Goal: Communication & Community: Answer question/provide support

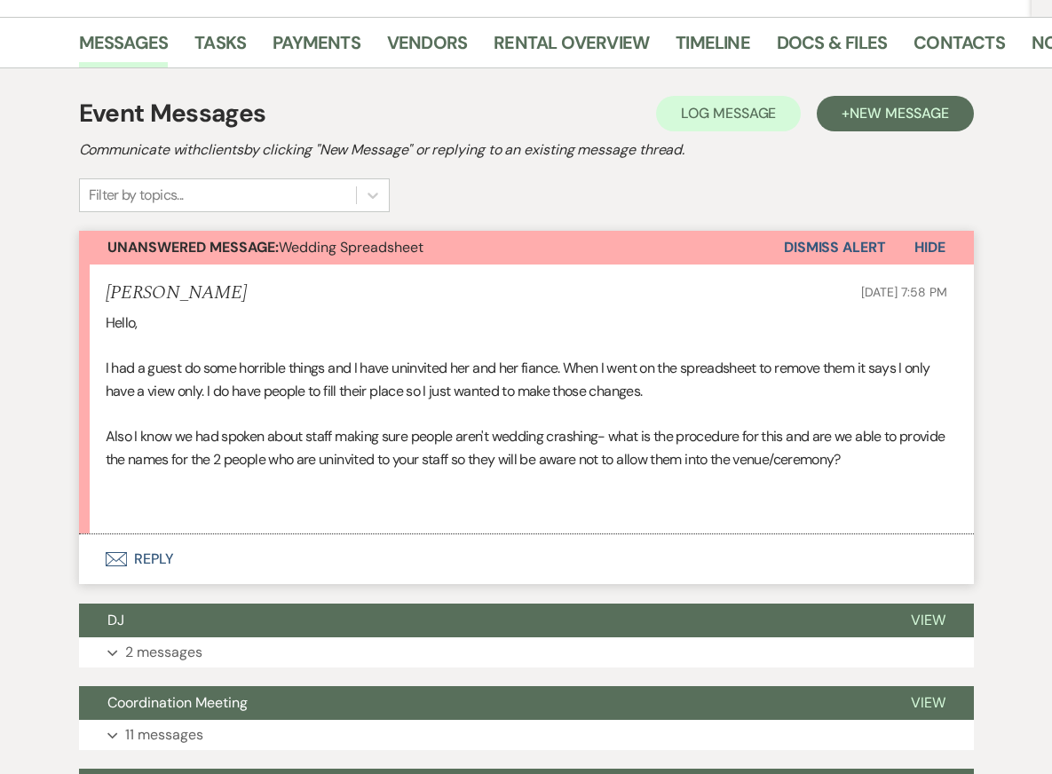
scroll to position [385, 0]
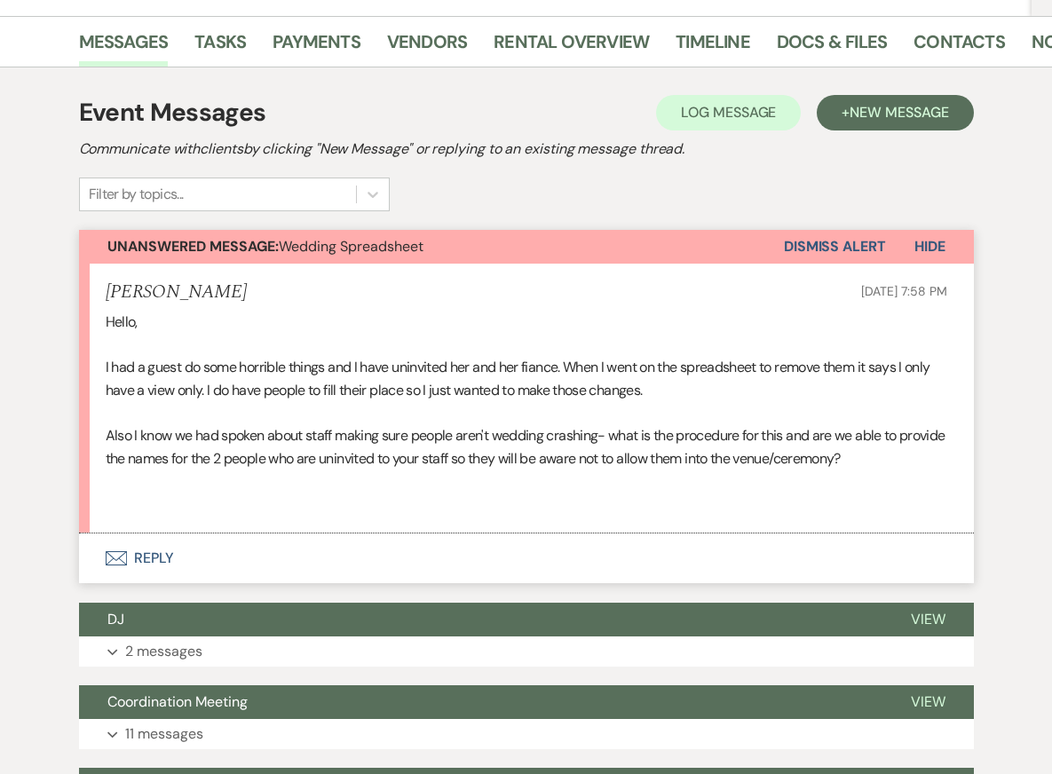
click at [210, 533] on button "Envelope Reply" at bounding box center [526, 558] width 895 height 50
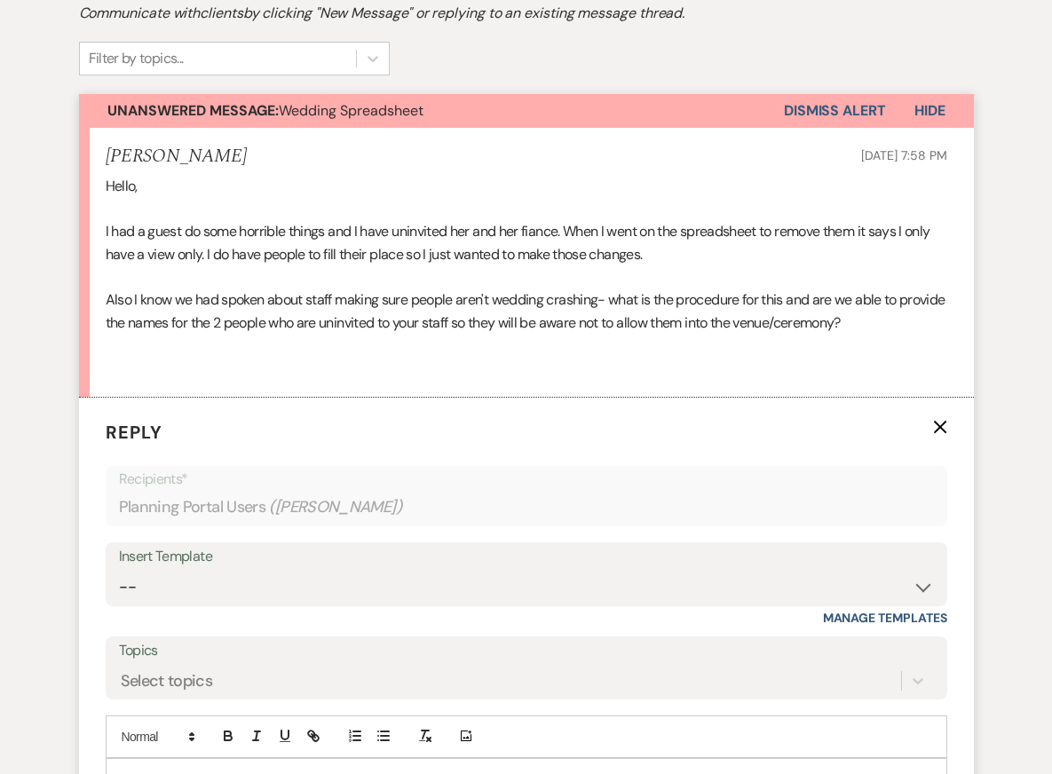
scroll to position [524, 0]
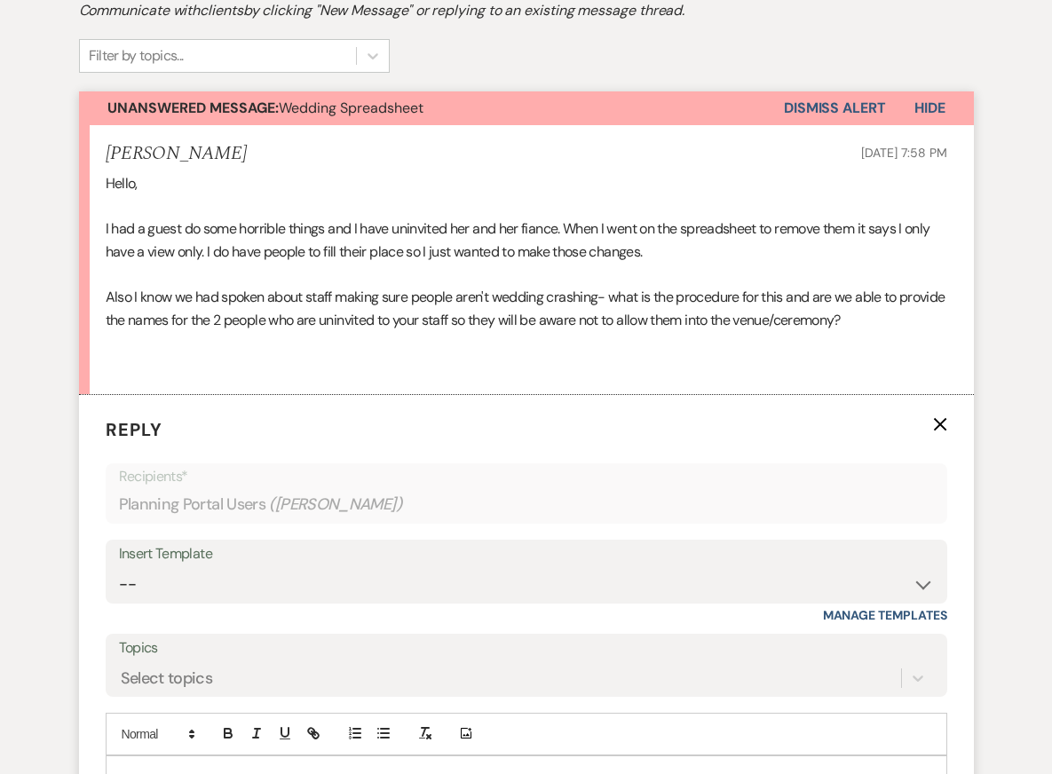
click at [212, 756] on div at bounding box center [526, 776] width 840 height 41
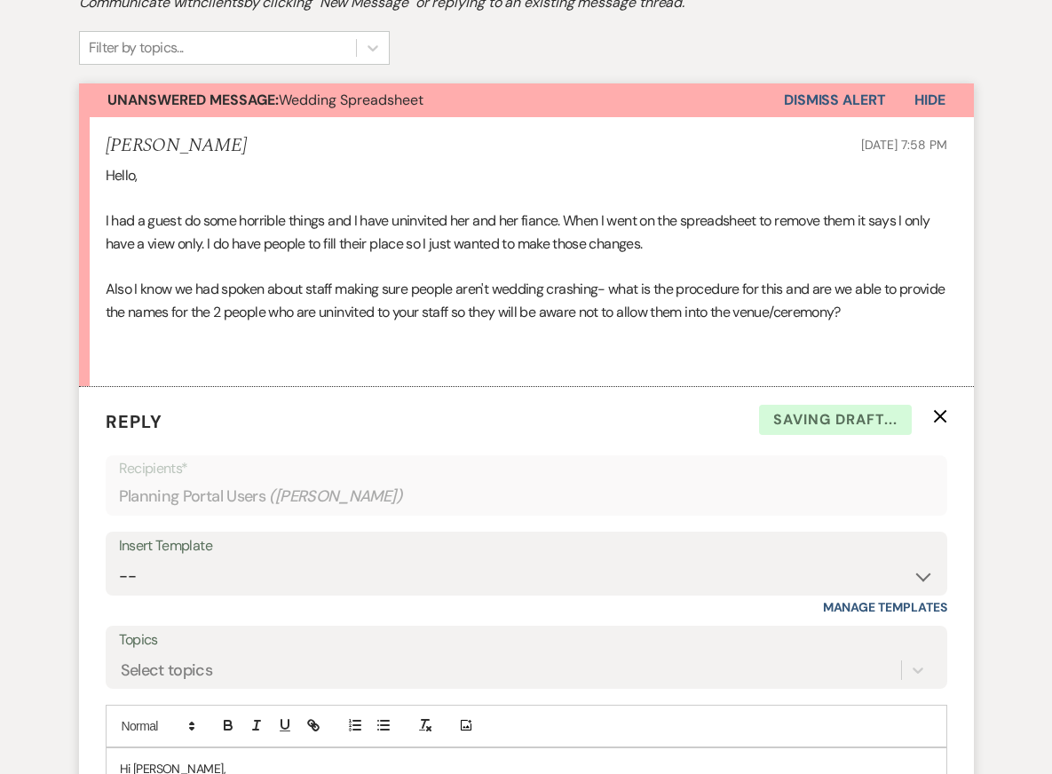
scroll to position [596, 0]
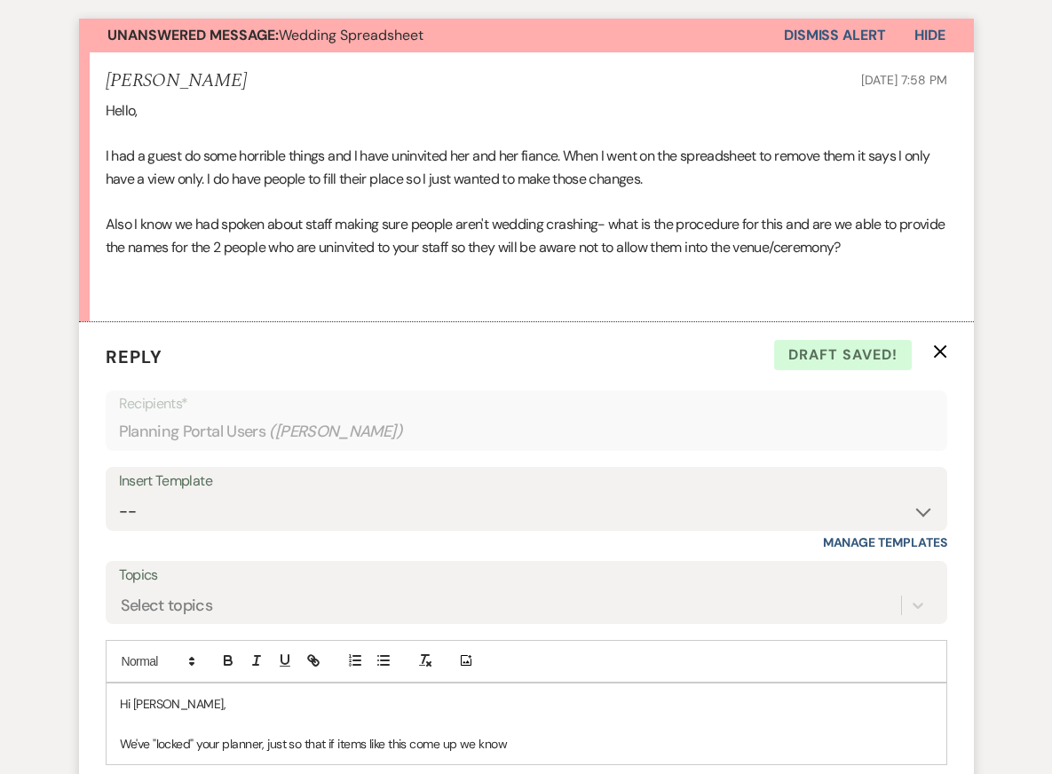
drag, startPoint x: 120, startPoint y: 698, endPoint x: 573, endPoint y: 721, distance: 454.0
click at [573, 721] on div "Hi Sarah, We've "locked" your planner, just so that if items like this come up …" at bounding box center [526, 723] width 840 height 81
click at [548, 734] on p "We've "locked" your planner, just so that if items like this come up we know" at bounding box center [526, 744] width 813 height 20
click at [262, 734] on p "We've "locked" your planner, just so that if items like this come up we know" at bounding box center [526, 744] width 813 height 20
click at [544, 734] on p "We've "locked" your planner, just so that if items like this come up we know" at bounding box center [526, 744] width 813 height 20
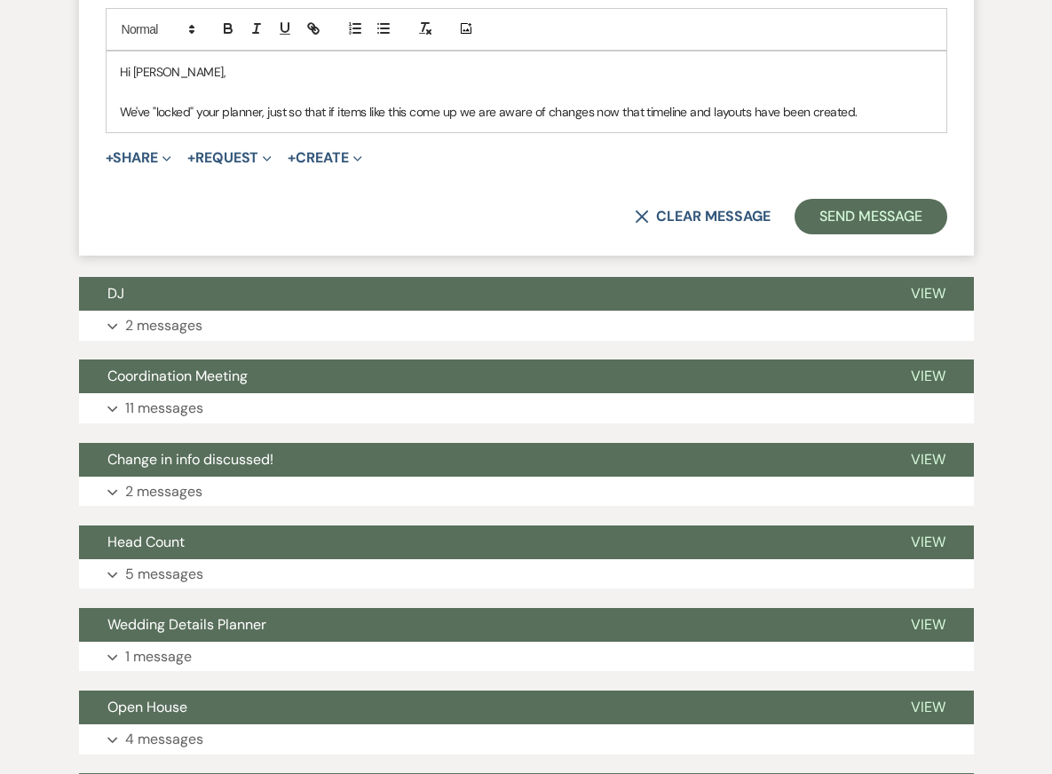
scroll to position [1218, 0]
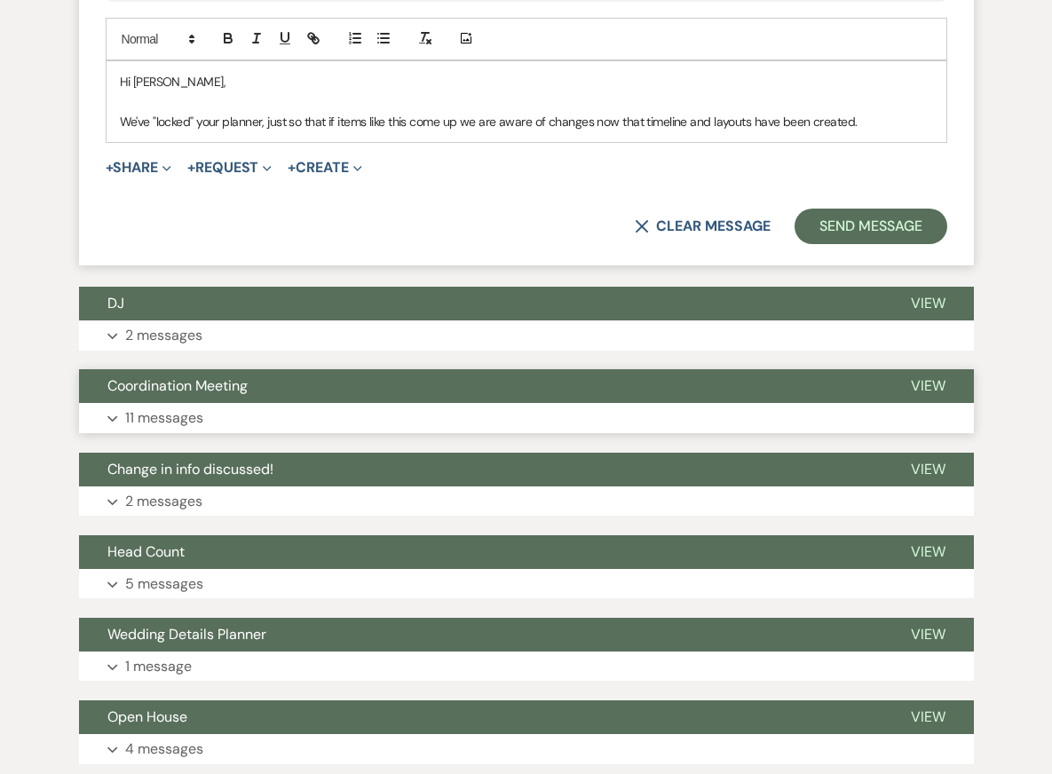
click at [347, 403] on button "Expand 11 messages" at bounding box center [526, 418] width 895 height 30
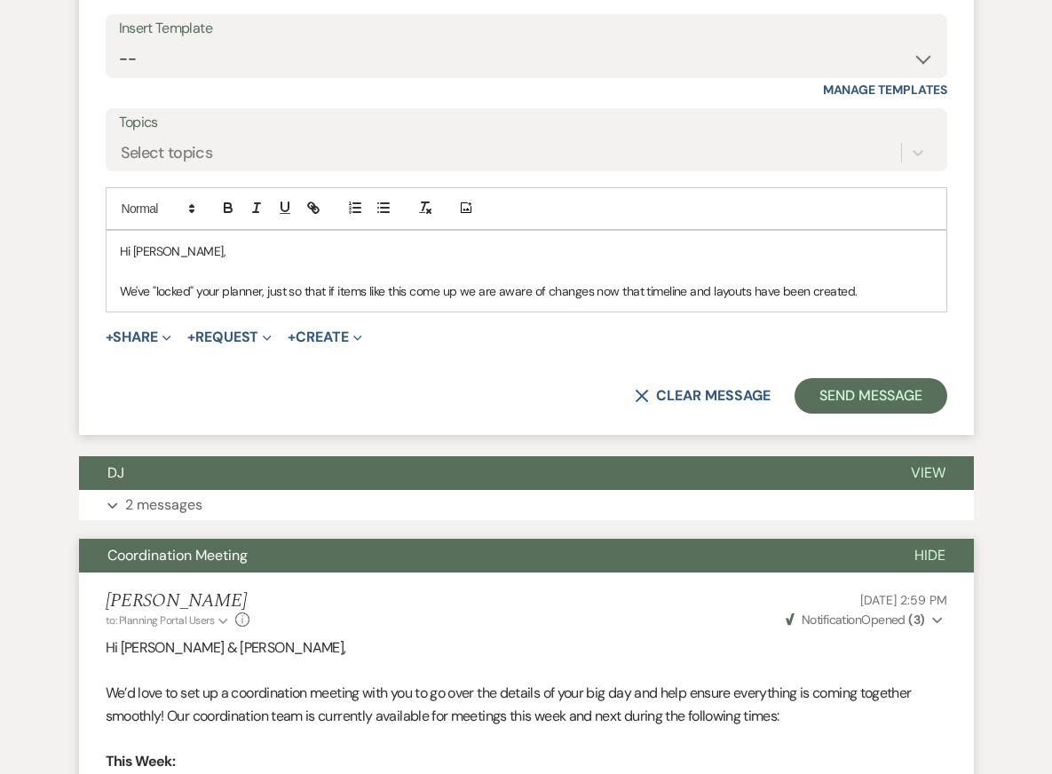
scroll to position [934, 0]
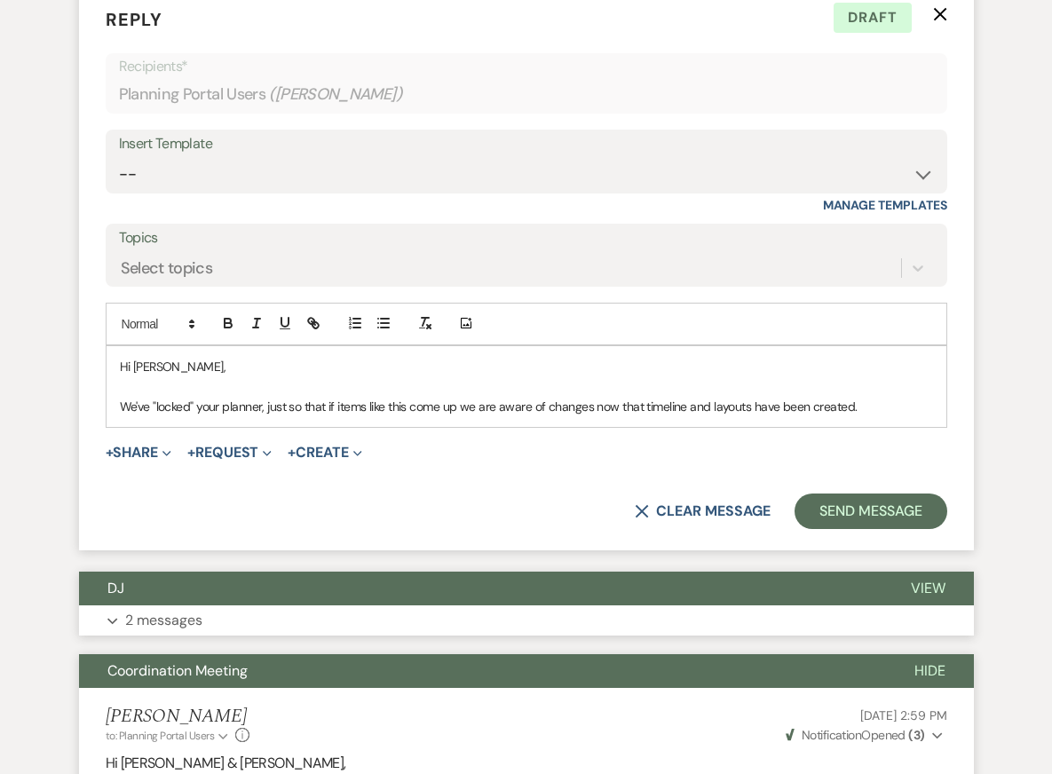
click at [183, 609] on p "2 messages" at bounding box center [163, 620] width 77 height 23
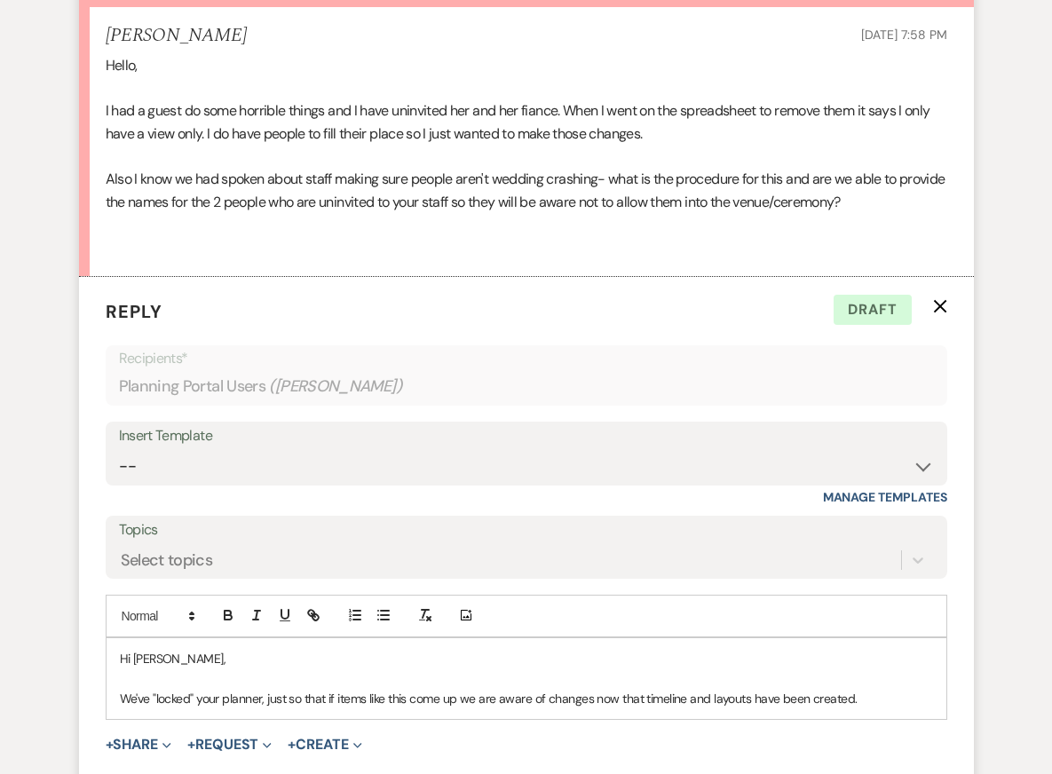
scroll to position [643, 0]
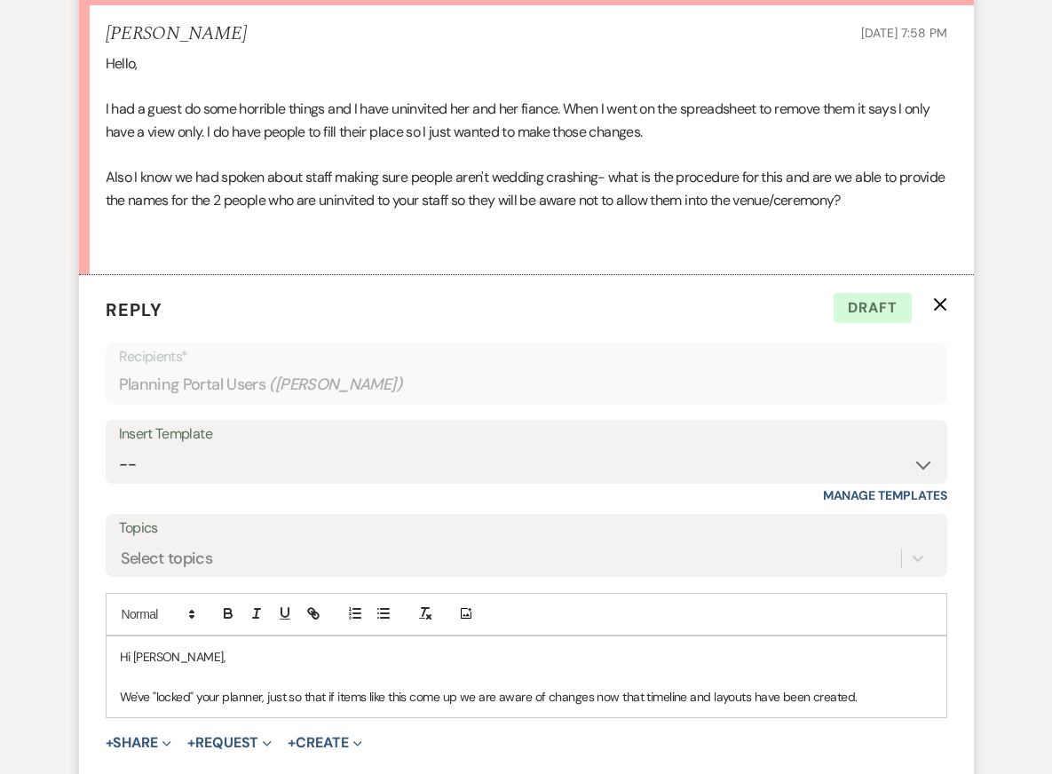
click at [130, 666] on p at bounding box center [526, 676] width 813 height 20
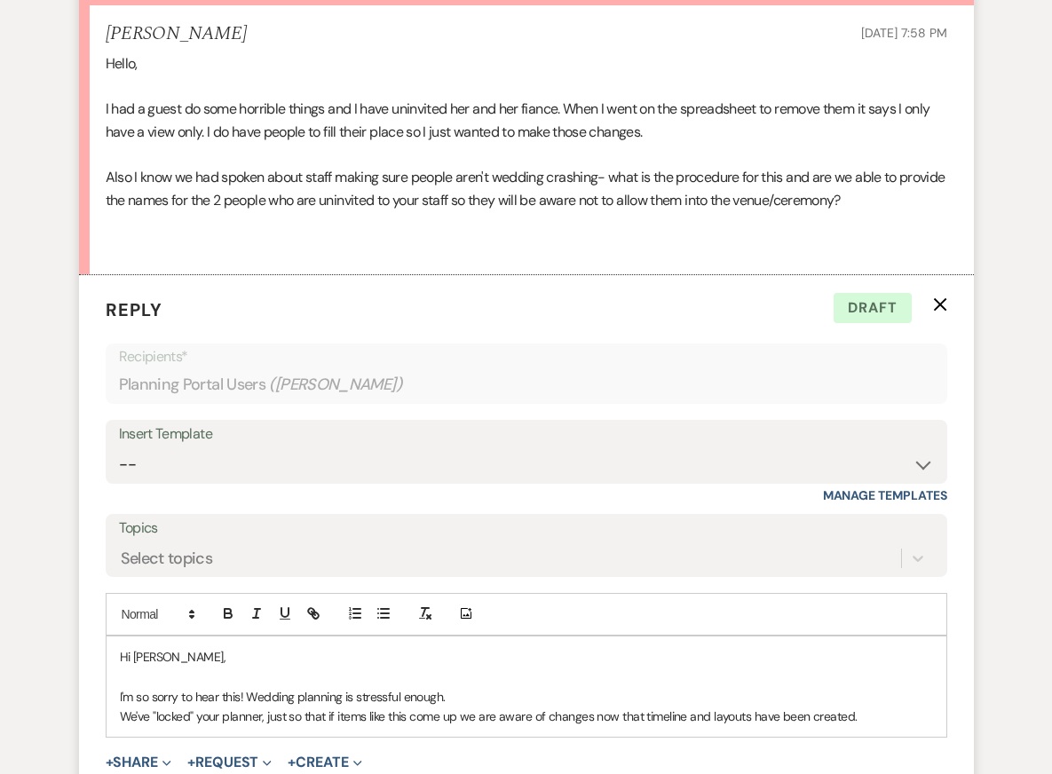
drag, startPoint x: 248, startPoint y: 650, endPoint x: 463, endPoint y: 651, distance: 215.6
click at [463, 687] on p "I'm so sorry to hear this! Wedding planning is stressful enough." at bounding box center [526, 697] width 813 height 20
click at [454, 687] on p "I'm so sorry to hear this! Wedding planning is stressful enough." at bounding box center [526, 697] width 813 height 20
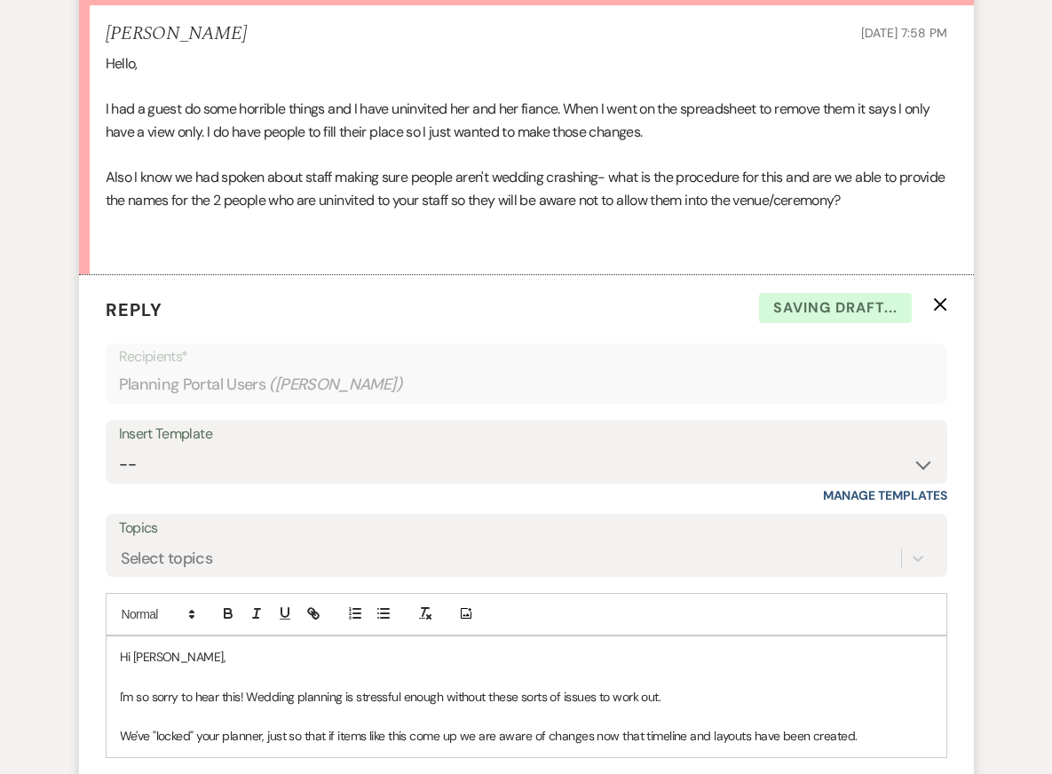
click at [493, 687] on p "I'm so sorry to hear this! Wedding planning is stressful enough without these s…" at bounding box center [526, 697] width 813 height 20
click at [535, 726] on p "We've "locked" your planner, just so that if items like this come up we are awa…" at bounding box center [526, 736] width 813 height 20
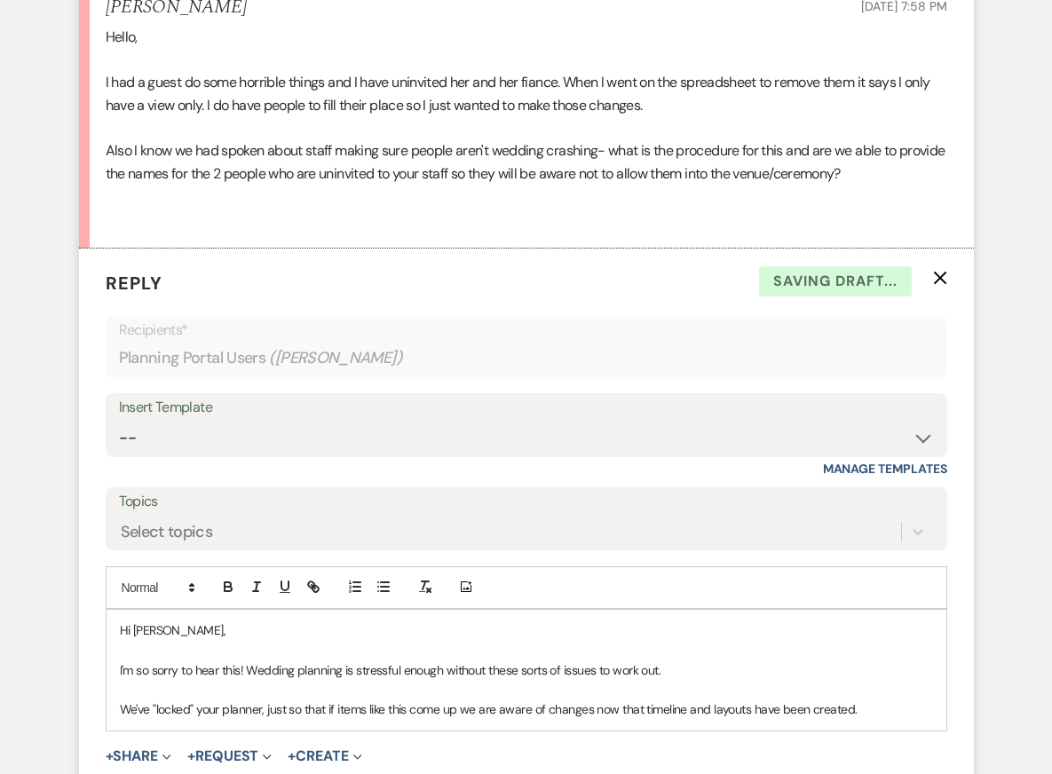
scroll to position [683, 0]
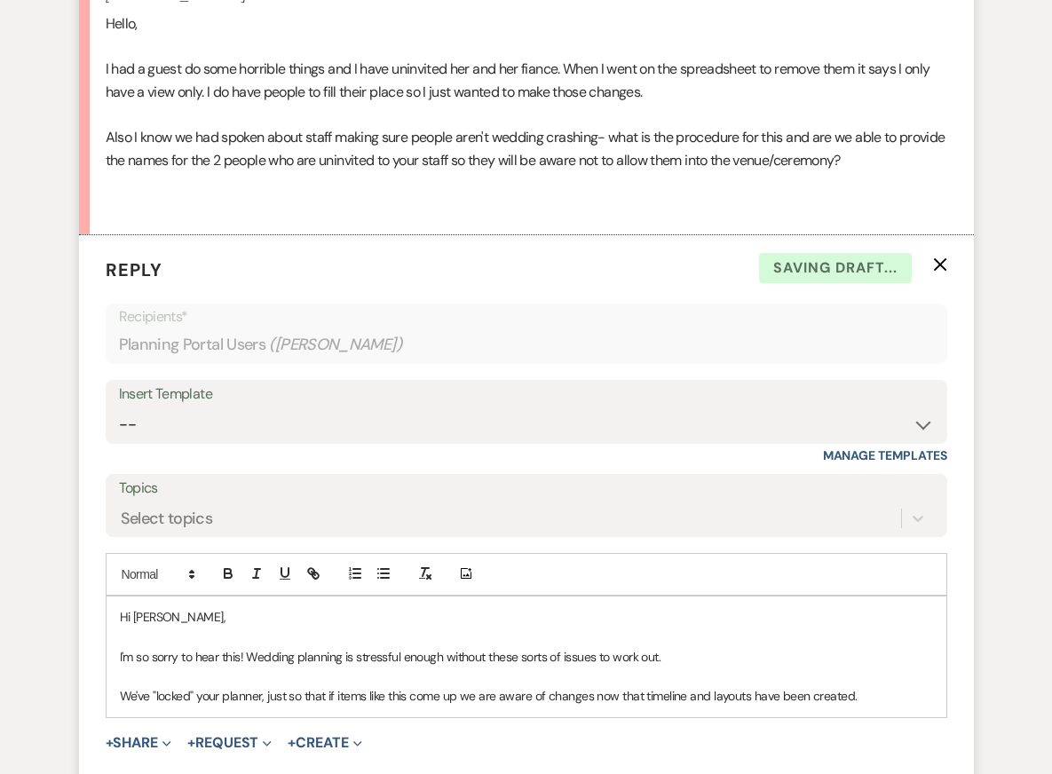
click at [853, 686] on p "We've "locked" your planner, just so that if items like this come up we are awa…" at bounding box center [526, 696] width 813 height 20
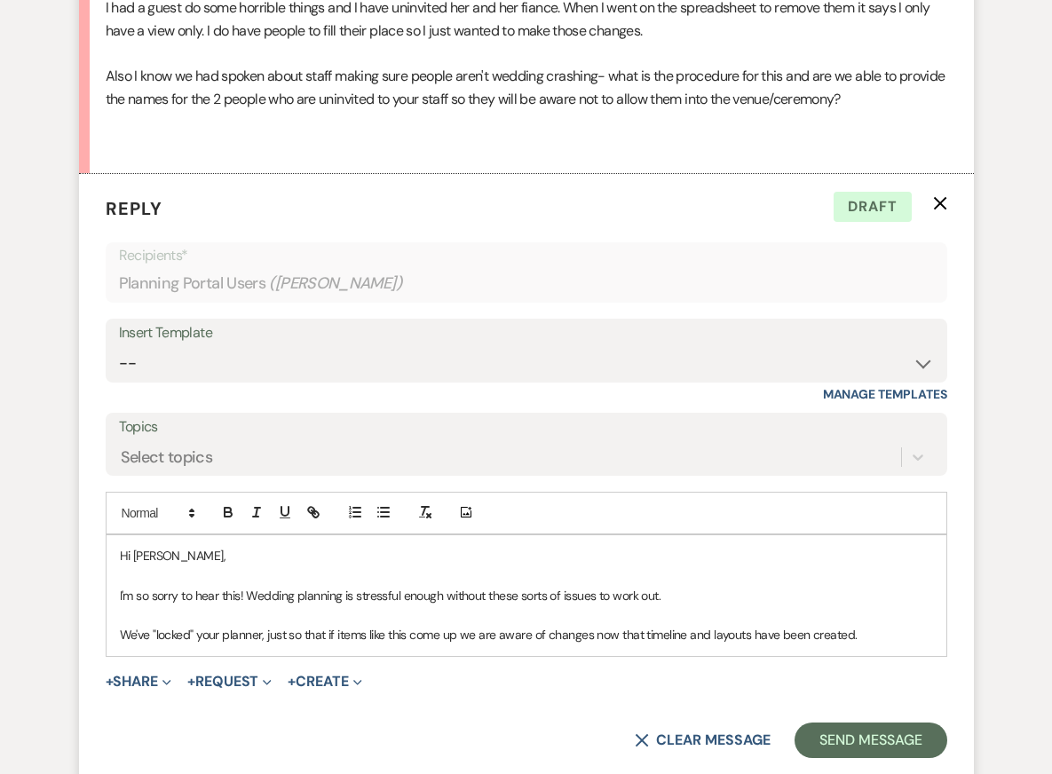
scroll to position [745, 0]
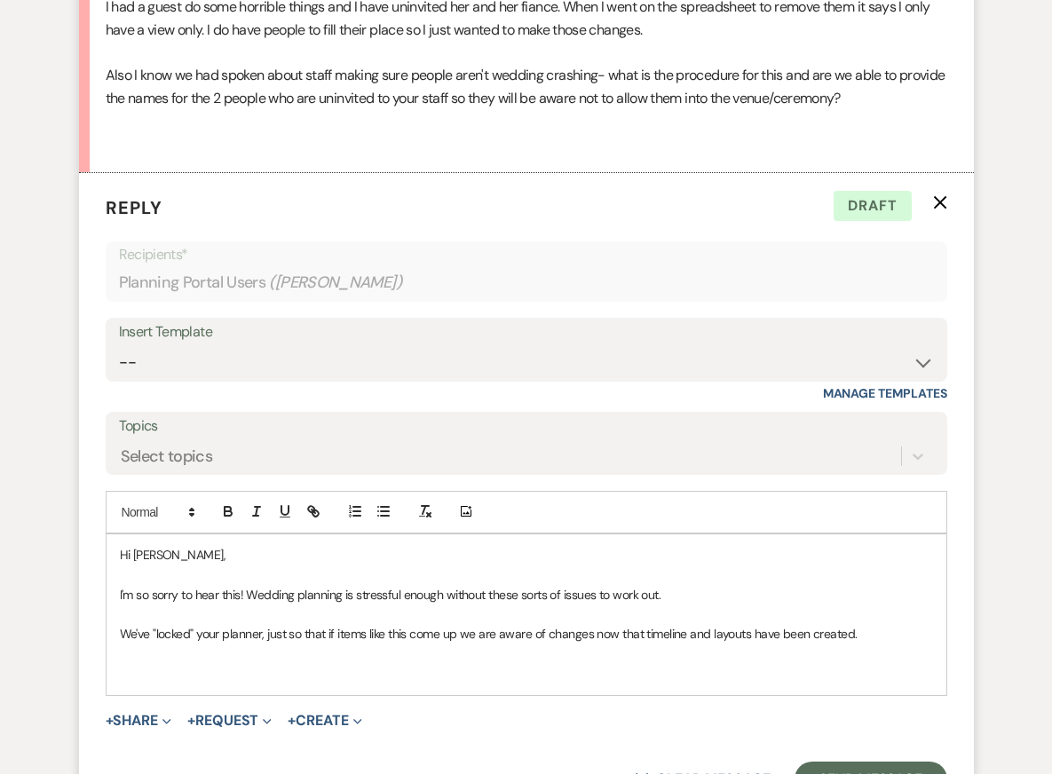
click at [884, 624] on p "We've "locked" your planner, just so that if items like this come up we are awa…" at bounding box center [526, 634] width 813 height 20
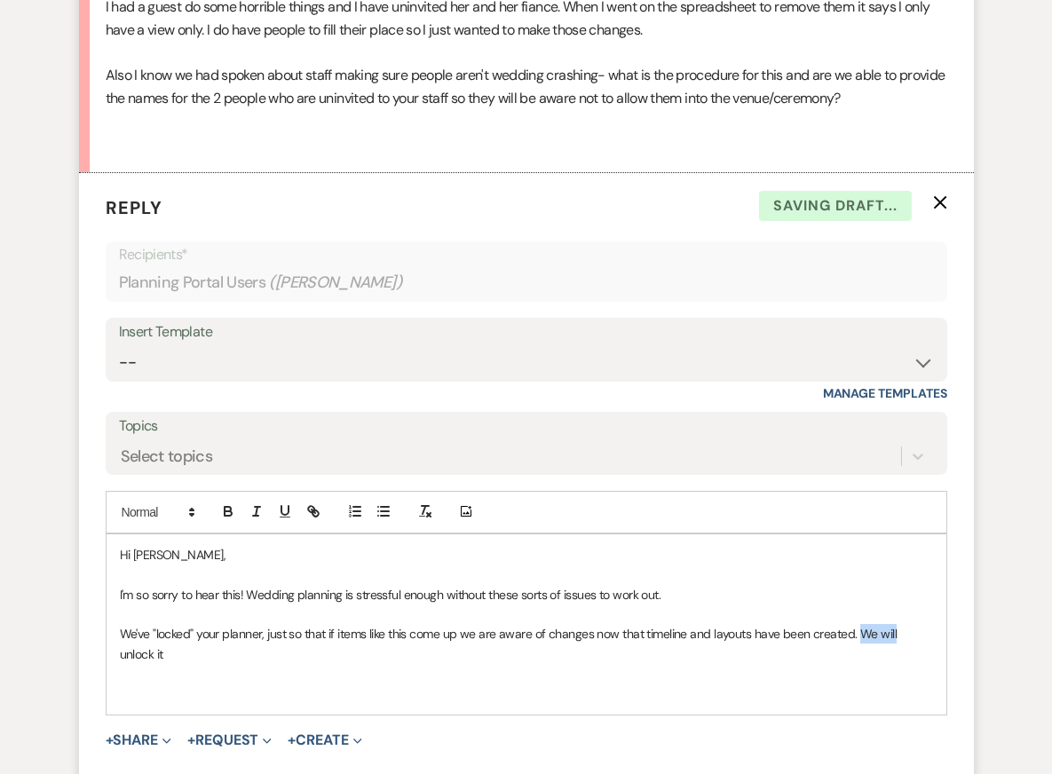
drag, startPoint x: 855, startPoint y: 586, endPoint x: 892, endPoint y: 587, distance: 36.4
click at [892, 624] on p "We've "locked" your planner, just so that if items like this come up we are awa…" at bounding box center [526, 644] width 813 height 40
click at [499, 624] on p "We've "locked" your planner, just so that if items like this come up we are awa…" at bounding box center [526, 644] width 813 height 40
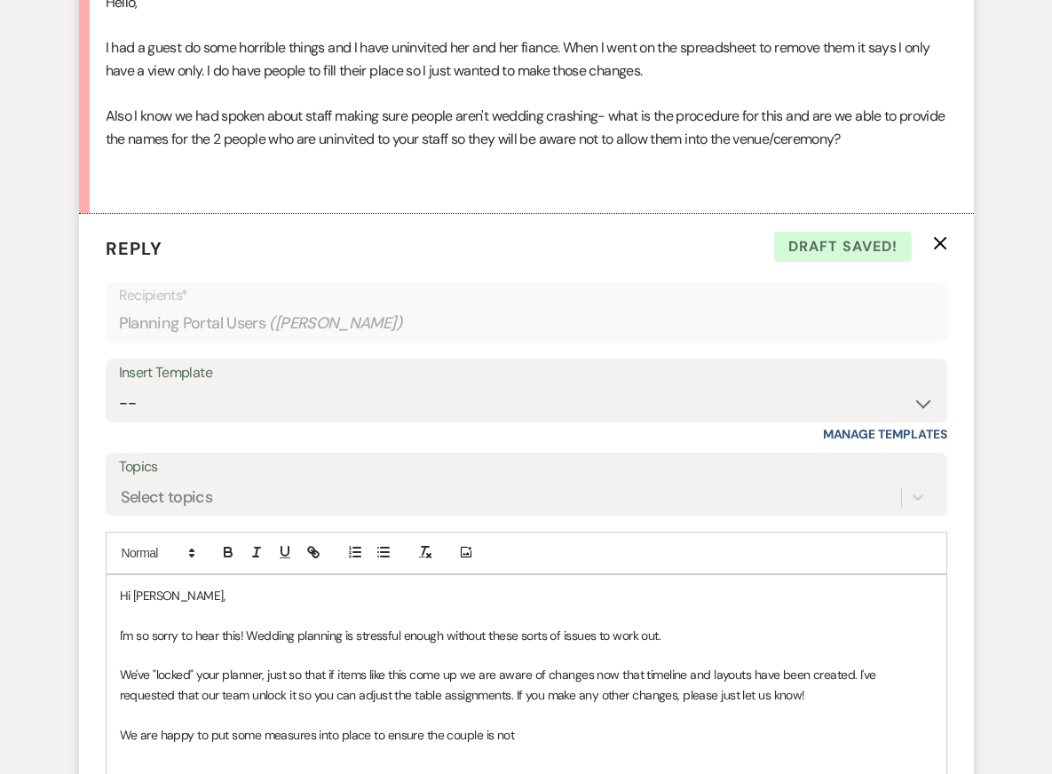
scroll to position [768, 0]
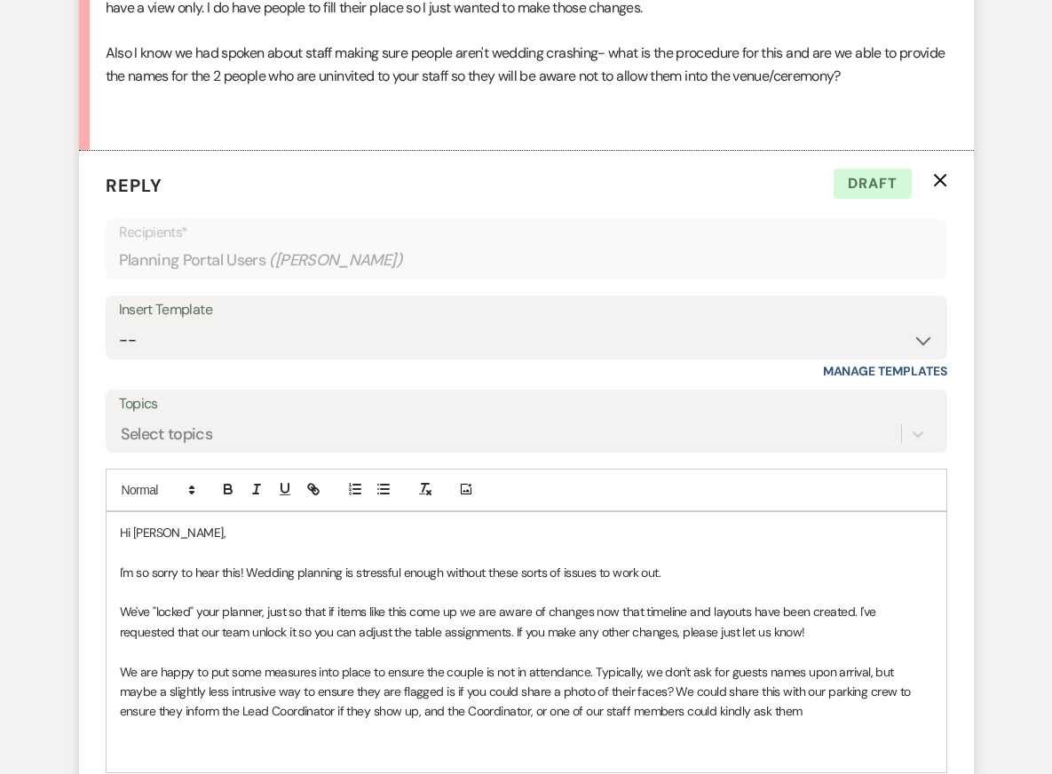
click at [904, 662] on p "We are happy to put some measures into place to ensure the couple is not in att…" at bounding box center [526, 691] width 813 height 59
click at [514, 602] on p "We've "locked" your planner, just so that if items like this come up we are awa…" at bounding box center [526, 622] width 813 height 40
click at [554, 741] on p at bounding box center [526, 751] width 813 height 20
click at [551, 662] on p "We are happy to put some measures into place to ensure the couple is not in att…" at bounding box center [526, 691] width 813 height 59
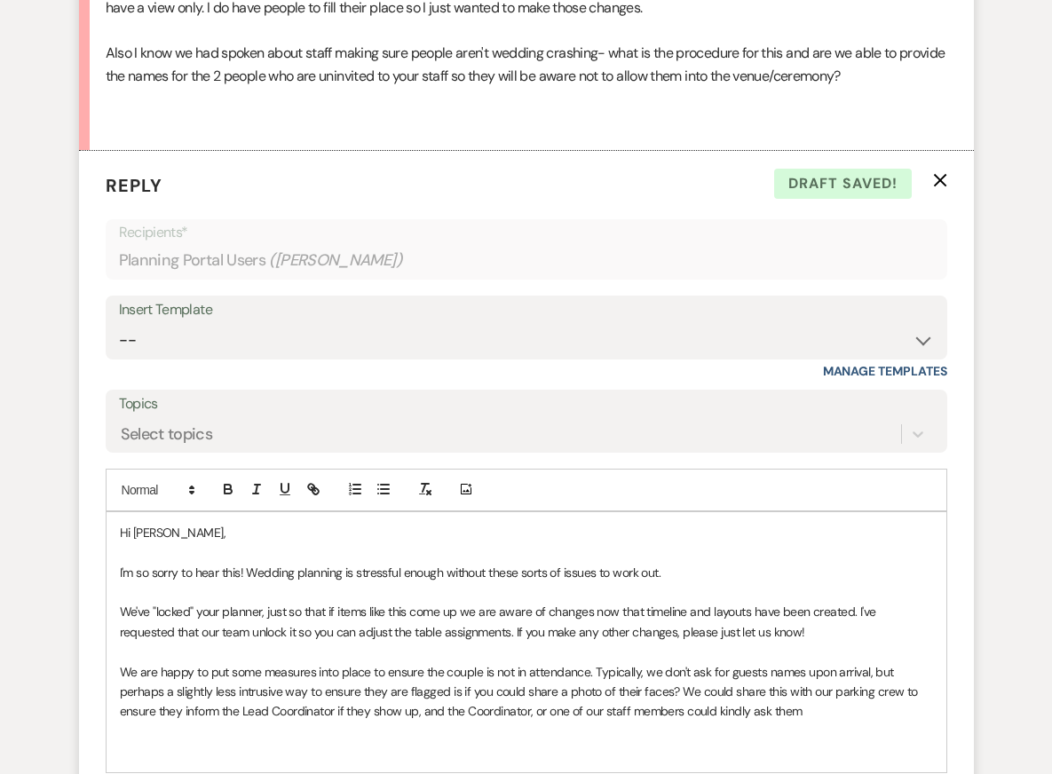
click at [551, 721] on p at bounding box center [526, 731] width 813 height 20
drag, startPoint x: 450, startPoint y: 650, endPoint x: 489, endPoint y: 650, distance: 39.0
click at [489, 662] on p "We are happy to put some measures into place to ensure the couple is not in att…" at bounding box center [526, 691] width 813 height 59
click at [482, 642] on p at bounding box center [526, 652] width 813 height 20
click at [457, 662] on p "We are happy to put some measures into place to ensure the couple is not in att…" at bounding box center [526, 691] width 813 height 59
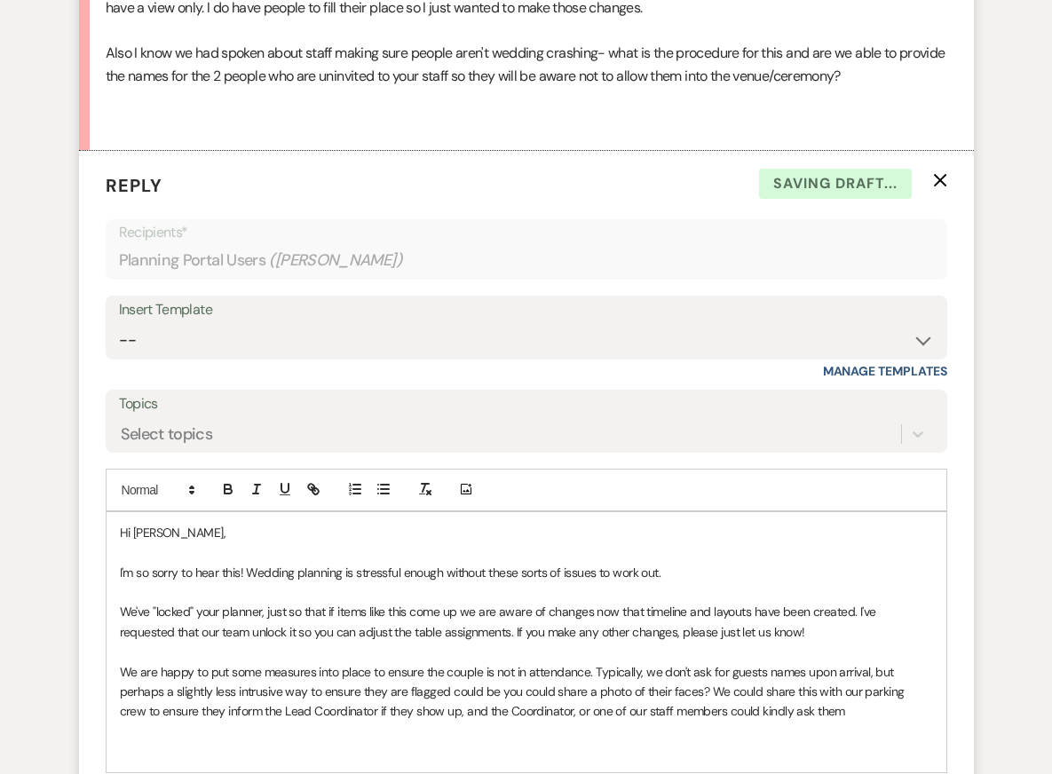
click at [540, 662] on p "We are happy to put some measures into place to ensure the couple is not in att…" at bounding box center [526, 691] width 813 height 59
click at [550, 662] on p "We are happy to put some measures into place to ensure the couple is not in att…" at bounding box center [526, 691] width 813 height 59
click at [594, 602] on p "We've "locked" your planner, just so that if items like this come up we are awa…" at bounding box center [526, 622] width 813 height 40
click at [674, 662] on p "We are happy to put some measures into place to ensure the couple is not in att…" at bounding box center [526, 691] width 813 height 59
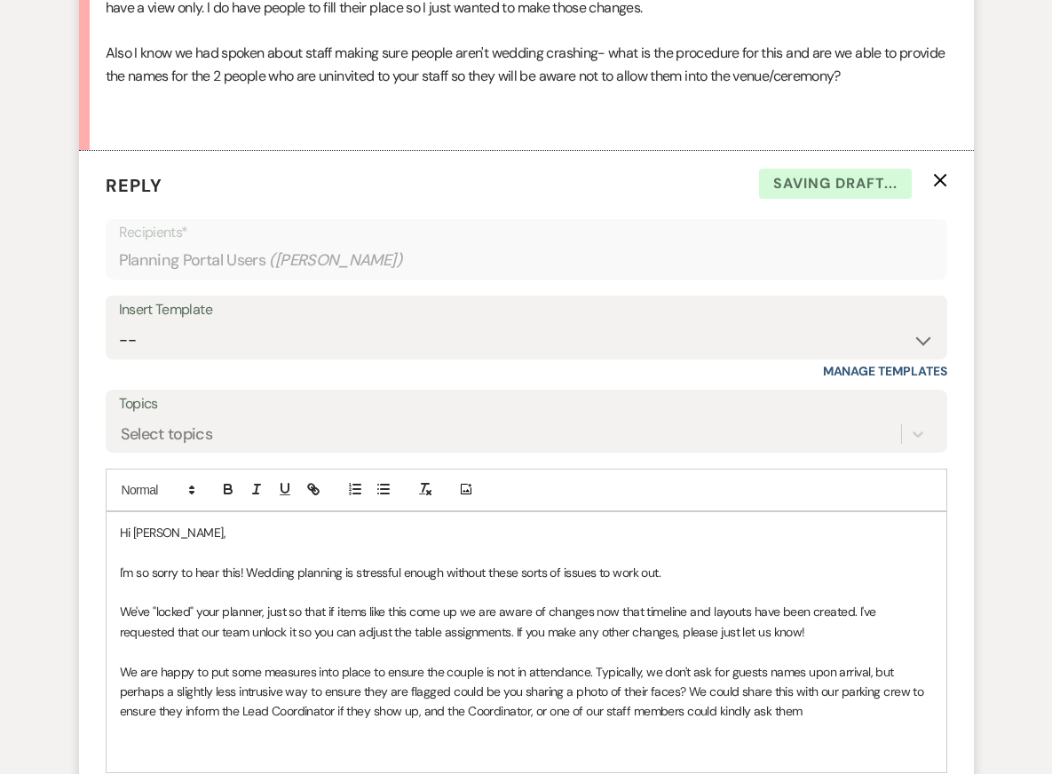
click at [832, 721] on p at bounding box center [526, 731] width 813 height 20
click at [837, 642] on p at bounding box center [526, 652] width 813 height 20
click at [838, 676] on p "We are happy to put some measures into place to ensure the couple is not in att…" at bounding box center [526, 691] width 813 height 59
click at [834, 642] on p at bounding box center [526, 652] width 813 height 20
click at [836, 741] on p at bounding box center [526, 751] width 813 height 20
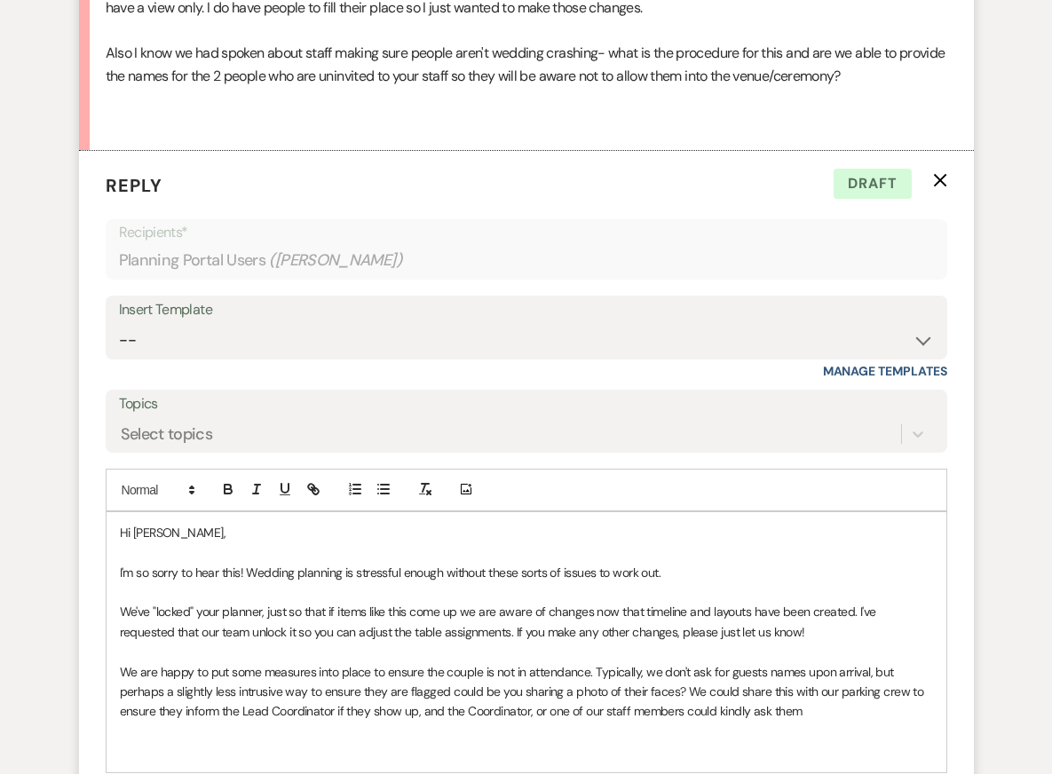
click at [820, 662] on p "We are happy to put some measures into place to ensure the couple is not in att…" at bounding box center [526, 691] width 813 height 59
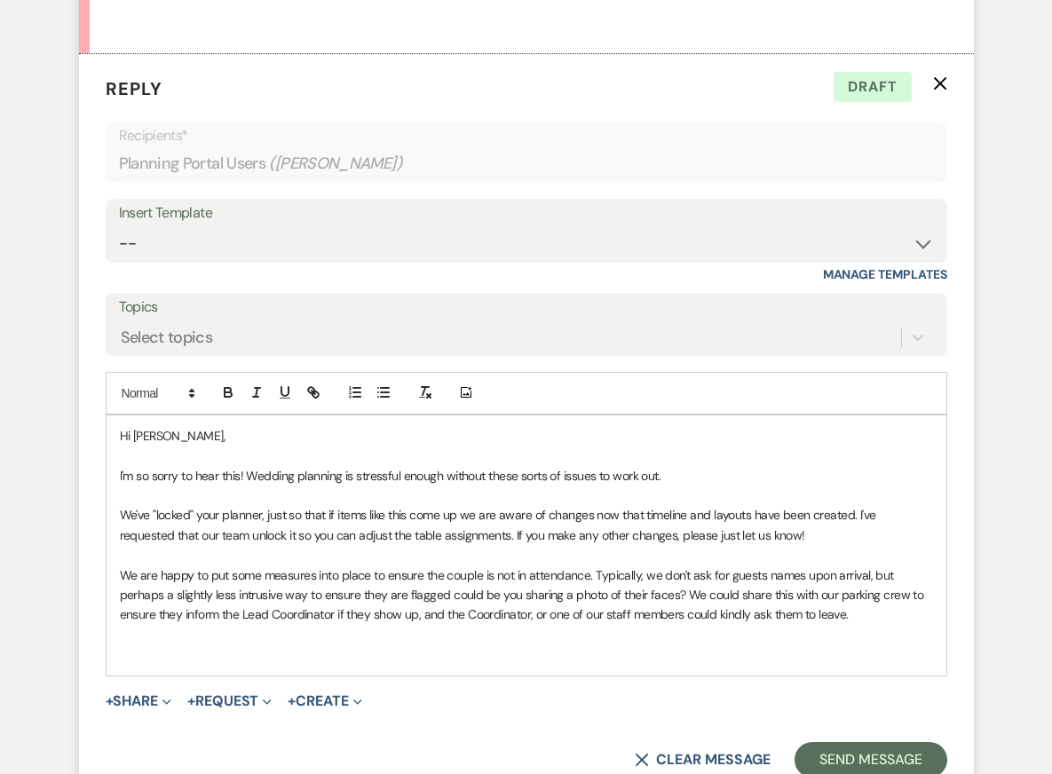
scroll to position [892, 0]
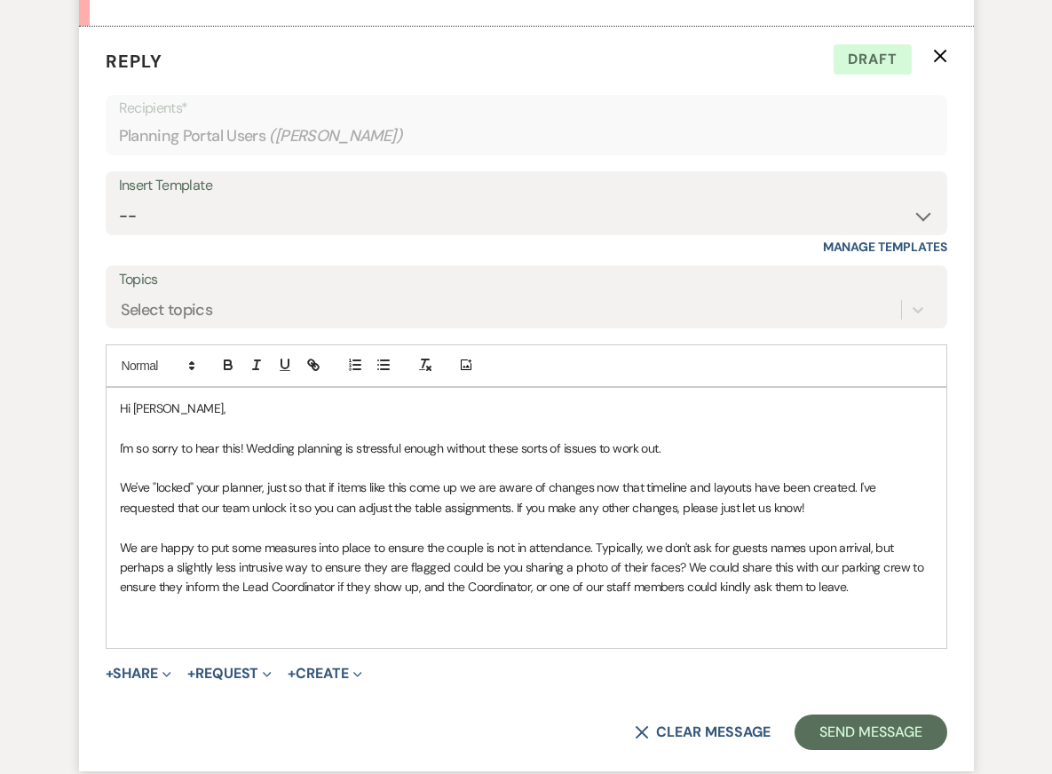
click at [764, 617] on p at bounding box center [526, 627] width 813 height 20
click at [779, 477] on p "We've "locked" your planner, just so that if items like this come up we are awa…" at bounding box center [526, 497] width 813 height 40
click at [768, 617] on p at bounding box center [526, 627] width 813 height 20
click at [596, 538] on p "We are happy to put some measures into place to ensure the couple is not in att…" at bounding box center [526, 567] width 813 height 59
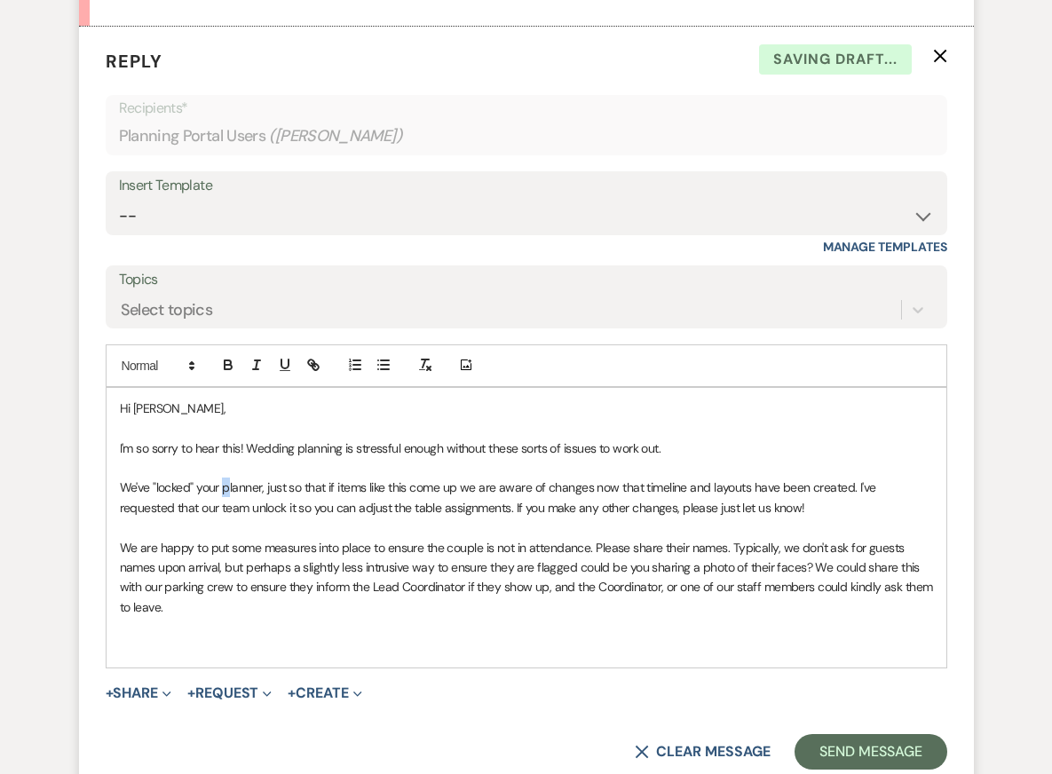
click at [225, 477] on p "We've "locked" your planner, just so that if items like this come up we are awa…" at bounding box center [526, 497] width 813 height 40
click at [276, 637] on p at bounding box center [526, 647] width 813 height 20
click at [401, 517] on p at bounding box center [526, 527] width 813 height 20
click at [808, 538] on p "We are happy to put some measures into place to ensure the couple is not in att…" at bounding box center [526, 578] width 813 height 80
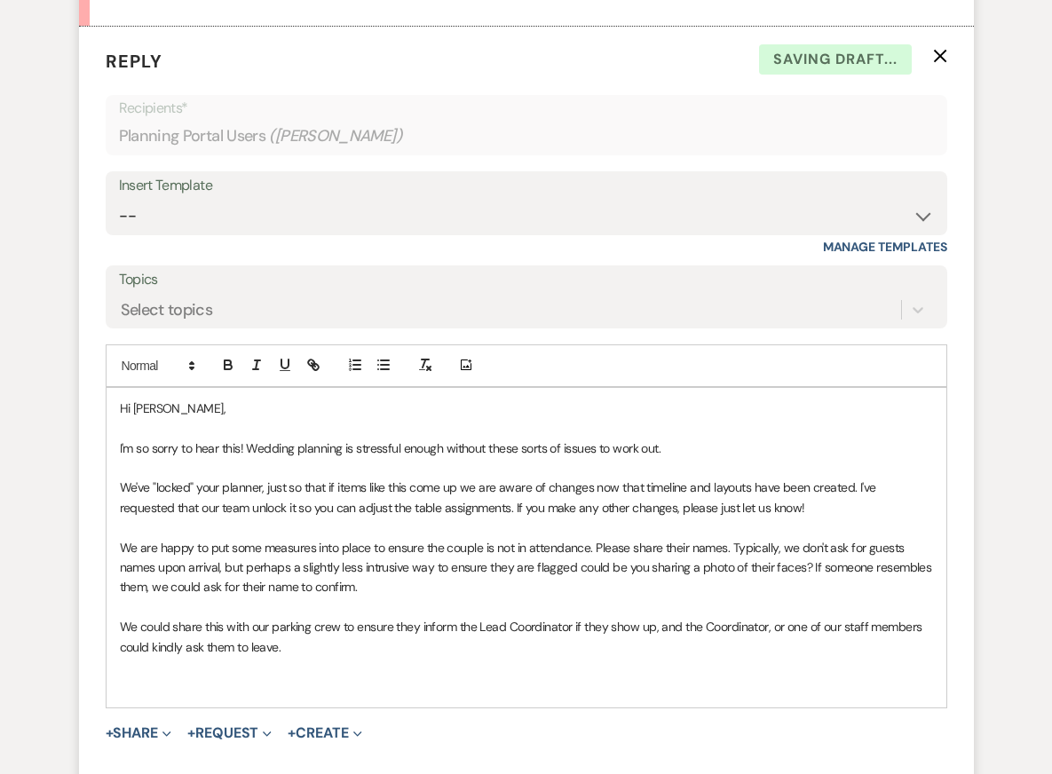
click at [467, 438] on p "I'm so sorry to hear this! Wedding planning is stressful enough without these s…" at bounding box center [526, 448] width 813 height 20
click at [469, 597] on p at bounding box center [526, 607] width 813 height 20
click at [725, 538] on p "We are happy to put some measures into place to ensure the couple is not in att…" at bounding box center [526, 567] width 813 height 59
click at [730, 538] on p "We are happy to put some measures into place to ensure the couple is not in att…" at bounding box center [526, 567] width 813 height 59
click at [137, 538] on p "We are happy to put some measures into place to ensure the couple is not in att…" at bounding box center [526, 567] width 813 height 59
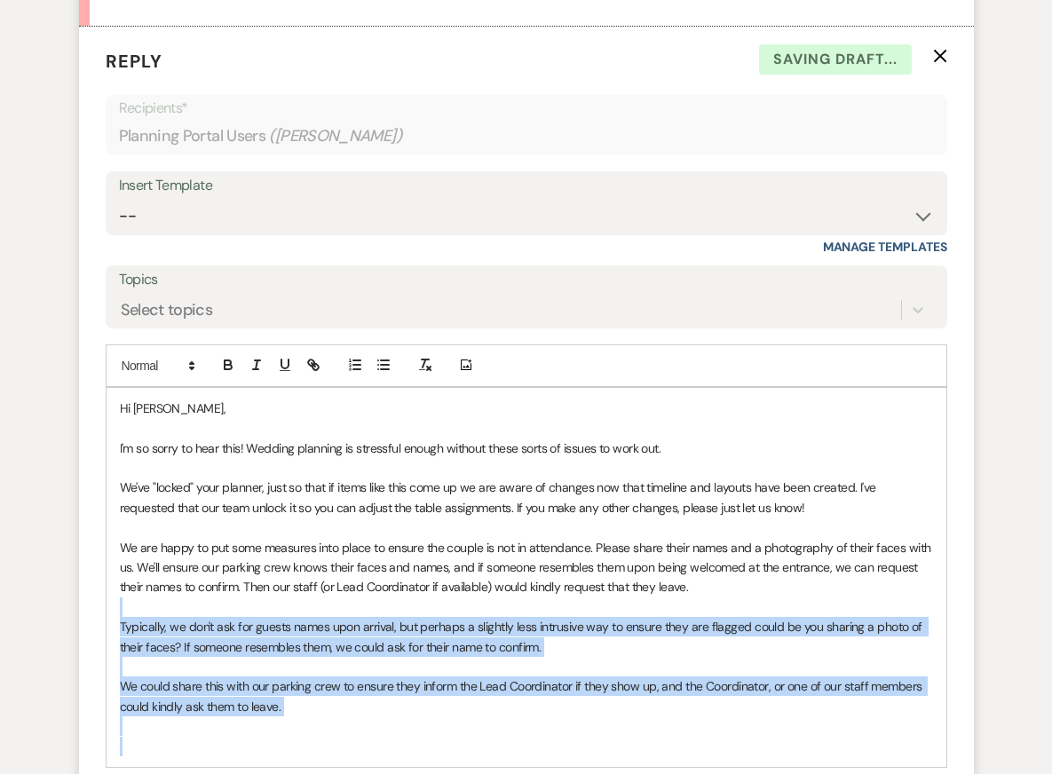
drag, startPoint x: 713, startPoint y: 546, endPoint x: 756, endPoint y: 699, distance: 159.3
click at [756, 699] on div "Hi Sarah, I'm so sorry to hear this! Wedding planning is stressful enough witho…" at bounding box center [526, 577] width 840 height 379
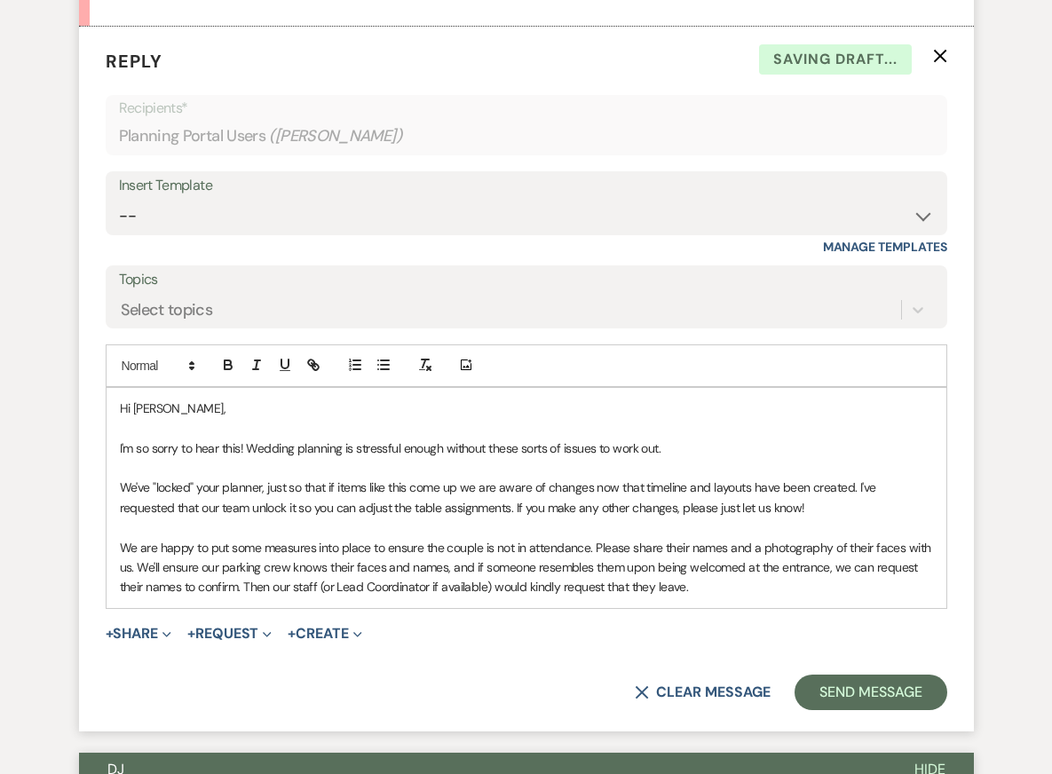
click at [815, 438] on p "I'm so sorry to hear this! Wedding planning is stressful enough without these s…" at bounding box center [526, 448] width 813 height 20
click at [785, 540] on p "We are happy to put some measures into place to ensure the couple is not in att…" at bounding box center [526, 567] width 813 height 59
drag, startPoint x: 208, startPoint y: 506, endPoint x: 261, endPoint y: 507, distance: 53.3
click at [261, 538] on p "We are happy to put some measures into place to ensure the couple is not in att…" at bounding box center [526, 567] width 813 height 59
drag, startPoint x: 297, startPoint y: 503, endPoint x: 350, endPoint y: 502, distance: 52.4
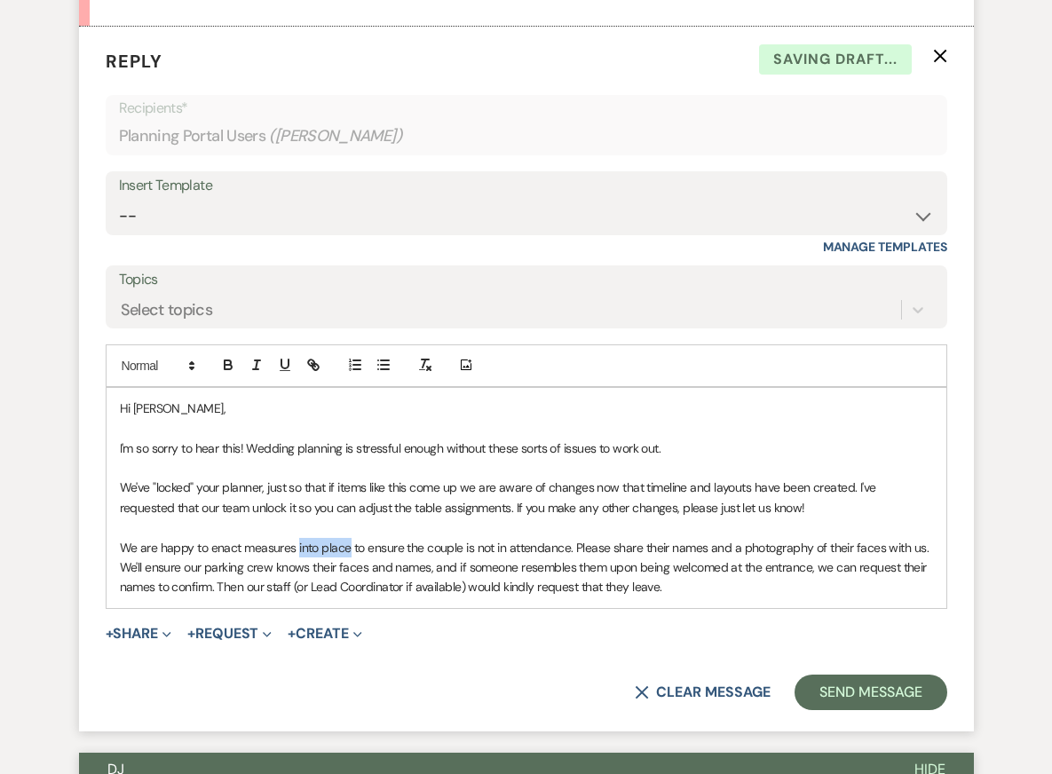
click at [350, 538] on p "We are happy to enact measures into place to ensure the couple is not in attend…" at bounding box center [526, 567] width 813 height 59
click at [495, 415] on div "Hi Sarah, I'm so sorry to hear this! Wedding planning is stressful enough witho…" at bounding box center [526, 498] width 840 height 220
click at [713, 538] on p "We are happy to enact measures to ensure the couple is not in attendance. Pleas…" at bounding box center [526, 567] width 813 height 59
click at [710, 538] on p "We are happy to enact measures to ensure the couple is not in attendance. Pleas…" at bounding box center [526, 567] width 813 height 59
click at [754, 538] on p "We are happy to enact measures to ensure the couple is not in attendance. Pleas…" at bounding box center [526, 567] width 813 height 59
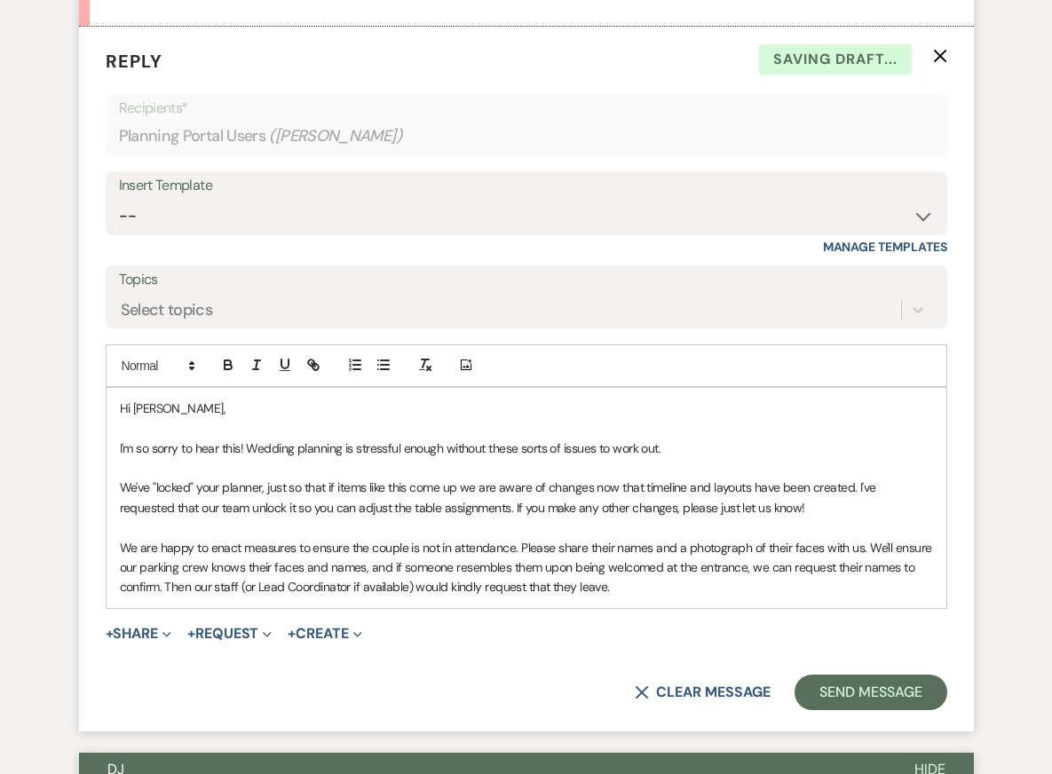
click at [770, 458] on p at bounding box center [526, 468] width 813 height 20
click at [800, 544] on p "We are happy to enact measures to ensure the couple is not in attendance. Pleas…" at bounding box center [526, 567] width 813 height 59
click at [765, 477] on p "We've "locked" your planner, just so that if items like this come up we are awa…" at bounding box center [526, 497] width 813 height 40
click at [737, 540] on p "We are happy to enact measures to ensure the couple is not in attendance. Pleas…" at bounding box center [526, 567] width 813 height 59
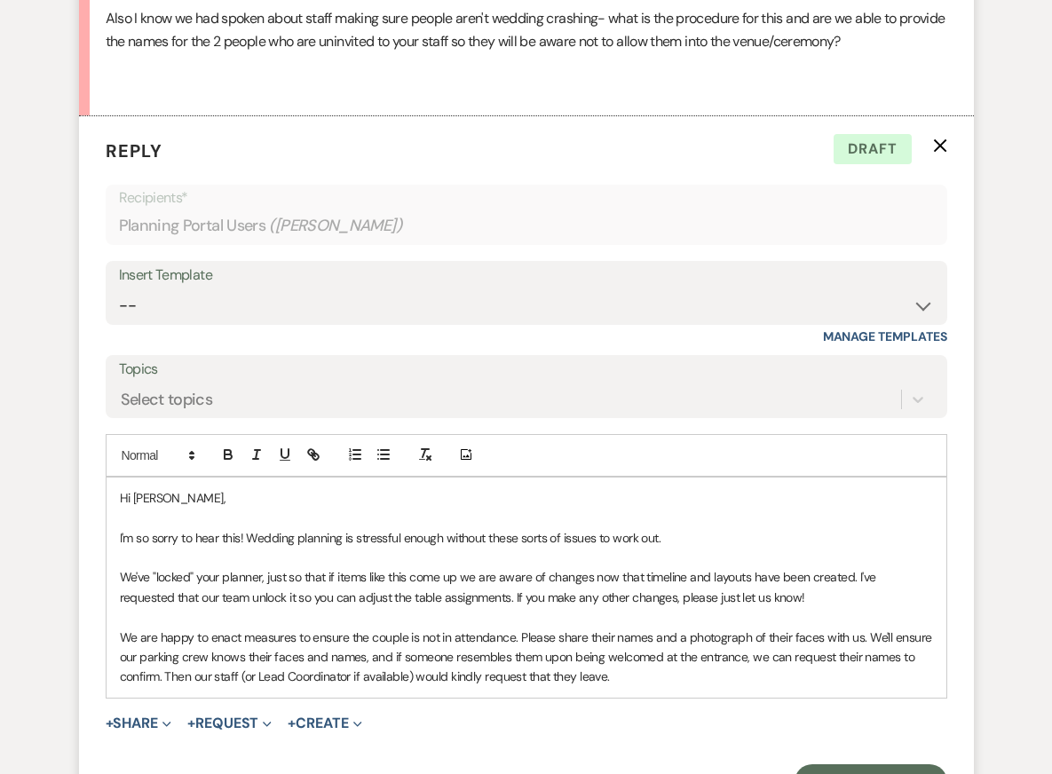
scroll to position [827, 0]
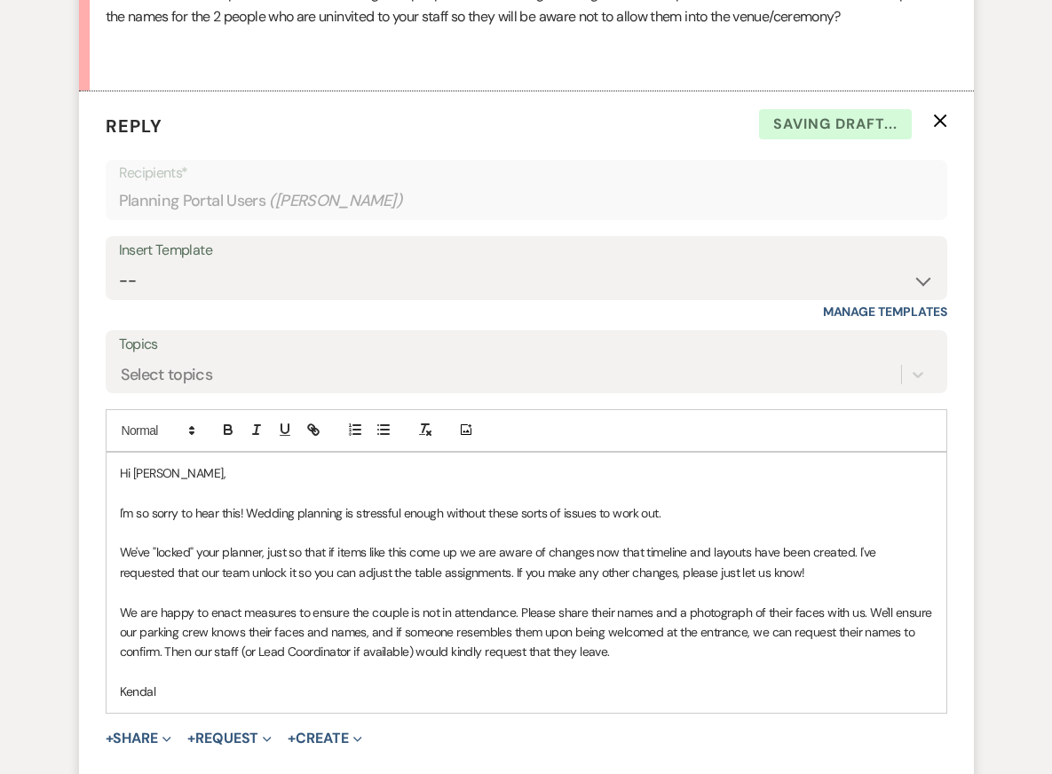
click at [455, 483] on p at bounding box center [526, 493] width 813 height 20
click at [493, 609] on p "We are happy to enact measures to ensure the couple is not in attendance. Pleas…" at bounding box center [526, 632] width 813 height 59
click at [523, 662] on p at bounding box center [526, 672] width 813 height 20
click at [524, 682] on p "Kendal" at bounding box center [526, 692] width 813 height 20
click at [507, 542] on p "We've "locked" your planner, just so that if items like this come up we are awa…" at bounding box center [526, 562] width 813 height 40
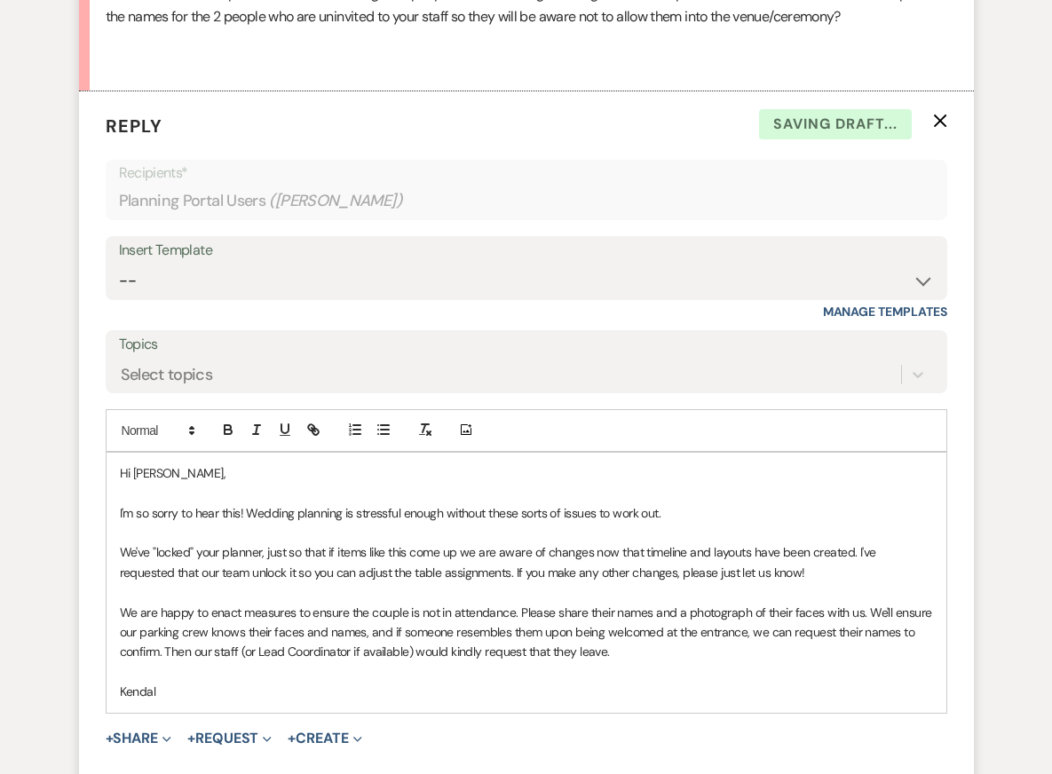
click at [769, 542] on p "We've "locked" your planner, just so that if items like this come up we are awa…" at bounding box center [526, 562] width 813 height 40
click at [457, 542] on p "We've "locked" your planner, just so that if items like this come up we are awa…" at bounding box center [526, 562] width 813 height 40
click at [661, 523] on p at bounding box center [526, 533] width 813 height 20
click at [671, 682] on p "Kendal" at bounding box center [526, 692] width 813 height 20
click at [674, 682] on p "Kendal" at bounding box center [526, 692] width 813 height 20
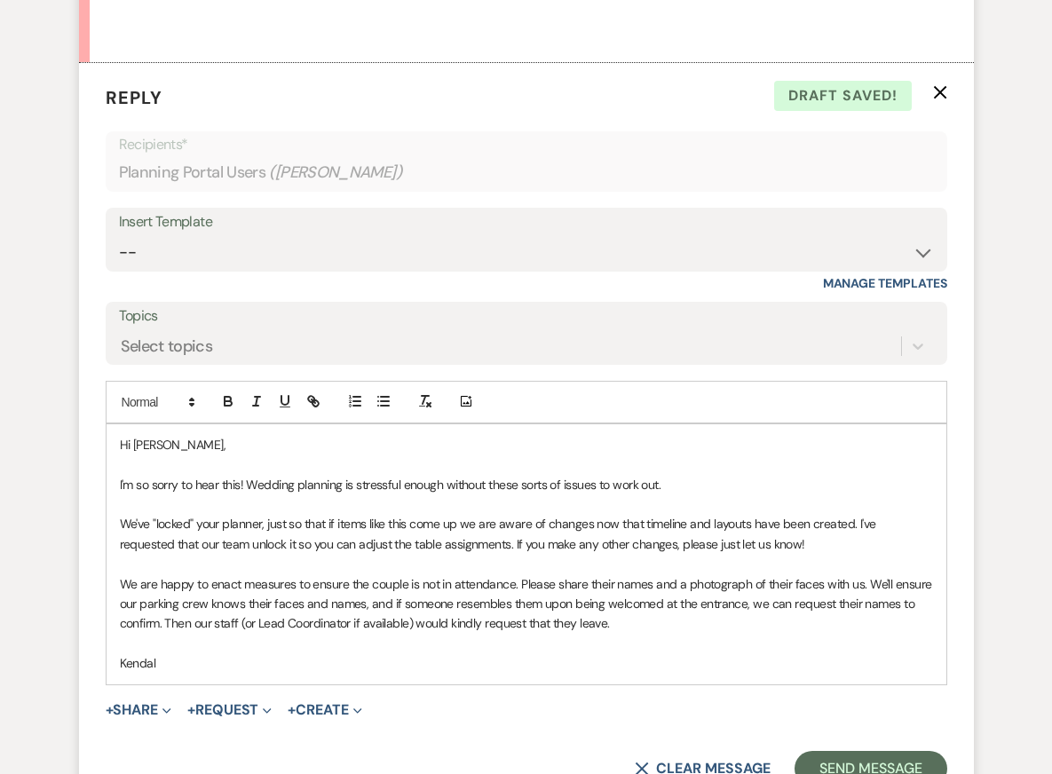
scroll to position [866, 0]
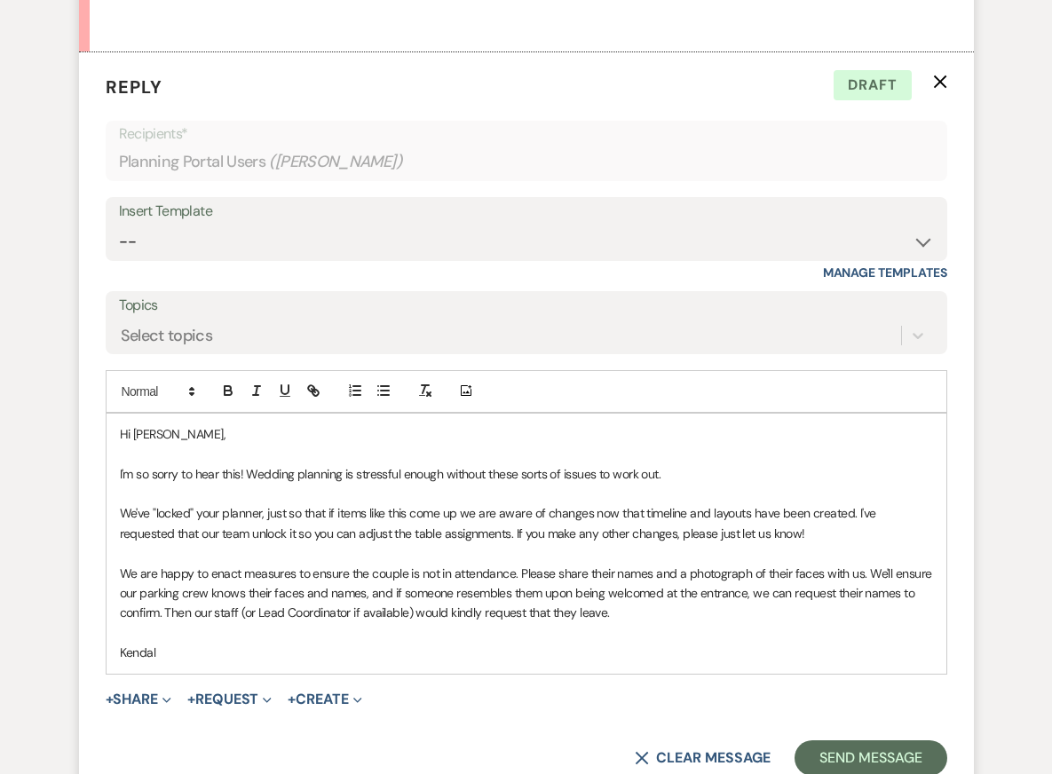
click at [432, 569] on p "We are happy to enact measures to ensure the couple is not in attendance. Pleas…" at bounding box center [526, 593] width 813 height 59
click at [522, 503] on p "We've "locked" your planner, just so that if items like this come up we are awa…" at bounding box center [526, 523] width 813 height 40
click at [461, 623] on p at bounding box center [526, 633] width 813 height 20
click at [452, 621] on div "Hi Sarah, I'm so sorry to hear this! Wedding planning is stressful enough witho…" at bounding box center [526, 544] width 840 height 260
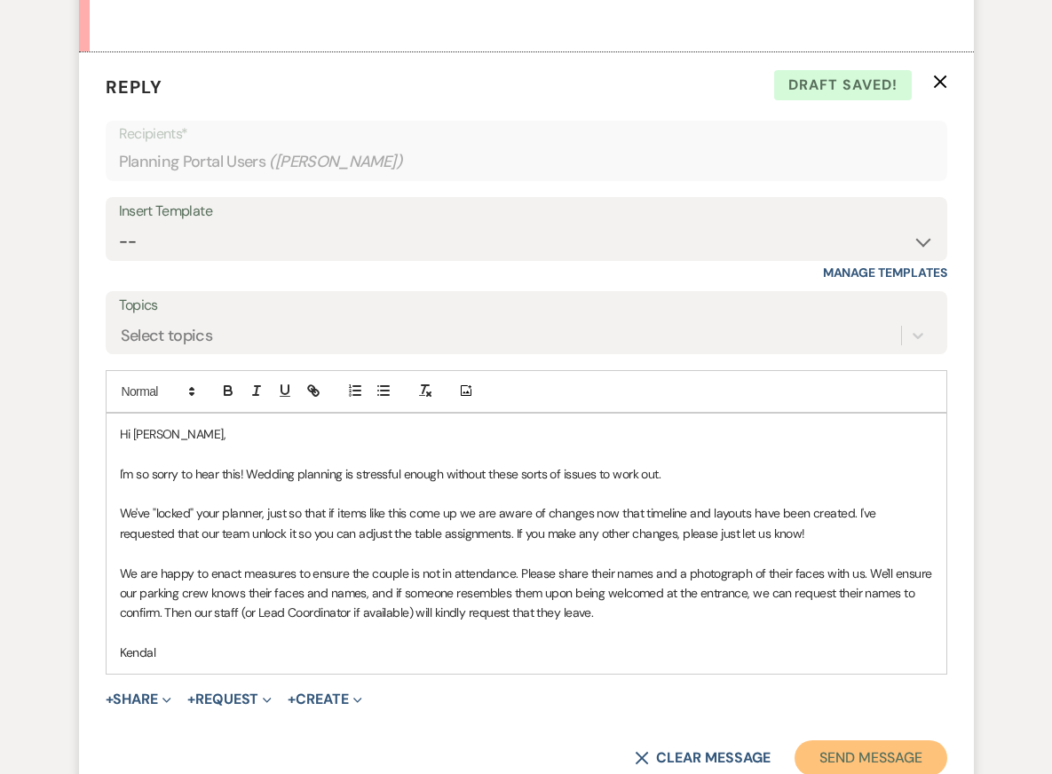
click at [846, 740] on button "Send Message" at bounding box center [870, 757] width 152 height 35
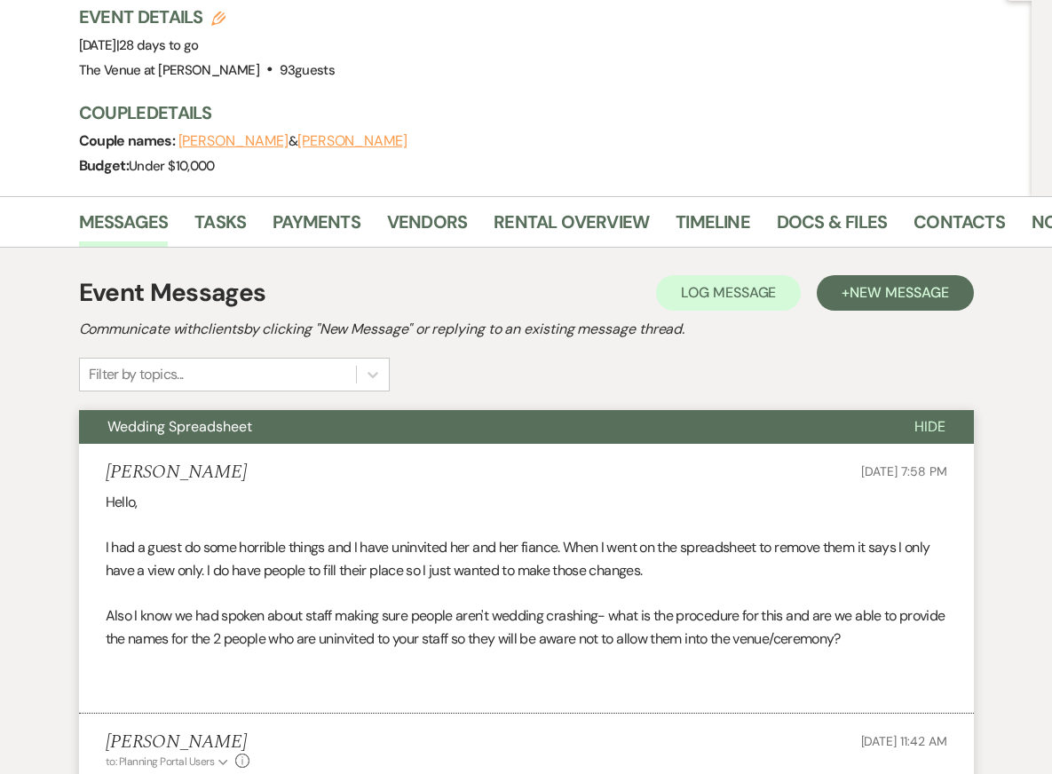
scroll to position [0, 0]
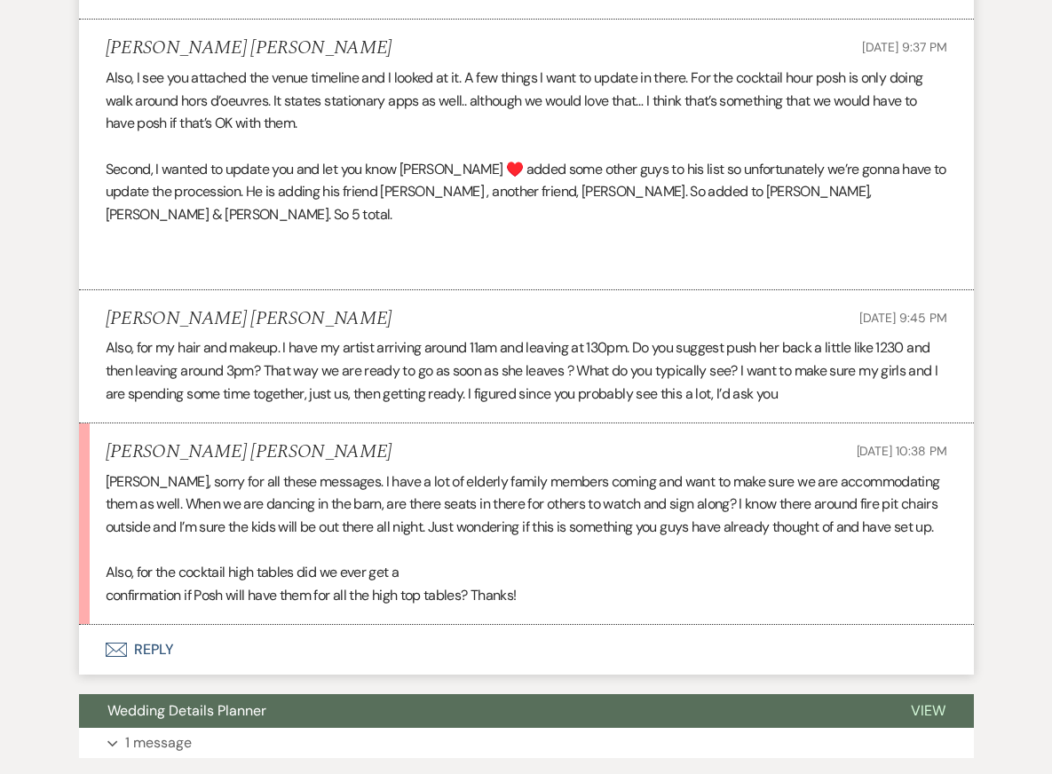
scroll to position [10559, 0]
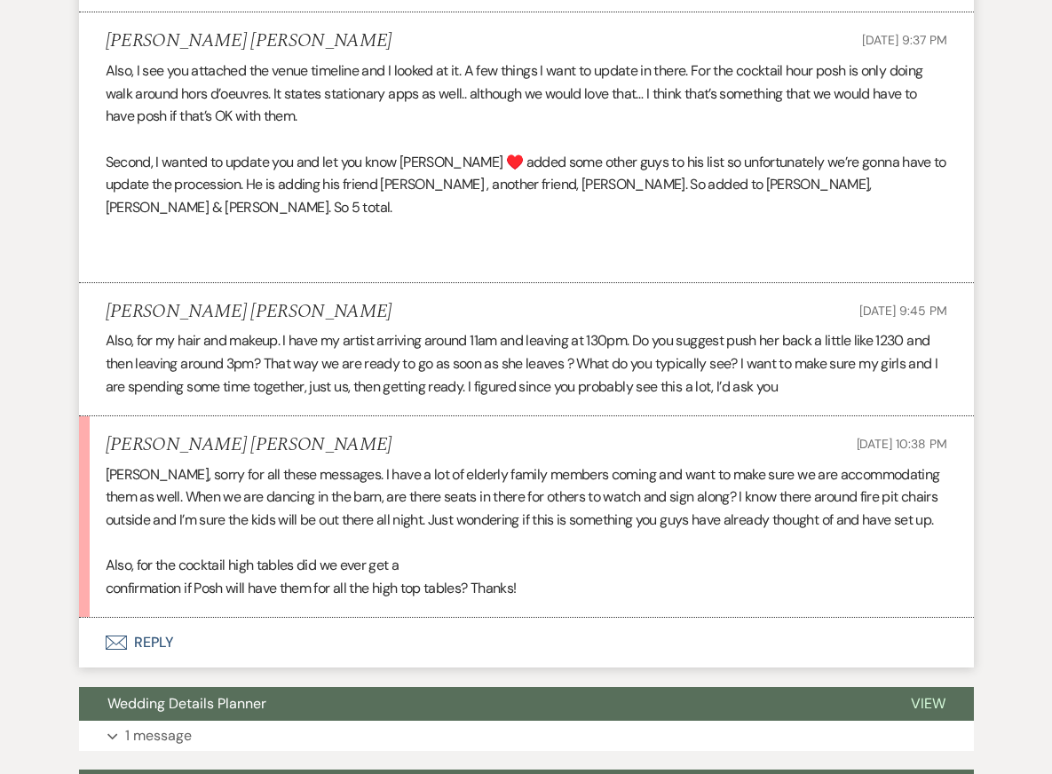
click at [242, 620] on button "Envelope Reply" at bounding box center [526, 643] width 895 height 50
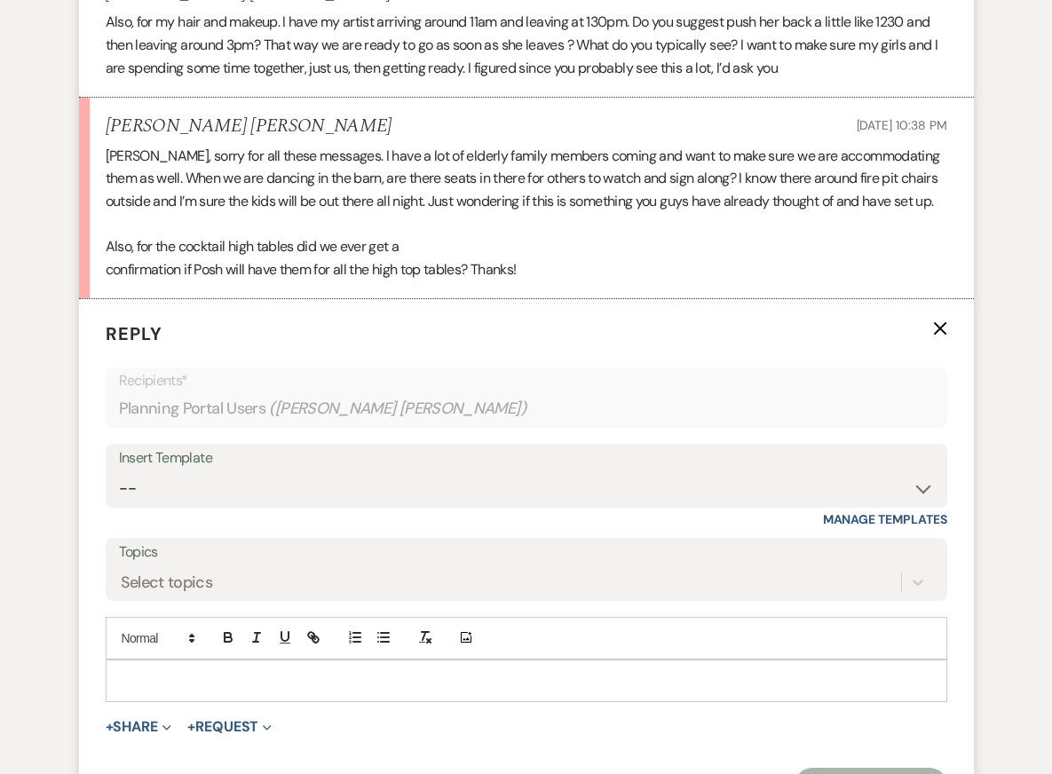
scroll to position [10880, 0]
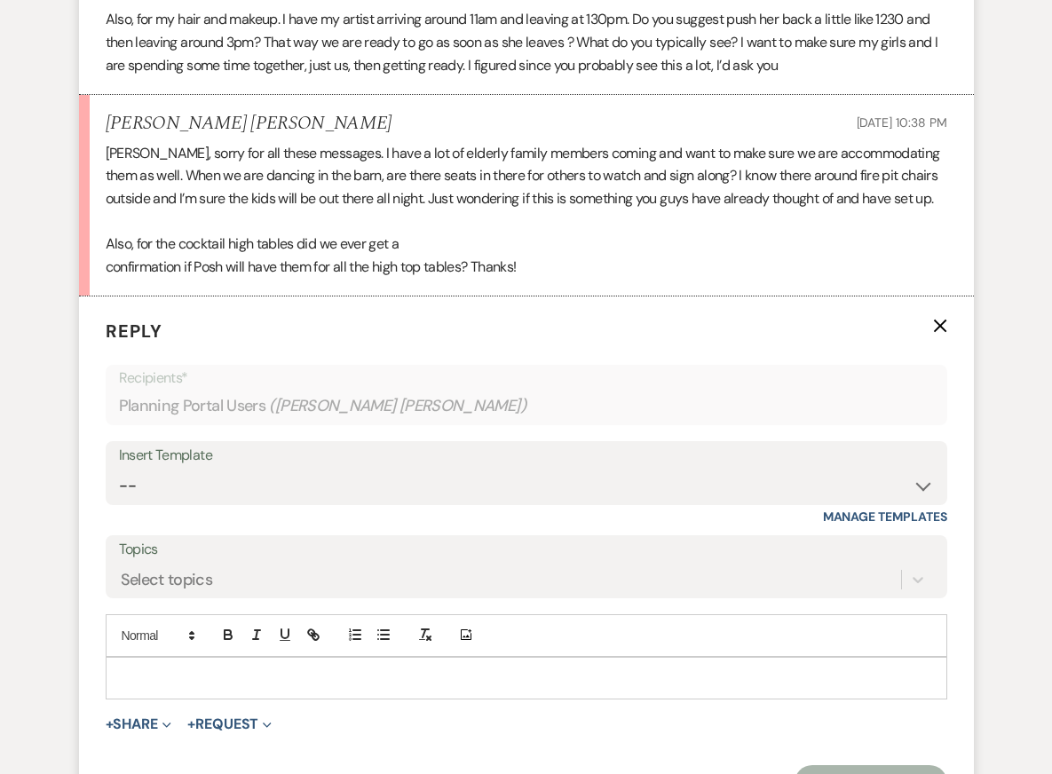
click at [238, 668] on p at bounding box center [526, 678] width 813 height 20
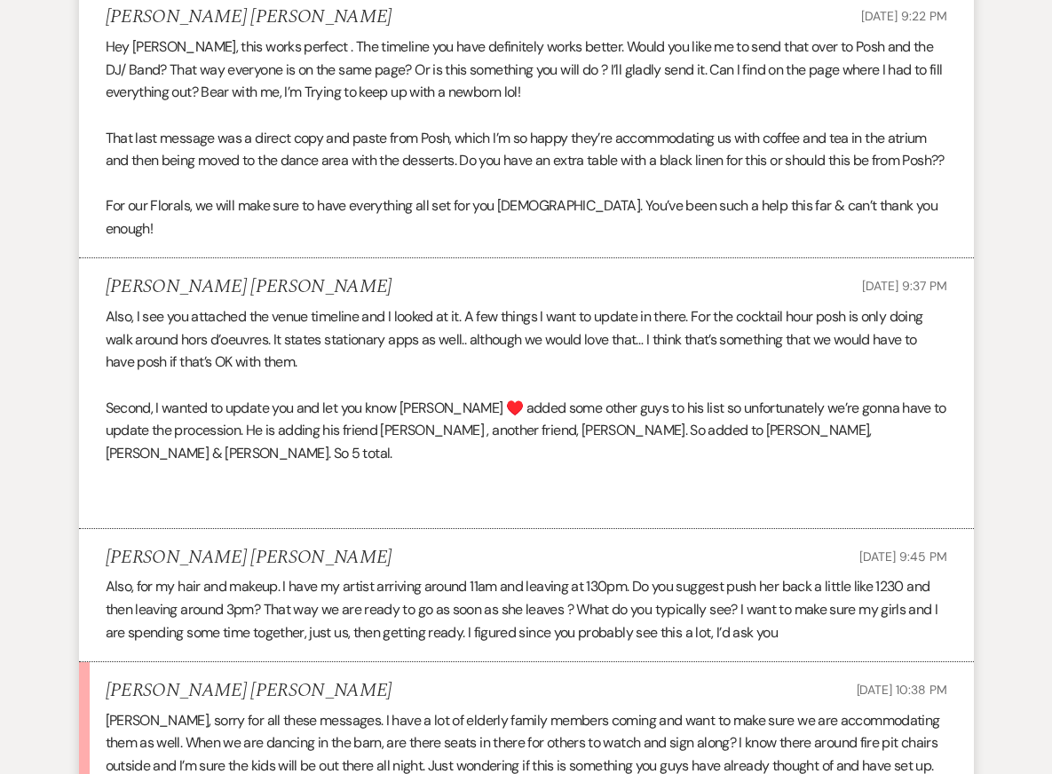
scroll to position [10315, 0]
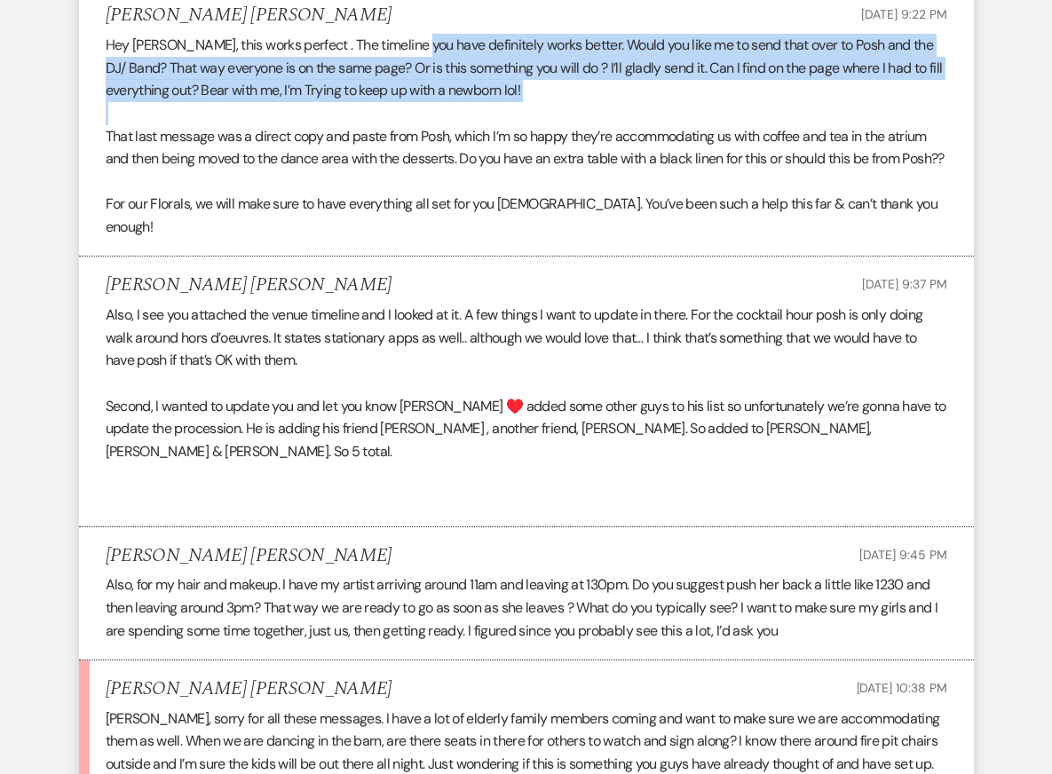
drag, startPoint x: 415, startPoint y: 51, endPoint x: 539, endPoint y: 120, distance: 141.4
click at [539, 120] on div "Hey [PERSON_NAME], this works perfect . The timeline you have definitely works …" at bounding box center [526, 136] width 841 height 204
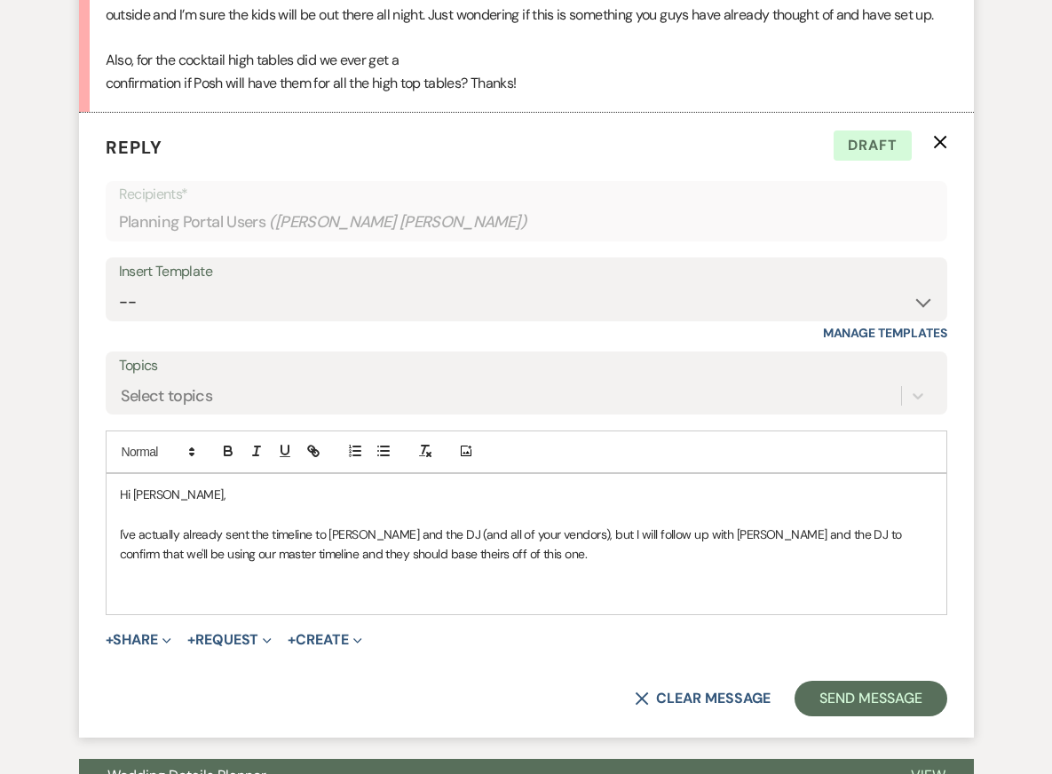
scroll to position [11137, 0]
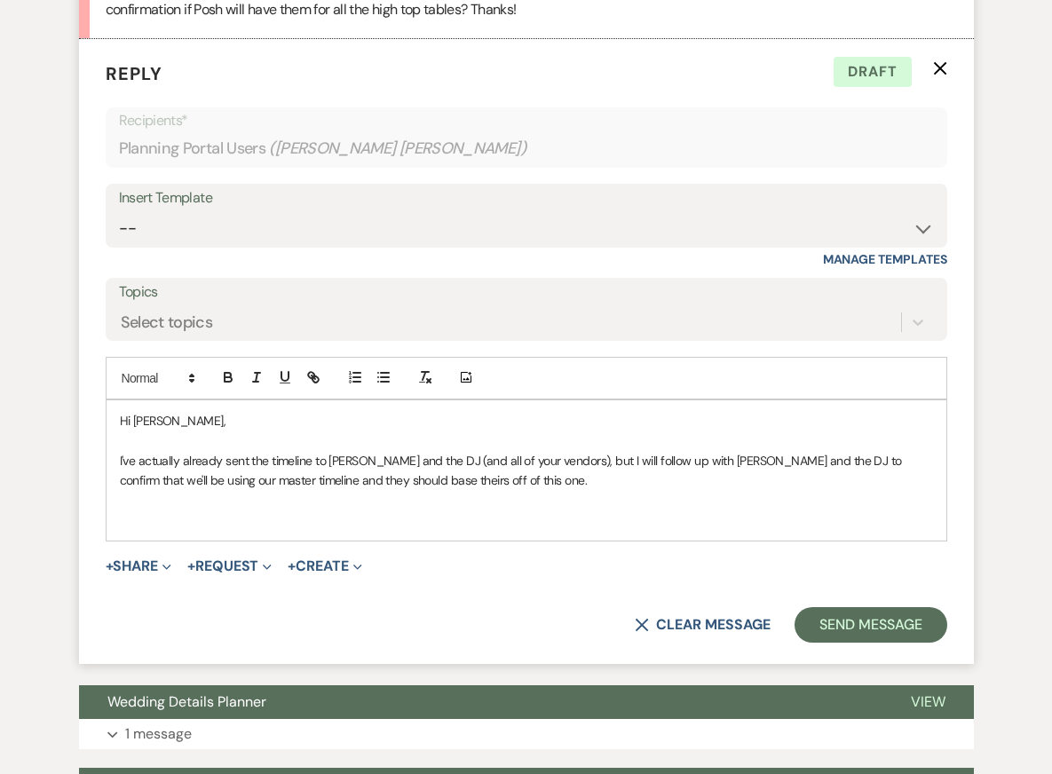
click at [502, 490] on p at bounding box center [526, 500] width 813 height 20
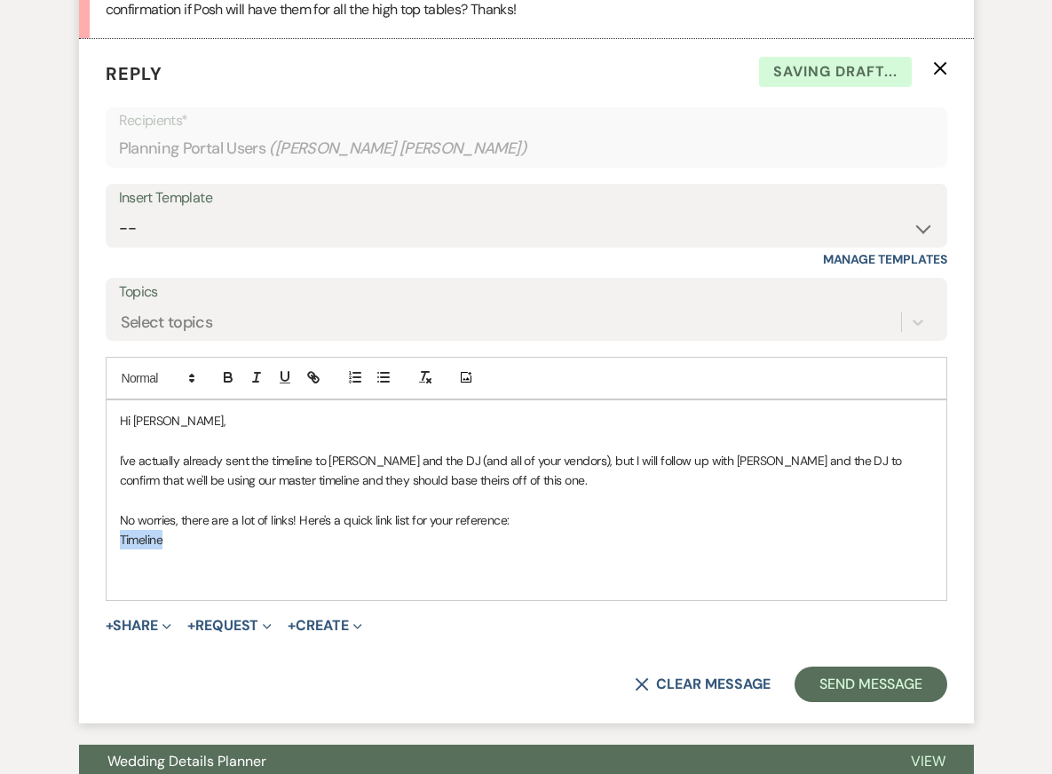
drag, startPoint x: 162, startPoint y: 517, endPoint x: 88, endPoint y: 517, distance: 74.5
click at [88, 517] on form "Reply X Saving draft... Recipients* Planning Portal Users ( [PERSON_NAME] [PERS…" at bounding box center [526, 381] width 895 height 684
click at [313, 369] on icon "button" at bounding box center [313, 377] width 16 height 16
paste input "[URL][DOMAIN_NAME]"
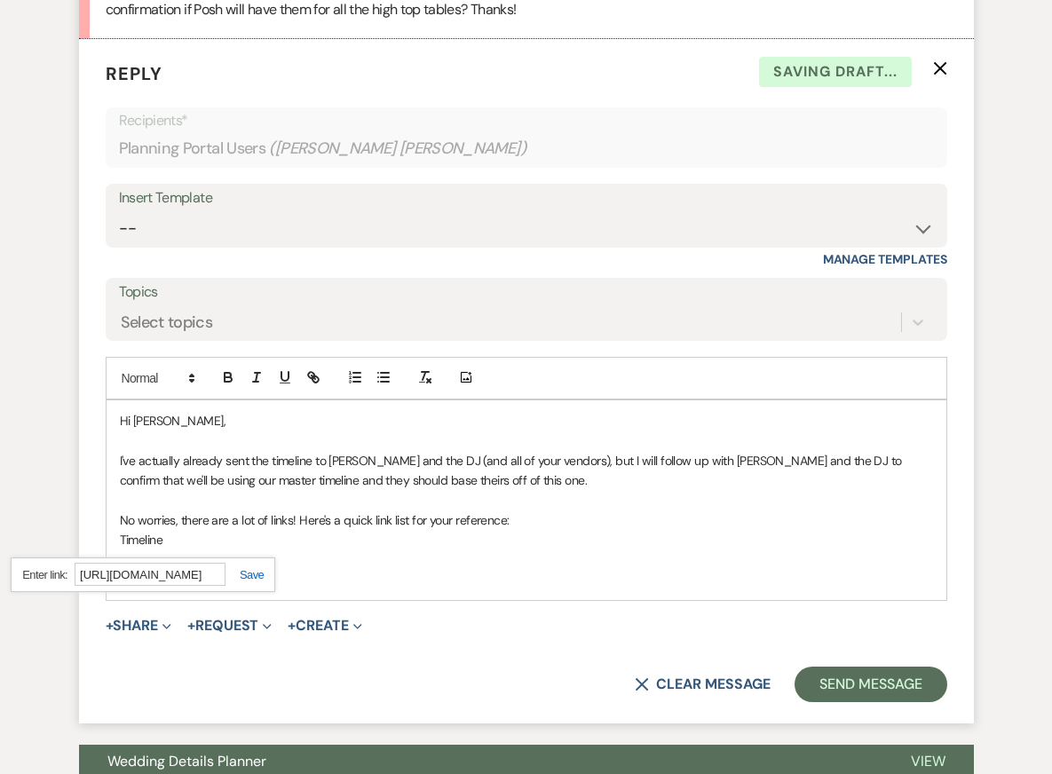
click at [249, 568] on link at bounding box center [244, 574] width 38 height 13
click at [218, 550] on p at bounding box center [526, 560] width 813 height 20
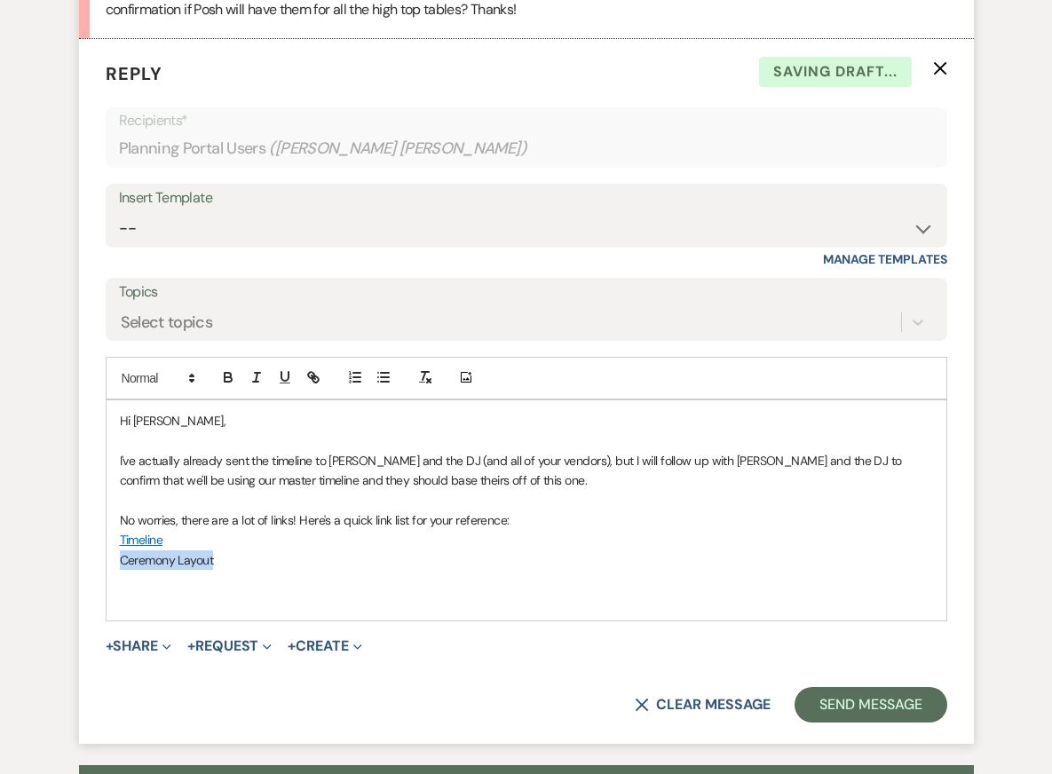
drag, startPoint x: 221, startPoint y: 538, endPoint x: 74, endPoint y: 538, distance: 147.3
click at [317, 376] on icon "button" at bounding box center [315, 379] width 6 height 6
paste input "[URL][DOMAIN_NAME]"
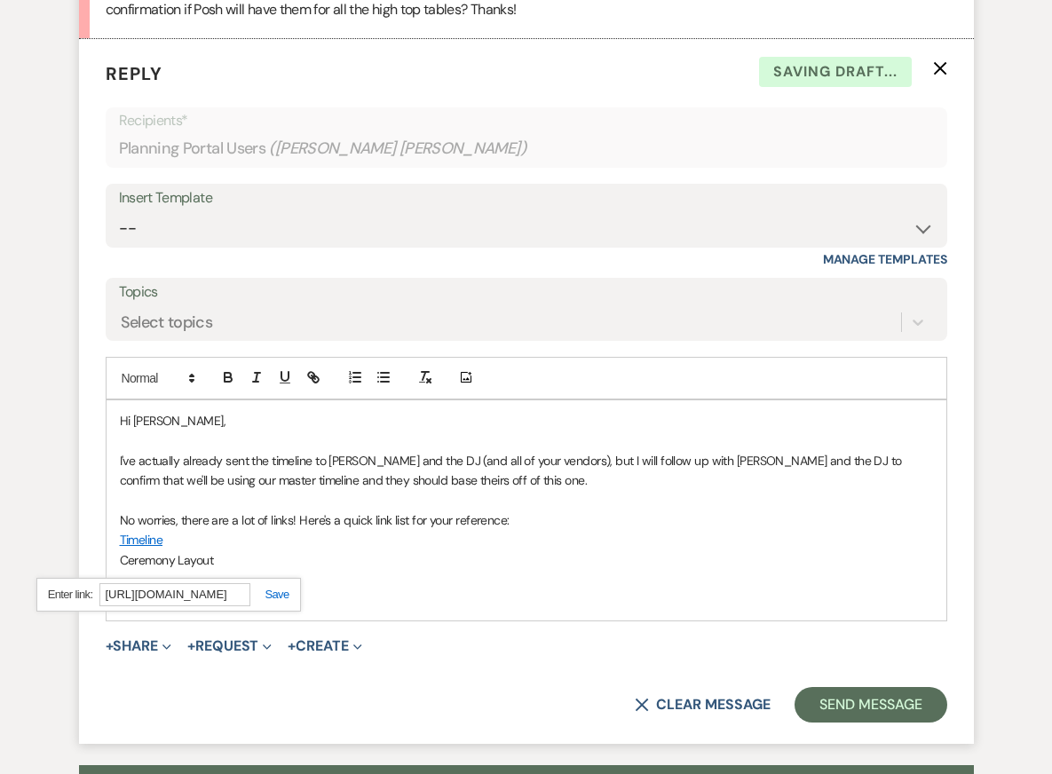
click at [270, 587] on link at bounding box center [269, 593] width 38 height 13
click at [326, 570] on p at bounding box center [526, 580] width 813 height 20
drag, startPoint x: 317, startPoint y: 560, endPoint x: 89, endPoint y: 559, distance: 228.1
click at [90, 559] on form "Reply X Saving draft... Recipients* Planning Portal Users ( [PERSON_NAME] [PERS…" at bounding box center [526, 391] width 895 height 704
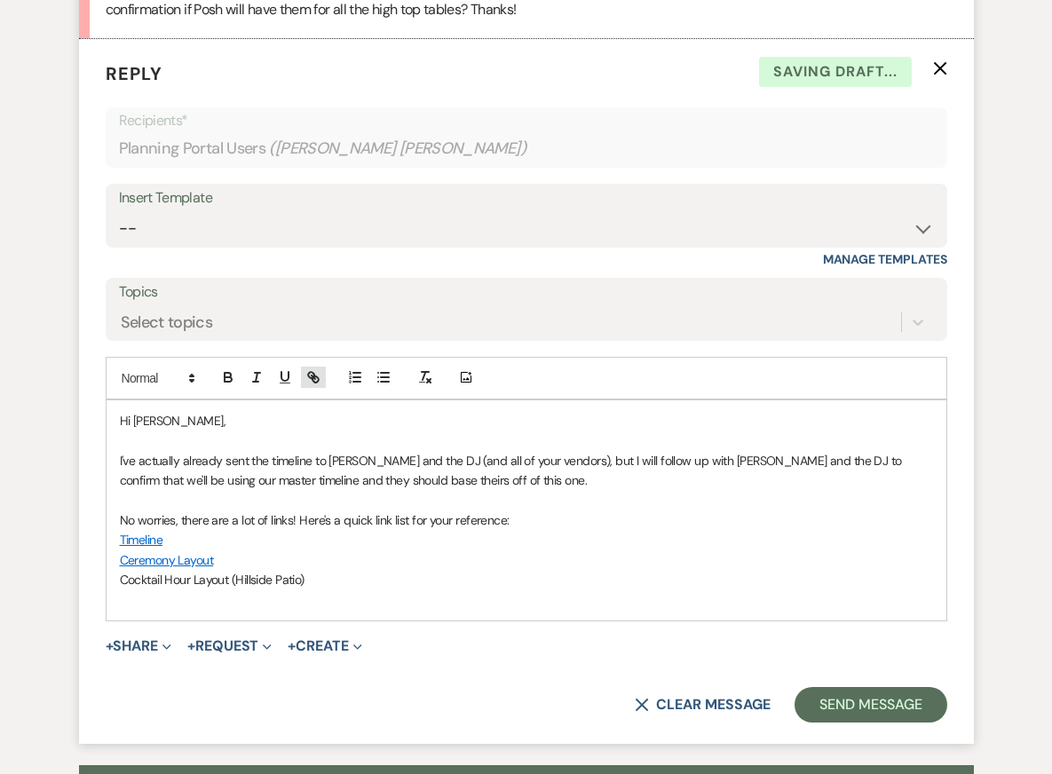
click at [309, 369] on icon "button" at bounding box center [313, 377] width 16 height 16
paste input "[URL][DOMAIN_NAME]"
click at [320, 597] on div "[URL][DOMAIN_NAME]" at bounding box center [215, 614] width 264 height 35
click at [321, 608] on link at bounding box center [317, 614] width 38 height 13
click at [357, 570] on p "Cocktail Hour Layout (Hillside Patio)" at bounding box center [526, 580] width 813 height 20
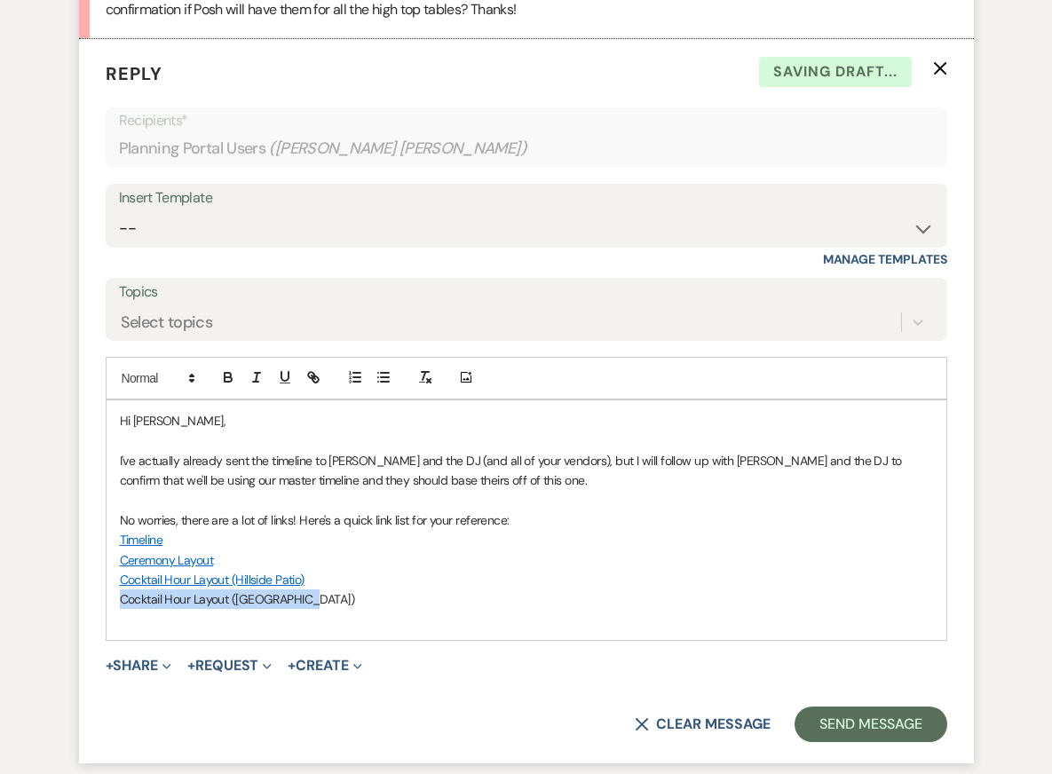
drag, startPoint x: 307, startPoint y: 575, endPoint x: 21, endPoint y: 573, distance: 285.8
click at [311, 369] on icon "button" at bounding box center [313, 377] width 16 height 16
paste input "https://docs.google.com/drawings/d/1KzrqL10NBn64uuukDdKFvZvLgjMvE15GQi38vb5mTwc…"
click at [313, 627] on link at bounding box center [315, 633] width 38 height 13
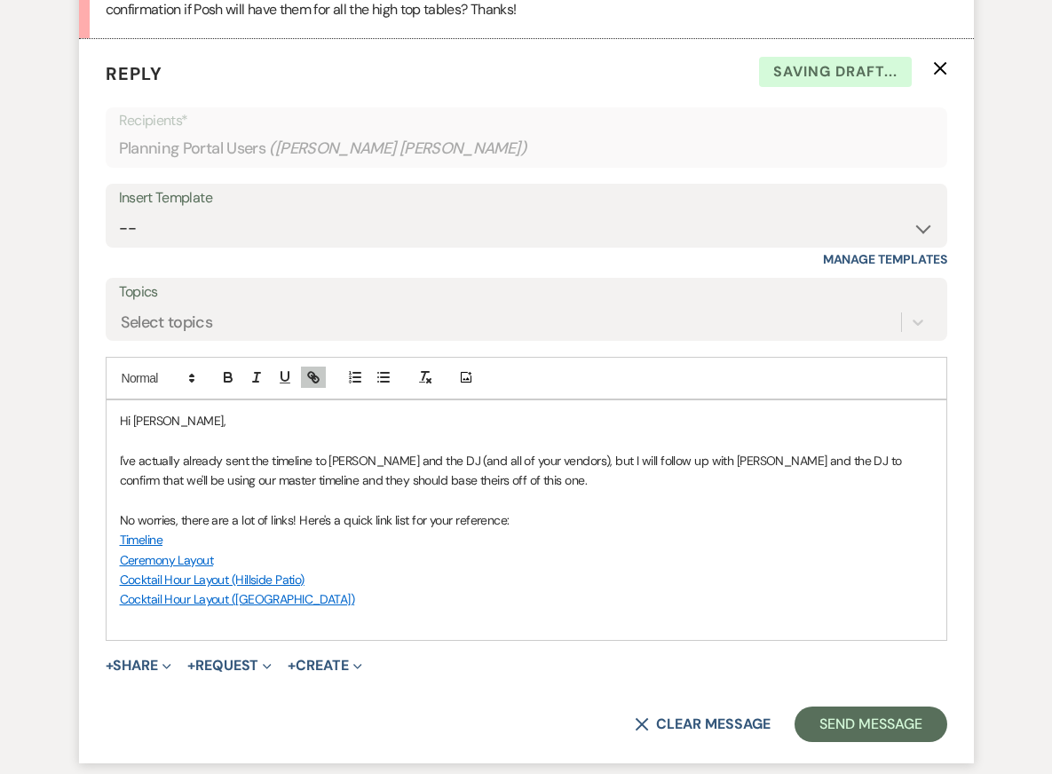
click at [432, 490] on p at bounding box center [526, 500] width 813 height 20
click at [319, 589] on p "Cocktail Hour Layout ([GEOGRAPHIC_DATA])" at bounding box center [526, 599] width 813 height 20
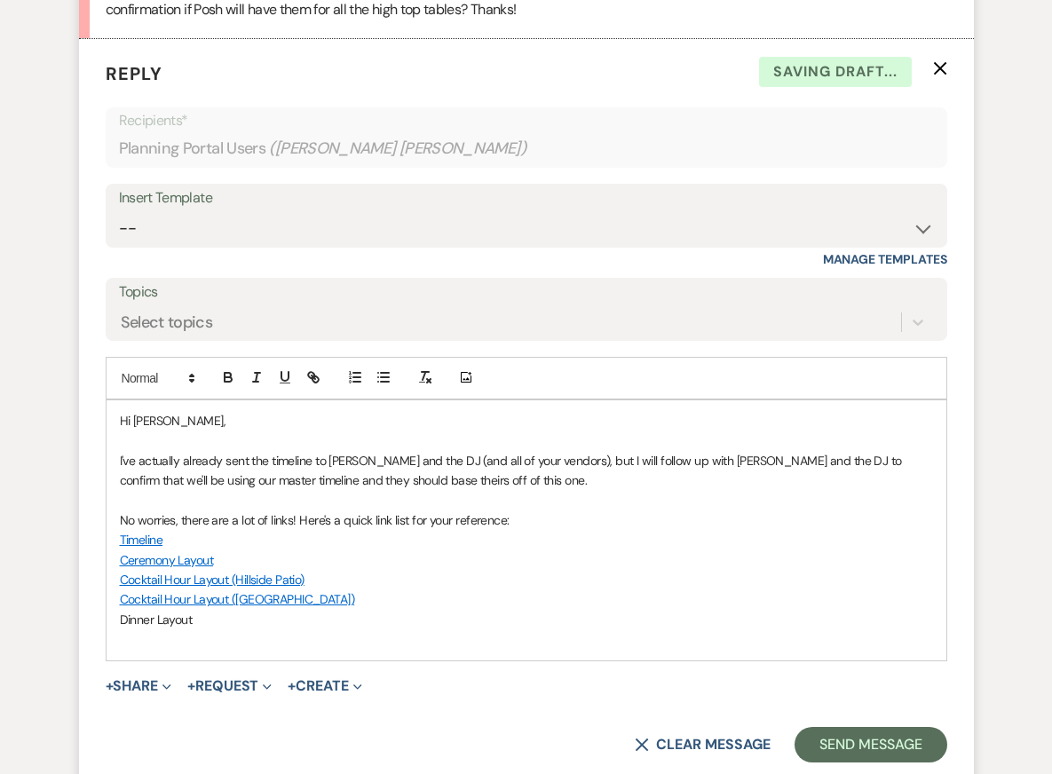
drag, startPoint x: 196, startPoint y: 601, endPoint x: 32, endPoint y: 598, distance: 164.2
click at [247, 610] on p "Dinner Layout" at bounding box center [526, 620] width 813 height 20
drag, startPoint x: 248, startPoint y: 601, endPoint x: 102, endPoint y: 602, distance: 145.5
click at [103, 601] on form "Reply X Saving draft... Recipients* Planning Portal Users ( Bobby Joe ) Insert …" at bounding box center [526, 411] width 895 height 744
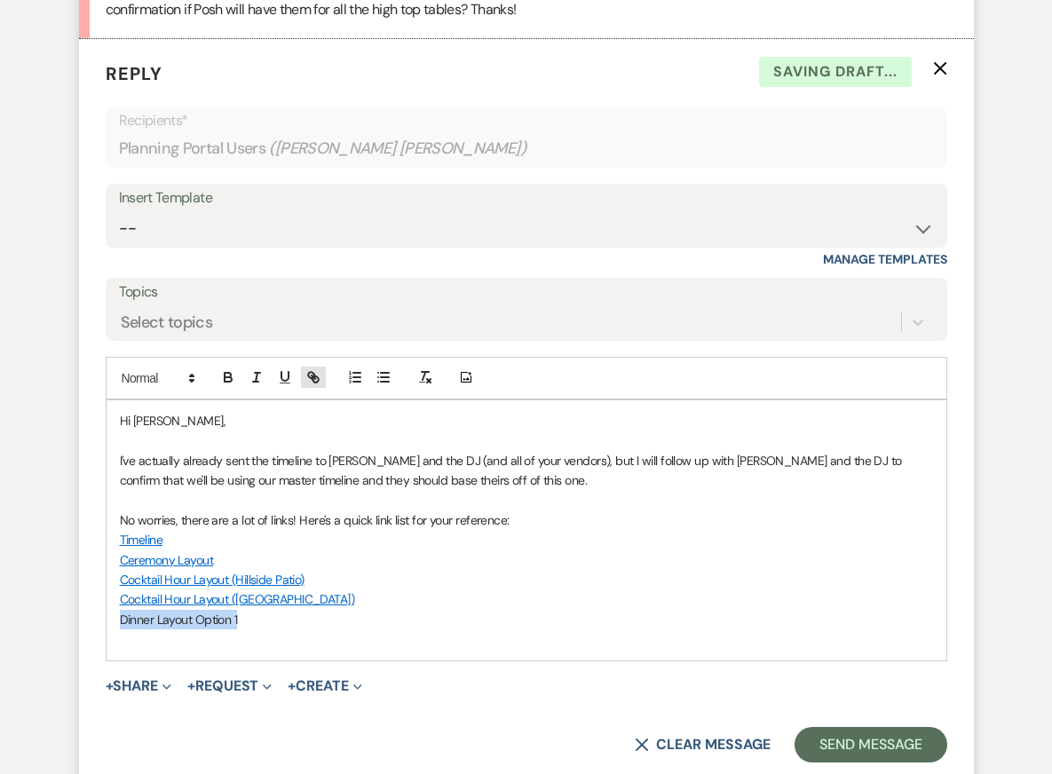
click at [311, 369] on icon "button" at bounding box center [313, 377] width 16 height 16
paste input "https://docs.google.com/drawings/d/1nc-WD4q7hmoBsAXFECqGS-JGQvipyDIjaxbUhgnkd94…"
click at [288, 647] on link at bounding box center [282, 653] width 38 height 13
click at [343, 629] on p at bounding box center [526, 639] width 813 height 20
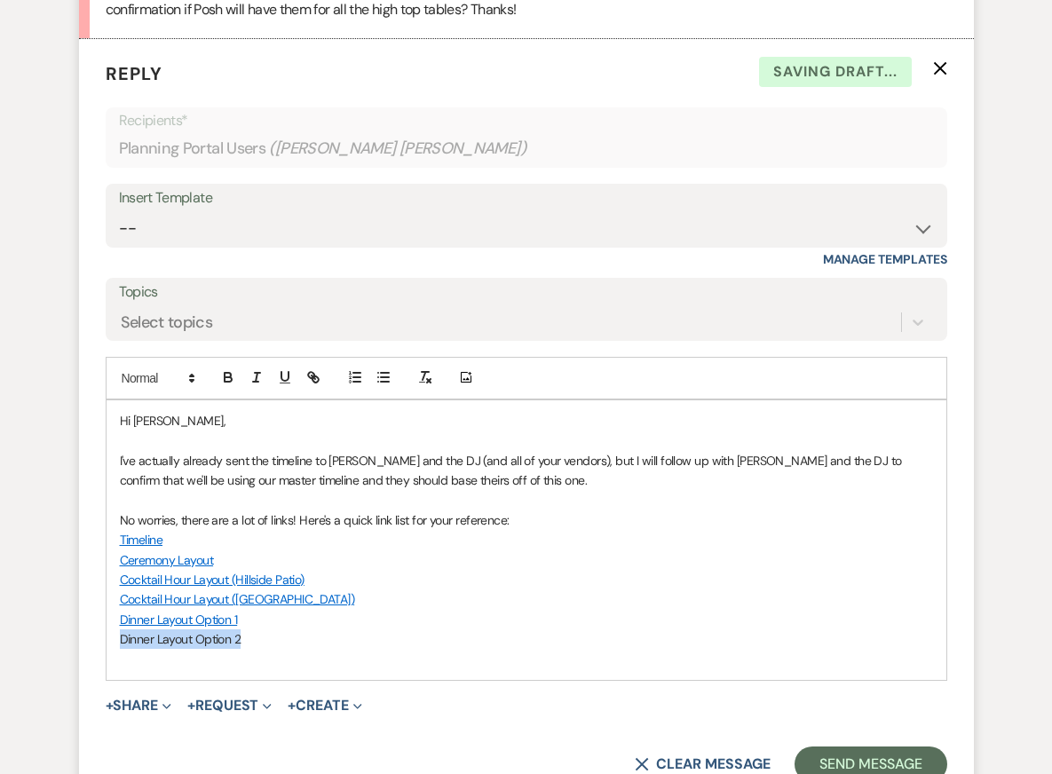
drag, startPoint x: 245, startPoint y: 618, endPoint x: 70, endPoint y: 620, distance: 174.8
click at [321, 367] on button "button" at bounding box center [313, 377] width 25 height 21
paste input "https://docs.google.com/drawings/d/1F1eDDY2pxEfI6JH9LfVTWiRN0uwPXNOBm50WpoMF6t0…"
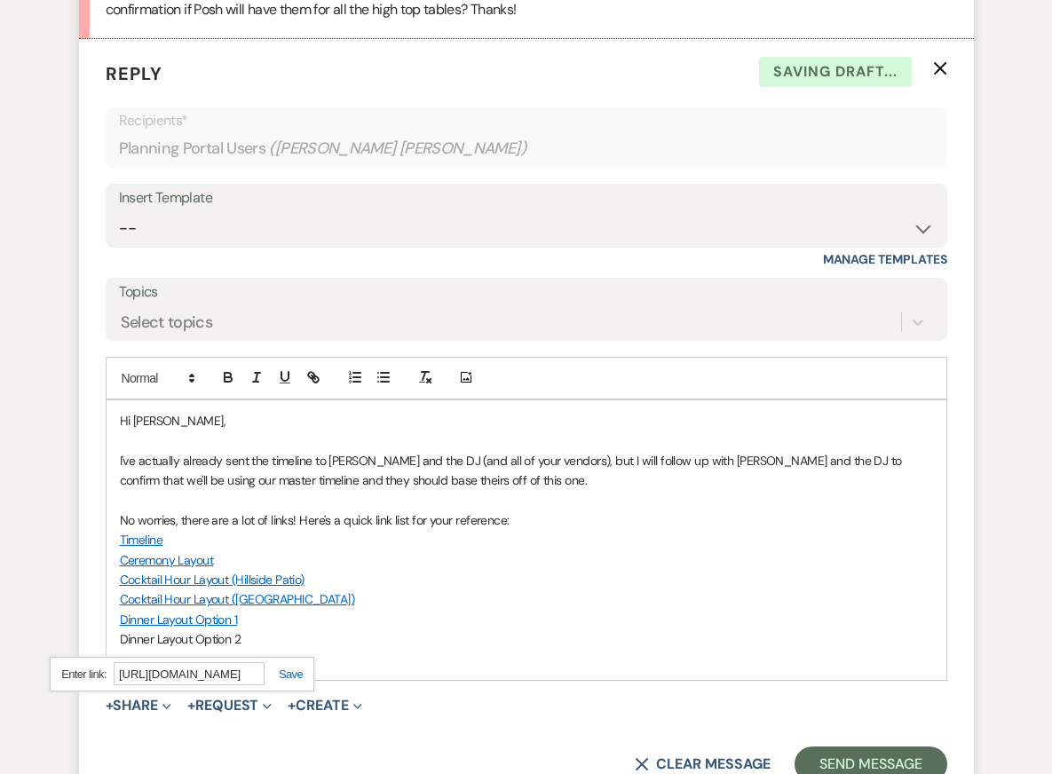
click at [285, 667] on link at bounding box center [283, 673] width 38 height 13
click at [301, 650] on p at bounding box center [526, 660] width 813 height 20
drag, startPoint x: 284, startPoint y: 635, endPoint x: 31, endPoint y: 638, distance: 252.9
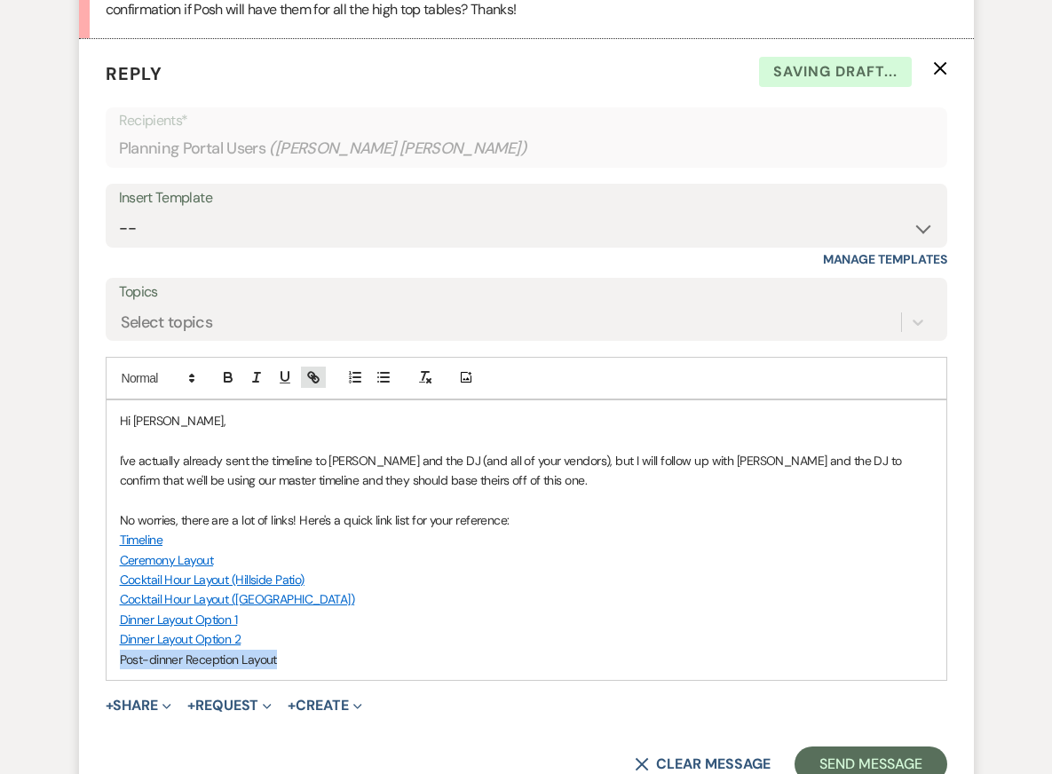
click at [312, 376] on icon "button" at bounding box center [315, 379] width 6 height 6
paste input "https://docs.google.com/drawings/d/1VoHfVy6mBBFMCS3SH0dXJpb72Iq2gipF9UP3bd3LE_g…"
click at [306, 687] on link at bounding box center [301, 693] width 38 height 13
click at [353, 629] on p "Dinner Layout Option 2" at bounding box center [526, 639] width 813 height 20
click at [347, 650] on p "Post-dinner Reception Layout" at bounding box center [526, 660] width 813 height 20
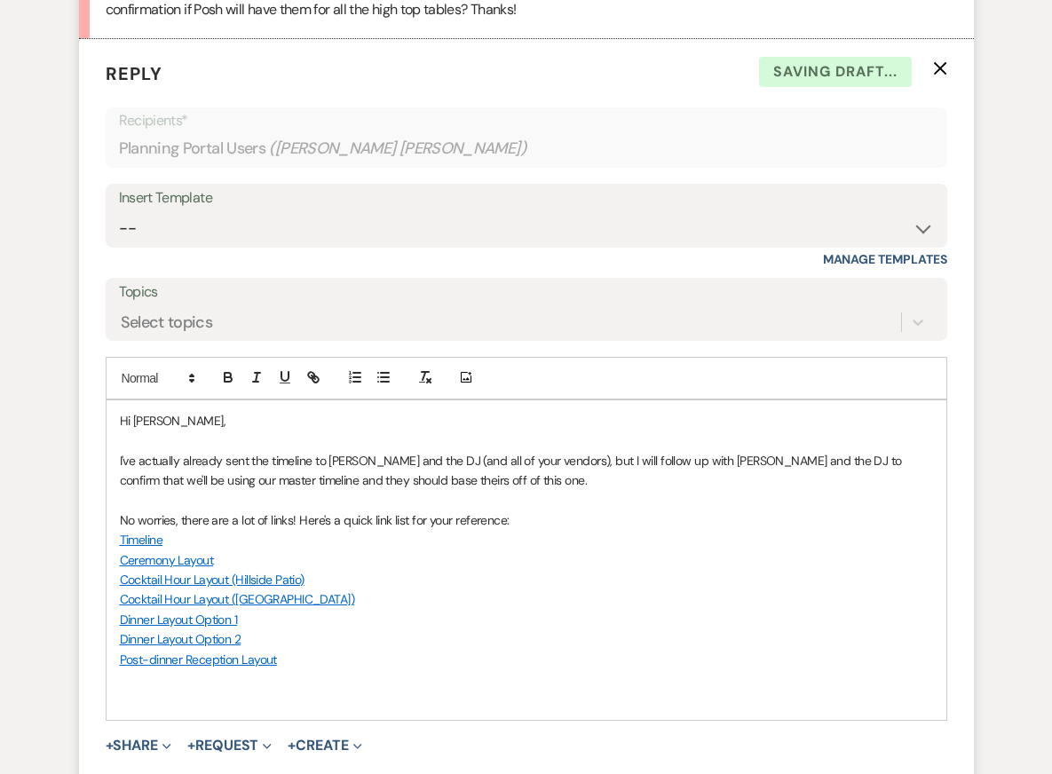
click at [415, 451] on p "I've actually already sent the timeline to [PERSON_NAME] and the DJ (and all of…" at bounding box center [526, 471] width 813 height 40
click at [560, 570] on p "Cocktail Hour Layout (Hillside Patio)" at bounding box center [526, 580] width 813 height 20
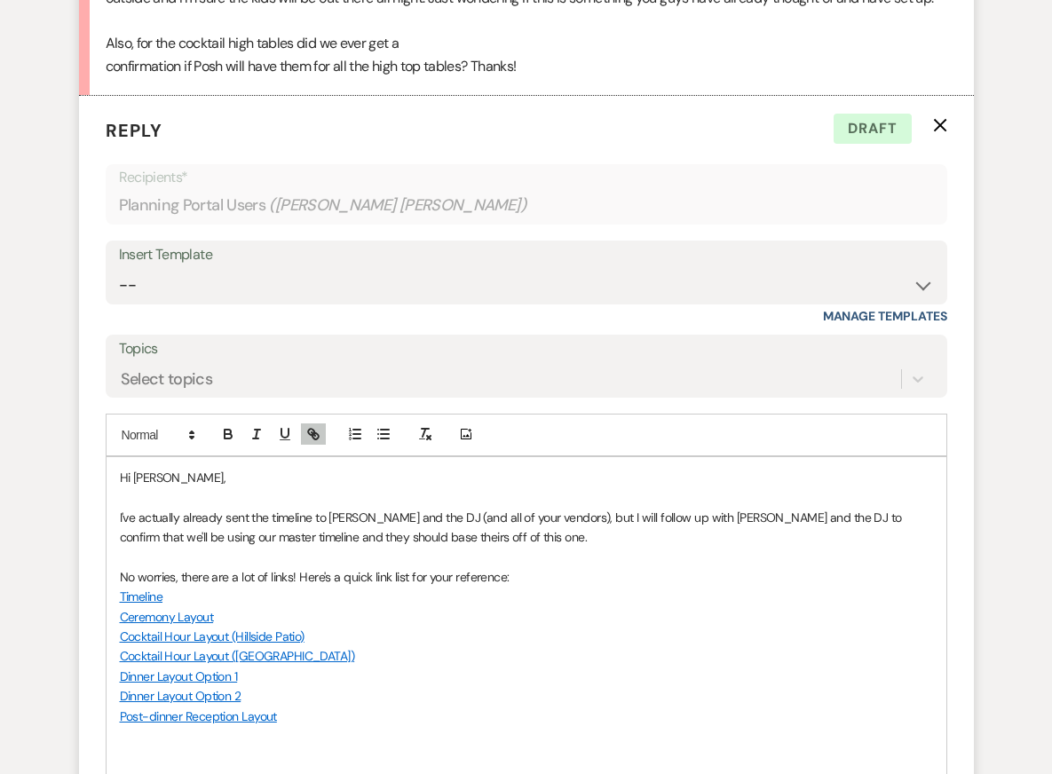
scroll to position [11103, 0]
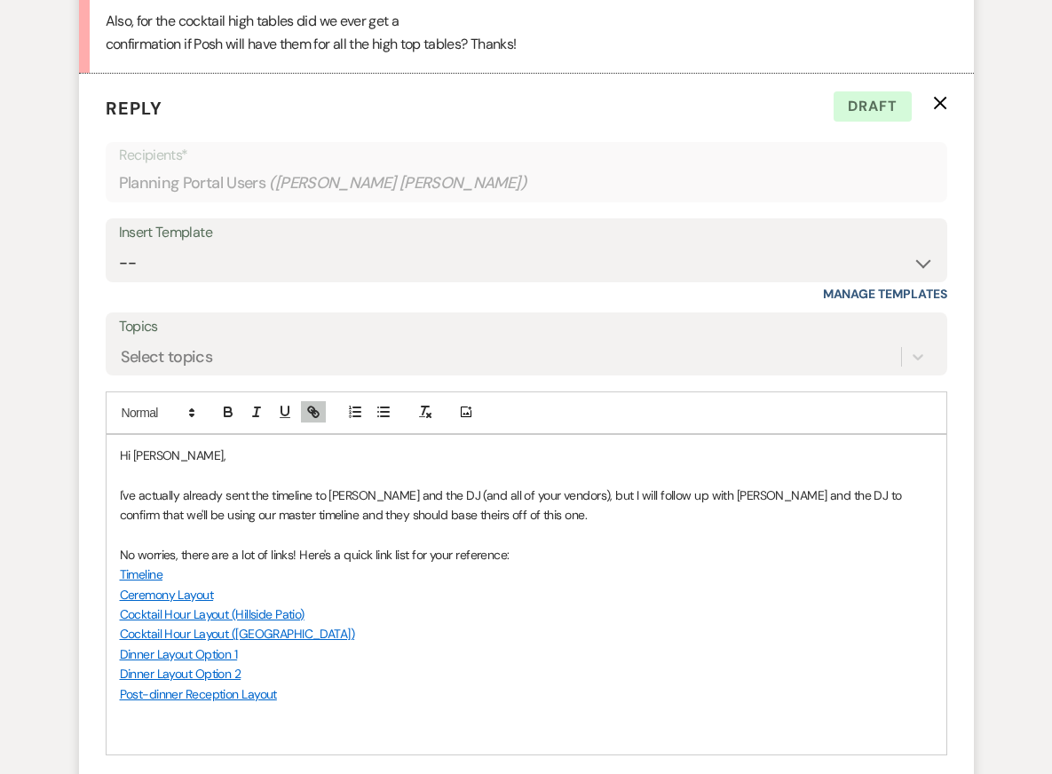
click at [343, 704] on p at bounding box center [526, 714] width 813 height 20
click at [476, 723] on p "Great to hear that they can move coffee/tea! We will have a" at bounding box center [526, 733] width 813 height 20
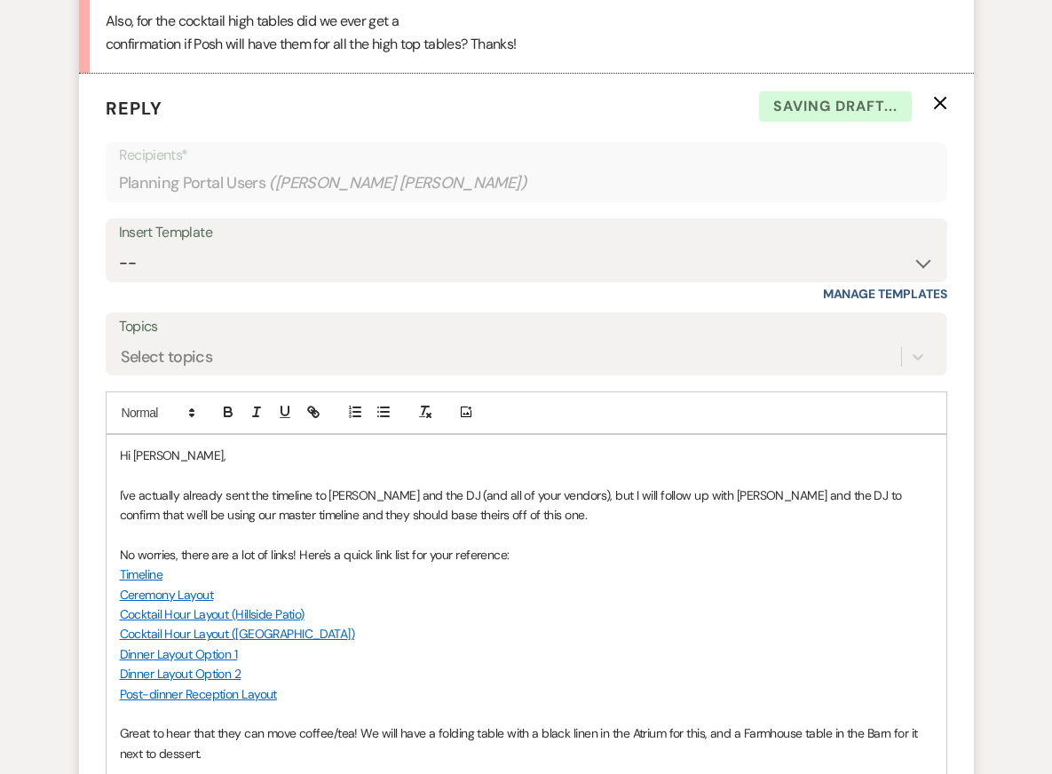
click at [585, 624] on p "Cocktail Hour Layout ([GEOGRAPHIC_DATA])" at bounding box center [526, 634] width 813 height 20
click at [555, 763] on p at bounding box center [526, 773] width 813 height 20
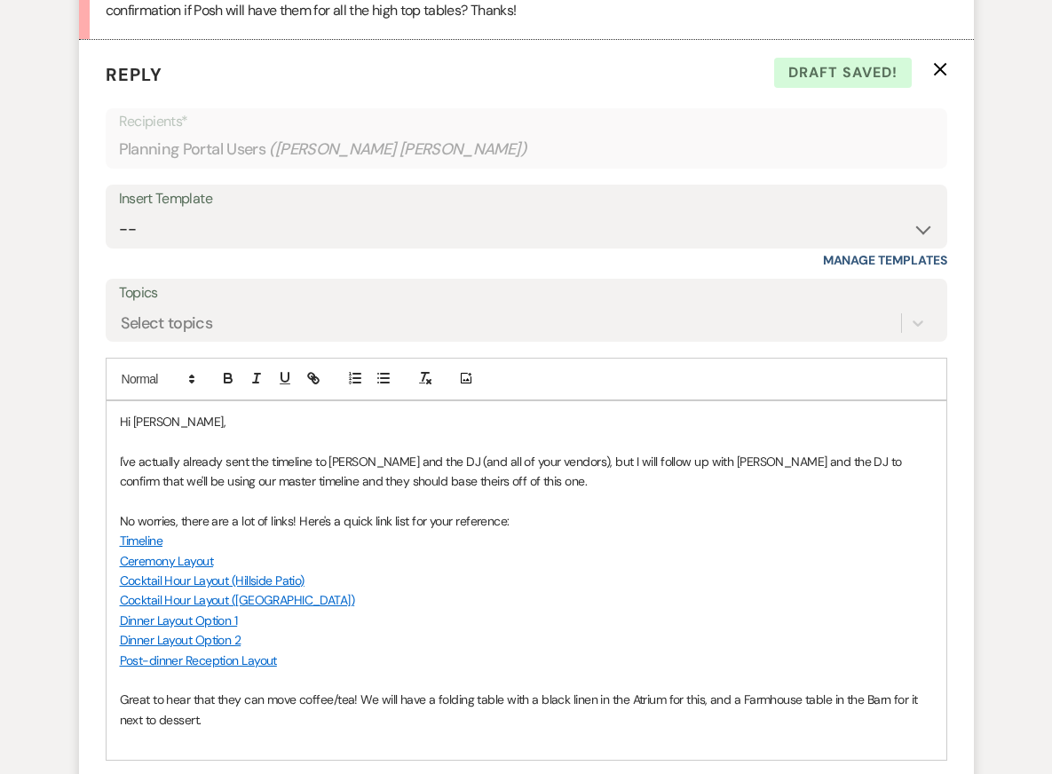
click at [592, 690] on p "Great to hear that they can move coffee/tea! We will have a folding table with …" at bounding box center [526, 710] width 813 height 40
click at [592, 707] on p "Great to hear that they can move coffee/tea! We will have a folding table with …" at bounding box center [526, 710] width 813 height 40
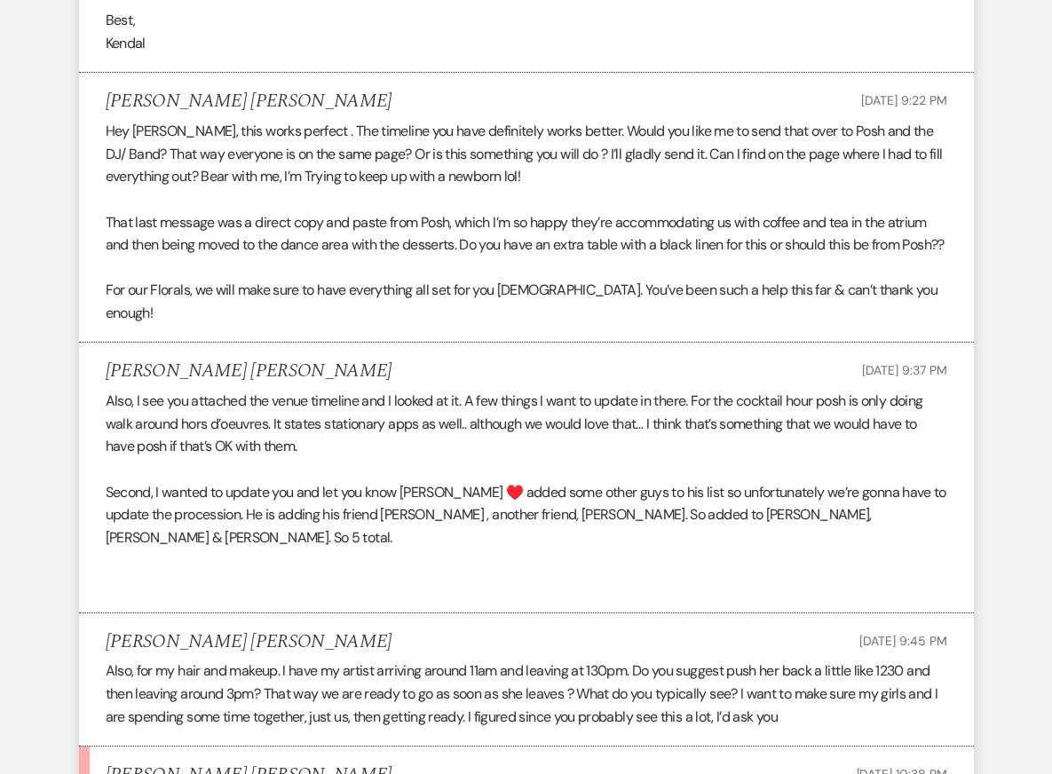
scroll to position [10221, 0]
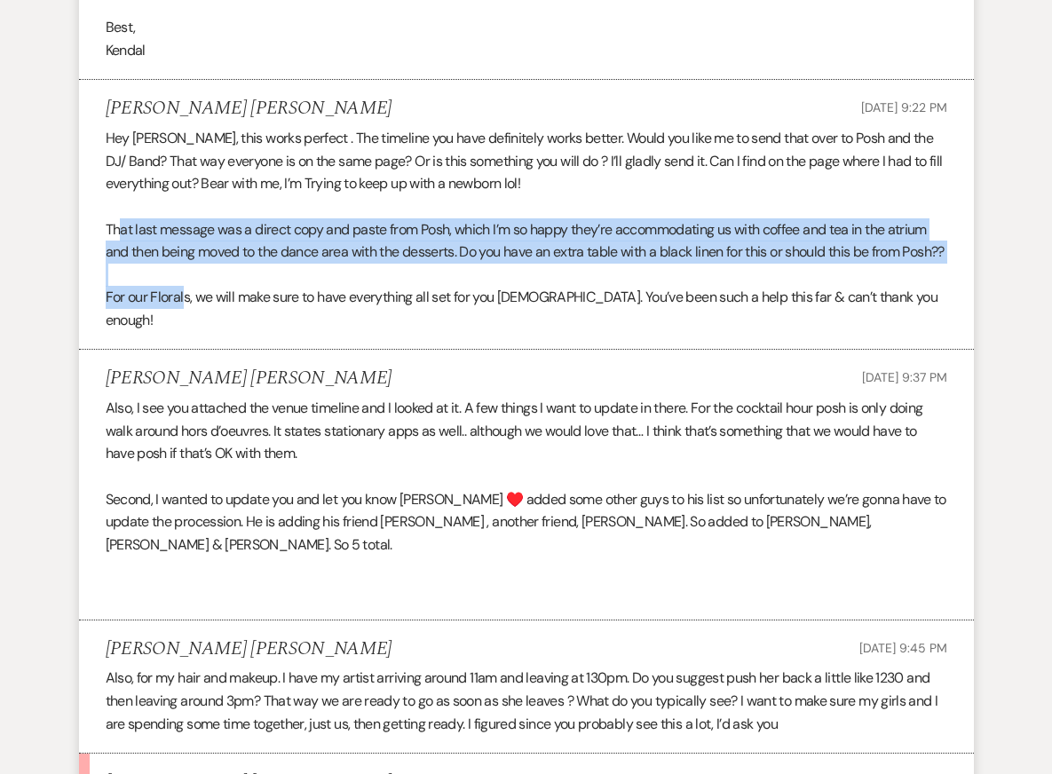
drag, startPoint x: 119, startPoint y: 238, endPoint x: 185, endPoint y: 315, distance: 101.4
click at [185, 315] on div "Hey Kendal, this works perfect . The timeline you have definitely works better.…" at bounding box center [526, 229] width 841 height 204
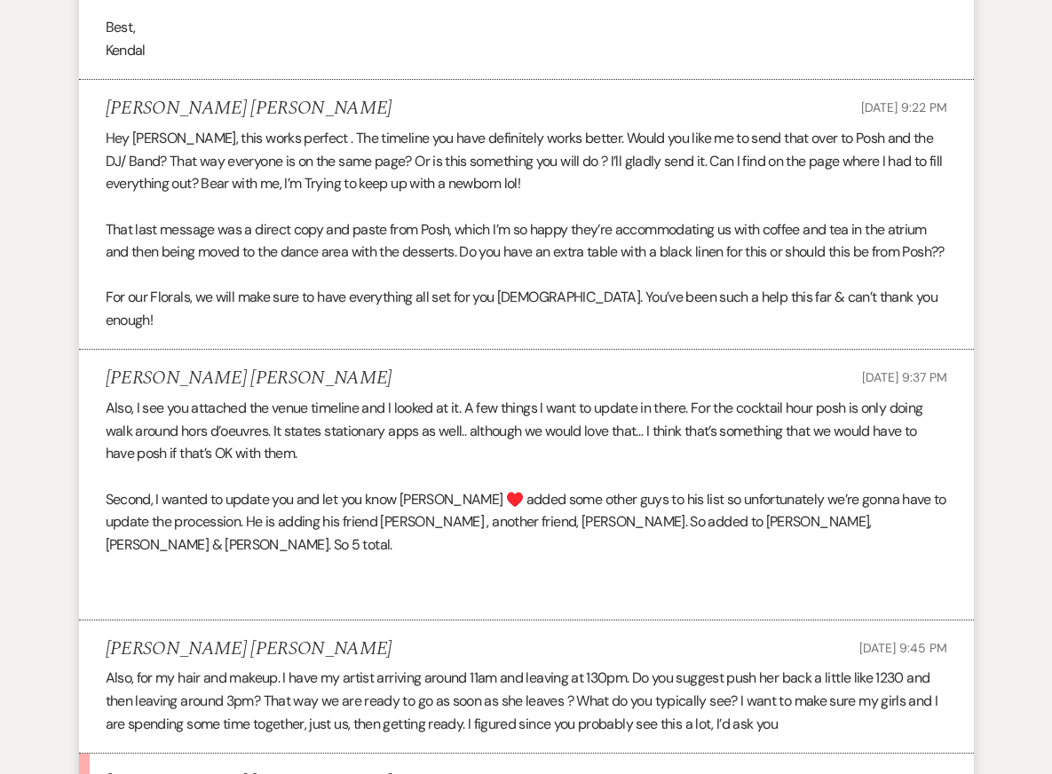
click at [191, 331] on p "For our Florals, we will make sure to have everything all set for you [DEMOGRAP…" at bounding box center [526, 308] width 841 height 45
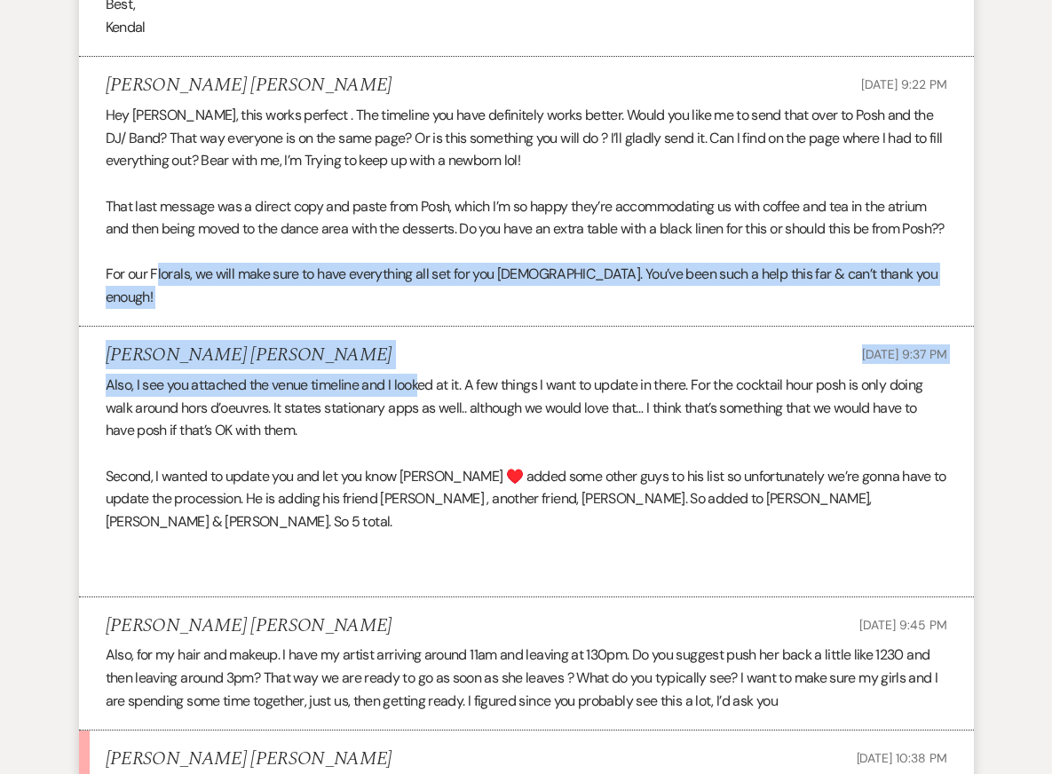
drag, startPoint x: 154, startPoint y: 303, endPoint x: 419, endPoint y: 380, distance: 275.5
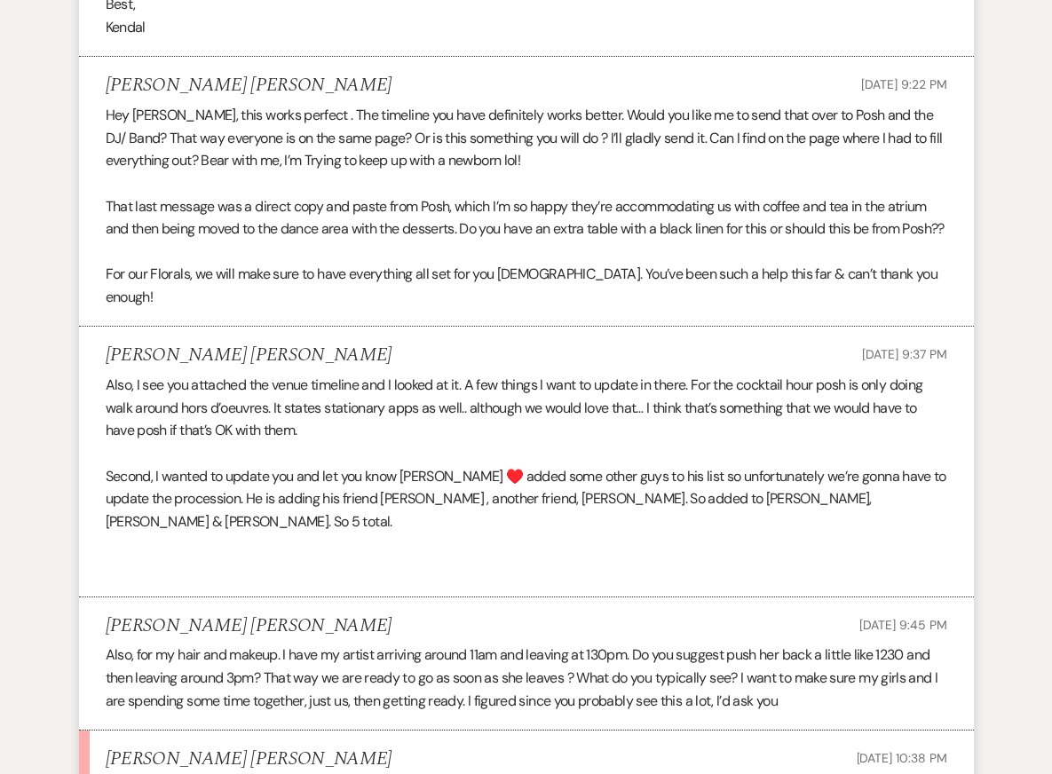
click at [356, 498] on p "Second, I wanted to update you and let you know [PERSON_NAME] ♥️ added some oth…" at bounding box center [526, 499] width 841 height 68
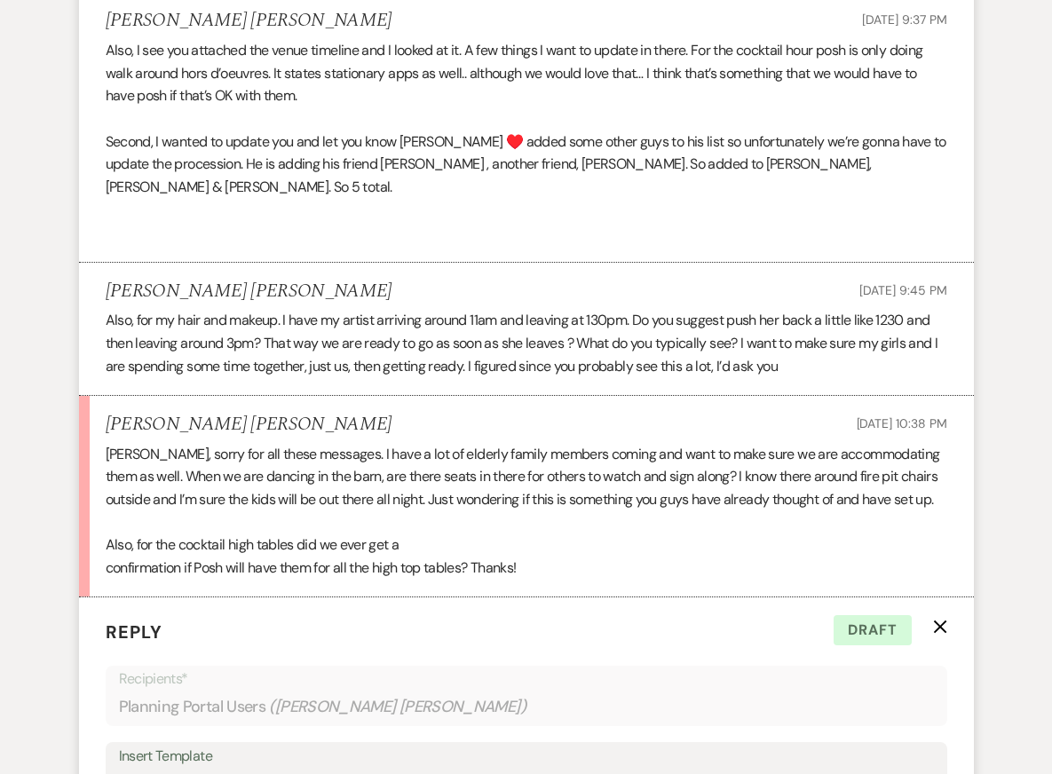
scroll to position [10580, 0]
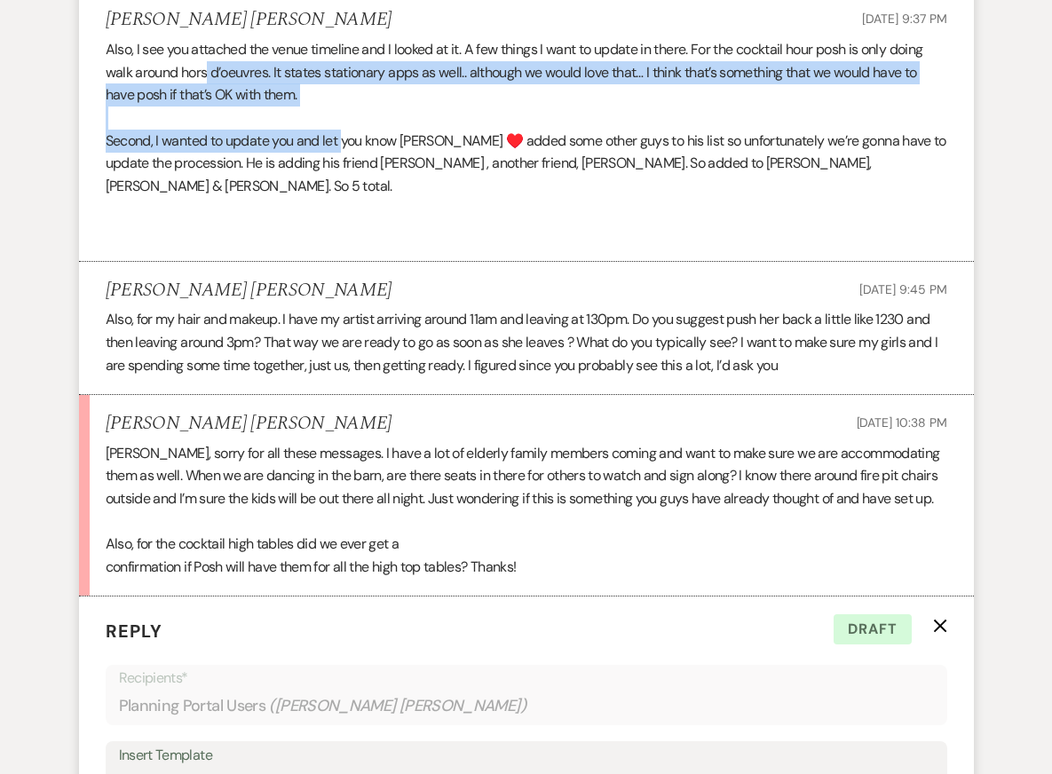
drag, startPoint x: 206, startPoint y: 64, endPoint x: 346, endPoint y: 133, distance: 156.4
click at [344, 132] on div "Also, I see you attached the venue timeline and I looked at it. A few things I …" at bounding box center [526, 140] width 841 height 204
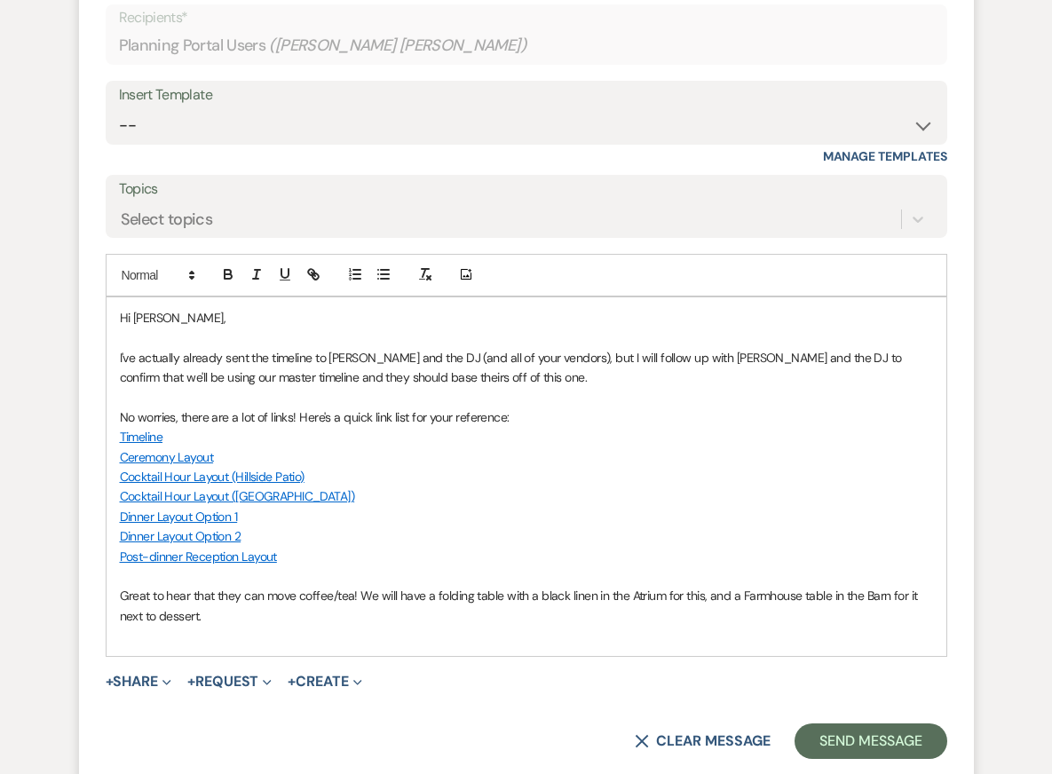
scroll to position [11243, 0]
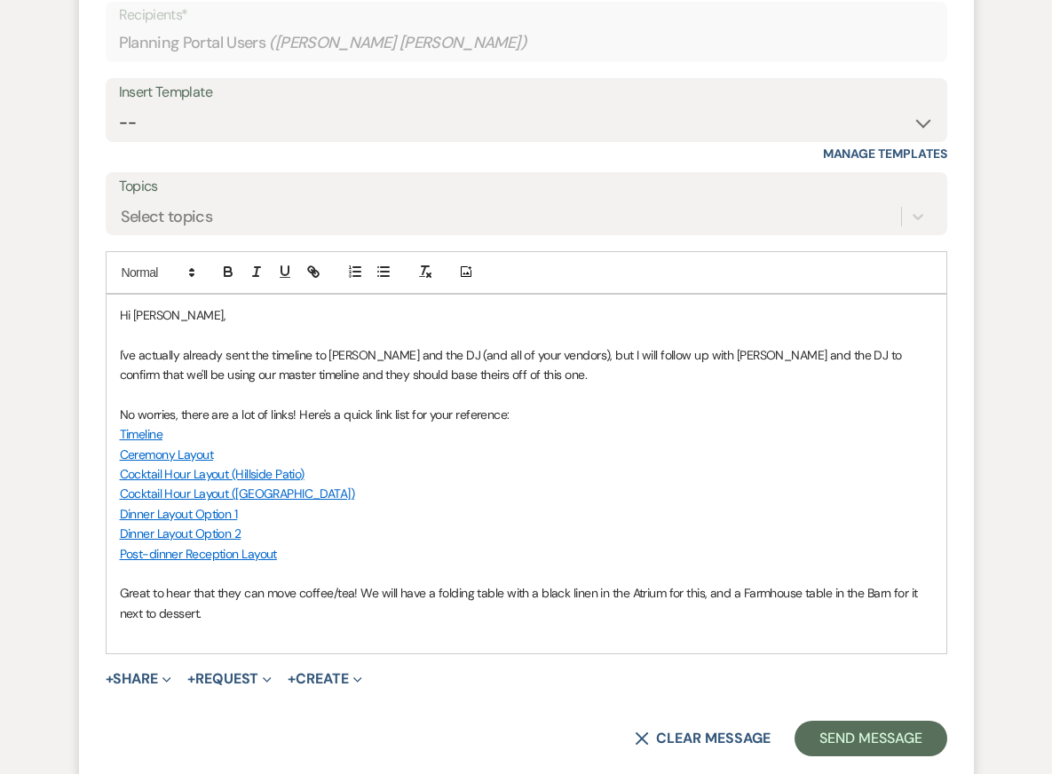
click at [343, 602] on p "Great to hear that they can move coffee/tea! We will have a folding table with …" at bounding box center [526, 603] width 813 height 40
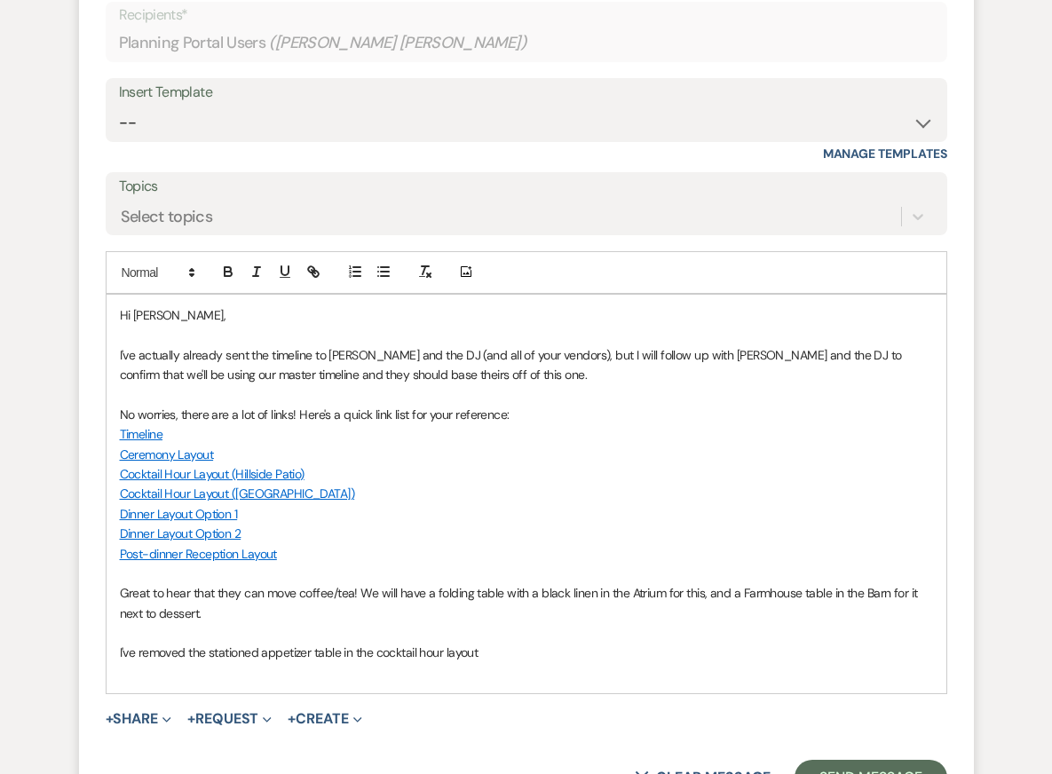
click at [445, 642] on p "I've removed the stationed appetizer table in the cocktail hour layout" at bounding box center [526, 652] width 813 height 20
click at [597, 642] on p "I've removed the stationed appetizer table in the cocktail hour (stone arena) l…" at bounding box center [526, 652] width 813 height 20
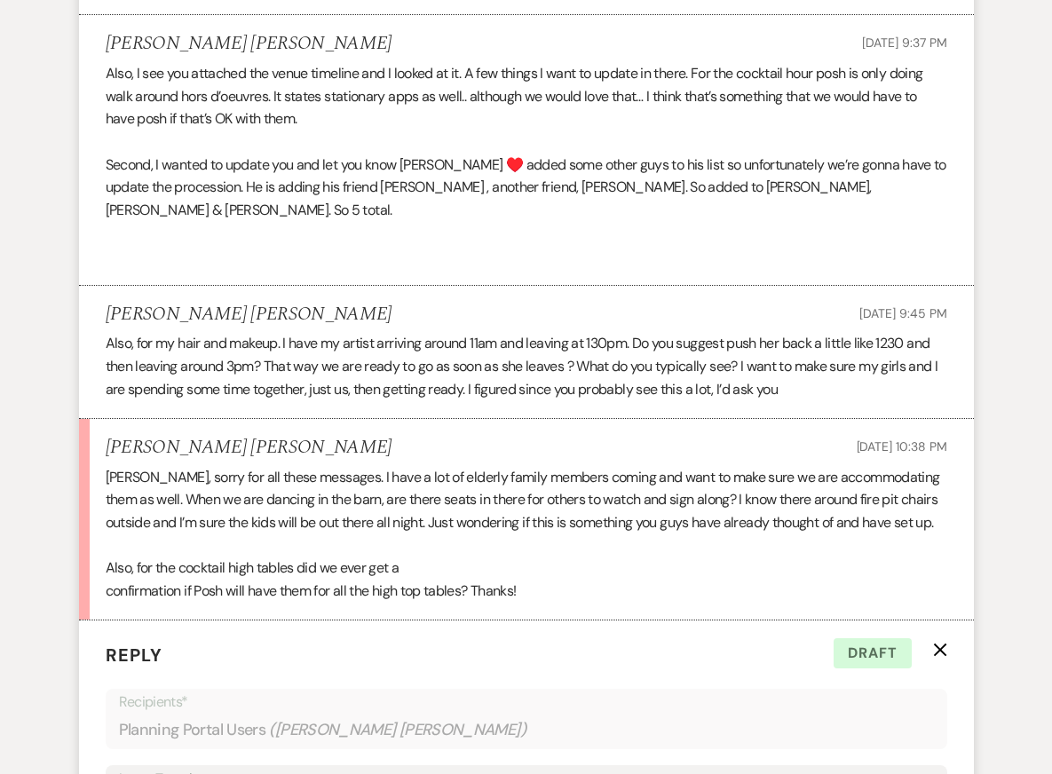
scroll to position [10562, 0]
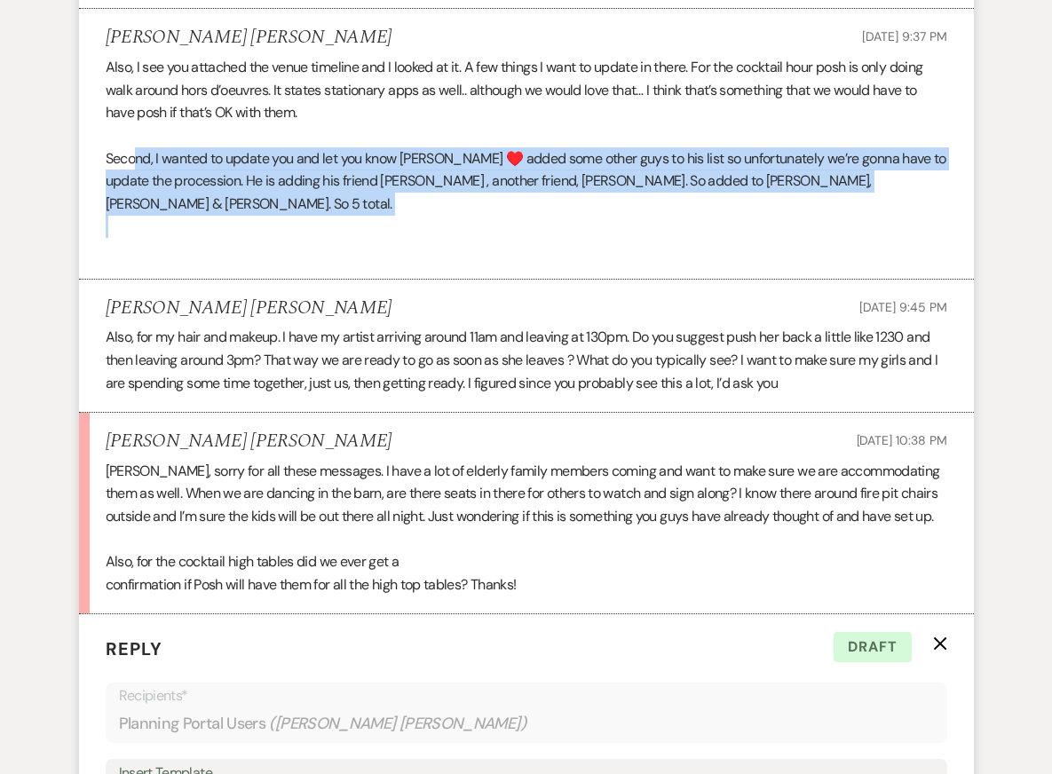
drag, startPoint x: 132, startPoint y: 163, endPoint x: 200, endPoint y: 204, distance: 78.8
click at [200, 204] on div "Also, I see you attached the venue timeline and I looked at it. A few things I …" at bounding box center [526, 158] width 841 height 204
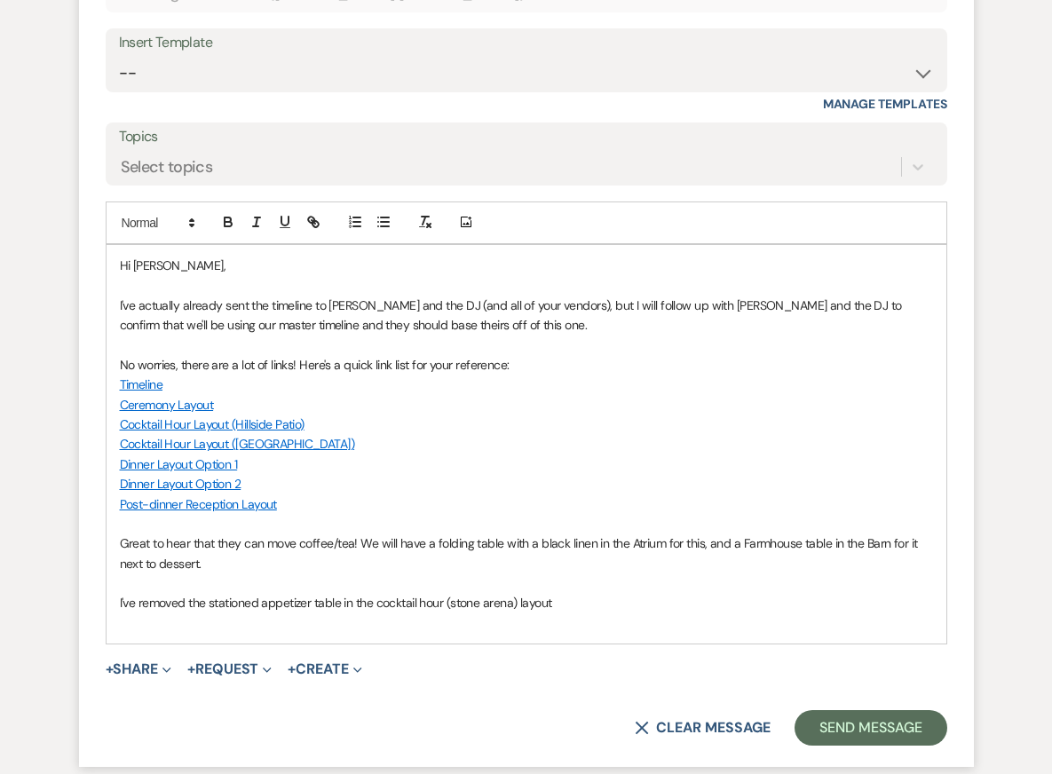
scroll to position [11293, 0]
click at [579, 592] on p "I've removed the stationed appetizer table in the cocktail hour (stone arena) l…" at bounding box center [526, 602] width 813 height 20
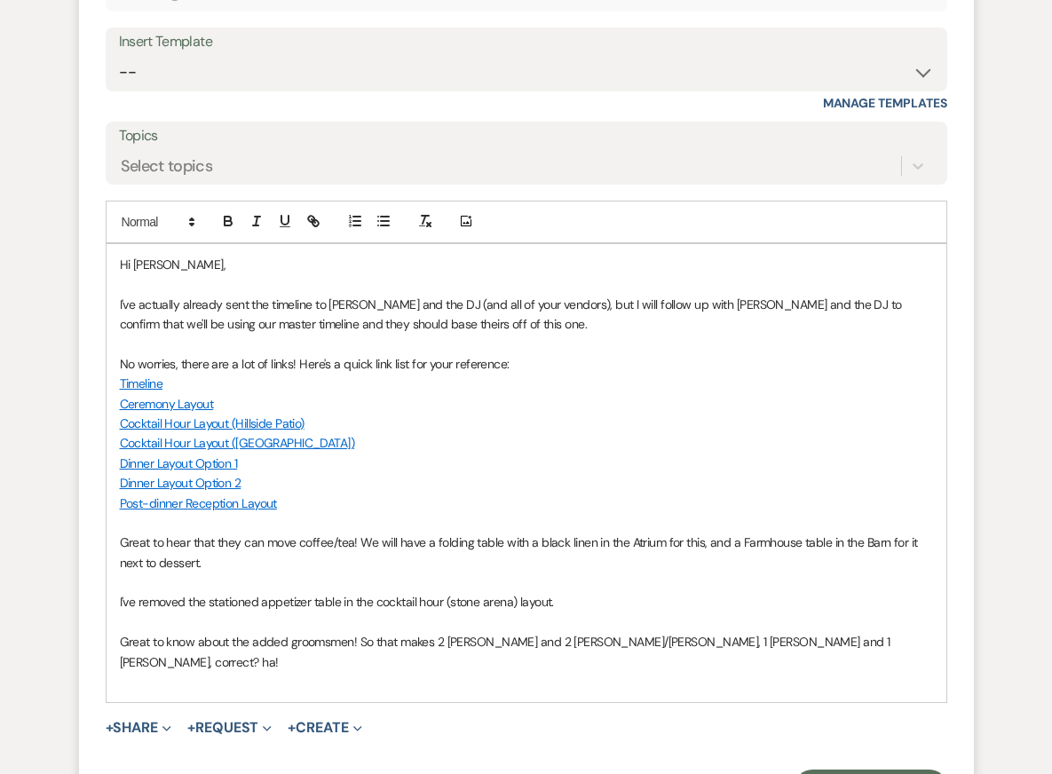
click at [554, 433] on p "Cocktail Hour Layout (Stone Arena)" at bounding box center [526, 443] width 813 height 20
click at [797, 632] on p "Great to know about the added groomsmen! So that makes 2 Shawns and 2 John/Jons…" at bounding box center [526, 652] width 813 height 40
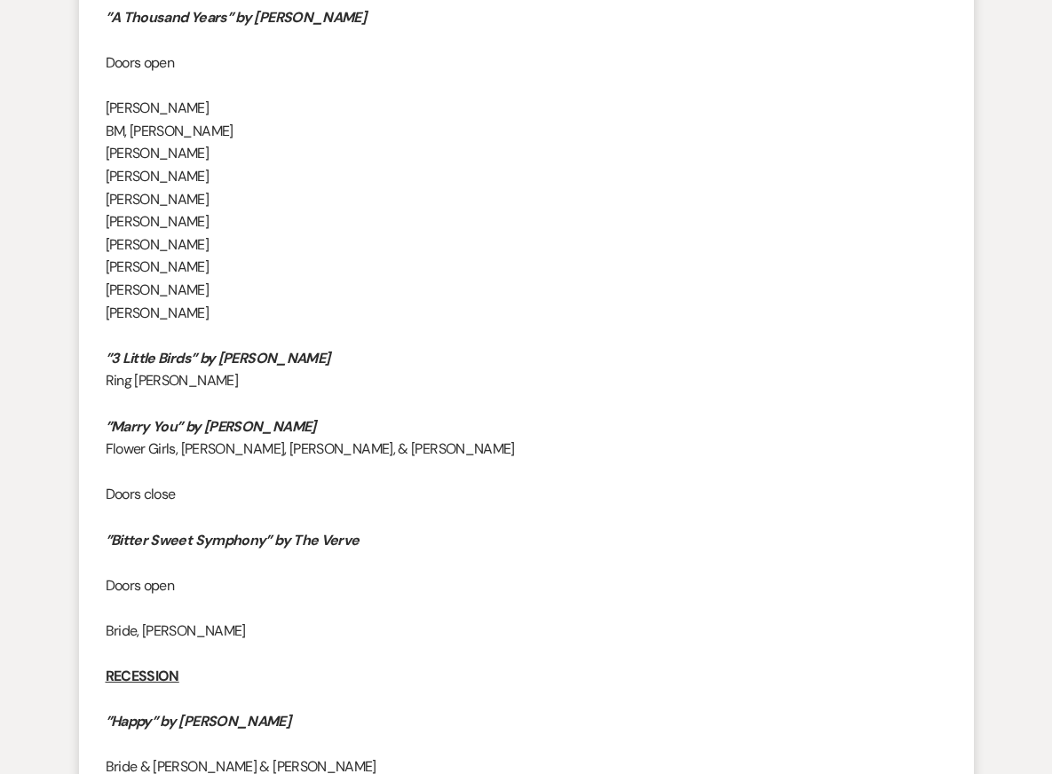
scroll to position [5753, 0]
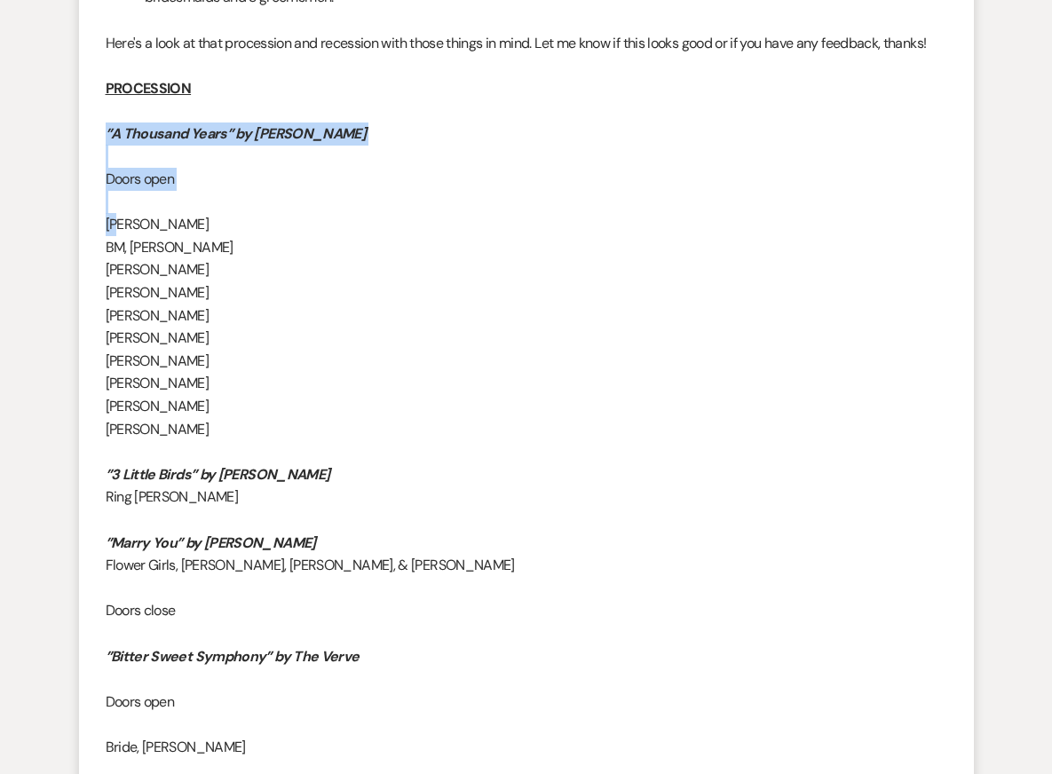
drag, startPoint x: 105, startPoint y: 132, endPoint x: 114, endPoint y: 216, distance: 84.0
click at [116, 217] on div "Hi Bobby, I am just tweaking your Timeline based on your responses, and realize…" at bounding box center [526, 372] width 841 height 1272
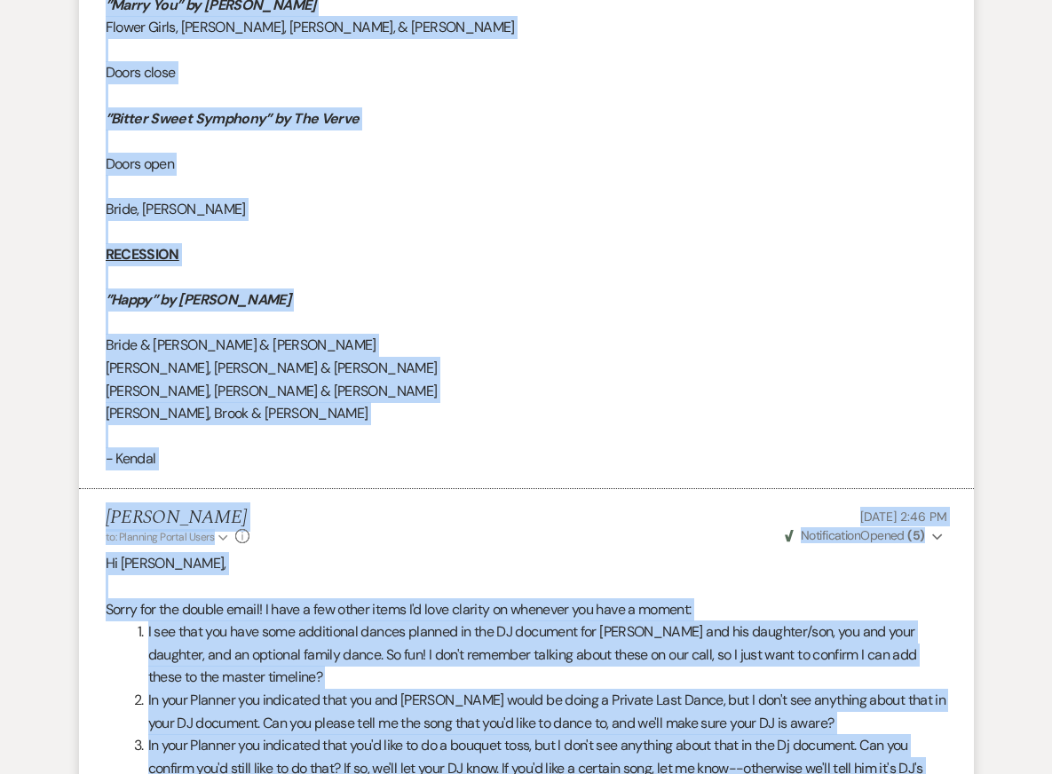
scroll to position [6359, 0]
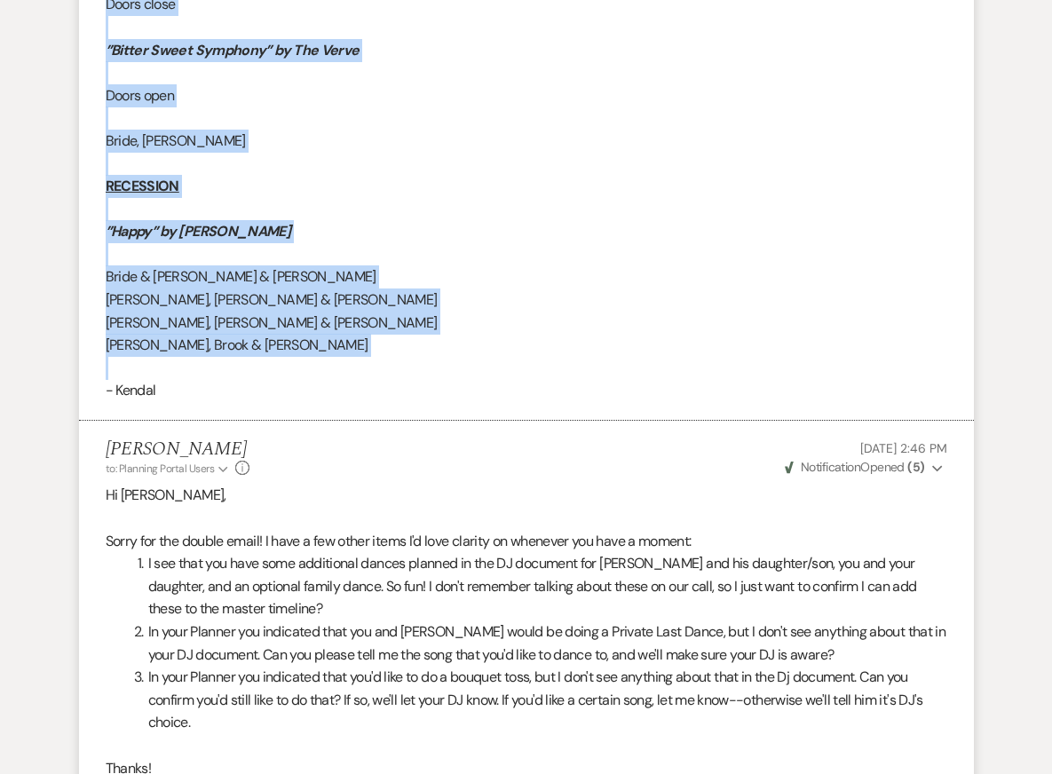
drag, startPoint x: 106, startPoint y: 87, endPoint x: 225, endPoint y: 378, distance: 314.4
copy div "PROCESSION ”A Thousand Years” by Christina Perri Doors open Groom, Shawn BM, Ti…"
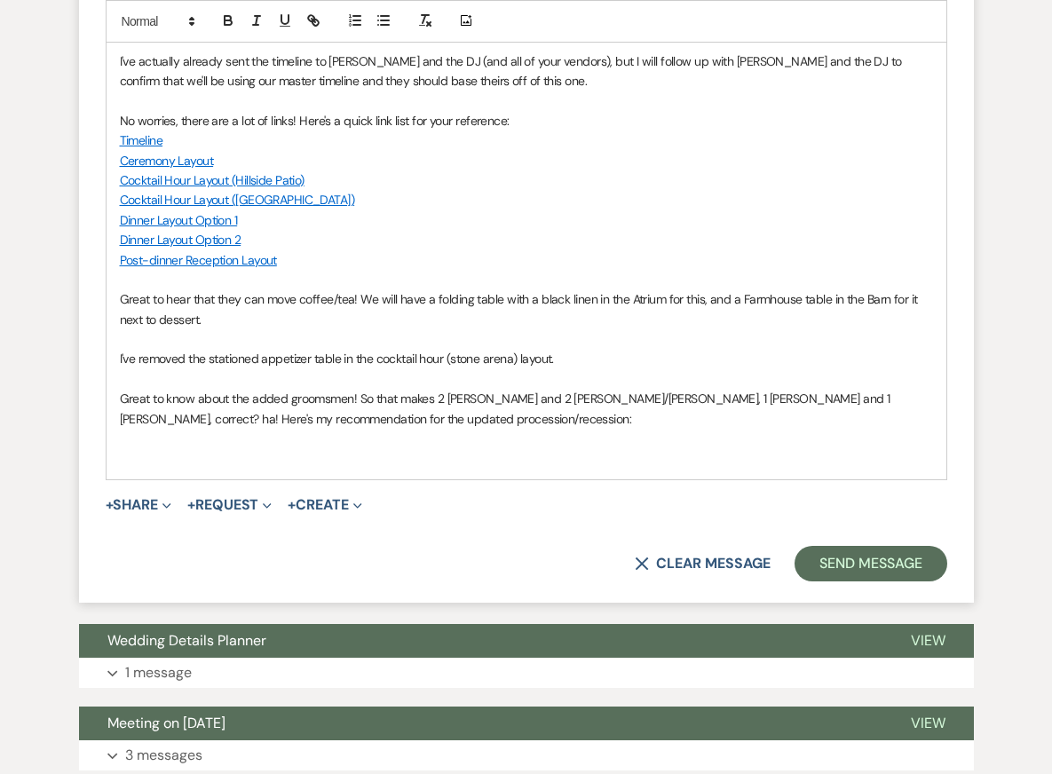
scroll to position [11601, 0]
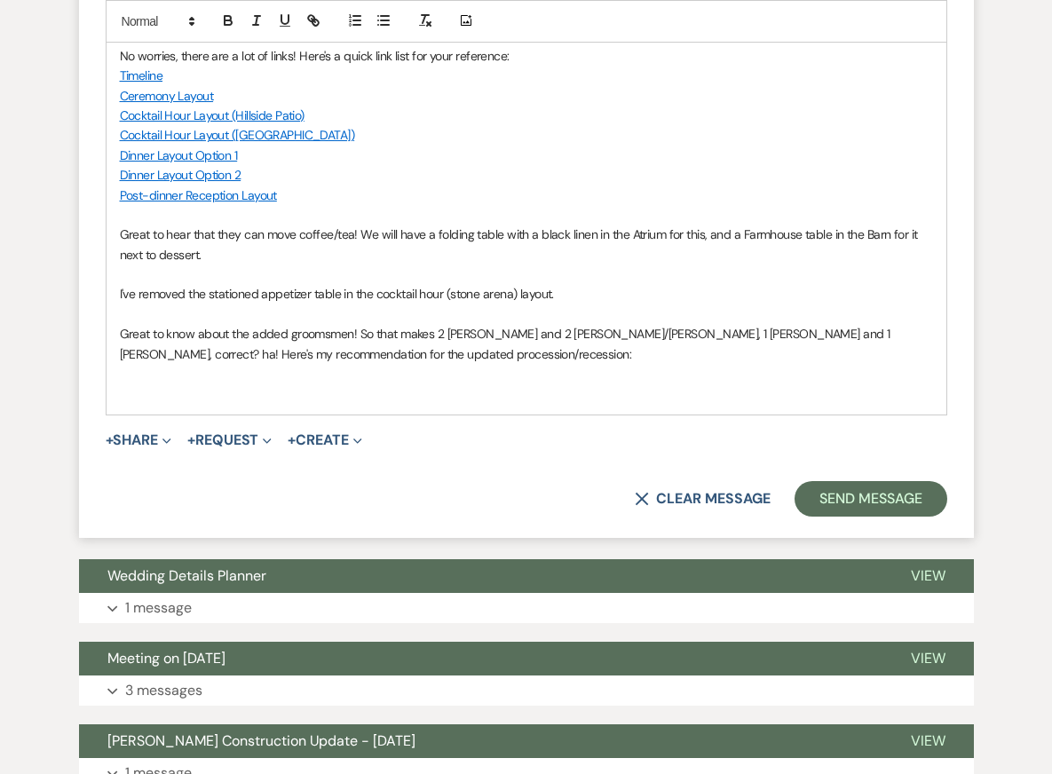
click at [377, 364] on p at bounding box center [526, 374] width 813 height 20
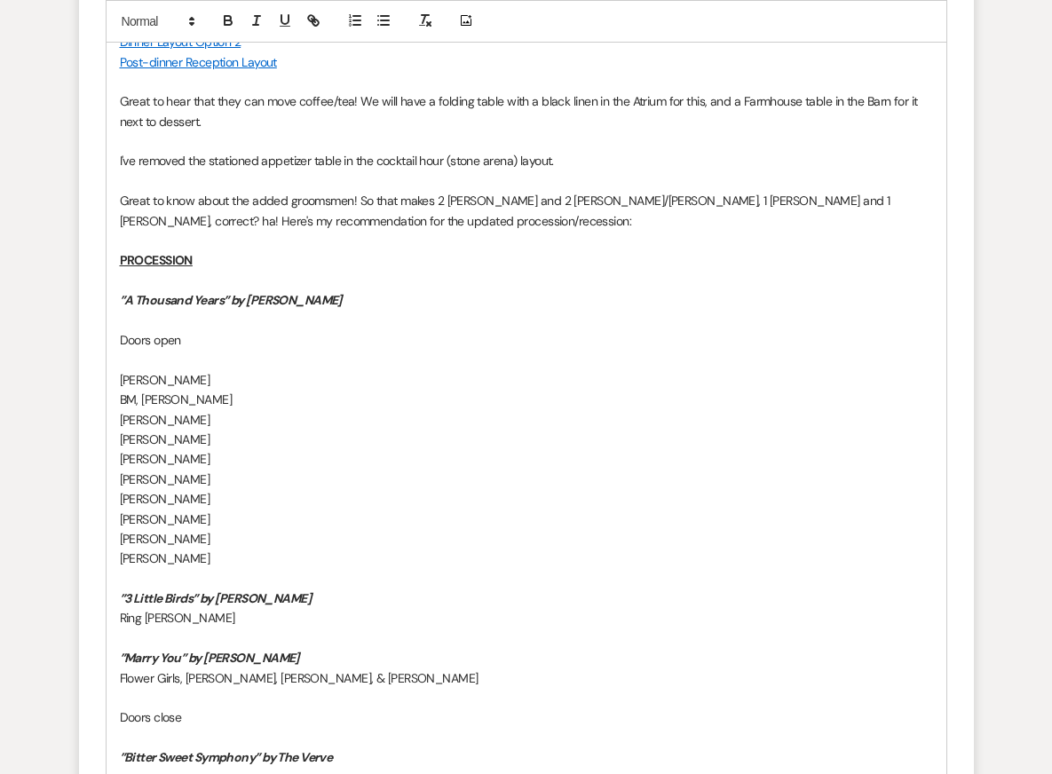
scroll to position [11746, 0]
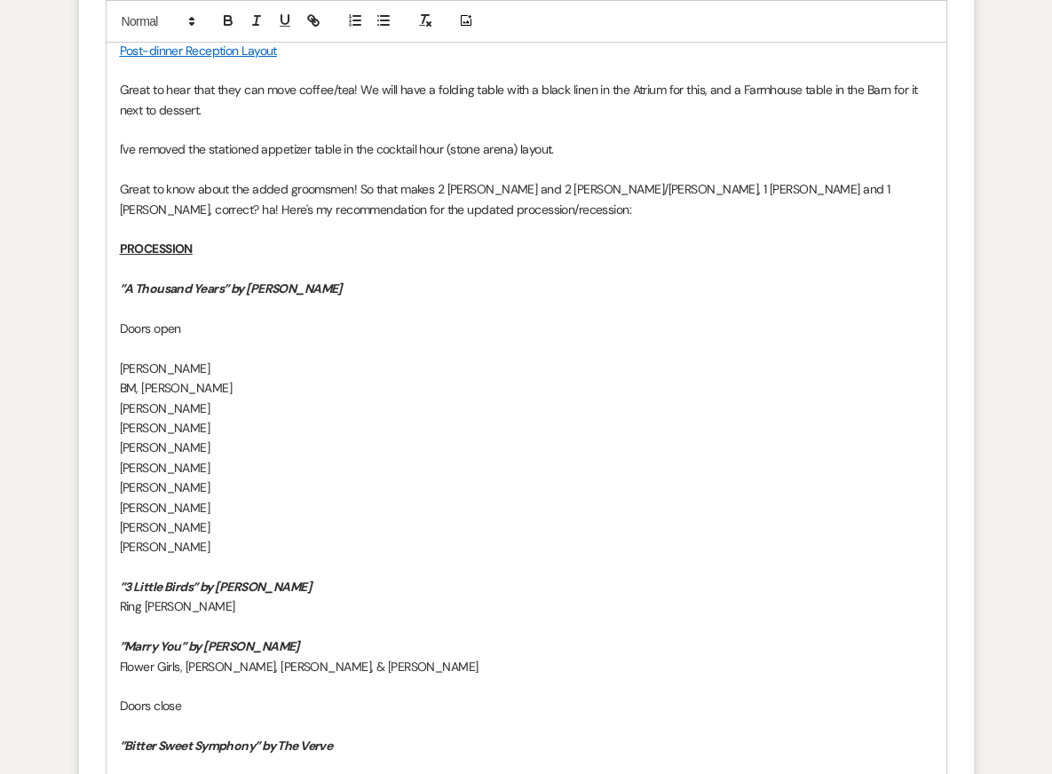
click at [282, 359] on p "Groom, Shawn" at bounding box center [526, 369] width 813 height 20
click at [265, 398] on p "Daryl" at bounding box center [526, 408] width 813 height 20
click at [265, 418] on p "John" at bounding box center [526, 428] width 813 height 20
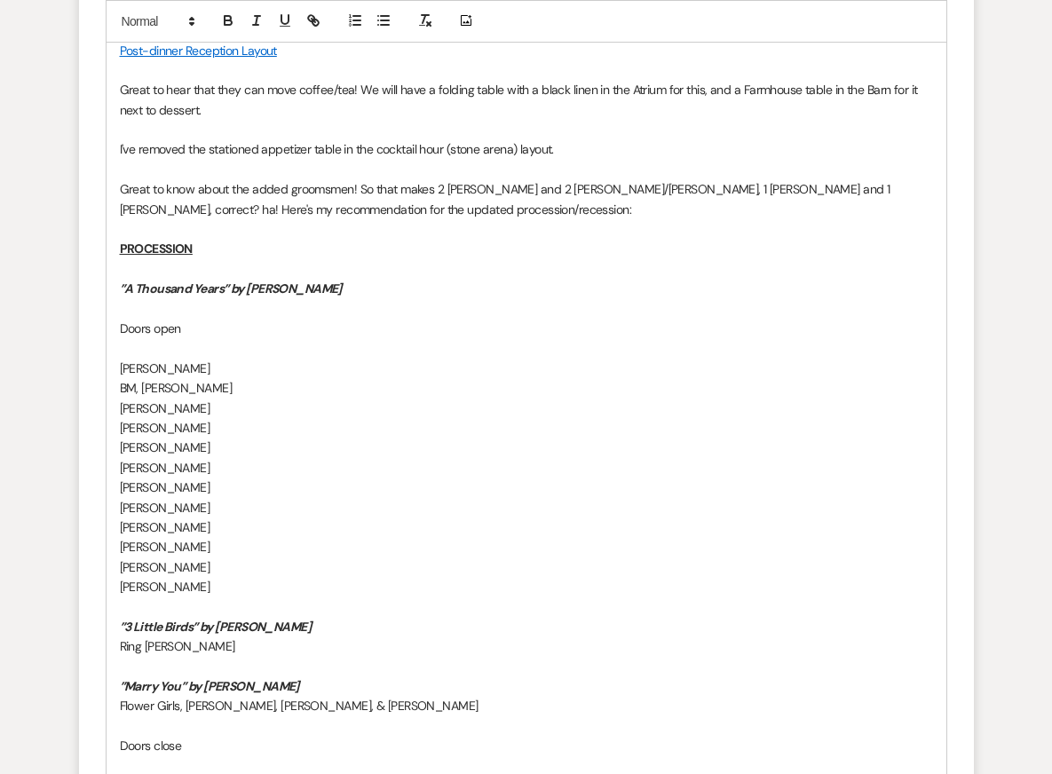
click at [415, 477] on p "MOH, Nicole" at bounding box center [526, 487] width 813 height 20
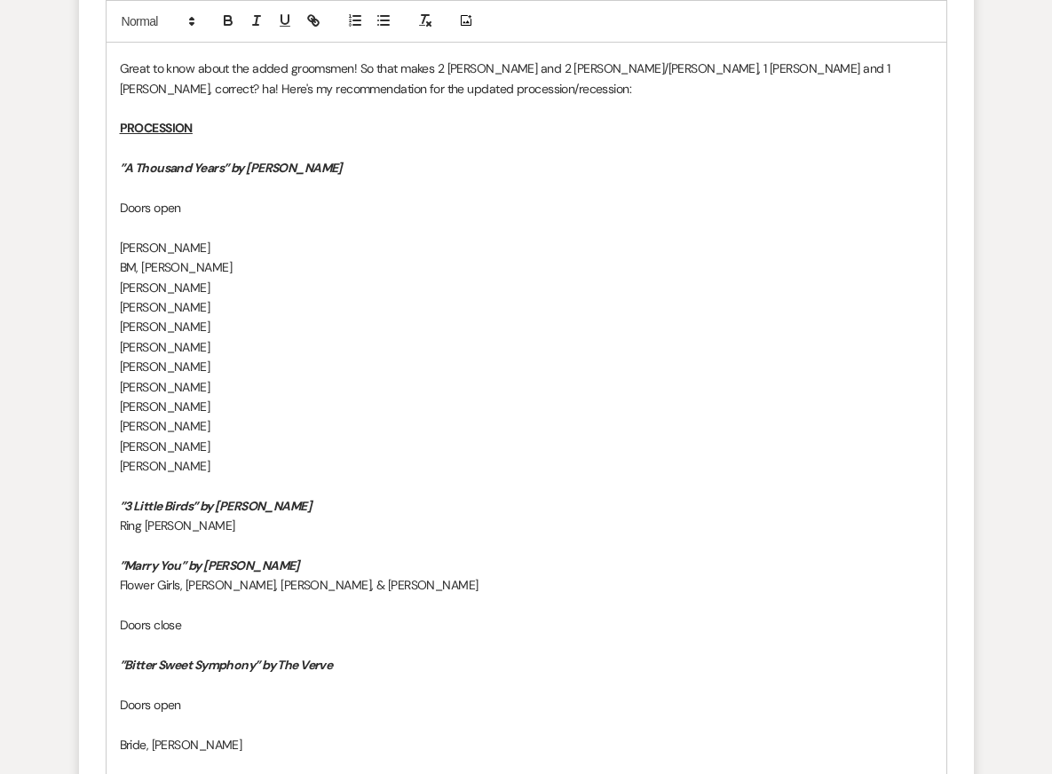
scroll to position [11884, 0]
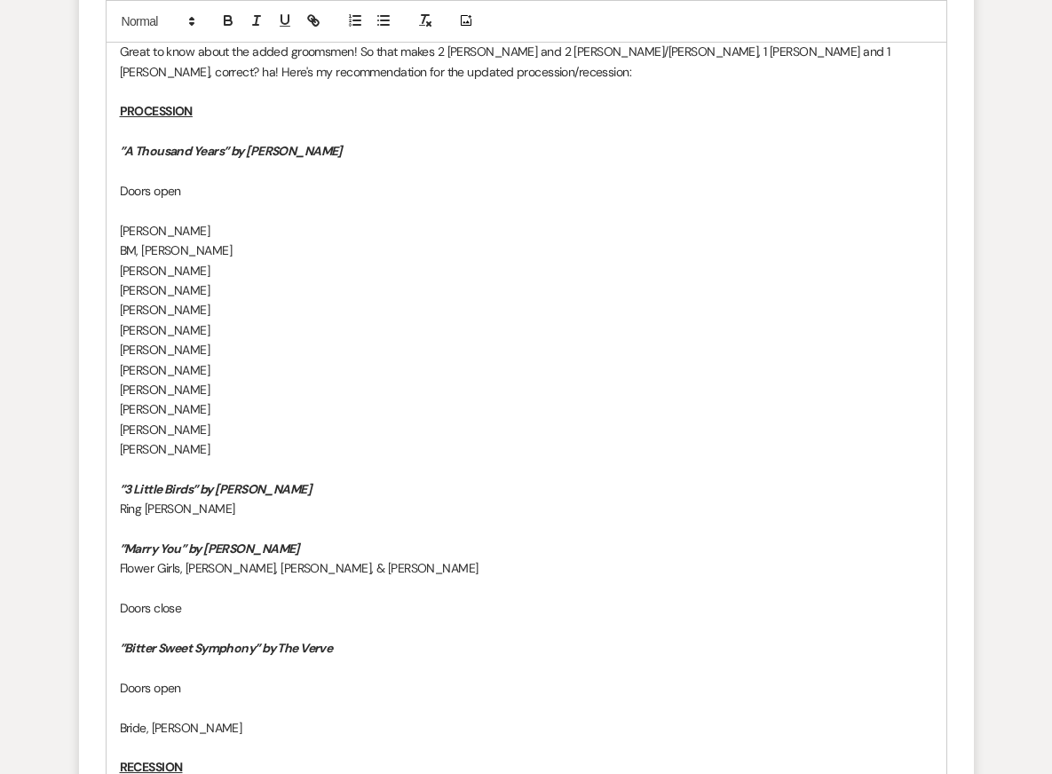
click at [398, 539] on p "”Marry You” by Bruno Mars" at bounding box center [526, 549] width 813 height 20
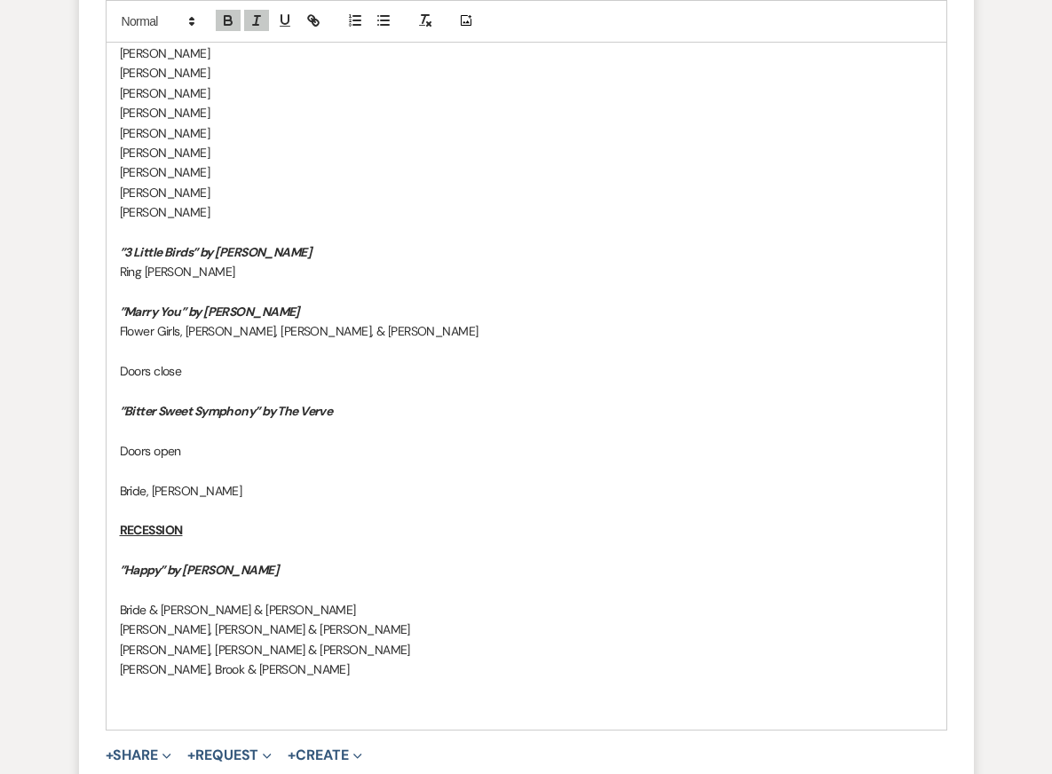
scroll to position [12137, 0]
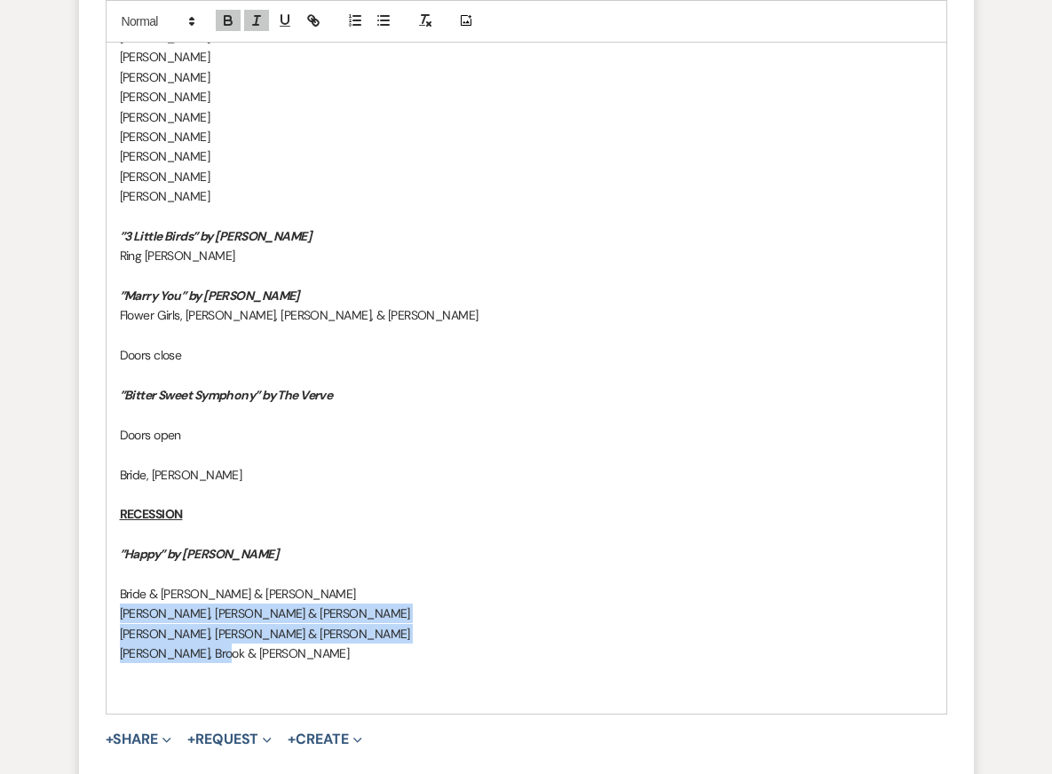
drag, startPoint x: 236, startPoint y: 631, endPoint x: 114, endPoint y: 589, distance: 129.4
click at [114, 590] on div "Hi Bobby, I've actually already sent the timeline to Posh and the DJ (and all o…" at bounding box center [526, 57] width 840 height 1313
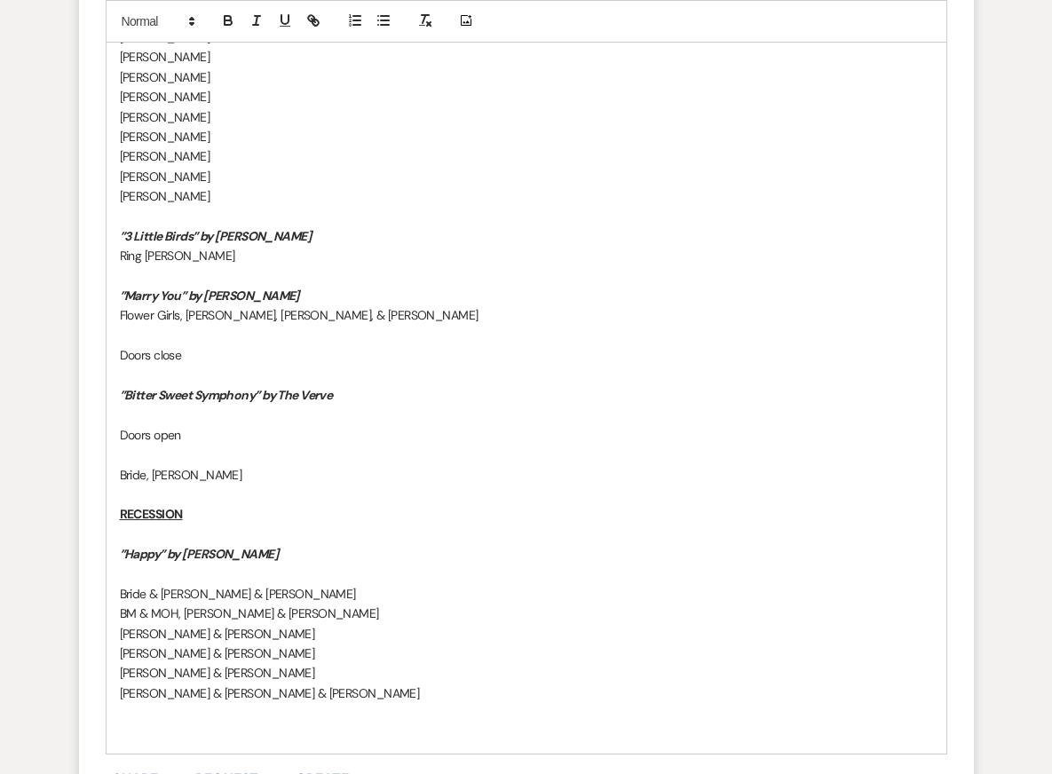
click at [316, 643] on p "John & Karisa" at bounding box center [526, 653] width 813 height 20
click at [316, 683] on p "Jon & Kate L. & Brooke" at bounding box center [526, 693] width 813 height 20
click at [335, 703] on p at bounding box center [526, 713] width 813 height 20
click at [185, 643] on p "John & Karisa" at bounding box center [526, 653] width 813 height 20
click at [327, 564] on p at bounding box center [526, 574] width 813 height 20
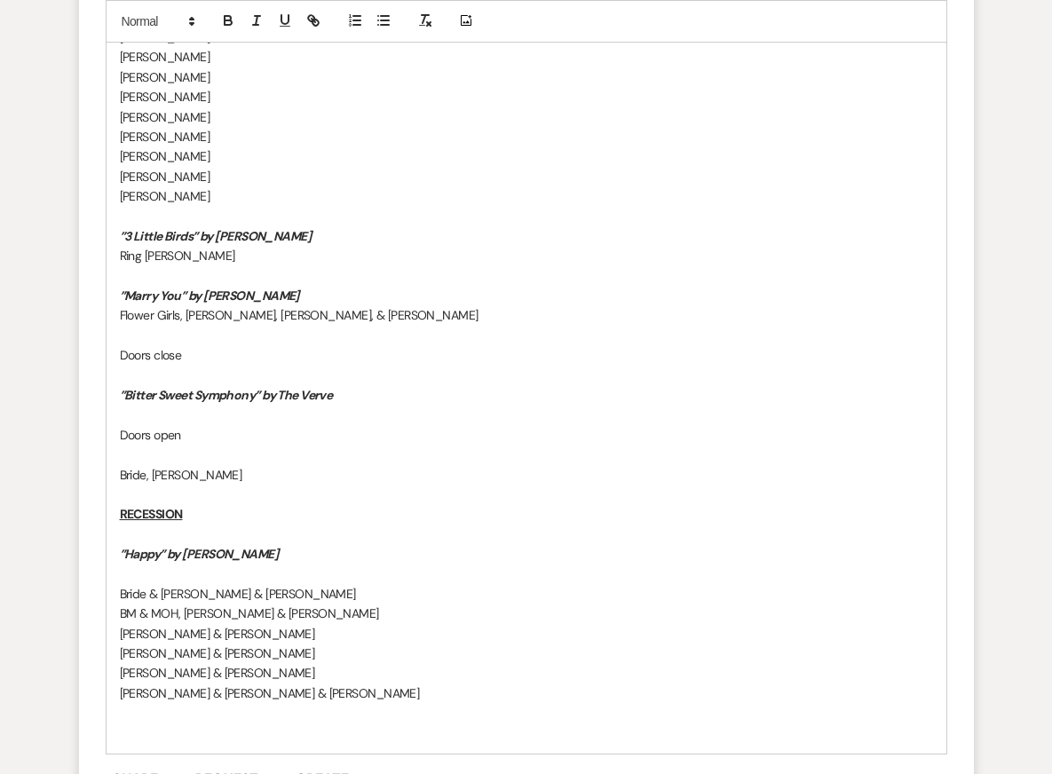
click at [340, 683] on p "Jon & Kate L. & Brooke" at bounding box center [526, 693] width 813 height 20
click at [345, 703] on p at bounding box center [526, 713] width 813 height 20
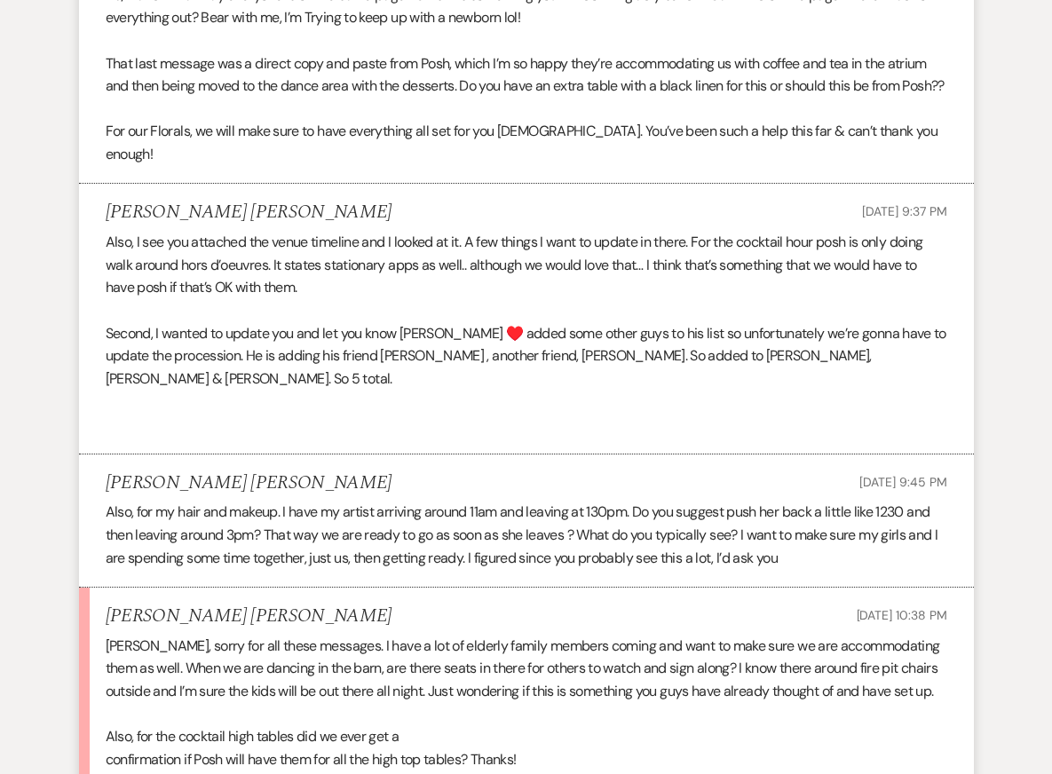
scroll to position [10388, 0]
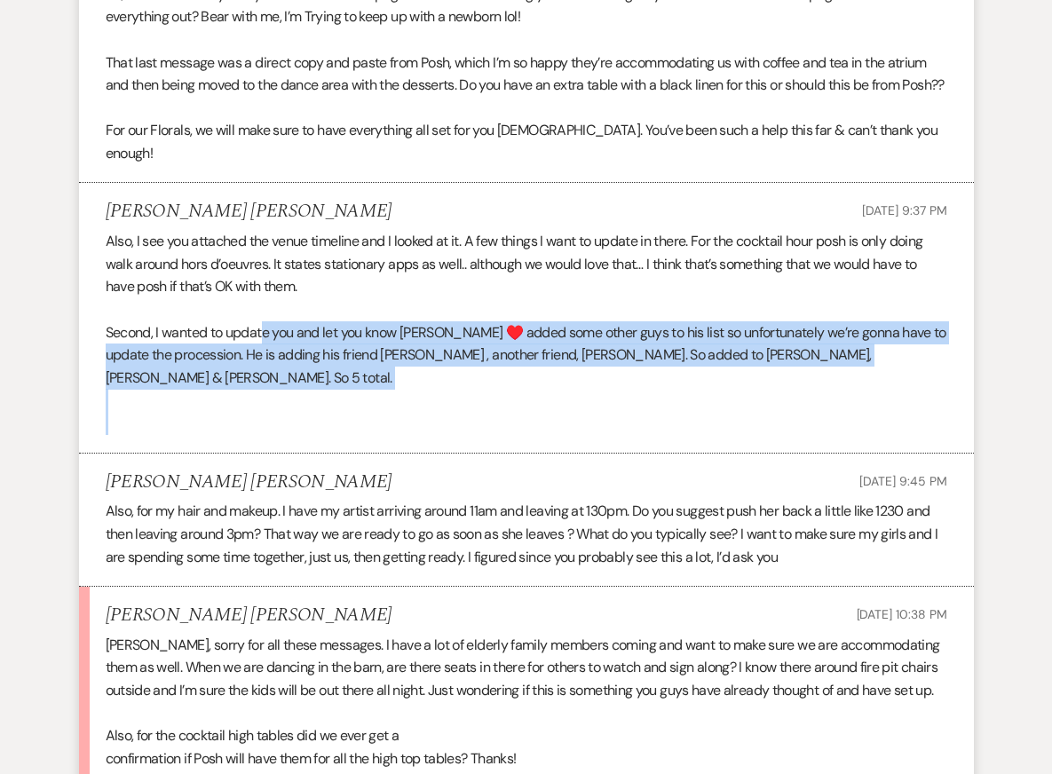
drag, startPoint x: 266, startPoint y: 334, endPoint x: 316, endPoint y: 396, distance: 79.6
click at [315, 394] on div "Also, I see you attached the venue timeline and I looked at it. A few things I …" at bounding box center [526, 332] width 841 height 204
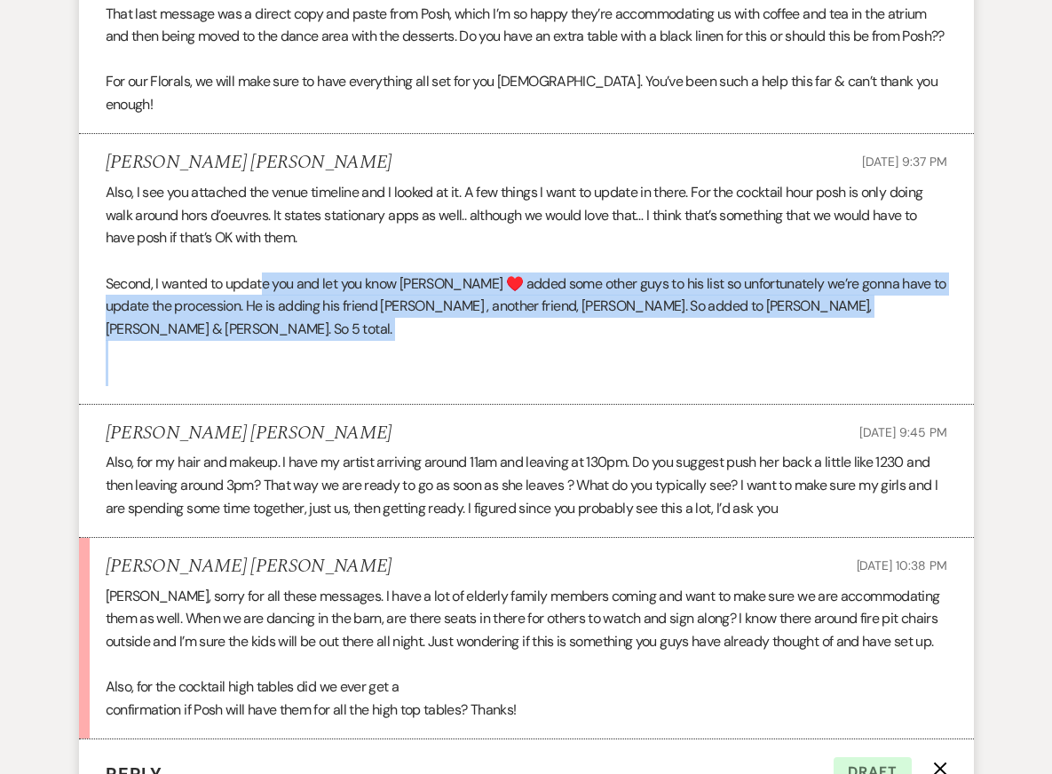
scroll to position [10446, 0]
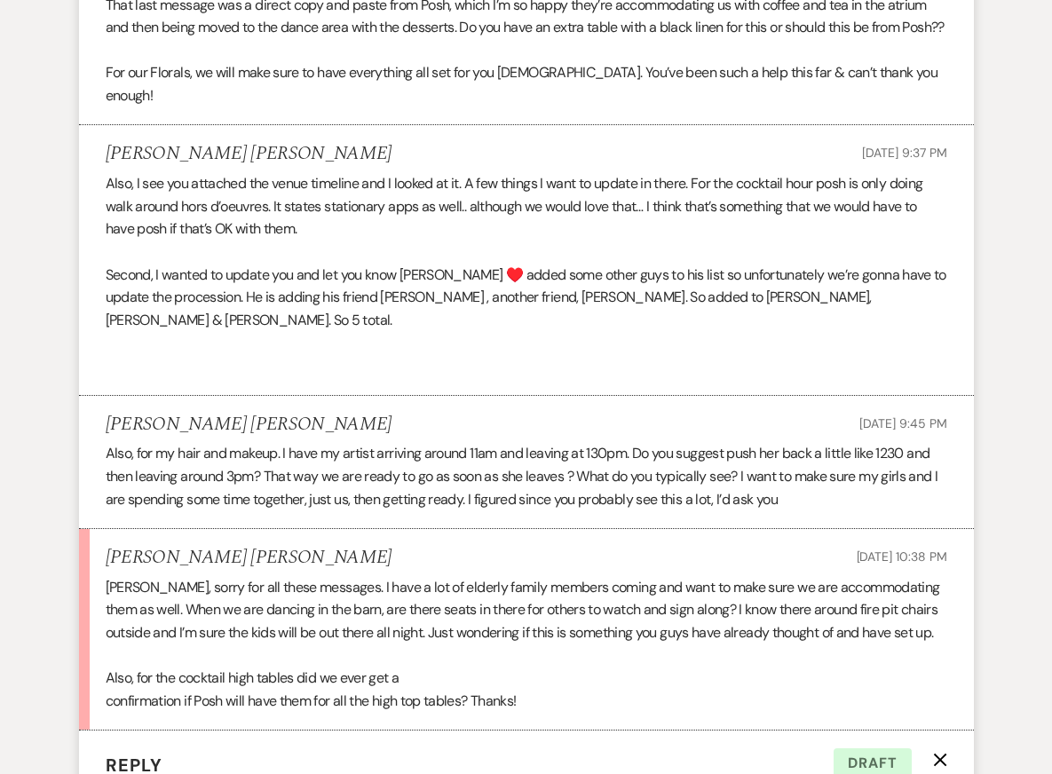
click at [596, 492] on li "Bobby Joe Sep 09, 2025, 9:45 PM Also, for my hair and makeup. I have my artist …" at bounding box center [526, 463] width 895 height 134
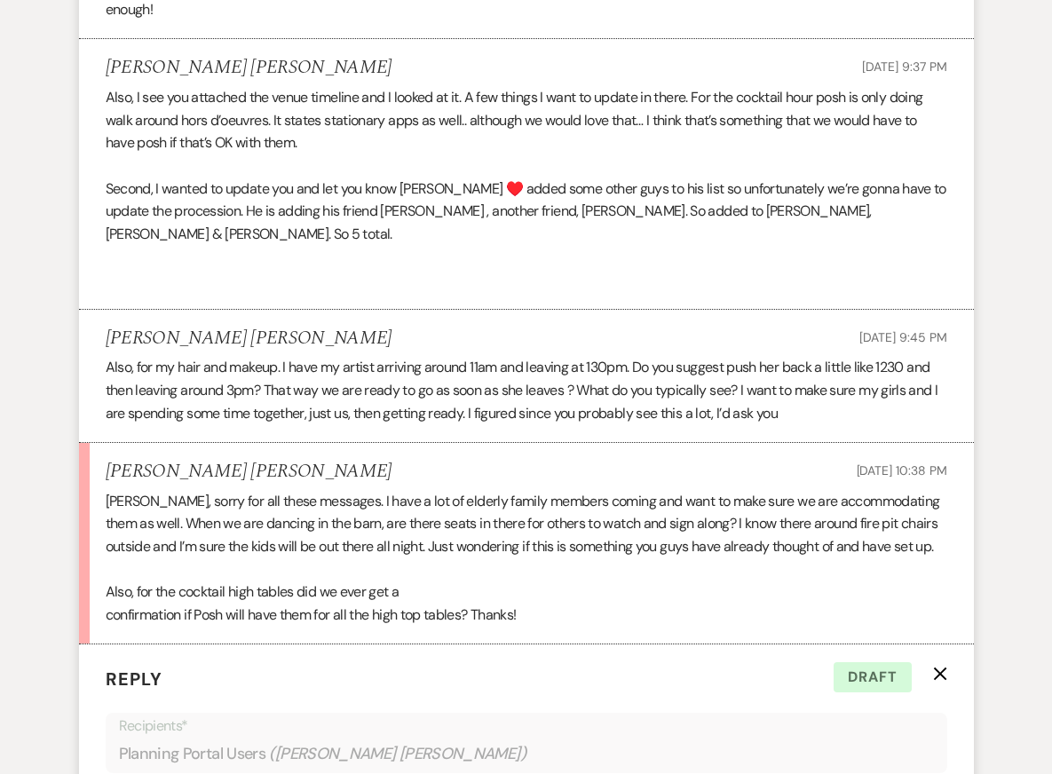
scroll to position [10546, 0]
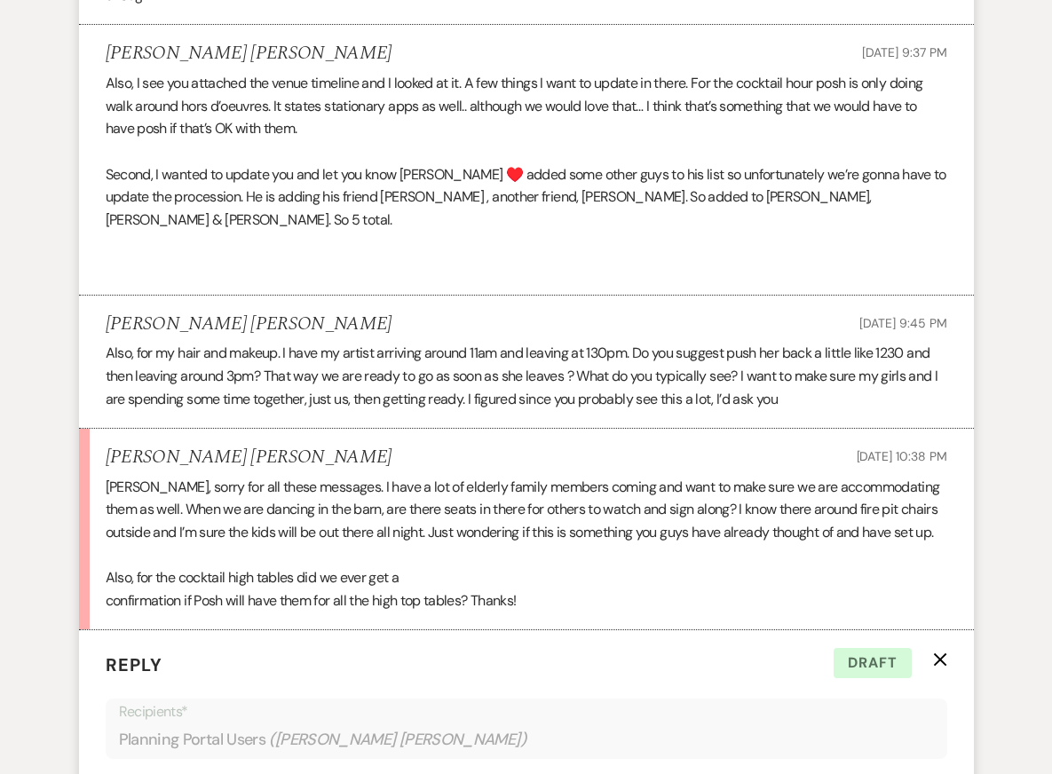
click at [600, 493] on p "Kendal, sorry for all these messages. I have a lot of elderly family members co…" at bounding box center [526, 510] width 841 height 68
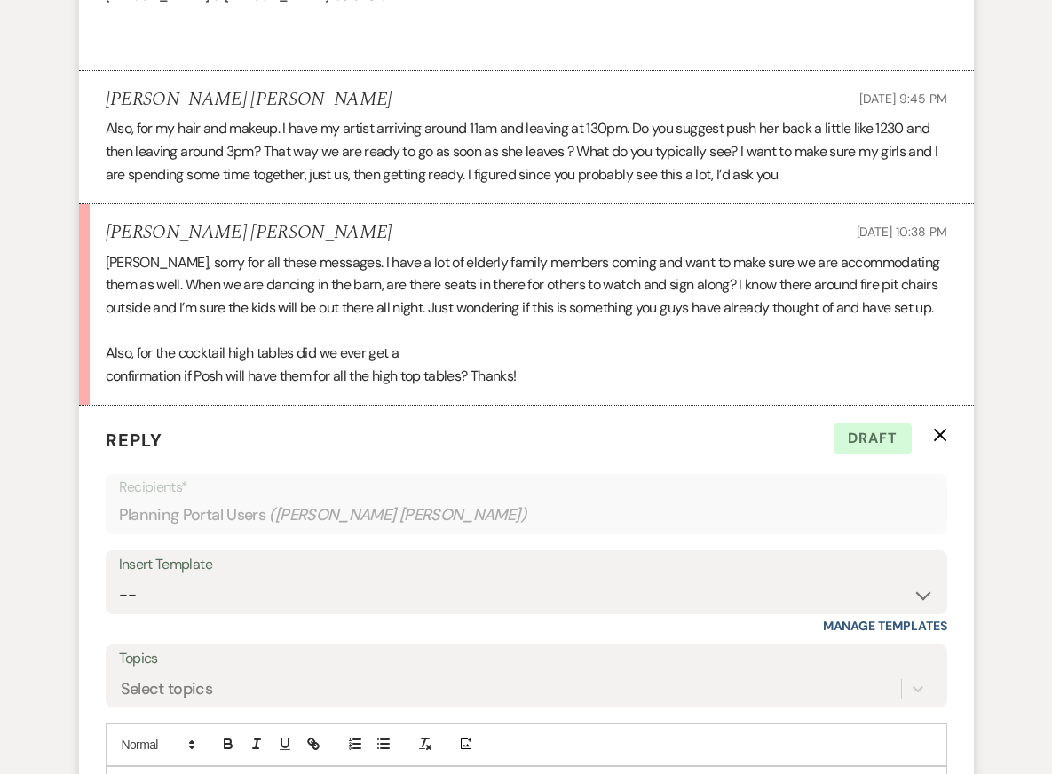
scroll to position [10757, 0]
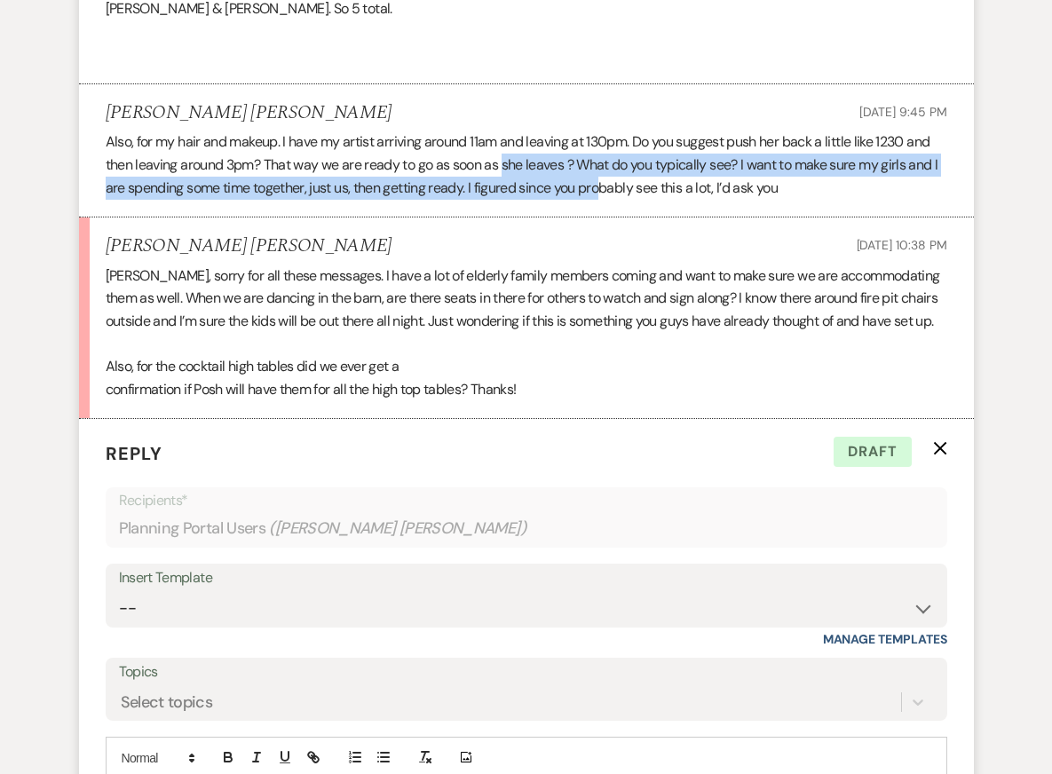
drag, startPoint x: 508, startPoint y: 145, endPoint x: 600, endPoint y: 166, distance: 94.7
click at [600, 166] on p "Also, for my hair and makeup. I have my artist arriving around 11am and leaving…" at bounding box center [526, 164] width 841 height 68
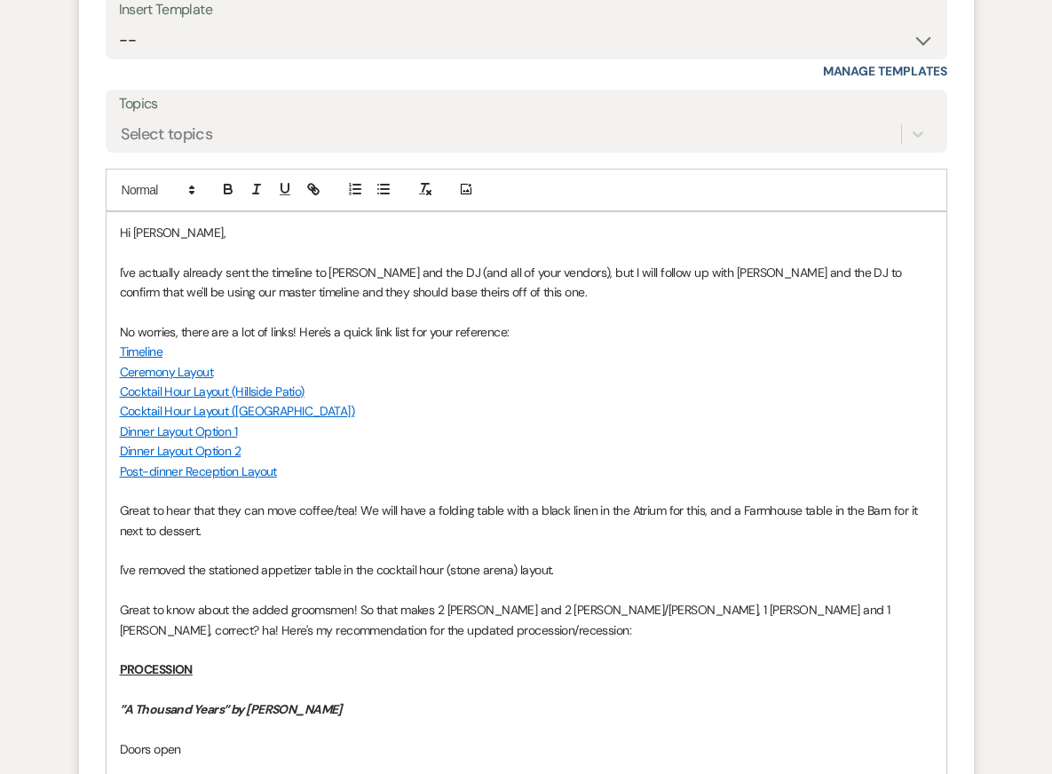
scroll to position [11311, 0]
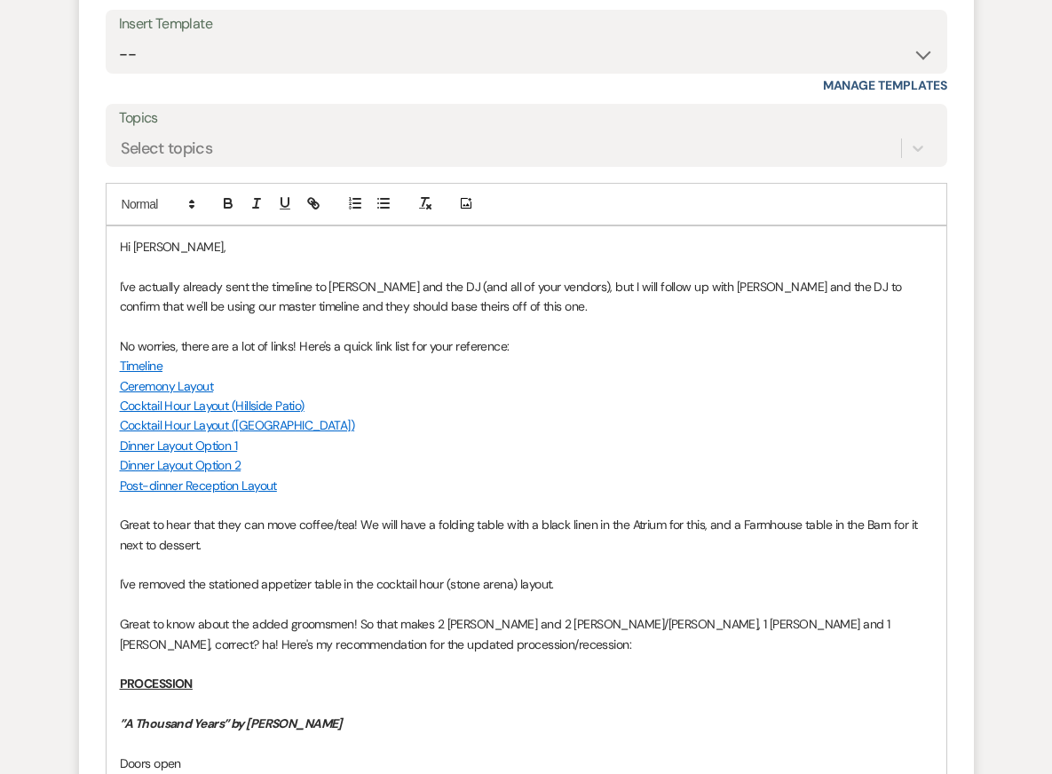
click at [523, 555] on p at bounding box center [526, 565] width 813 height 20
click at [596, 574] on p "I've removed the stationed appetizer table in the cocktail hour (stone arena) l…" at bounding box center [526, 584] width 813 height 20
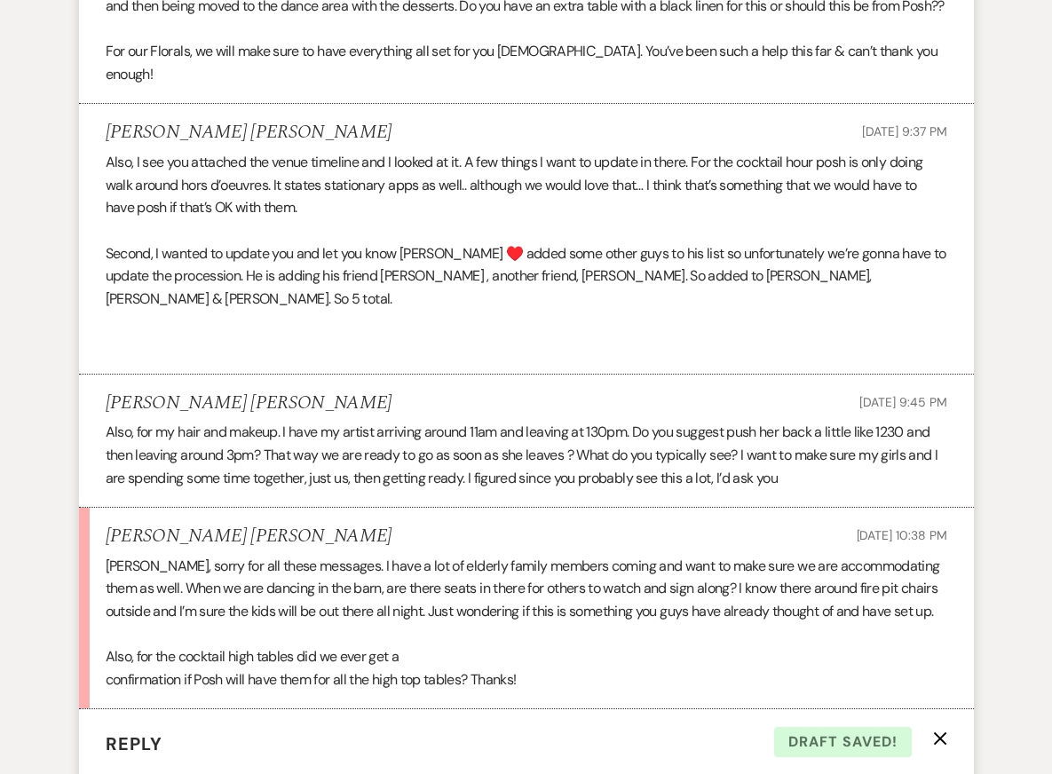
scroll to position [10485, 0]
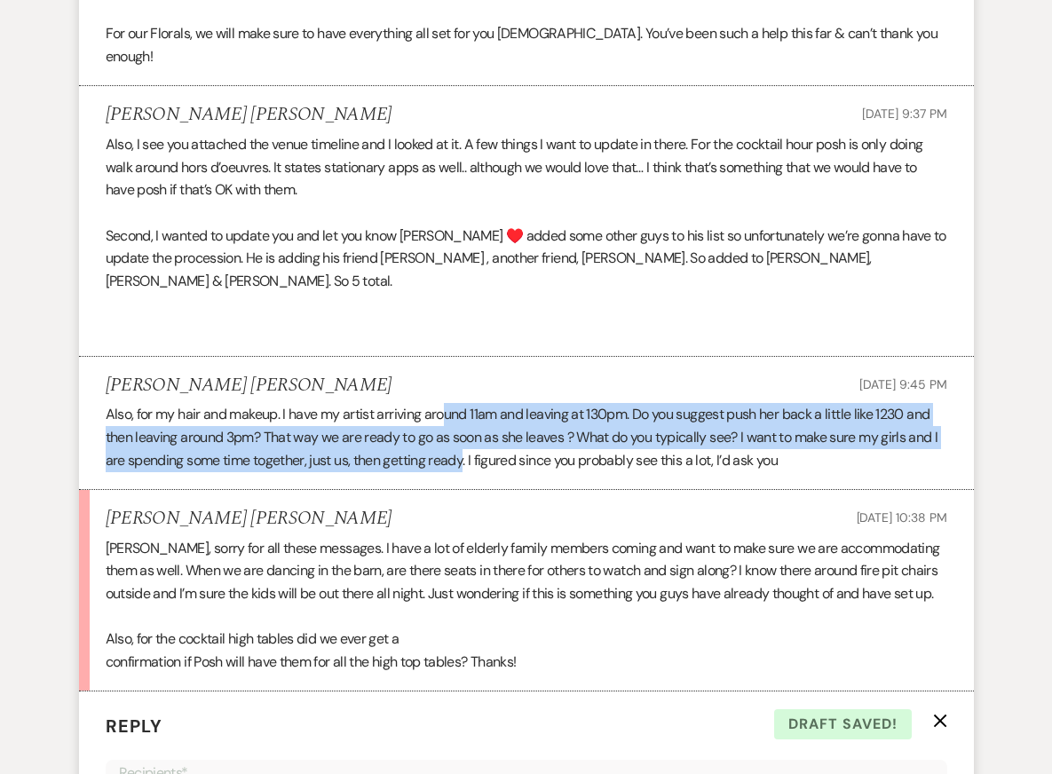
drag, startPoint x: 443, startPoint y: 401, endPoint x: 464, endPoint y: 438, distance: 42.9
click at [464, 438] on p "Also, for my hair and makeup. I have my artist arriving around 11am and leaving…" at bounding box center [526, 437] width 841 height 68
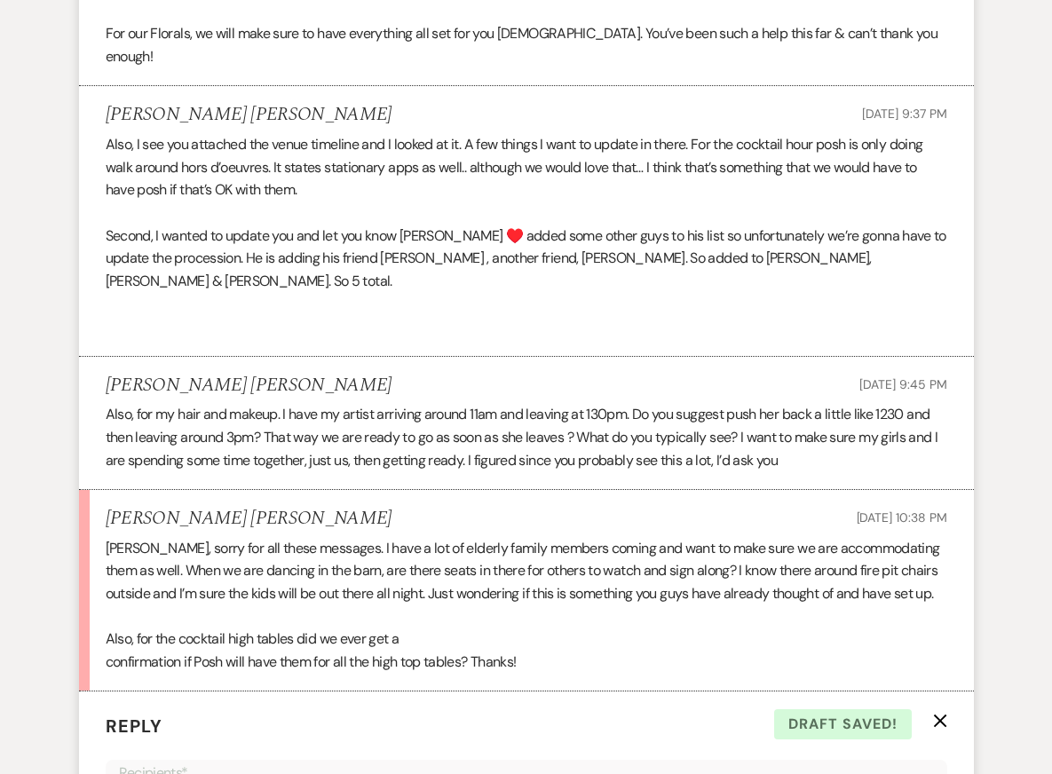
click at [463, 546] on p "Kendal, sorry for all these messages. I have a lot of elderly family members co…" at bounding box center [526, 571] width 841 height 68
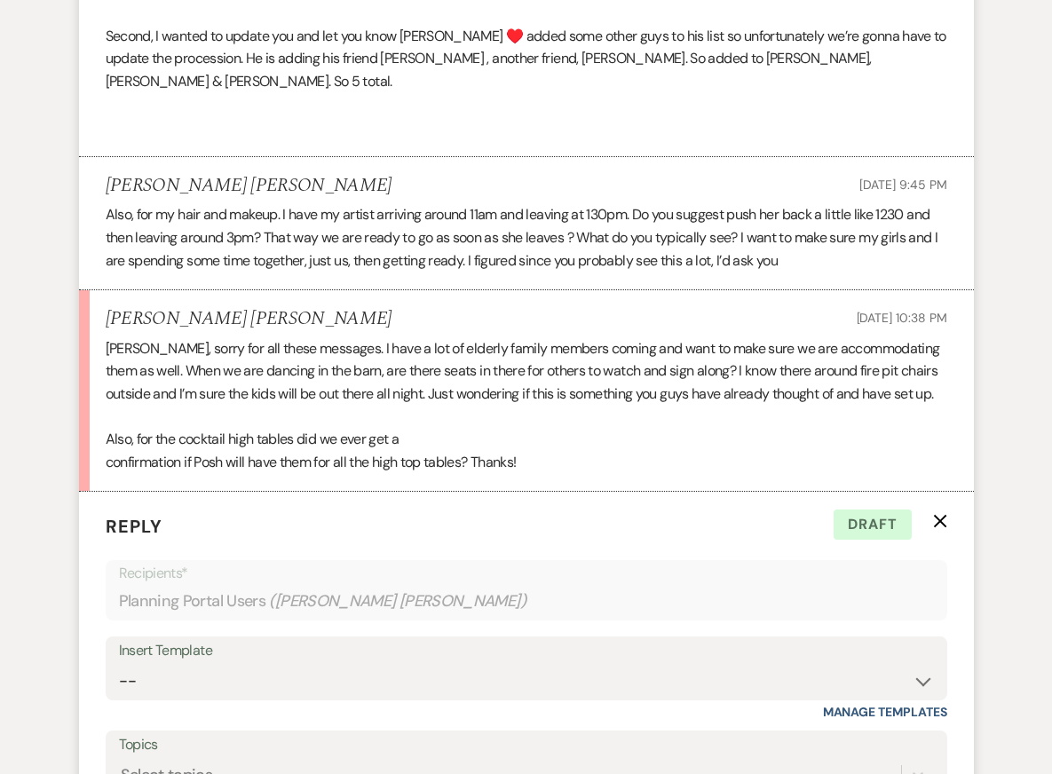
scroll to position [10707, 0]
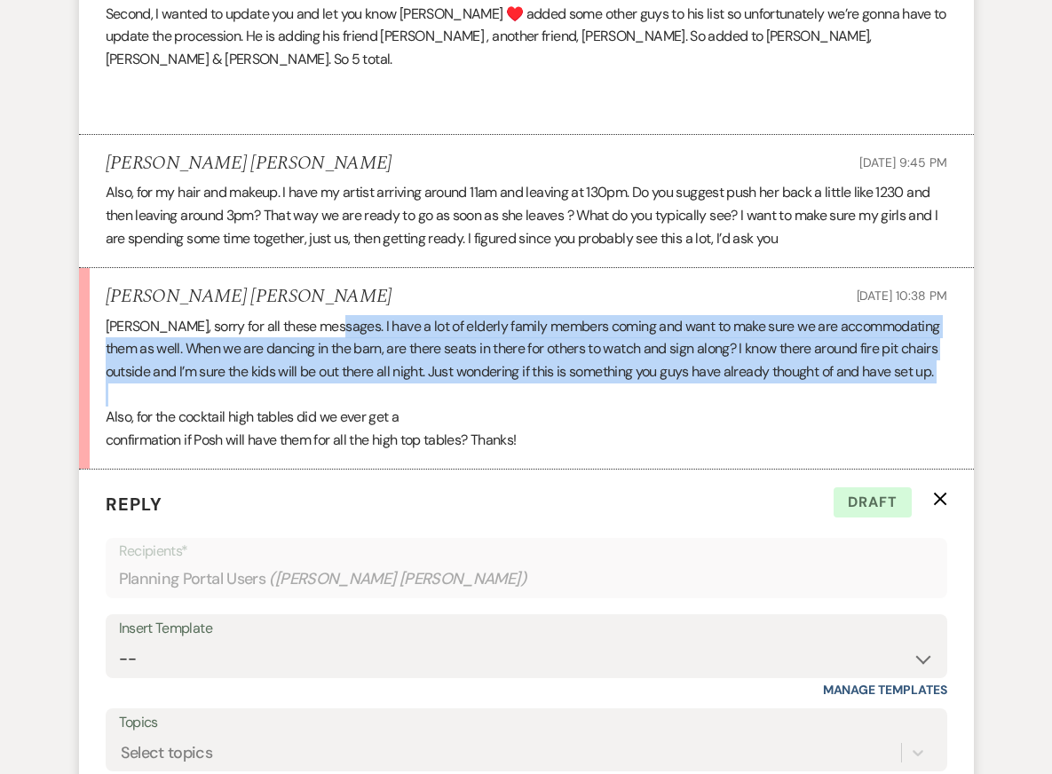
drag, startPoint x: 324, startPoint y: 308, endPoint x: 408, endPoint y: 379, distance: 110.2
click at [407, 378] on div "Kendal, sorry for all these messages. I have a lot of elderly family members co…" at bounding box center [526, 383] width 841 height 137
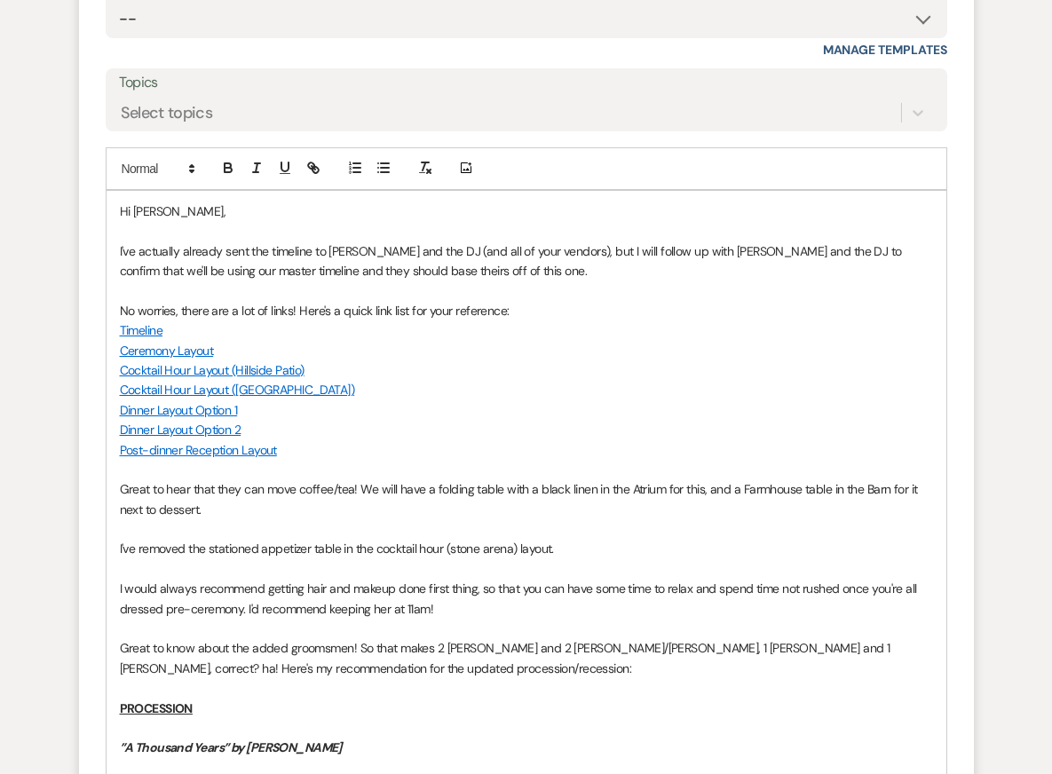
scroll to position [11379, 0]
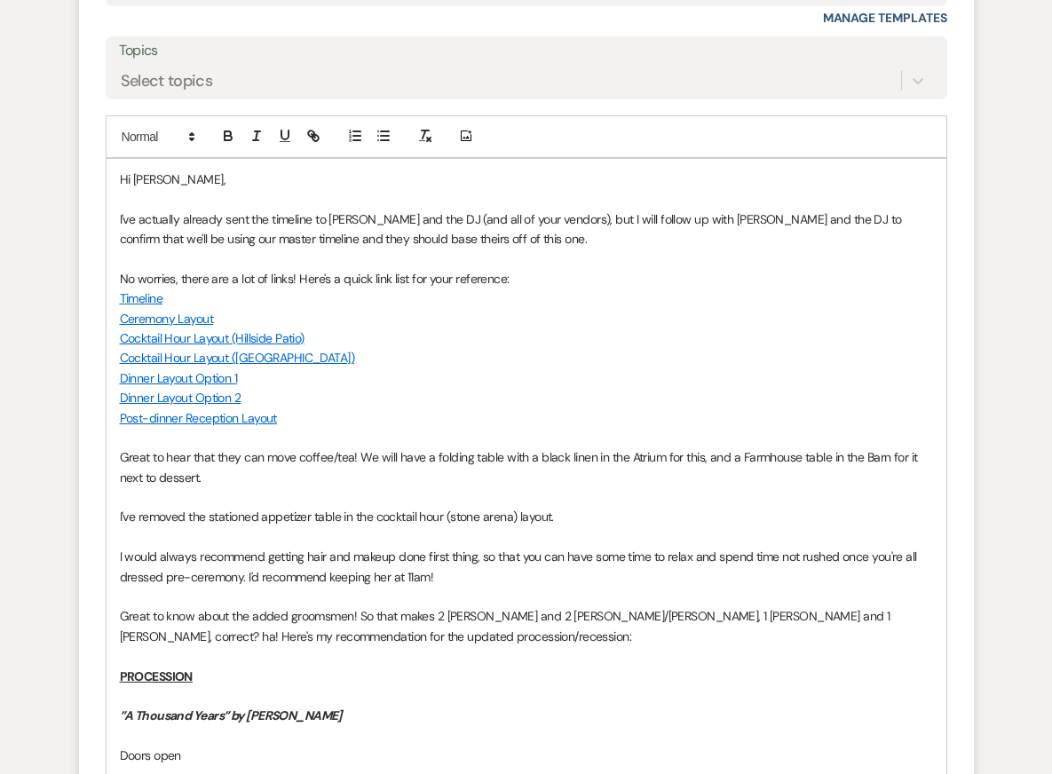
click at [344, 606] on p "Great to know about the added groomsmen! So that makes 2 Shawns and 2 John/Jons…" at bounding box center [526, 626] width 813 height 40
click at [477, 557] on p "I would always recommend getting hair and makeup done first thing, so that you …" at bounding box center [526, 567] width 813 height 40
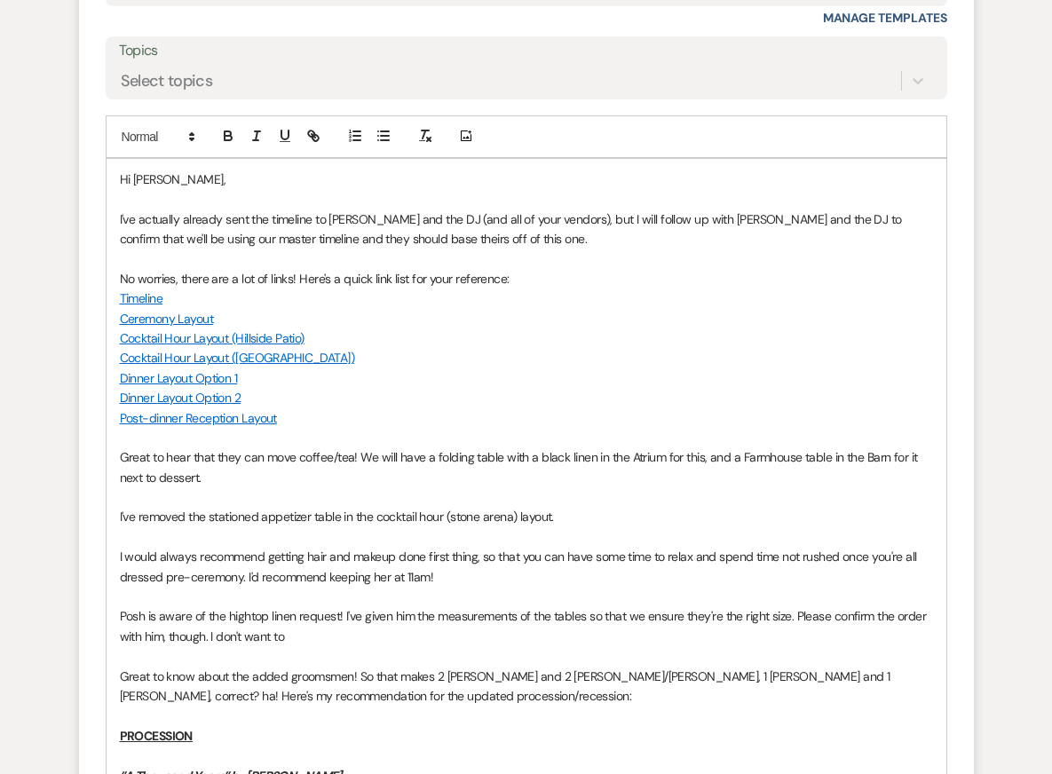
drag, startPoint x: 292, startPoint y: 612, endPoint x: 215, endPoint y: 617, distance: 77.3
click at [213, 616] on p "Posh is aware of the hightop linen request! I've given him the measurements of …" at bounding box center [526, 626] width 813 height 40
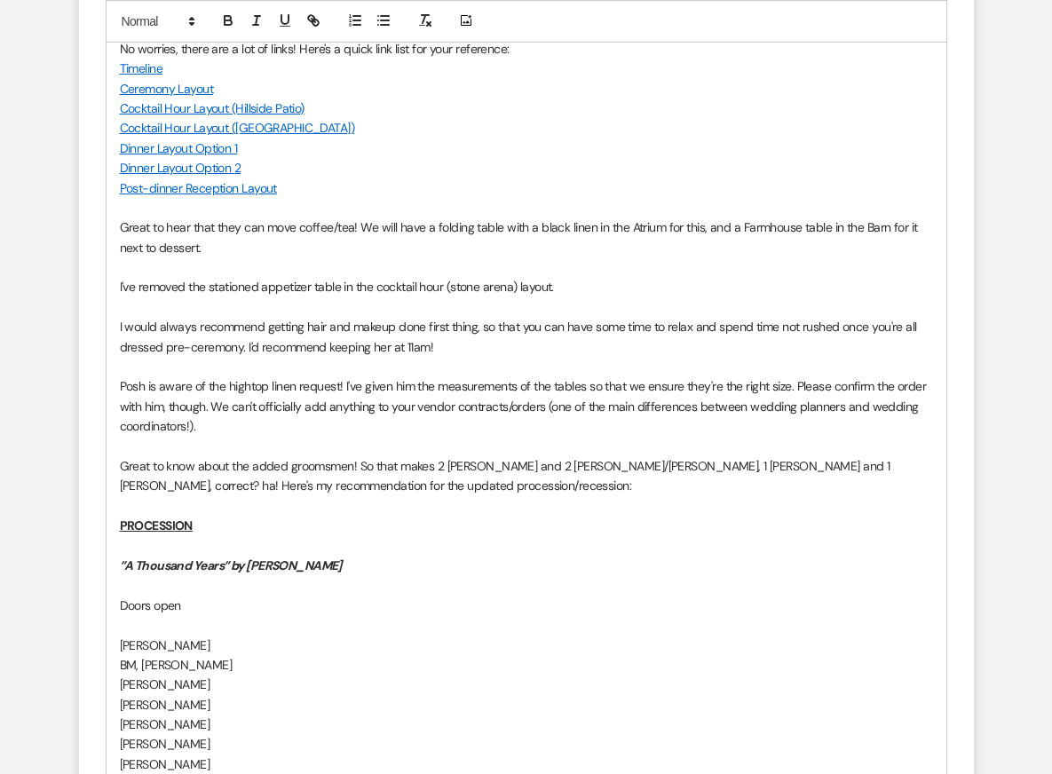
click at [406, 595] on p "Doors open" at bounding box center [526, 605] width 813 height 20
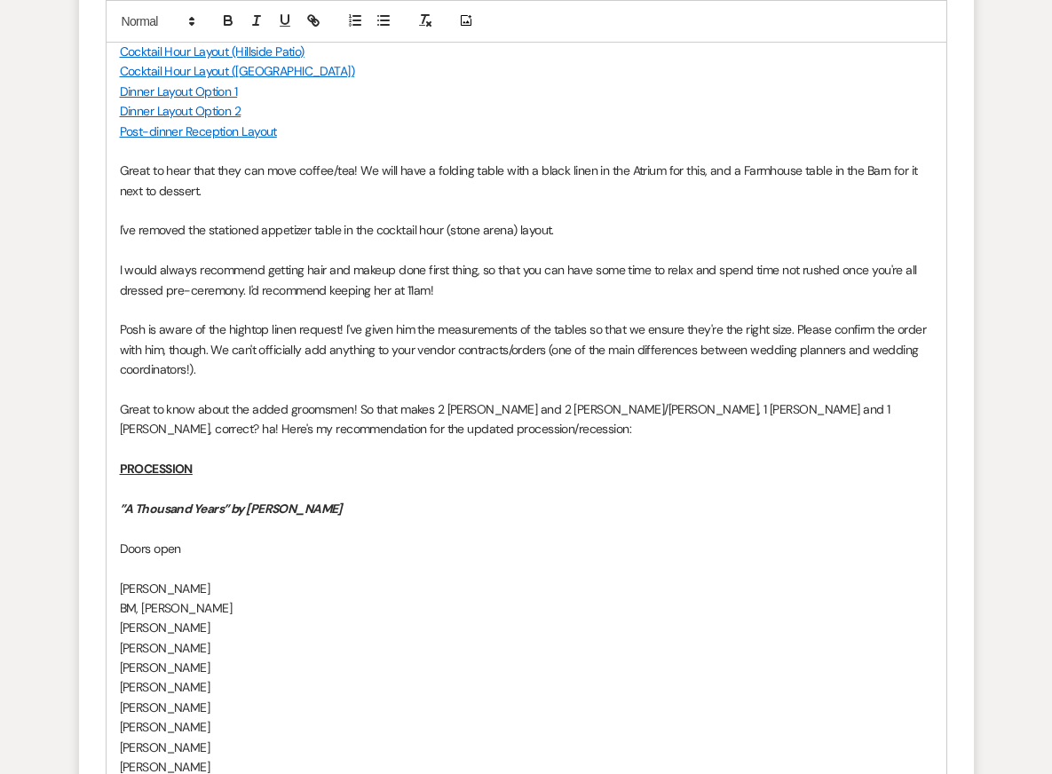
scroll to position [11668, 0]
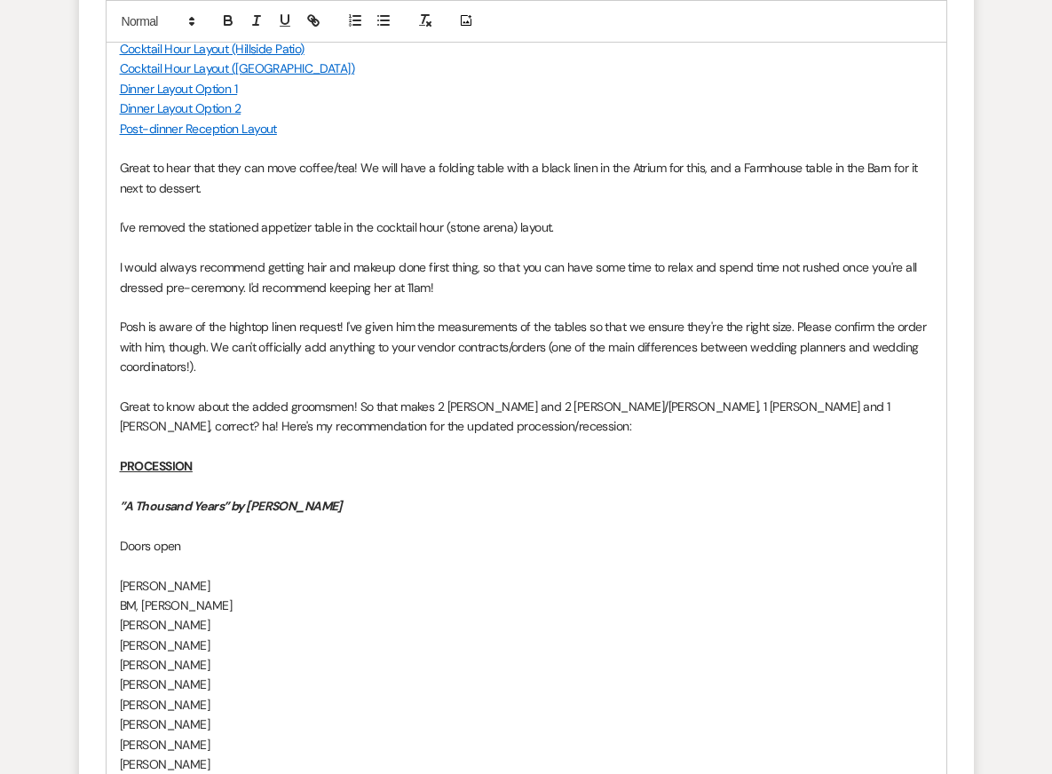
click at [468, 198] on p at bounding box center [526, 208] width 813 height 20
click at [428, 536] on p "Doors open" at bounding box center [526, 546] width 813 height 20
click at [427, 635] on p "John" at bounding box center [526, 645] width 813 height 20
click at [445, 496] on p "”A Thousand Years” by Christina Perri" at bounding box center [526, 506] width 813 height 20
click at [425, 615] on p "Daryl" at bounding box center [526, 625] width 813 height 20
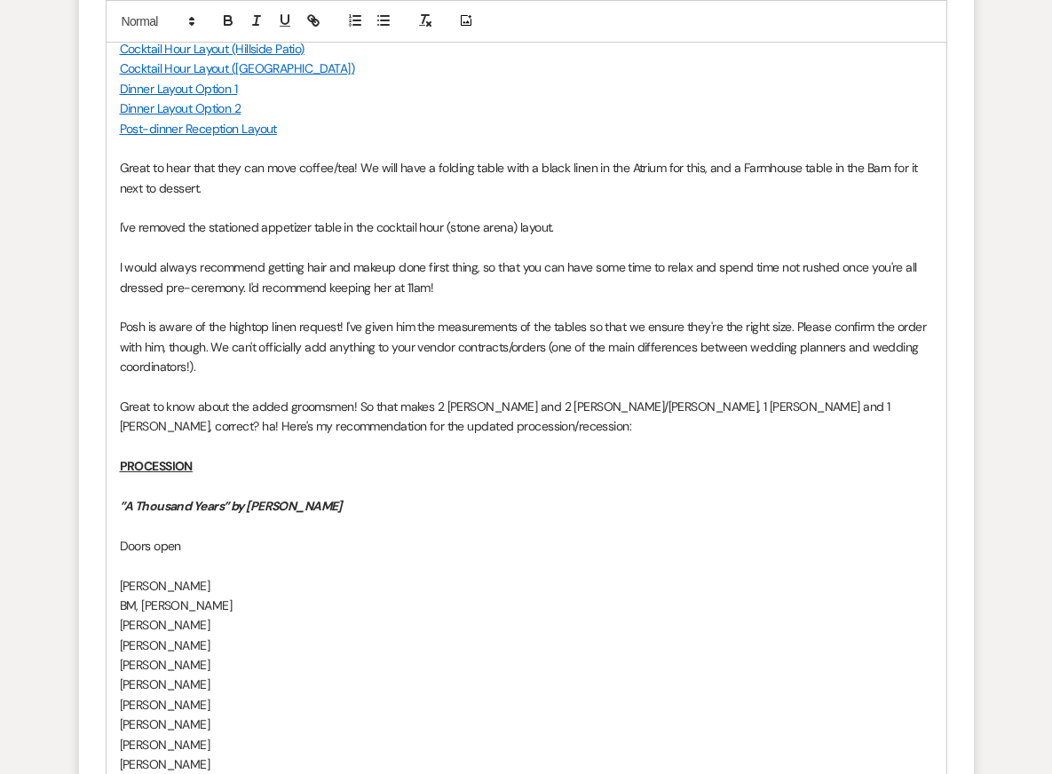
click at [551, 328] on p "Posh is aware of the hightop linen request! I've given him the measurements of …" at bounding box center [526, 346] width 813 height 59
click at [749, 158] on p "Great to hear that they can move coffee/tea! We will have a folding table with …" at bounding box center [526, 178] width 813 height 40
click at [629, 516] on p at bounding box center [526, 526] width 813 height 20
click at [298, 556] on p at bounding box center [526, 566] width 813 height 20
click at [126, 397] on p "Great to know about the added groomsmen! So that makes 2 Shawns and 2 John/Jons…" at bounding box center [526, 417] width 813 height 40
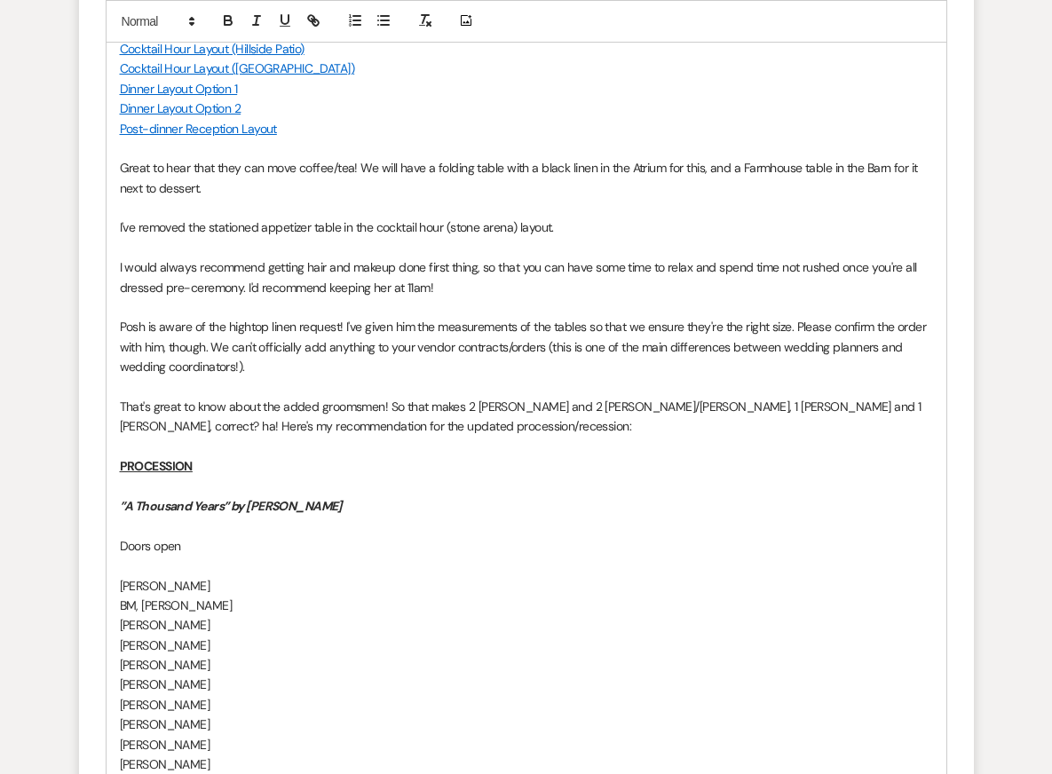
click at [273, 259] on p "I would always recommend getting hair and makeup done first thing, so that you …" at bounding box center [526, 277] width 813 height 40
click at [344, 397] on p "That's great to know about the added groomsmen! So that makes 2 Shawns and 2 Jo…" at bounding box center [526, 417] width 813 height 40
click at [370, 516] on p at bounding box center [526, 526] width 813 height 20
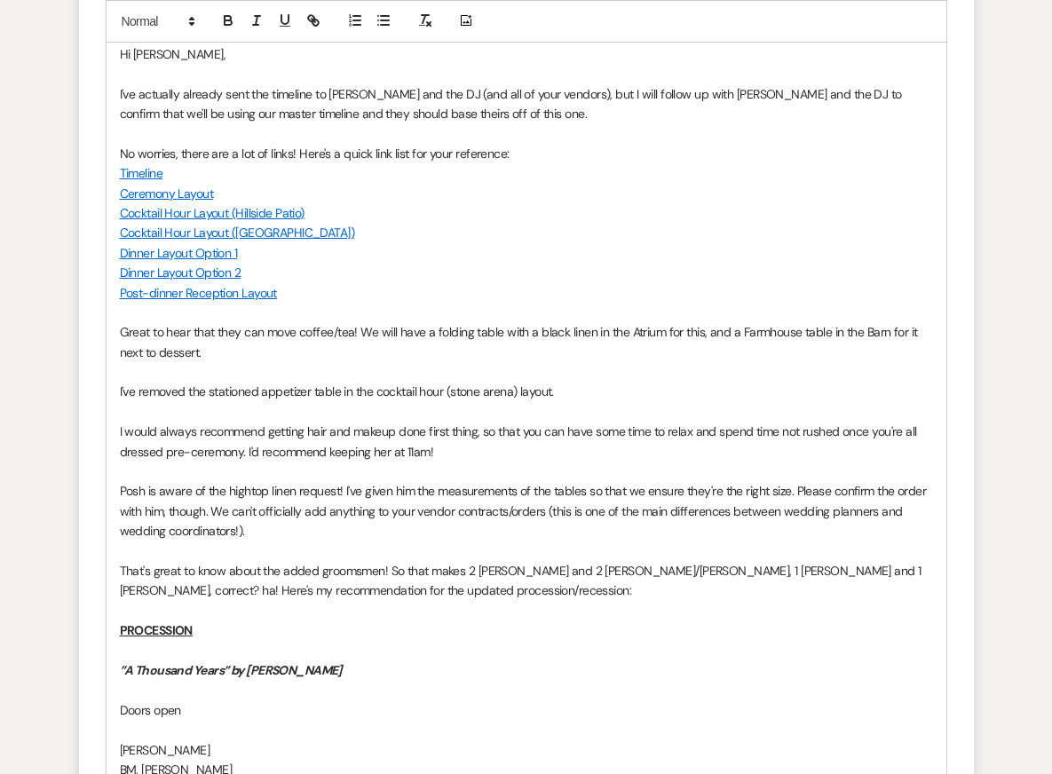
scroll to position [11523, 0]
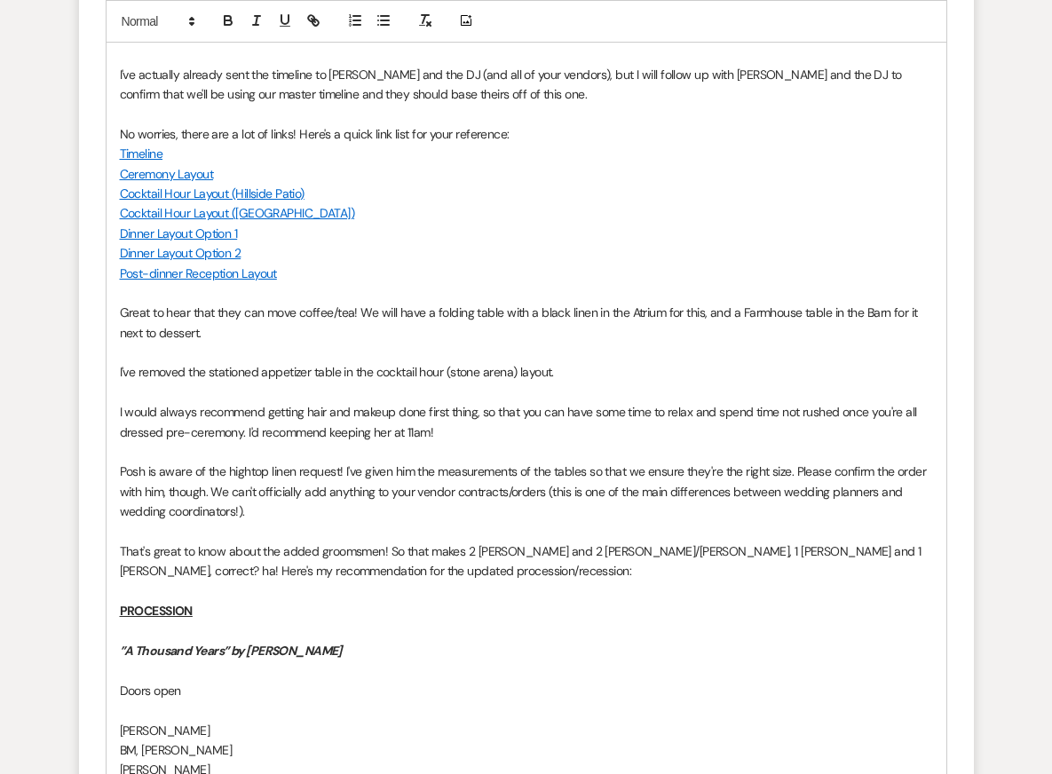
click at [450, 485] on p "Posh is aware of the hightop linen request! I've given him the measurements of …" at bounding box center [526, 490] width 813 height 59
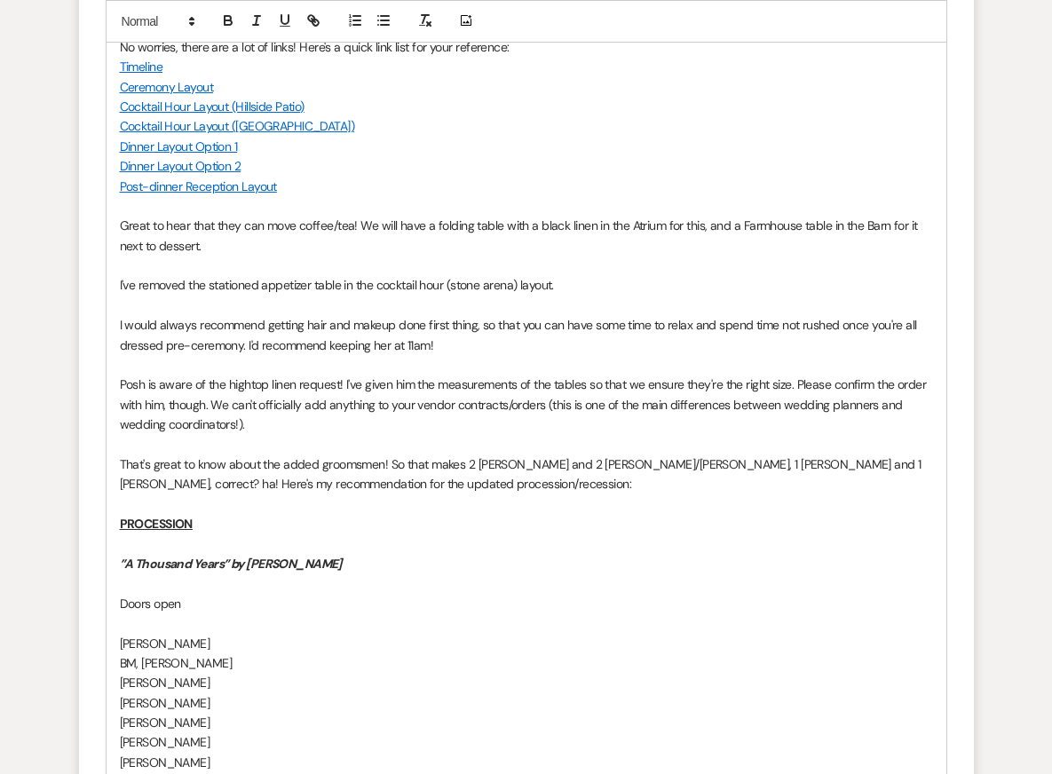
scroll to position [11613, 0]
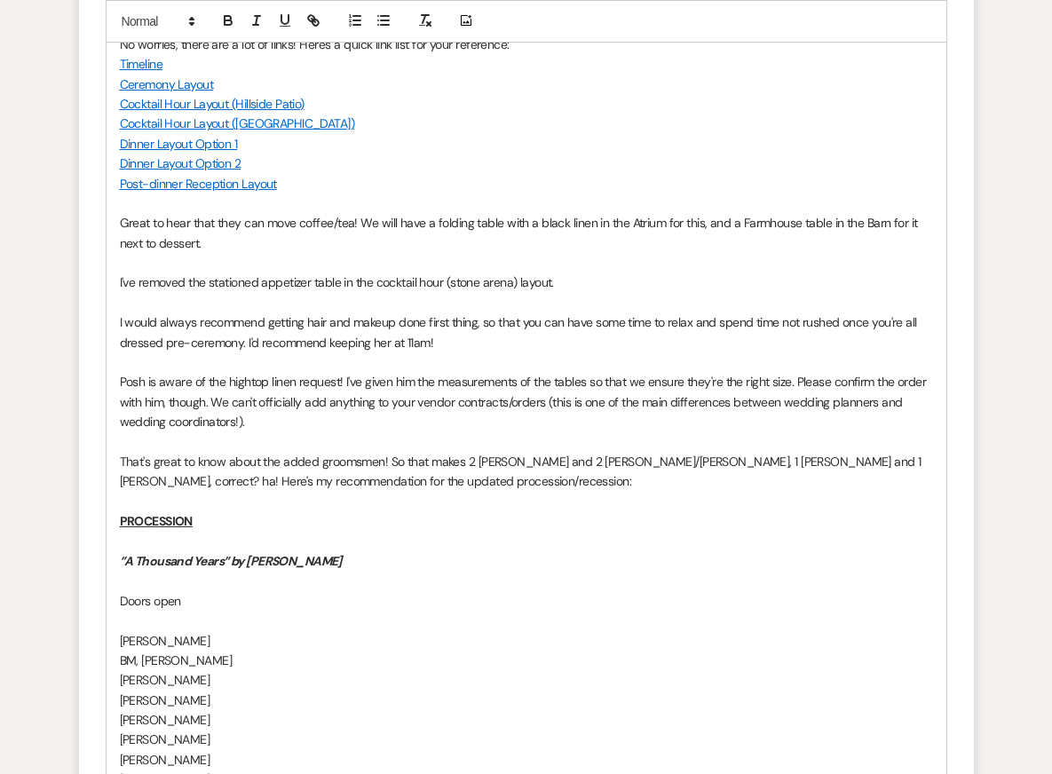
click at [343, 403] on p "Posh is aware of the hightop linen request! I've given him the measurements of …" at bounding box center [526, 401] width 813 height 59
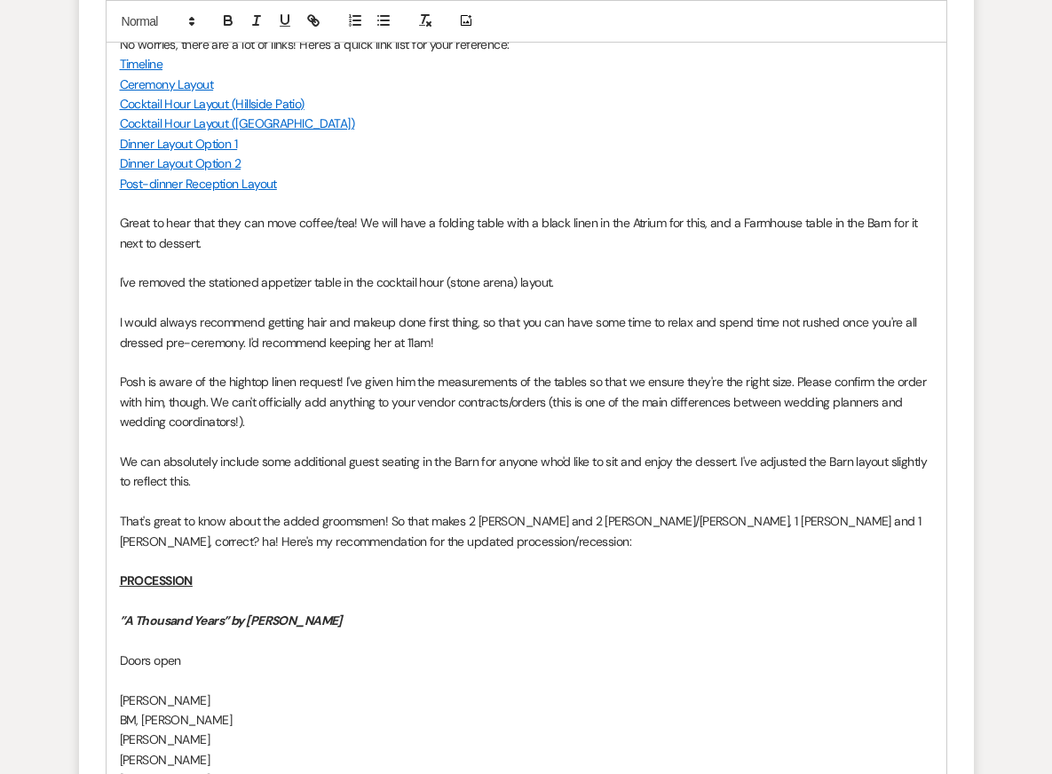
click at [186, 176] on link "Post-dinner Reception Layout" at bounding box center [198, 184] width 157 height 16
click at [246, 211] on link at bounding box center [226, 217] width 40 height 13
click at [306, 352] on p at bounding box center [526, 362] width 813 height 20
drag, startPoint x: 827, startPoint y: 439, endPoint x: 892, endPoint y: 441, distance: 64.8
click at [892, 452] on p "We can absolutely include some additional guest seating in the Barn for anyone …" at bounding box center [526, 472] width 813 height 40
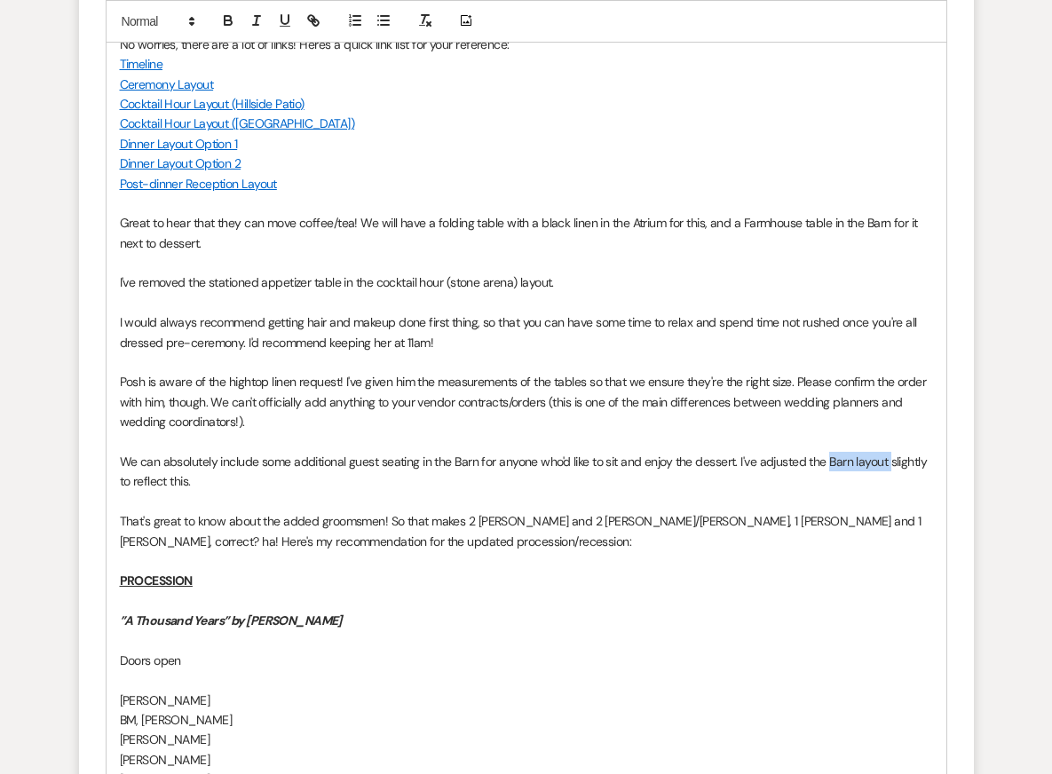
drag, startPoint x: 891, startPoint y: 438, endPoint x: 830, endPoint y: 439, distance: 61.3
click at [830, 452] on p "We can absolutely include some additional guest seating in the Barn for anyone …" at bounding box center [526, 472] width 813 height 40
click at [311, 19] on line "button" at bounding box center [313, 21] width 4 height 4
paste input "https://docs.google.com/drawings/d/1VoHfVy6mBBFMCS3SH0dXJpb72Iq2gipF9UP3bd3LE_g…"
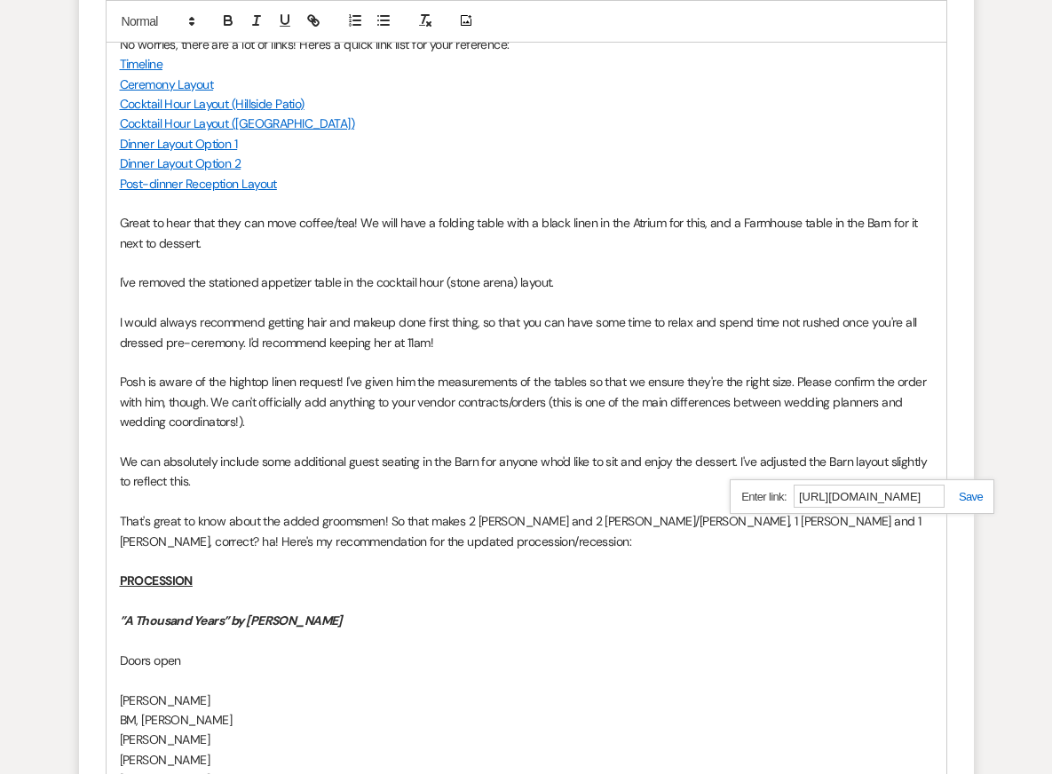
type input "https://docs.google.com/drawings/d/1VoHfVy6mBBFMCS3SH0dXJpb72Iq2gipF9UP3bd3LE_g…"
click at [967, 490] on link at bounding box center [963, 496] width 38 height 13
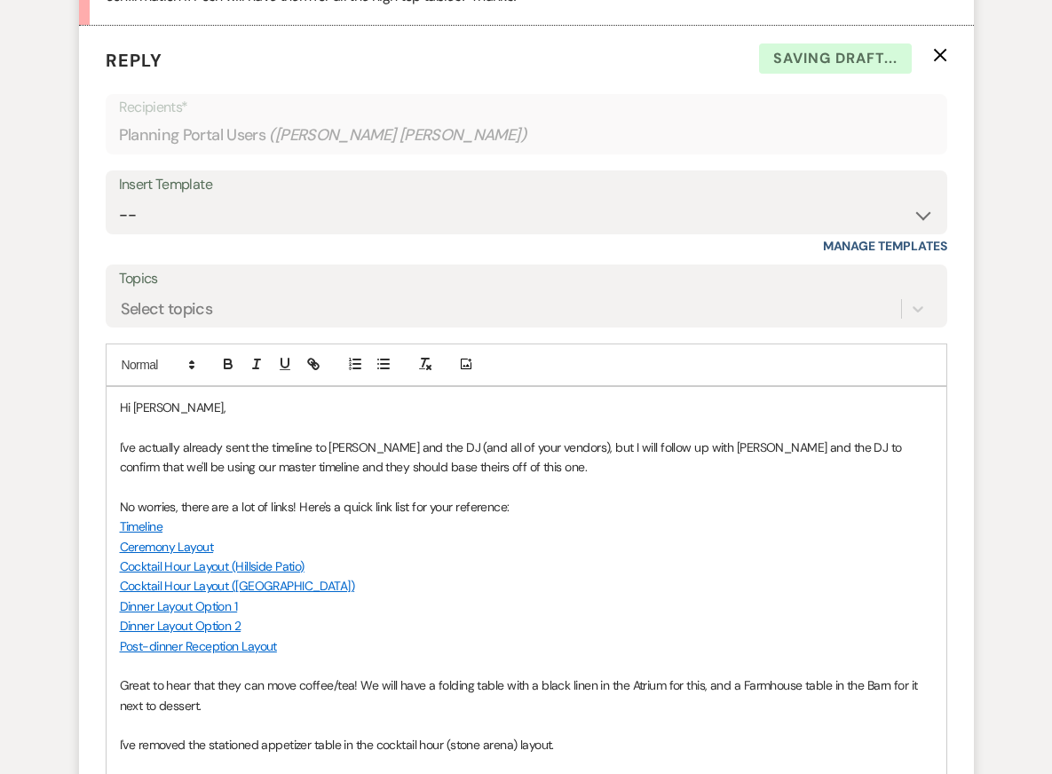
click at [669, 537] on p "Ceremony Layout" at bounding box center [526, 547] width 813 height 20
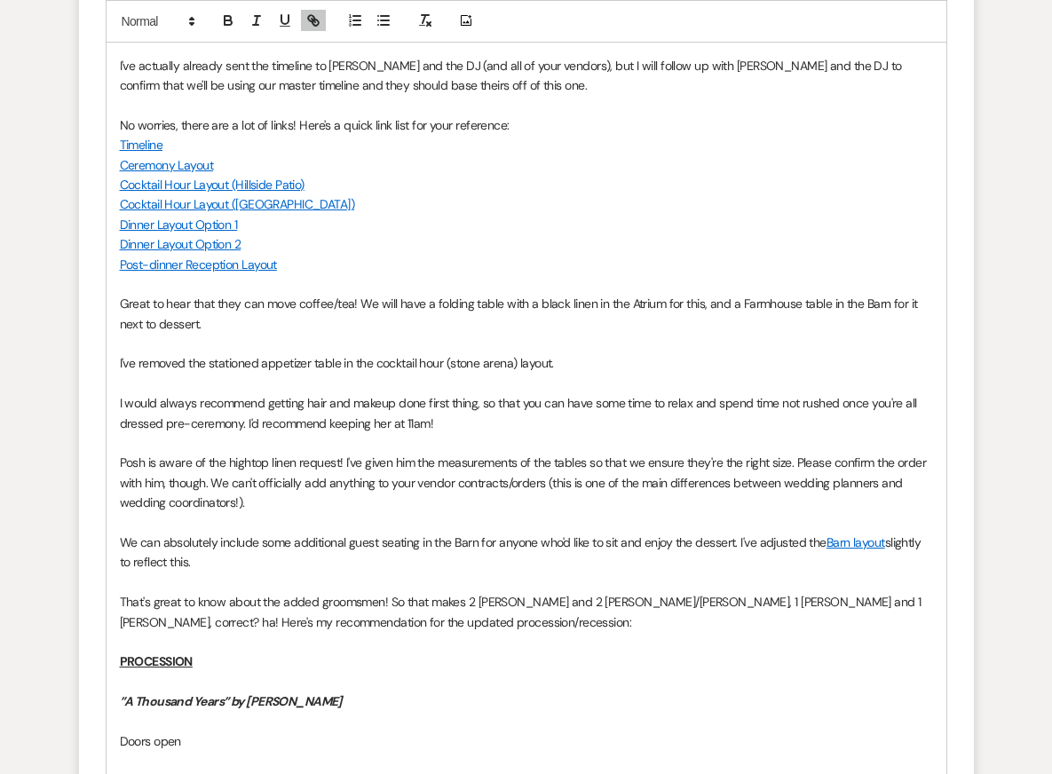
click at [679, 632] on p at bounding box center [526, 642] width 813 height 20
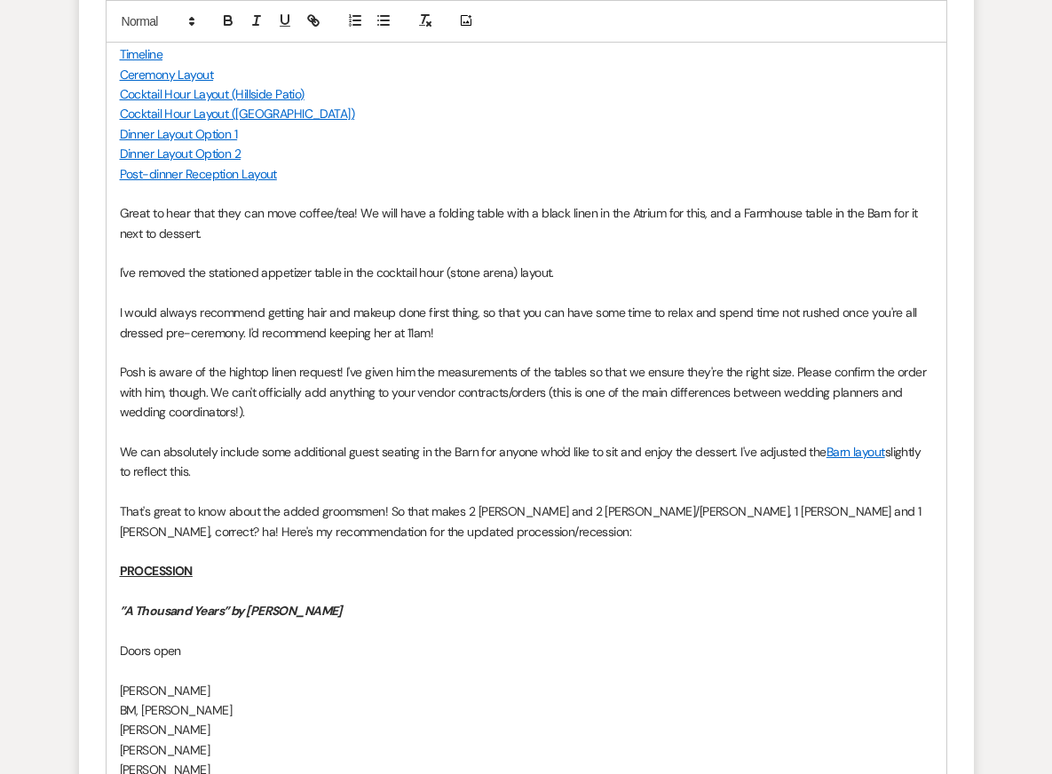
scroll to position [11624, 0]
click at [298, 446] on p "We can absolutely include some additional guest seating in the Barn for anyone …" at bounding box center [526, 460] width 813 height 40
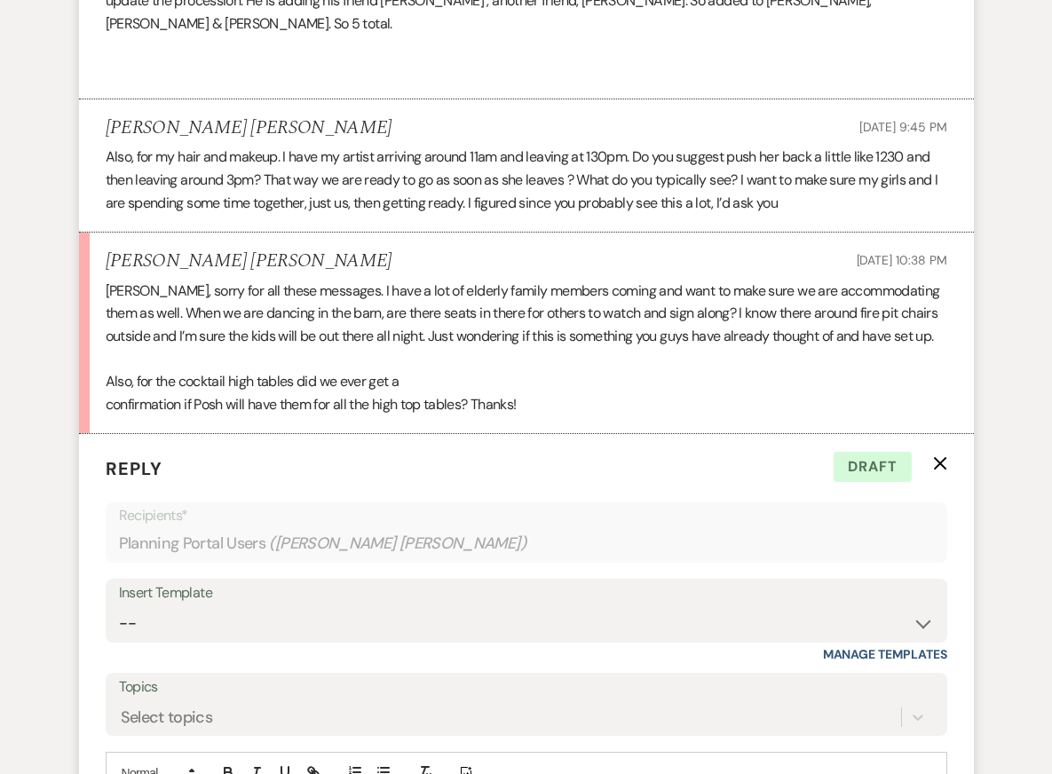
scroll to position [10740, 0]
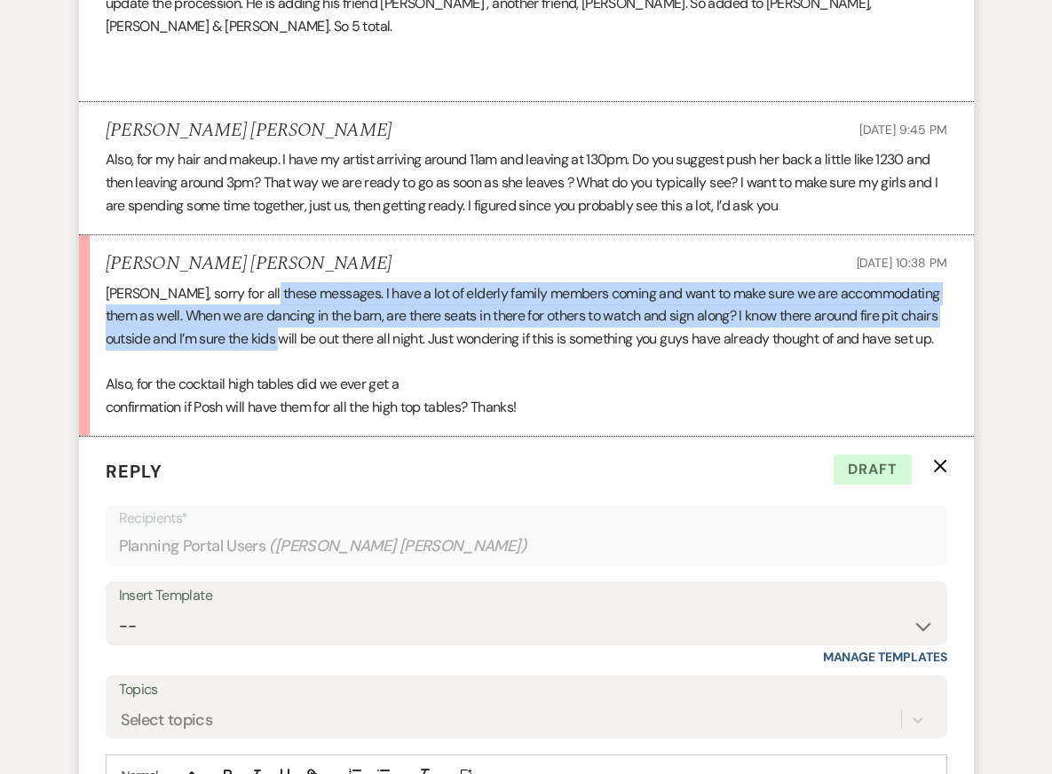
drag, startPoint x: 264, startPoint y: 276, endPoint x: 271, endPoint y: 326, distance: 50.2
click at [271, 327] on p "Kendal, sorry for all these messages. I have a lot of elderly family members co…" at bounding box center [526, 316] width 841 height 68
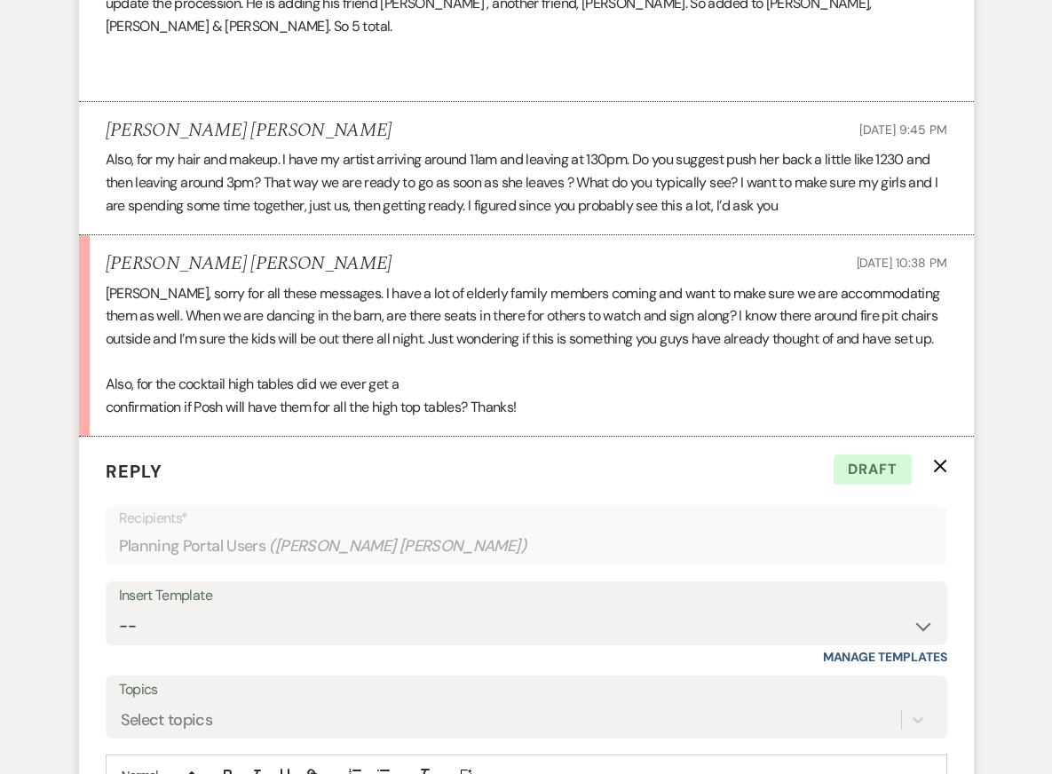
click at [274, 373] on p "Also, for the cocktail high tables did we ever get a" at bounding box center [526, 384] width 841 height 23
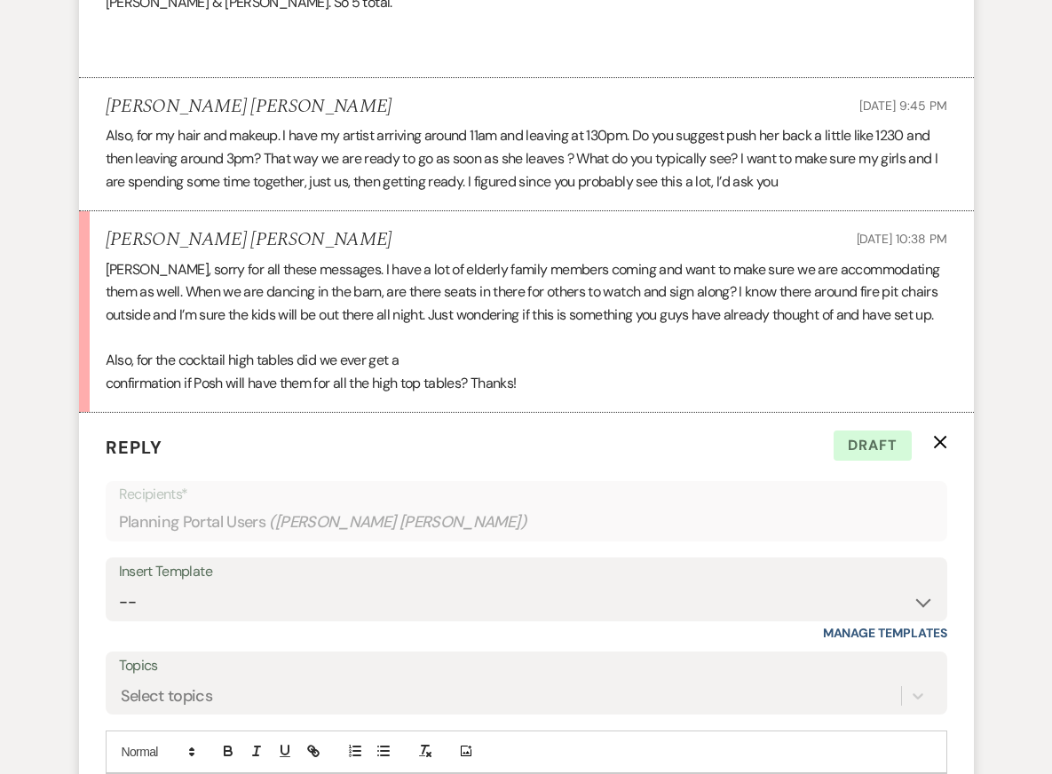
scroll to position [10766, 0]
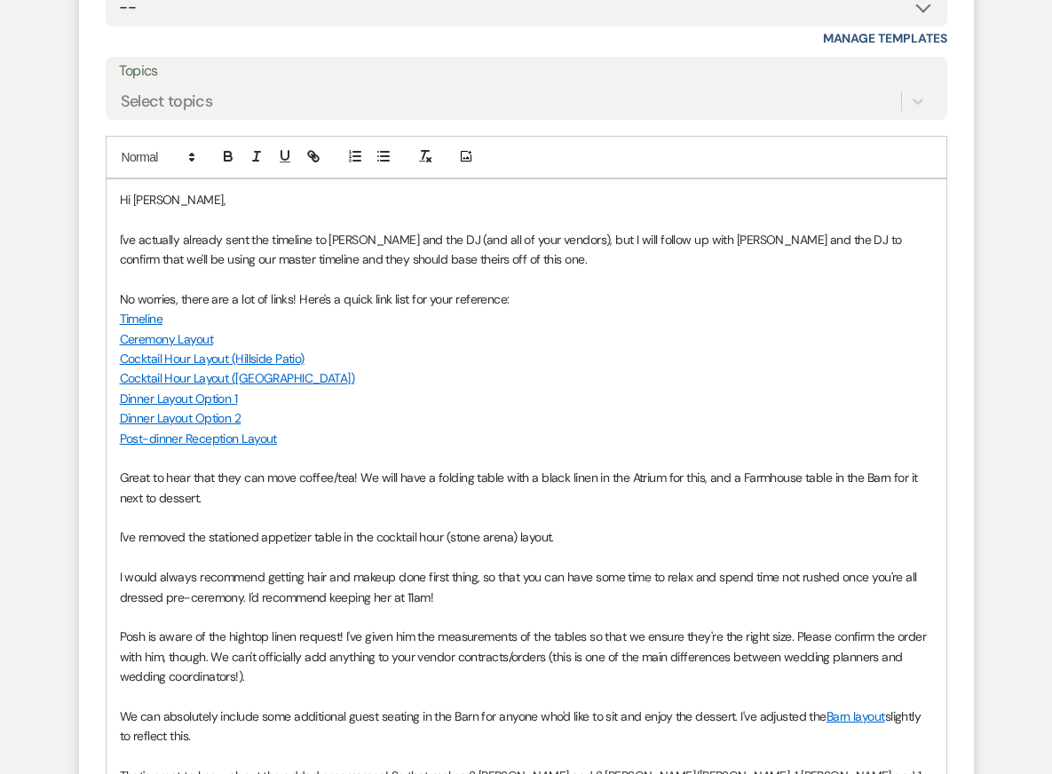
click at [367, 576] on p "I would always recommend getting hair and makeup done first thing, so that you …" at bounding box center [526, 587] width 813 height 40
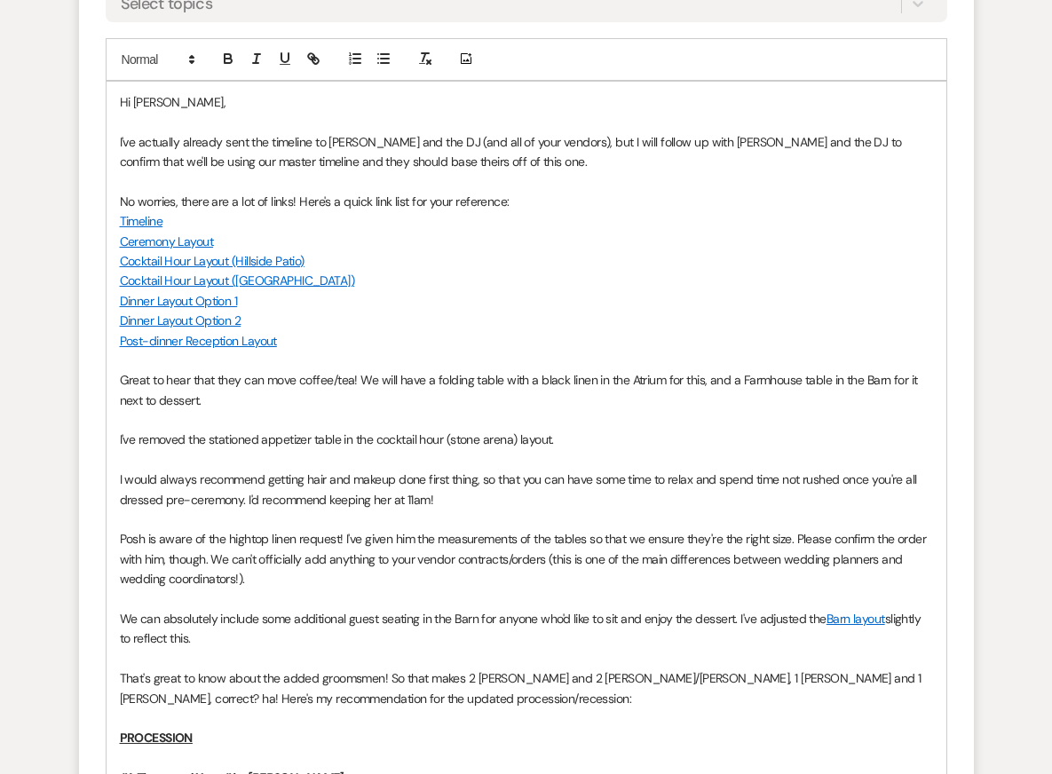
scroll to position [11463, 0]
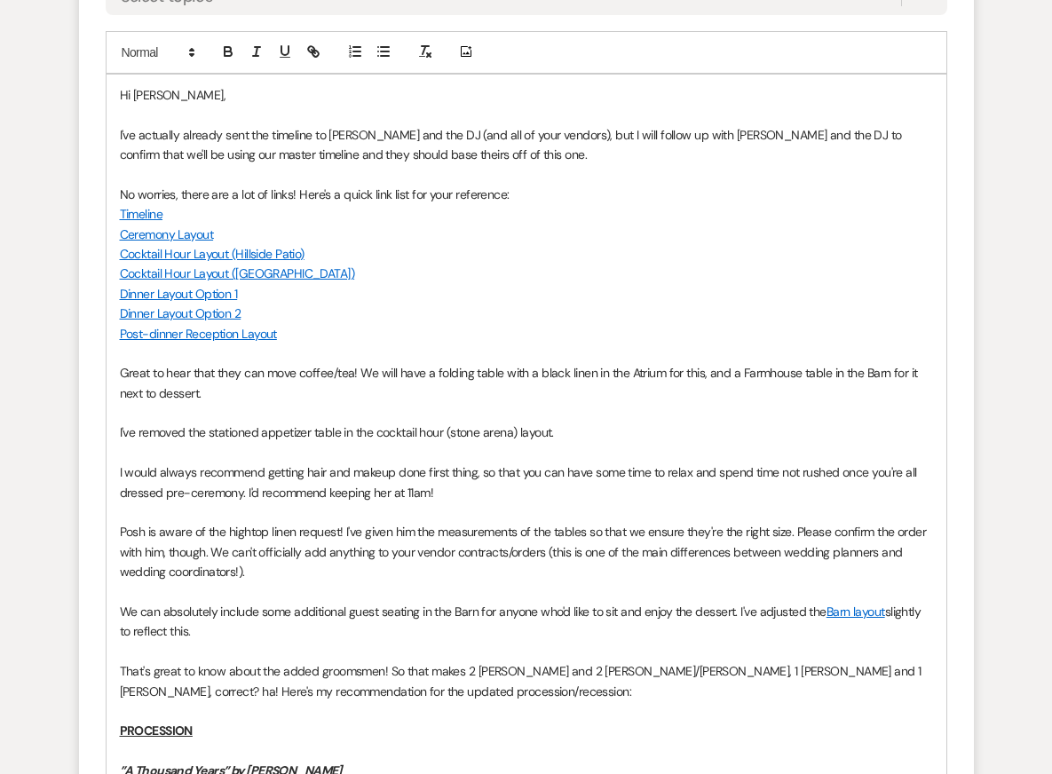
click at [445, 618] on p "We can absolutely include some additional guest seating in the Barn for anyone …" at bounding box center [526, 622] width 813 height 40
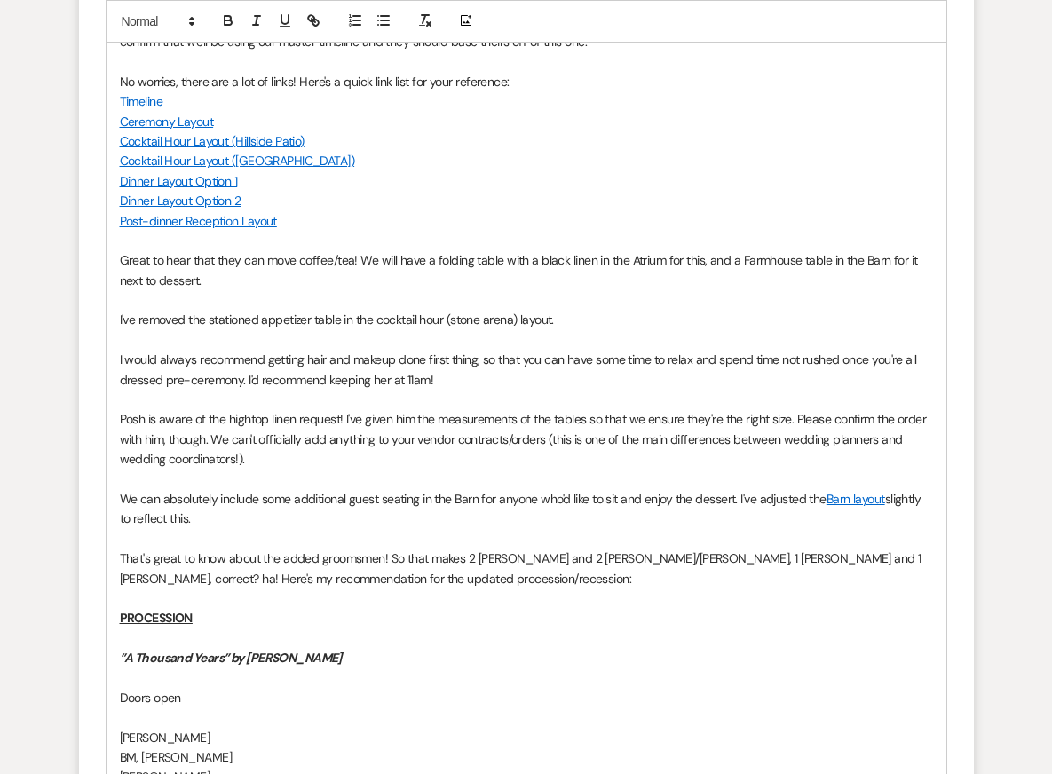
scroll to position [11586, 0]
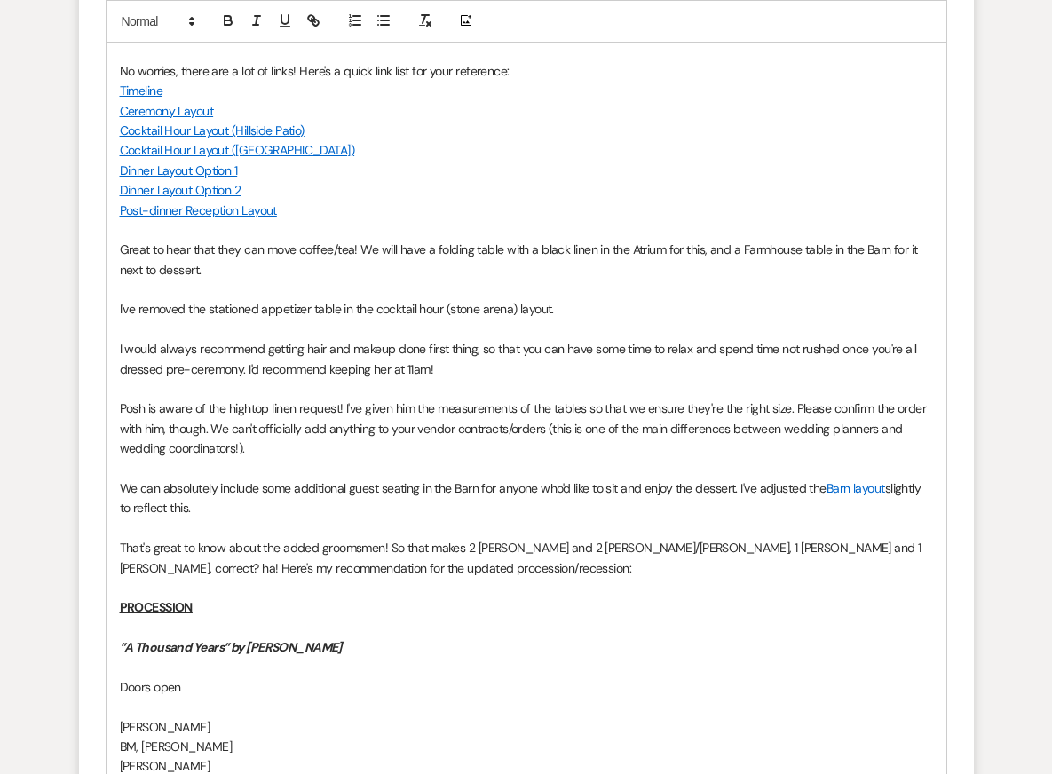
click at [485, 414] on p "Posh is aware of the hightop linen request! I've given him the measurements of …" at bounding box center [526, 427] width 813 height 59
click at [493, 489] on p "We can absolutely include some additional guest seating in the Barn for anyone …" at bounding box center [526, 498] width 813 height 40
click at [496, 538] on p "That's great to know about the added groomsmen! So that makes 2 Shawns and 2 Jo…" at bounding box center [526, 558] width 813 height 40
click at [499, 554] on p "That's great to know about the added groomsmen! So that makes 2 Shawns and 2 Jo…" at bounding box center [526, 558] width 813 height 40
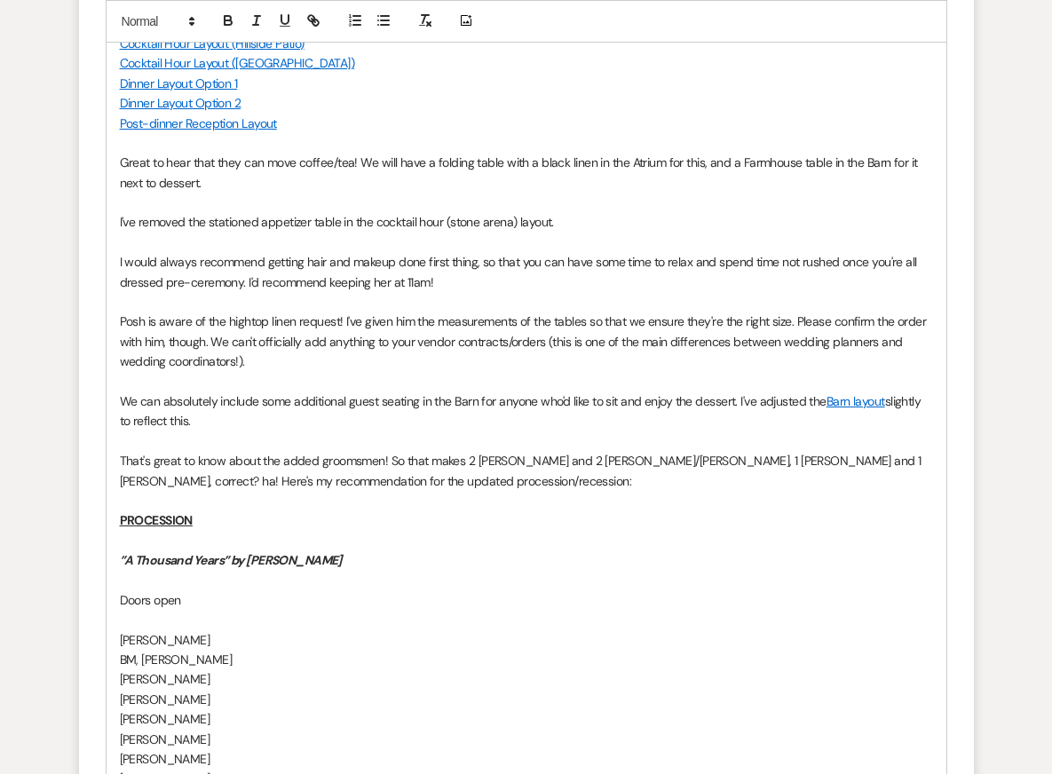
scroll to position [11674, 0]
click at [504, 589] on p "Doors open" at bounding box center [526, 599] width 813 height 20
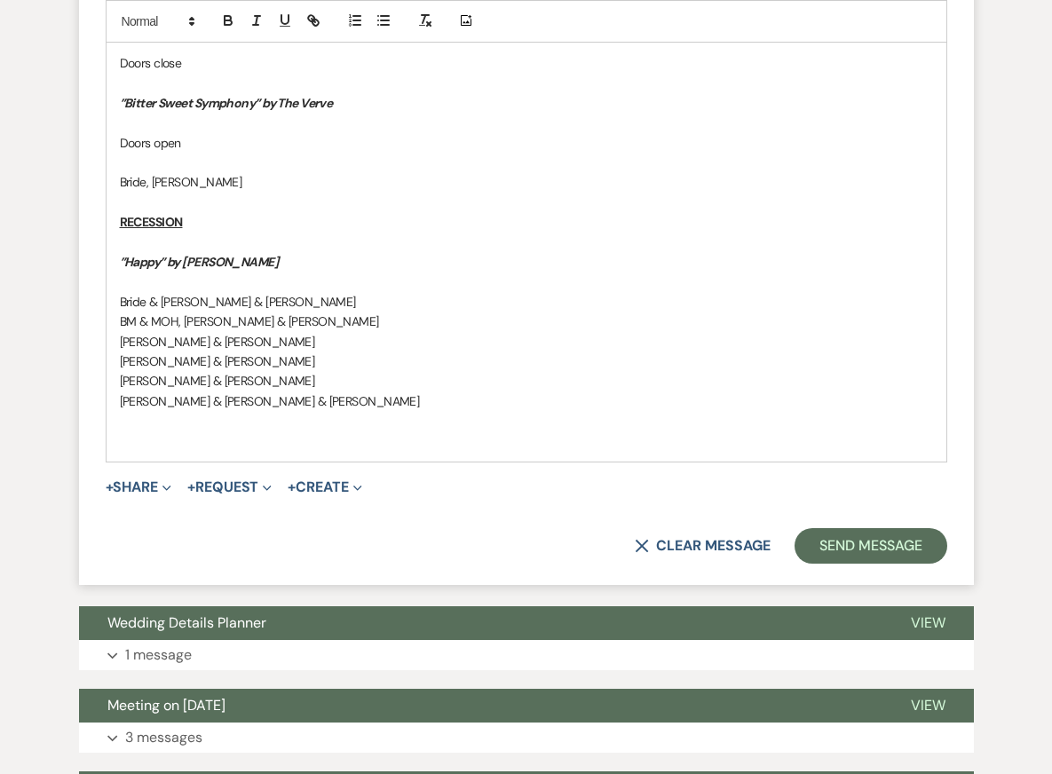
scroll to position [12635, 0]
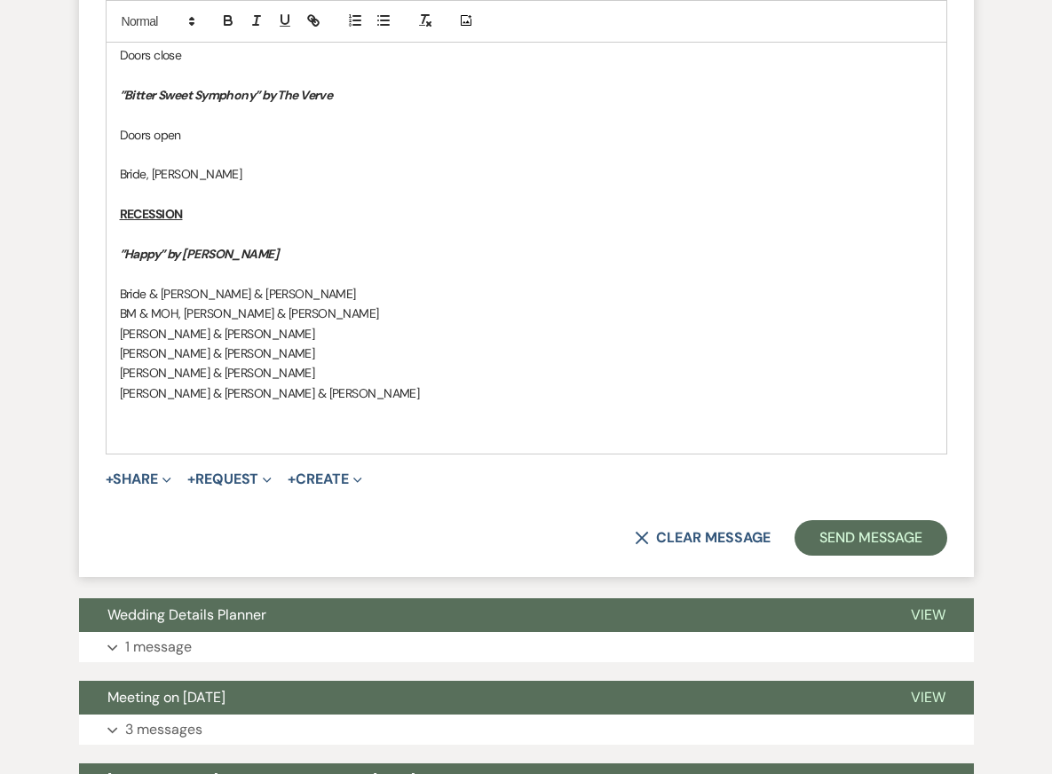
click at [390, 423] on p at bounding box center [526, 433] width 813 height 20
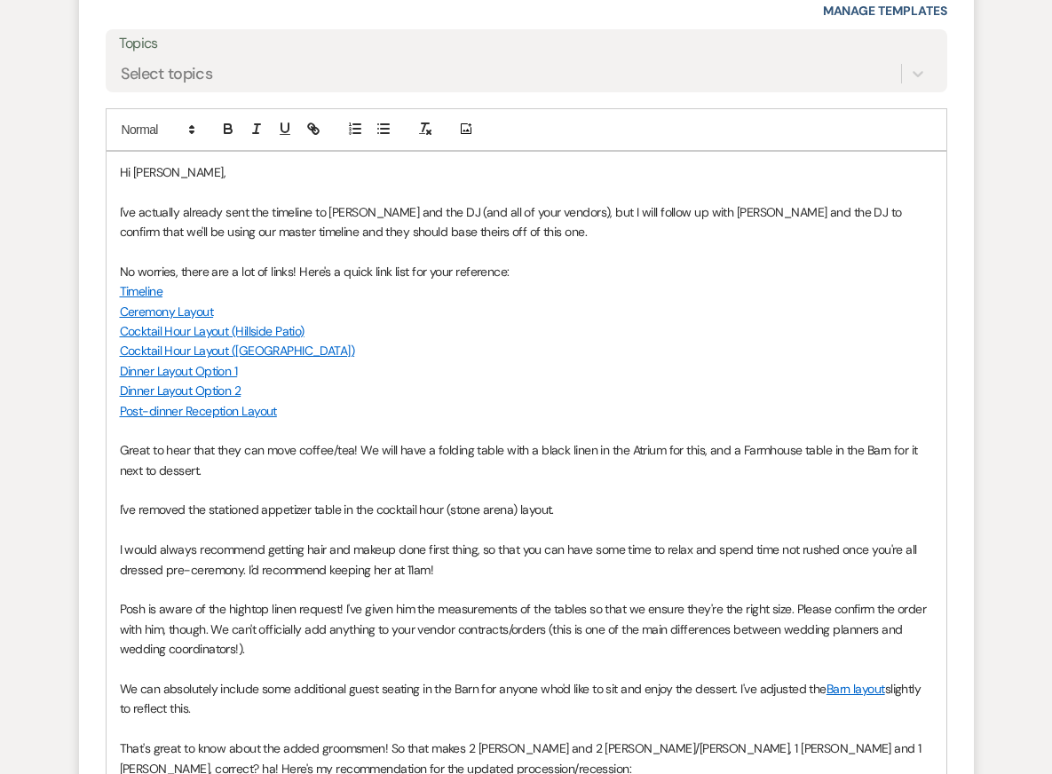
scroll to position [11380, 0]
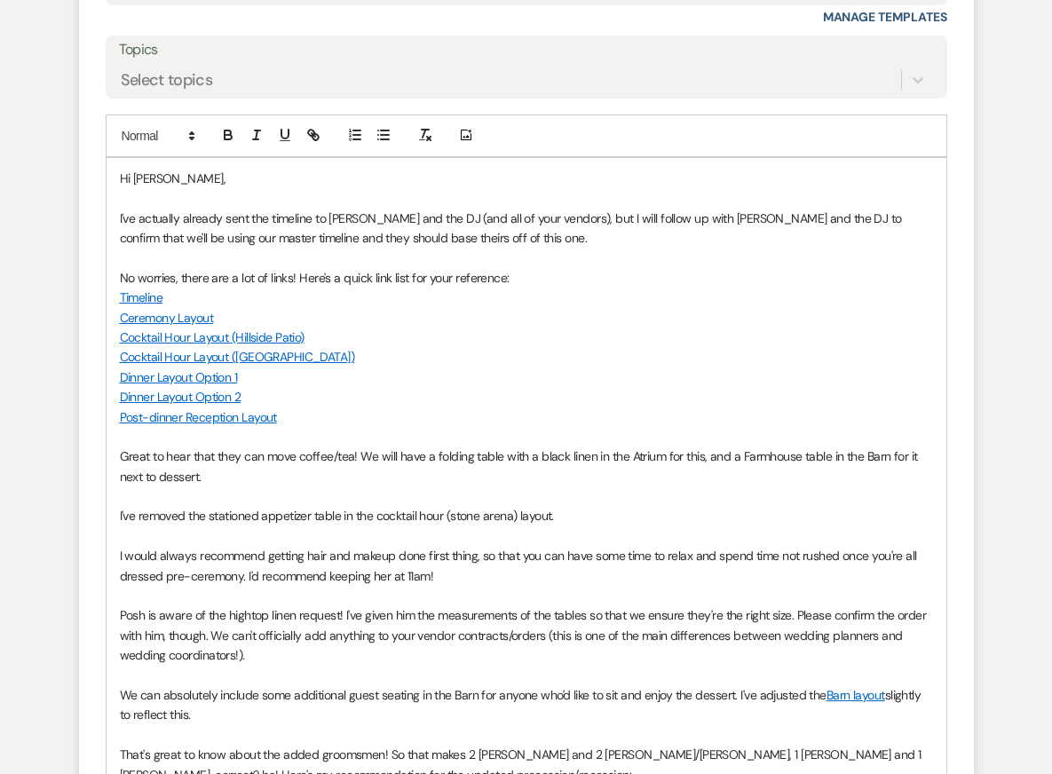
click at [143, 289] on link "Timeline" at bounding box center [141, 297] width 43 height 16
click at [143, 320] on link "https://docs.google.com/spreadsheets/d/1j7TkE15gc3axsJ4Rkei8diPakk-7H2kVw3x1ZtR…" at bounding box center [120, 331] width 112 height 23
click at [334, 387] on p "Dinner Layout Option 2" at bounding box center [526, 397] width 813 height 20
click at [183, 310] on link "Ceremony Layout" at bounding box center [167, 318] width 94 height 16
click at [176, 341] on link "https://docs.google.com/drawings/d/1HAv1pnyimrvCiEIfiOxPvSgRnyBeSXrRRzlScDATHxU…" at bounding box center [120, 352] width 112 height 23
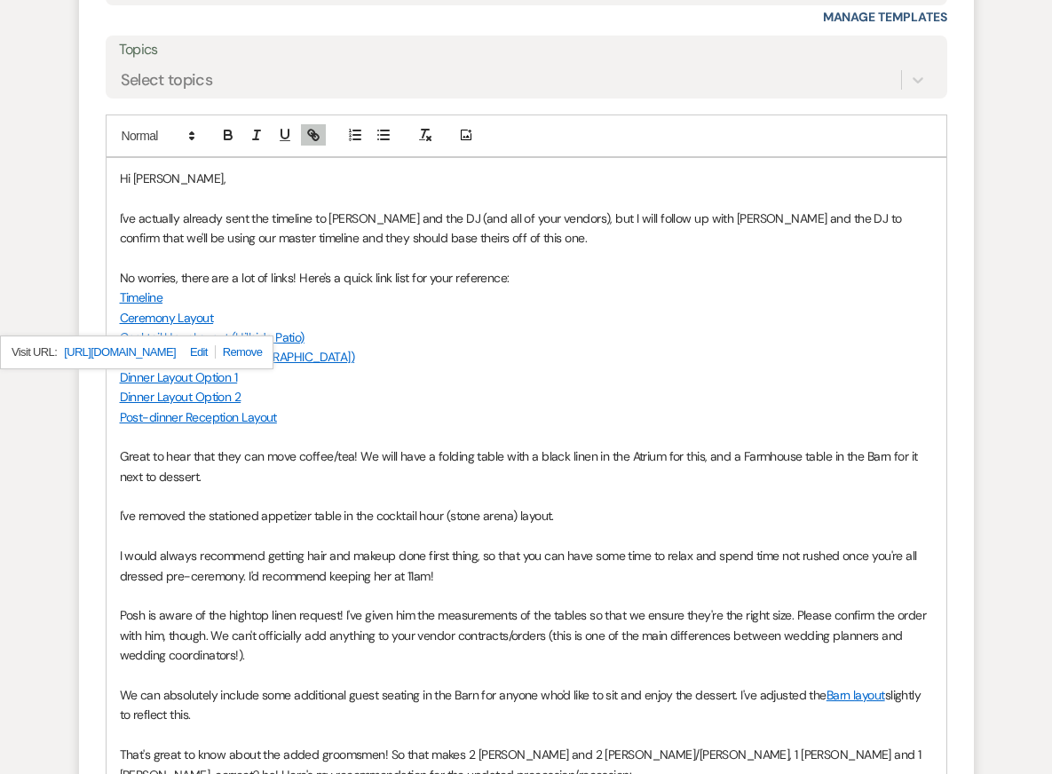
click at [419, 268] on p "No worries, there are a lot of links! Here's a quick link list for your referen…" at bounding box center [526, 278] width 813 height 20
click at [233, 329] on link "Cocktail Hour Layout (Hillside Patio)" at bounding box center [212, 337] width 185 height 16
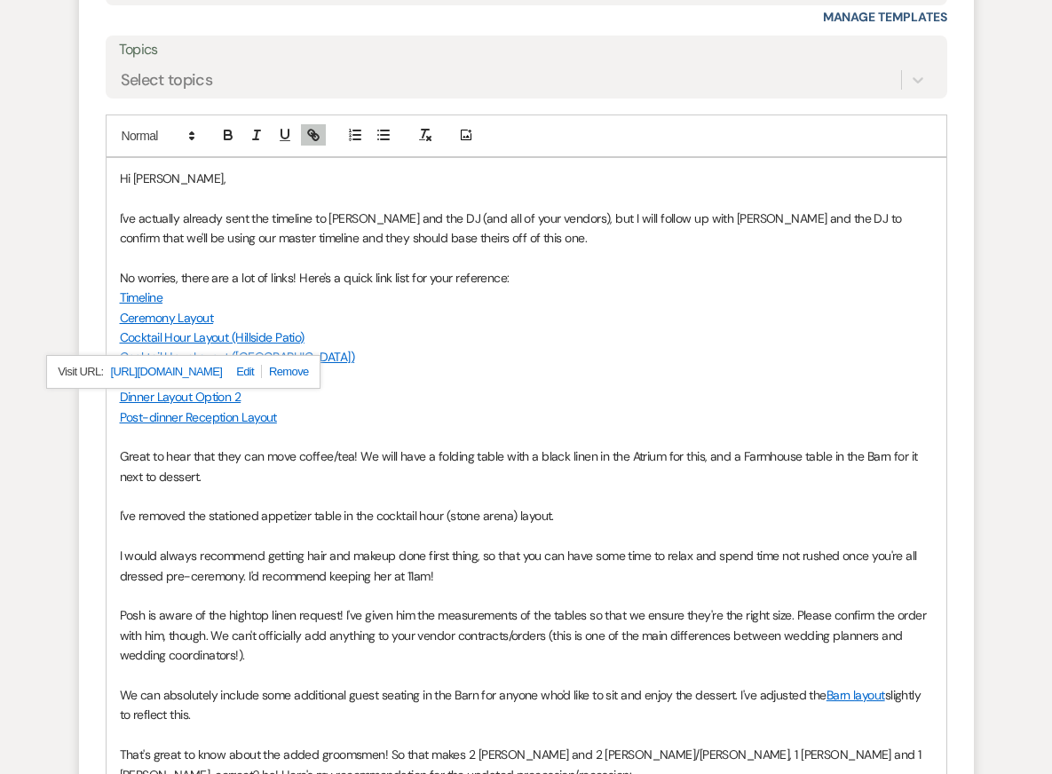
click at [222, 360] on link "https://docs.google.com/drawings/d/1pcY61q6ntE_uJZbKgjfP9TzJFlz-alXNy-TakhPMfso…" at bounding box center [166, 371] width 112 height 23
click at [307, 526] on p at bounding box center [526, 536] width 813 height 20
click at [221, 349] on link "Cocktail Hour Layout (Stone Arena)" at bounding box center [237, 357] width 235 height 16
click at [220, 380] on link "https://docs.google.com/drawings/d/1KzrqL10NBn64uuukDdKFvZvLgjMvE15GQi38vb5mTwc…" at bounding box center [164, 391] width 112 height 23
click at [276, 546] on p "I would always recommend getting hair and makeup done first thing, so that you …" at bounding box center [526, 566] width 813 height 40
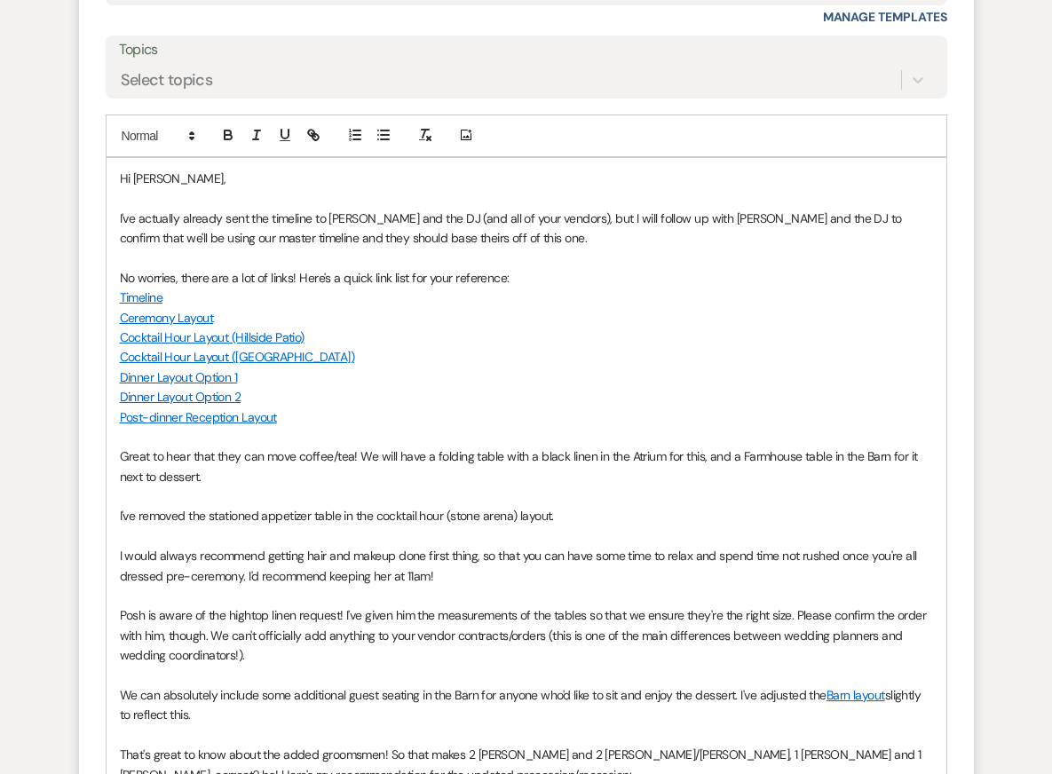
click at [191, 369] on link "Dinner Layout Option 1" at bounding box center [179, 377] width 118 height 16
click at [249, 605] on p "Posh is aware of the hightop linen request! I've given him the measurements of …" at bounding box center [526, 634] width 813 height 59
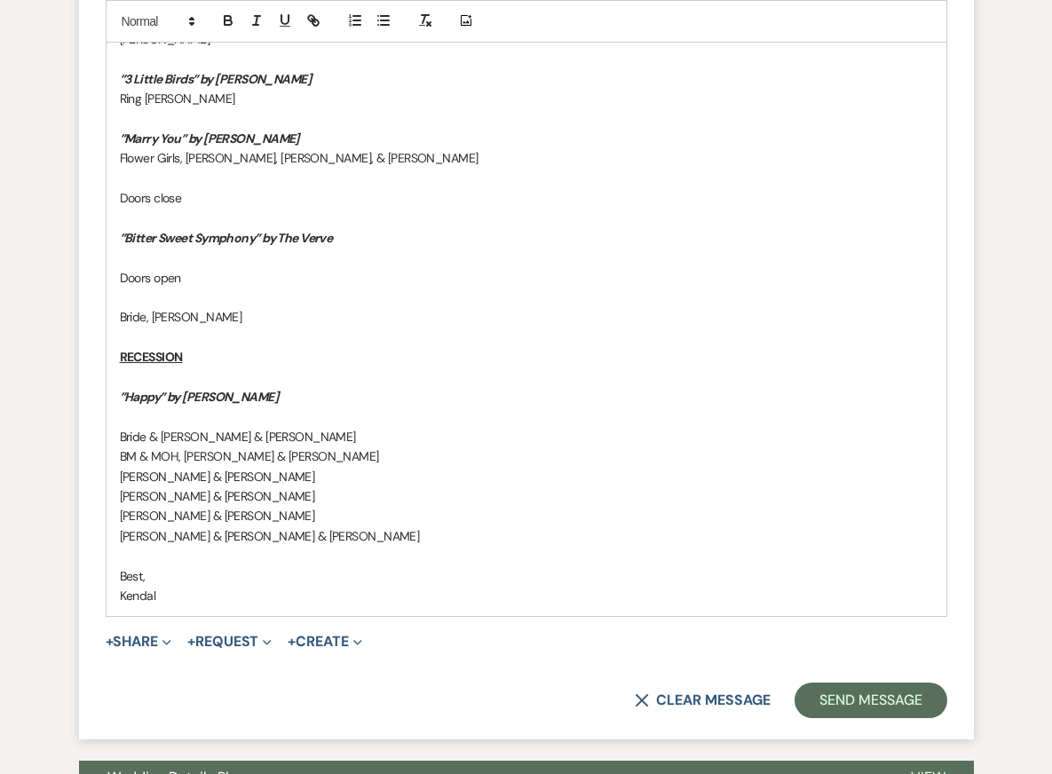
scroll to position [12710, 0]
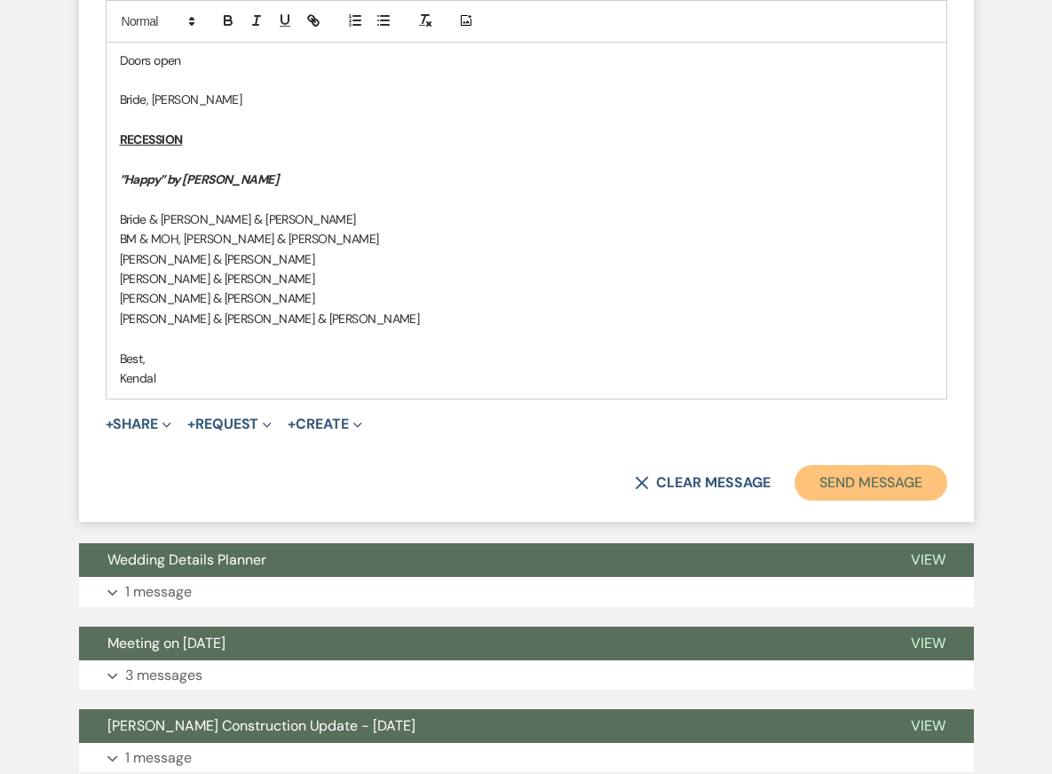
click at [878, 465] on button "Send Message" at bounding box center [870, 482] width 152 height 35
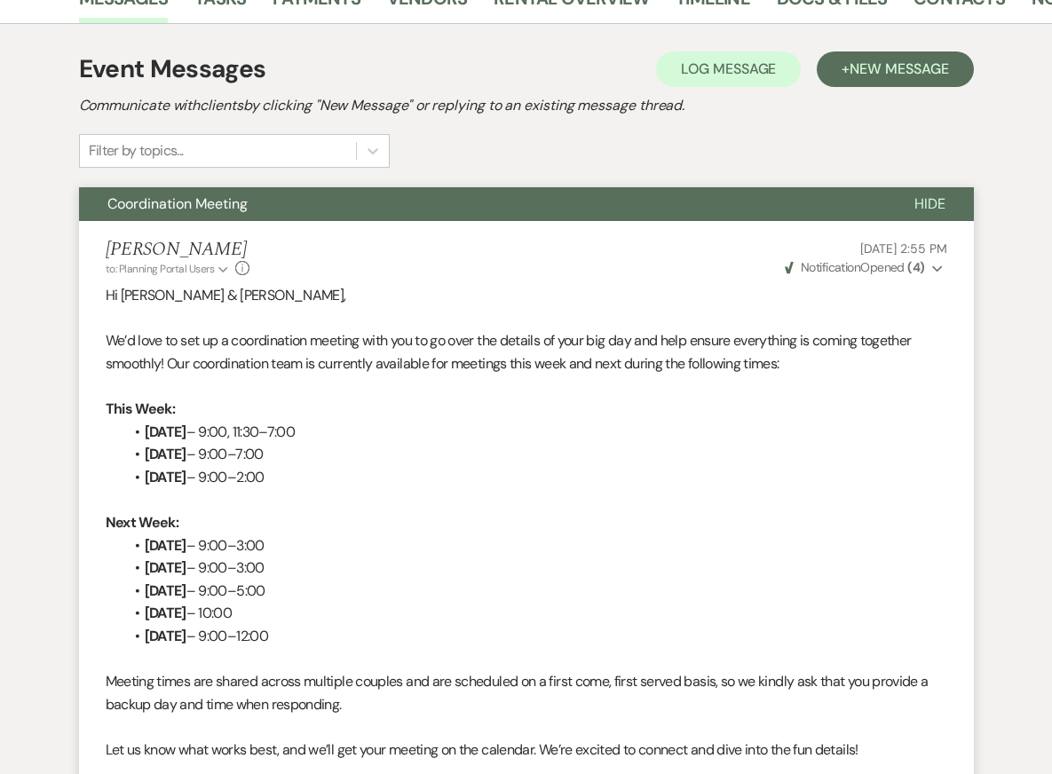
scroll to position [0, 0]
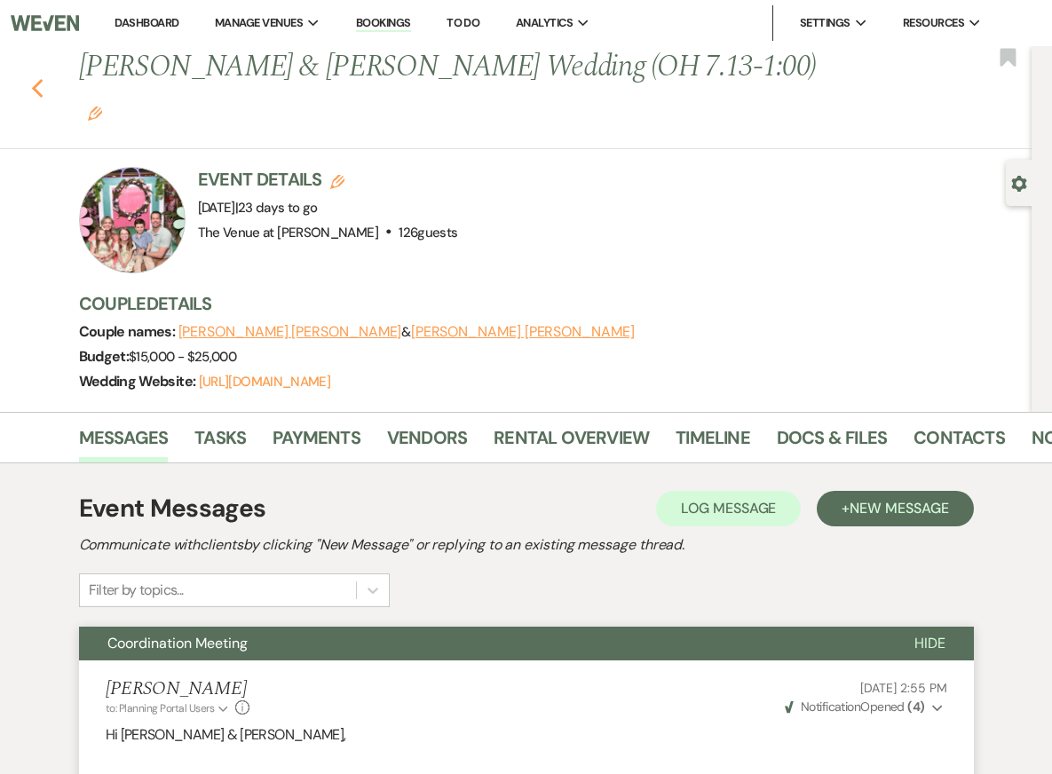
click at [33, 78] on icon "Previous" at bounding box center [37, 88] width 13 height 21
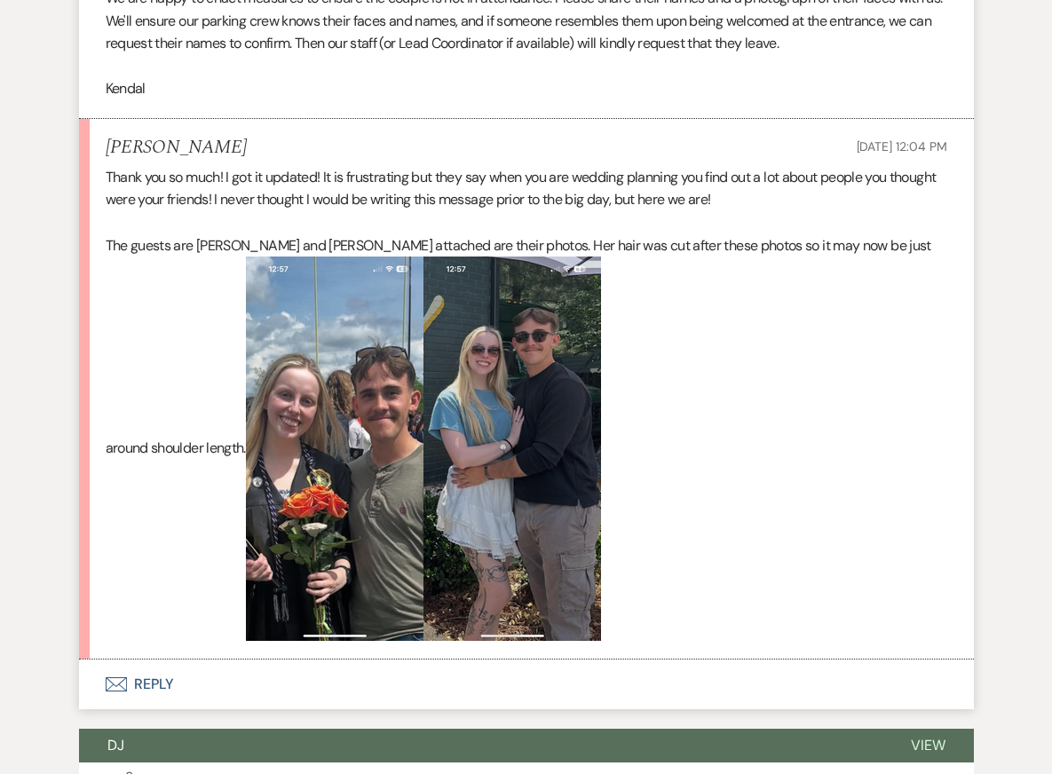
scroll to position [1166, 0]
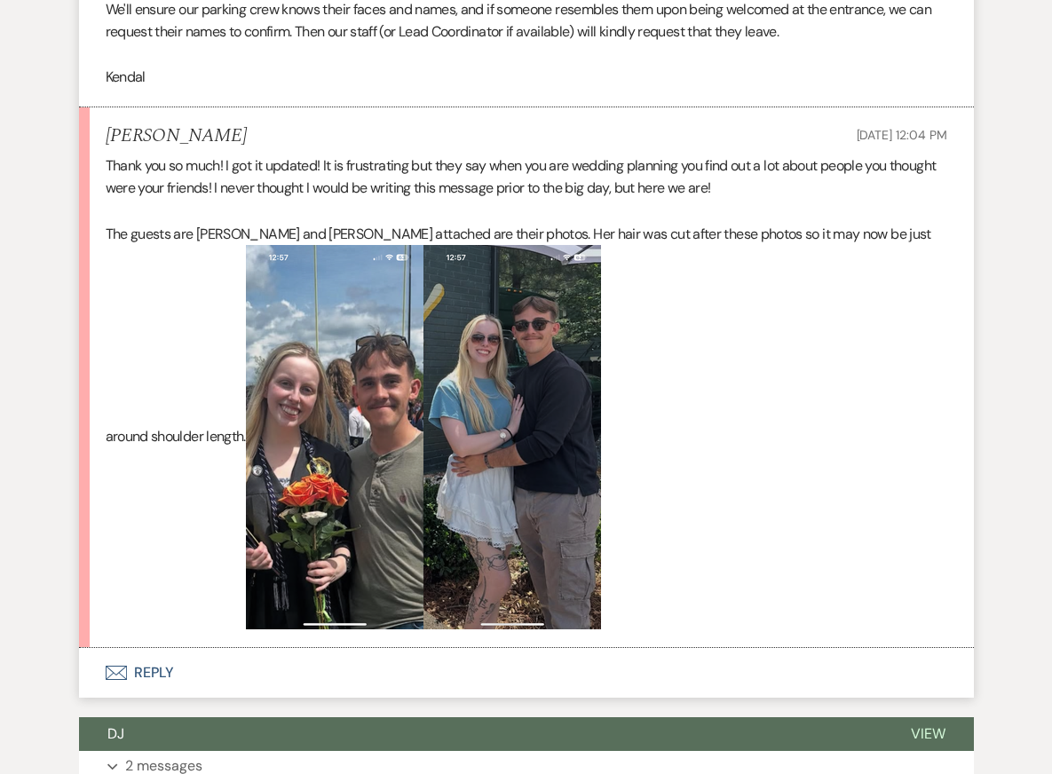
click at [340, 351] on img at bounding box center [334, 437] width 177 height 384
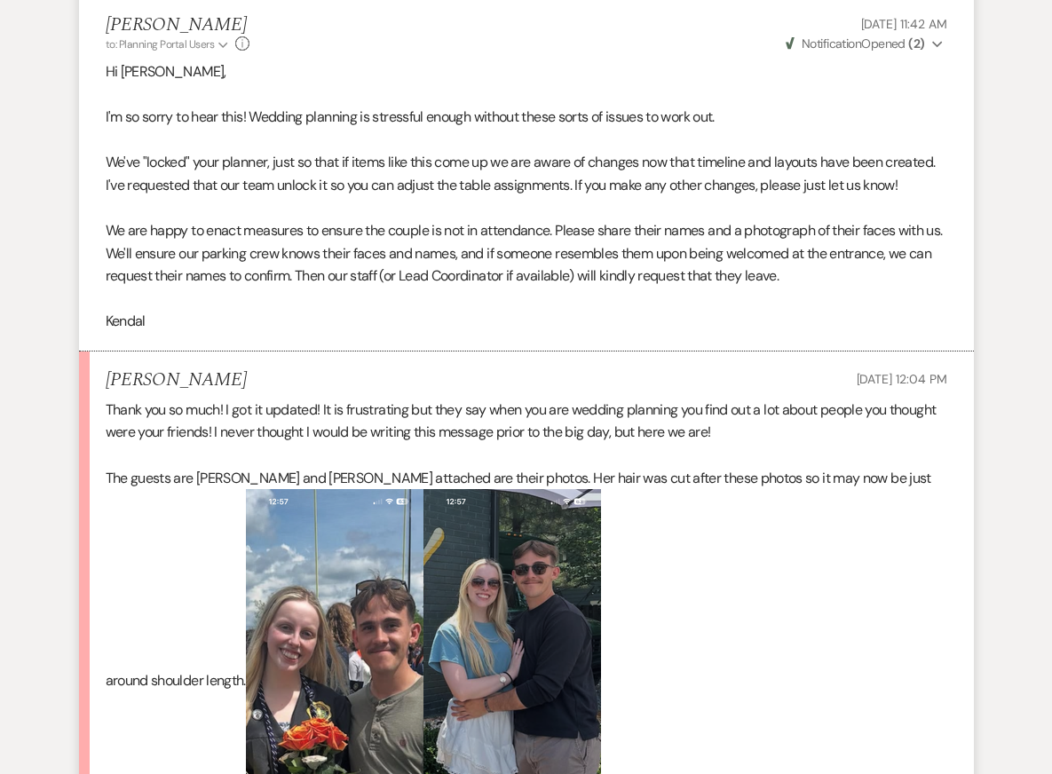
scroll to position [921, 0]
drag, startPoint x: 196, startPoint y: 436, endPoint x: 422, endPoint y: 439, distance: 226.3
click at [422, 468] on p "The guests are Abigail Sands and Augustus Angevine attached are their photos. H…" at bounding box center [526, 671] width 841 height 407
copy p "Abigail Sands and Augustus Angevine"
click at [658, 399] on p "Thank you so much! I got it updated! It is frustrating but they say when you ar…" at bounding box center [526, 421] width 841 height 45
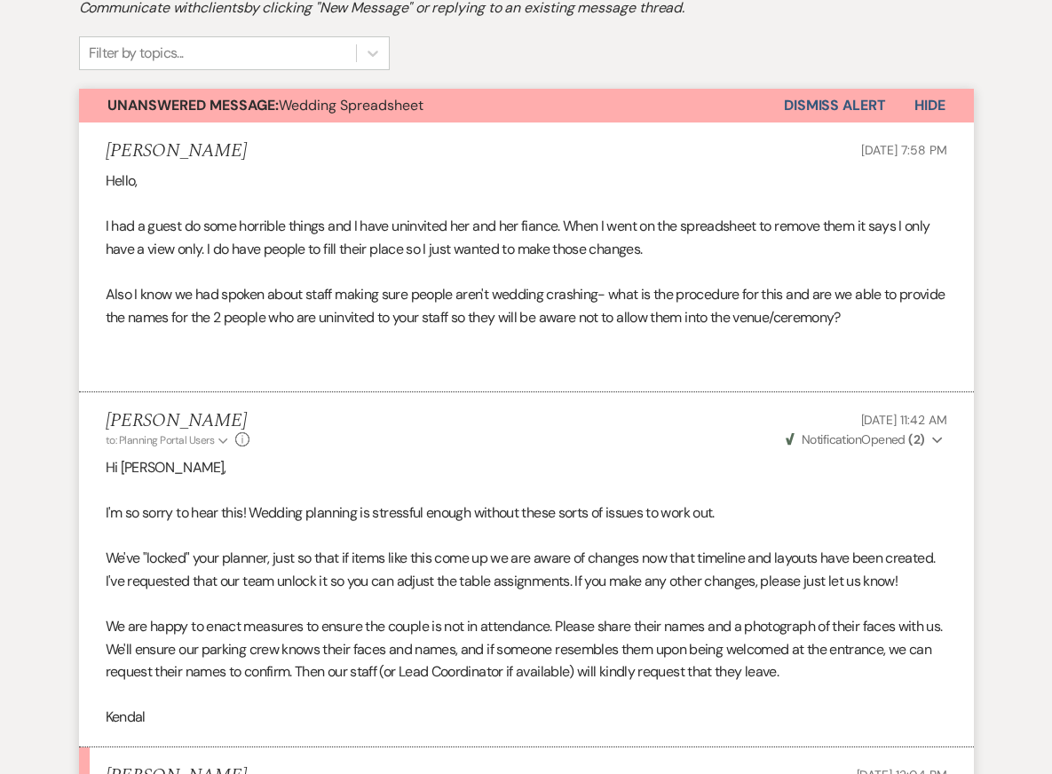
scroll to position [0, 0]
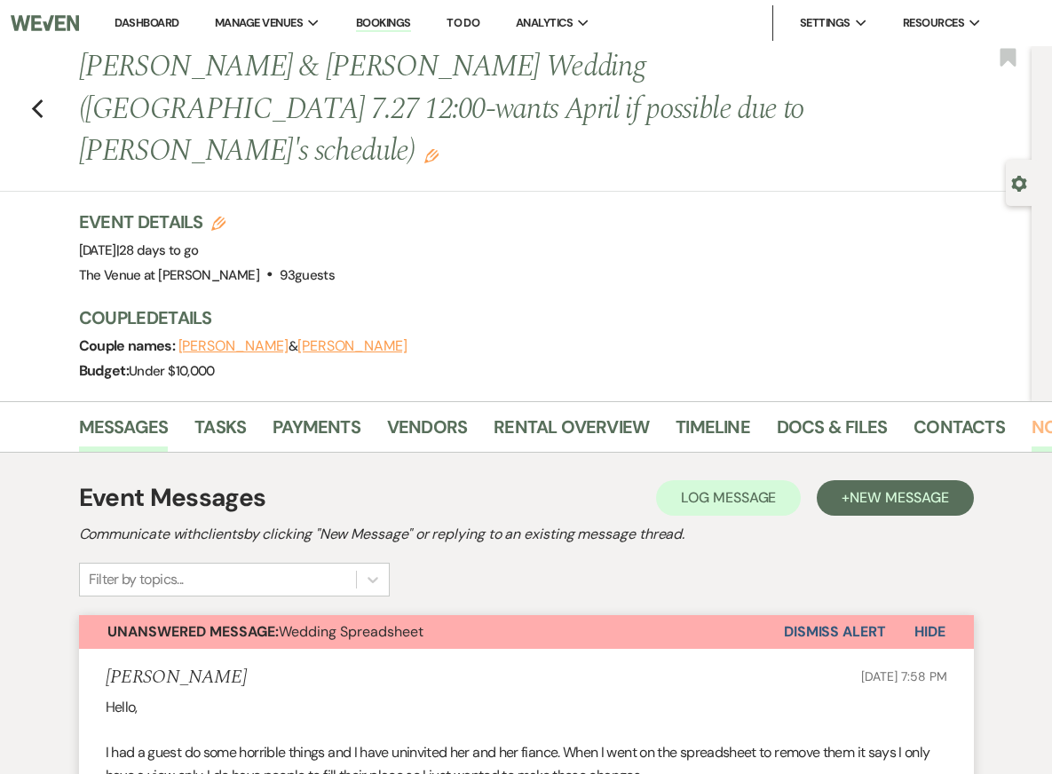
click at [1032, 413] on link "Notes" at bounding box center [1059, 432] width 56 height 39
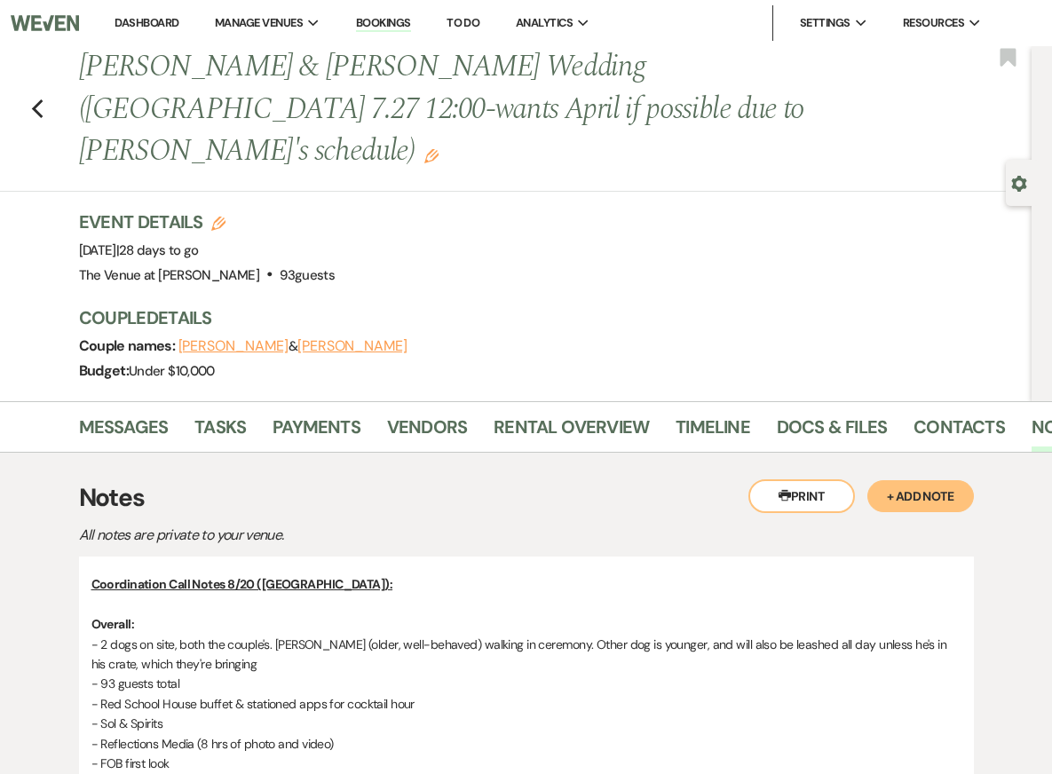
click at [918, 480] on button "+ Add Note" at bounding box center [920, 496] width 106 height 32
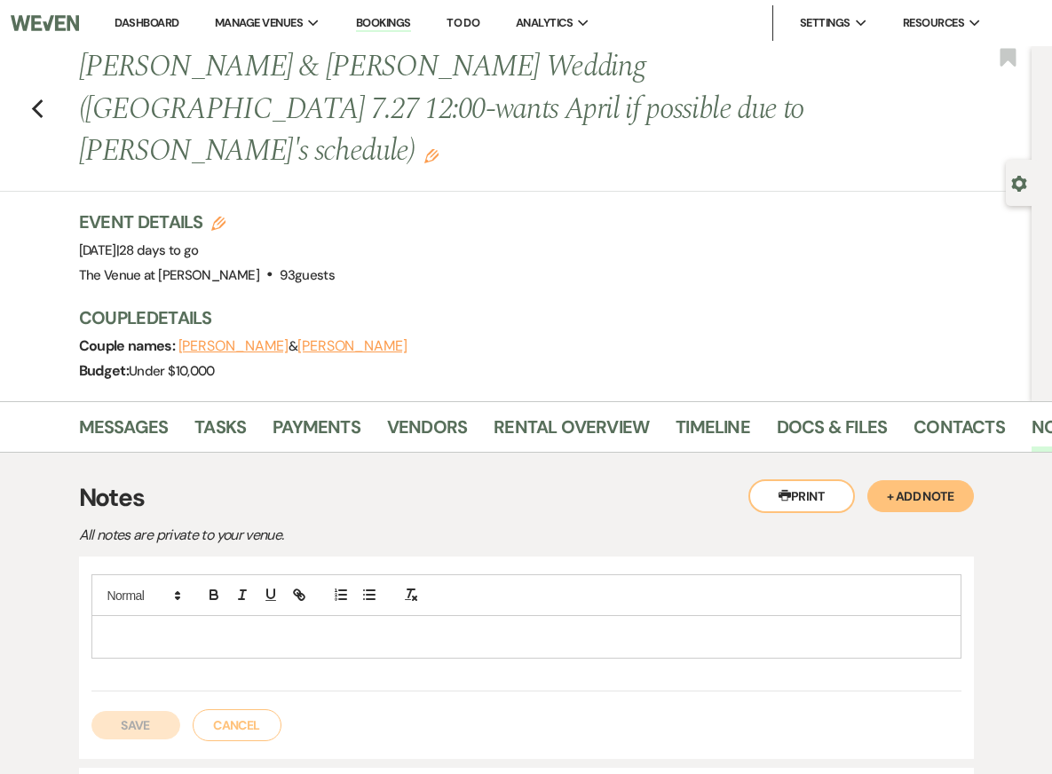
scroll to position [94, 0]
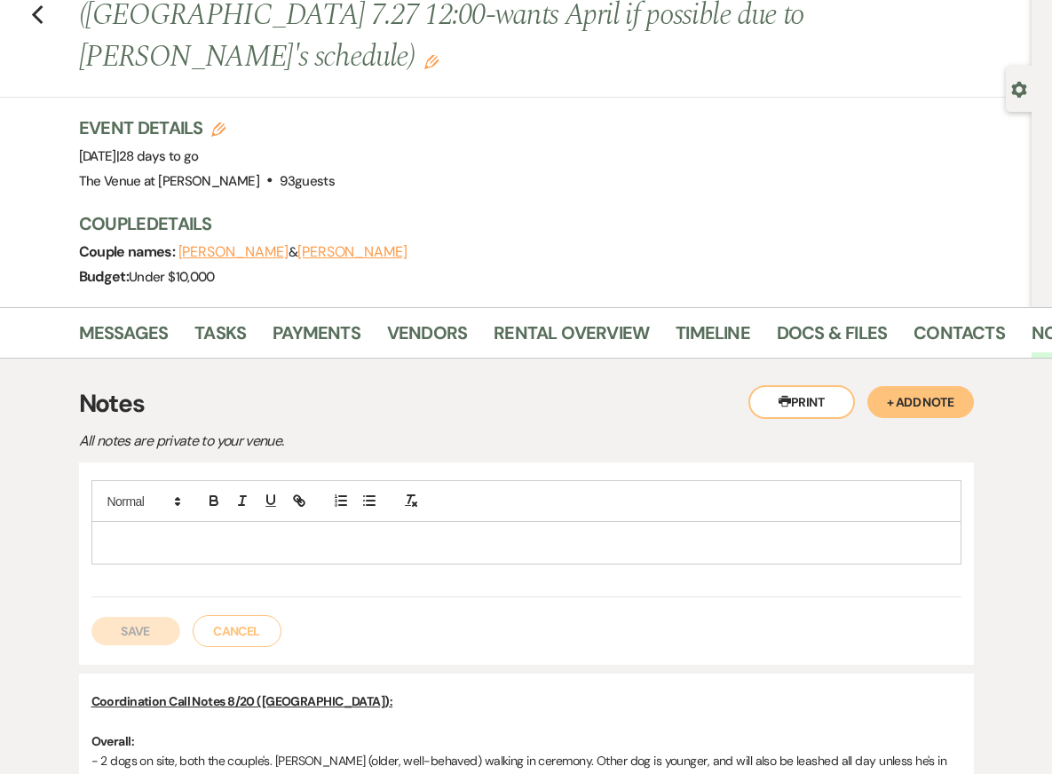
click at [419, 532] on p at bounding box center [526, 542] width 841 height 20
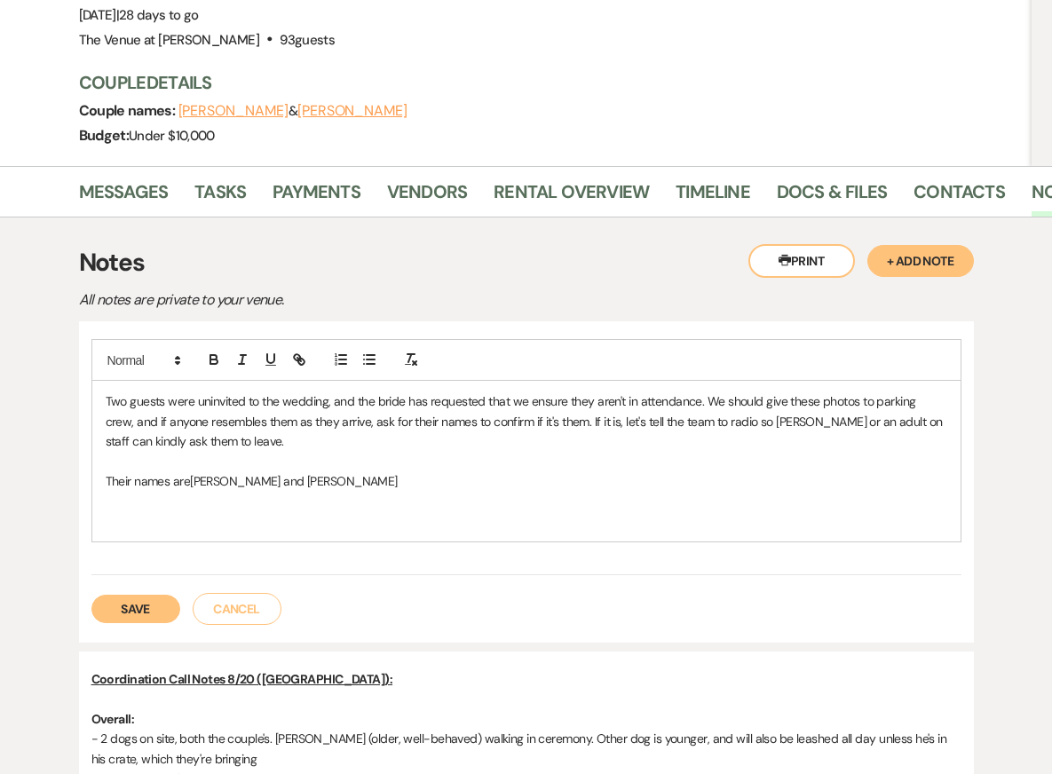
scroll to position [272, 0]
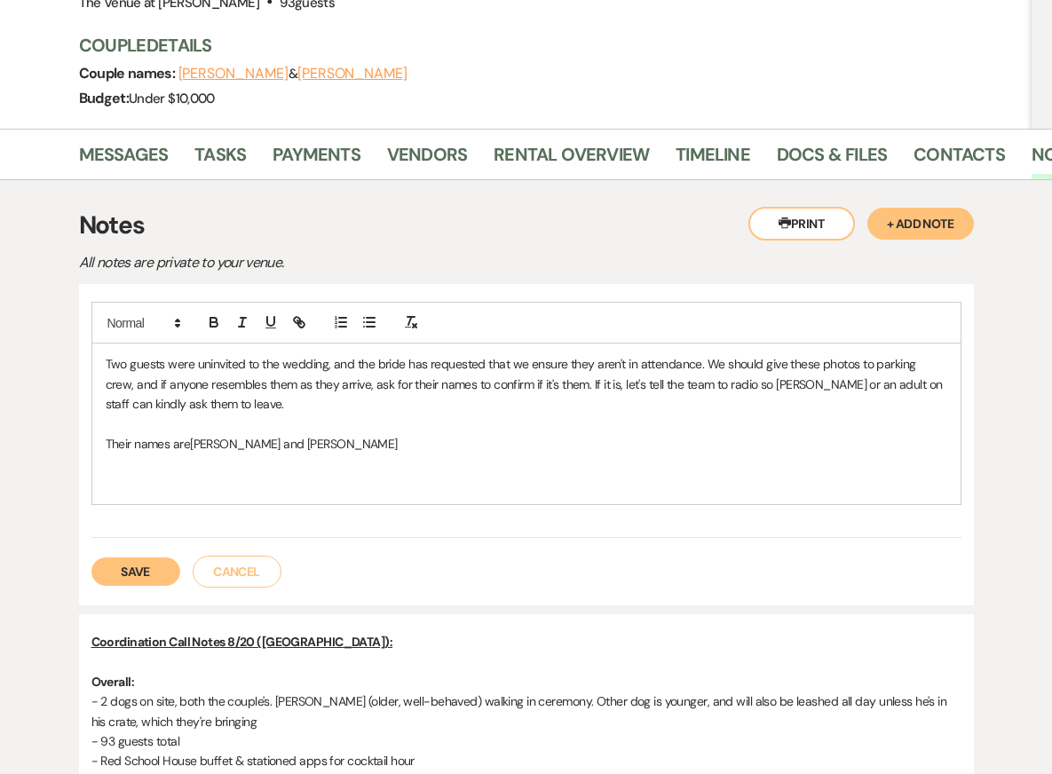
click at [429, 474] on p "﻿" at bounding box center [526, 484] width 841 height 20
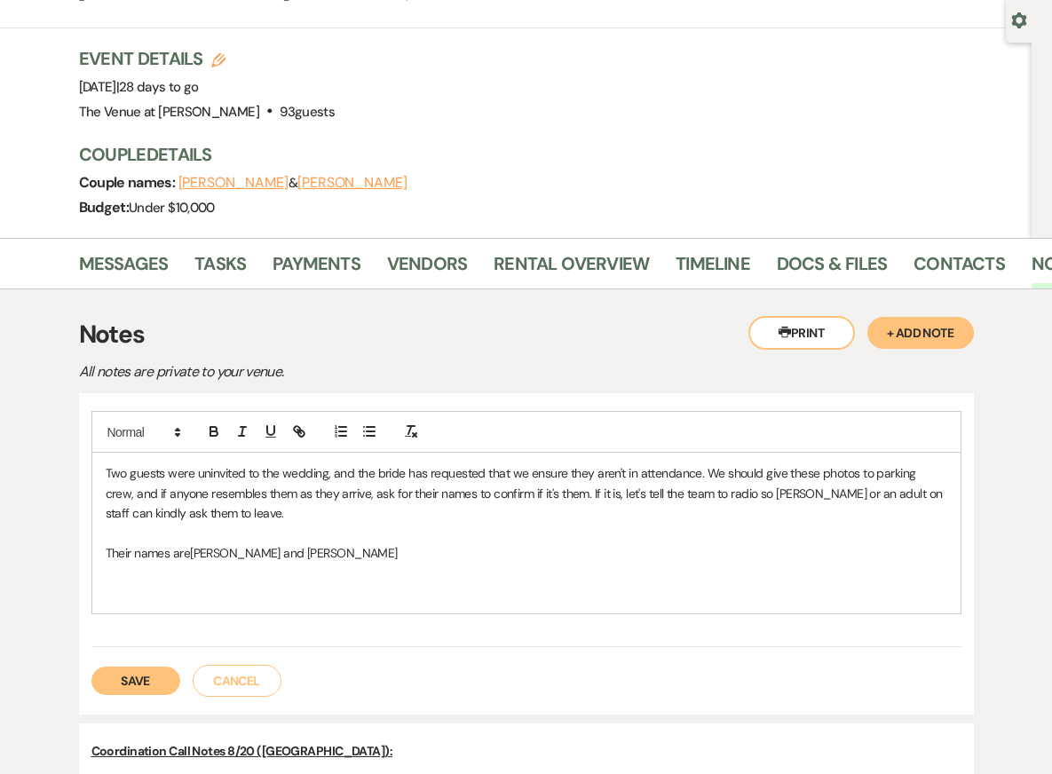
scroll to position [156, 0]
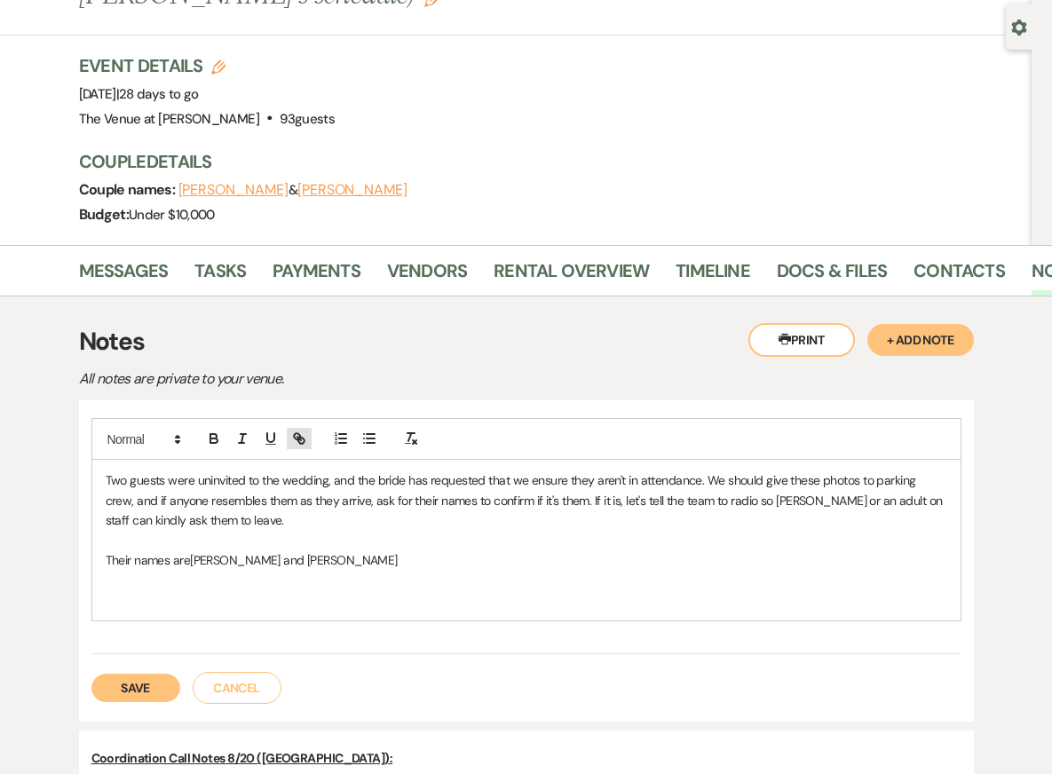
click at [291, 430] on icon "button" at bounding box center [299, 438] width 16 height 16
click at [367, 552] on span "Abigail Sands and Augustus Angevine" at bounding box center [294, 560] width 208 height 16
click at [425, 550] on p "Their names are Abigail Sands and Augustus Angevine" at bounding box center [526, 560] width 841 height 20
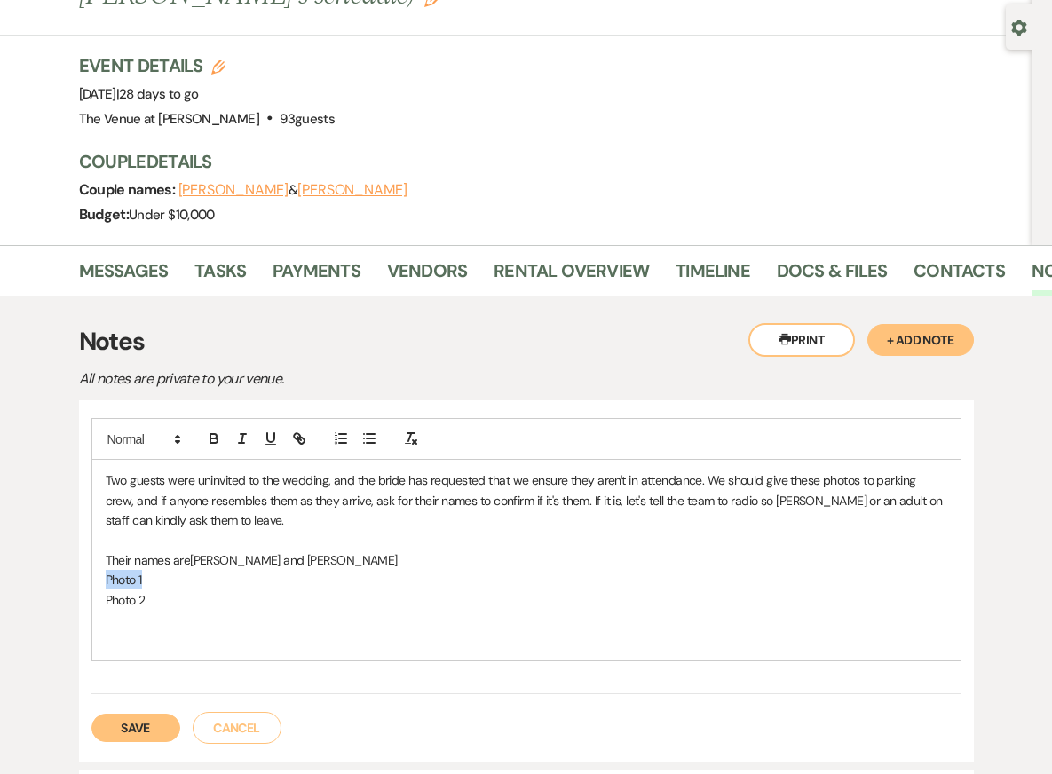
drag, startPoint x: 146, startPoint y: 533, endPoint x: 75, endPoint y: 533, distance: 70.1
click at [301, 430] on icon "button" at bounding box center [299, 438] width 16 height 16
paste input "https://cdn.weven.co/200x433/venue762/24eaed92-e189-4493-80cb-5e26b9738a65_IMG_…"
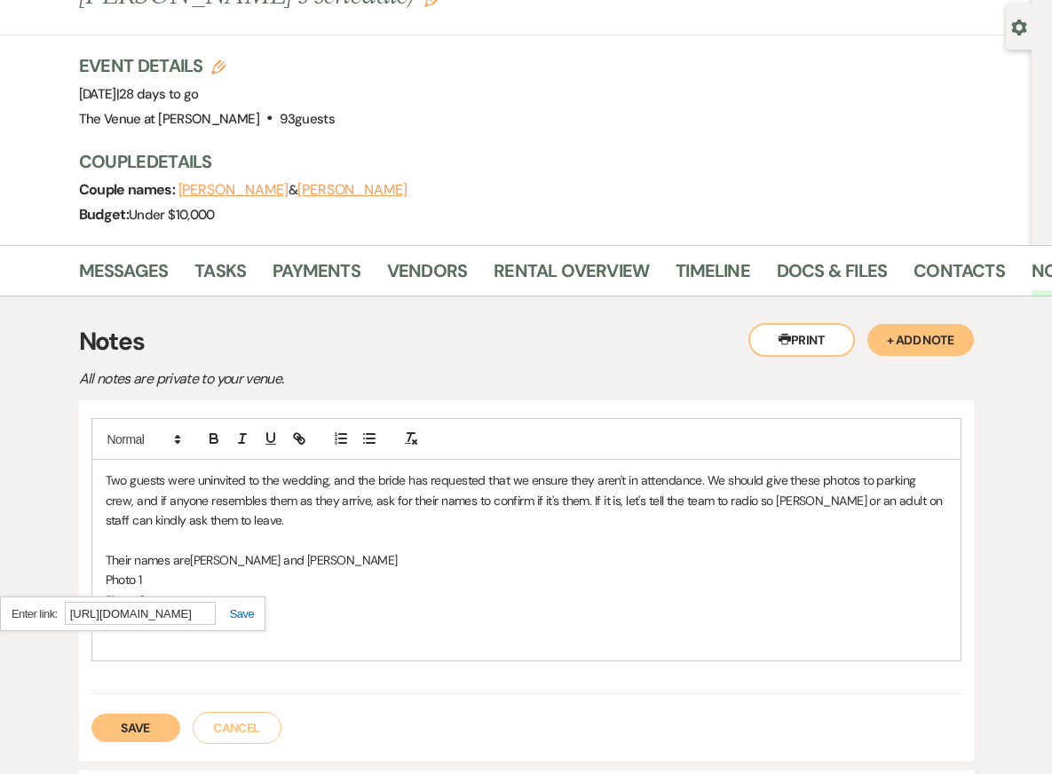
click at [240, 607] on link at bounding box center [235, 613] width 38 height 13
drag, startPoint x: 166, startPoint y: 552, endPoint x: 35, endPoint y: 552, distance: 130.5
click at [297, 437] on line "button" at bounding box center [299, 439] width 4 height 4
paste input "https://cdn.weven.co/200x433/venue762/b0500758-3685-42ab-a878-7ee72f73b733_IMG_…"
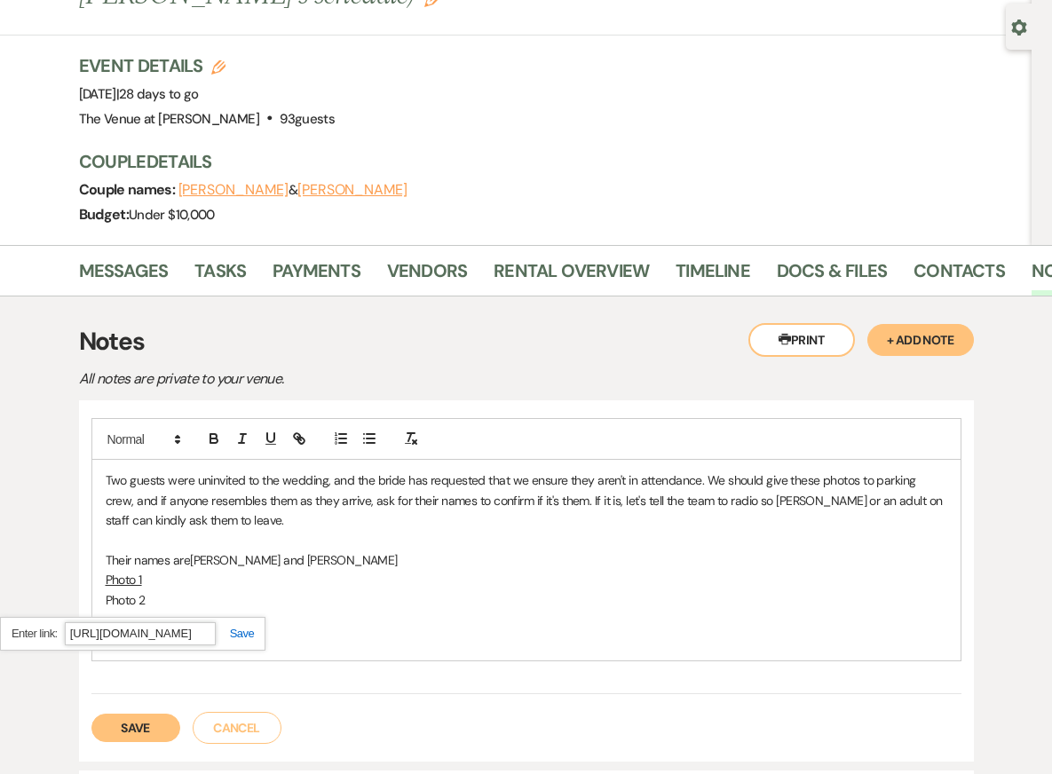
scroll to position [0, 378]
type input "https://cdn.weven.co/200x433/venue762/b0500758-3685-42ab-a878-7ee72f73b733_IMG_…"
click at [233, 627] on link at bounding box center [235, 633] width 38 height 13
click at [233, 570] on p "Photo 1" at bounding box center [526, 580] width 841 height 20
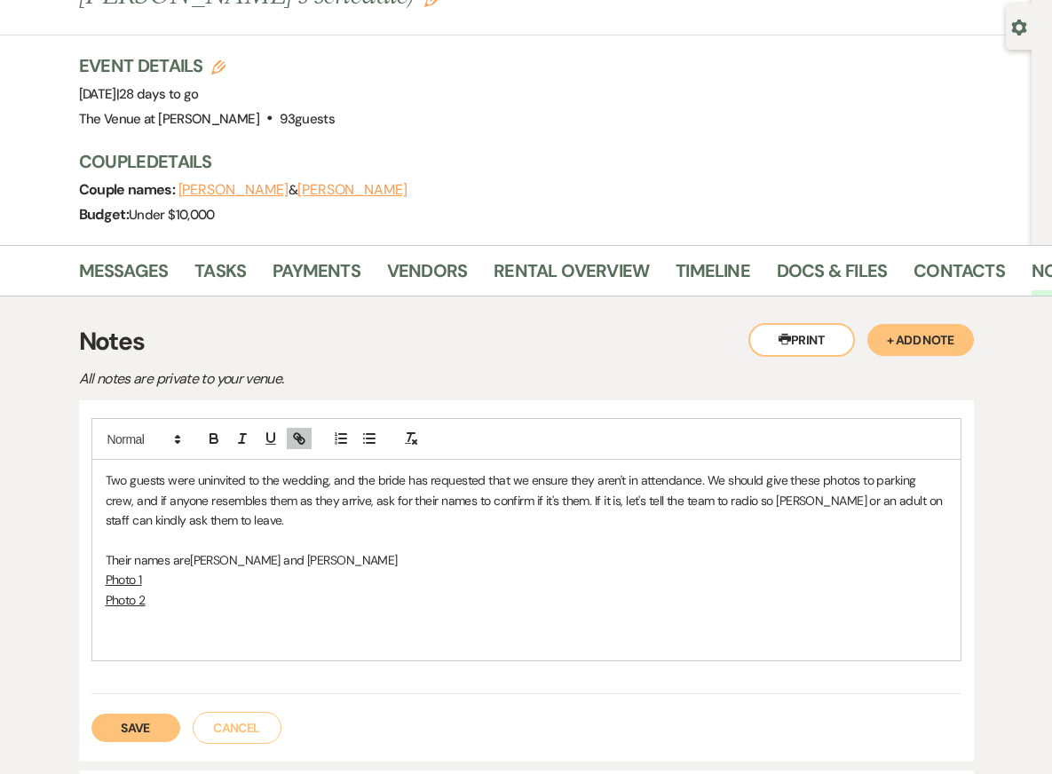
click at [116, 572] on link "Photo 1" at bounding box center [124, 580] width 36 height 16
click at [139, 602] on link "https://cdn.weven.co/200x433/venue762/24eaed92-e189-4493-80cb-5e26b9738a65_IMG_…" at bounding box center [121, 613] width 113 height 23
click at [210, 470] on p "Two guests were uninvited to the wedding, and the bride has requested that we e…" at bounding box center [526, 499] width 841 height 59
click at [122, 592] on link "Photo 2" at bounding box center [126, 600] width 40 height 16
click at [142, 622] on link "https://cdn.weven.co/200x433/venue762/b0500758-3685-42ab-a878-7ee72f73b733_IMG_…" at bounding box center [121, 633] width 113 height 23
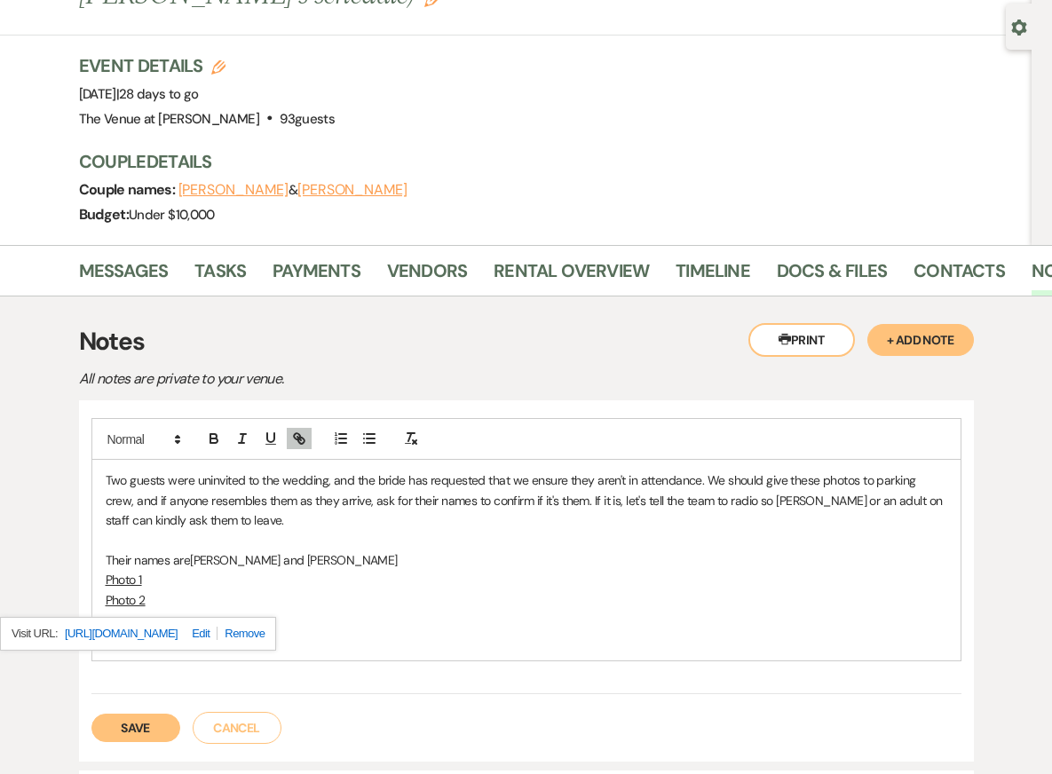
click at [467, 550] on p "Their names are Abigail Sands and Augustus Angevine" at bounding box center [526, 560] width 841 height 20
click at [182, 630] on p at bounding box center [526, 640] width 841 height 20
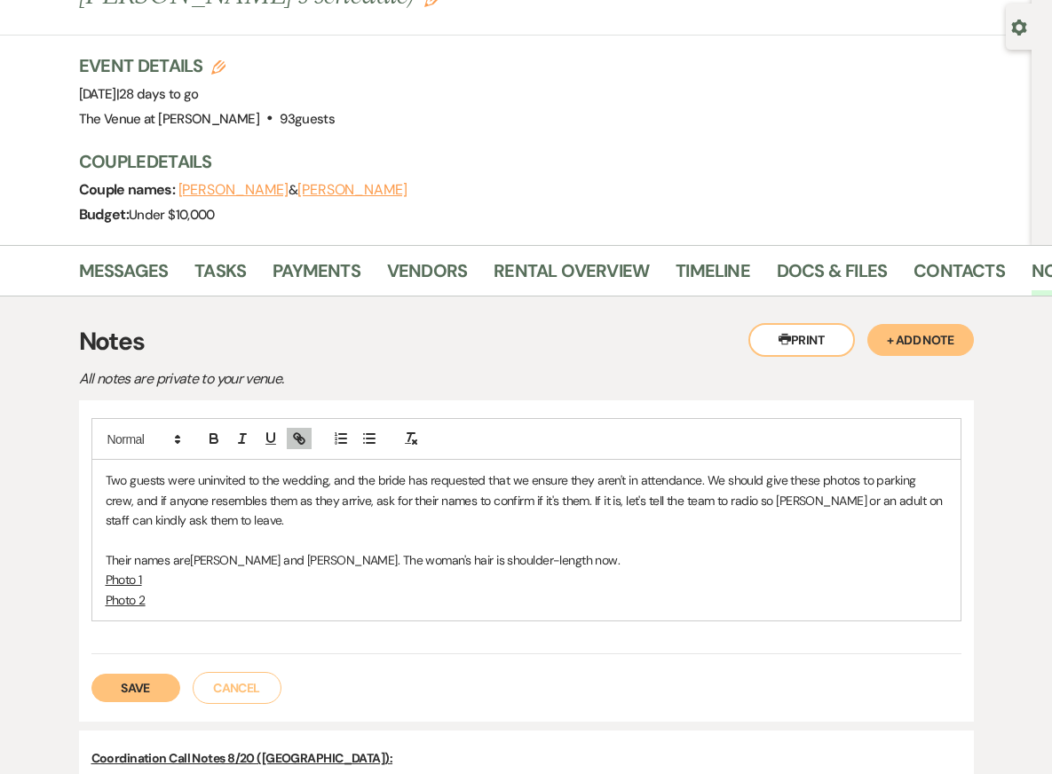
click at [106, 470] on p "Two guests were uninvited to the wedding, and the bride has requested that we e…" at bounding box center [526, 499] width 841 height 59
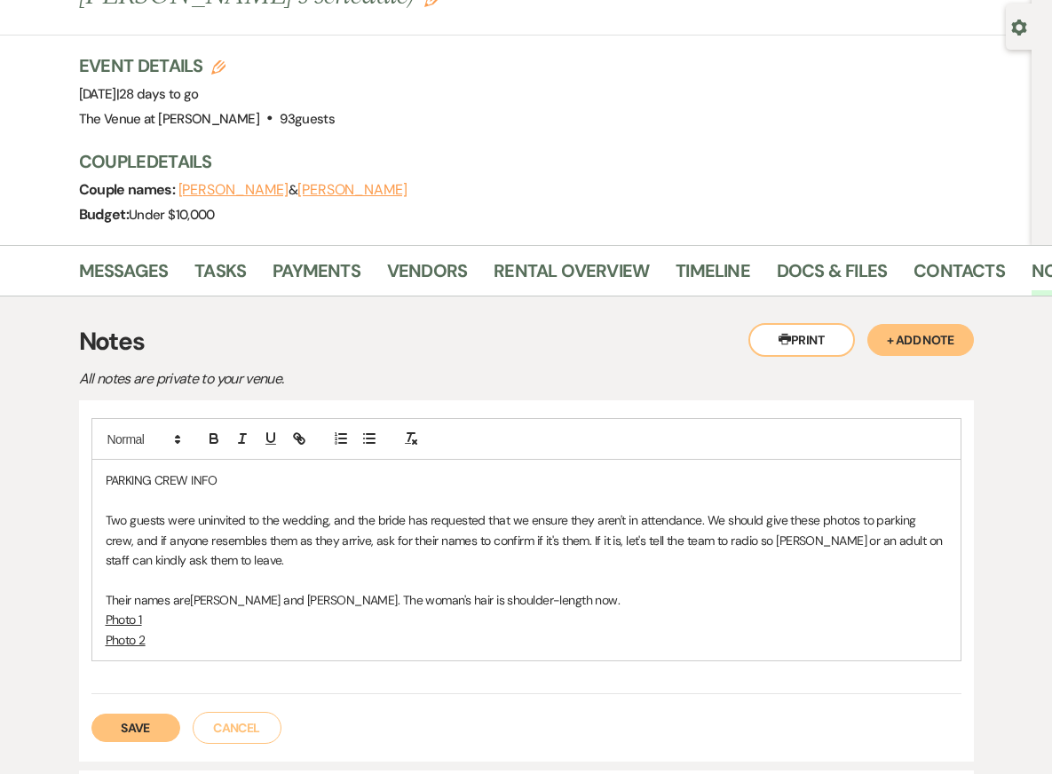
click at [106, 470] on p "PARKING CREW INFO" at bounding box center [526, 480] width 841 height 20
drag, startPoint x: 310, startPoint y: 433, endPoint x: 11, endPoint y: 433, distance: 299.1
click at [312, 510] on p "Two guests were uninvited to the wedding, and the bride has requested that we e…" at bounding box center [526, 539] width 841 height 59
click at [326, 630] on p "Photo 2" at bounding box center [526, 640] width 841 height 20
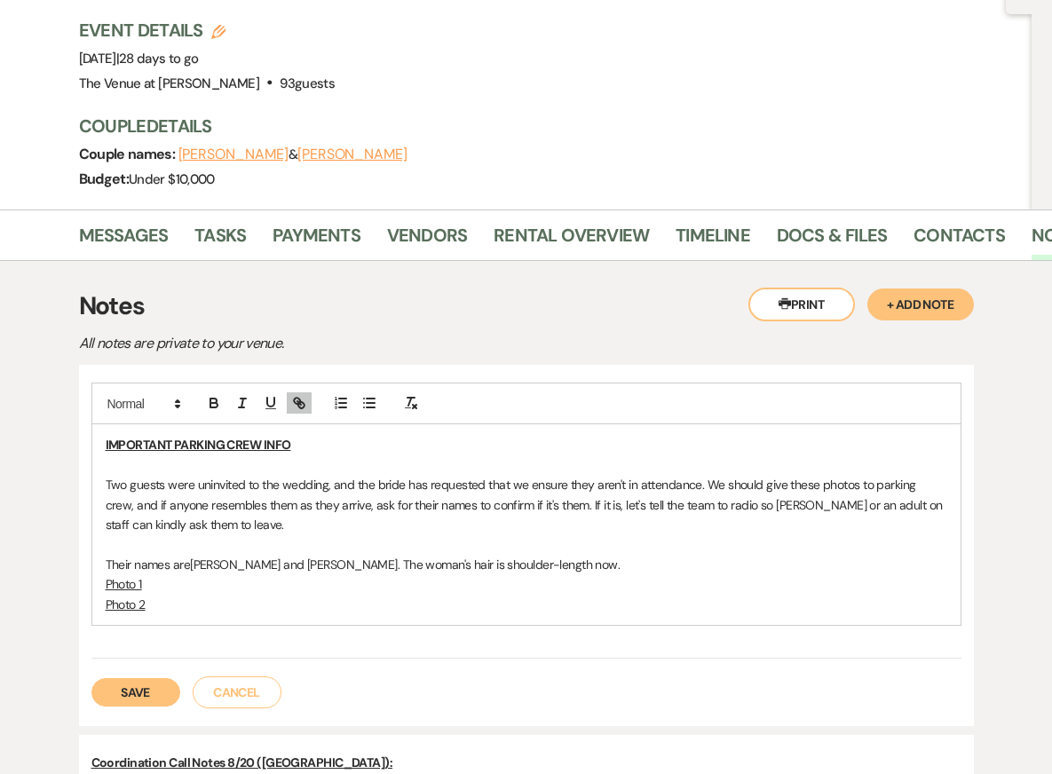
scroll to position [193, 0]
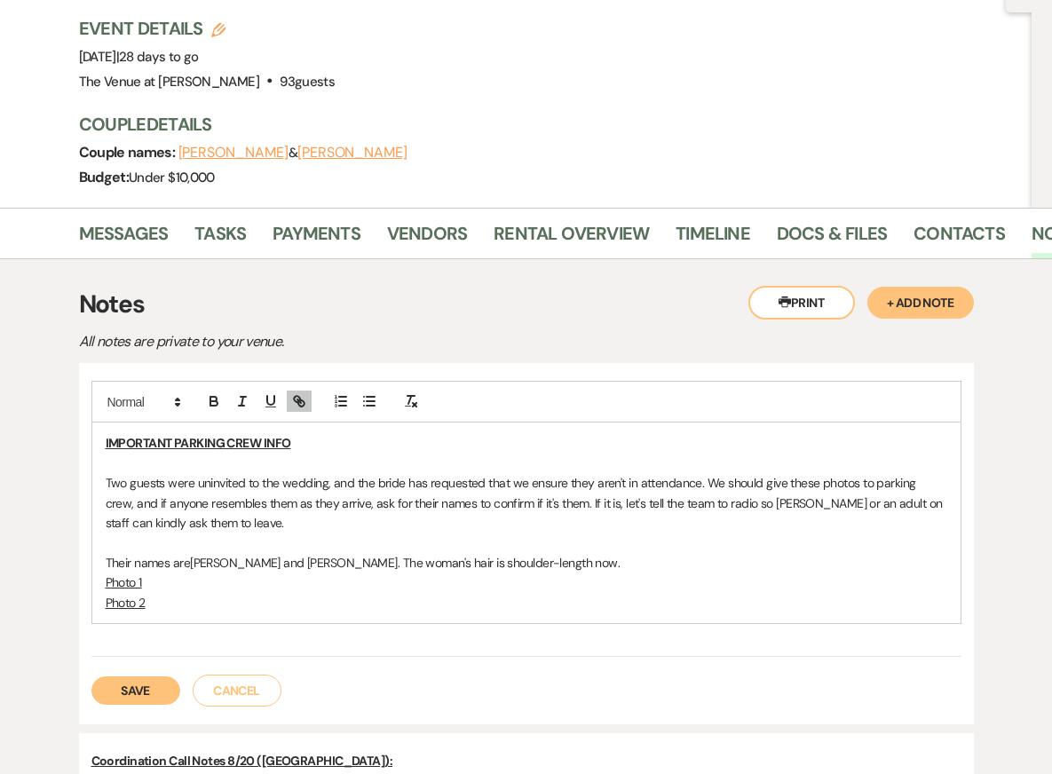
click at [344, 572] on p "Photo 1" at bounding box center [526, 582] width 841 height 20
click at [114, 676] on button "Save" at bounding box center [135, 690] width 89 height 28
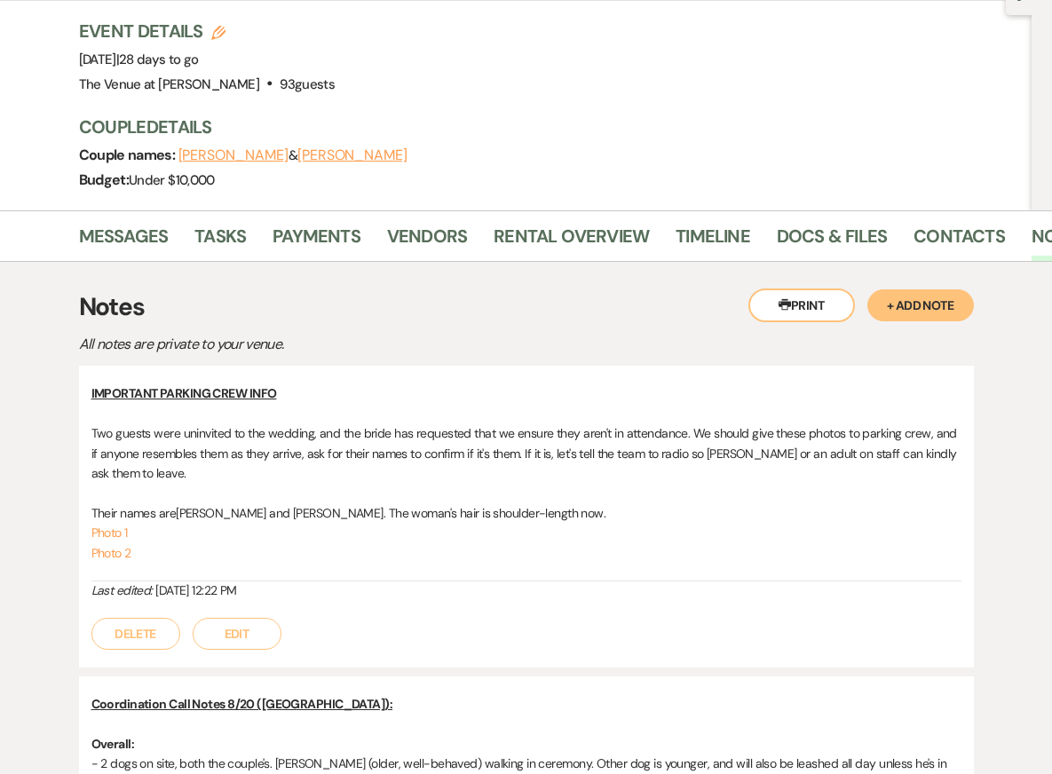
scroll to position [0, 0]
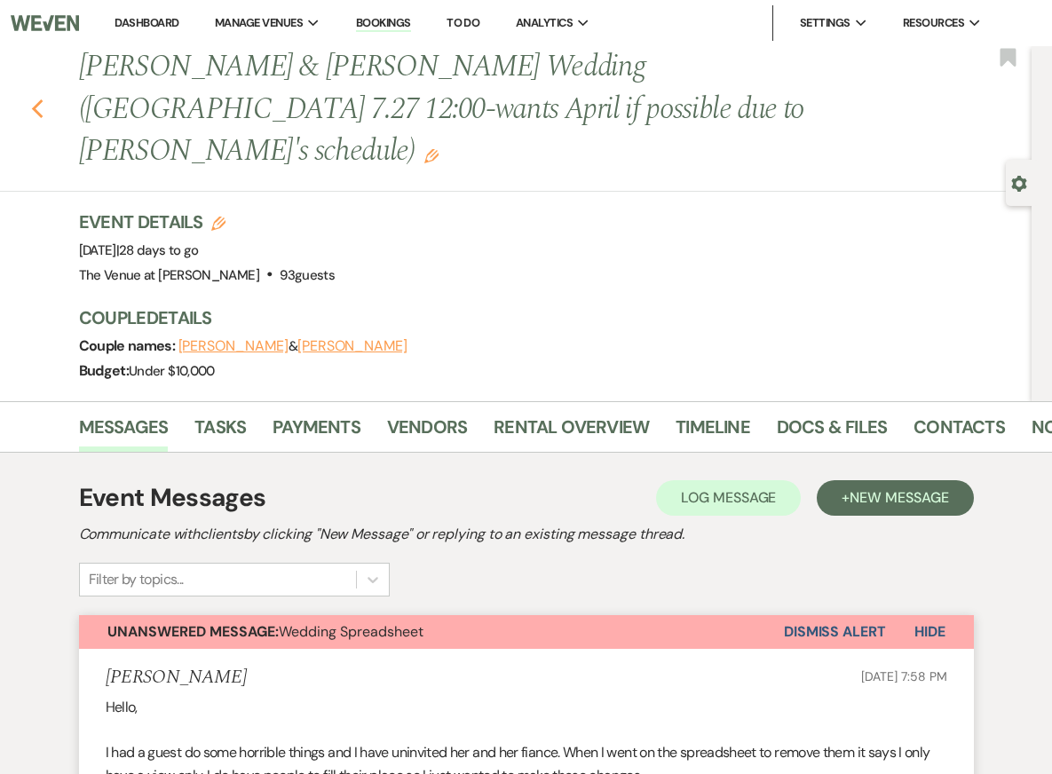
click at [39, 99] on icon "Previous" at bounding box center [37, 109] width 13 height 21
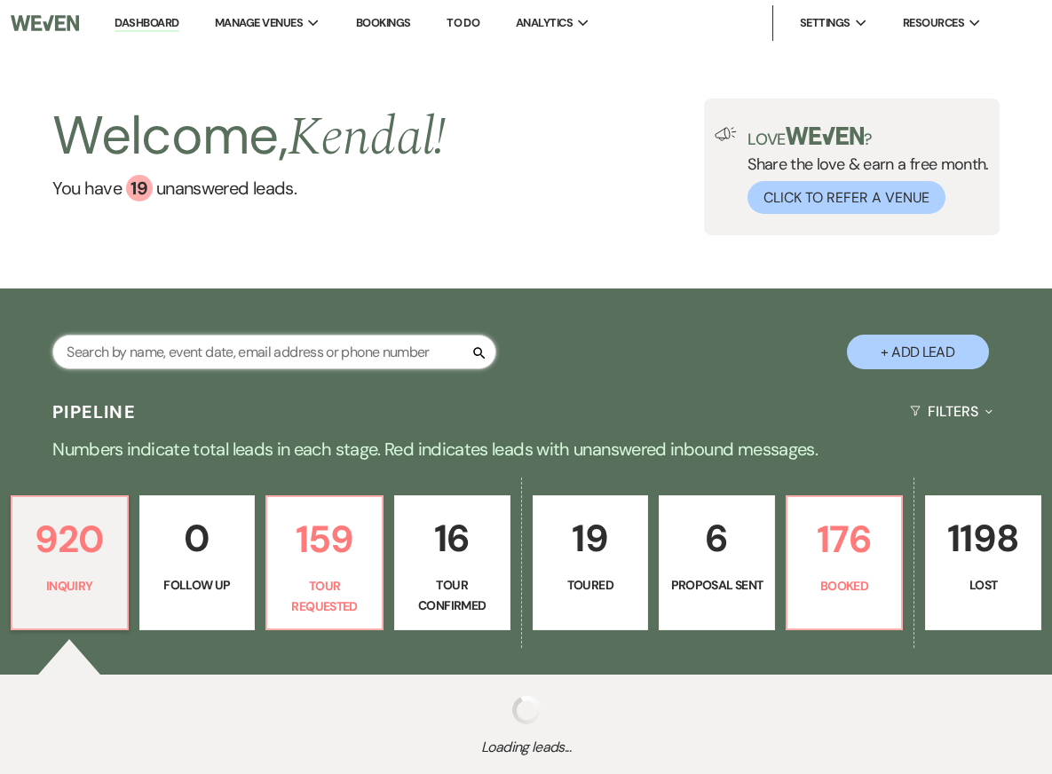
click at [121, 351] on input "text" at bounding box center [274, 352] width 444 height 35
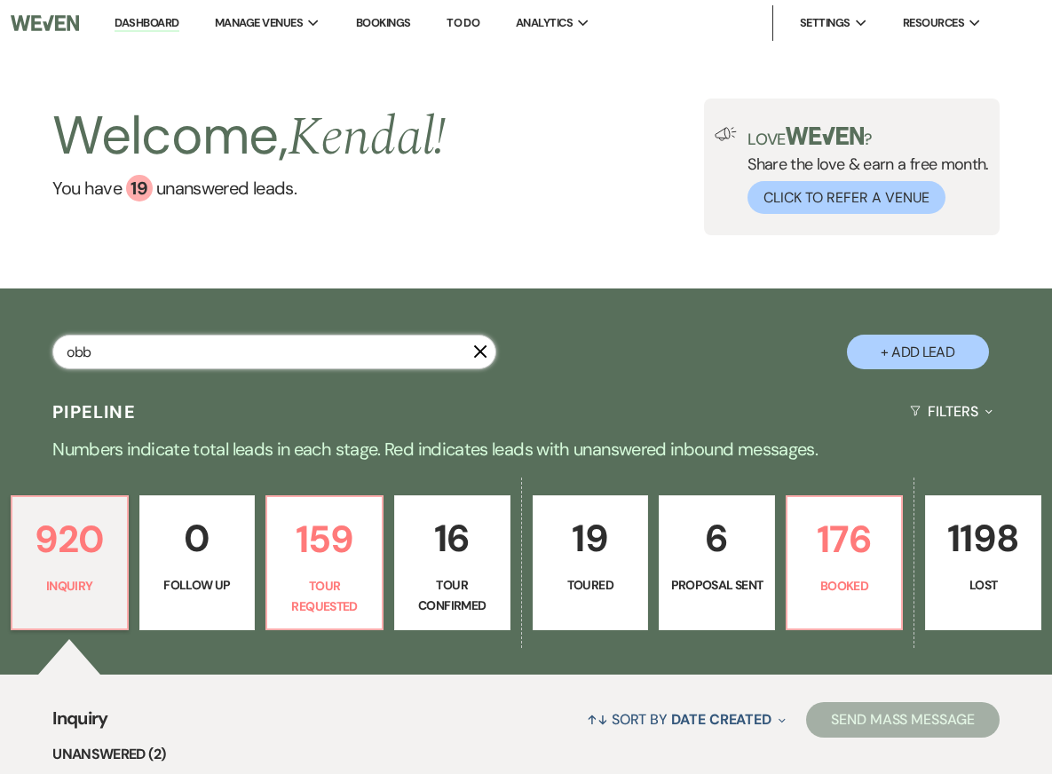
type input "o"
click at [91, 350] on input "text" at bounding box center [274, 352] width 444 height 35
click at [229, 354] on input "text" at bounding box center [274, 352] width 444 height 35
type input "bendersky"
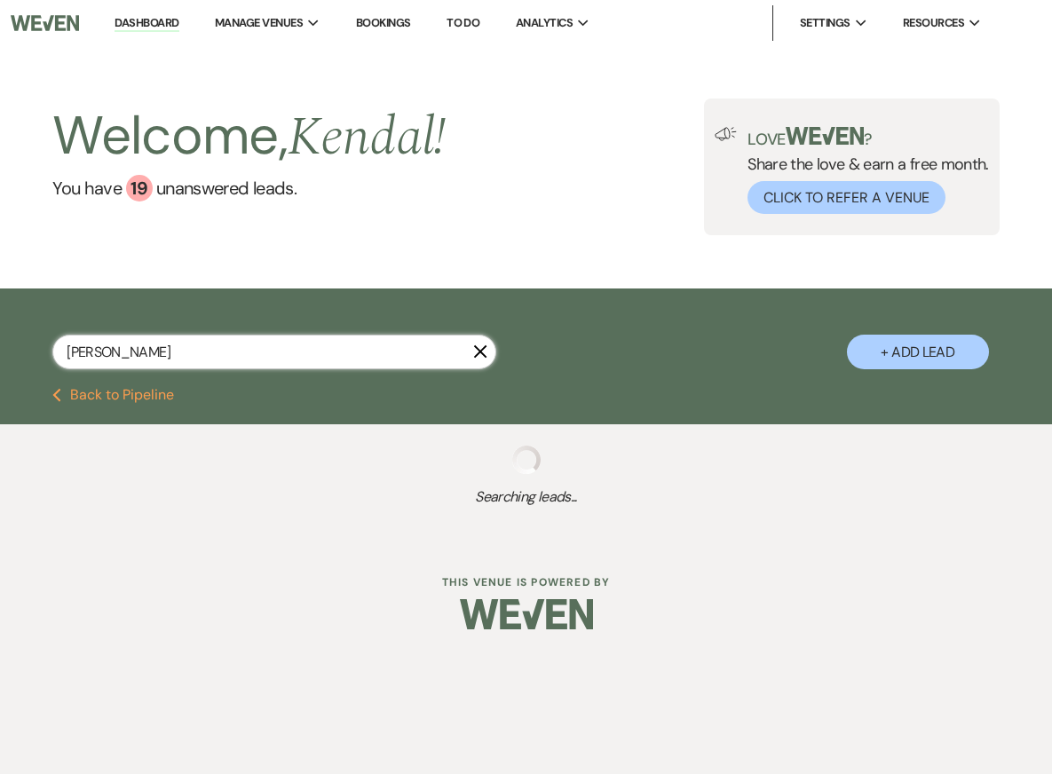
select select "8"
select select "5"
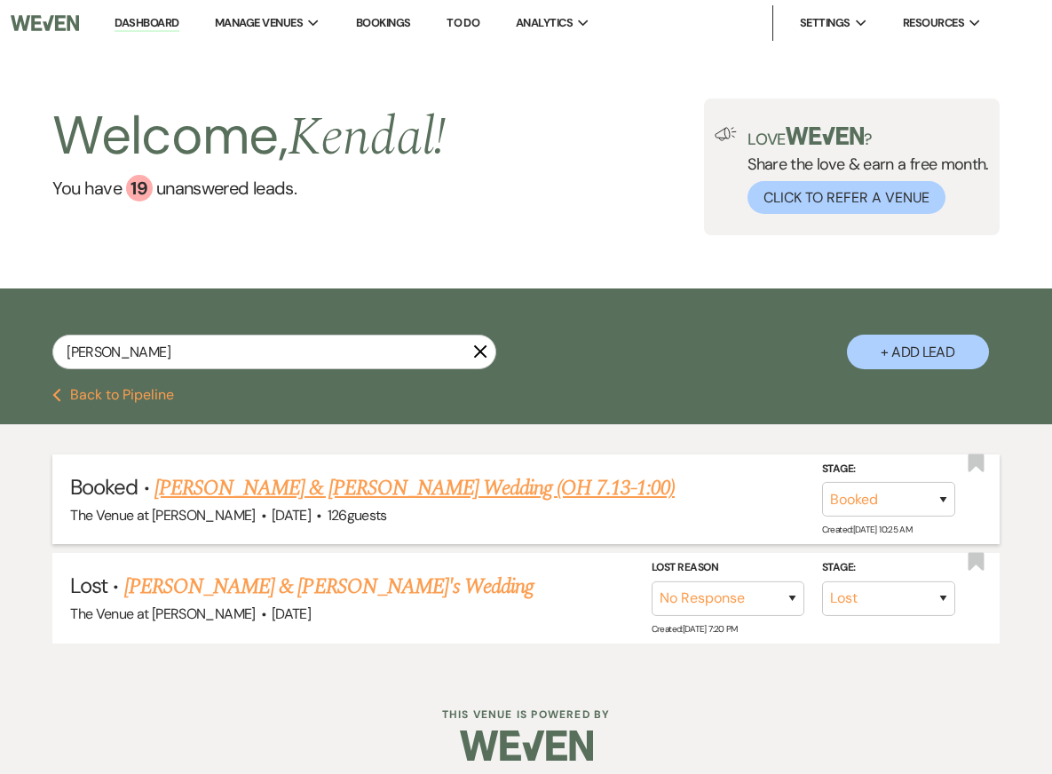
click at [300, 487] on link "[PERSON_NAME] & [PERSON_NAME] Wedding (OH 7.13-1:00)" at bounding box center [414, 488] width 520 height 32
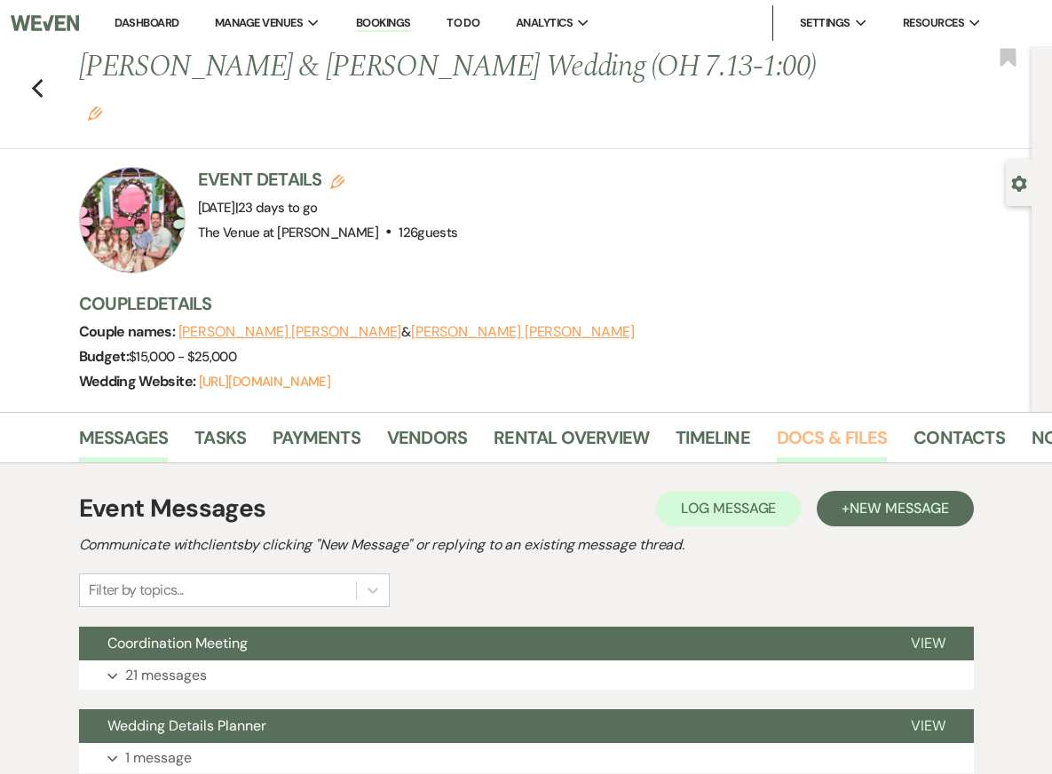
click at [807, 423] on link "Docs & Files" at bounding box center [832, 442] width 110 height 39
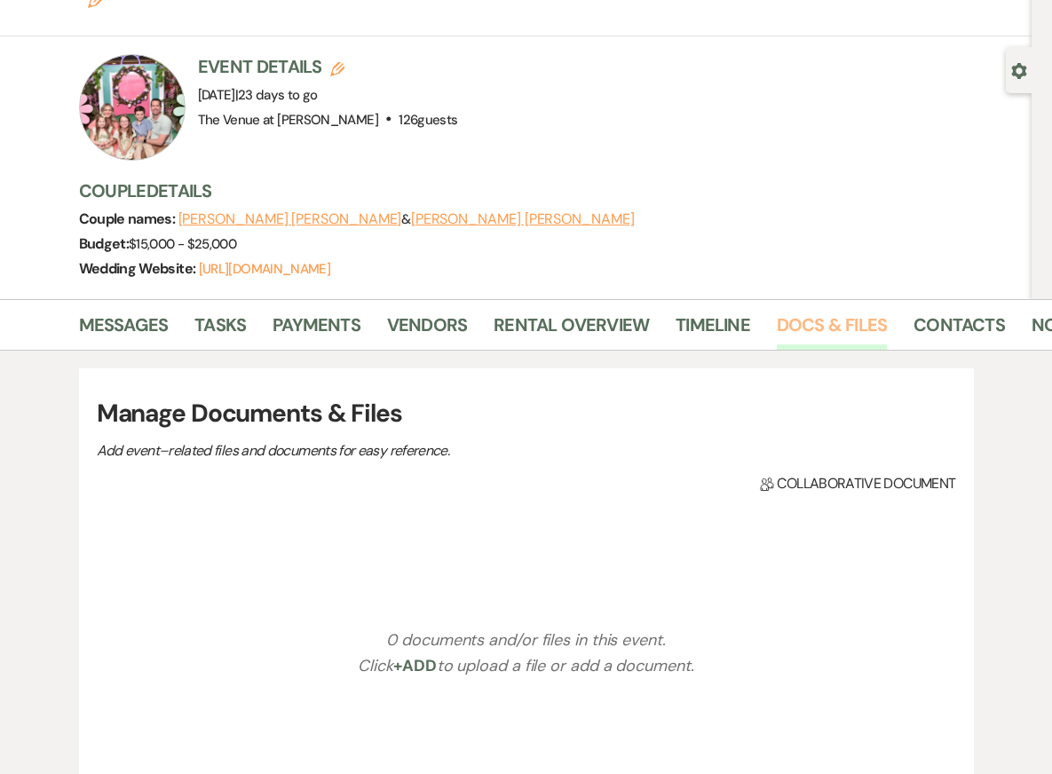
scroll to position [128, 0]
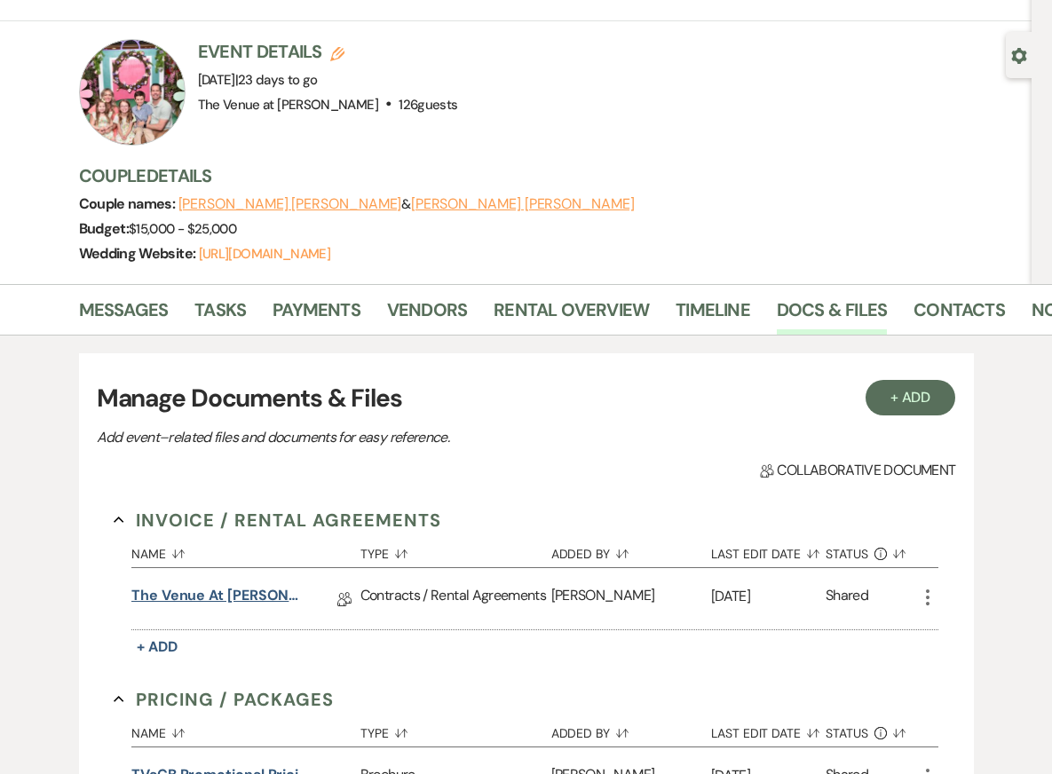
click at [225, 585] on link "The Venue at Carley Brook Wedding Contract-(10.04.2025 Bendersky-Smith)" at bounding box center [219, 599] width 177 height 28
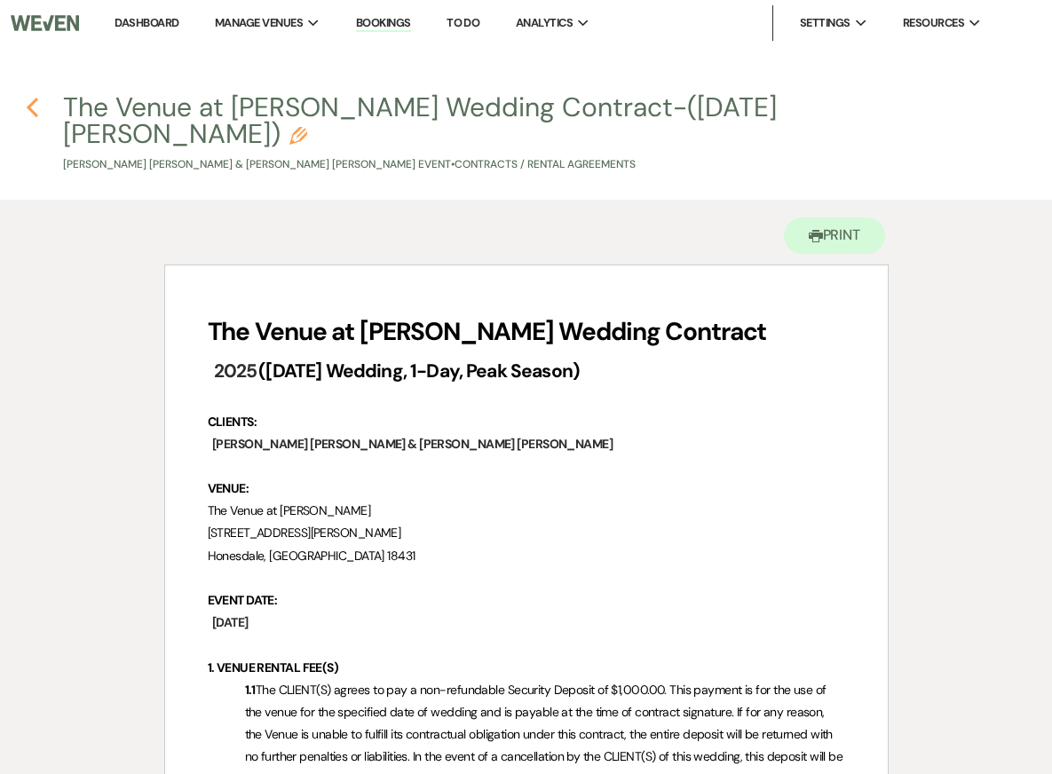
click at [29, 100] on icon "Previous" at bounding box center [32, 107] width 13 height 21
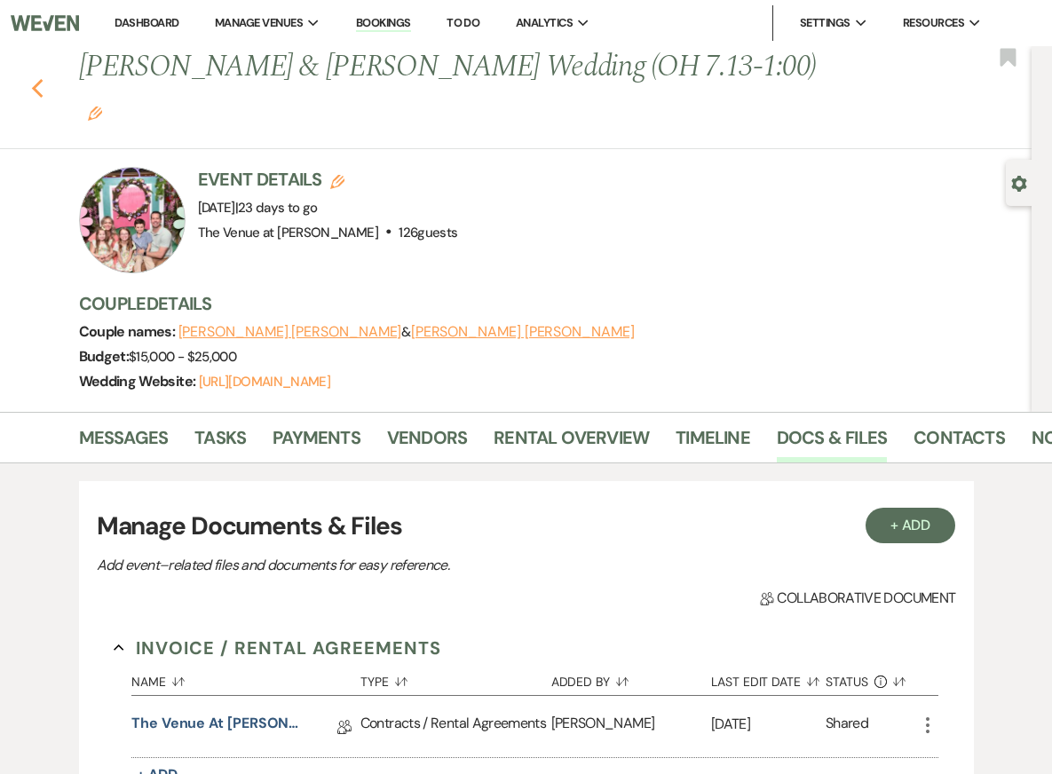
click at [35, 78] on icon "Previous" at bounding box center [37, 88] width 13 height 21
select select "8"
select select "5"
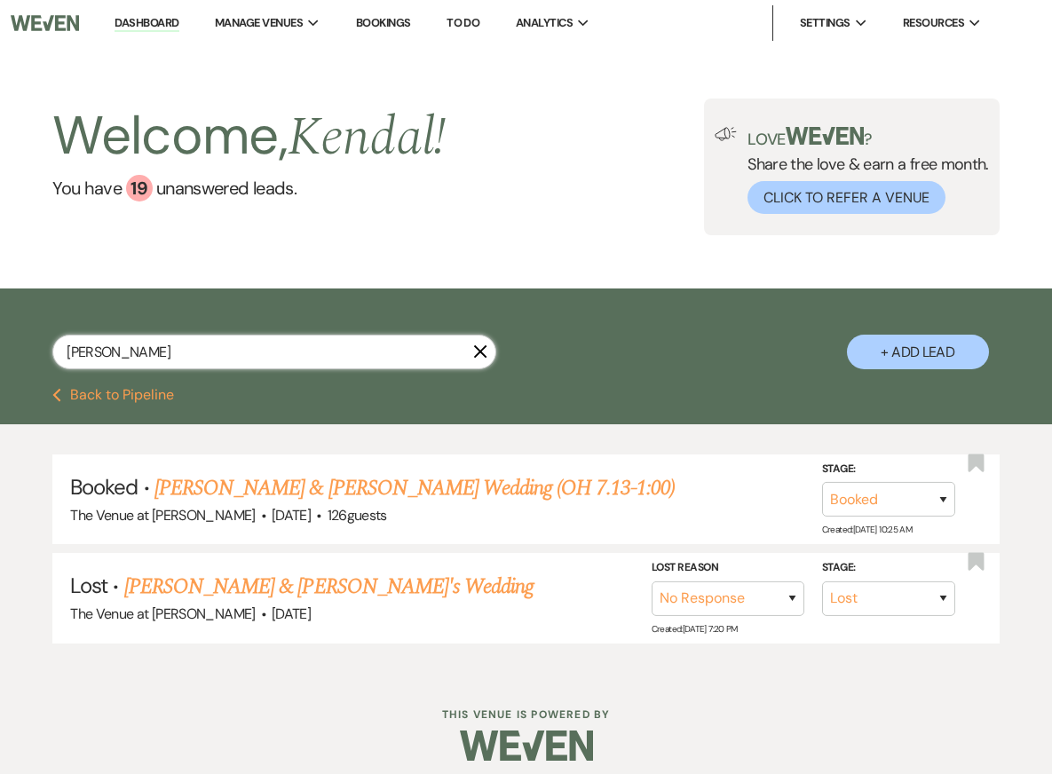
click at [209, 354] on input "bendersky" at bounding box center [274, 352] width 444 height 35
type input "wainman"
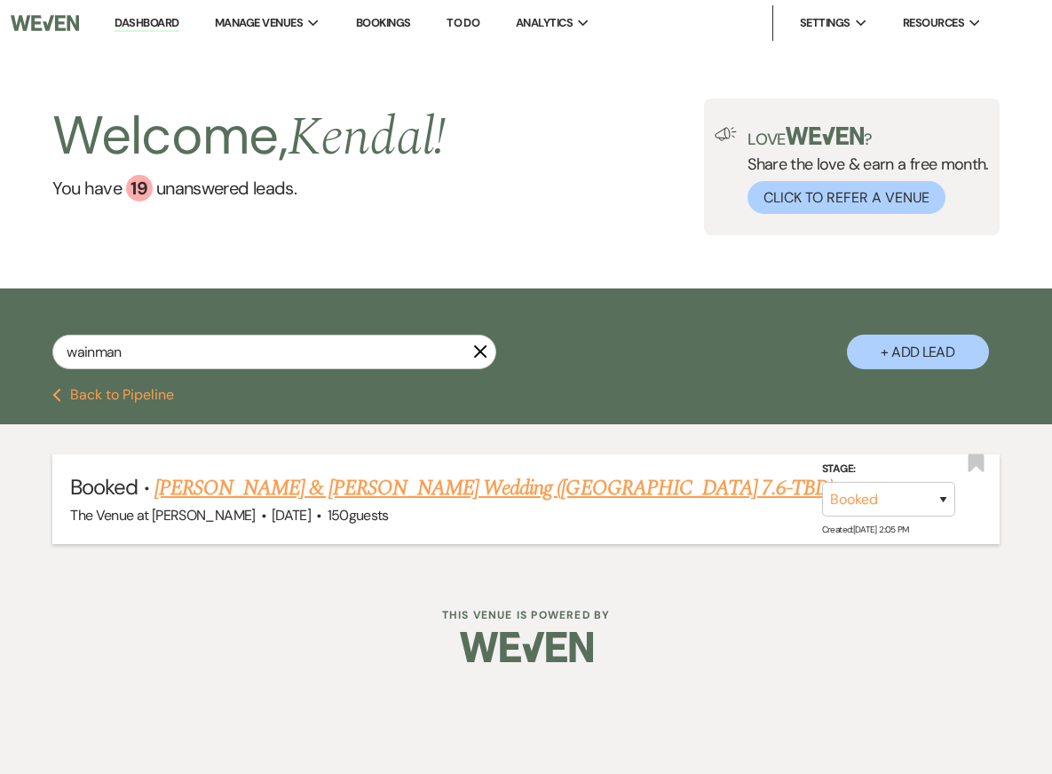
click at [329, 484] on link "Katie Wainman & Clay Taninies's Wedding (OH 7.6-TBD)" at bounding box center [494, 488] width 680 height 32
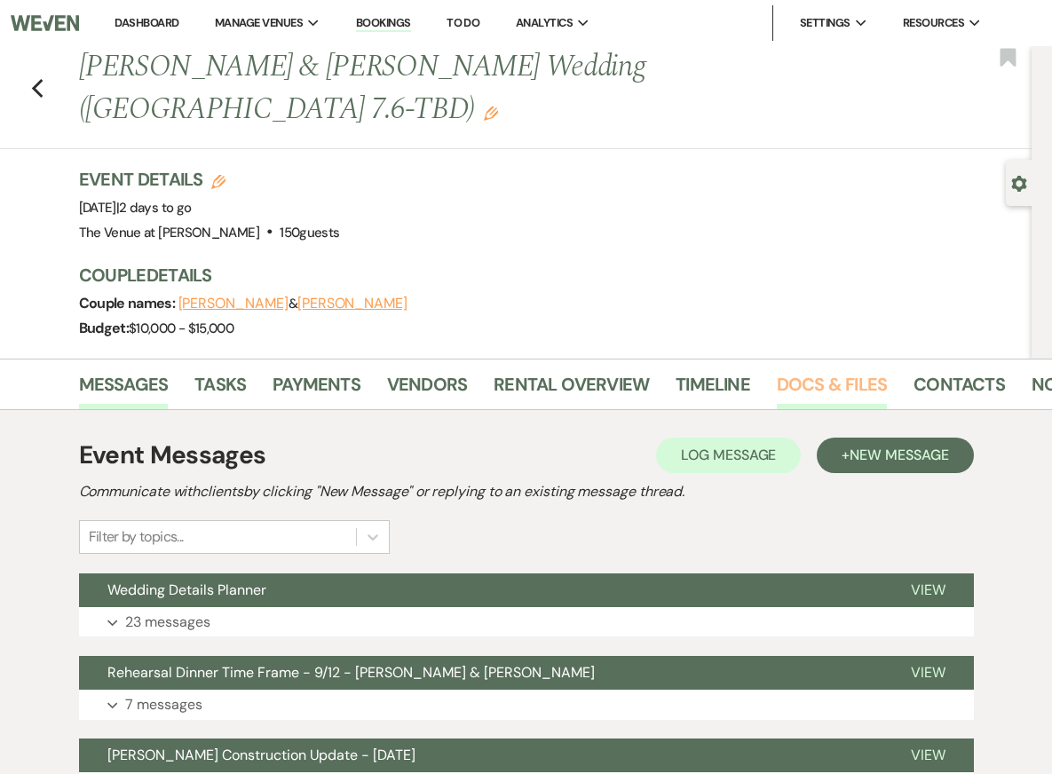
click at [778, 370] on link "Docs & Files" at bounding box center [832, 389] width 110 height 39
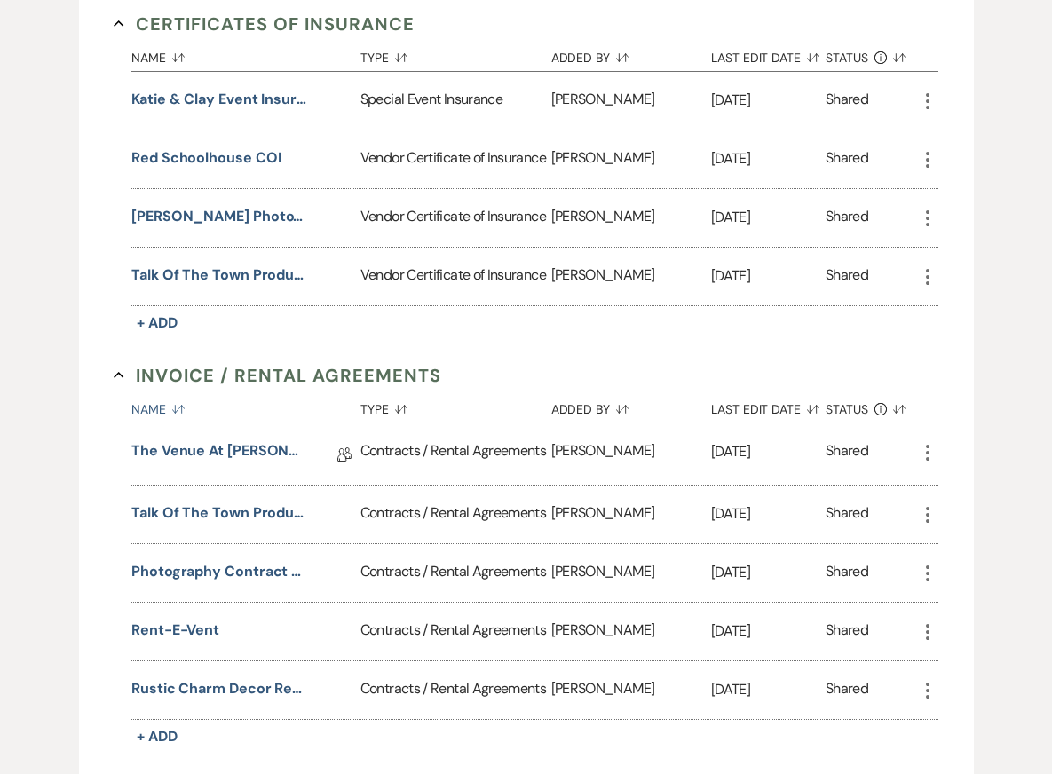
scroll to position [587, 0]
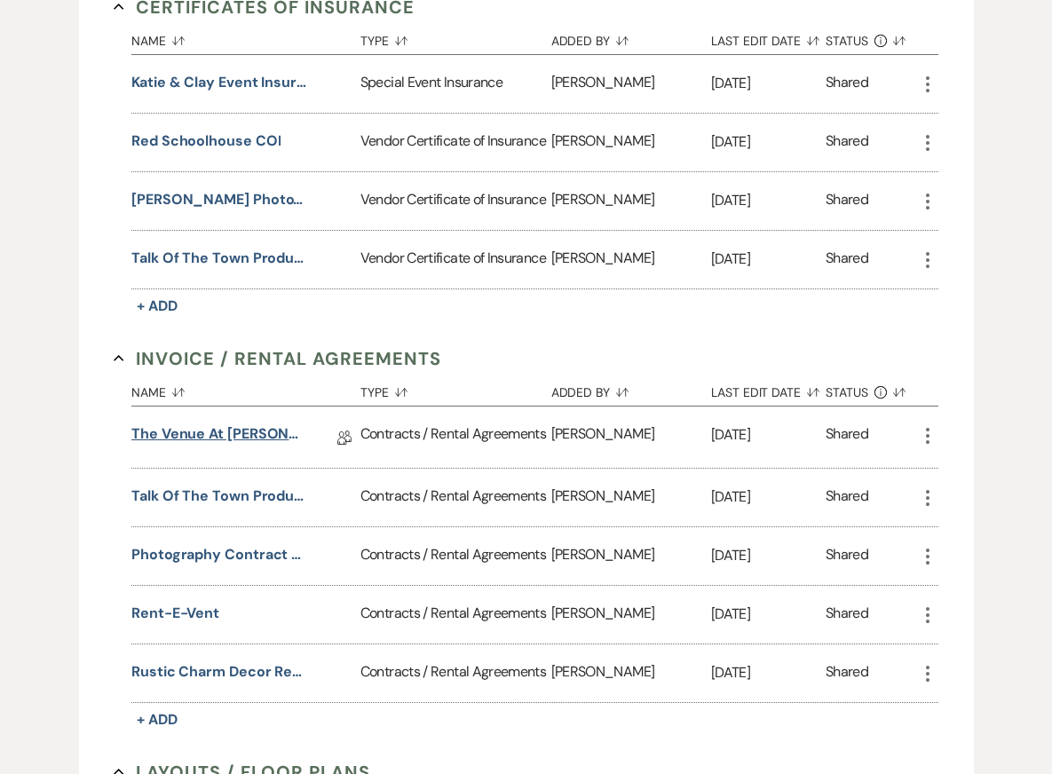
click at [247, 423] on link "The Venue at Carley Brook Wedding Contract (9.13.25 Wainman-Taninies)" at bounding box center [219, 437] width 177 height 28
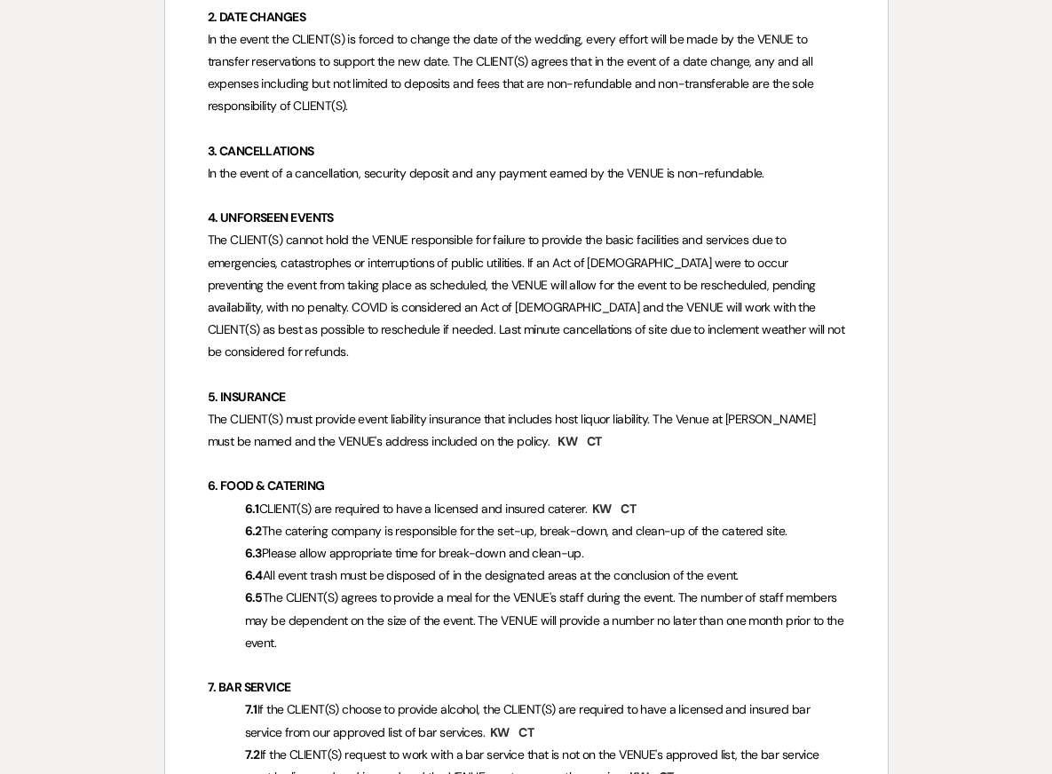
scroll to position [1119, 0]
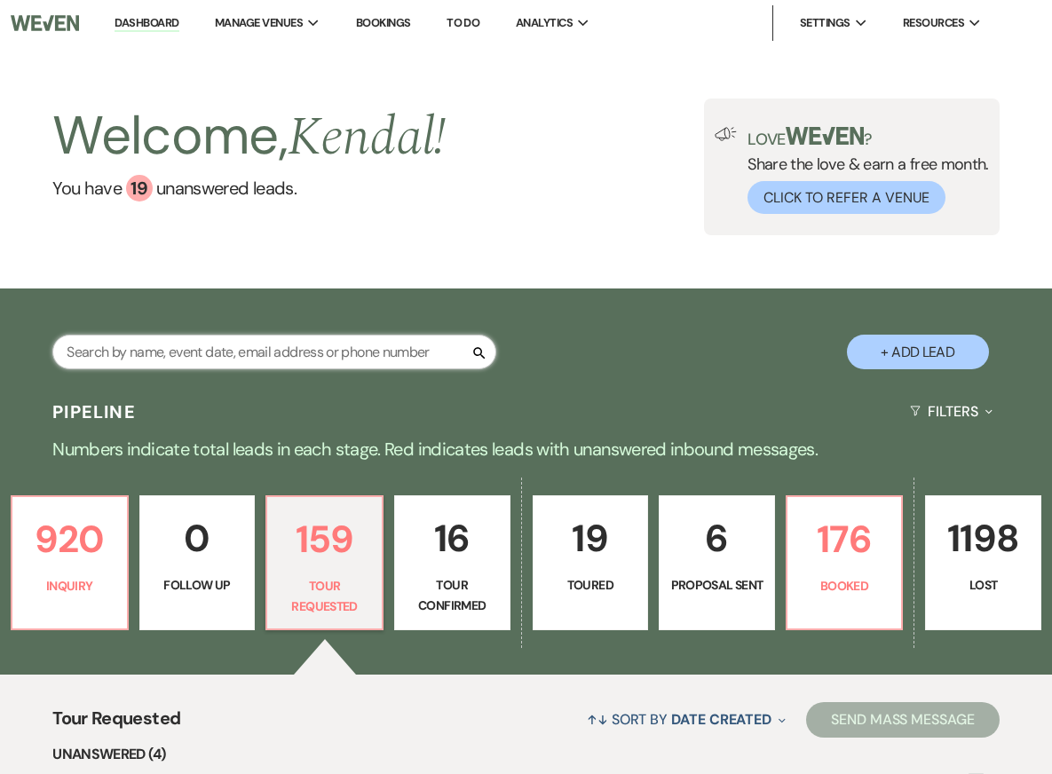
click at [181, 353] on input "text" at bounding box center [274, 352] width 444 height 35
type input "wainman"
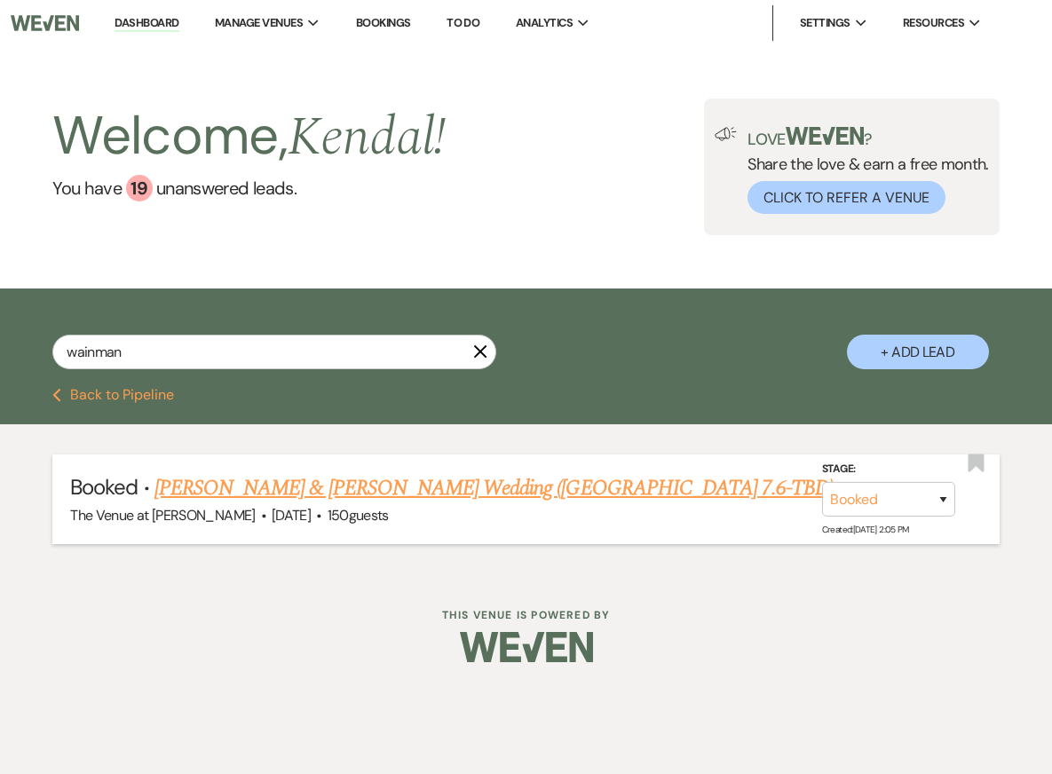
click at [463, 477] on link "[PERSON_NAME] & [PERSON_NAME] Wedding ([GEOGRAPHIC_DATA] 7.6-TBD)" at bounding box center [494, 488] width 680 height 32
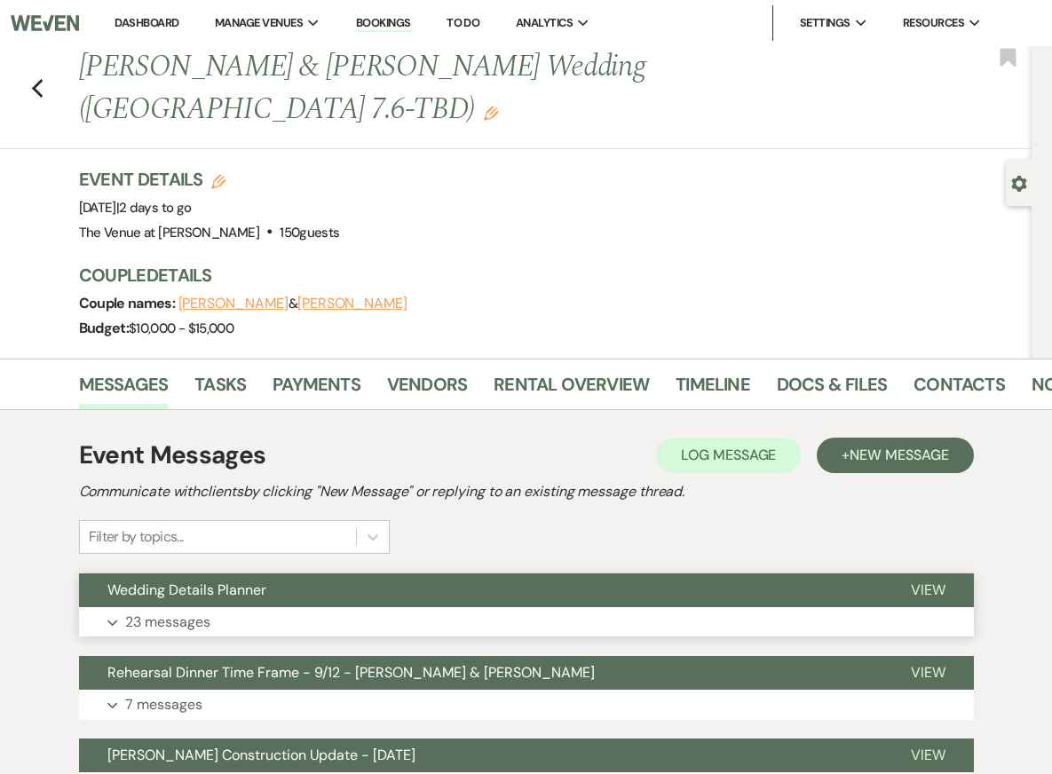
click at [437, 607] on button "Expand 23 messages" at bounding box center [526, 622] width 895 height 30
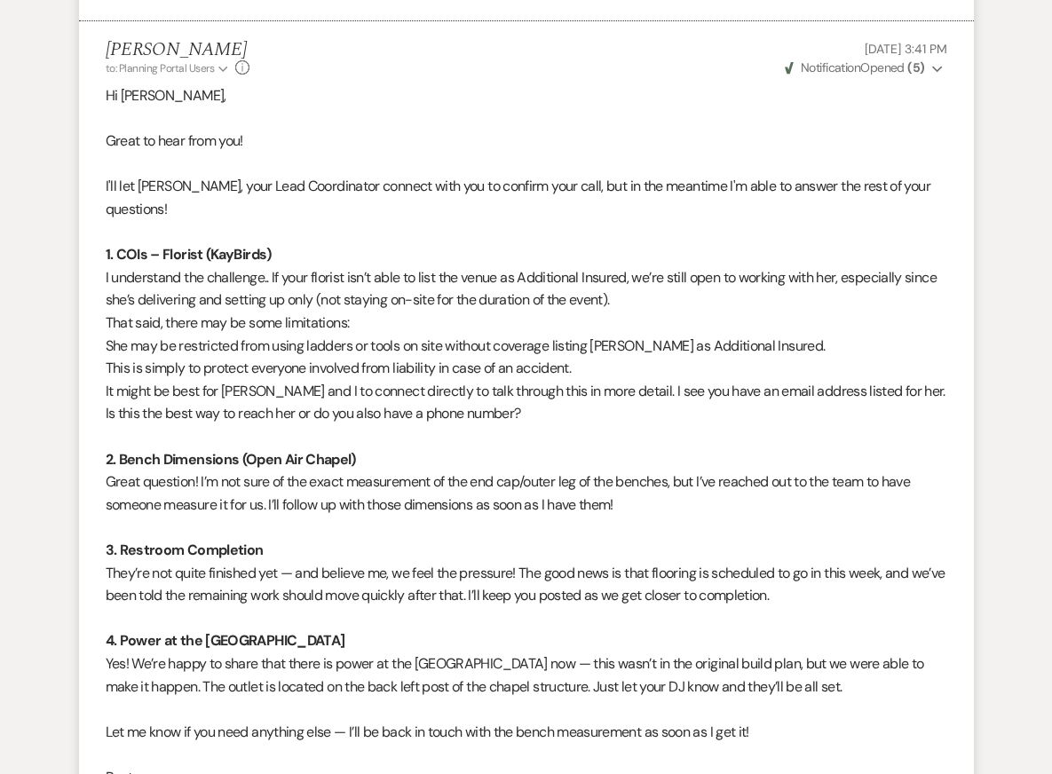
scroll to position [2184, 0]
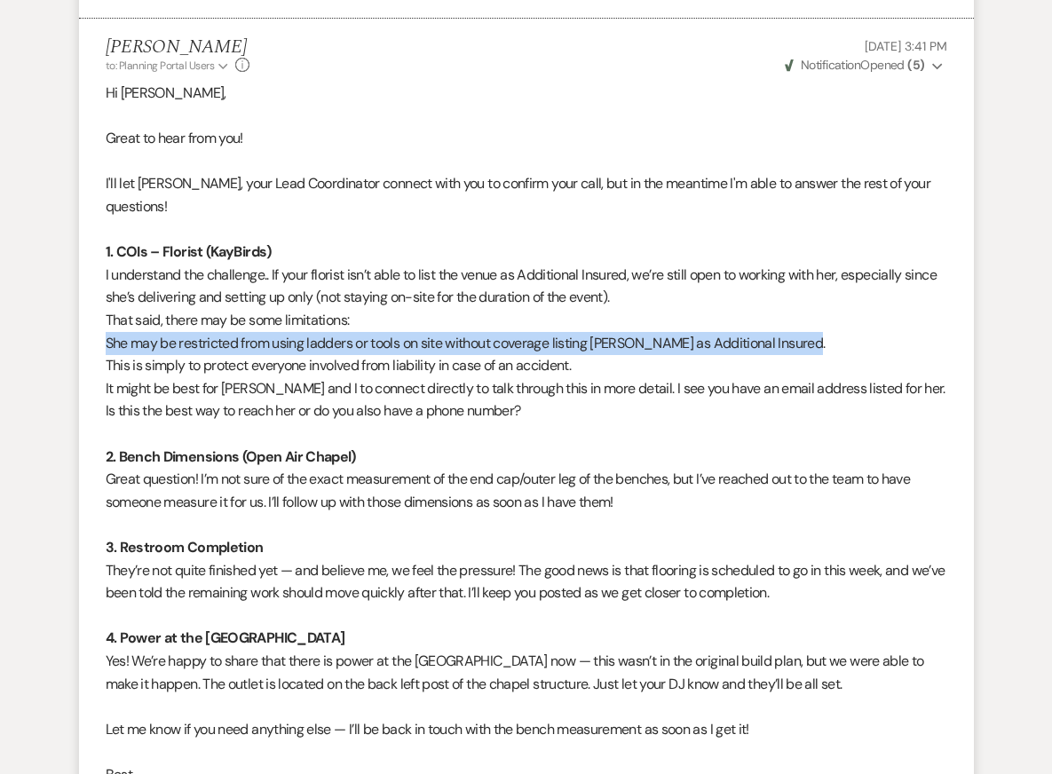
drag, startPoint x: 106, startPoint y: 275, endPoint x: 853, endPoint y: 266, distance: 747.3
click at [858, 332] on p "She may be restricted from using ladders or tools on site without coverage list…" at bounding box center [526, 343] width 841 height 23
copy p "She may be restricted from using ladders or tools on site without coverage list…"
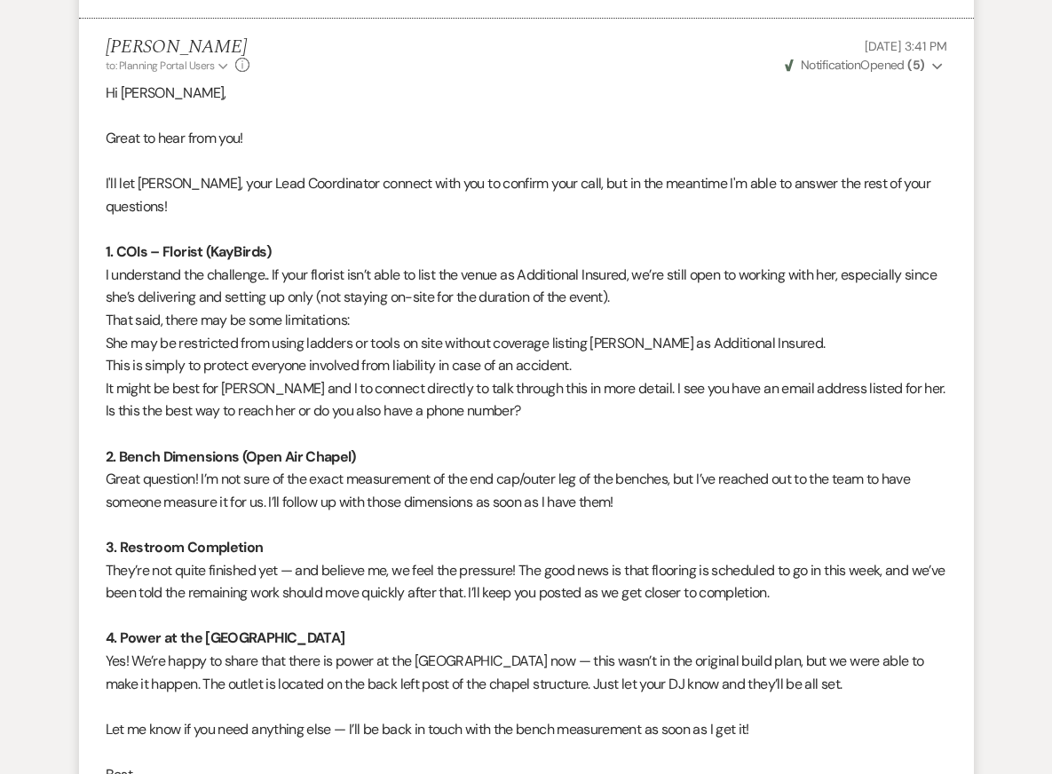
click at [669, 559] on p "They’re not quite finished yet — and believe me, we feel the pressure! The good…" at bounding box center [526, 581] width 841 height 45
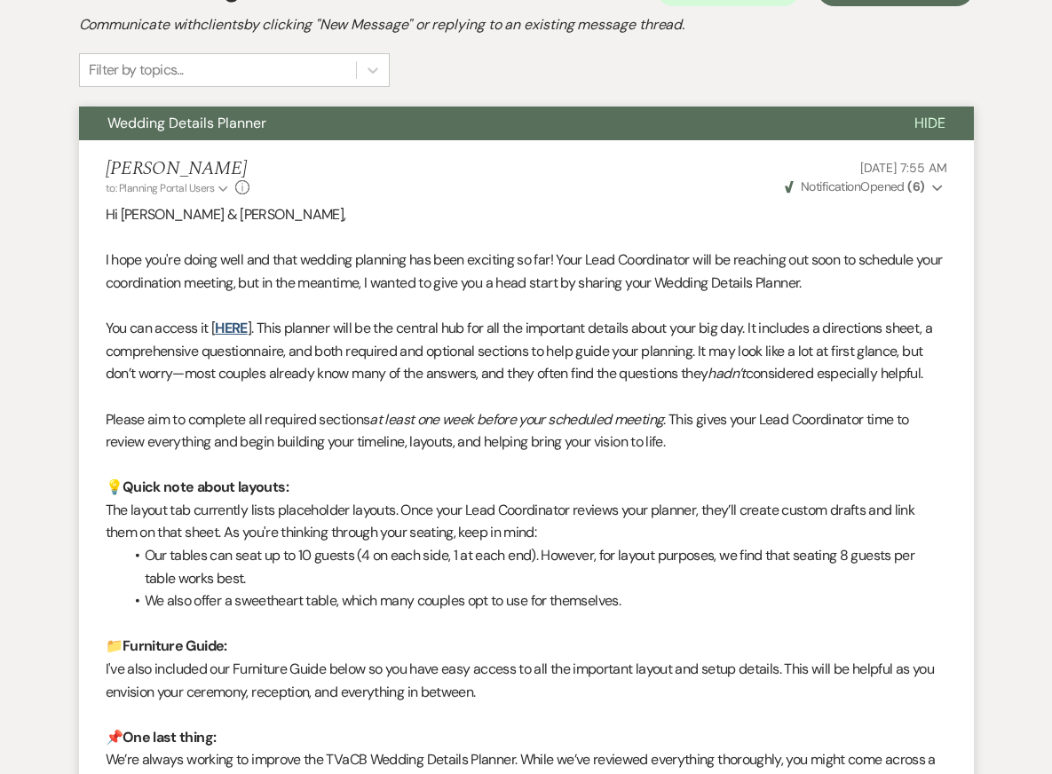
scroll to position [0, 0]
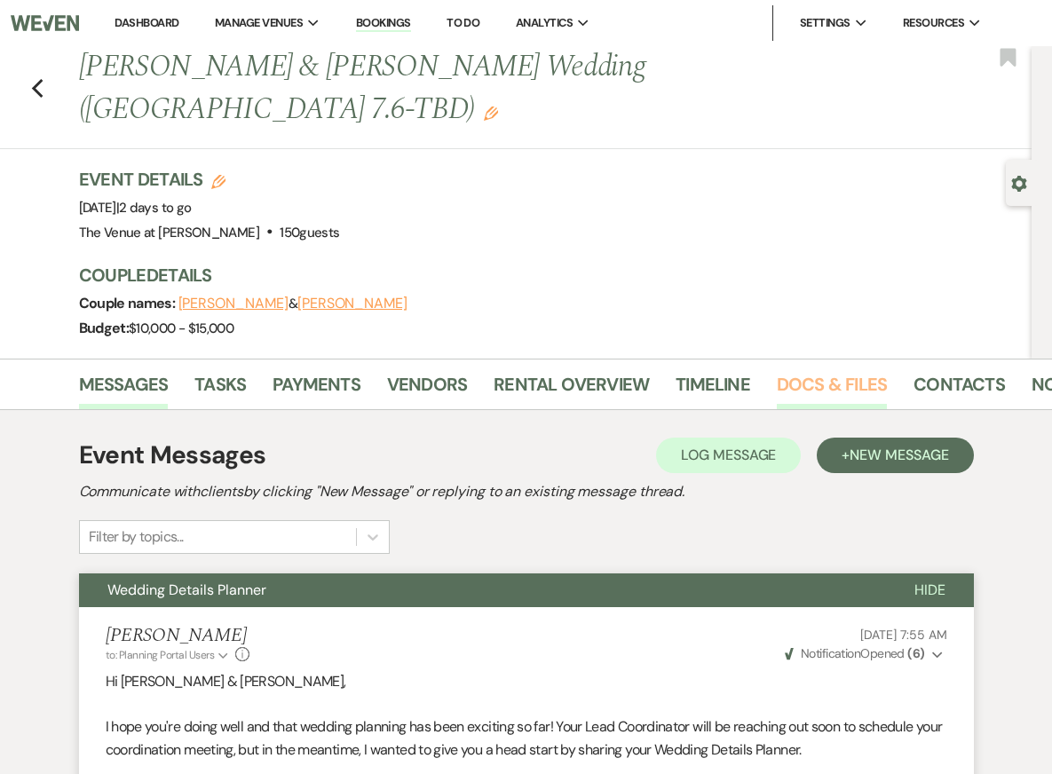
click at [827, 370] on link "Docs & Files" at bounding box center [832, 389] width 110 height 39
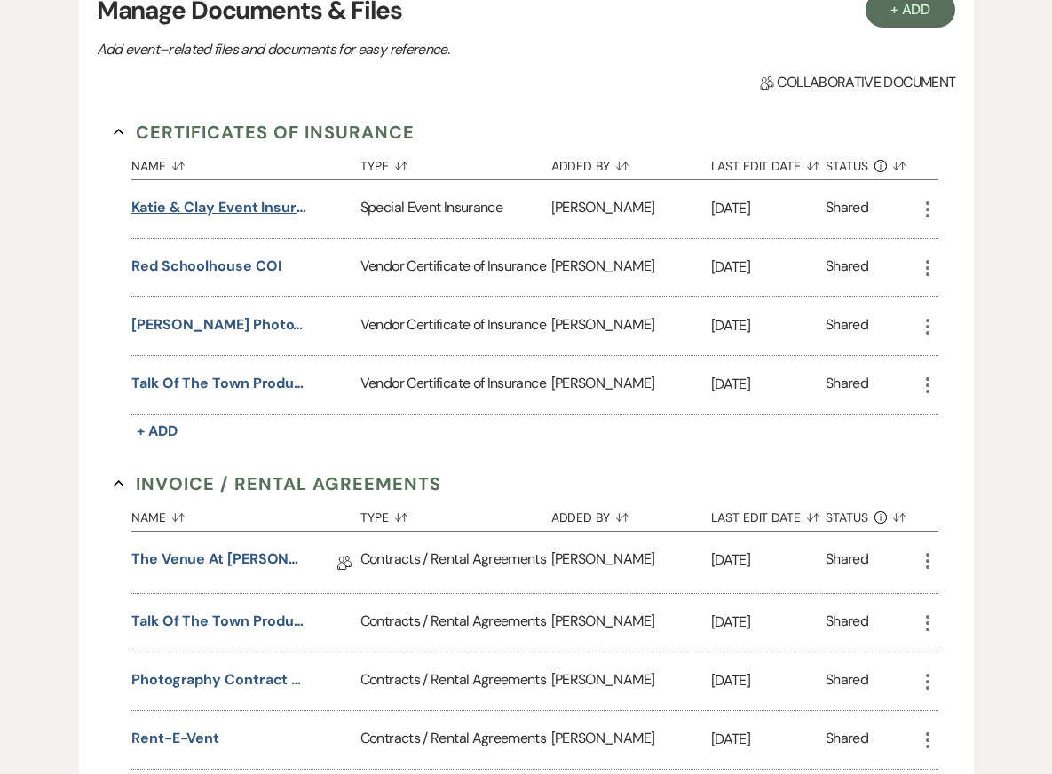
scroll to position [469, 0]
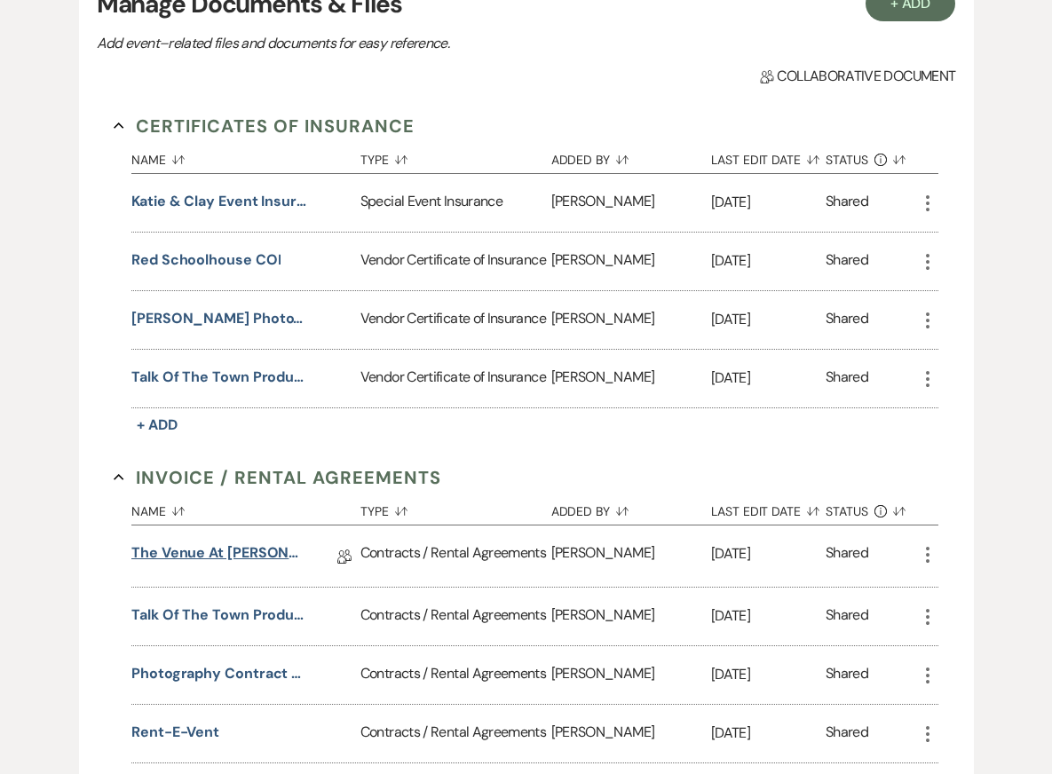
click at [233, 542] on link "The Venue at Carley Brook Wedding Contract (9.13.25 Wainman-Taninies)" at bounding box center [219, 556] width 177 height 28
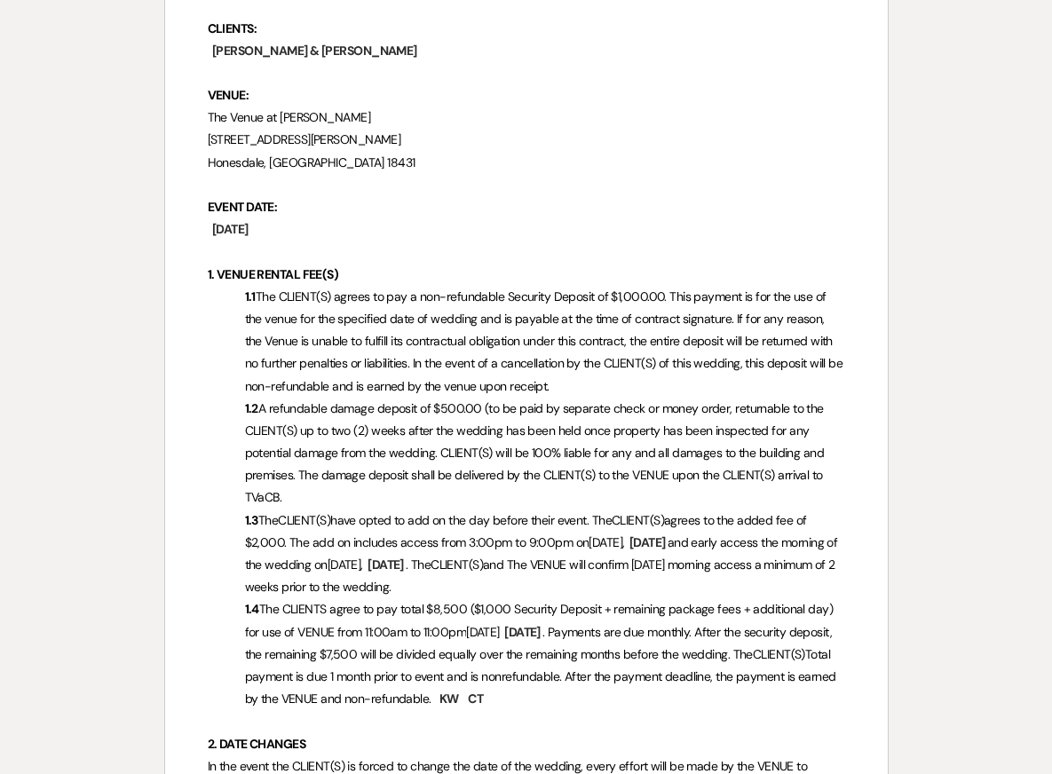
scroll to position [404, 0]
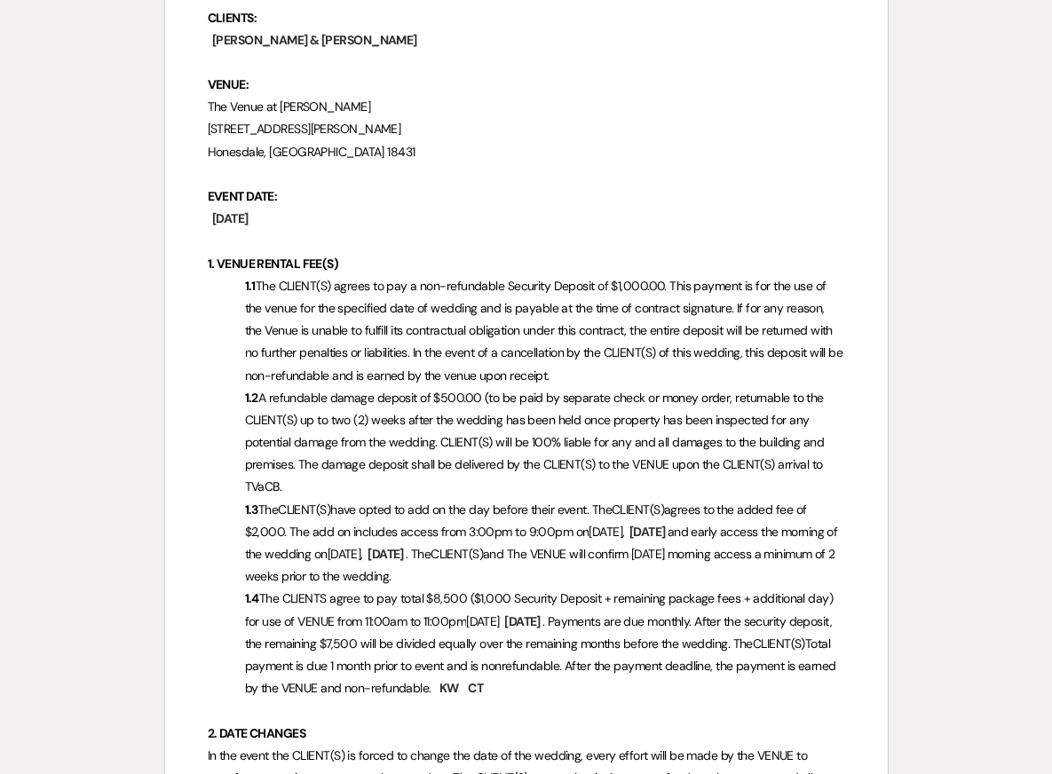
click at [429, 501] on span "have opted to add on the day before their event. The" at bounding box center [470, 509] width 281 height 16
click at [436, 590] on span "The CLIENTS agree to pay total $8,500 ($1,000 Security Deposit + remaining pack…" at bounding box center [540, 609] width 591 height 38
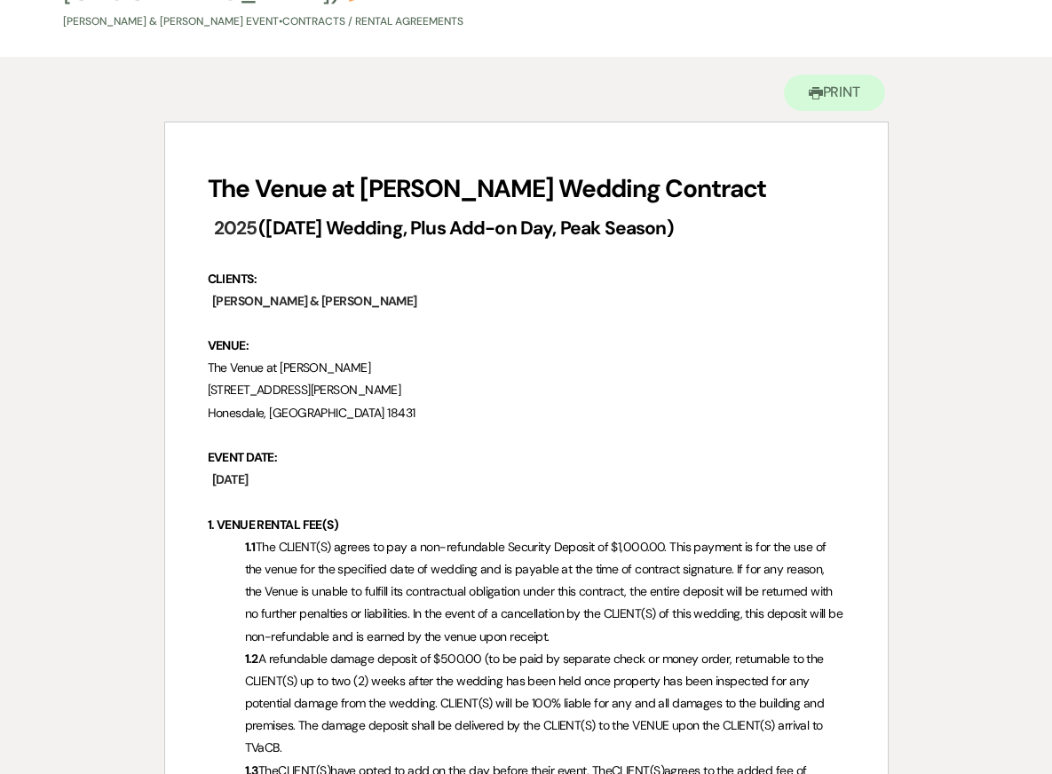
scroll to position [0, 0]
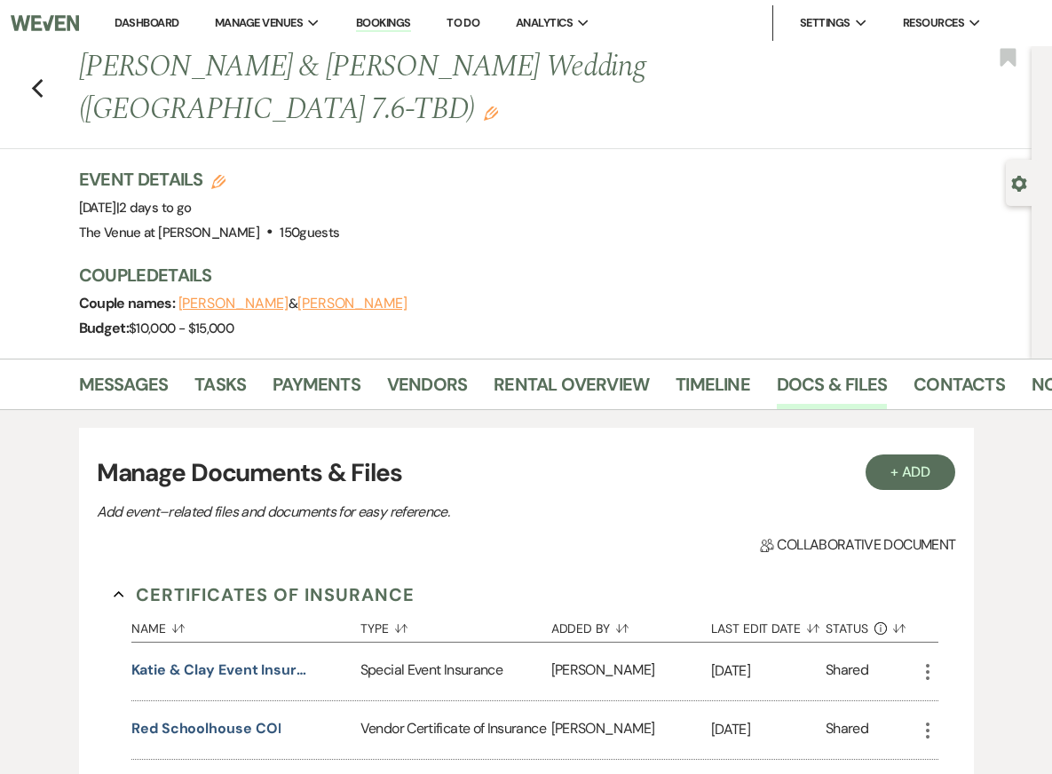
click at [571, 167] on div "Event Details Edit Event Date: Saturday, September 13th, 2025 | 2 days to go Ve…" at bounding box center [546, 206] width 934 height 78
click at [34, 179] on div "Previous Katie Wainman & Clay Taninies's Wedding (OH 7.6-TBD) Edit Bookmark Gea…" at bounding box center [515, 202] width 1031 height 312
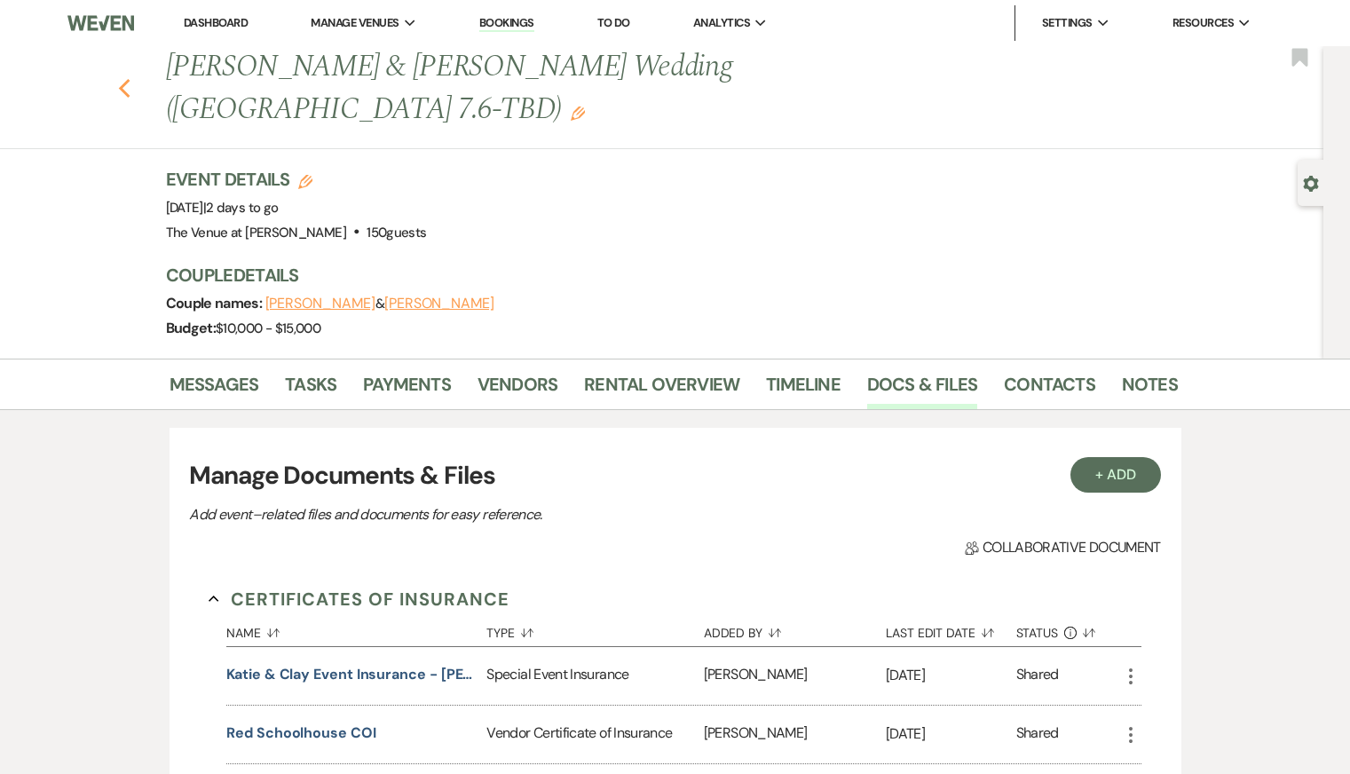
click at [121, 79] on use "button" at bounding box center [124, 89] width 12 height 20
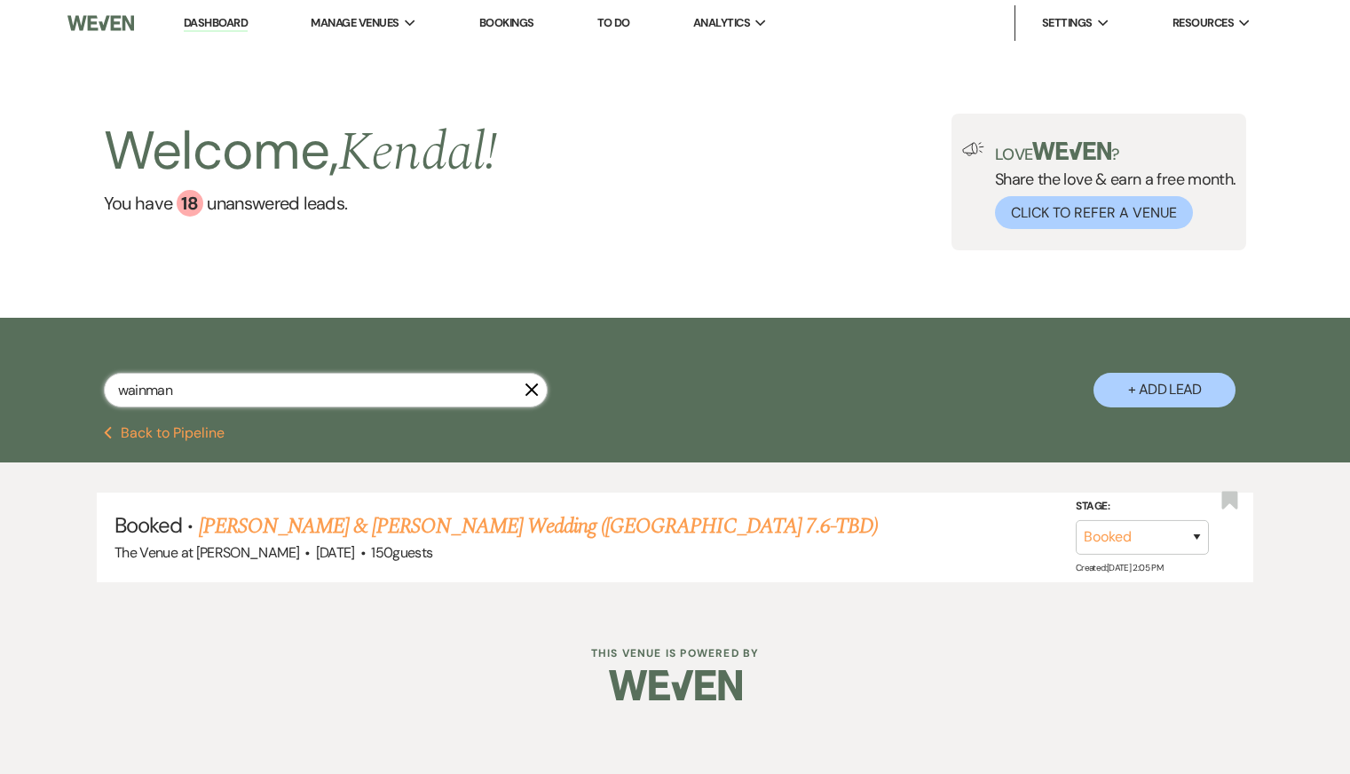
click at [177, 384] on input "wainman" at bounding box center [326, 390] width 444 height 35
type input "bobby"
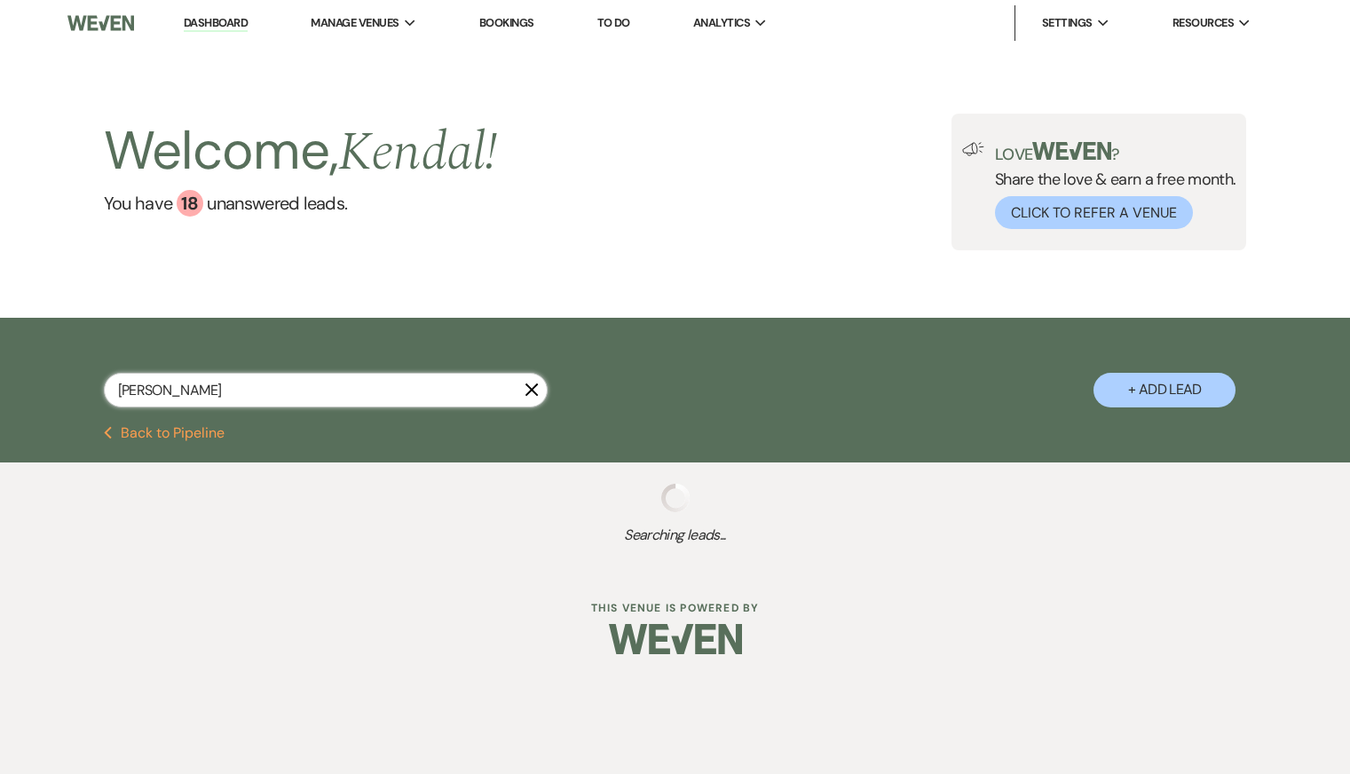
select select "8"
select select "5"
select select "8"
select select "5"
select select "8"
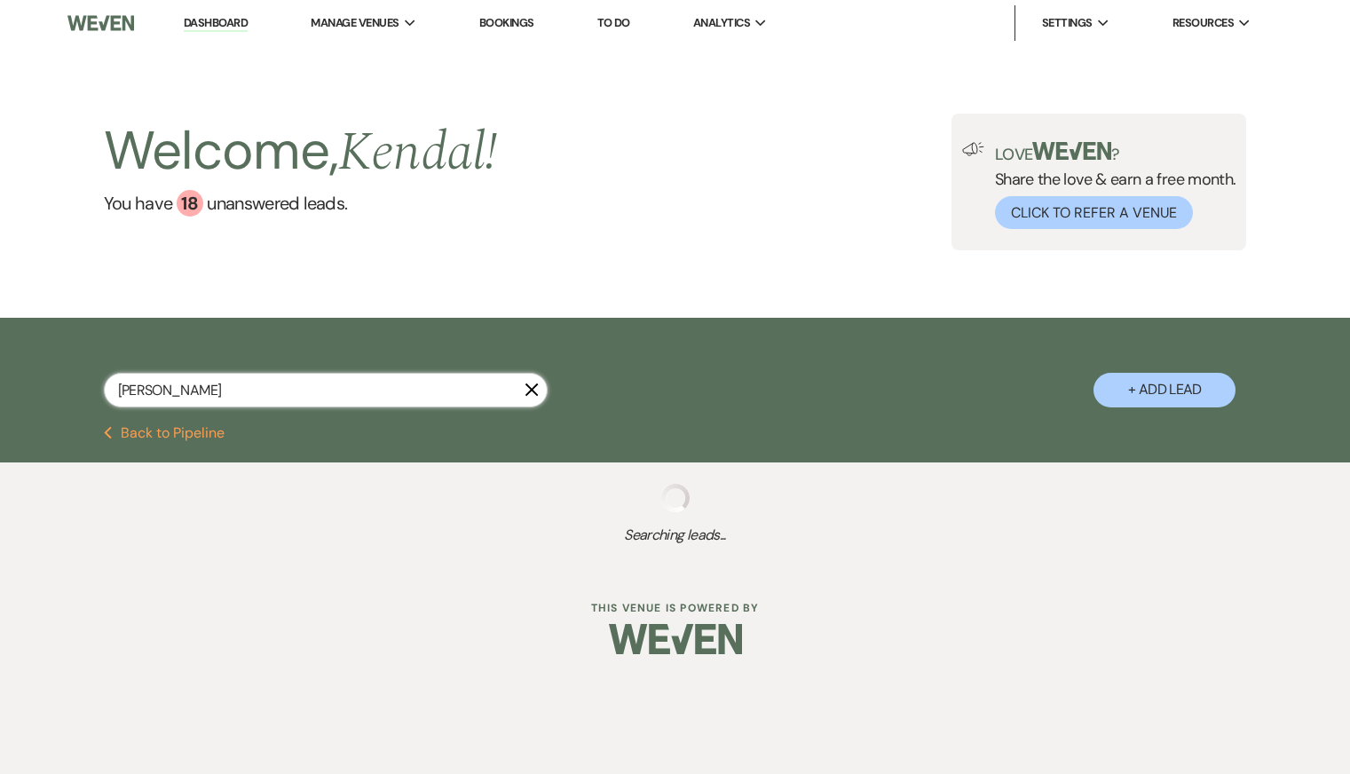
select select "5"
select select "8"
select select "5"
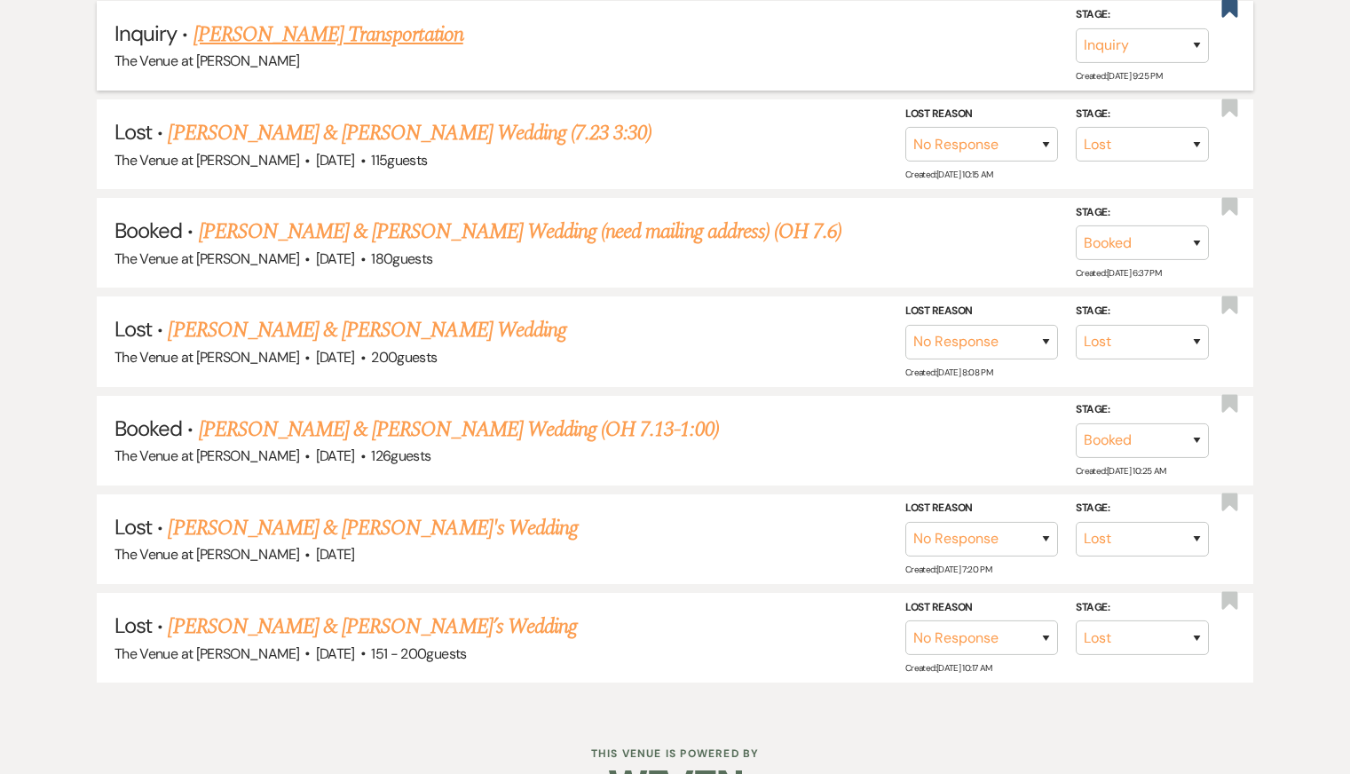
scroll to position [593, 0]
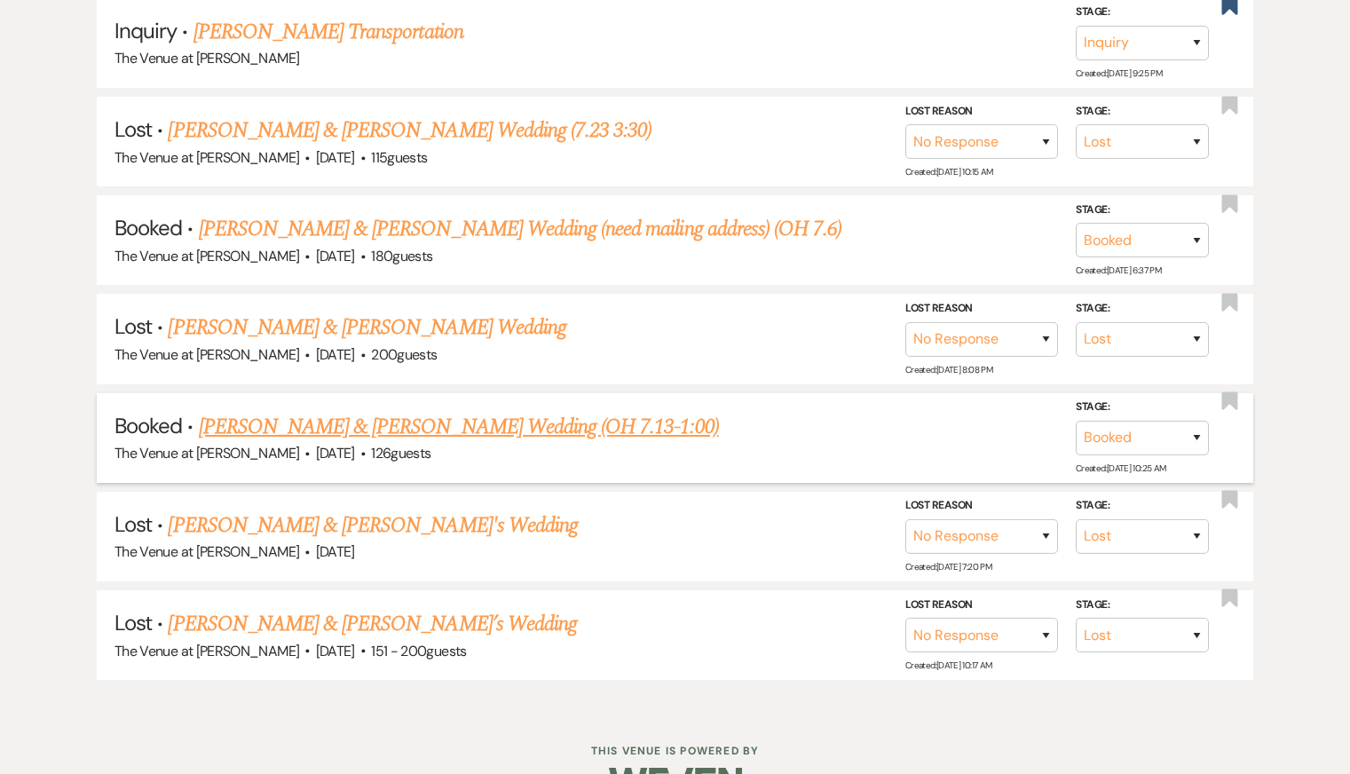
click at [386, 424] on link "[PERSON_NAME] & [PERSON_NAME] Wedding (OH 7.13-1:00)" at bounding box center [459, 427] width 520 height 32
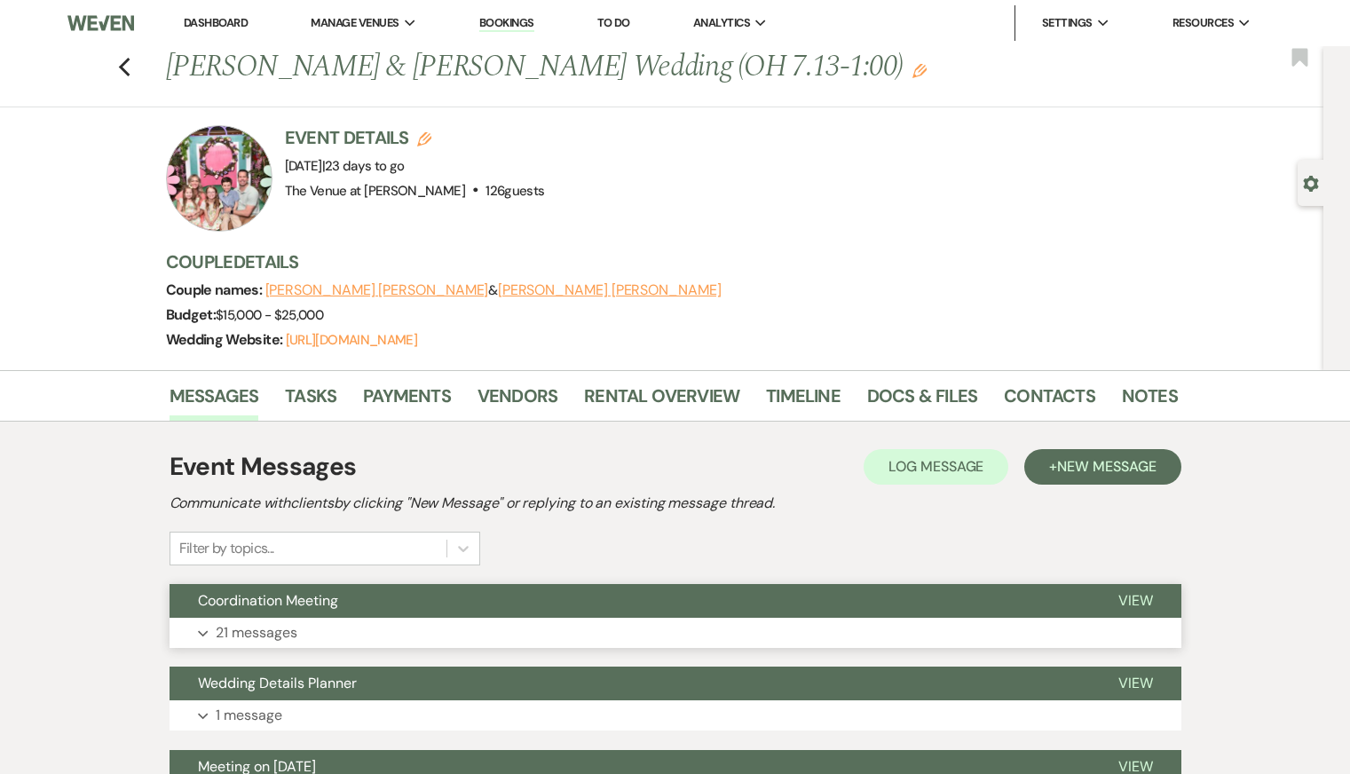
click at [327, 632] on button "Expand 21 messages" at bounding box center [675, 633] width 1012 height 30
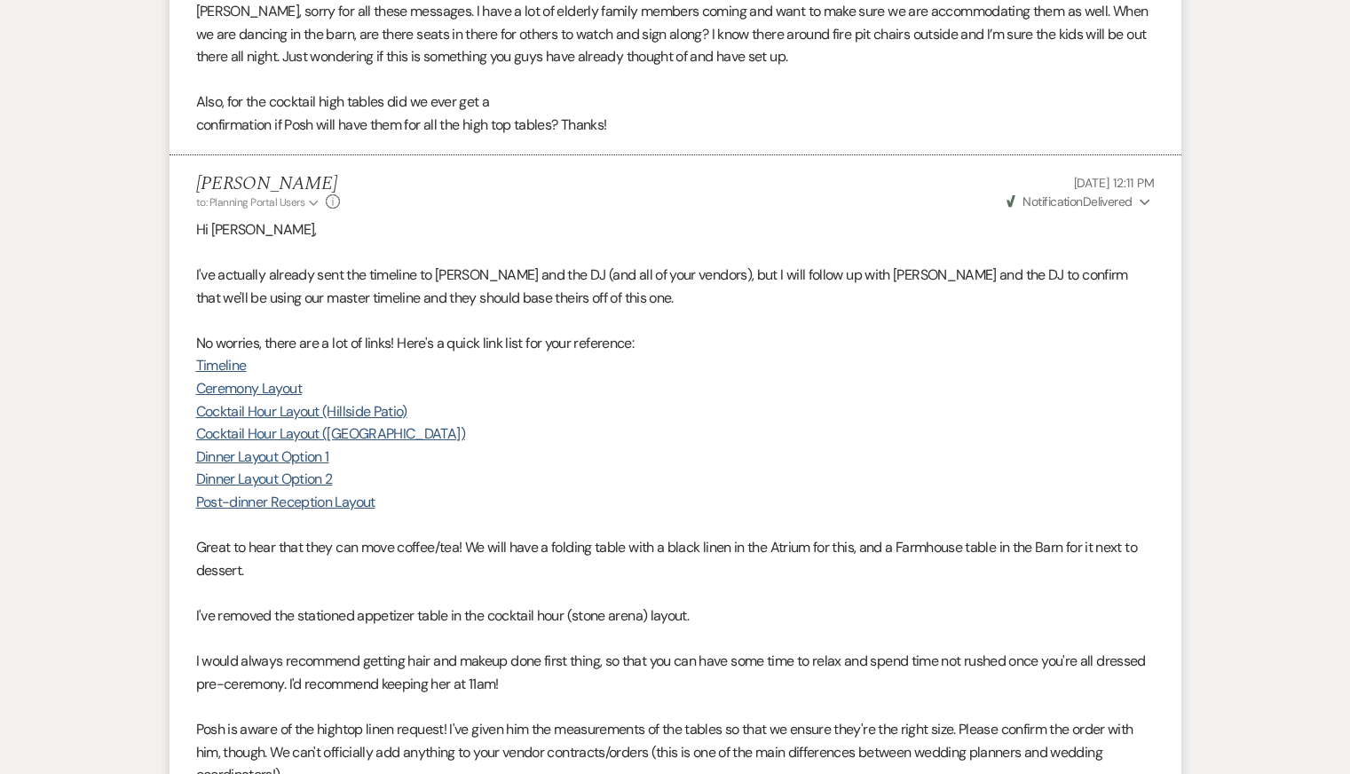
scroll to position [10571, 0]
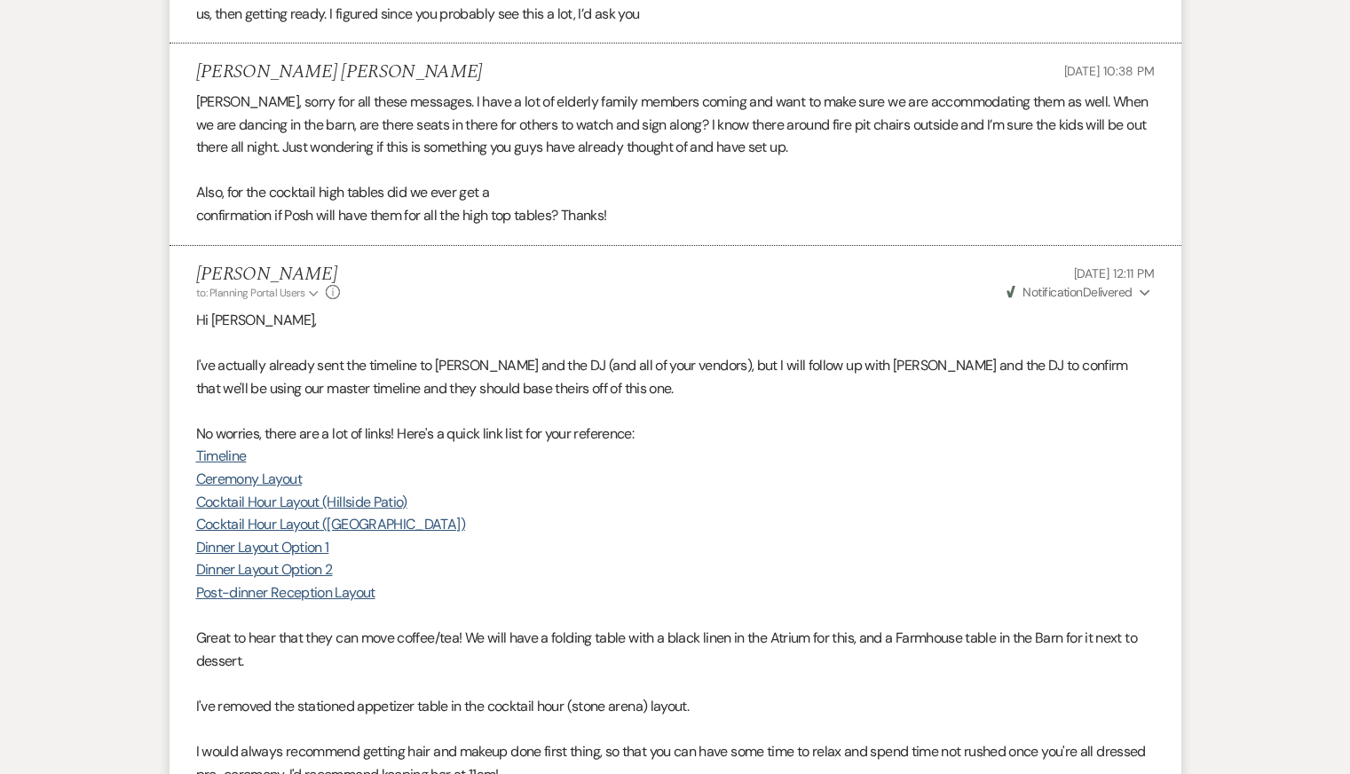
click at [461, 627] on p "Great to hear that they can move coffee/tea! We will have a folding table with …" at bounding box center [675, 649] width 958 height 45
click at [327, 515] on link "Cocktail Hour Layout ([GEOGRAPHIC_DATA])" at bounding box center [330, 524] width 269 height 19
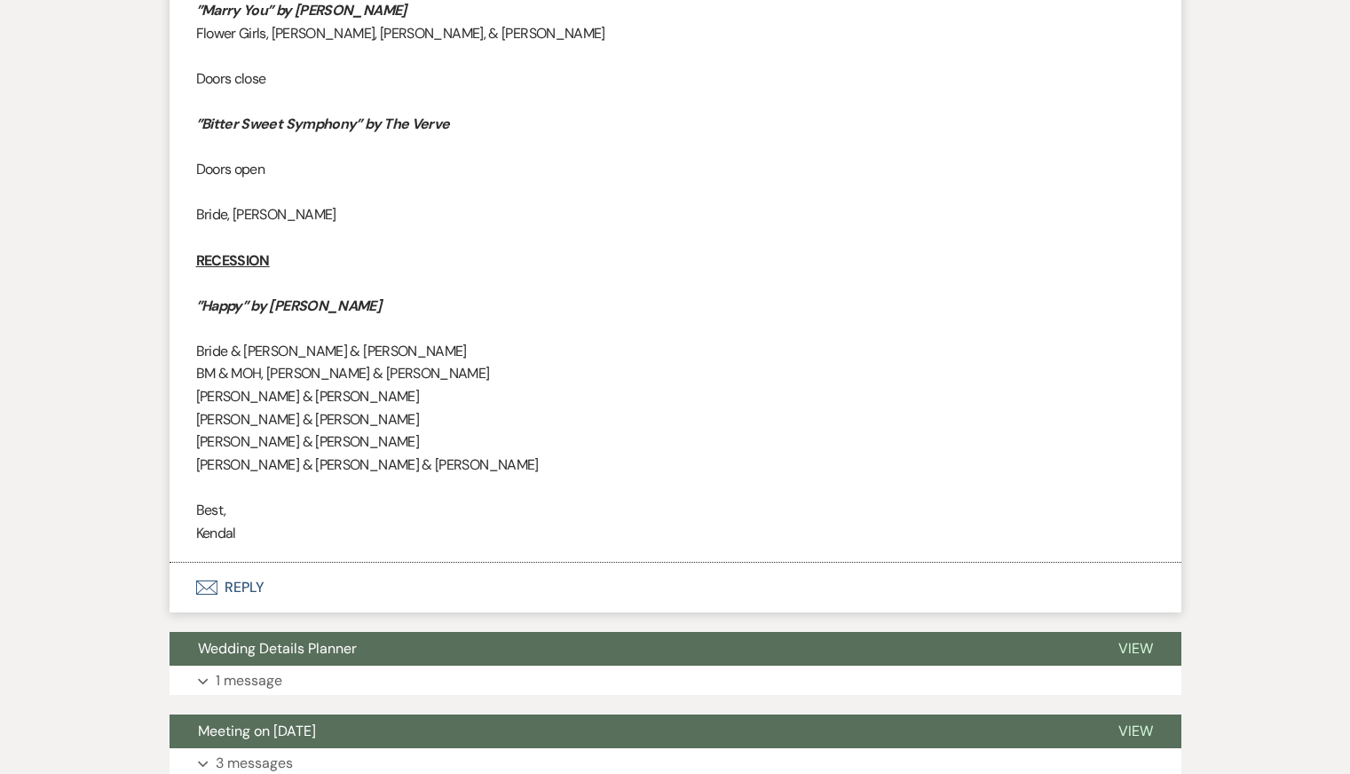
click at [353, 563] on button "Envelope Reply" at bounding box center [675, 588] width 1012 height 50
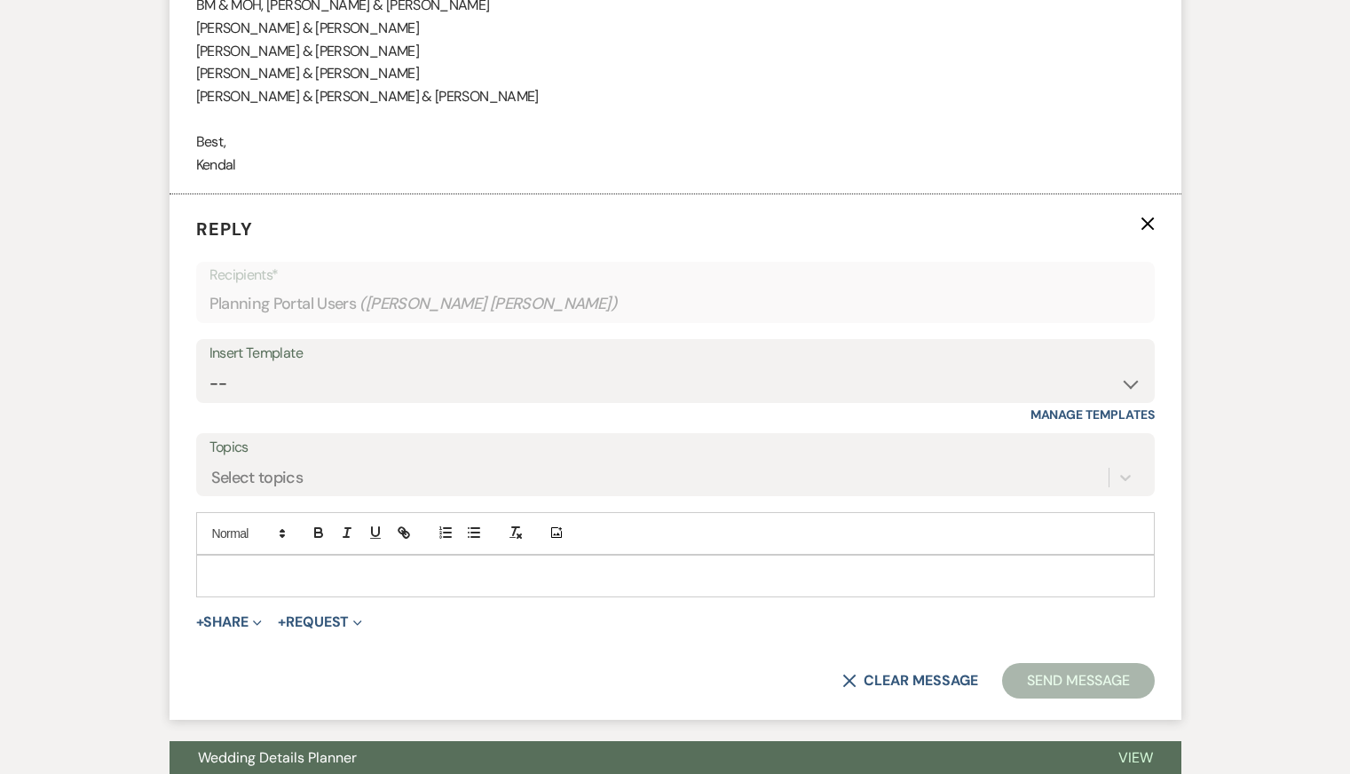
scroll to position [12488, 0]
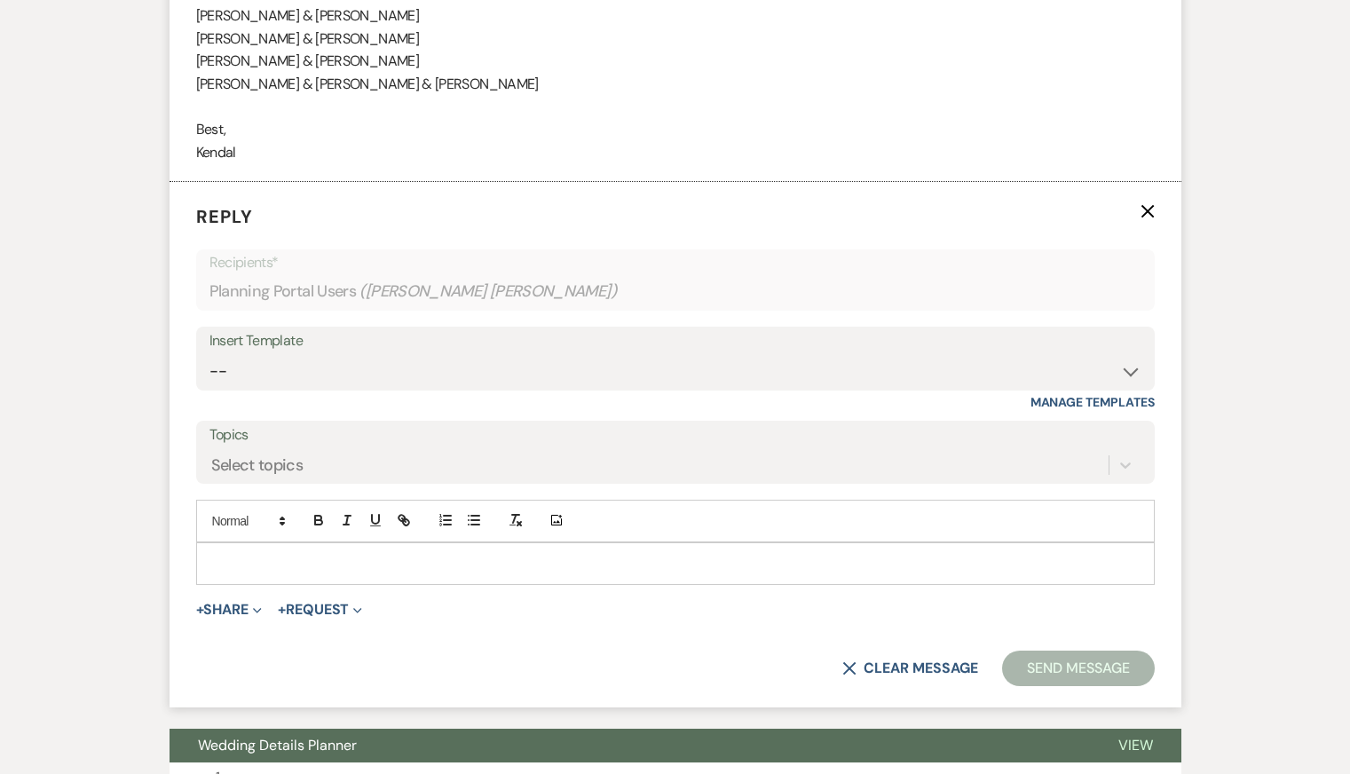
click at [428, 554] on p at bounding box center [675, 564] width 930 height 20
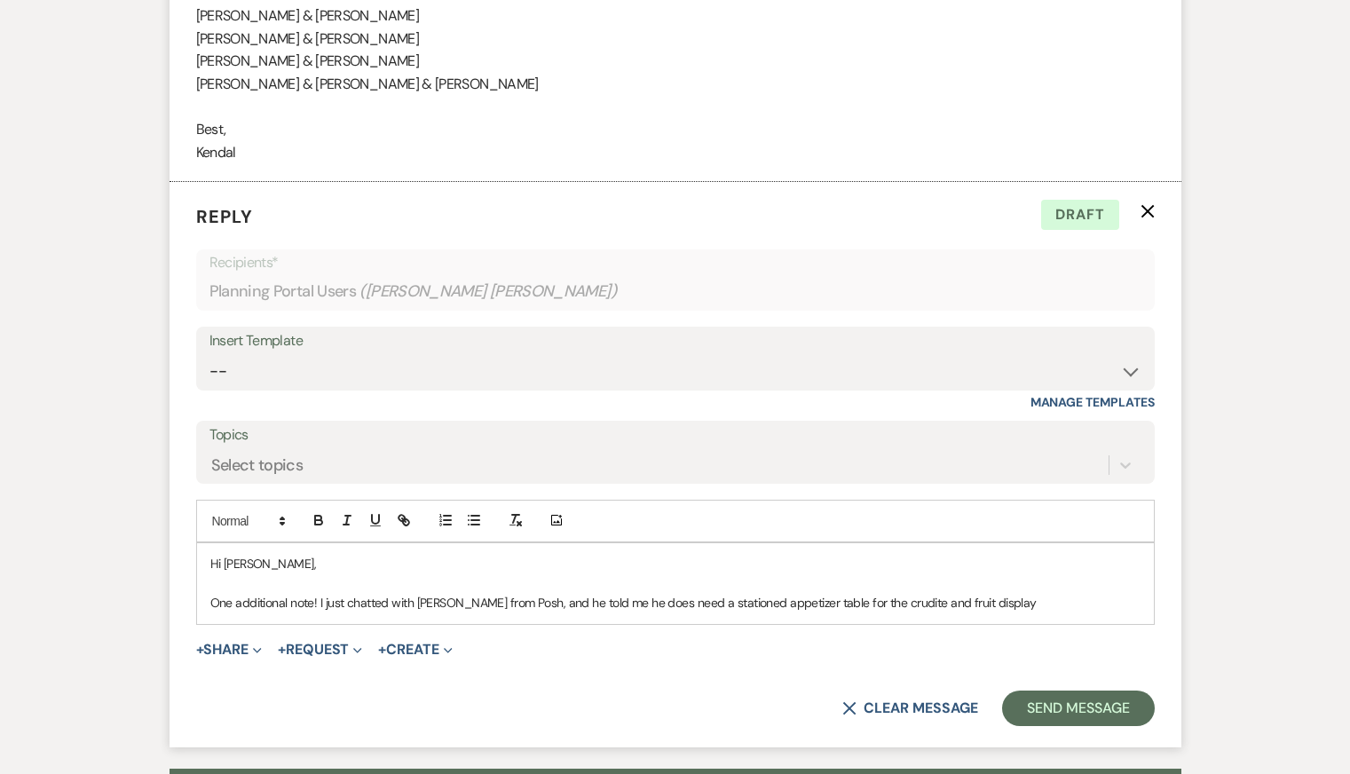
click at [893, 593] on p "One additional note! I just chatted with Joshua from Posh, and he told me he do…" at bounding box center [675, 603] width 930 height 20
click at [1005, 593] on p "One additional note! I just chatted with Joshua from Posh, and he told me he do…" at bounding box center [675, 603] width 930 height 20
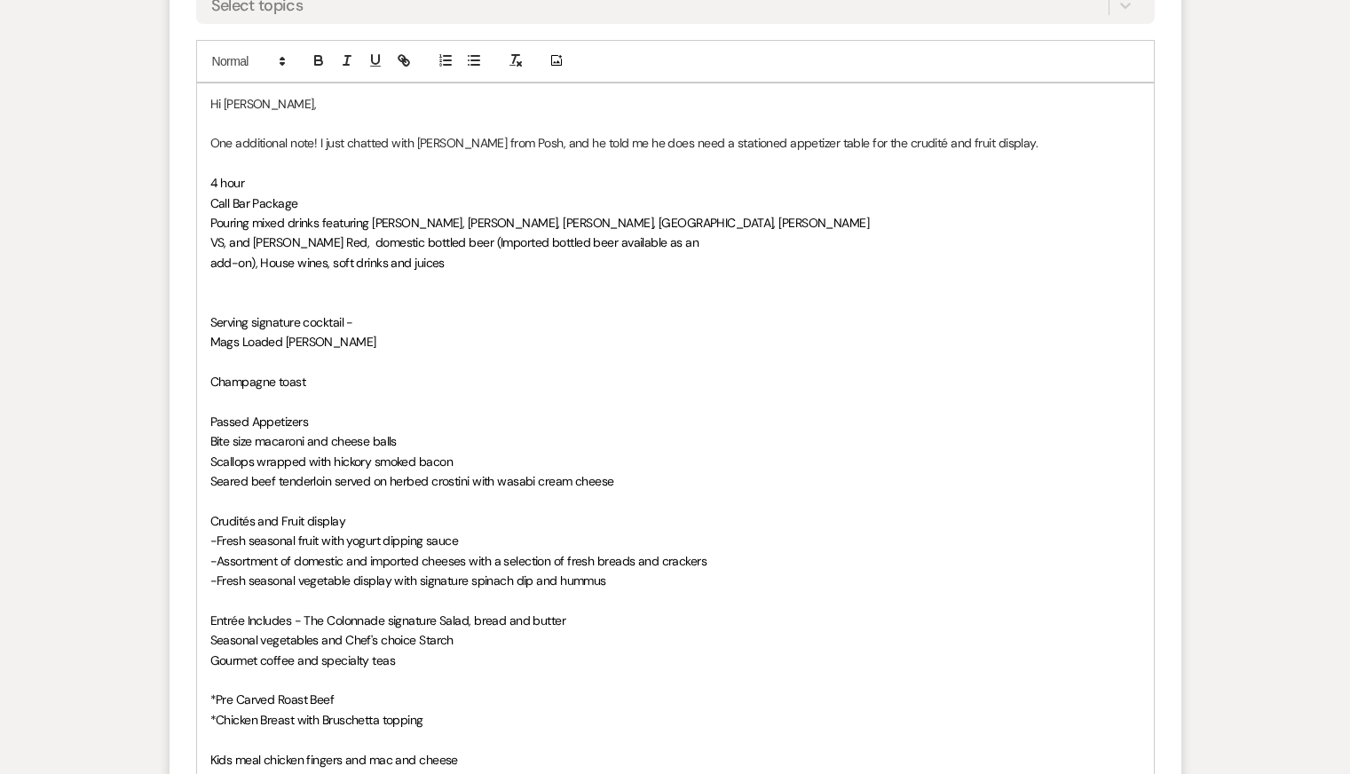
scroll to position [12947, 0]
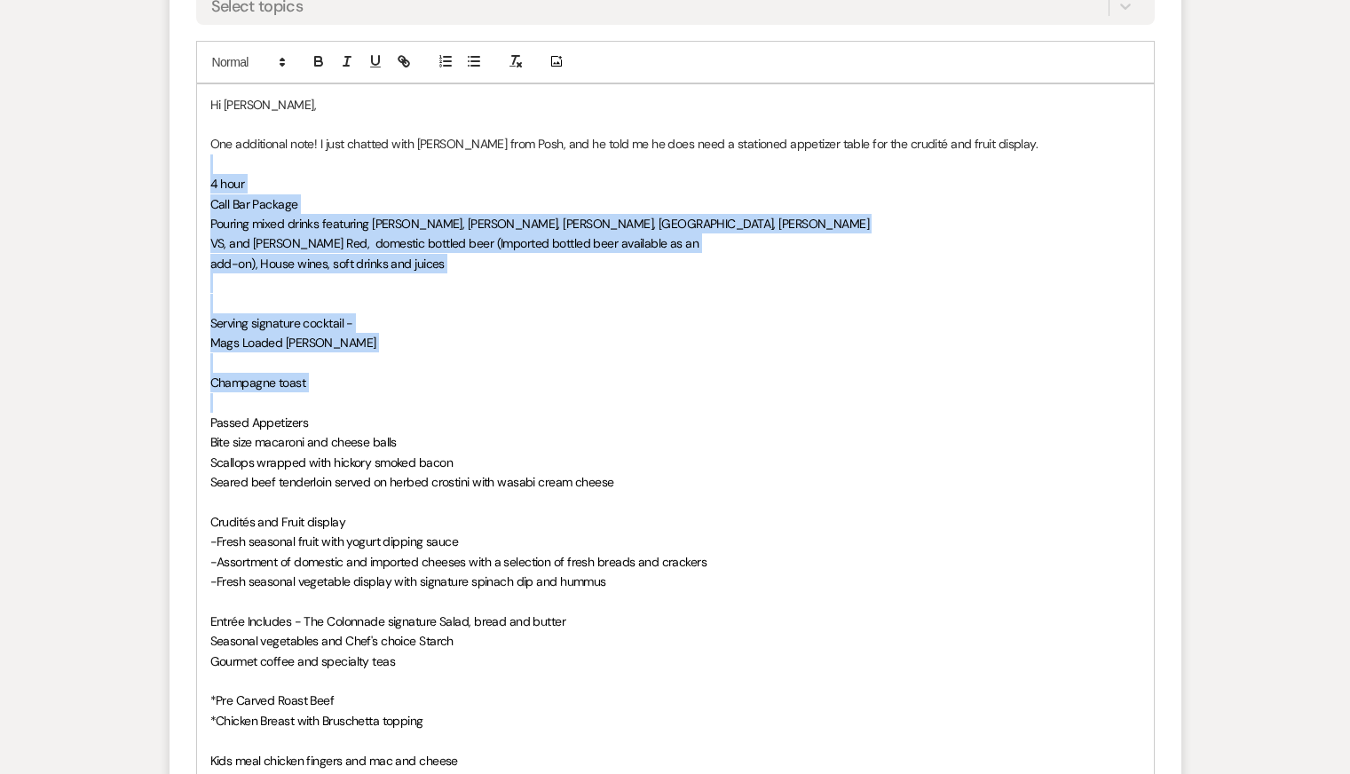
drag, startPoint x: 233, startPoint y: 113, endPoint x: 459, endPoint y: 353, distance: 329.6
click at [459, 353] on div "Hi Bobby, One additional note! I just chatted with Joshua from Posh, and he tol…" at bounding box center [675, 472] width 957 height 777
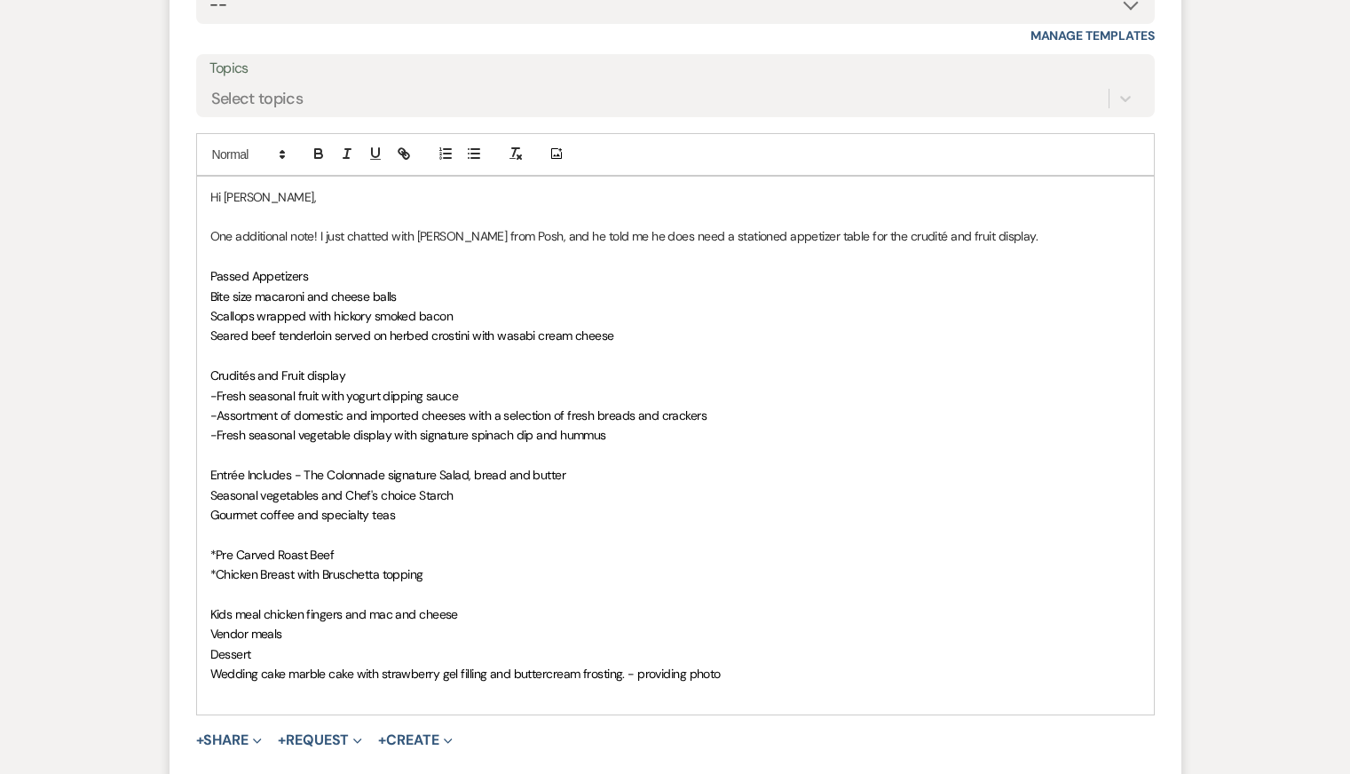
scroll to position [12852, 0]
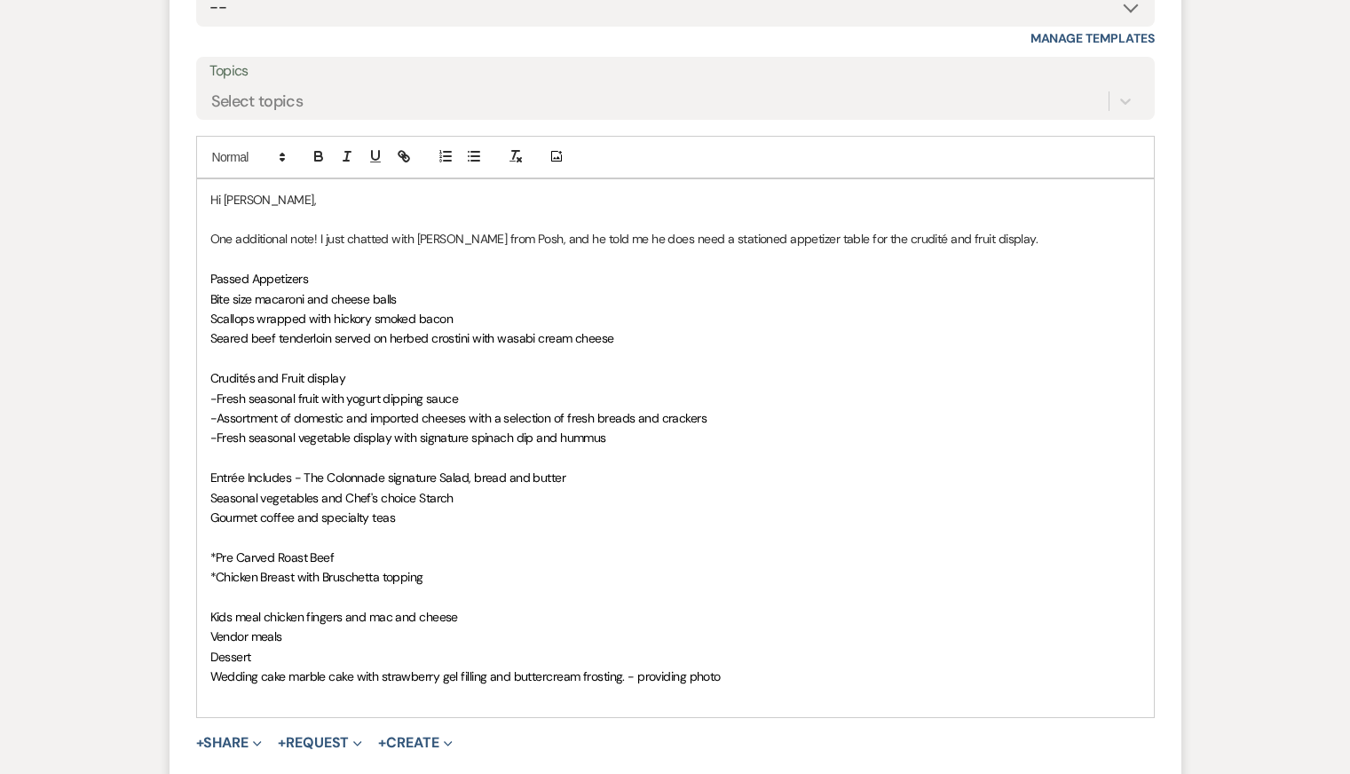
click at [578, 488] on p "Seasonal vegetables and Chef's choice Starch" at bounding box center [675, 498] width 930 height 20
click at [926, 249] on p at bounding box center [675, 259] width 930 height 20
click at [1013, 229] on p "One additional note! I just chatted with Joshua from Posh, and he told me he do…" at bounding box center [675, 239] width 930 height 20
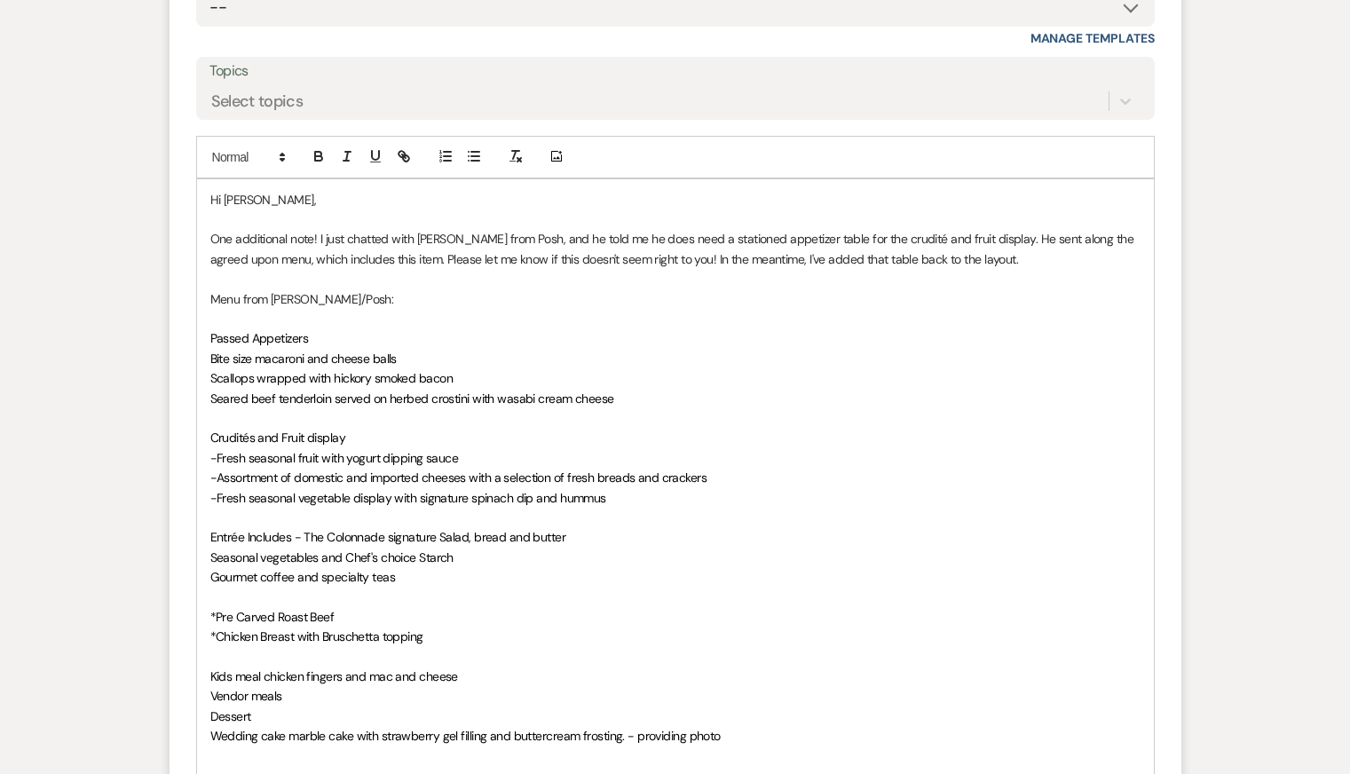
click at [295, 289] on p "Menu from Josh/Posh:" at bounding box center [675, 299] width 930 height 20
drag, startPoint x: 373, startPoint y: 252, endPoint x: 67, endPoint y: 251, distance: 305.3
click at [382, 229] on p "One additional note! I just chatted with Joshua from Posh, and he told me he do…" at bounding box center [675, 249] width 930 height 40
click at [663, 408] on p at bounding box center [675, 418] width 930 height 20
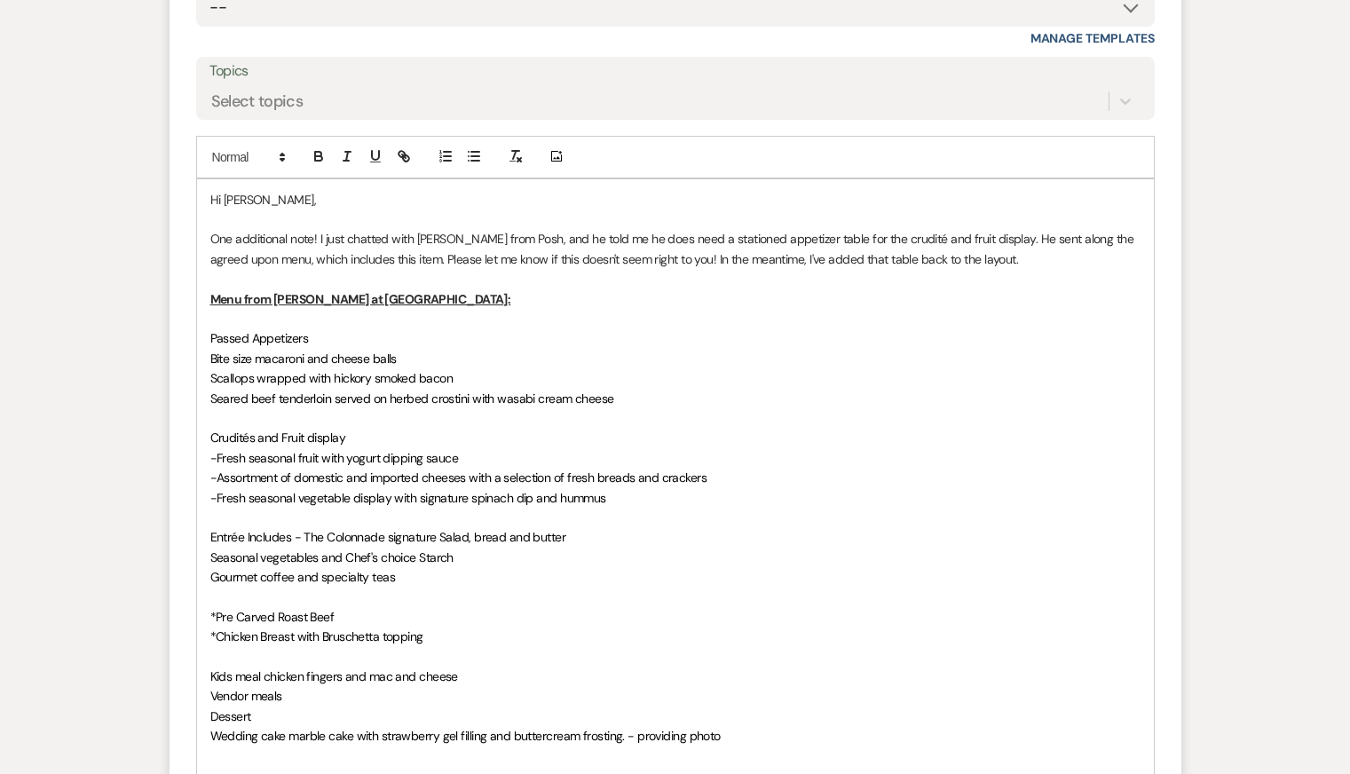
click at [695, 368] on p "Scallops wrapped with hickory smoked bacon" at bounding box center [675, 378] width 930 height 20
click at [729, 428] on p "Crudités and Fruit display" at bounding box center [675, 438] width 930 height 20
click at [737, 488] on p "-Fresh seasonal vegetable display with signature spinach dip and hummus" at bounding box center [675, 498] width 930 height 20
click at [737, 567] on p "Gourmet coffee and specialty teas" at bounding box center [675, 577] width 930 height 20
click at [743, 647] on p at bounding box center [675, 657] width 930 height 20
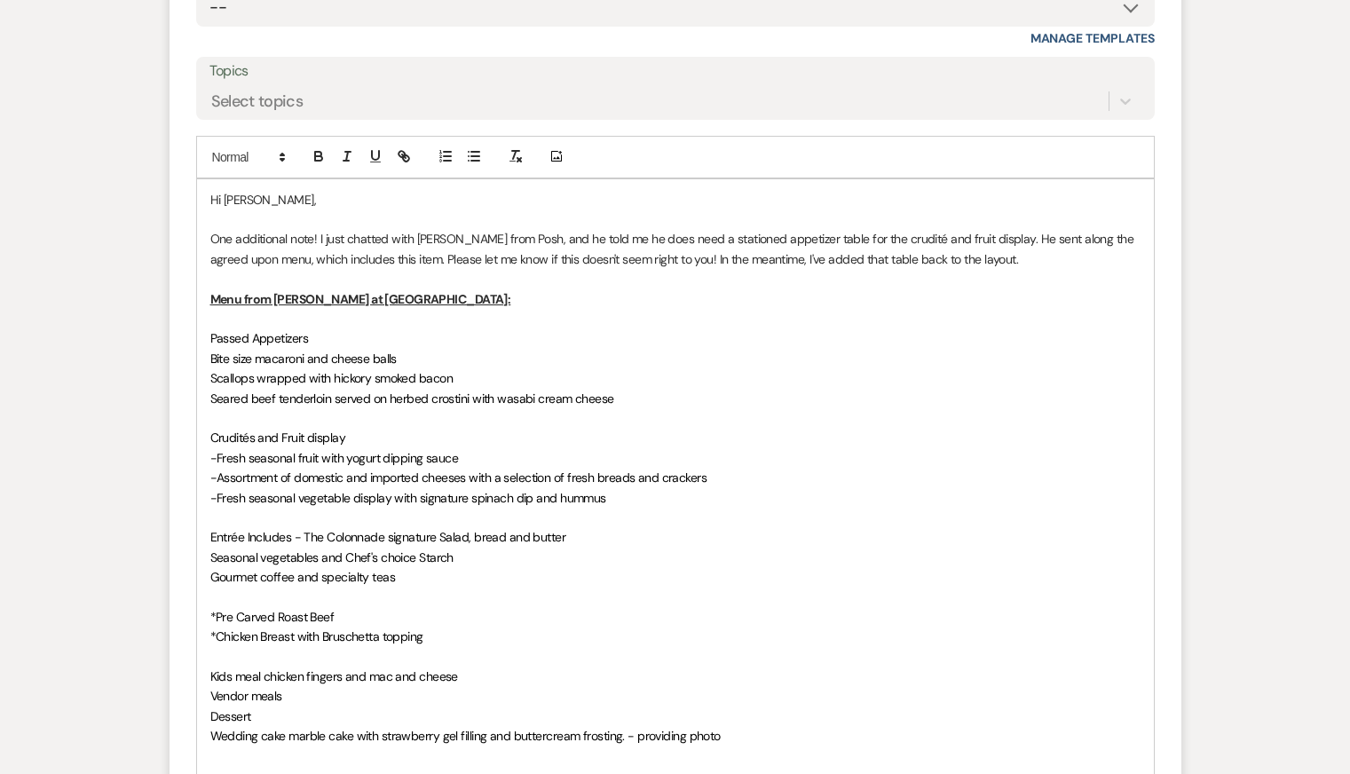
click at [764, 686] on p "Vendor meals" at bounding box center [675, 696] width 930 height 20
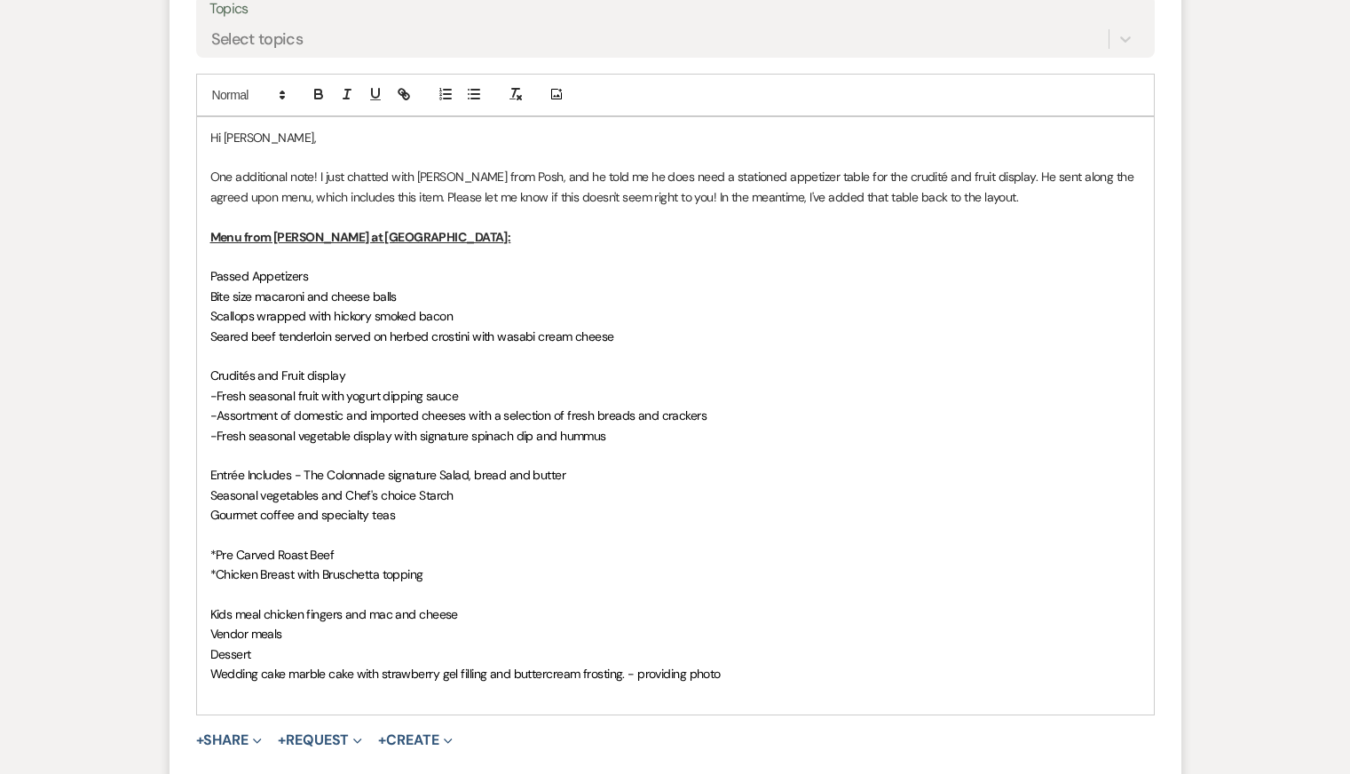
scroll to position [12920, 0]
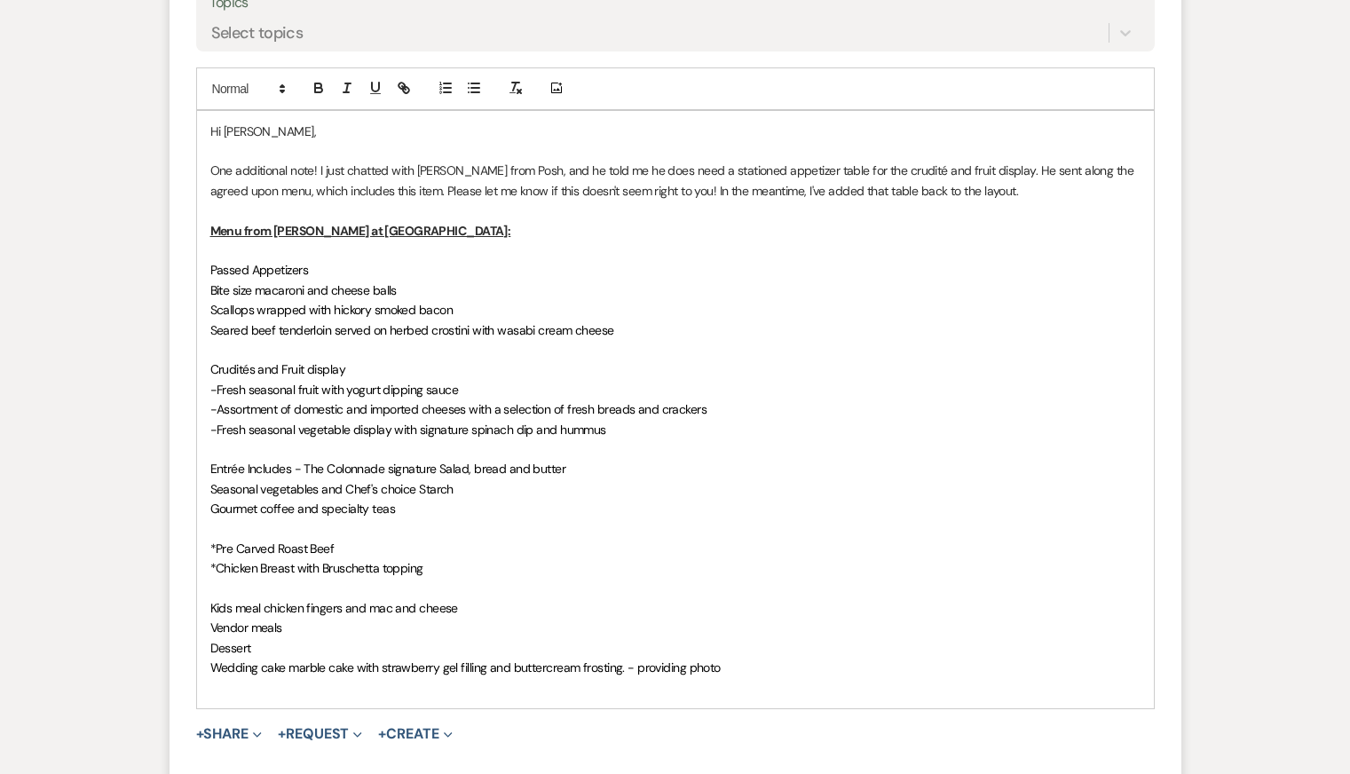
click at [816, 658] on p "Wedding cake marble cake with strawberry gel filling and buttercream frosting. …" at bounding box center [675, 668] width 930 height 20
drag, startPoint x: 797, startPoint y: 631, endPoint x: 627, endPoint y: 625, distance: 170.5
click at [626, 658] on p "Wedding cake marble cake with strawberry gel filling and buttercream frosting. …" at bounding box center [675, 668] width 930 height 20
click at [763, 499] on p "Gourmet coffee and specialty teas" at bounding box center [675, 509] width 930 height 20
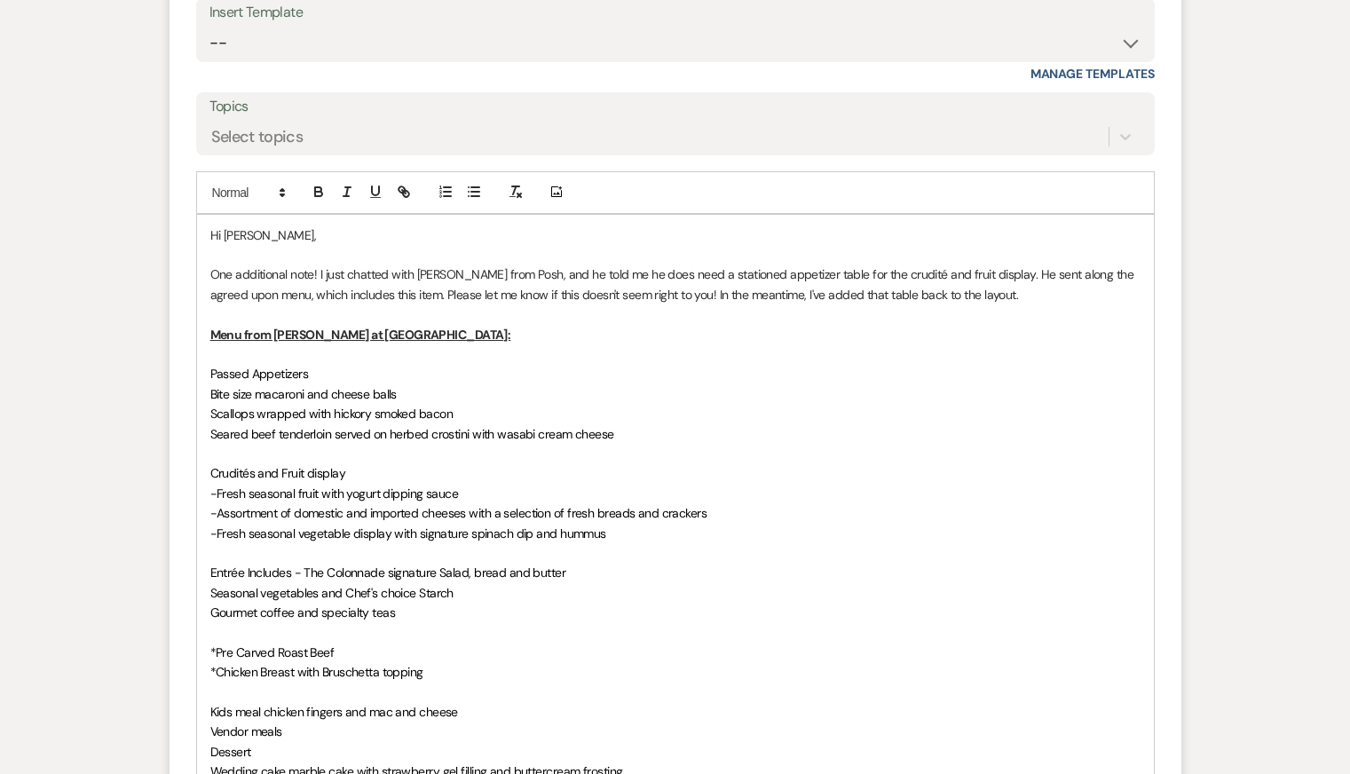
scroll to position [12811, 0]
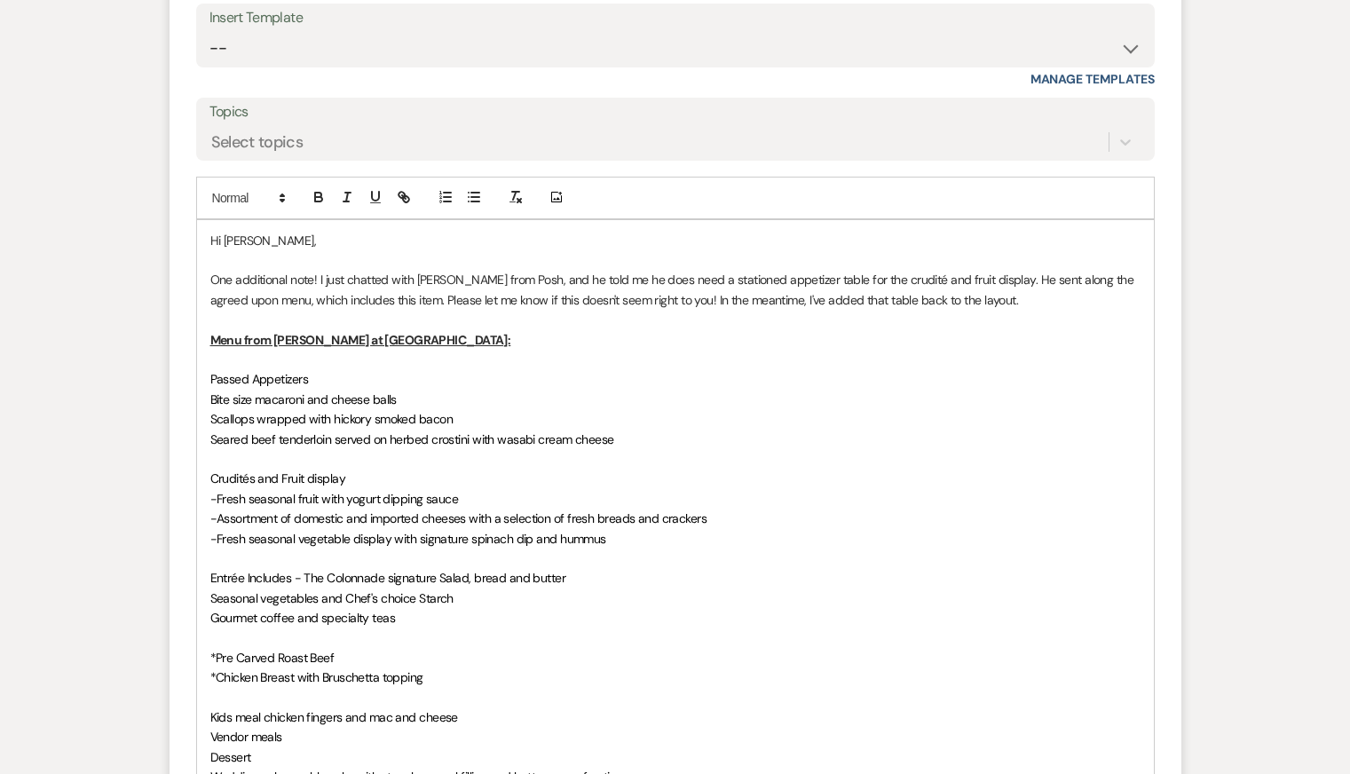
click at [861, 548] on p at bounding box center [675, 558] width 930 height 20
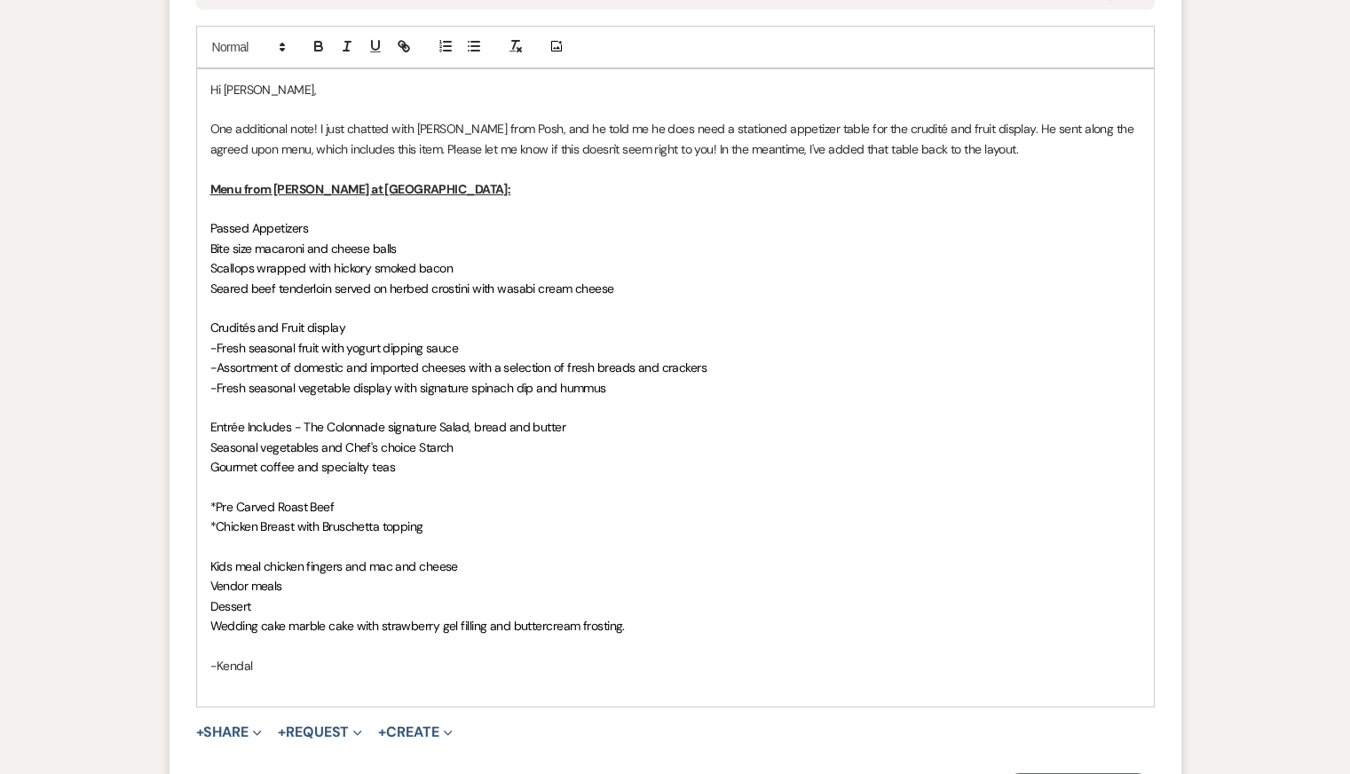
scroll to position [12972, 0]
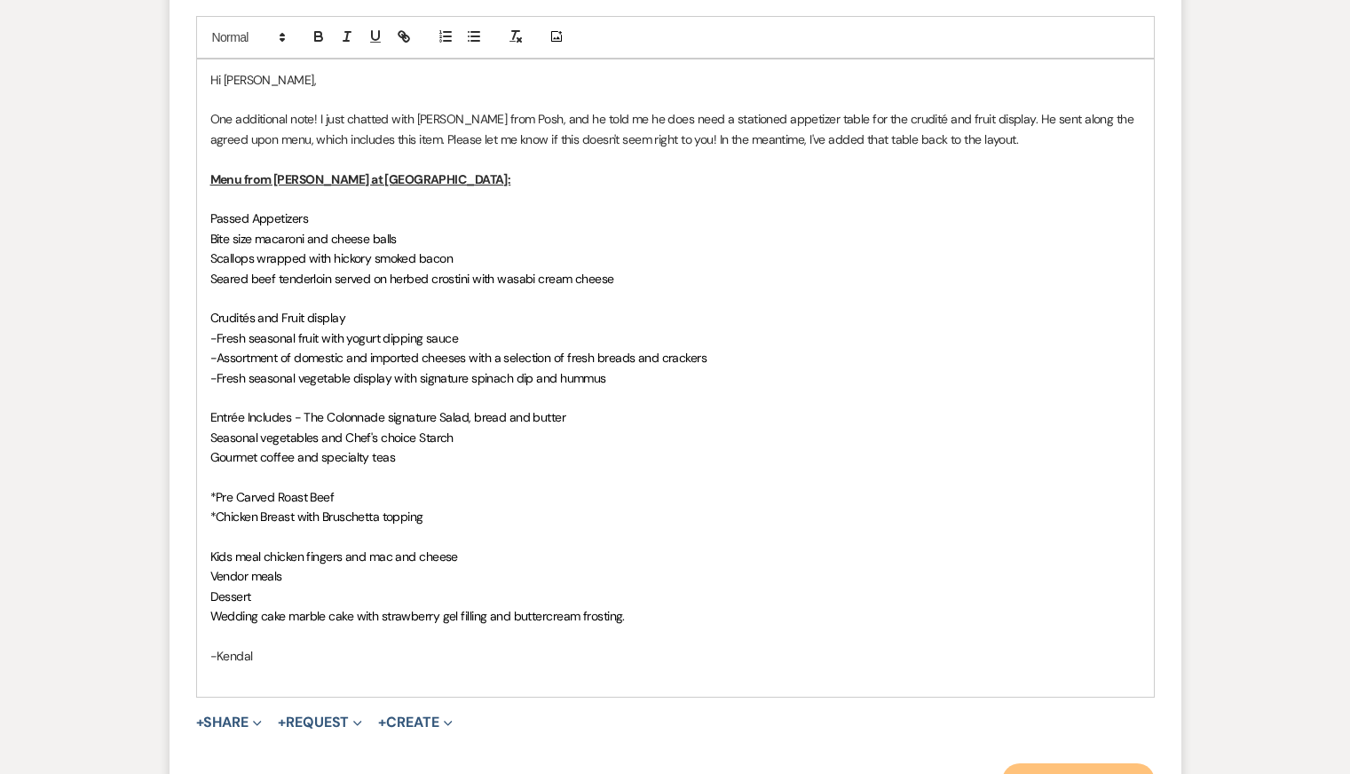
click at [1051, 763] on button "Send Message" at bounding box center [1078, 780] width 152 height 35
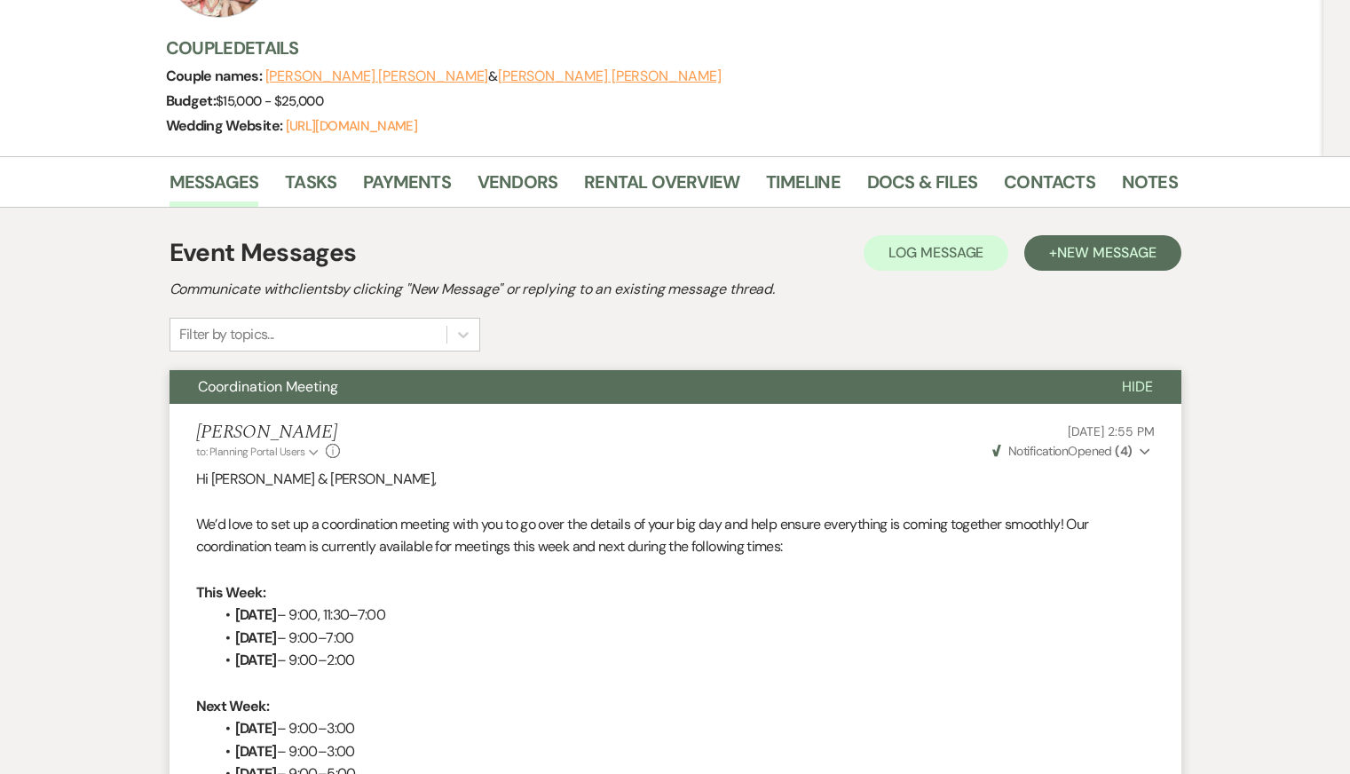
scroll to position [0, 0]
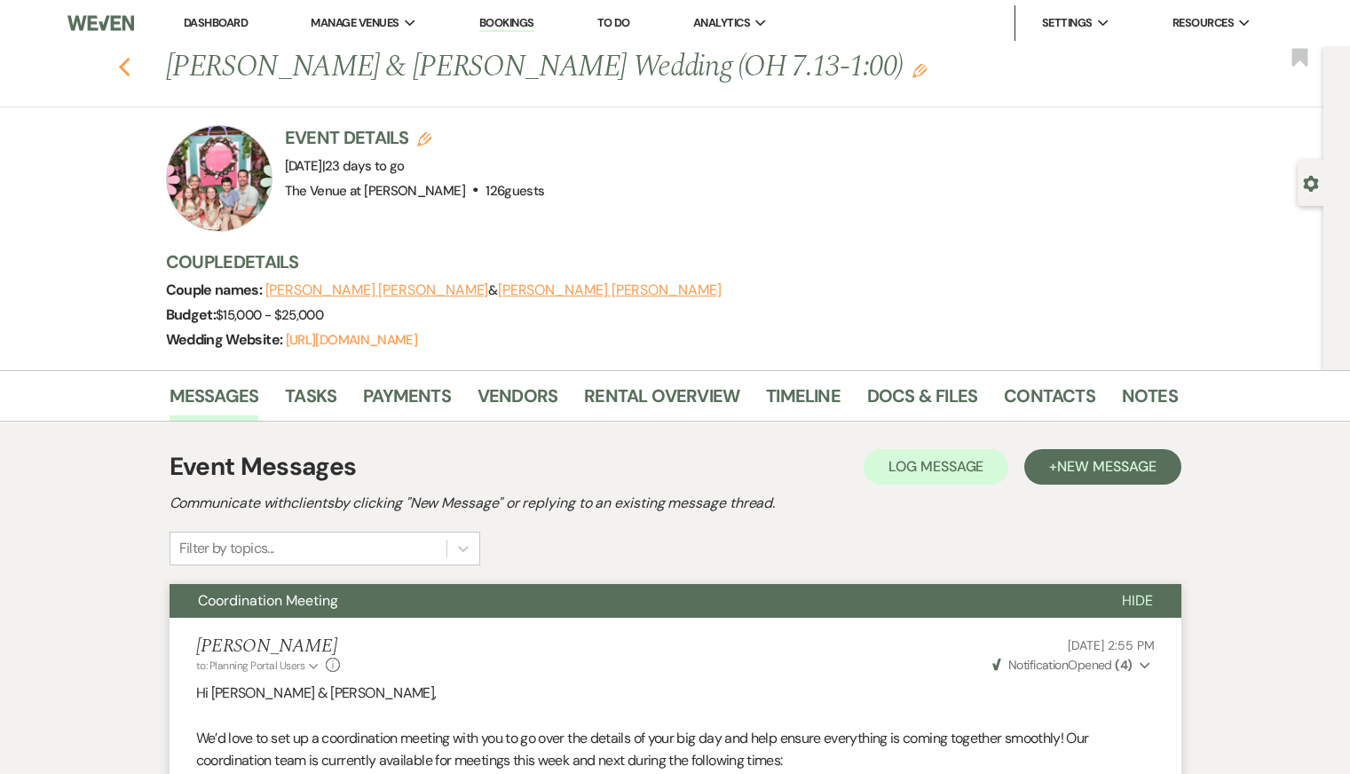
click at [123, 70] on use "button" at bounding box center [124, 68] width 12 height 20
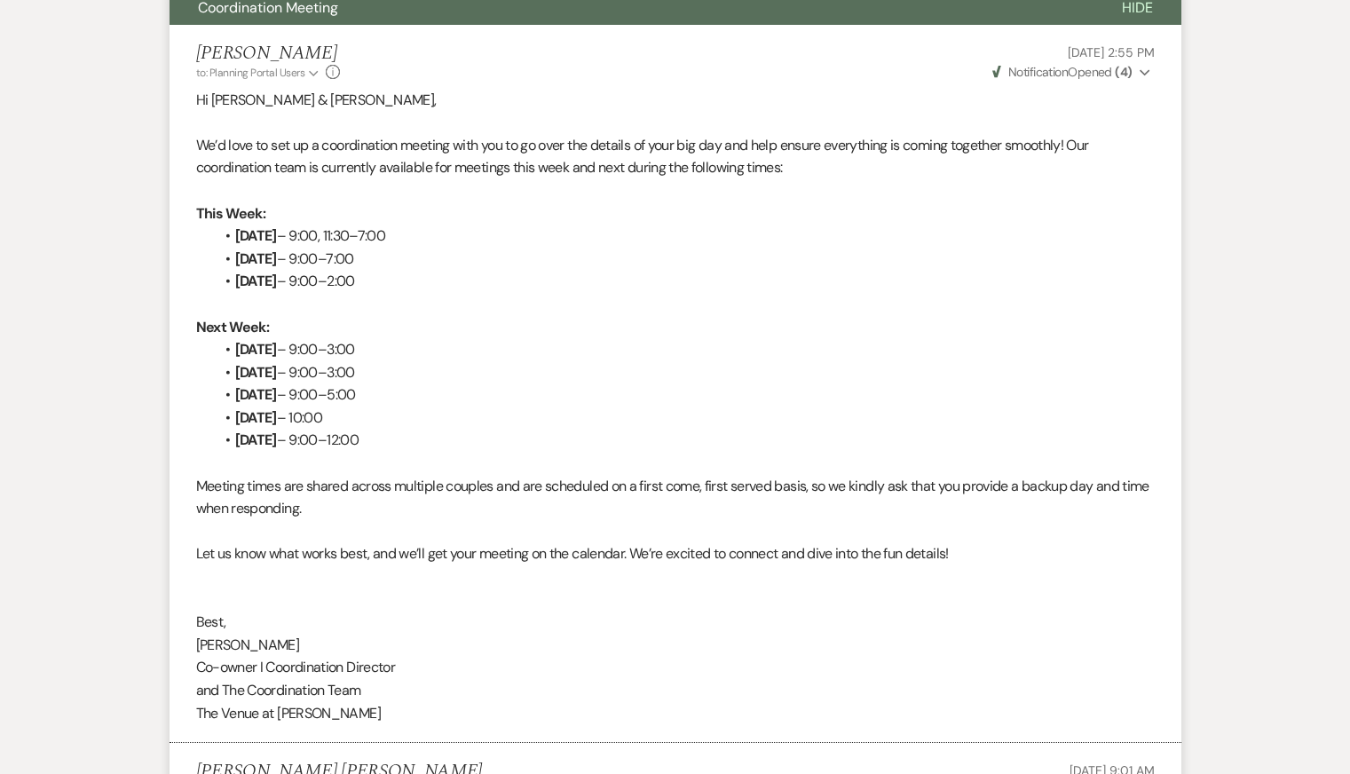
select select "8"
select select "5"
select select "8"
select select "5"
select select "8"
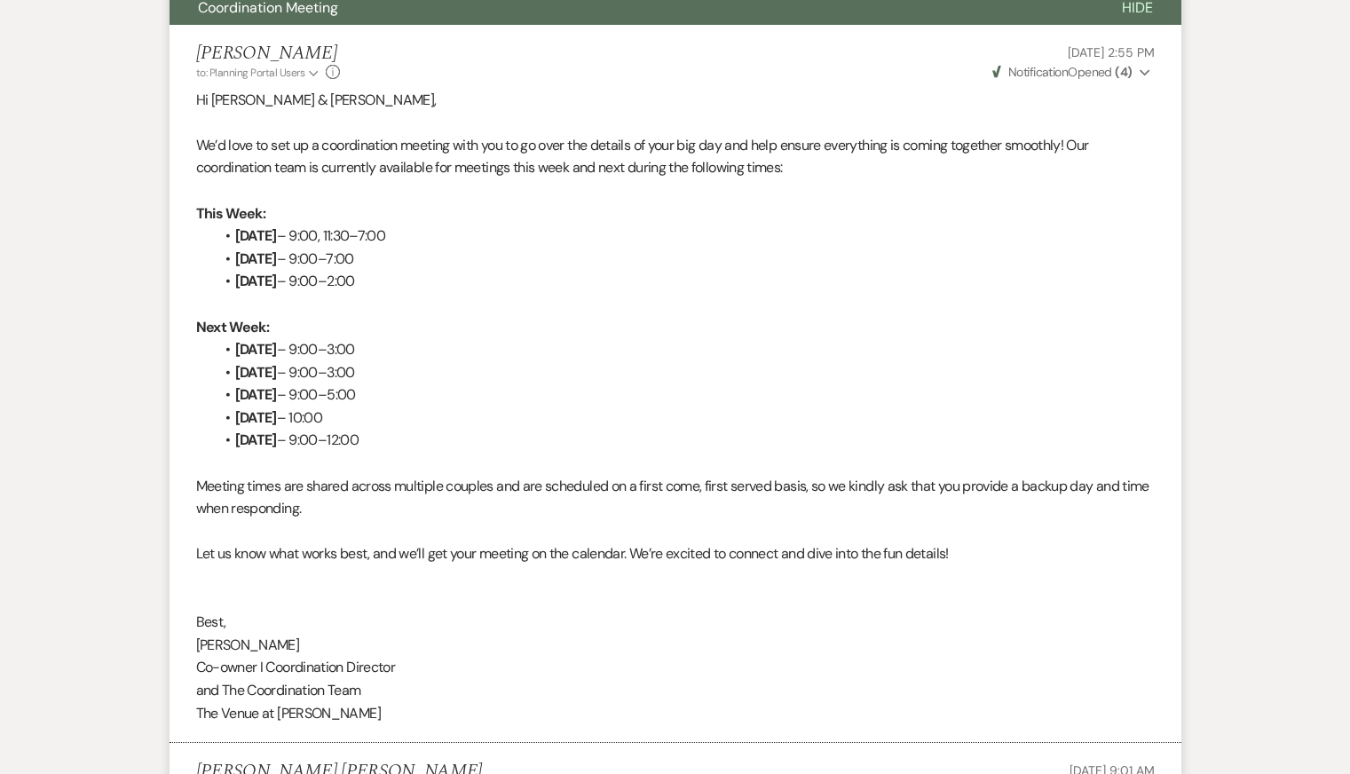
select select "5"
select select "8"
select select "5"
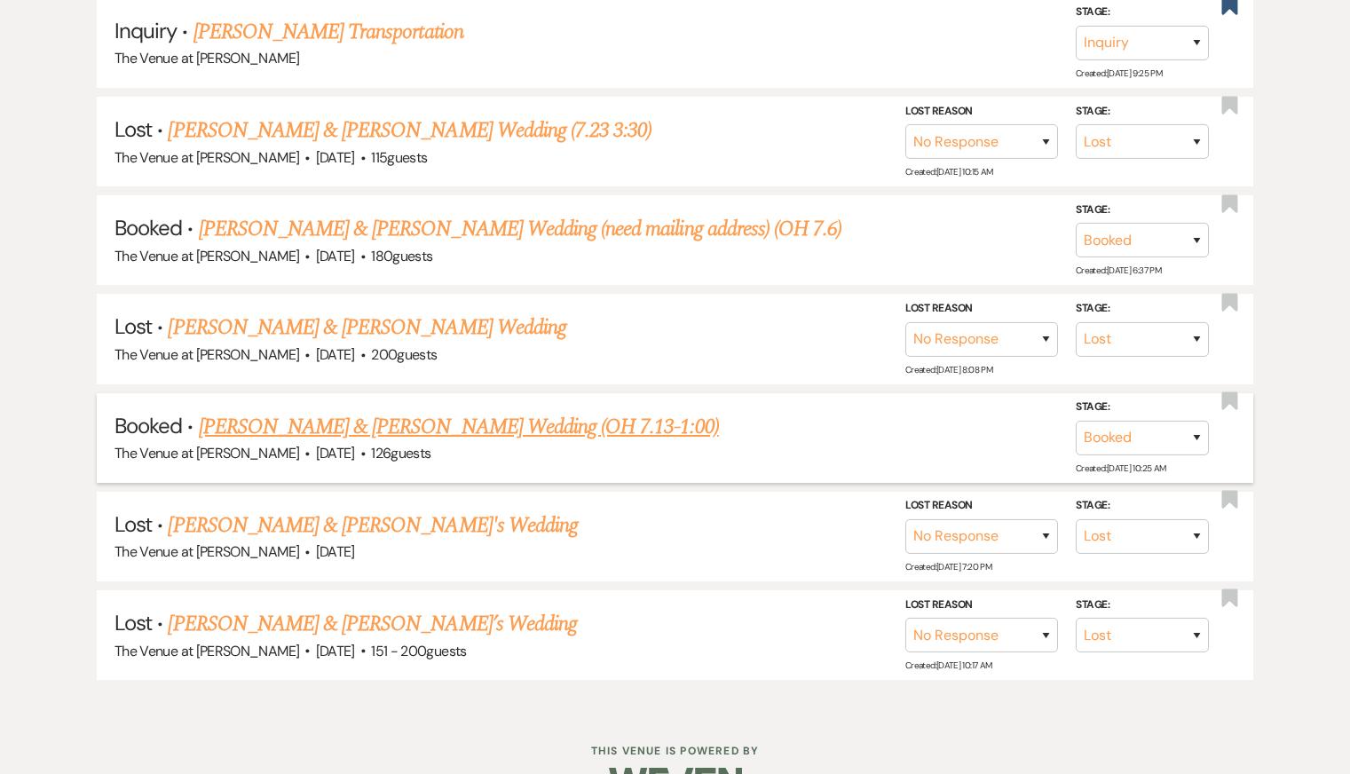
scroll to position [0, 0]
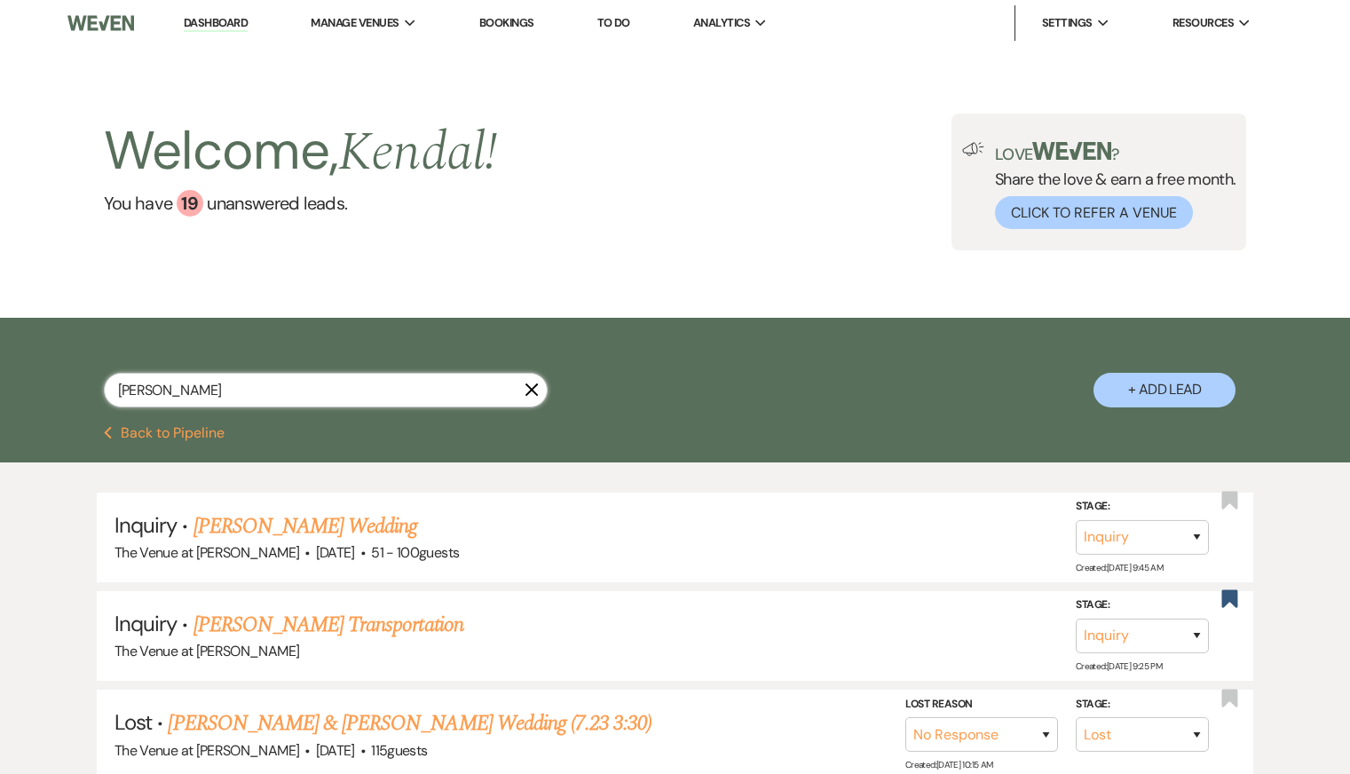
click at [165, 393] on input "bobby" at bounding box center [326, 390] width 444 height 35
paste input "Madison Hoelzel"
type input "Madison Hoelzel"
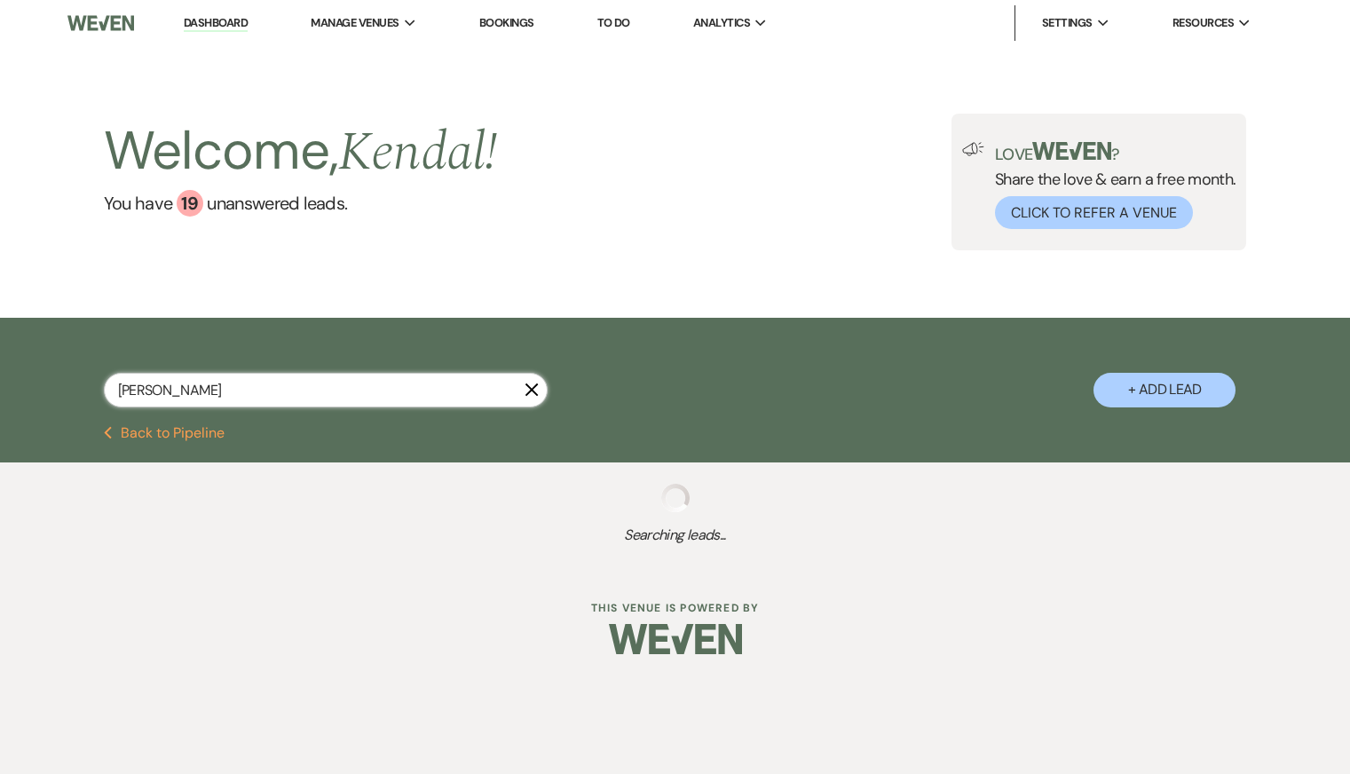
select select "2"
select select "4"
select select "2"
select select "8"
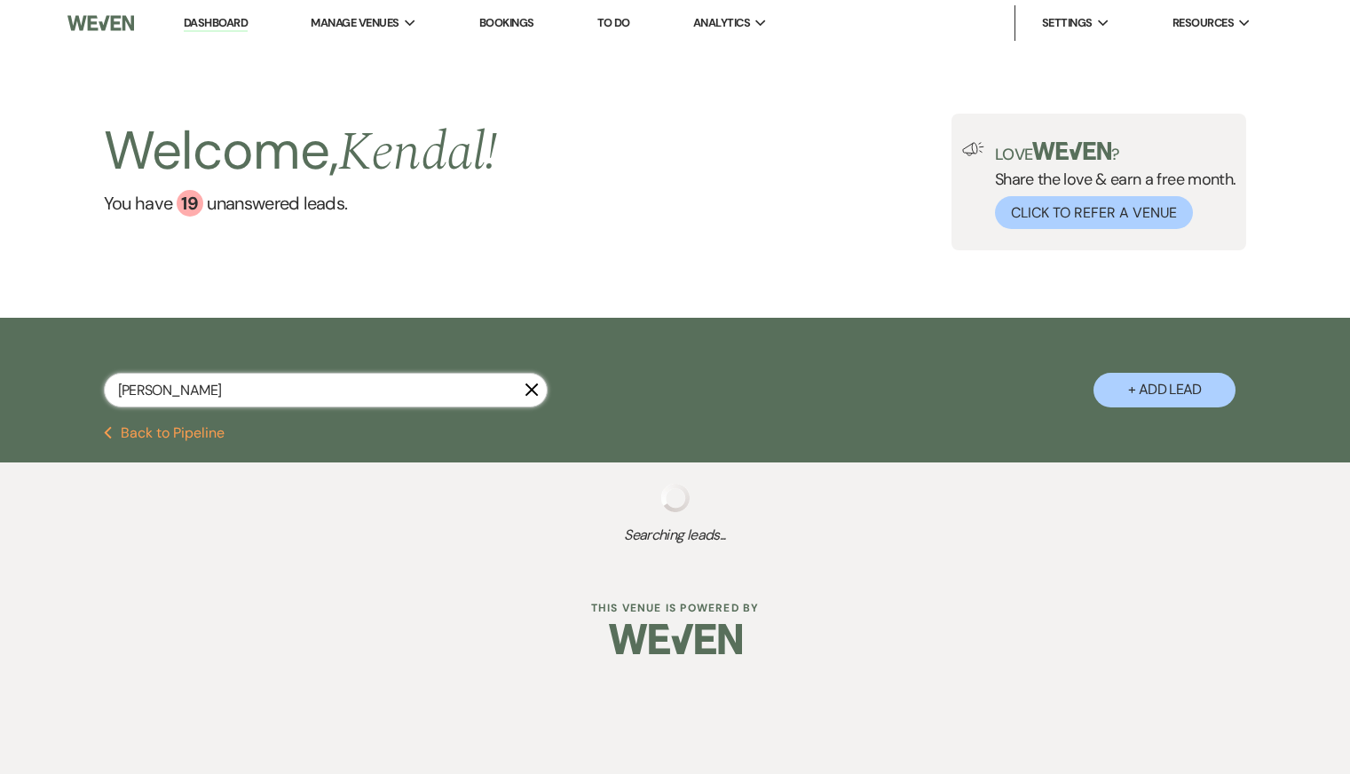
select select "8"
select select "6"
select select "8"
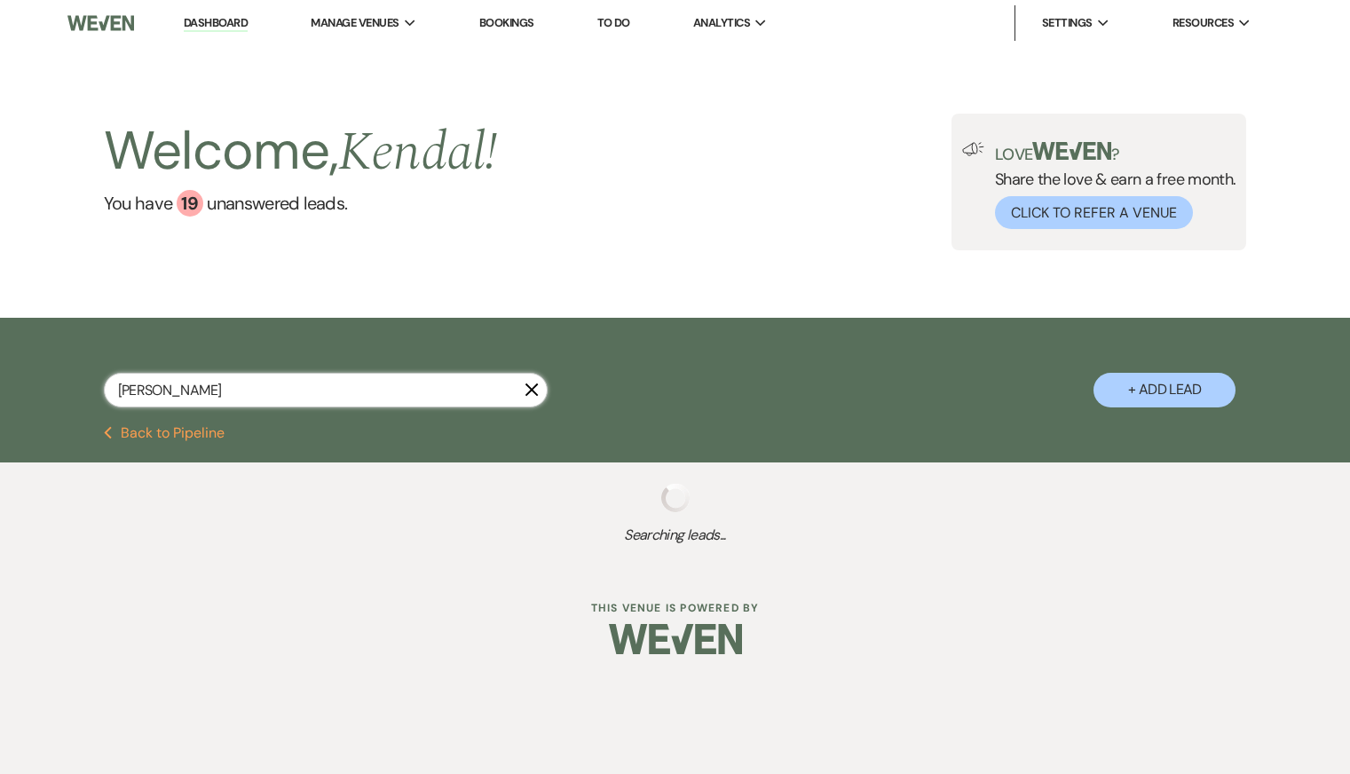
select select "8"
select select "5"
select select "8"
select select "5"
select select "8"
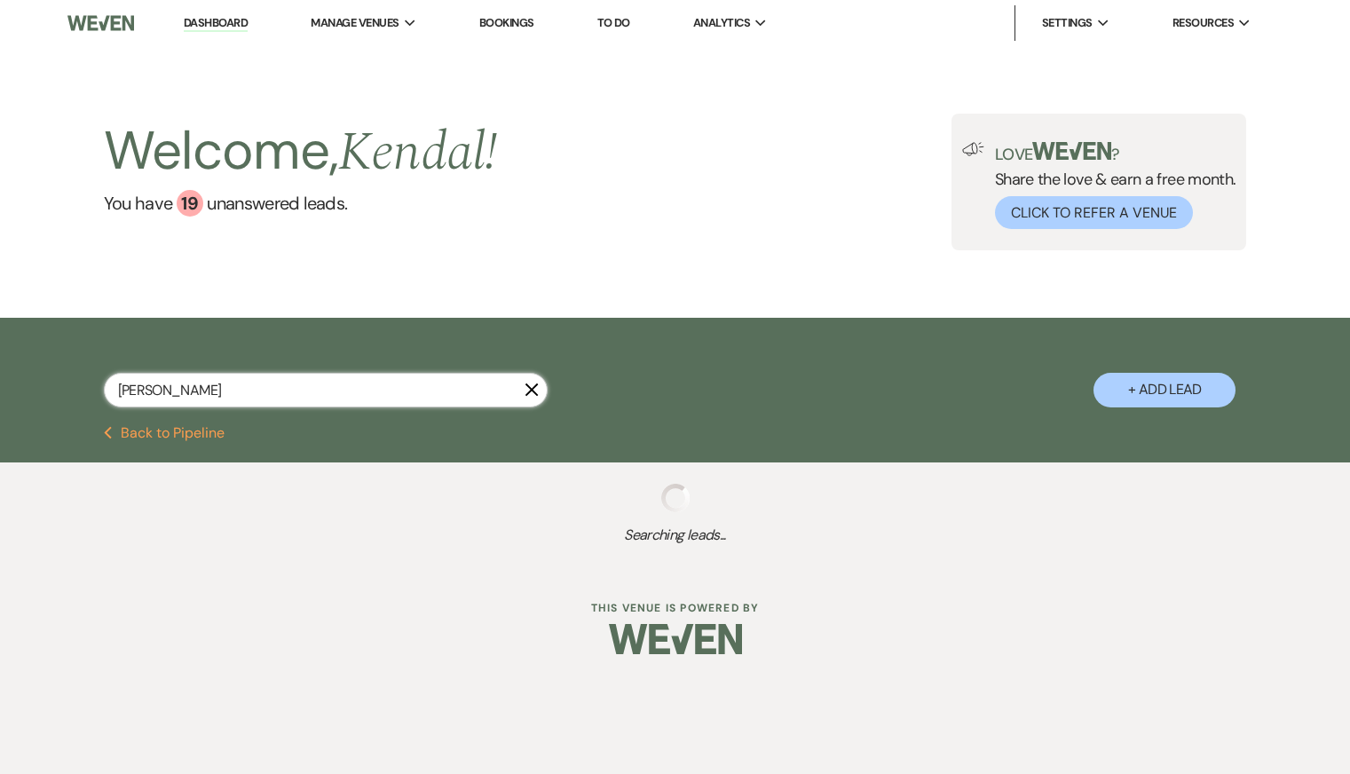
select select "5"
select select "8"
select select "6"
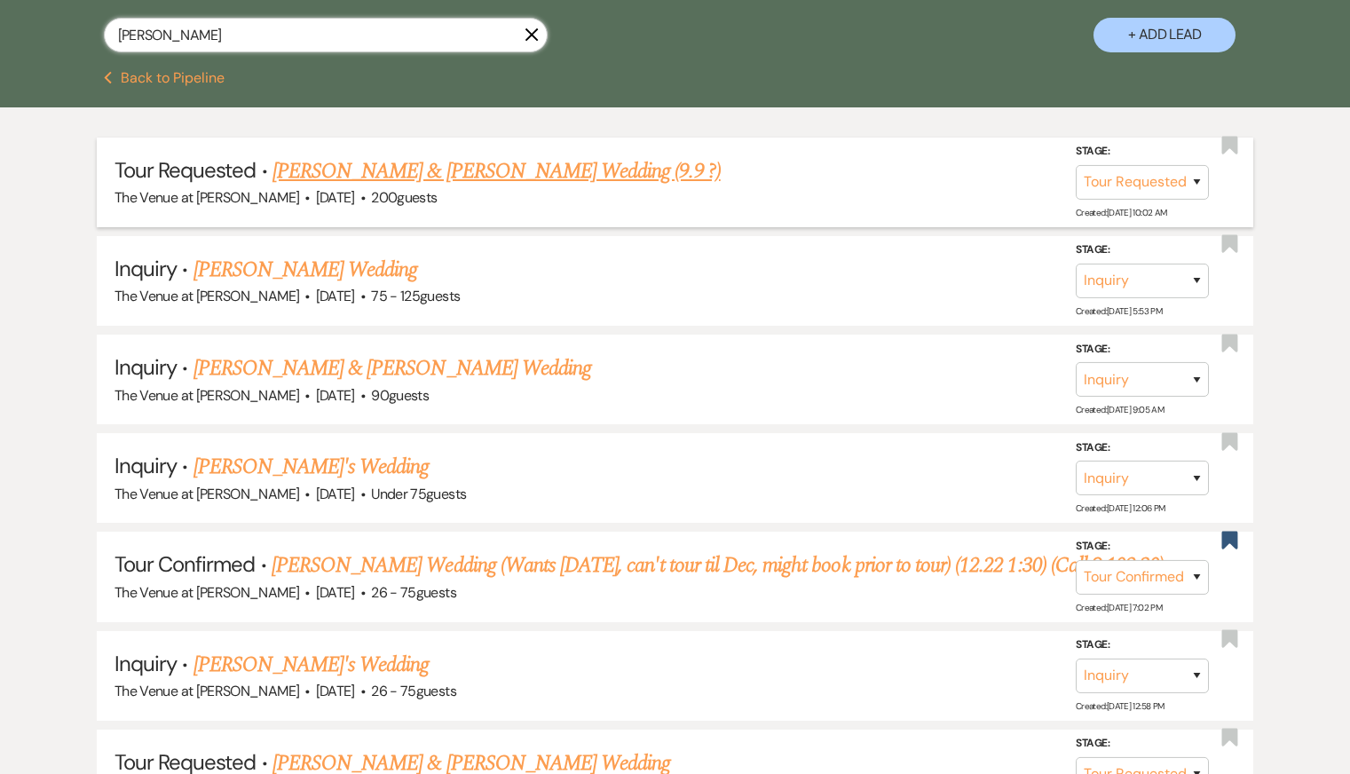
scroll to position [366, 0]
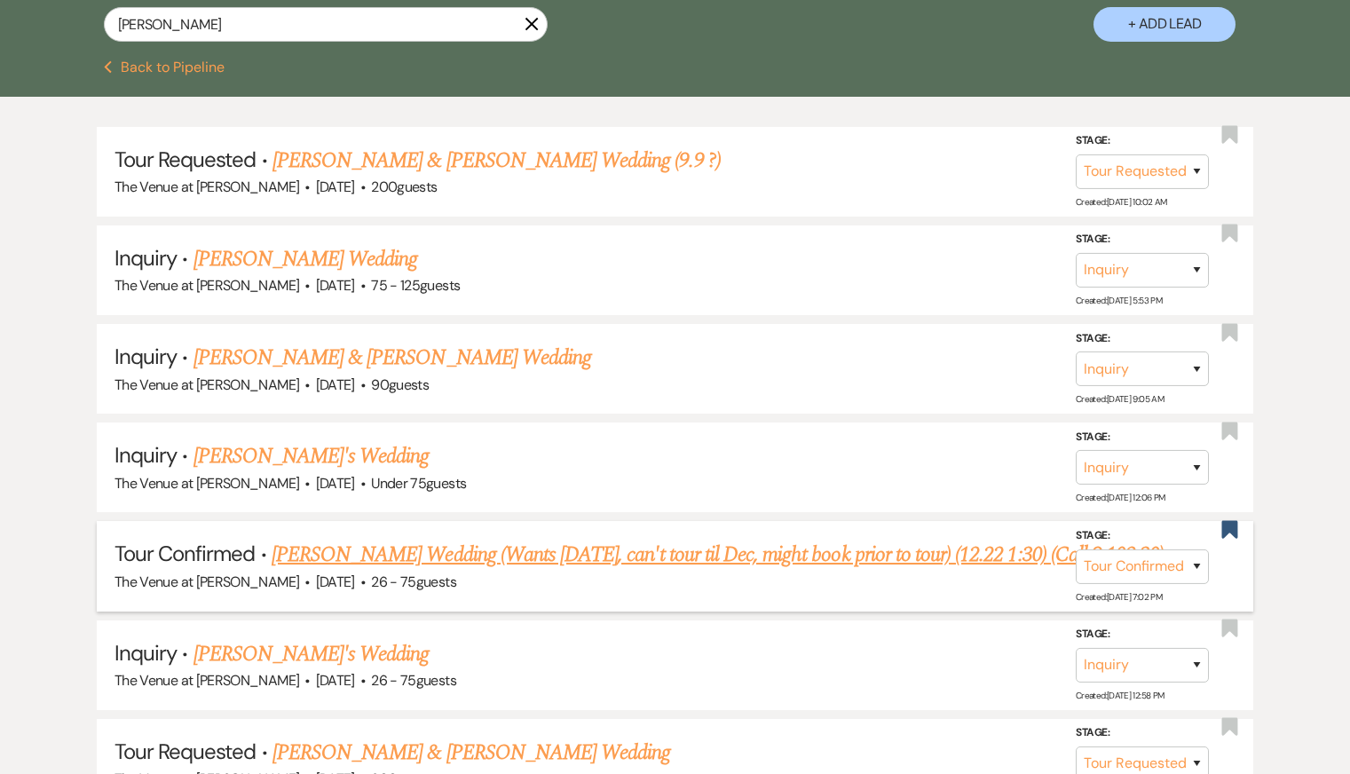
click at [390, 548] on link "Madison Hoelzel's Wedding (Wants 5.28.27, can't tour til Dec, might book prior …" at bounding box center [718, 555] width 892 height 32
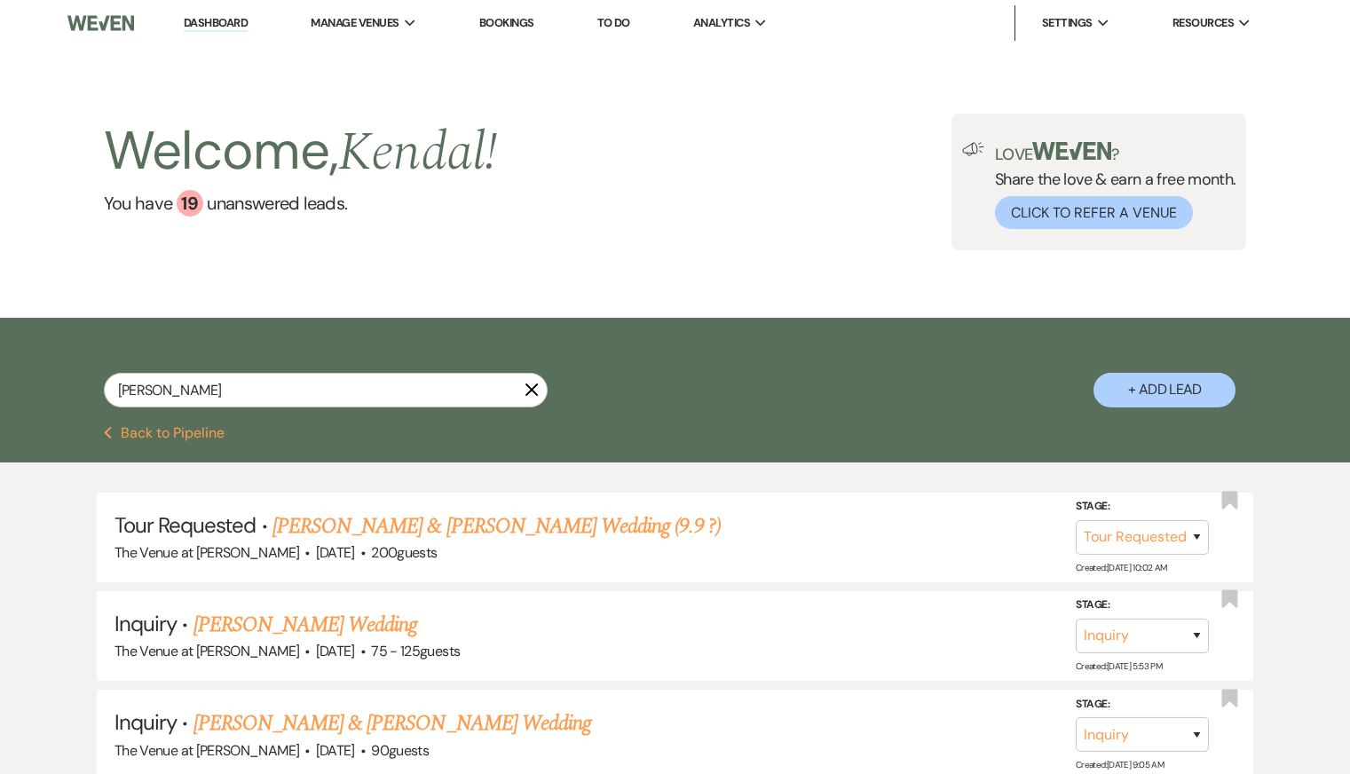
select select "4"
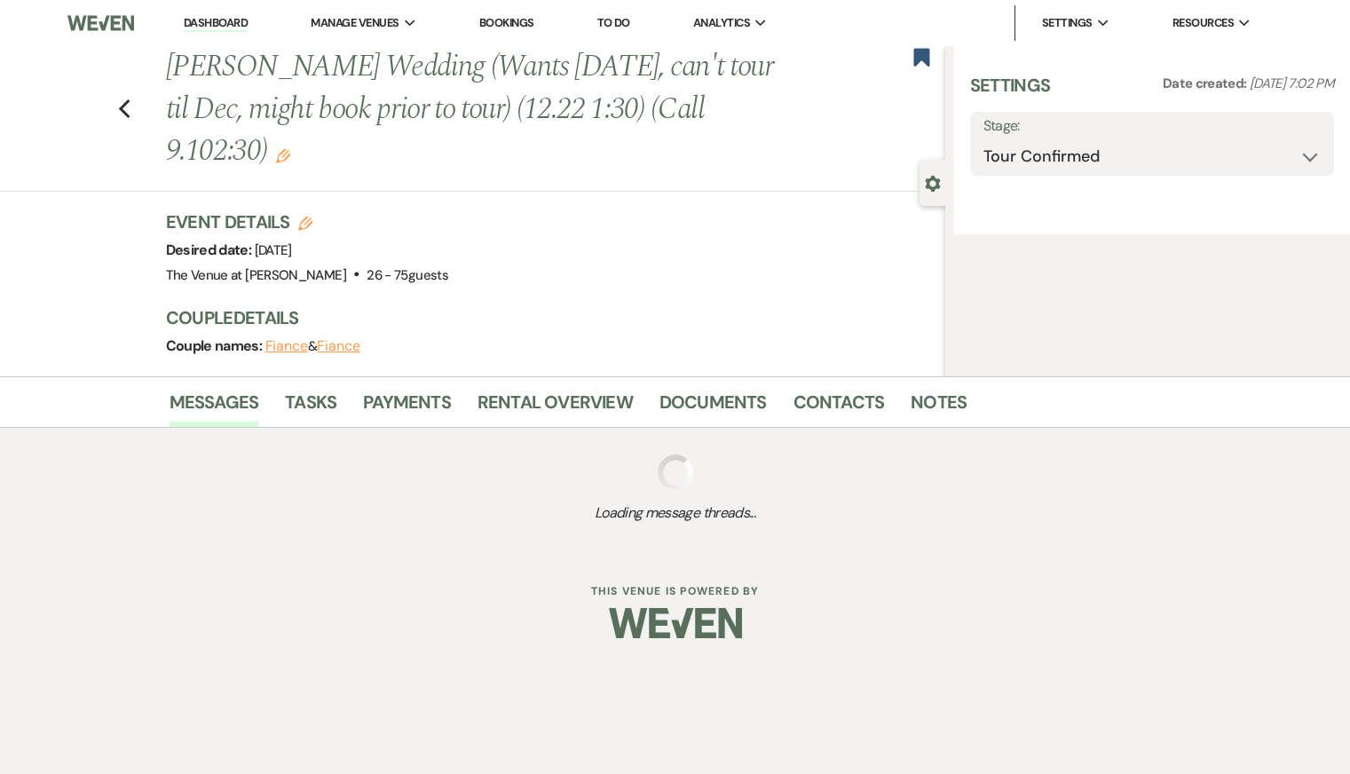
select select "4"
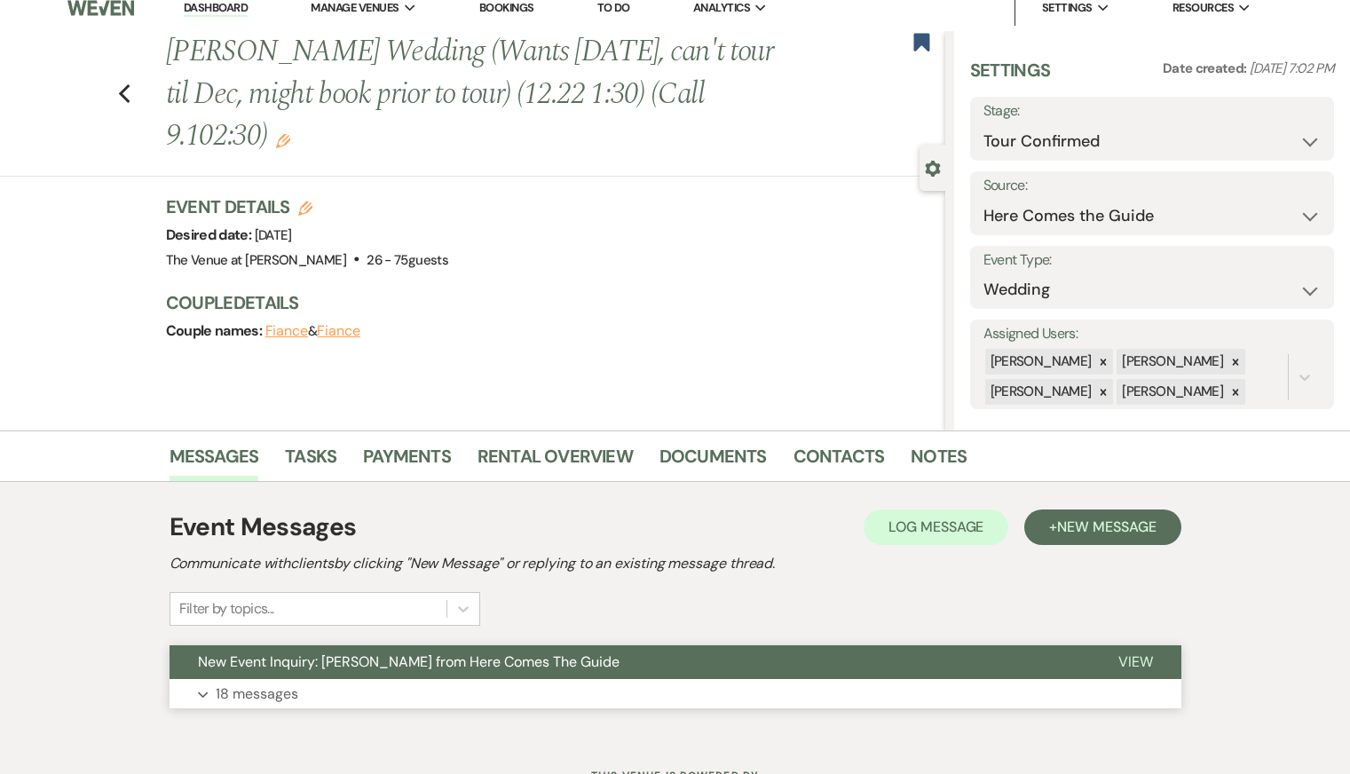
click at [369, 685] on button "Expand 18 messages" at bounding box center [675, 694] width 1012 height 30
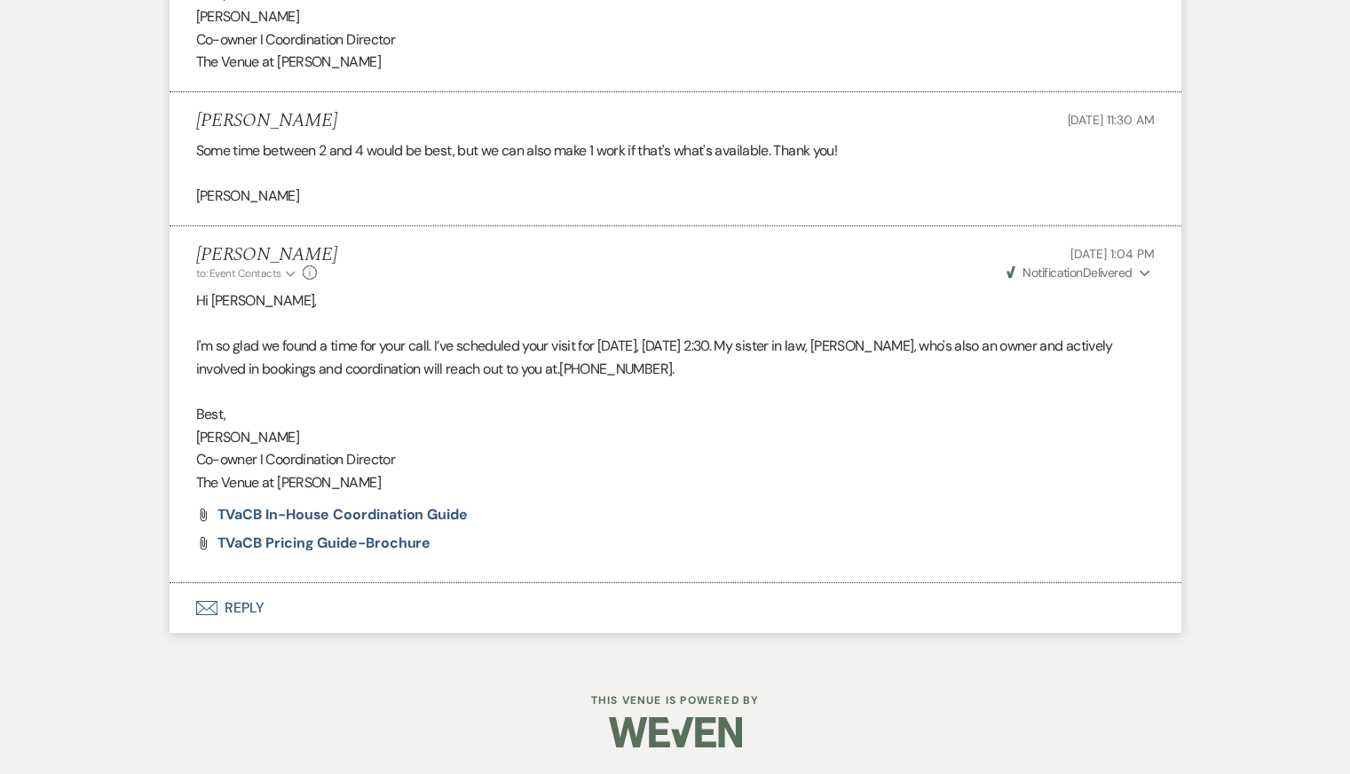
scroll to position [6680, 0]
drag, startPoint x: 674, startPoint y: 403, endPoint x: 809, endPoint y: 428, distance: 138.0
click at [810, 380] on p "I'm so glad we found a time for your call. I’ve scheduled your visit for tomorr…" at bounding box center [675, 357] width 958 height 45
click at [809, 380] on p "I'm so glad we found a time for your call. I’ve scheduled your visit for tomorr…" at bounding box center [675, 357] width 958 height 45
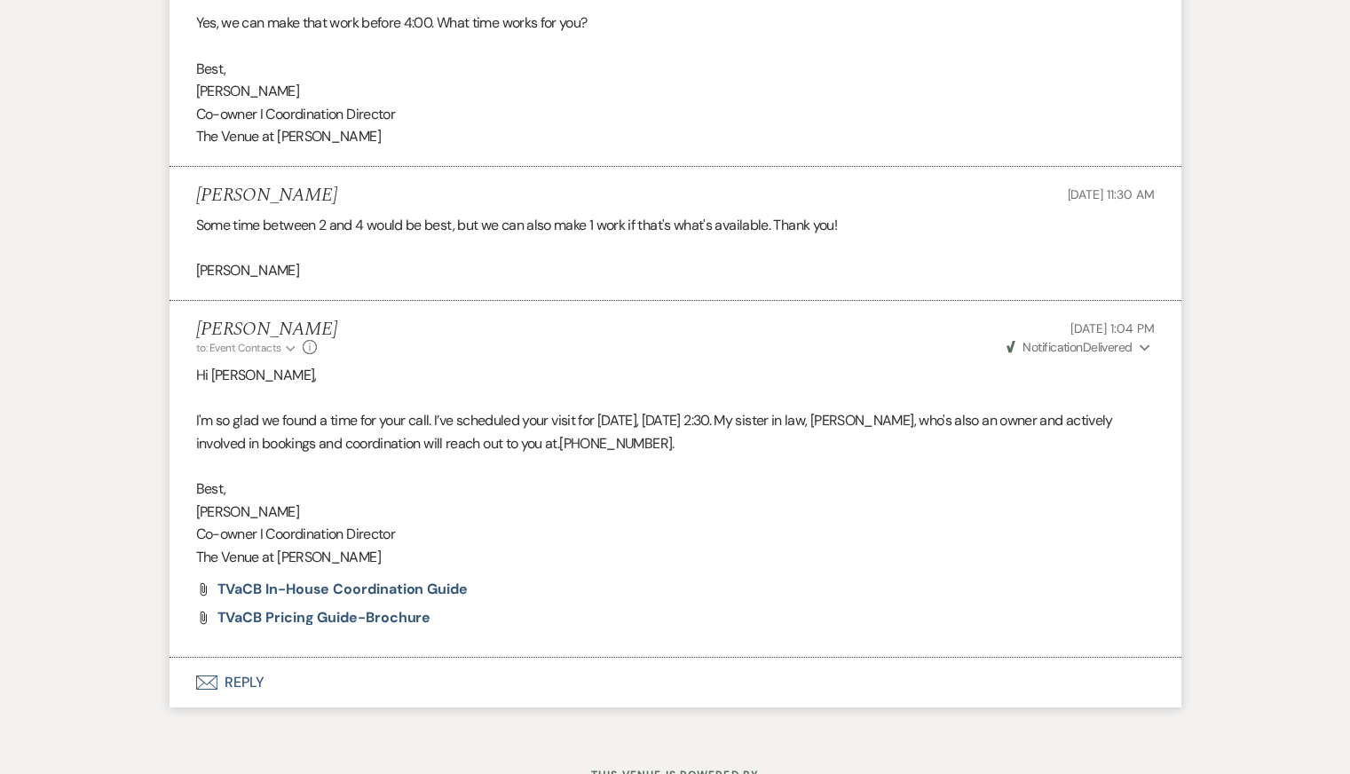
scroll to position [6577, 0]
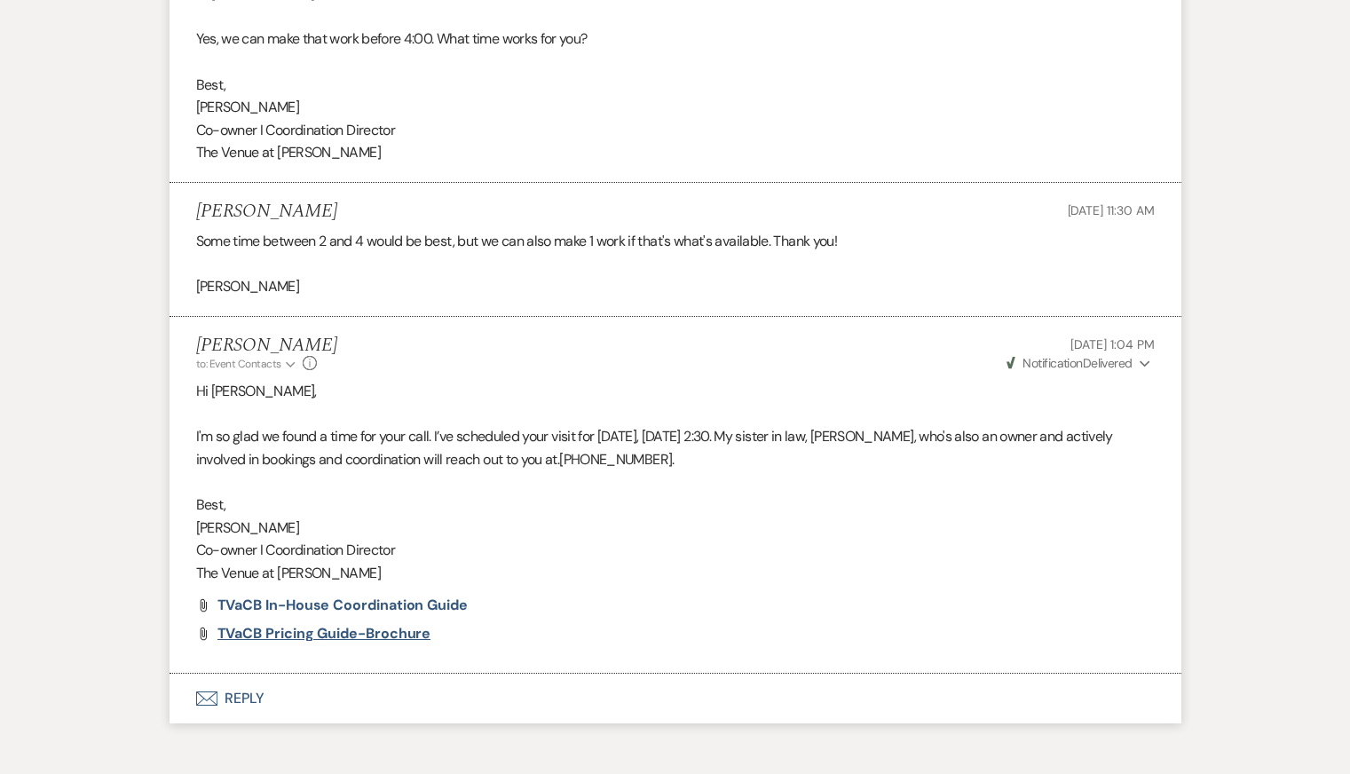
click at [367, 642] on span "TVaCB Pricing Guide-Brochure" at bounding box center [324, 633] width 214 height 19
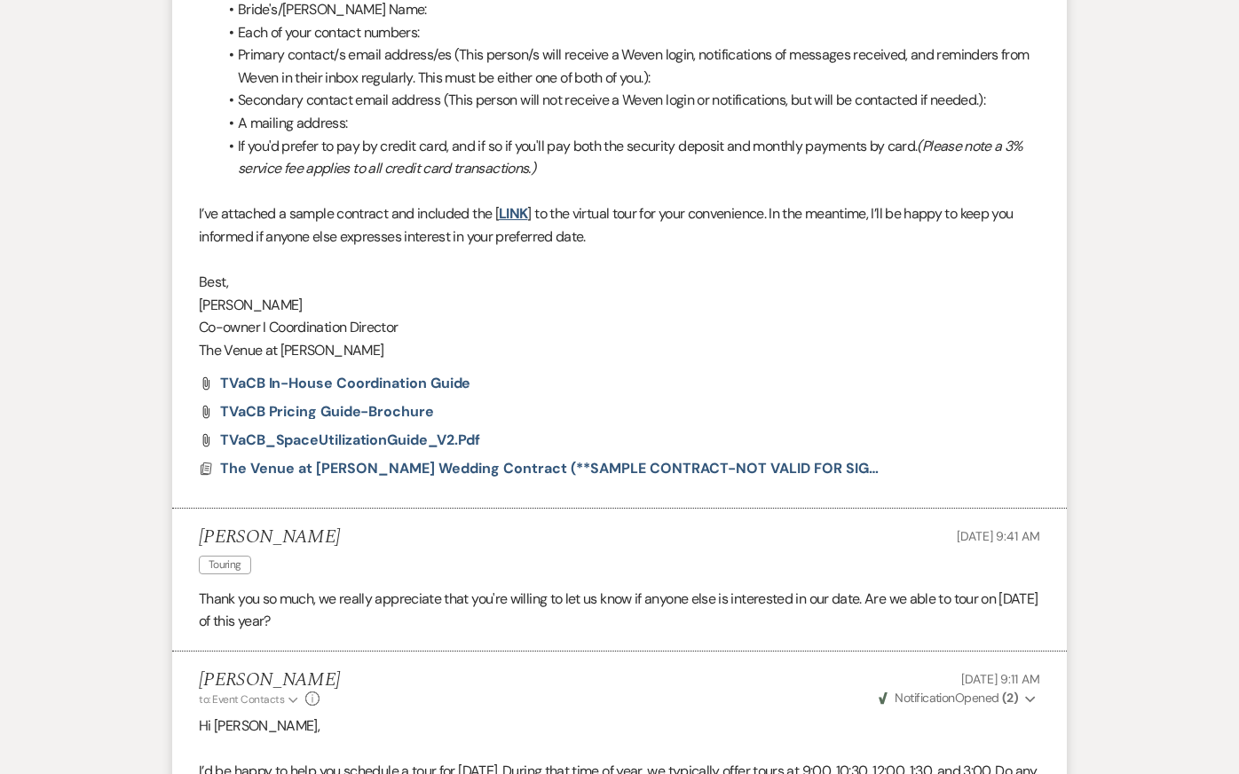
scroll to position [3340, 0]
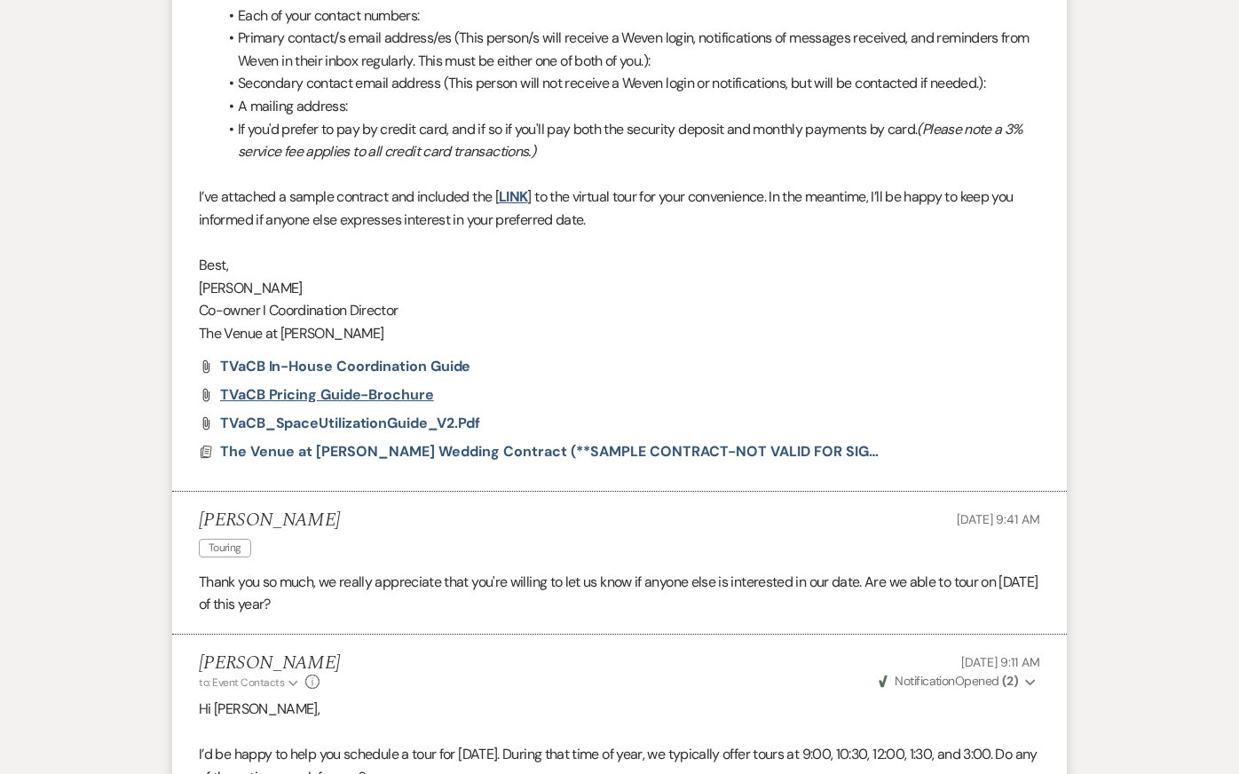
click at [386, 404] on span "TVaCB Pricing Guide-Brochure" at bounding box center [327, 394] width 214 height 19
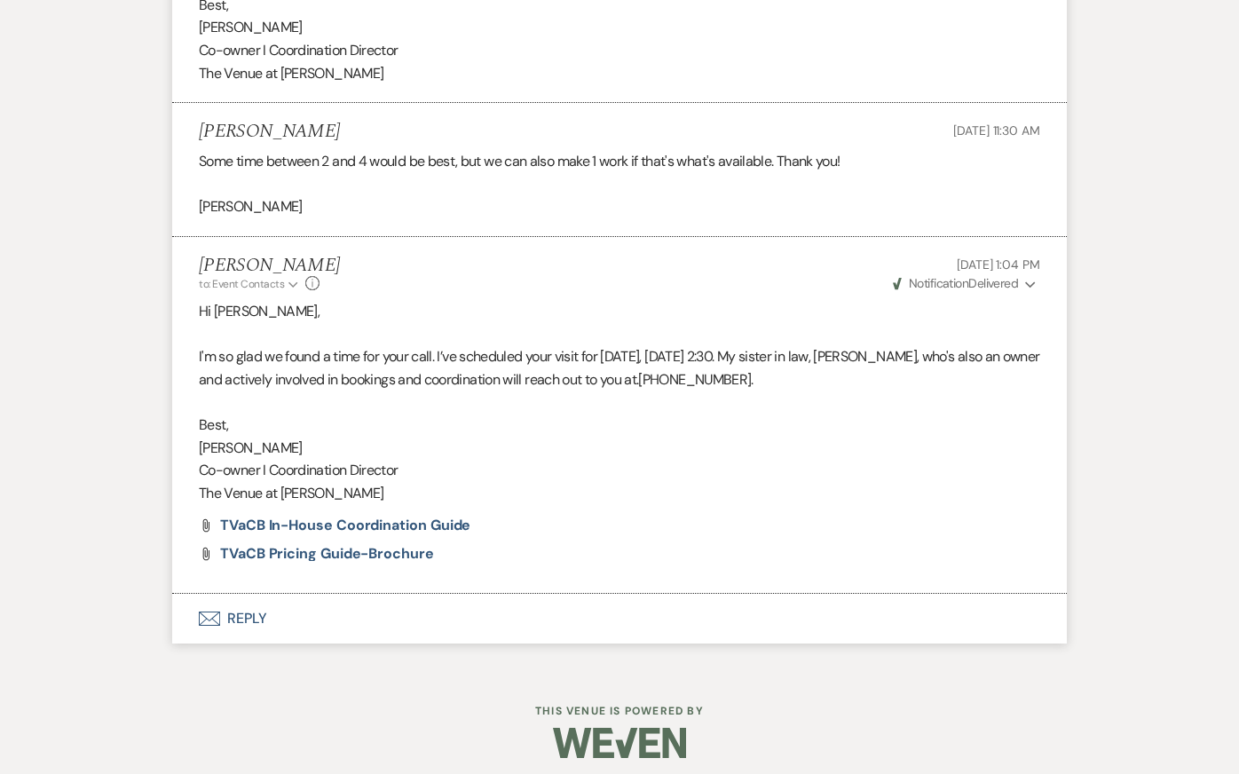
scroll to position [6816, 0]
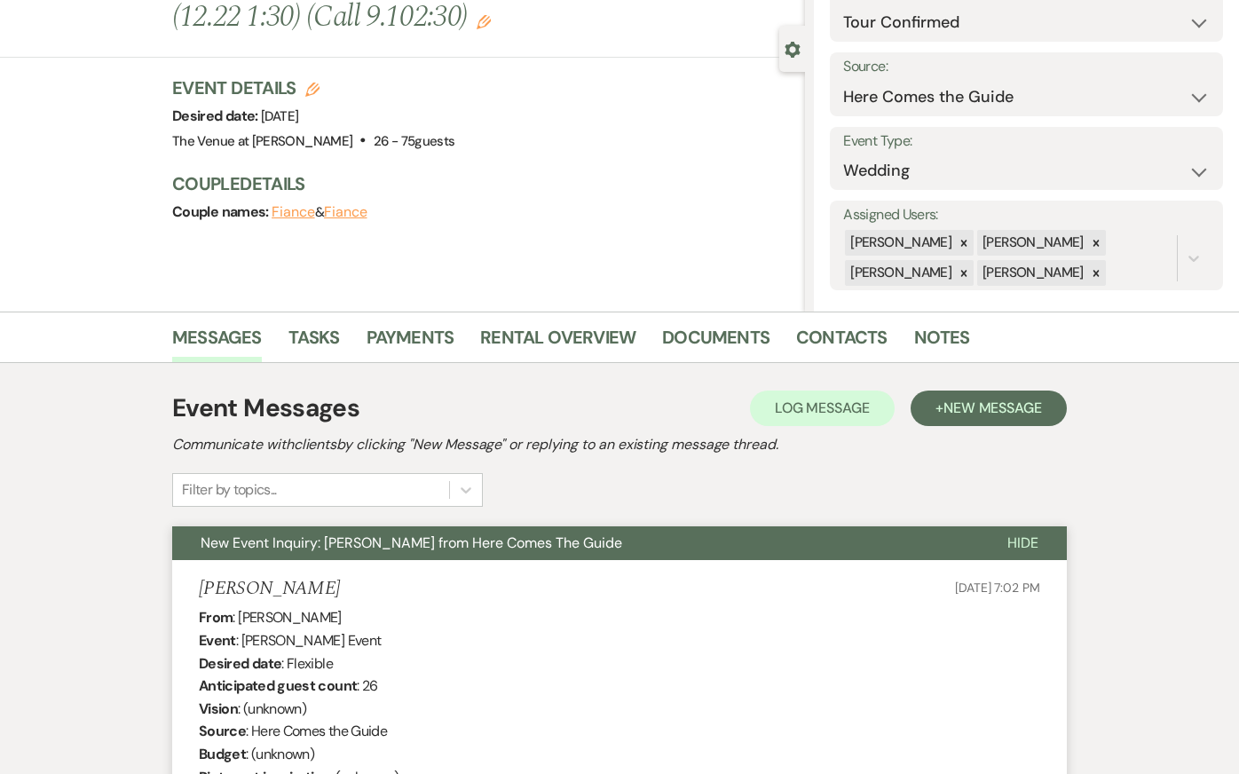
scroll to position [0, 0]
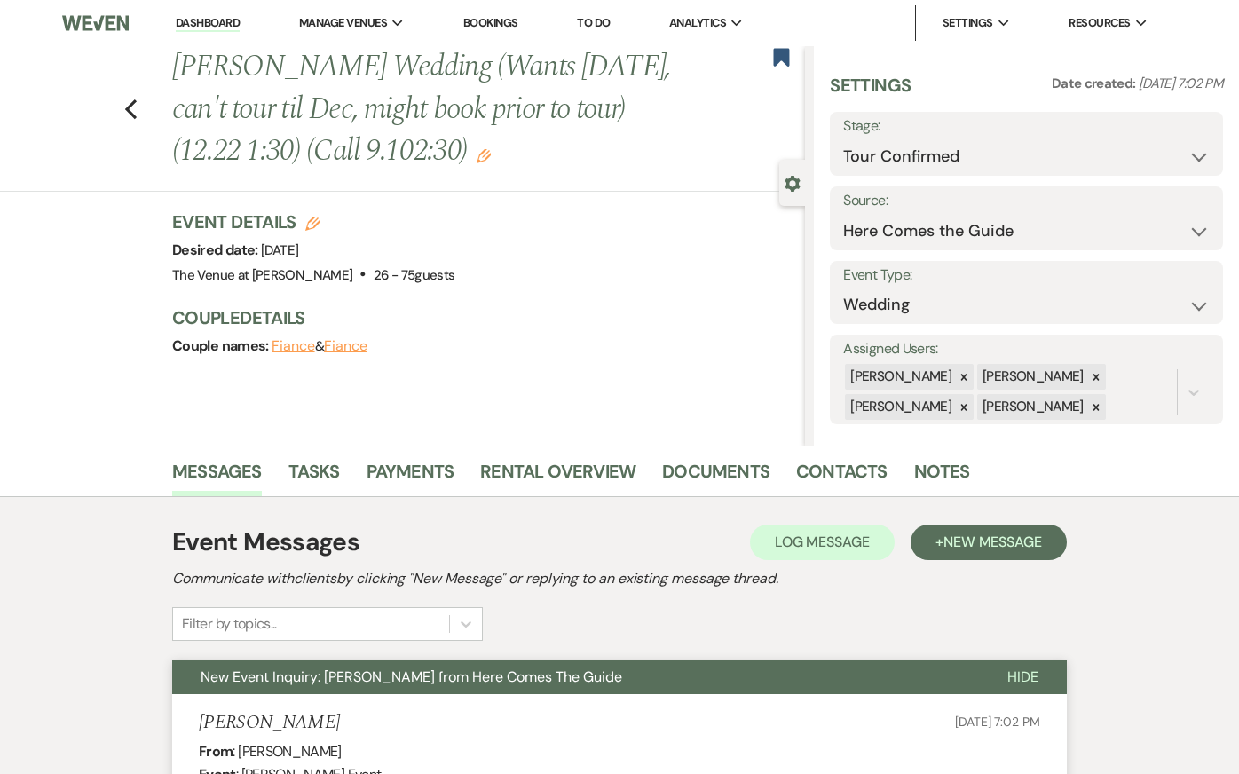
click at [122, 236] on div "Previous Madison Hoelzel's Wedding (Wants 5.28.27, can't tour til Dec, might bo…" at bounding box center [402, 245] width 805 height 399
click at [38, 116] on div "Previous Madison Hoelzel's Wedding (Wants 5.28.27, can't tour til Dec, might bo…" at bounding box center [398, 119] width 814 height 146
click at [115, 312] on div "Previous Madison Hoelzel's Wedding (Wants 5.28.27, can't tour til Dec, might bo…" at bounding box center [402, 245] width 805 height 399
click at [75, 488] on div "Messages Tasks Payments Rental Overview Documents Contacts Notes" at bounding box center [619, 470] width 1239 height 51
click at [79, 490] on div "Messages Tasks Payments Rental Overview Documents Contacts Notes" at bounding box center [619, 470] width 1239 height 51
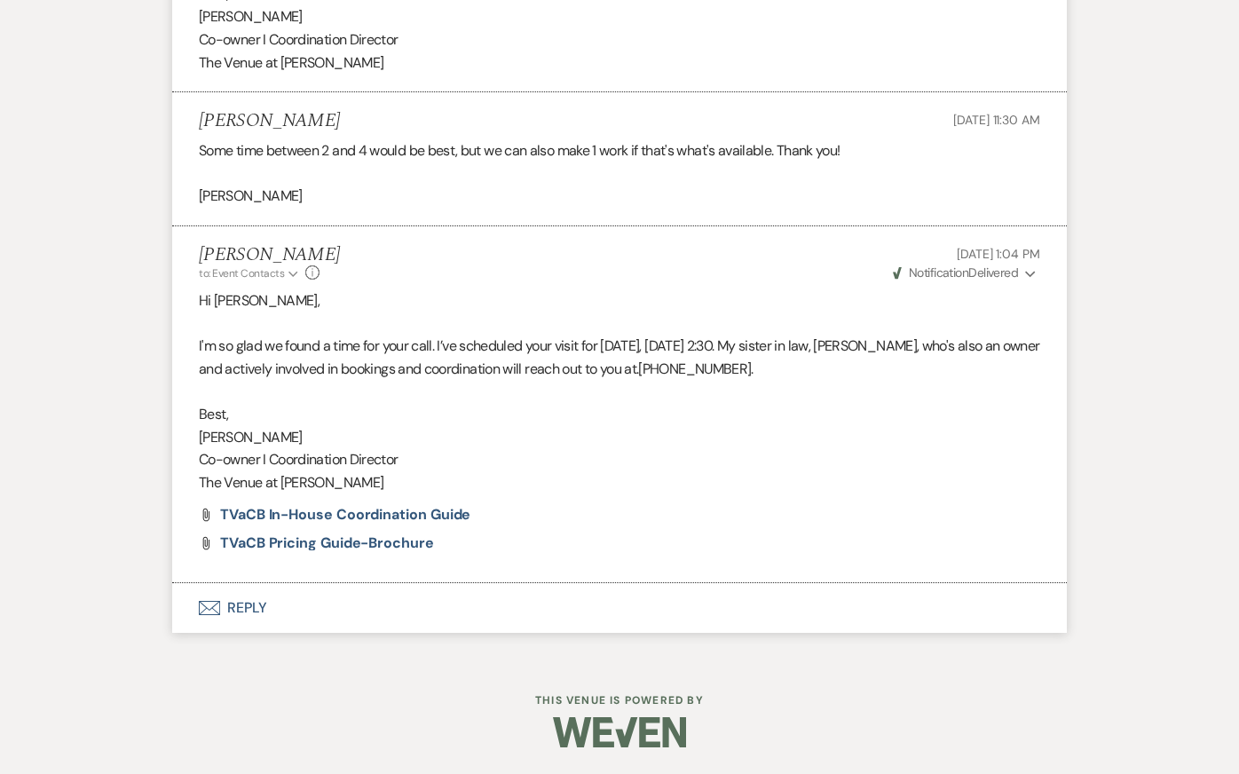
scroll to position [6917, 0]
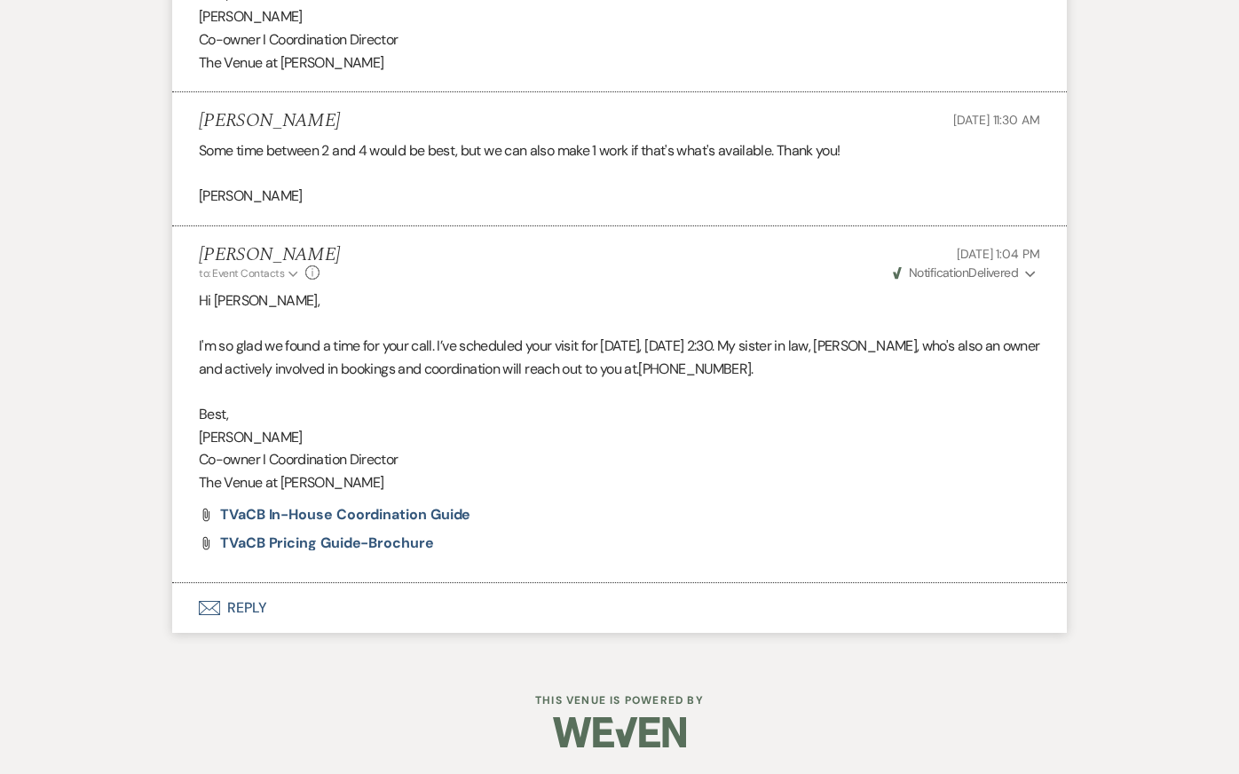
drag, startPoint x: 1076, startPoint y: 217, endPoint x: 946, endPoint y: 241, distance: 131.9
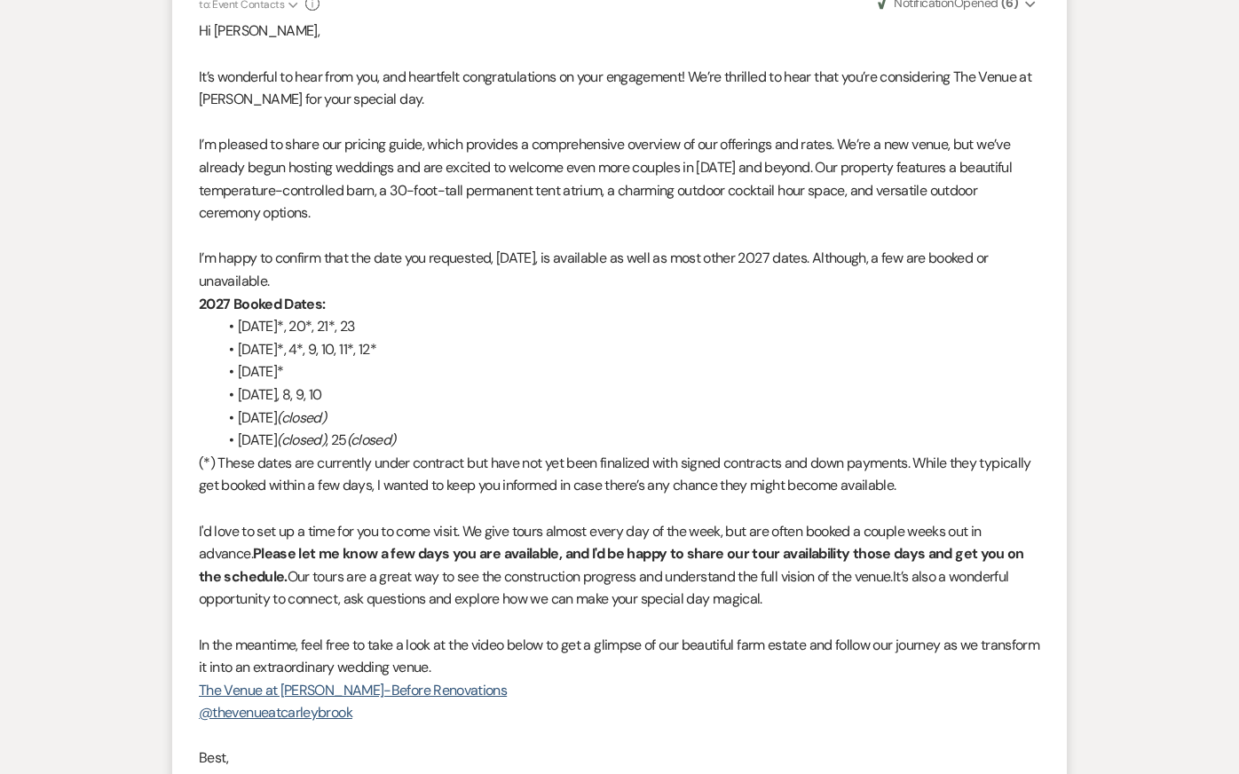
scroll to position [0, 0]
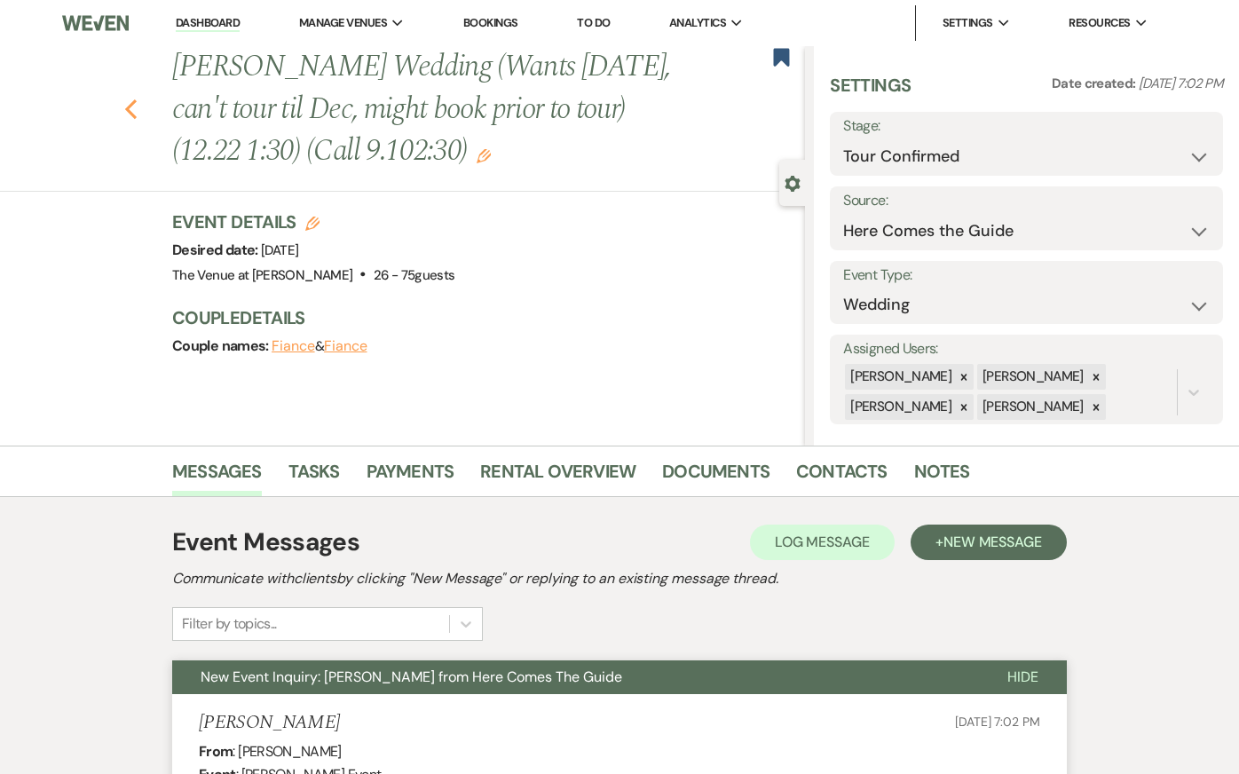
click at [128, 107] on use "button" at bounding box center [131, 109] width 12 height 20
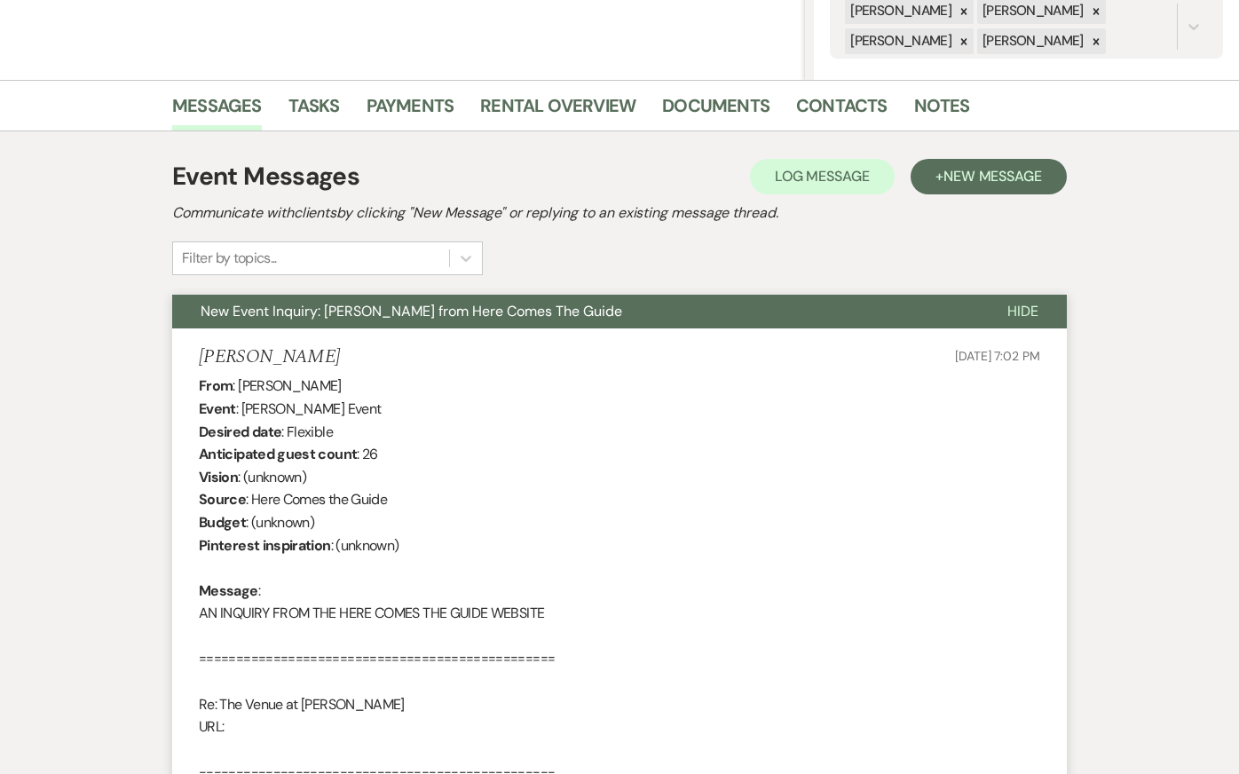
select select "2"
select select "4"
select select "2"
select select "8"
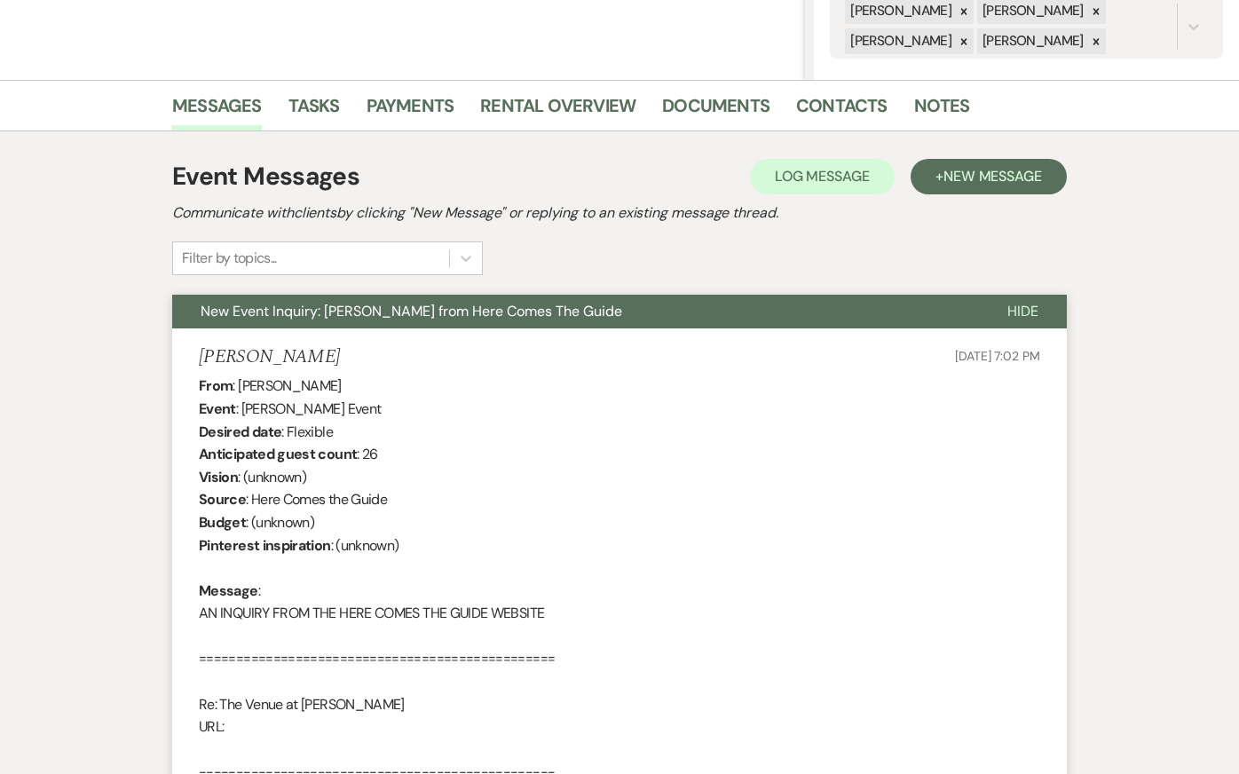
select select "8"
select select "6"
select select "8"
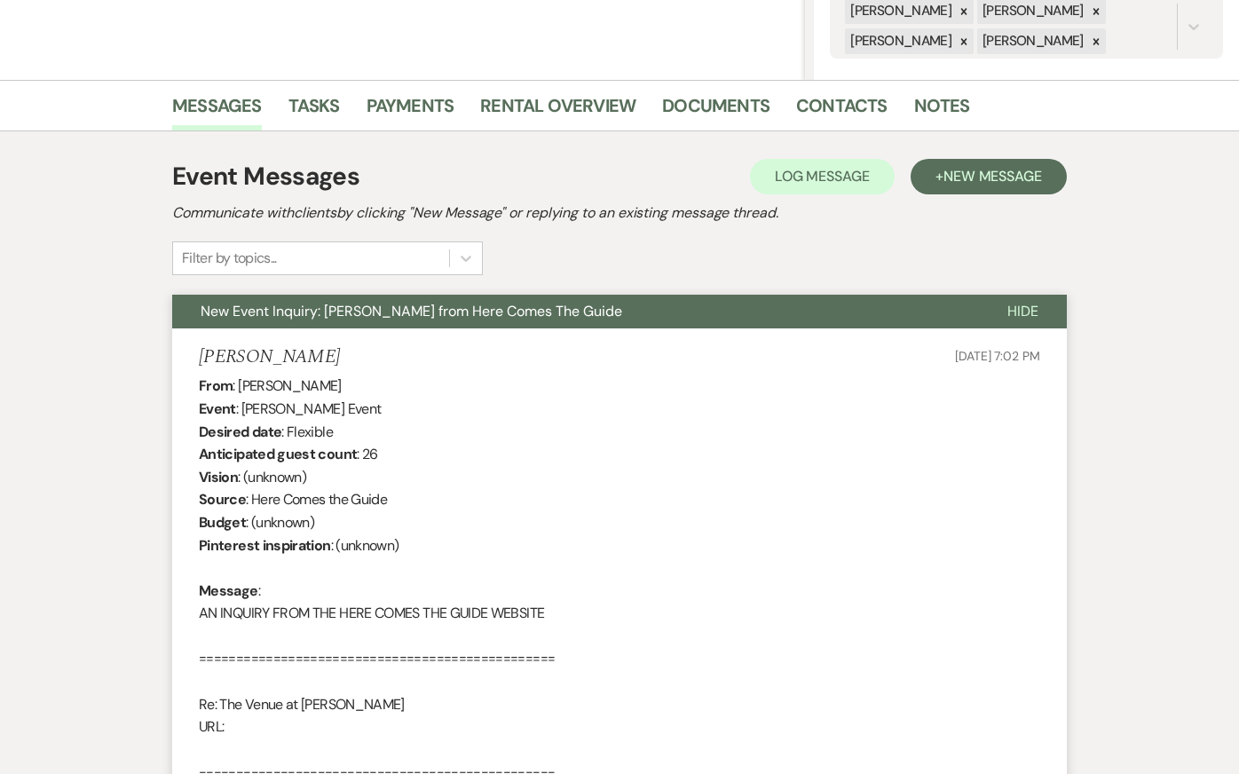
select select "8"
select select "5"
select select "8"
select select "5"
select select "8"
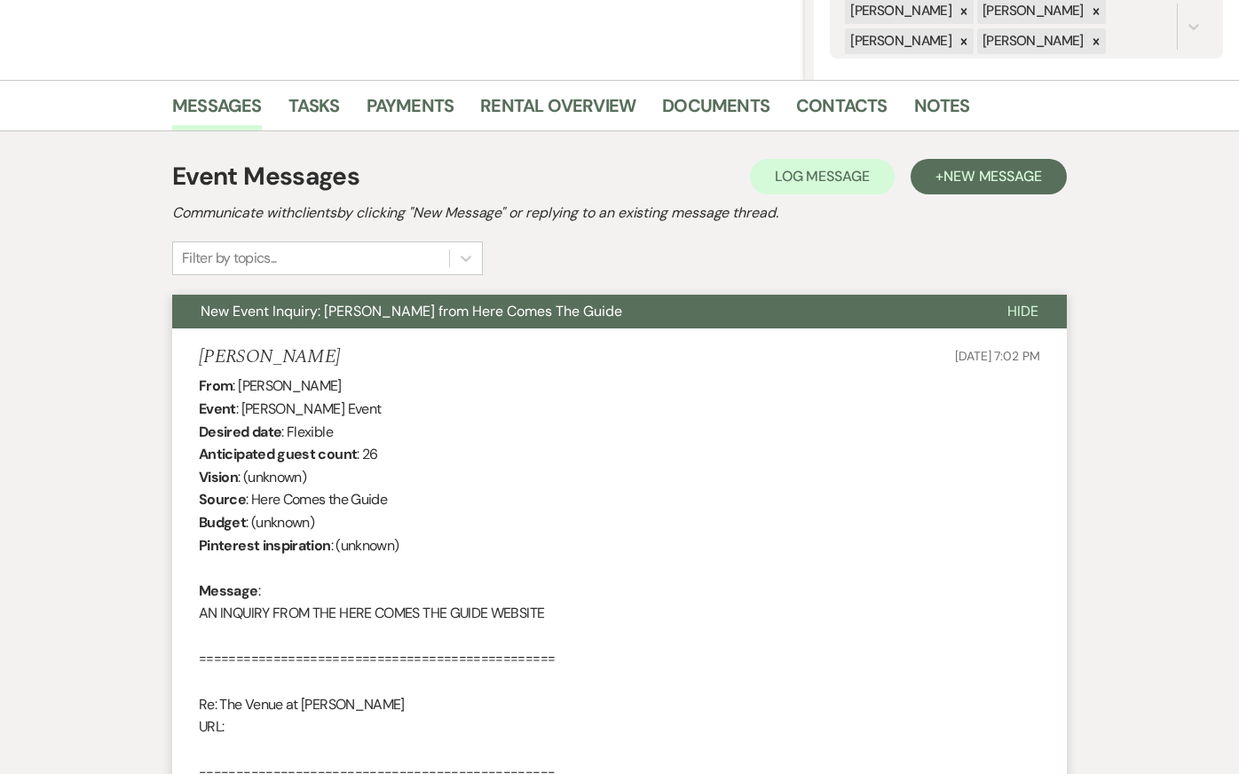
select select "5"
select select "8"
select select "6"
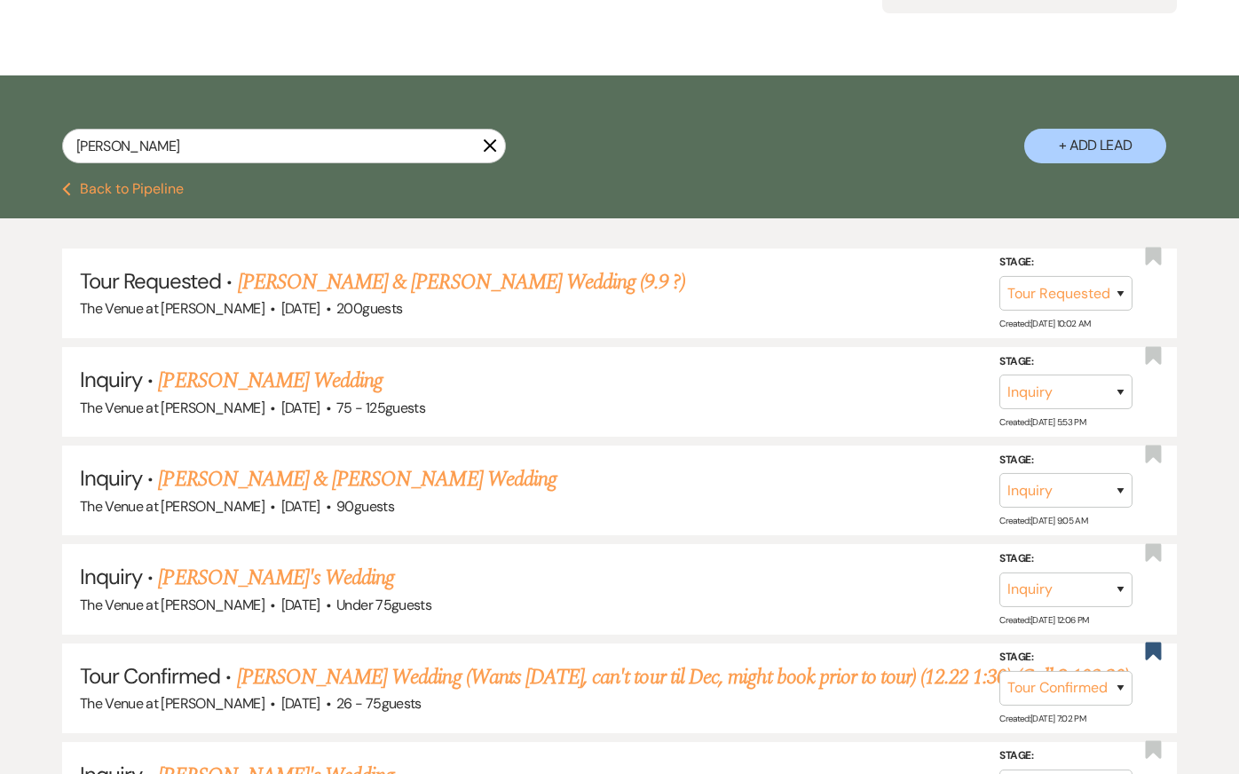
scroll to position [156, 0]
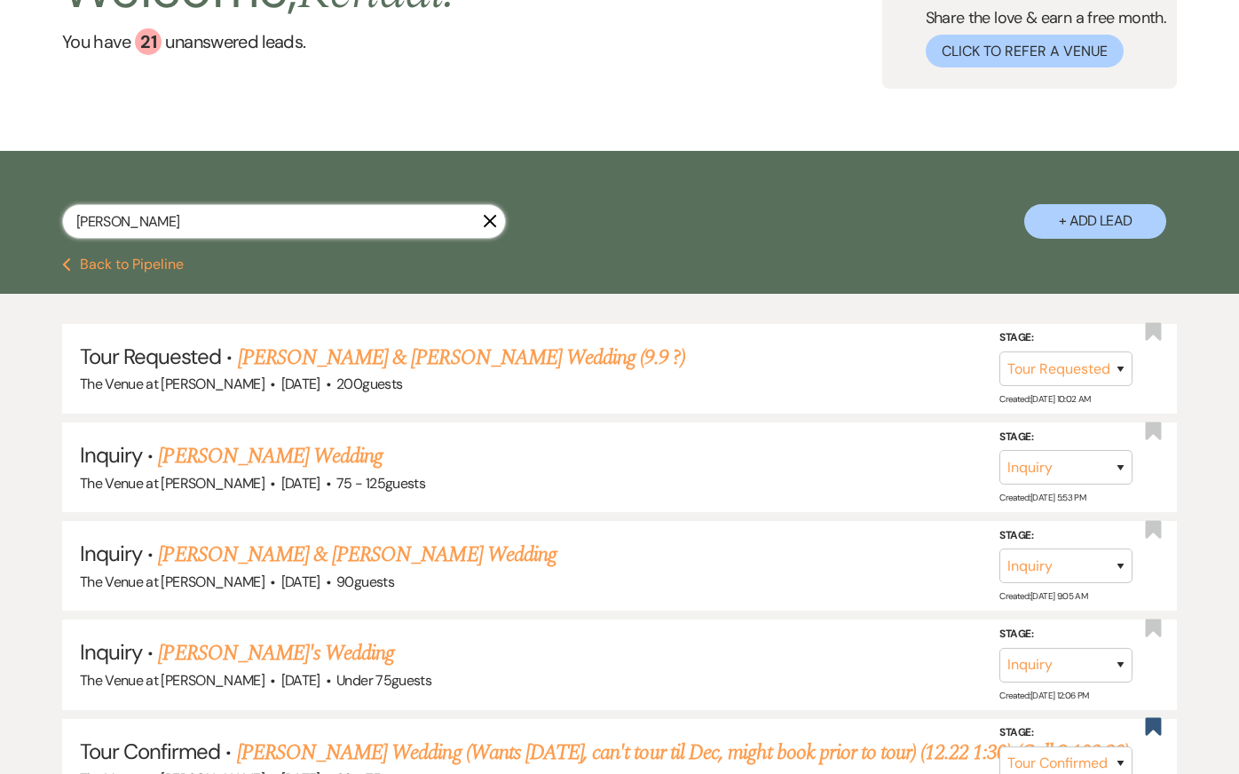
click at [156, 225] on input "Madison Hoelzel" at bounding box center [284, 221] width 444 height 35
type input "bendersky"
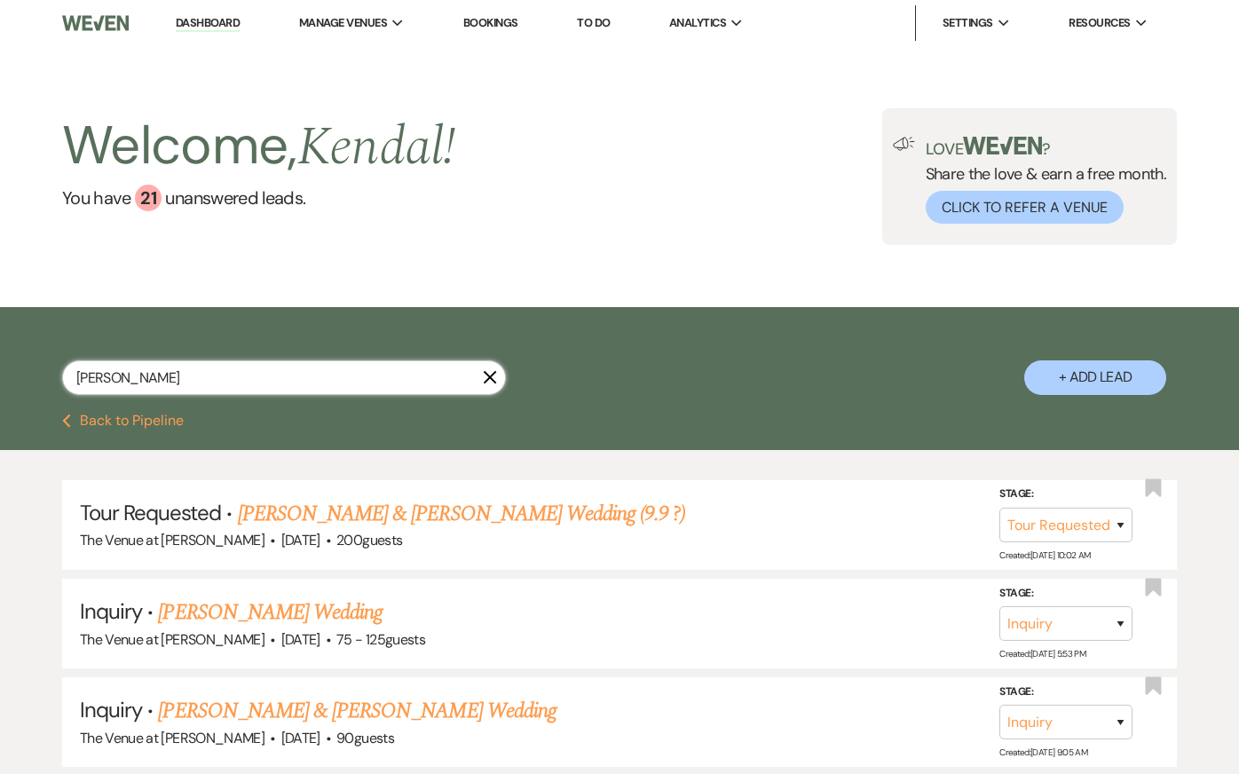
select select "8"
select select "5"
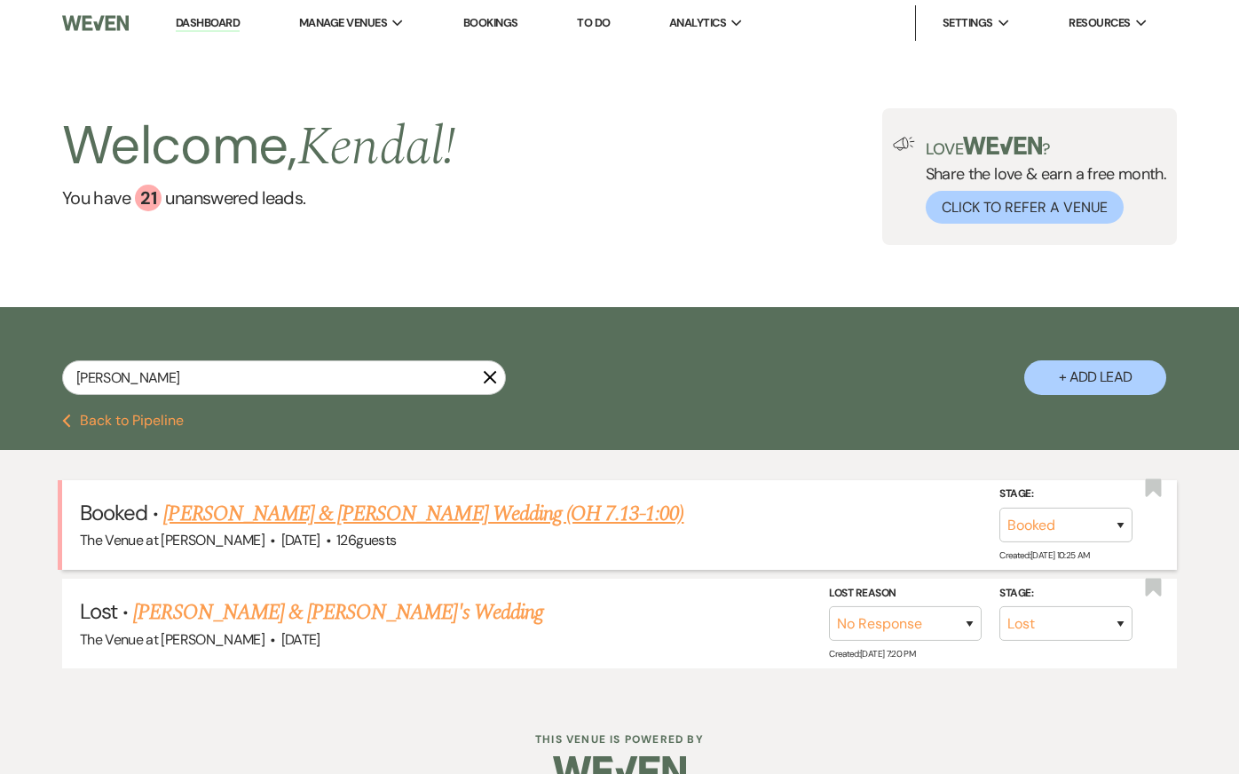
click at [314, 516] on link "[PERSON_NAME] & [PERSON_NAME] Wedding (OH 7.13-1:00)" at bounding box center [423, 514] width 520 height 32
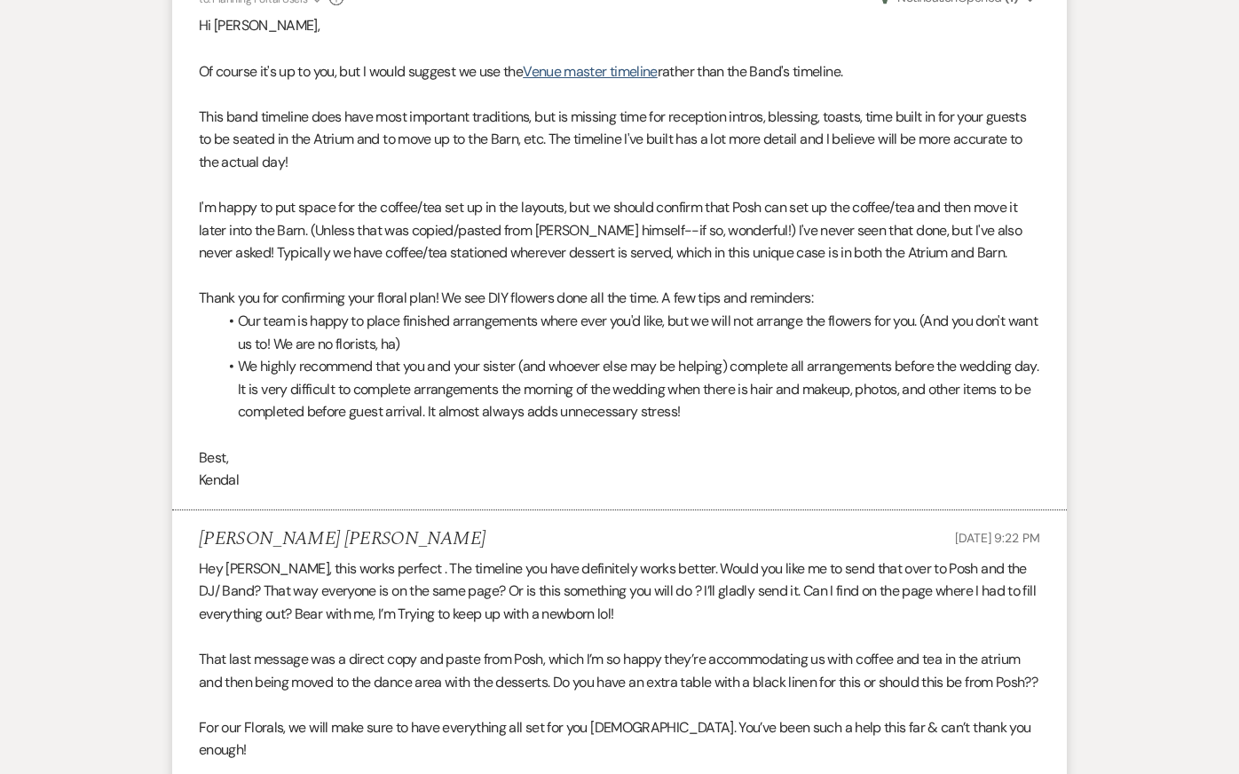
scroll to position [9743, 0]
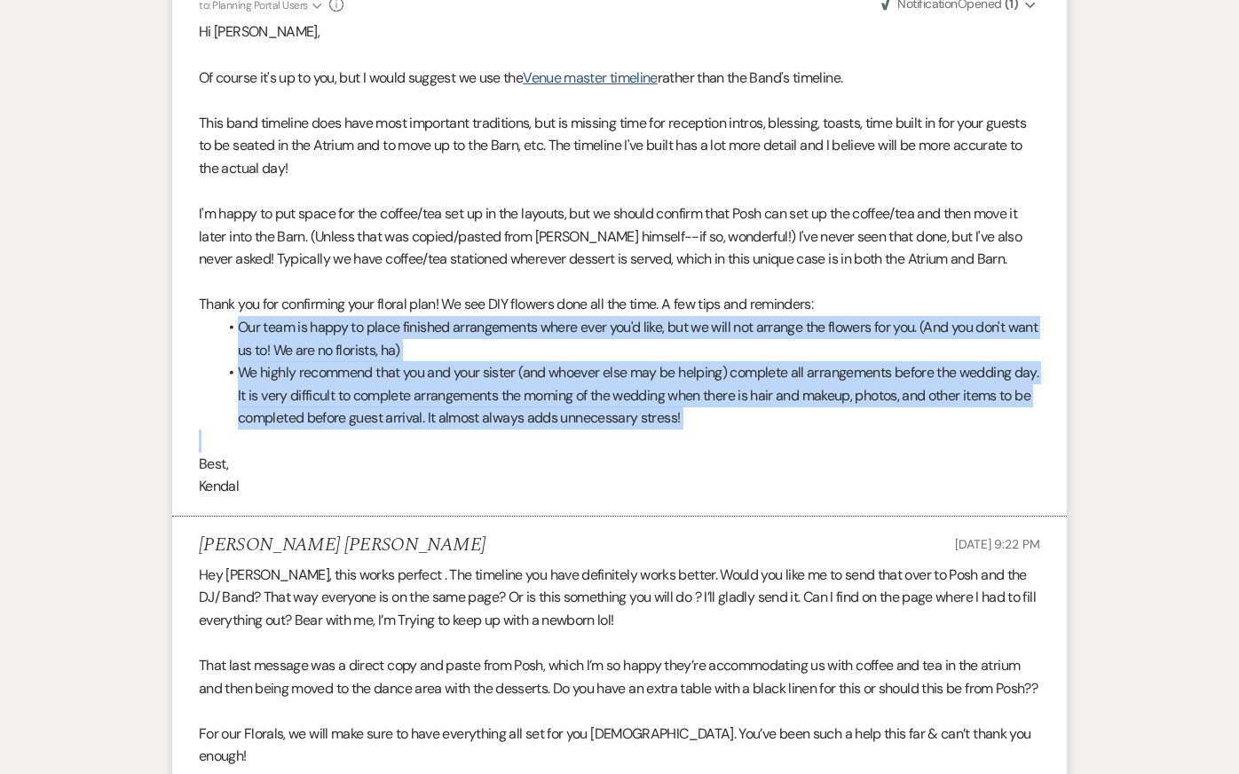
drag, startPoint x: 240, startPoint y: 369, endPoint x: 881, endPoint y: 483, distance: 651.6
click at [881, 483] on div "Hi Bobby, Of course it's up to you, but I would suggest we use the Venue master…" at bounding box center [619, 258] width 841 height 477
copy ul "Our team is happy to place finished arrangements where ever you'd like, but we …"
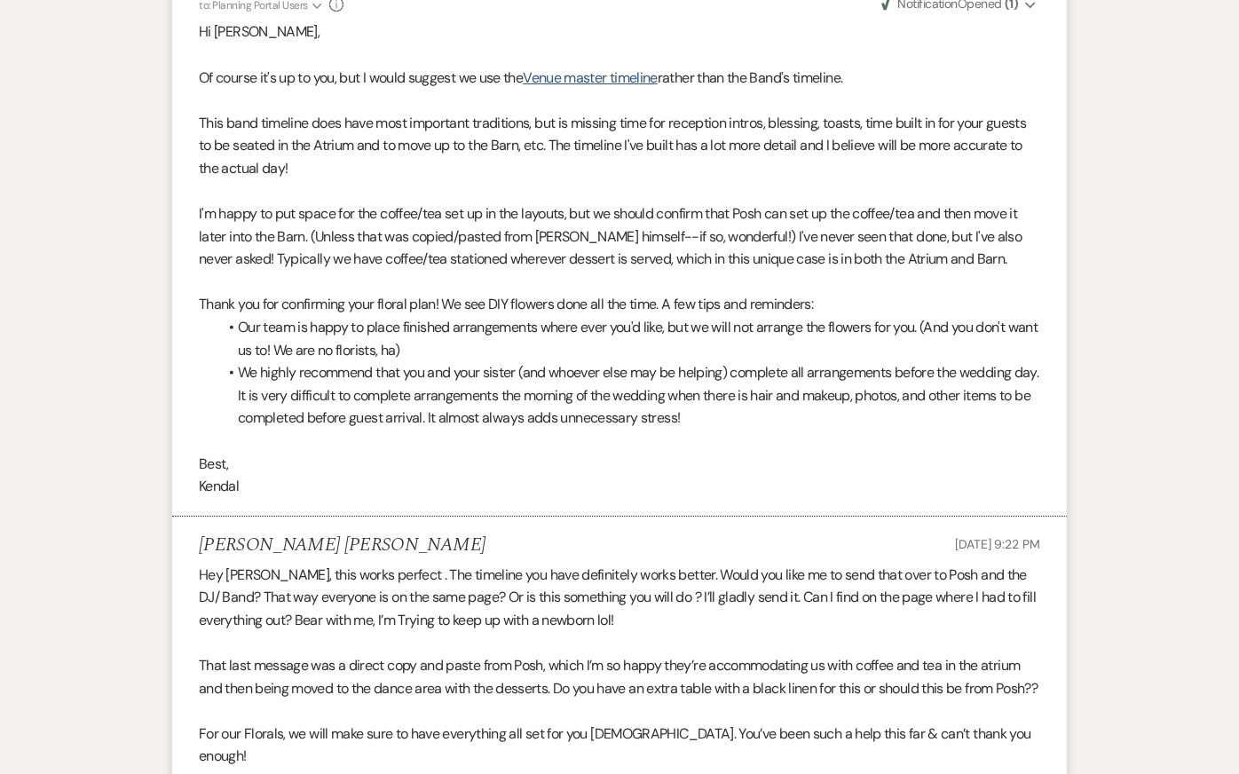
click at [464, 406] on li "We highly recommend that you and your sister (and whoever else may be helping) …" at bounding box center [629, 395] width 824 height 68
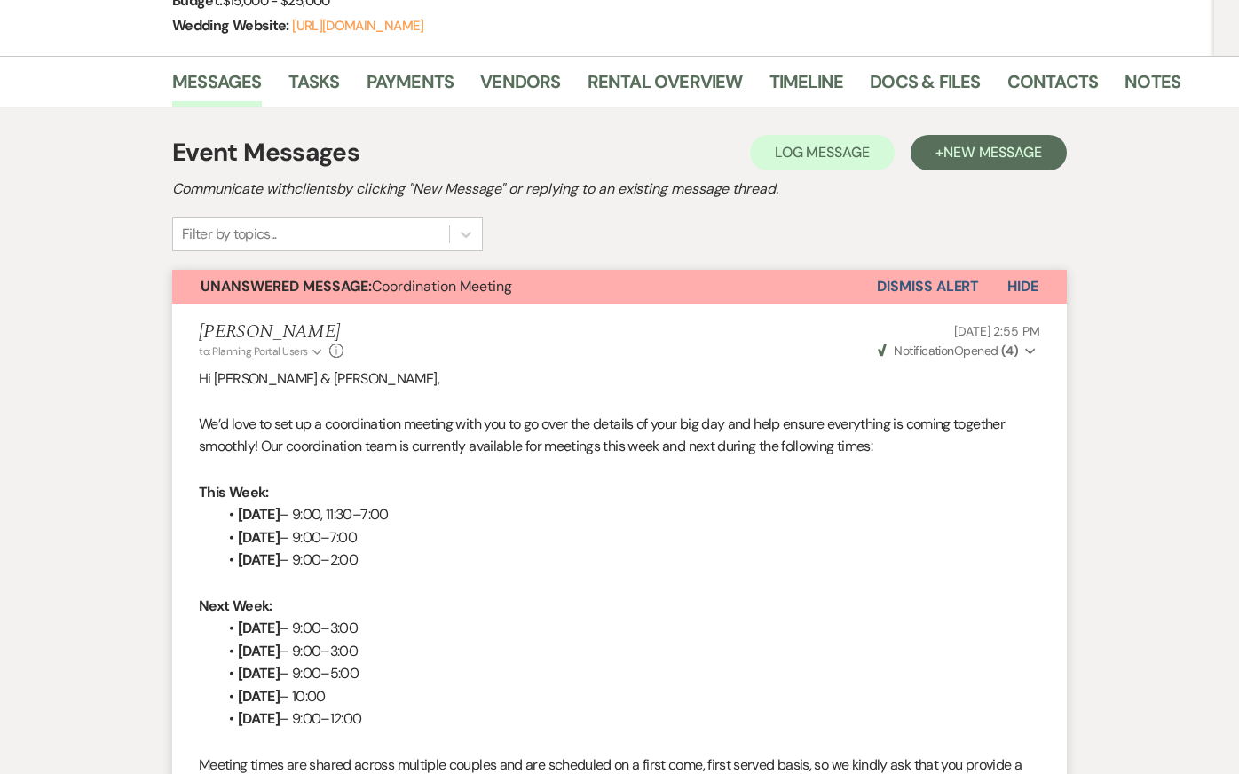
scroll to position [0, 0]
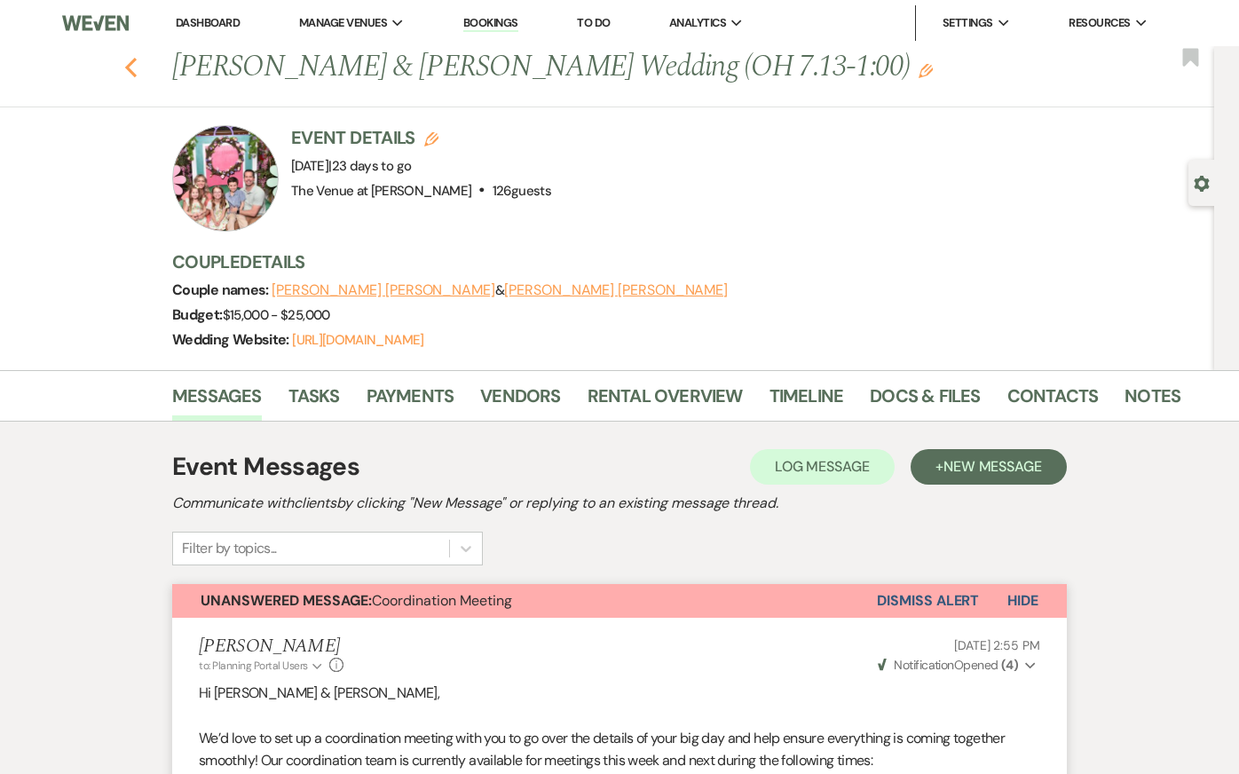
click at [134, 64] on icon "Previous" at bounding box center [130, 67] width 13 height 21
select select "8"
select select "5"
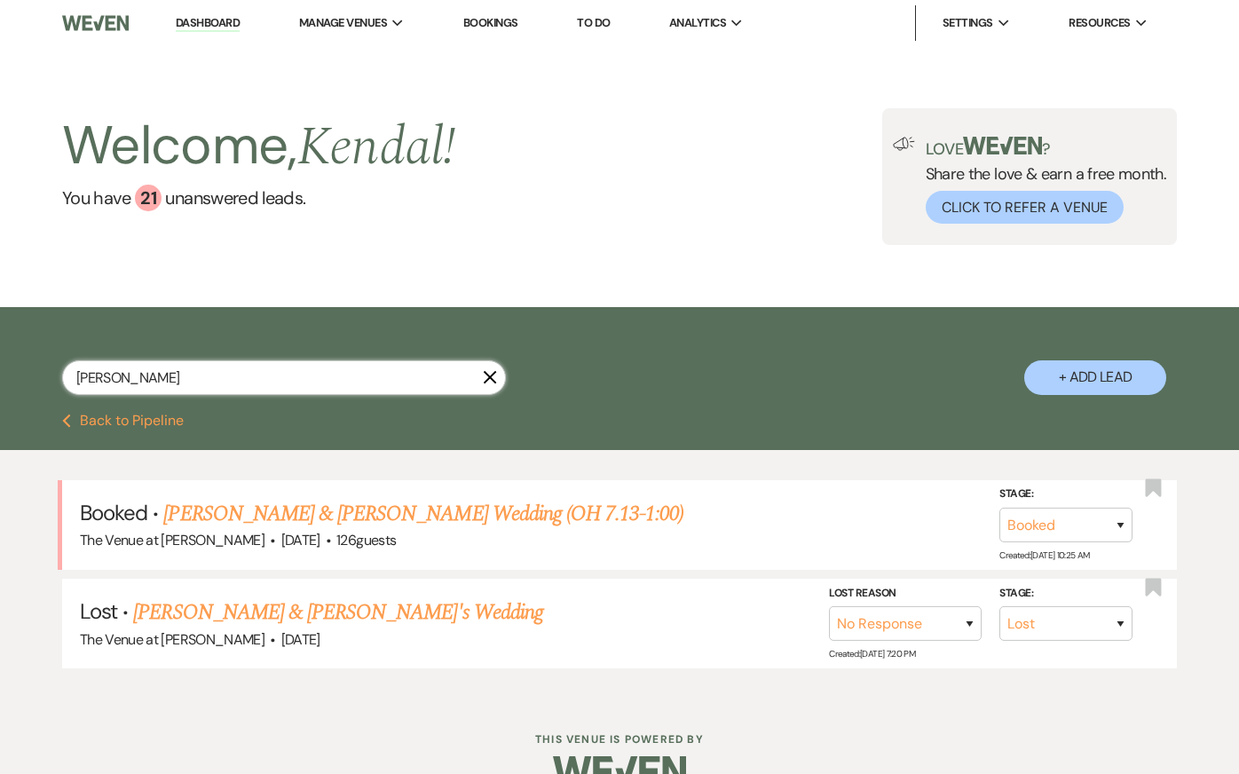
click at [207, 390] on input "bendersky" at bounding box center [284, 377] width 444 height 35
type input "madison hoe"
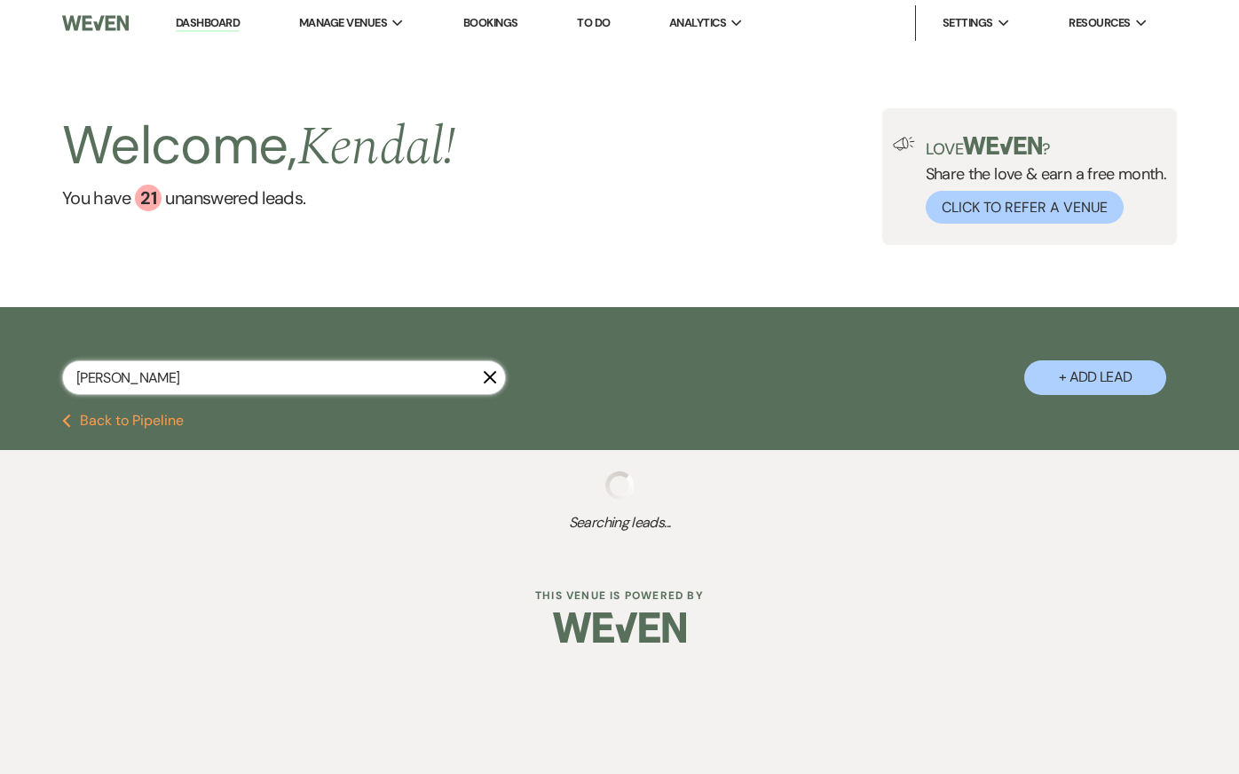
select select "2"
select select "4"
select select "2"
select select "8"
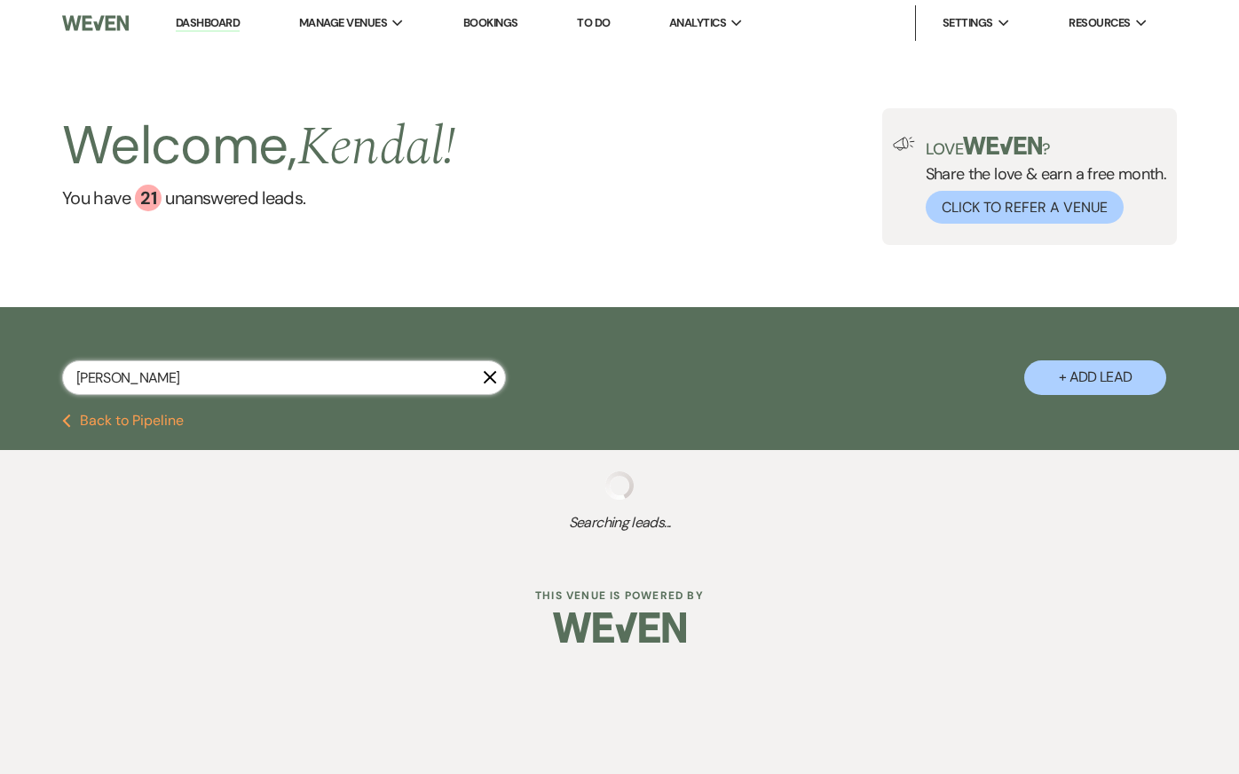
select select "8"
select select "5"
select select "8"
select select "6"
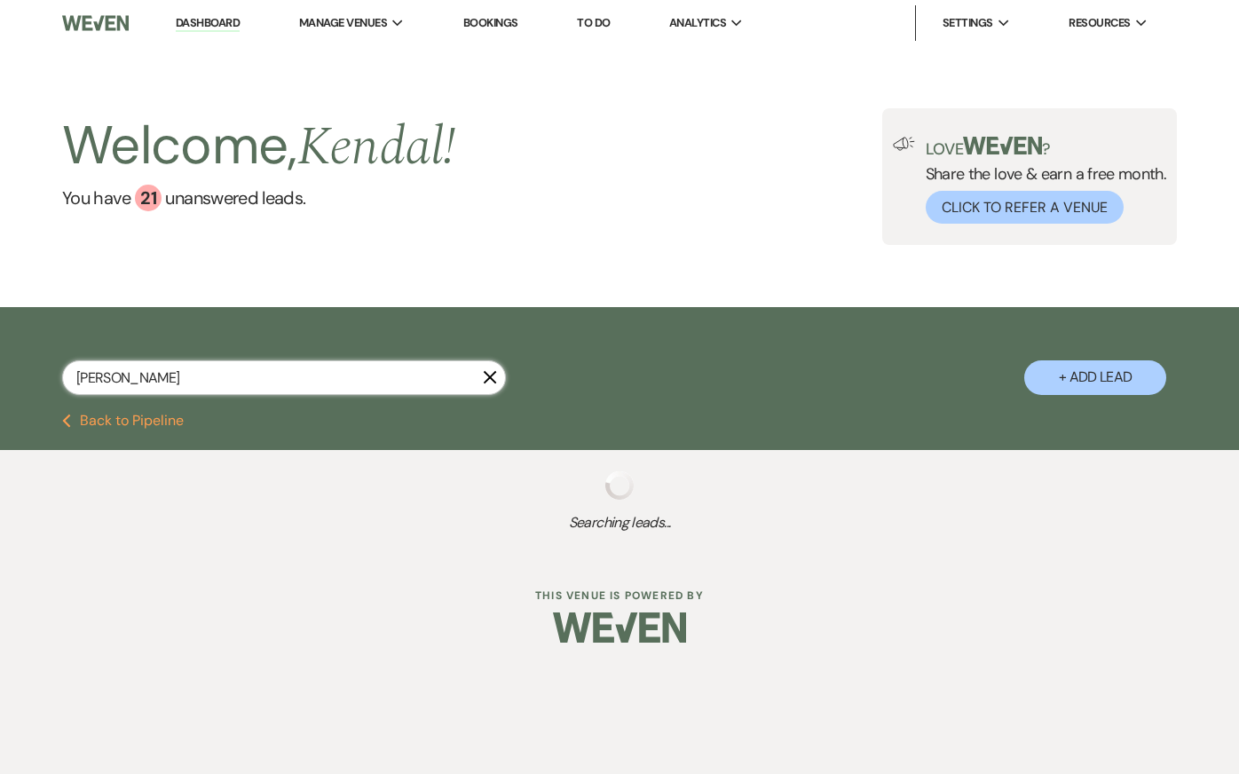
select select "8"
select select "5"
select select "8"
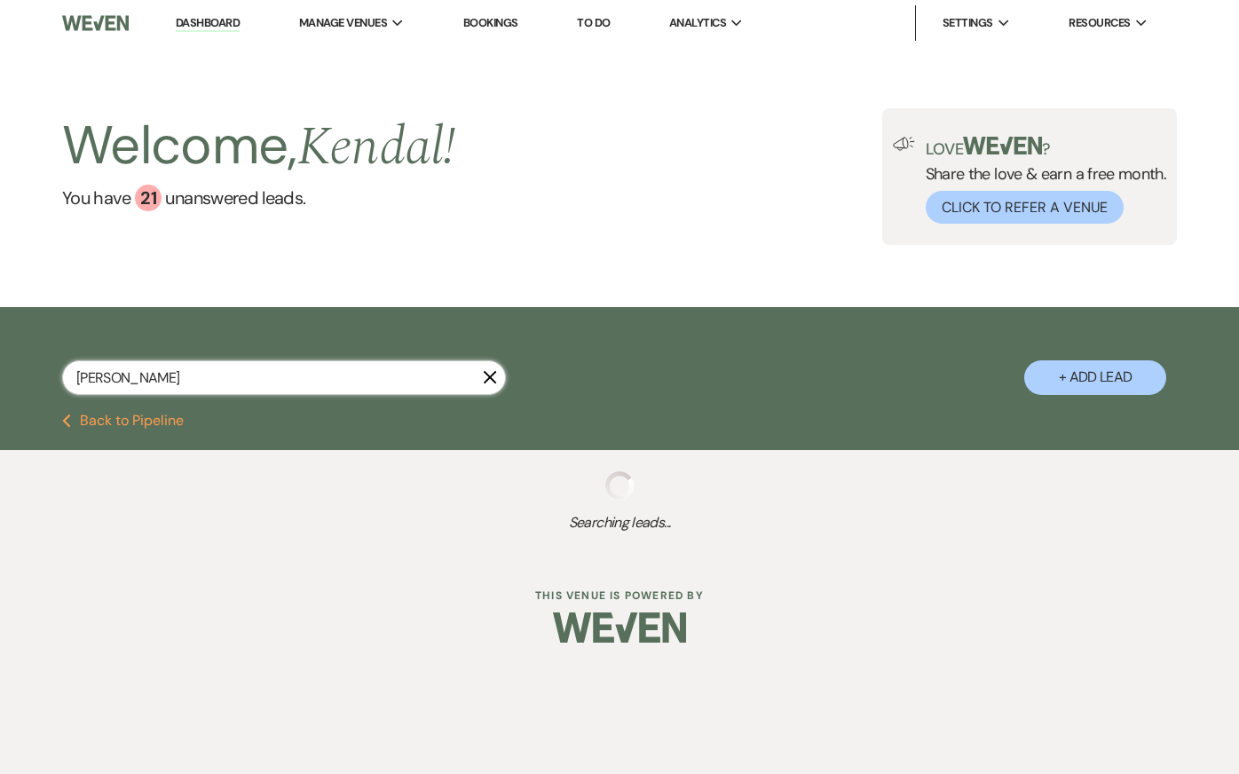
select select "5"
select select "8"
select select "5"
select select "8"
select select "6"
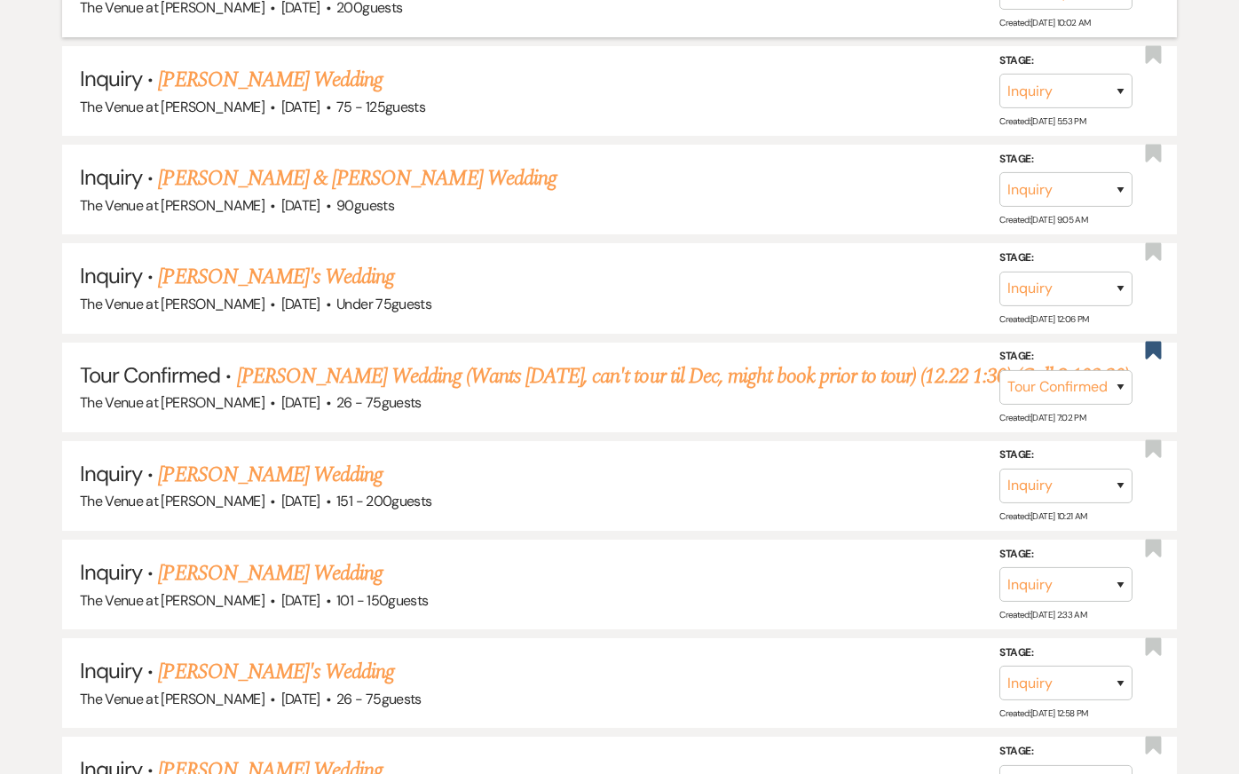
scroll to position [533, 0]
type input "madison hoe"
click at [469, 367] on link "Madison Hoelzel's Wedding (Wants 5.28.27, can't tour til Dec, might book prior …" at bounding box center [683, 375] width 892 height 32
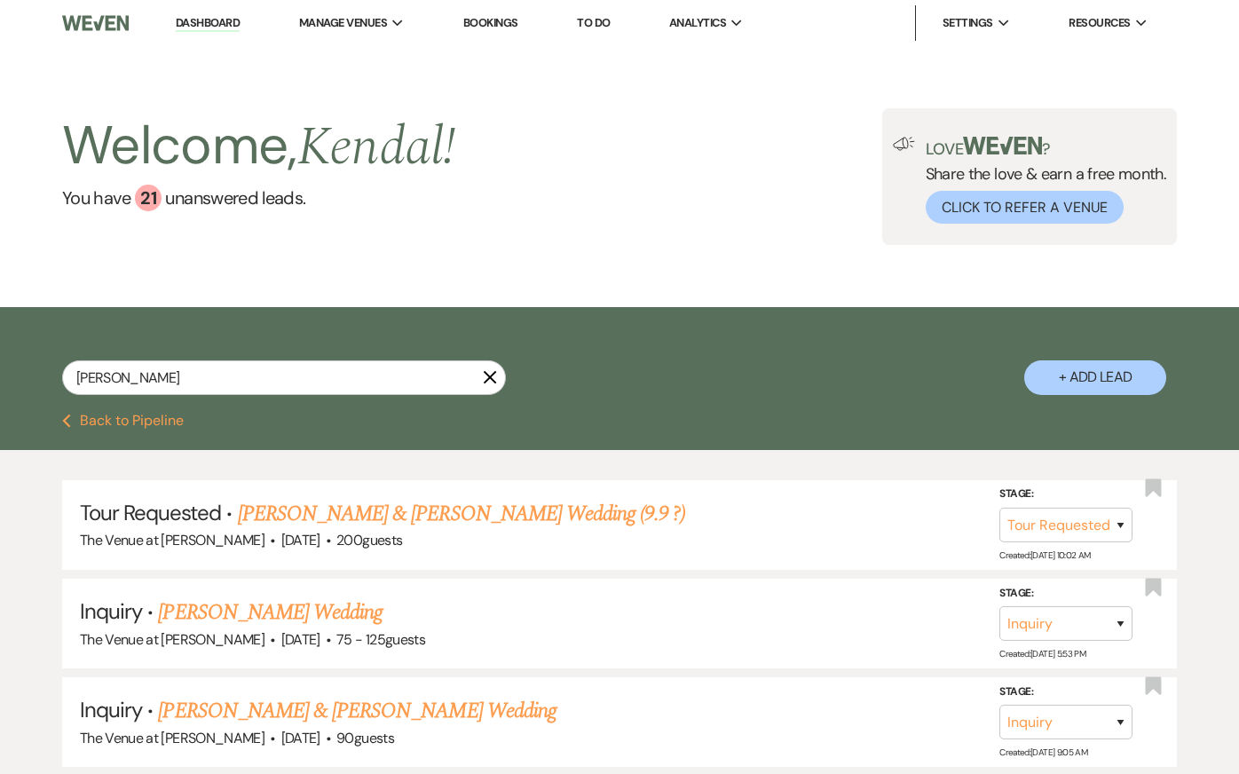
select select "4"
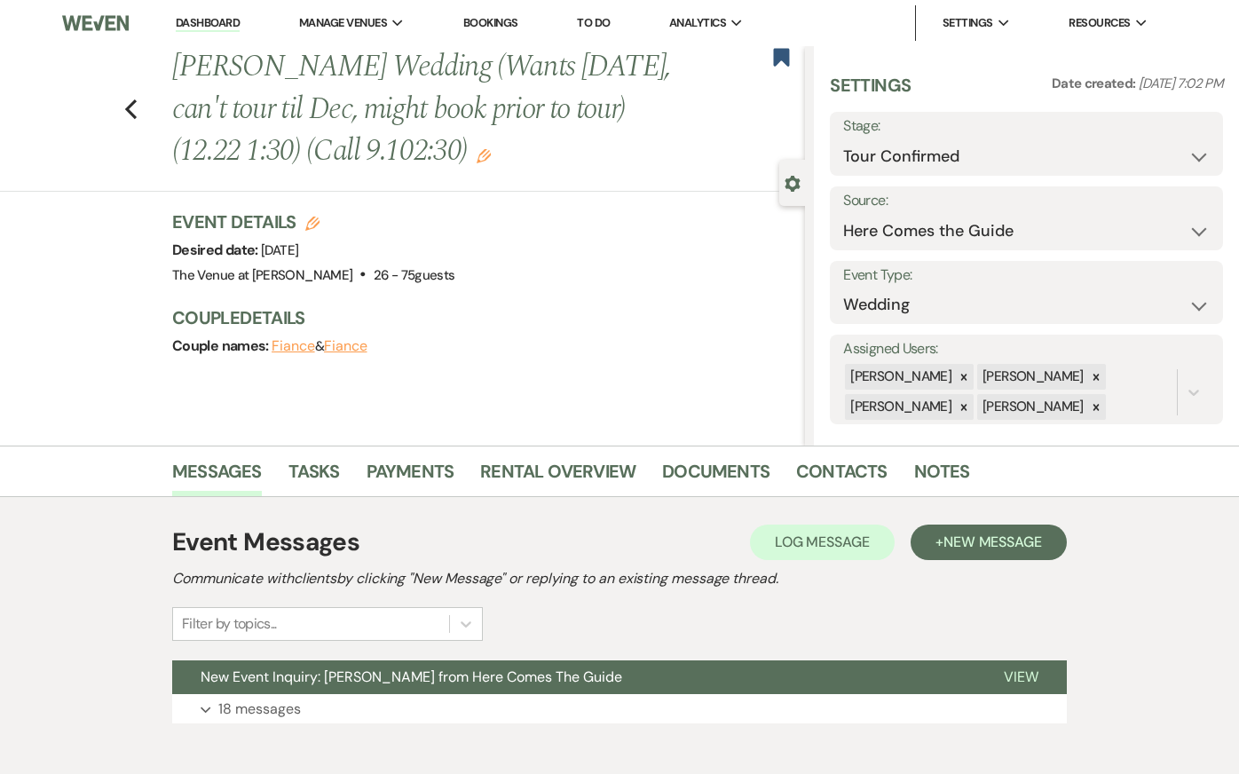
scroll to position [91, 0]
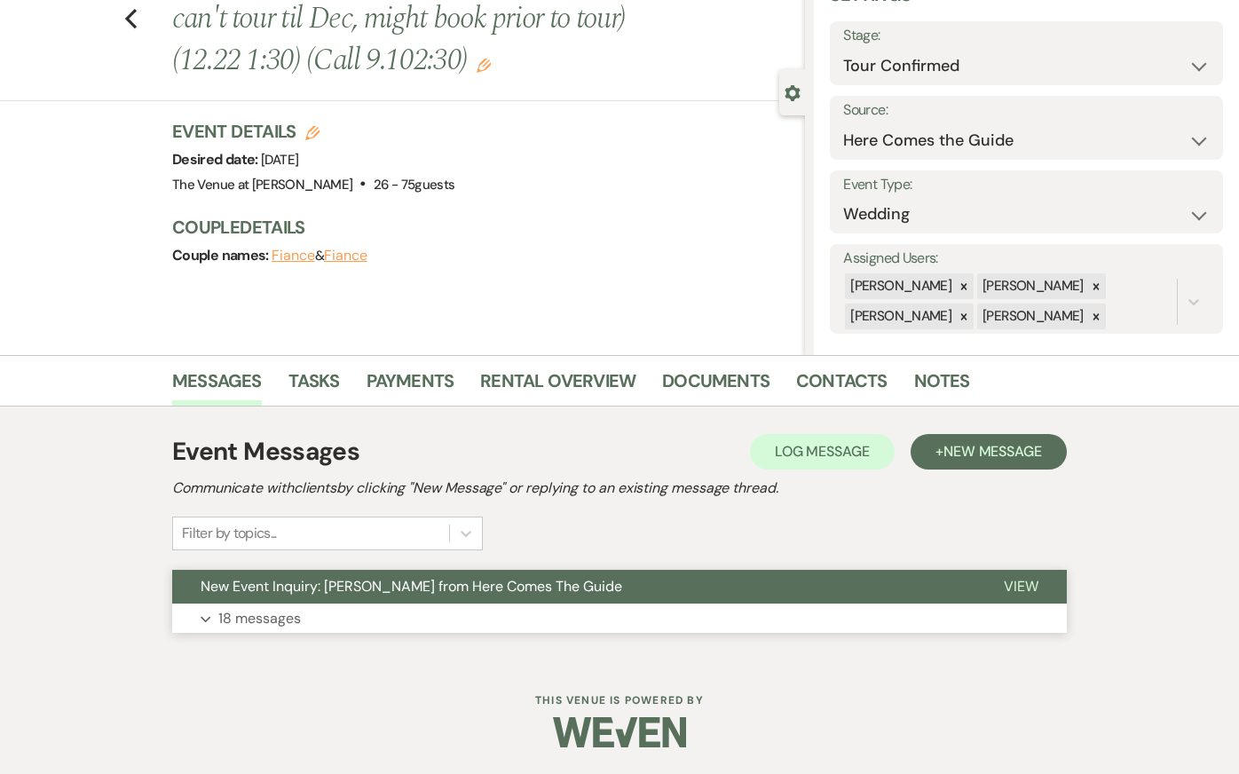
click at [521, 603] on div "New Event Inquiry: Madison Hoelzel from Here Comes The Guide View Expand 18 mes…" at bounding box center [619, 602] width 895 height 64
click at [521, 617] on button "Expand 18 messages" at bounding box center [619, 618] width 895 height 30
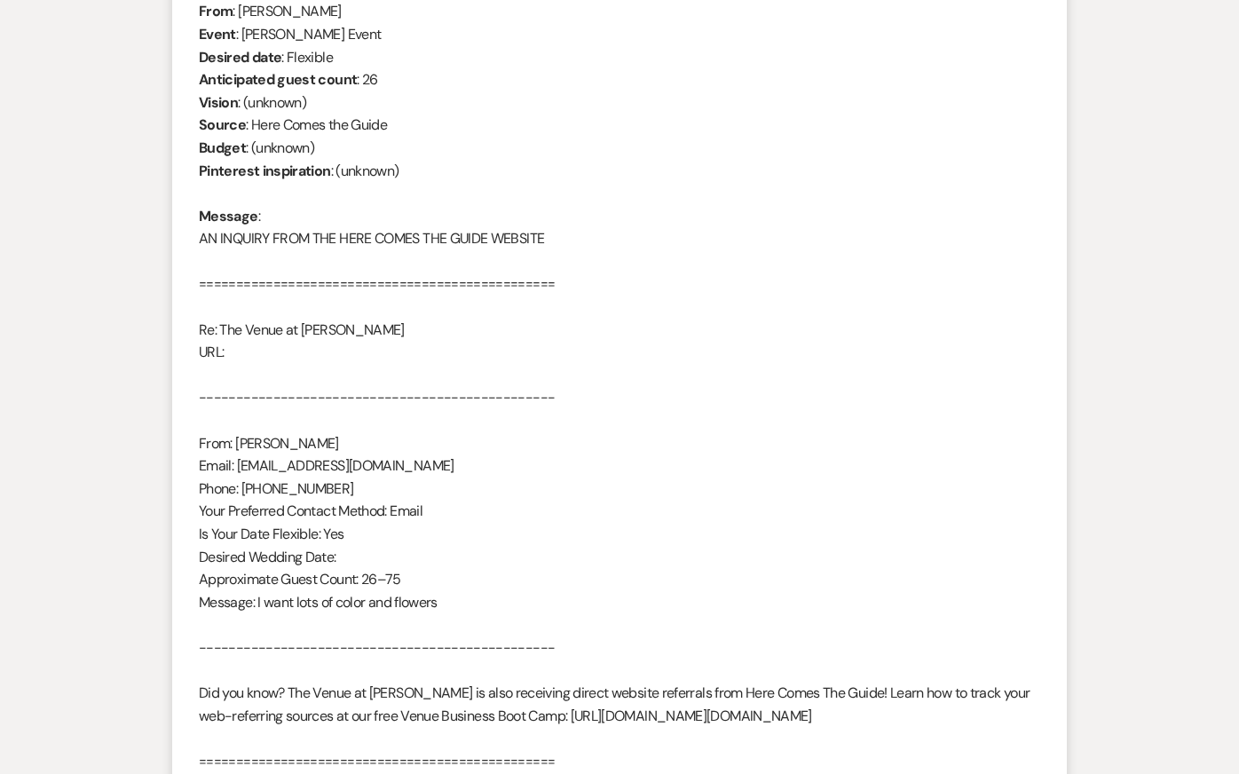
scroll to position [0, 0]
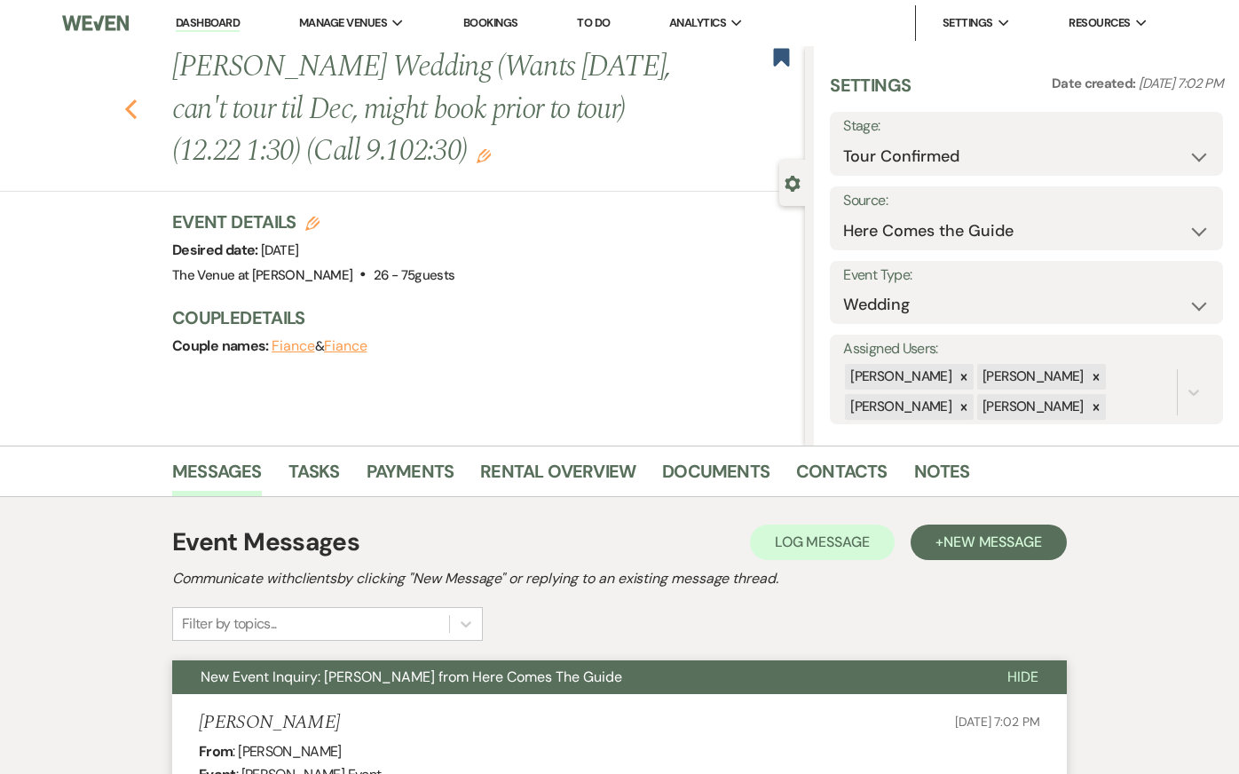
click at [128, 108] on use "button" at bounding box center [131, 109] width 12 height 20
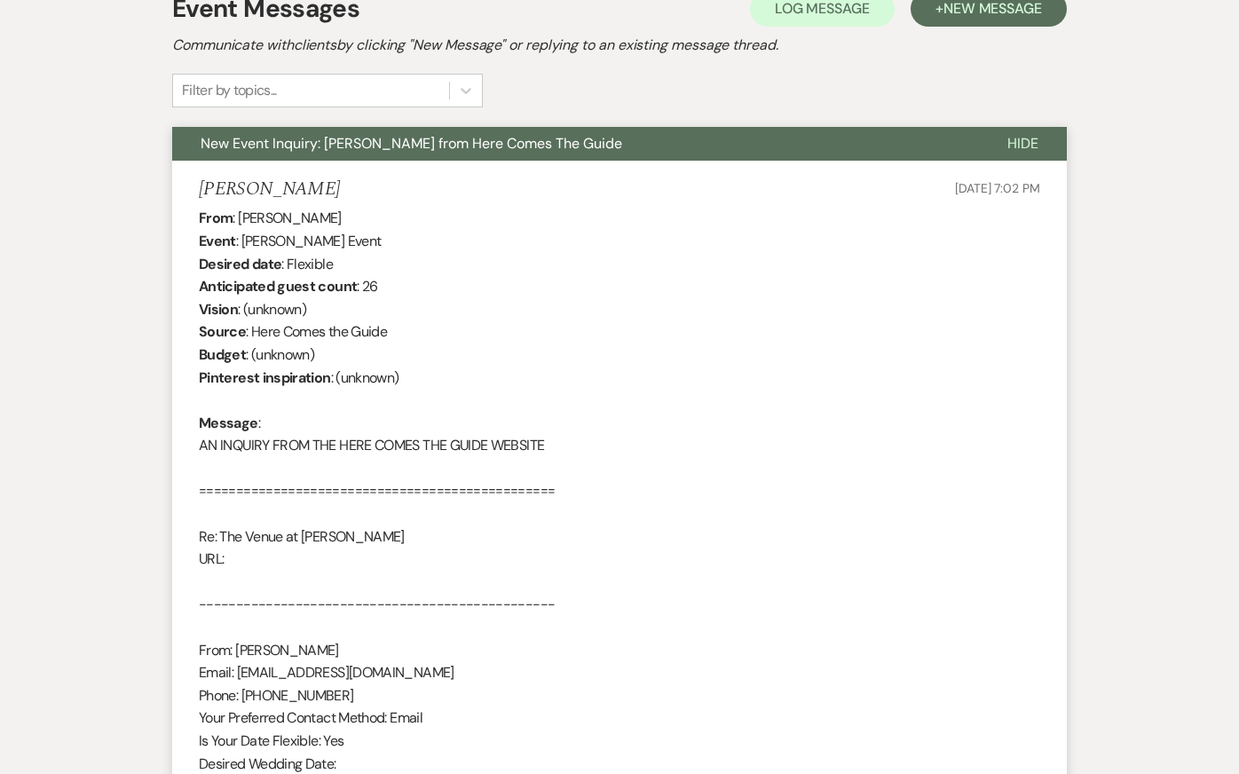
select select "2"
select select "4"
select select "2"
select select "8"
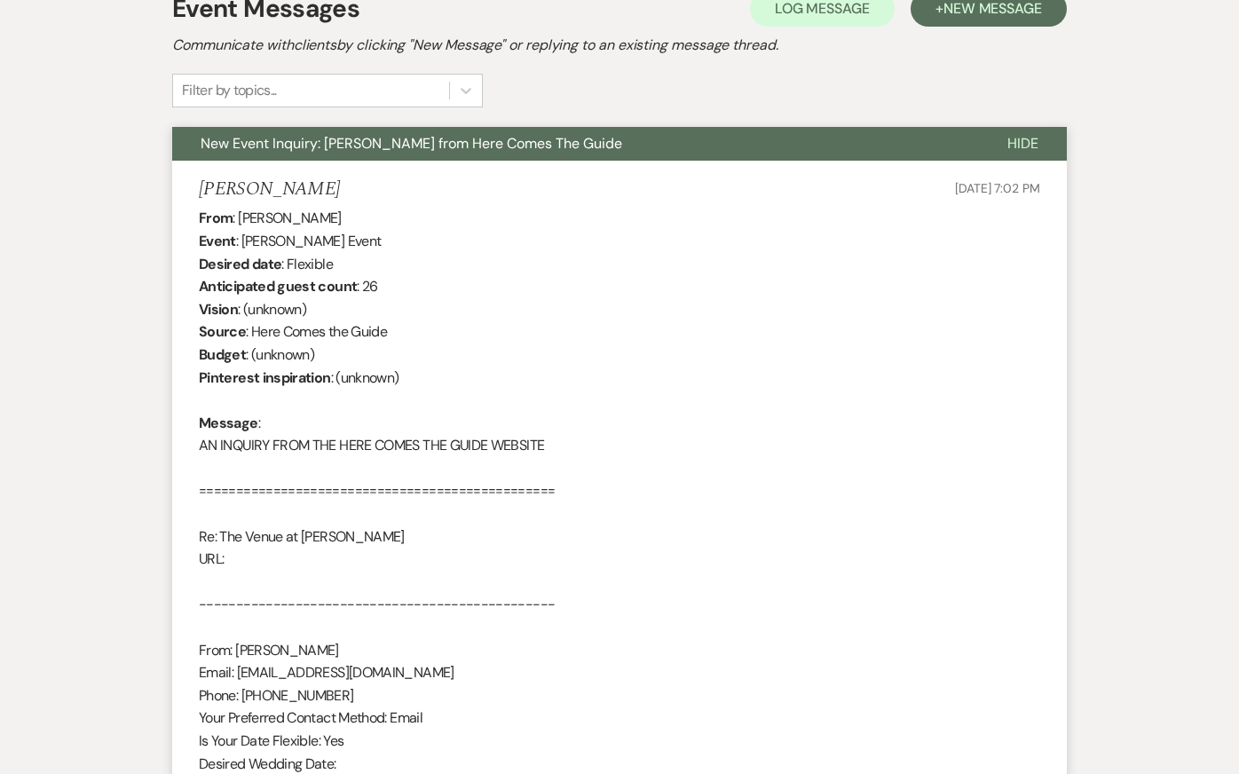
select select "8"
select select "5"
select select "8"
select select "6"
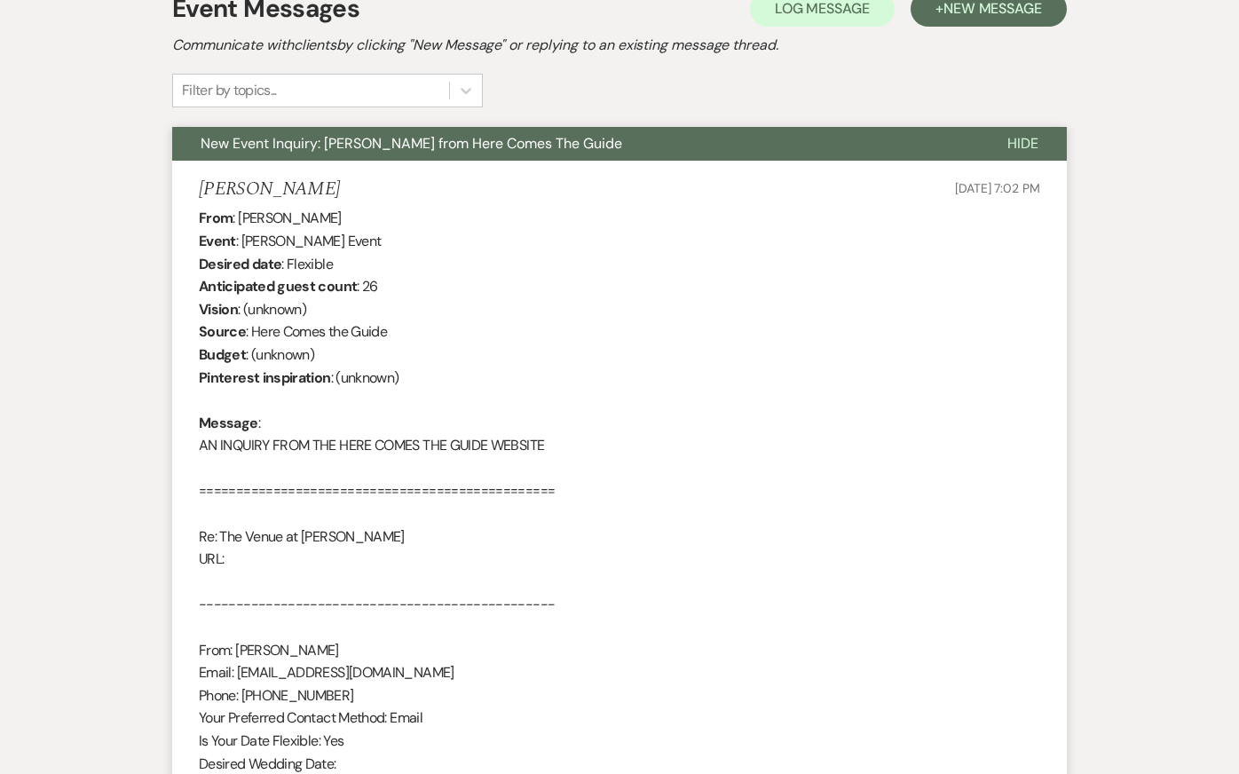
select select "8"
select select "5"
select select "8"
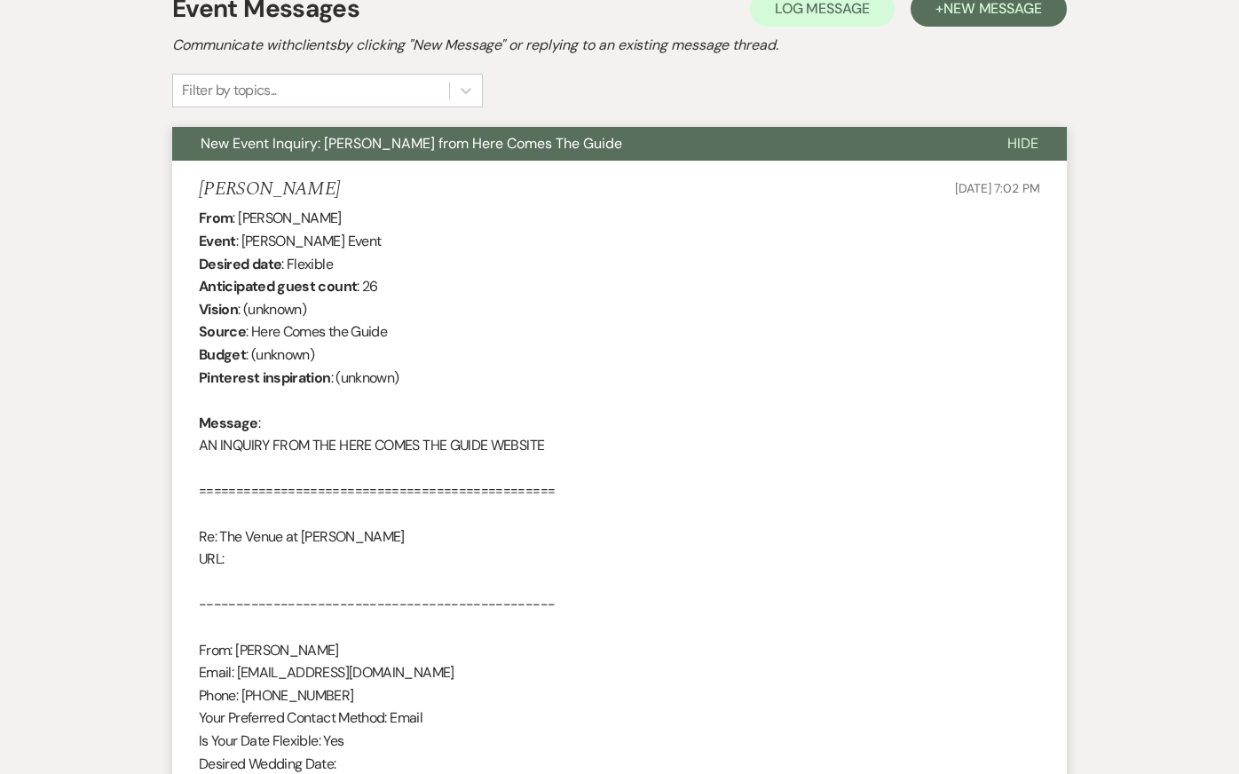
select select "5"
select select "8"
select select "5"
select select "8"
select select "6"
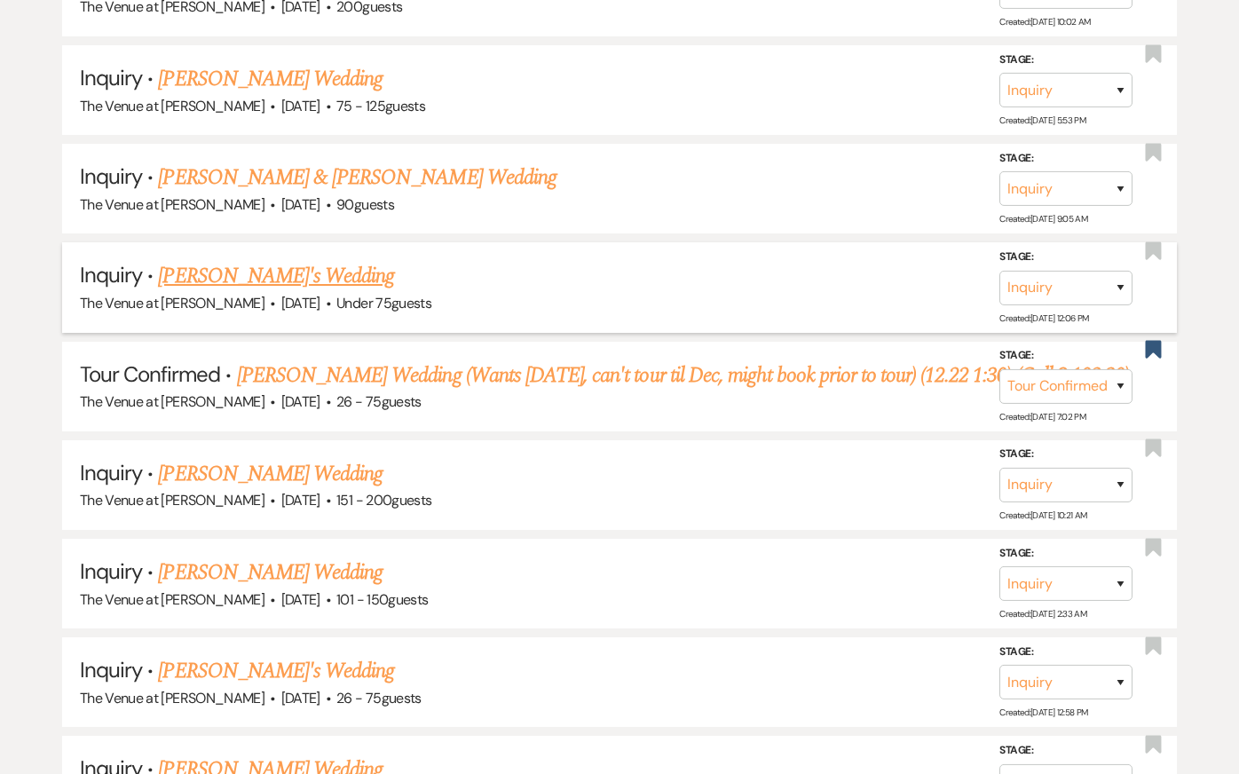
scroll to position [0, 0]
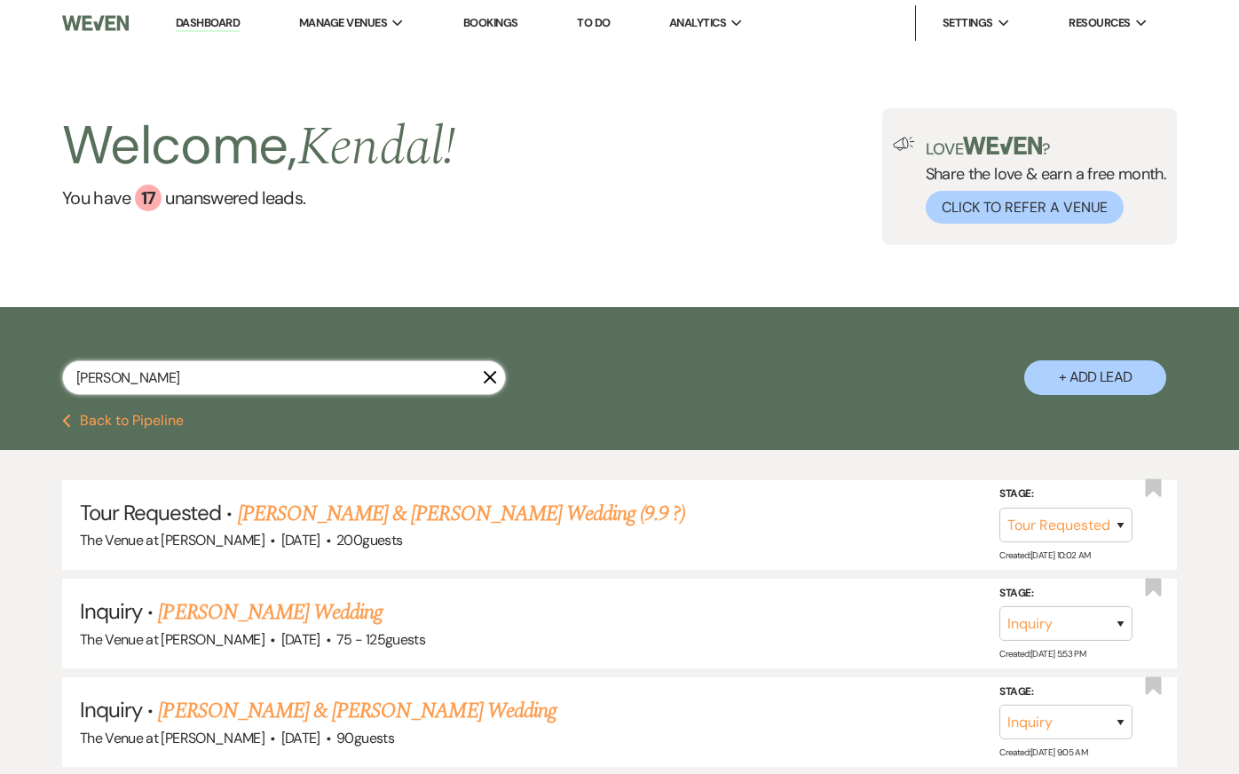
click at [182, 370] on input "madison hoe" at bounding box center [284, 377] width 444 height 35
type input "lilian"
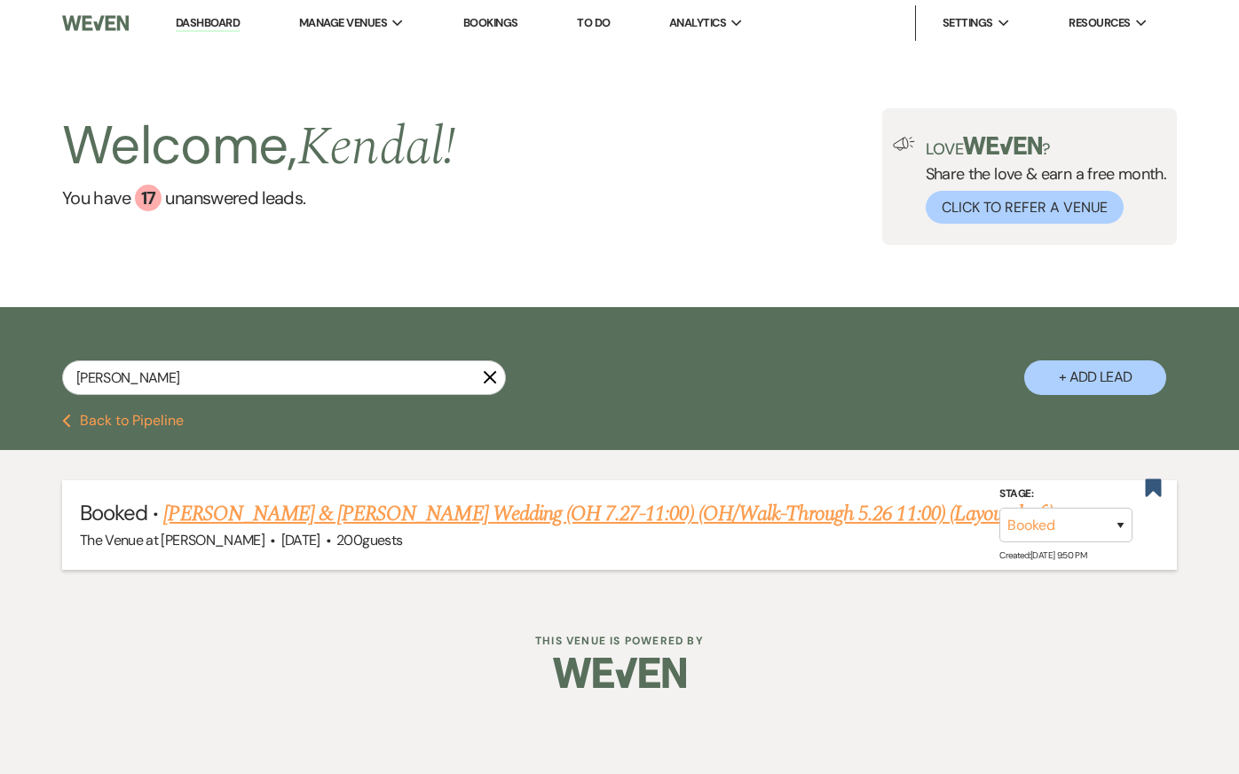
click at [393, 516] on link "[PERSON_NAME] & [PERSON_NAME] Wedding (OH 7.27-11:00) (OH/Walk-Through 5.26 11:…" at bounding box center [608, 514] width 890 height 32
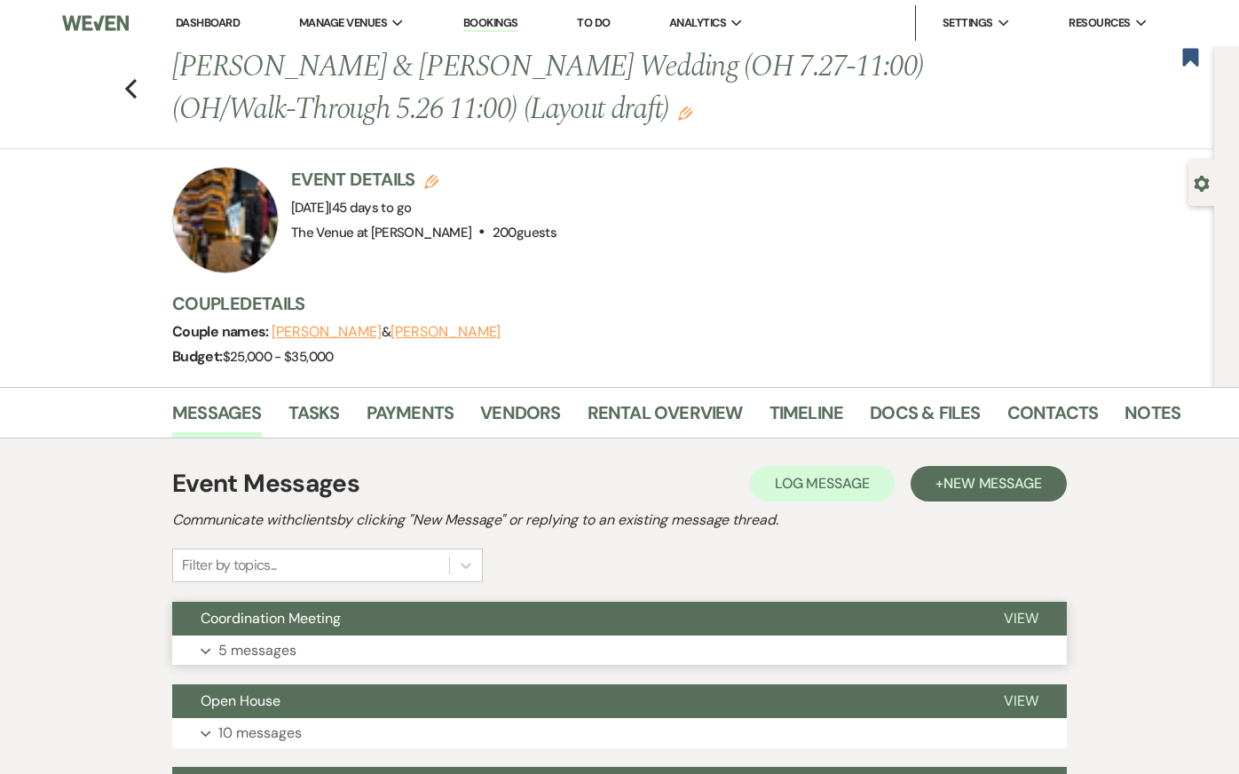
click at [393, 650] on button "Expand 5 messages" at bounding box center [619, 650] width 895 height 30
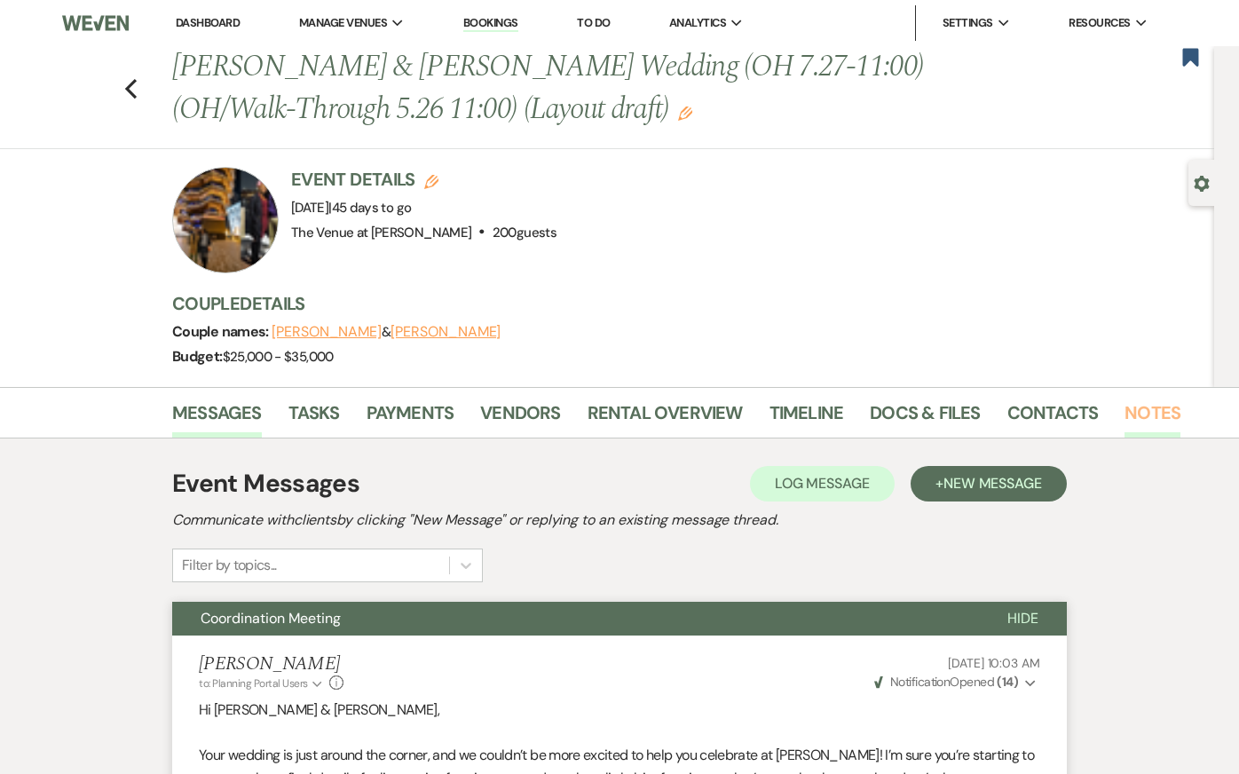
click at [1051, 409] on link "Notes" at bounding box center [1152, 417] width 56 height 39
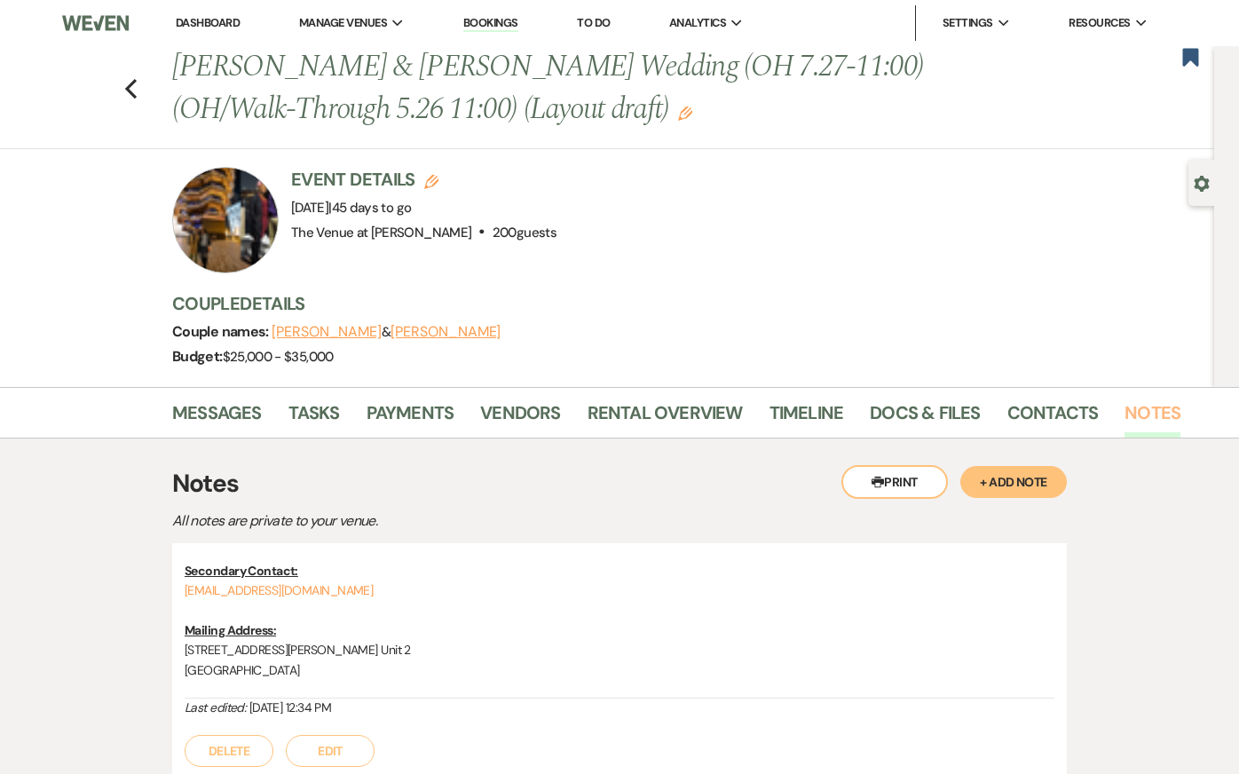
scroll to position [152, 0]
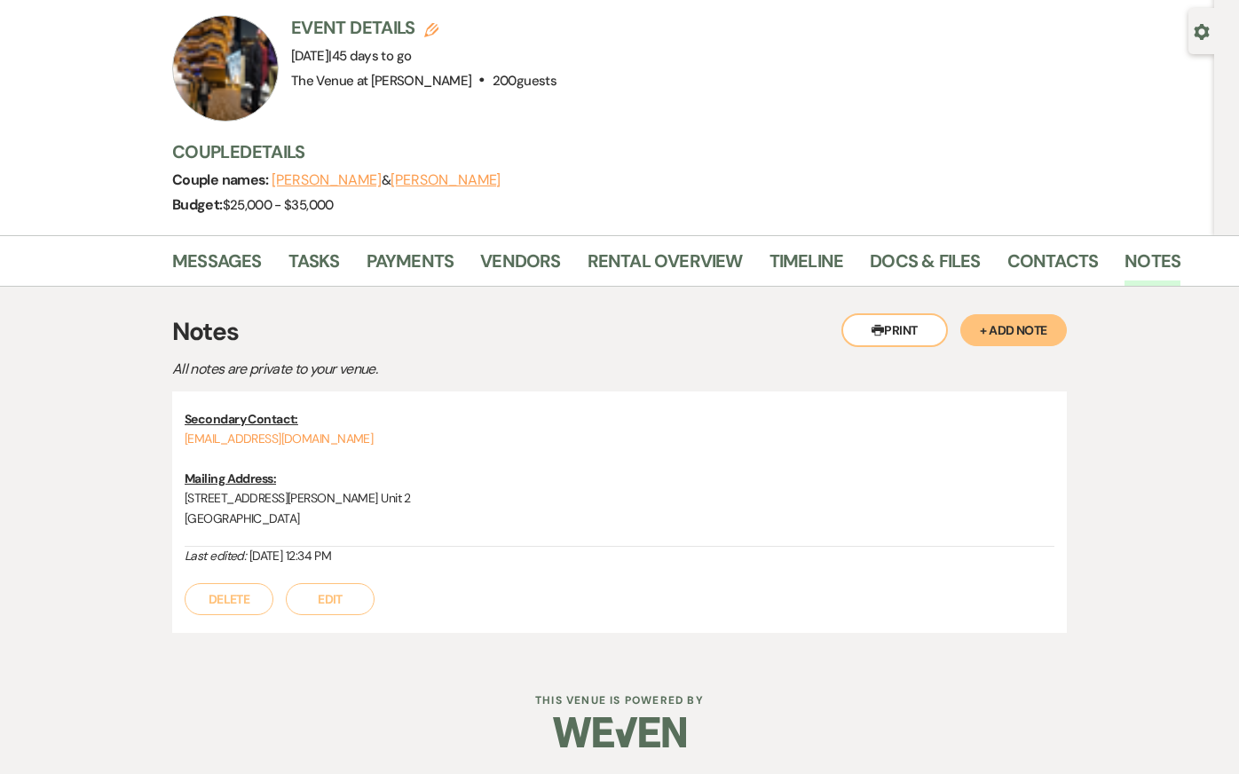
click at [992, 328] on button "+ Add Note" at bounding box center [1013, 330] width 106 height 32
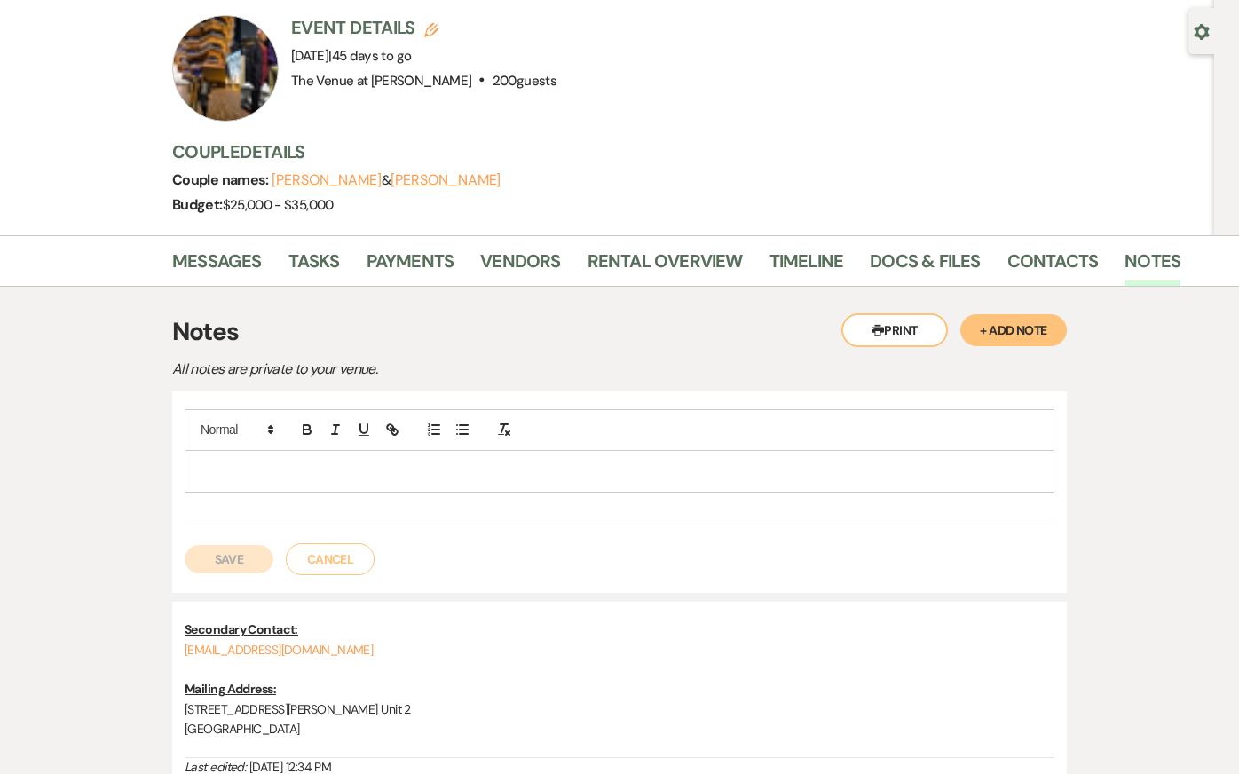
click at [464, 462] on p at bounding box center [619, 471] width 841 height 20
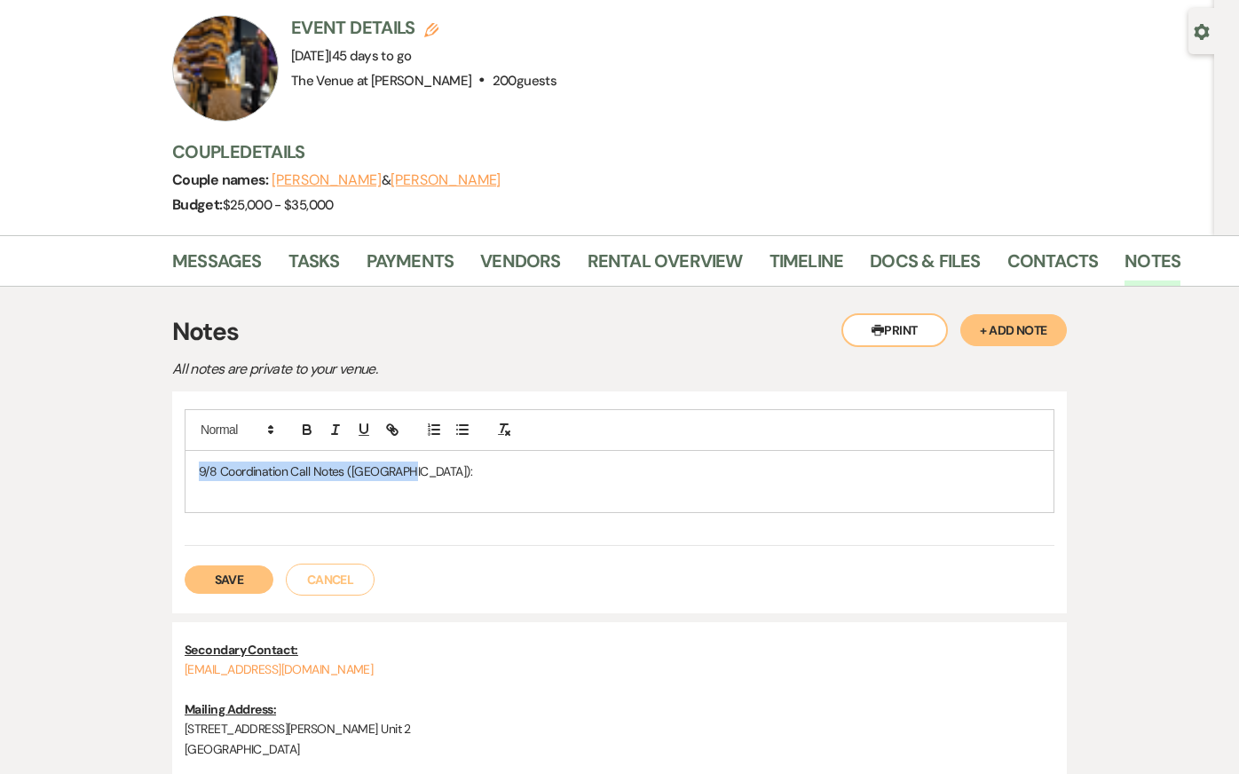
drag, startPoint x: 397, startPoint y: 470, endPoint x: 109, endPoint y: 470, distance: 287.5
click at [114, 470] on div "Printer Print + Add Note Notes All notes are private to your venue. 9/8 Coordin…" at bounding box center [620, 588] width 1012 height 603
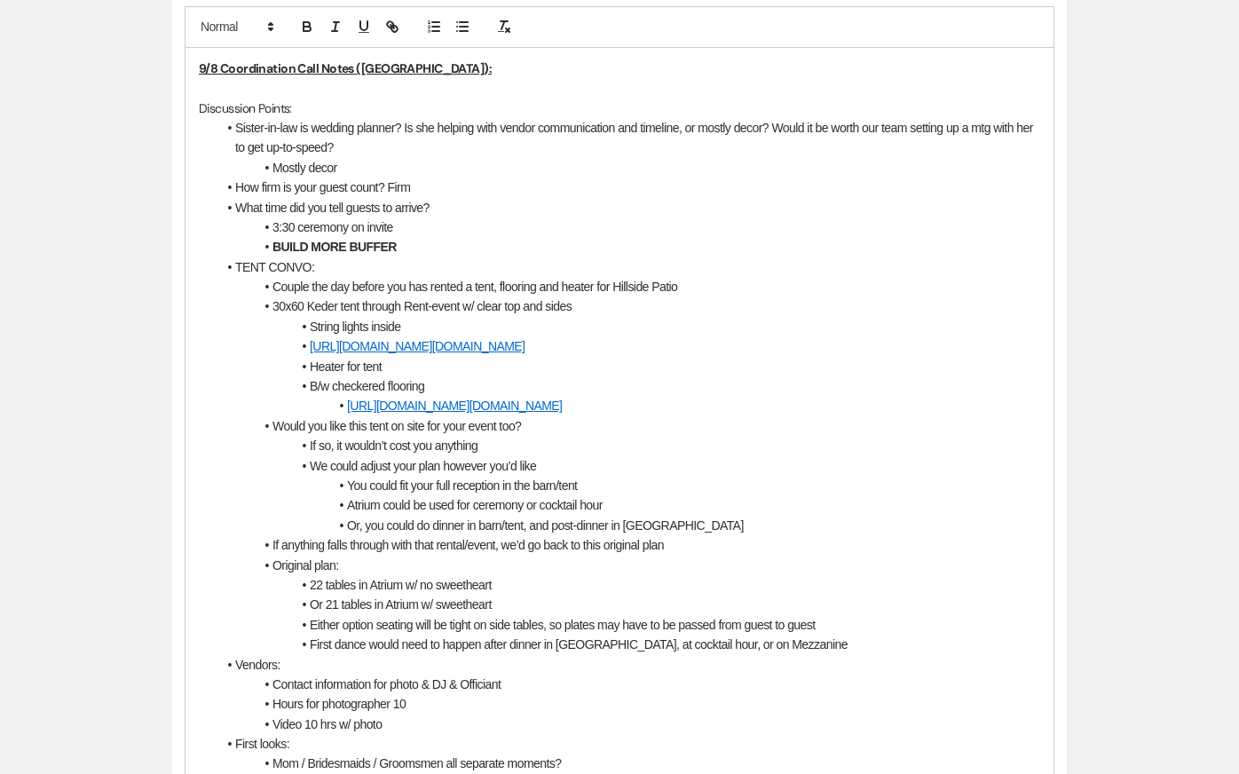
scroll to position [562, 0]
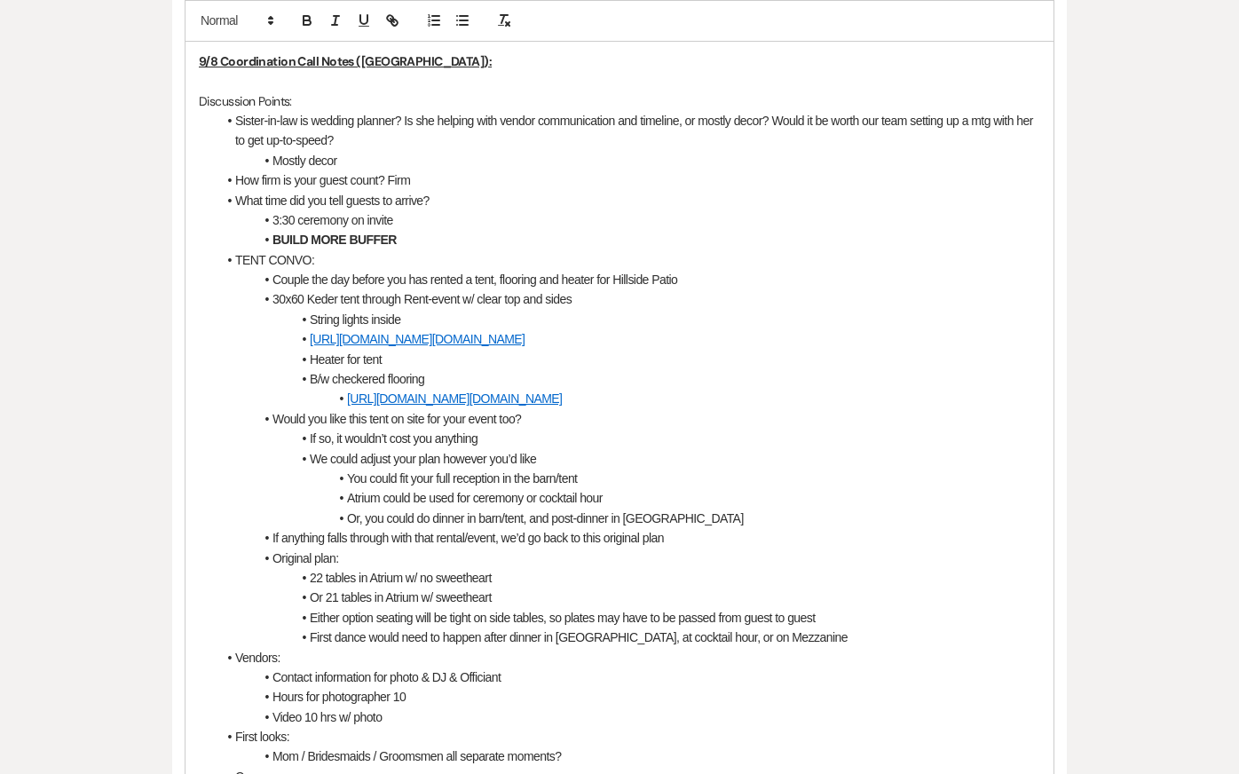
click at [438, 177] on li "How firm is your guest count? Firm" at bounding box center [629, 180] width 824 height 20
click at [376, 103] on p "Discussion Points:" at bounding box center [619, 101] width 841 height 20
click at [392, 139] on li "Sister-in-law is wedding planner? Is she helping with vendor communication and …" at bounding box center [629, 131] width 824 height 40
click at [320, 78] on p at bounding box center [619, 81] width 841 height 20
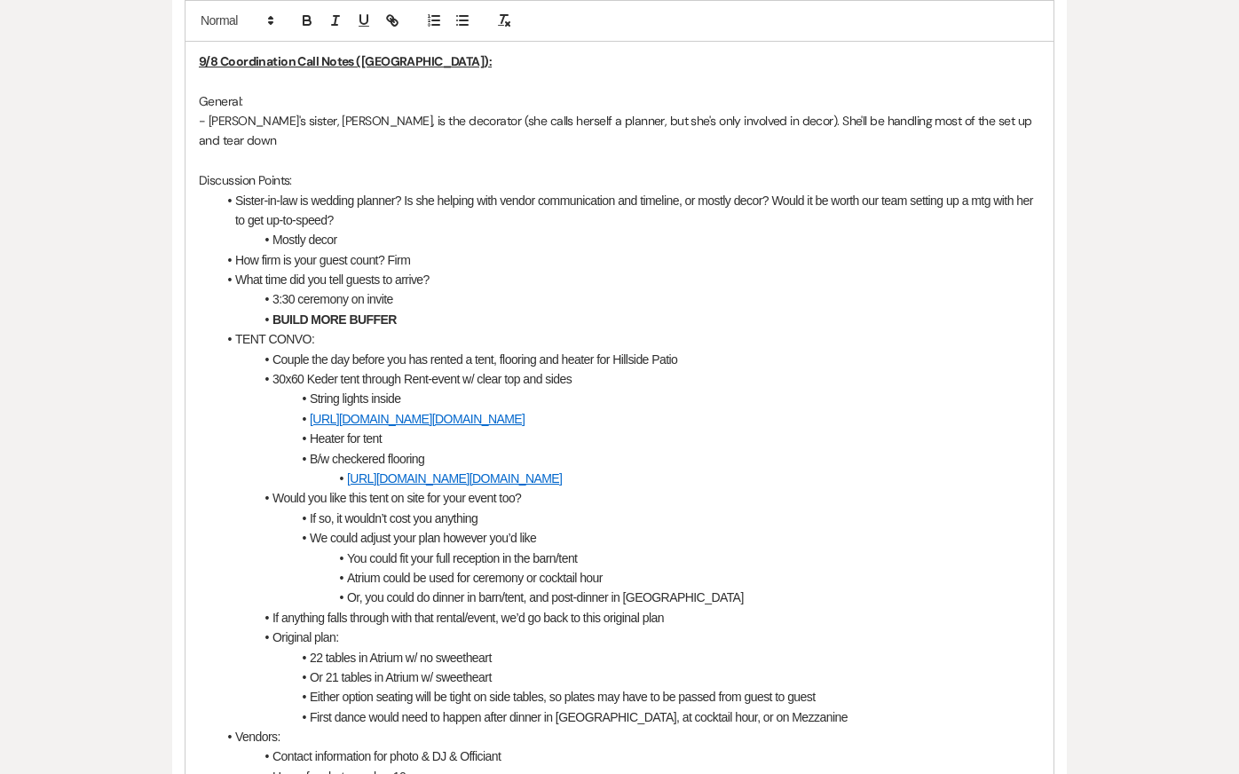
drag, startPoint x: 359, startPoint y: 221, endPoint x: 170, endPoint y: 162, distance: 197.0
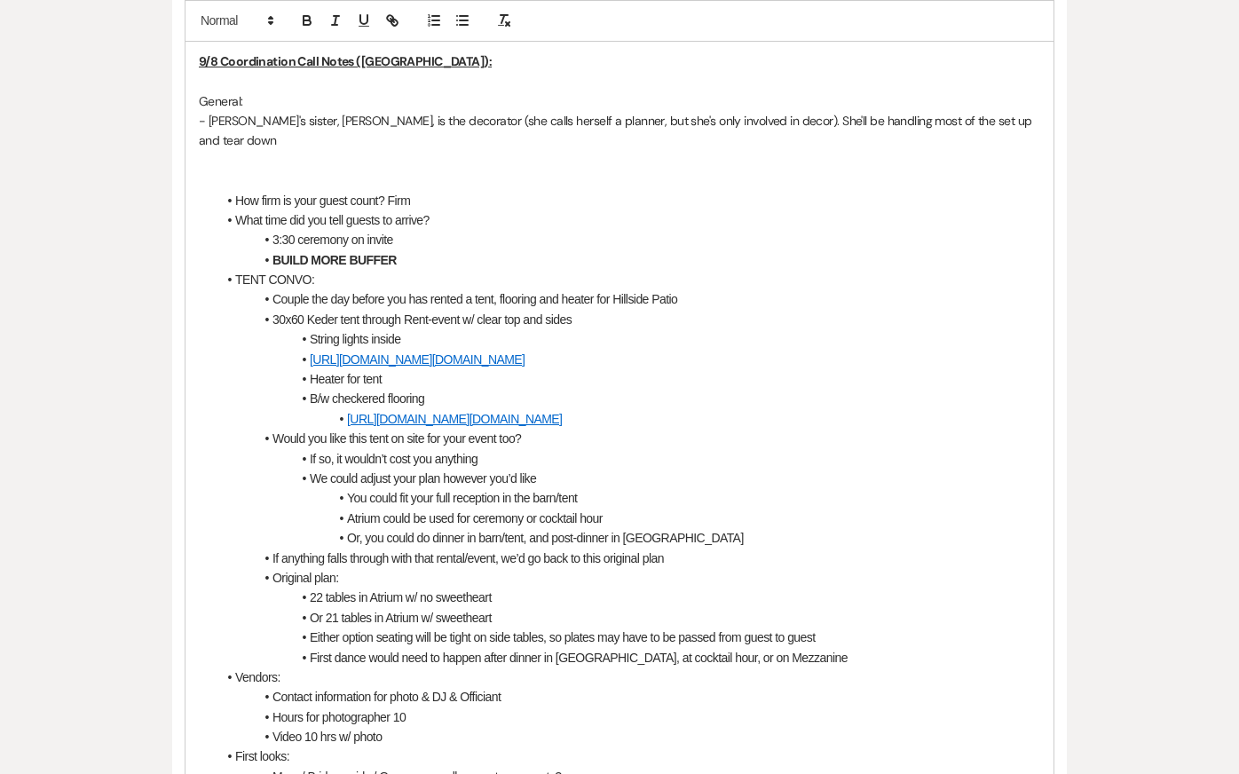
click at [1003, 120] on p "- Groom's sister, Mitsu, is the decorator (she calls herself a planner, but she…" at bounding box center [619, 131] width 841 height 40
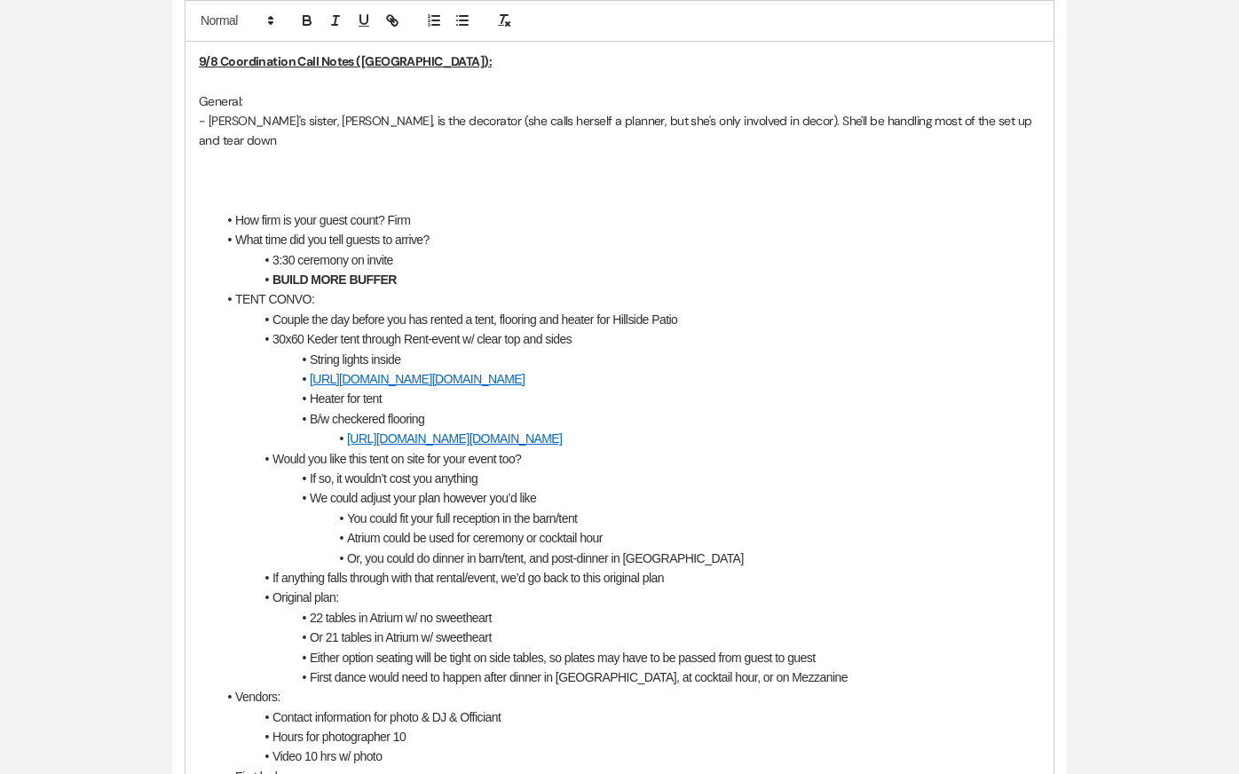
click at [210, 114] on p "- Groom's sister, Mitsu, is the decorator (she calls herself a planner, but she…" at bounding box center [619, 131] width 841 height 40
click at [464, 16] on line "button" at bounding box center [464, 16] width 8 height 0
click at [272, 151] on p at bounding box center [619, 161] width 841 height 20
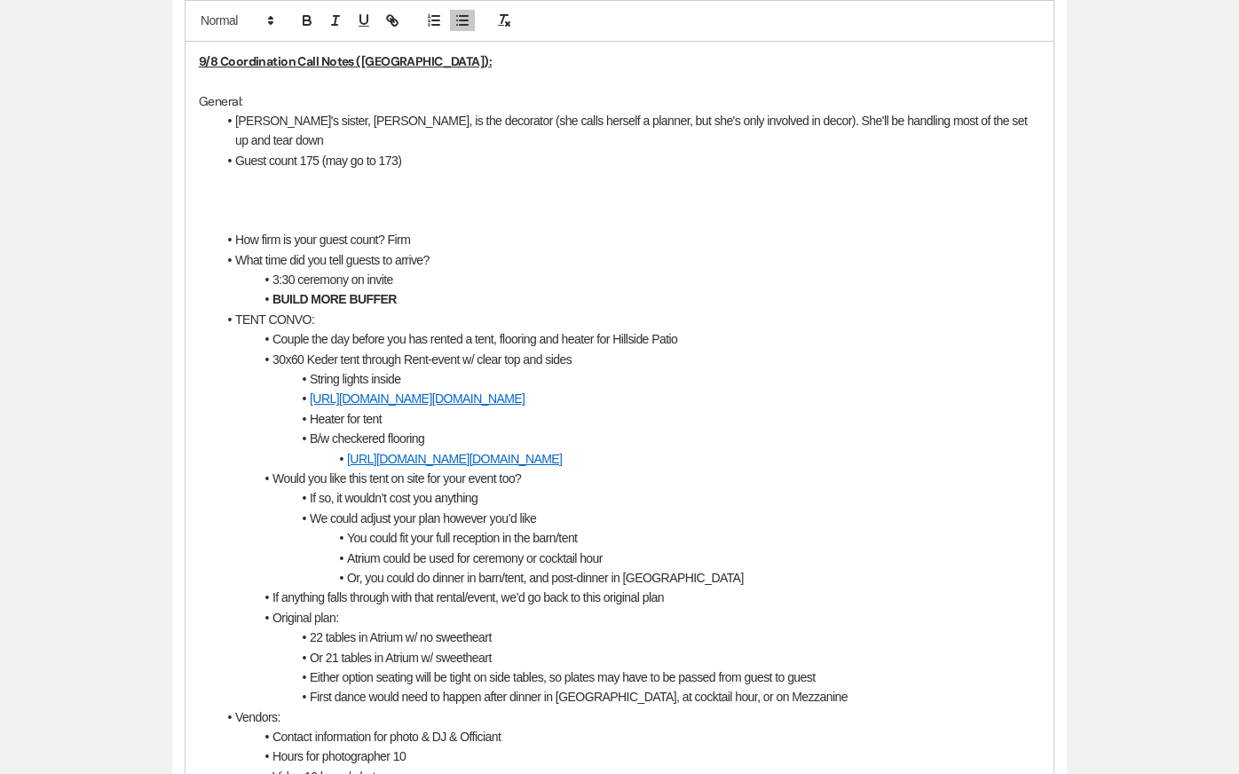
drag, startPoint x: 449, startPoint y: 221, endPoint x: 200, endPoint y: 212, distance: 249.5
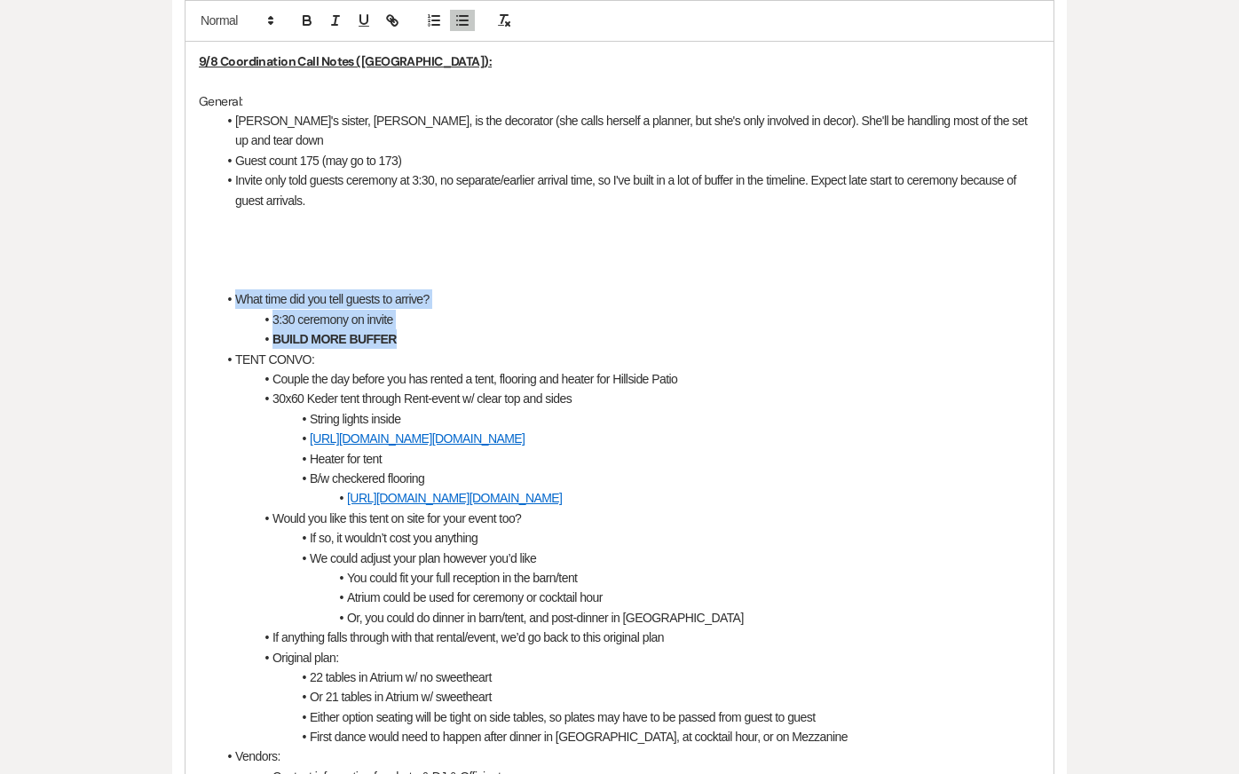
drag, startPoint x: 414, startPoint y: 319, endPoint x: 193, endPoint y: 273, distance: 225.6
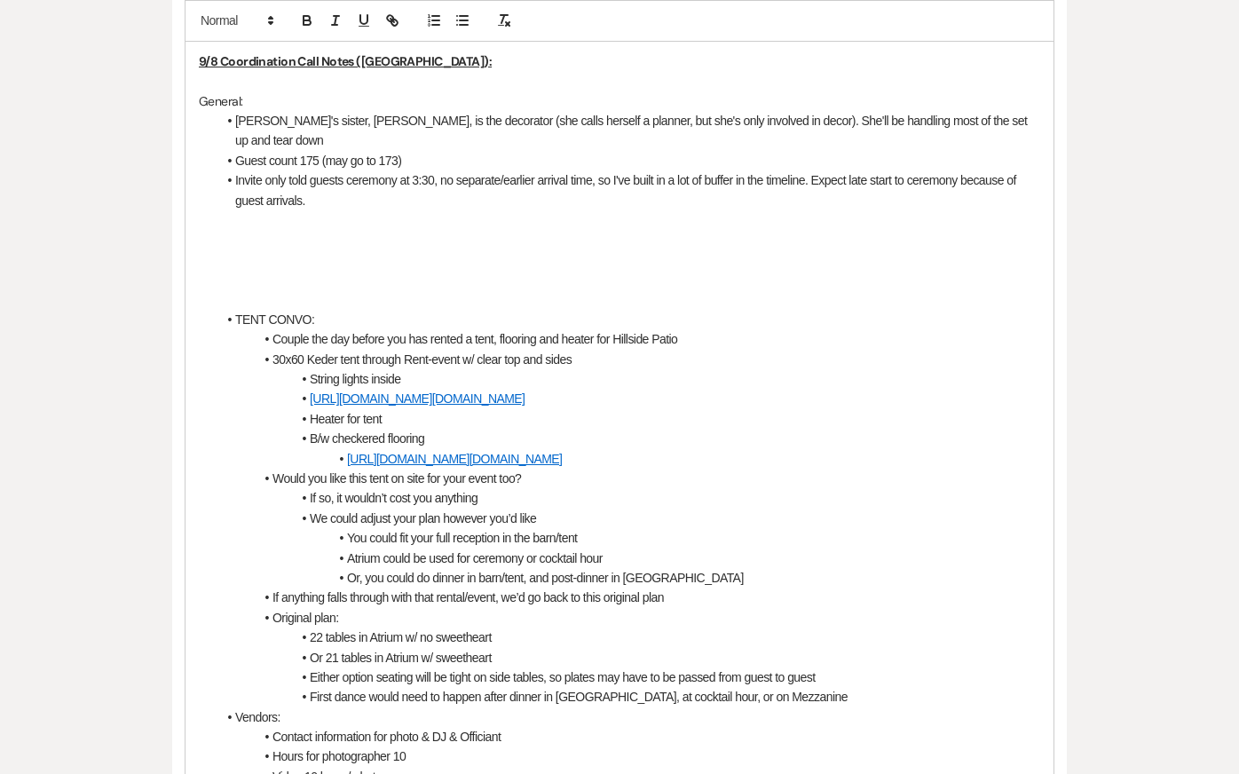
scroll to position [579, 0]
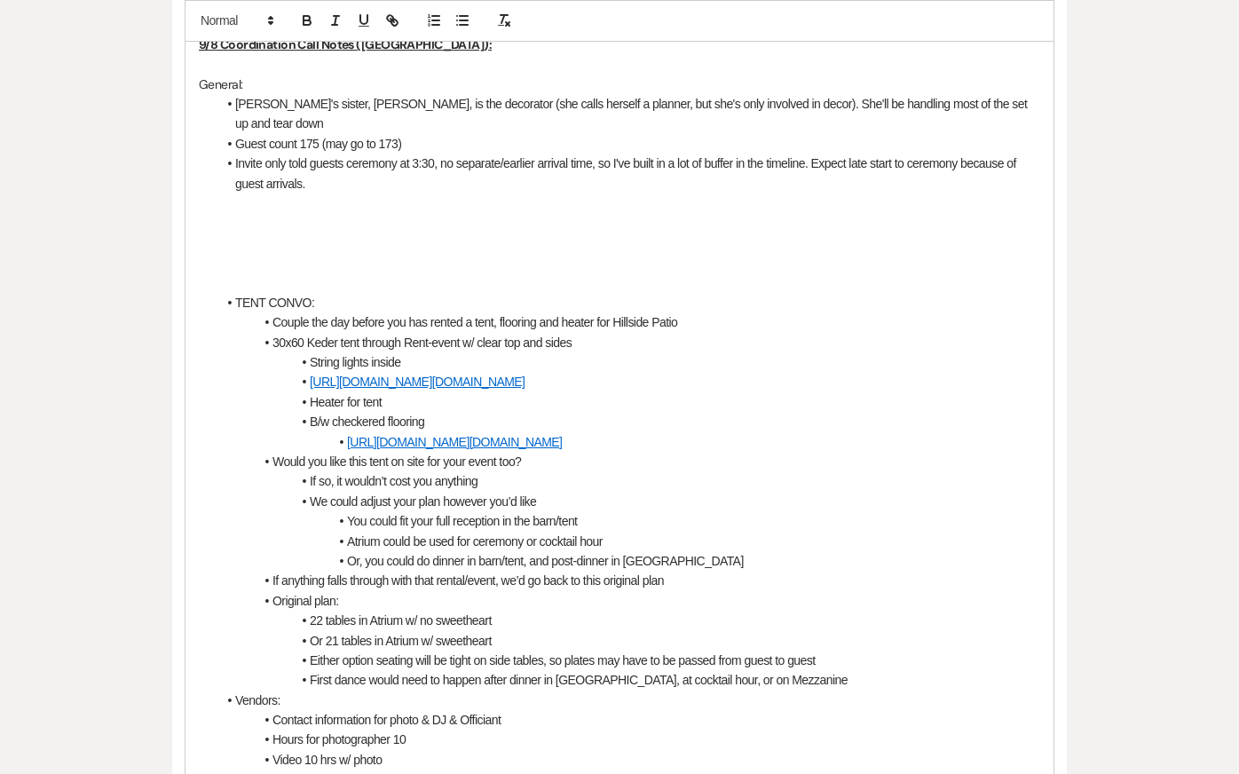
click at [361, 193] on p at bounding box center [619, 203] width 841 height 20
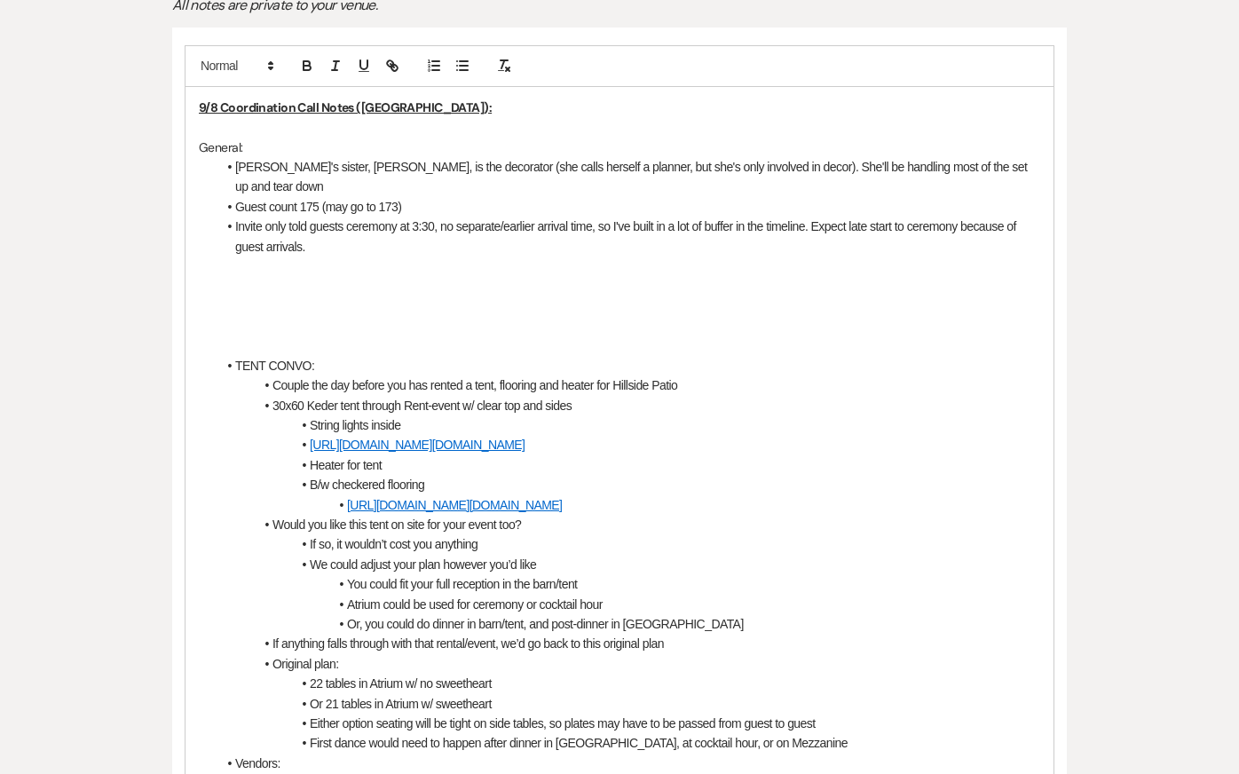
scroll to position [511, 0]
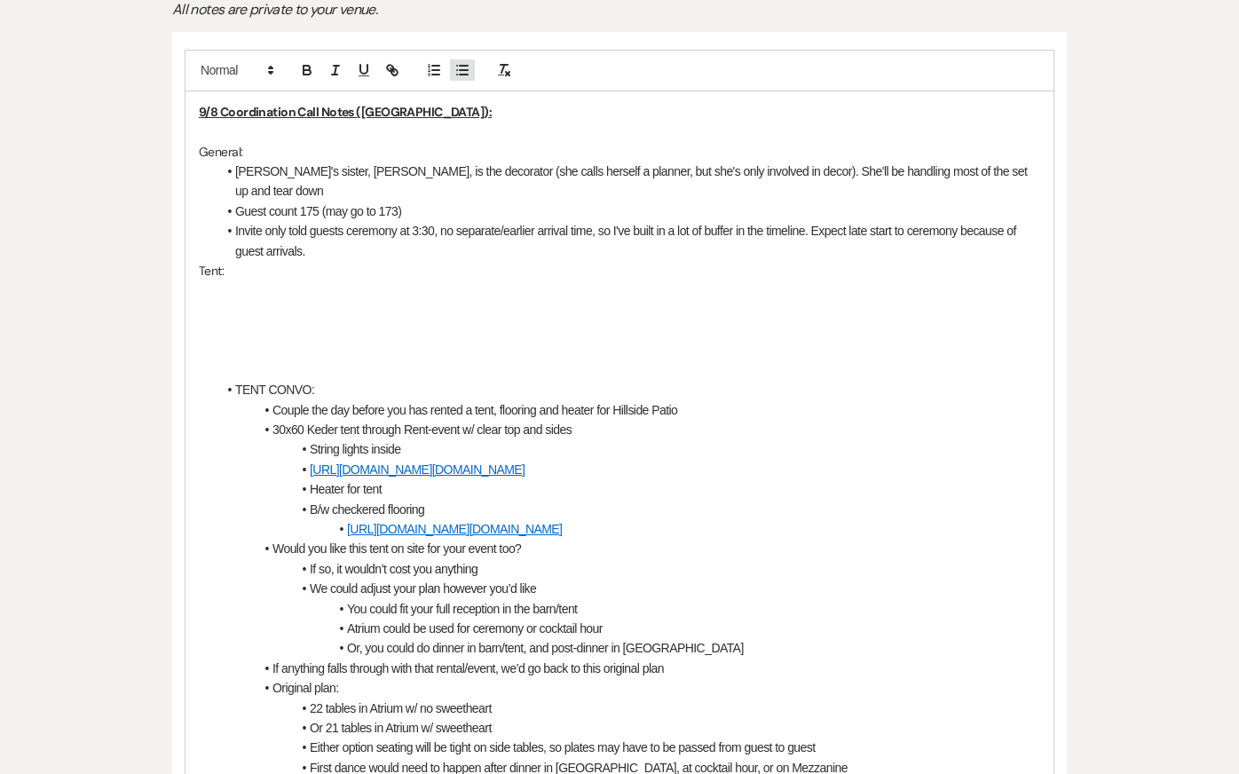
click at [461, 66] on line "button" at bounding box center [464, 66] width 8 height 0
click at [423, 280] on li "Floated the idea that May/Mina's tent from the day before" at bounding box center [629, 290] width 824 height 20
click at [687, 280] on li "Floated the idea that May/Mina's tent, b/w flooring, lighting and heat from the…" at bounding box center [629, 290] width 824 height 20
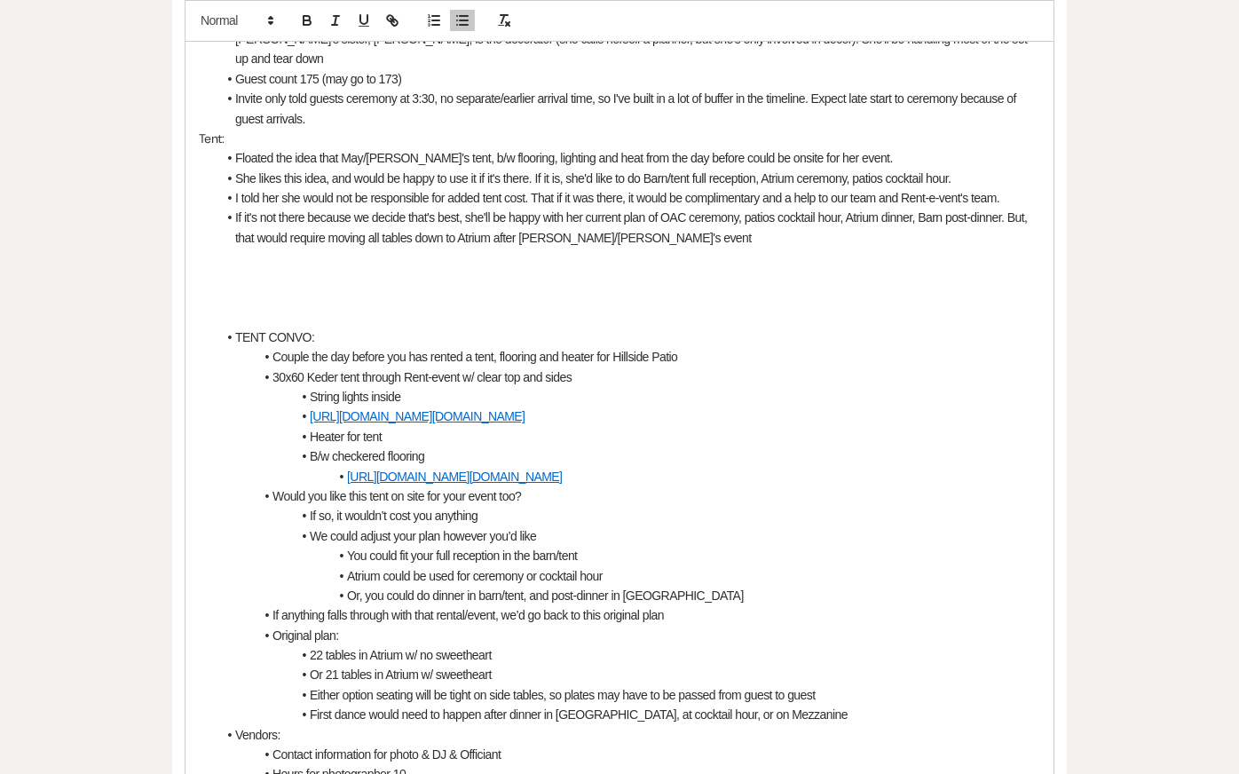
scroll to position [648, 0]
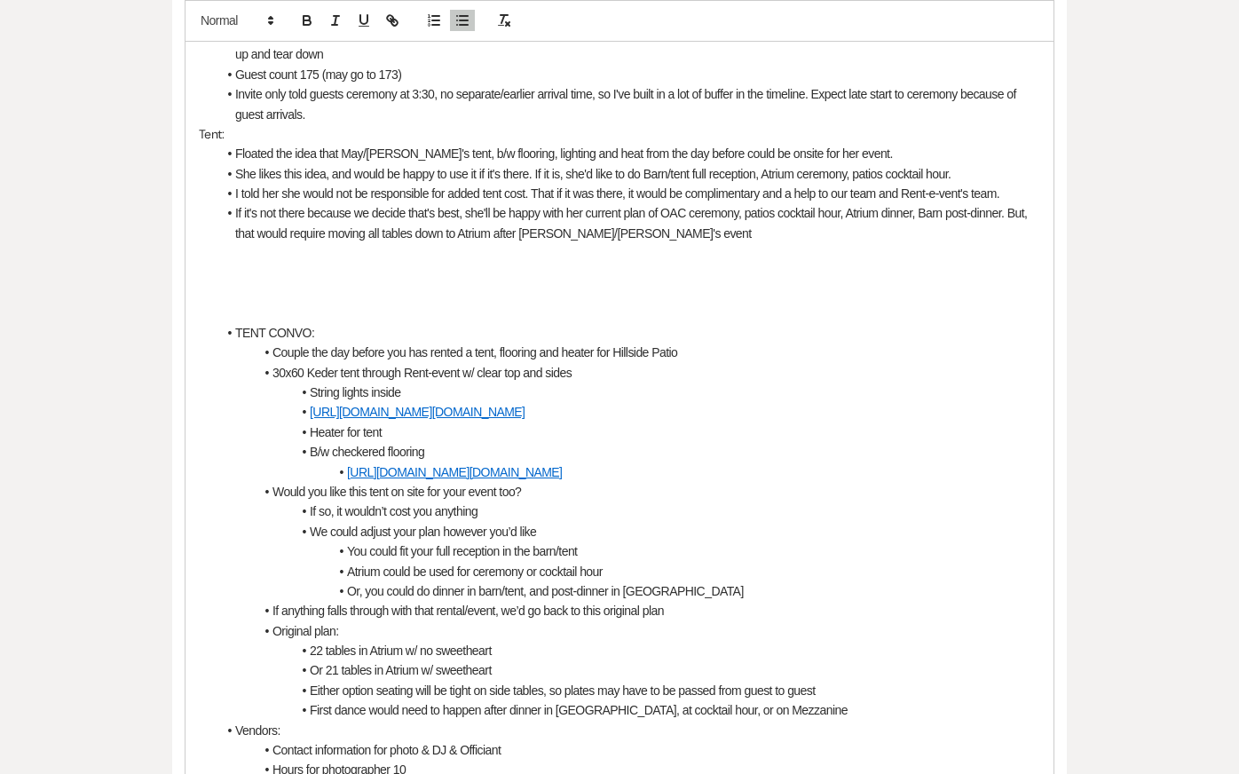
drag, startPoint x: 234, startPoint y: 267, endPoint x: 887, endPoint y: 595, distance: 730.6
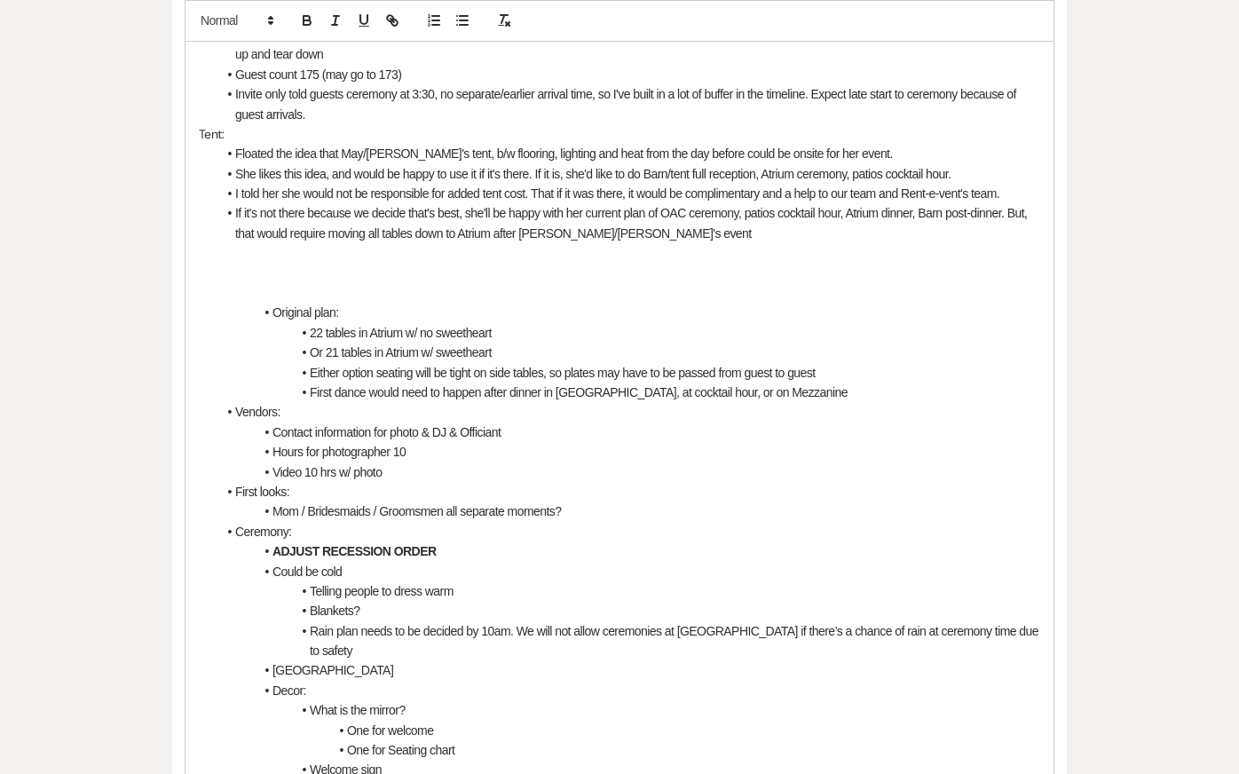
click at [727, 209] on li "If it's not there because we decide that's best, she'll be happy with her curre…" at bounding box center [629, 223] width 824 height 40
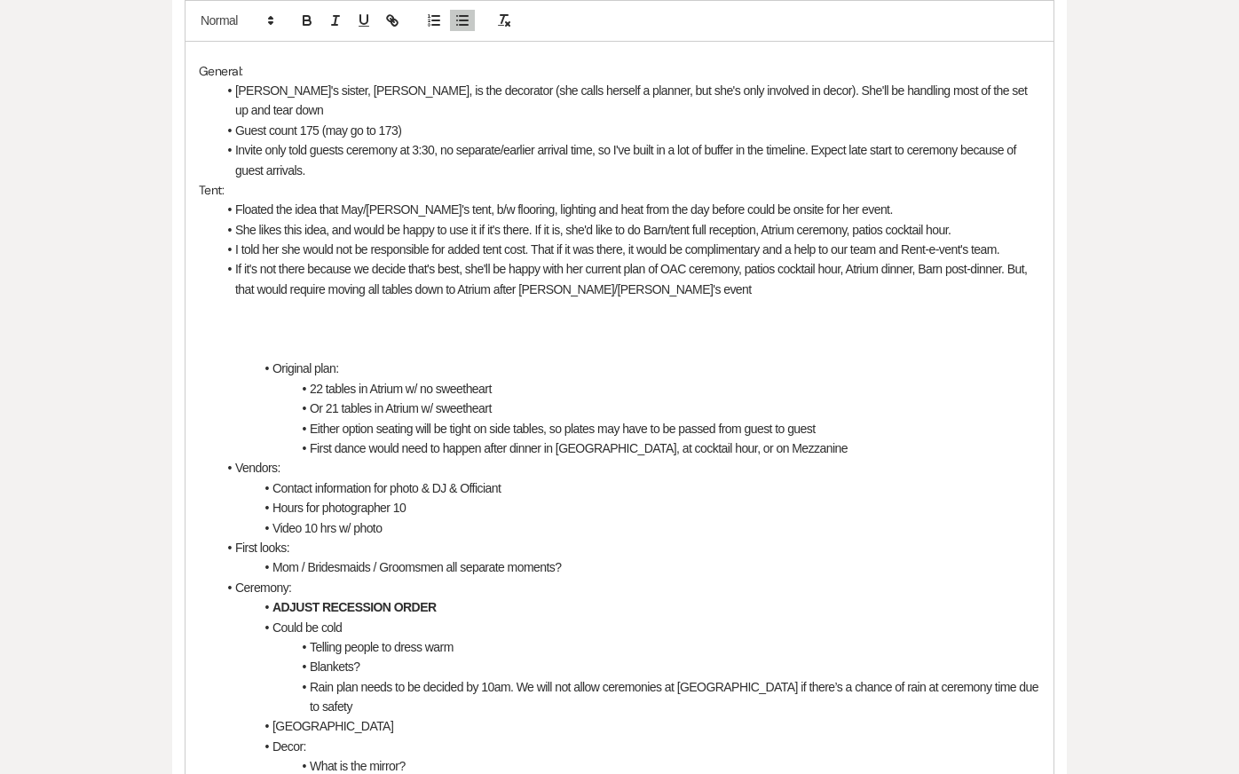
scroll to position [587, 0]
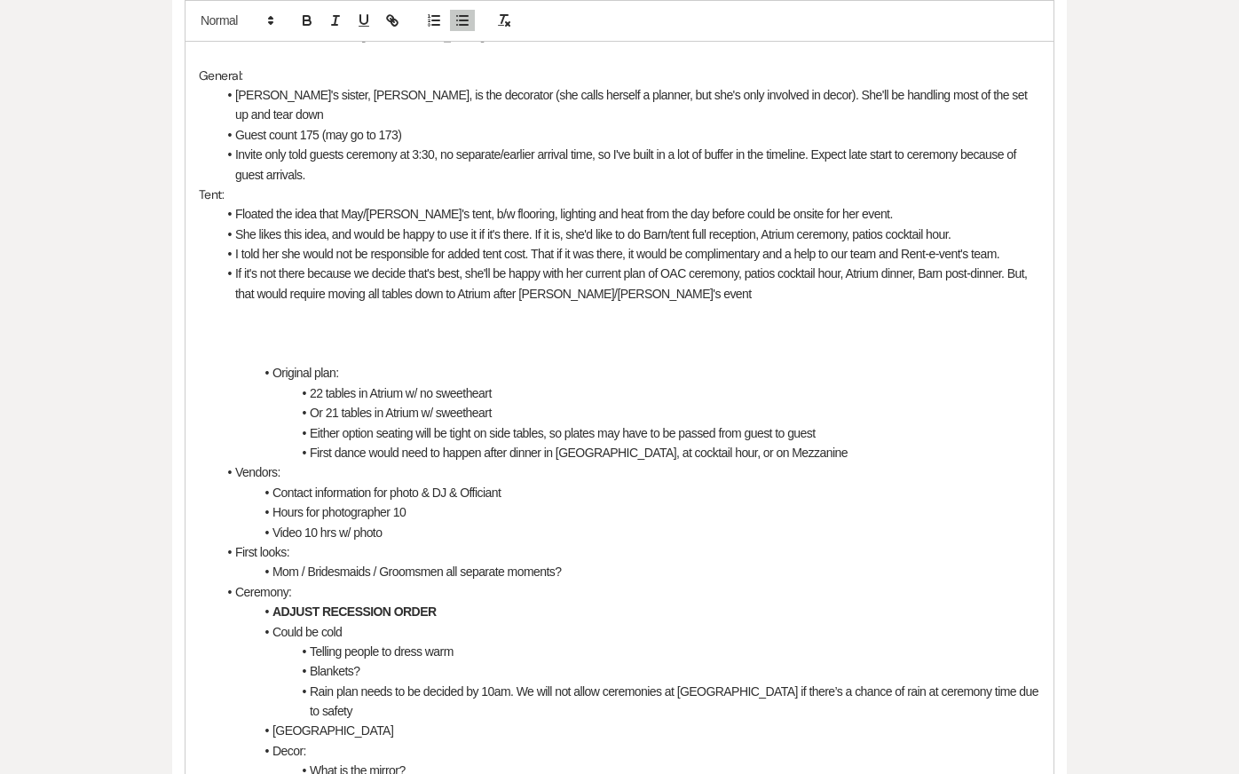
click at [560, 225] on li "She likes this idea, and would be happy to use it if it's there. If it is, she'…" at bounding box center [629, 235] width 824 height 20
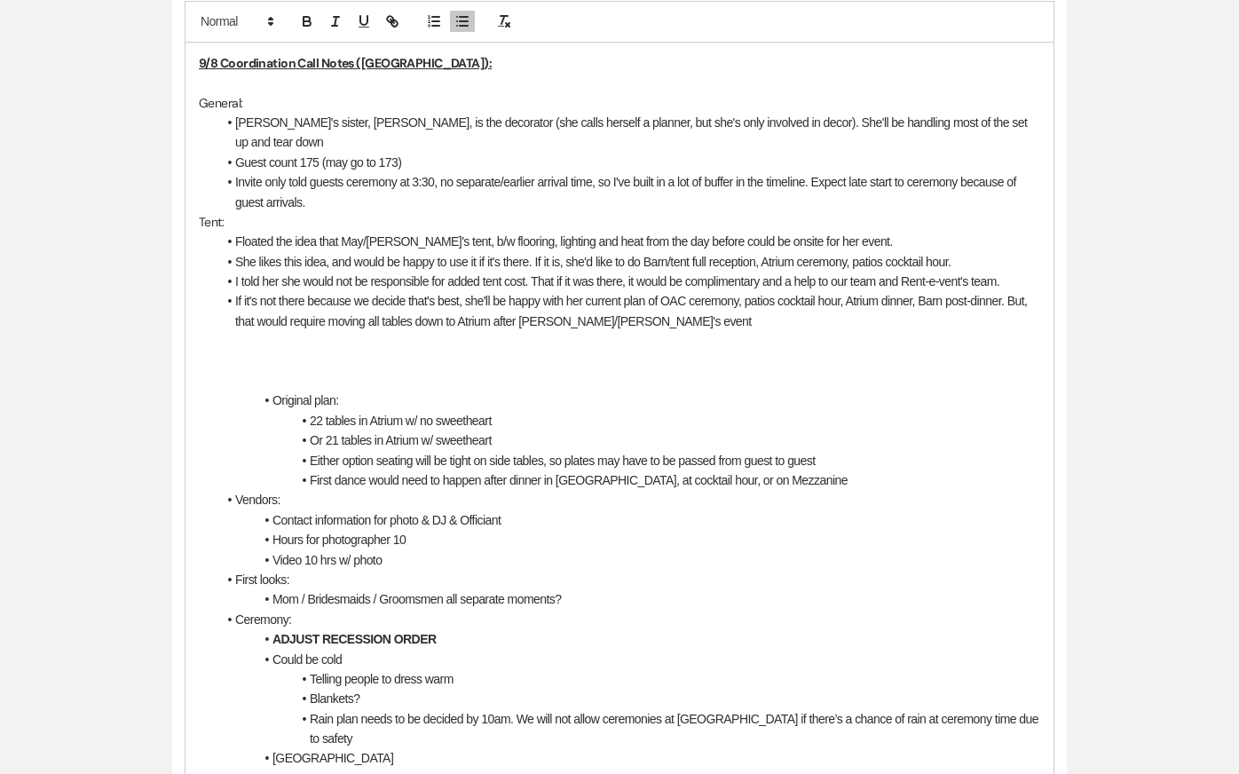
scroll to position [552, 0]
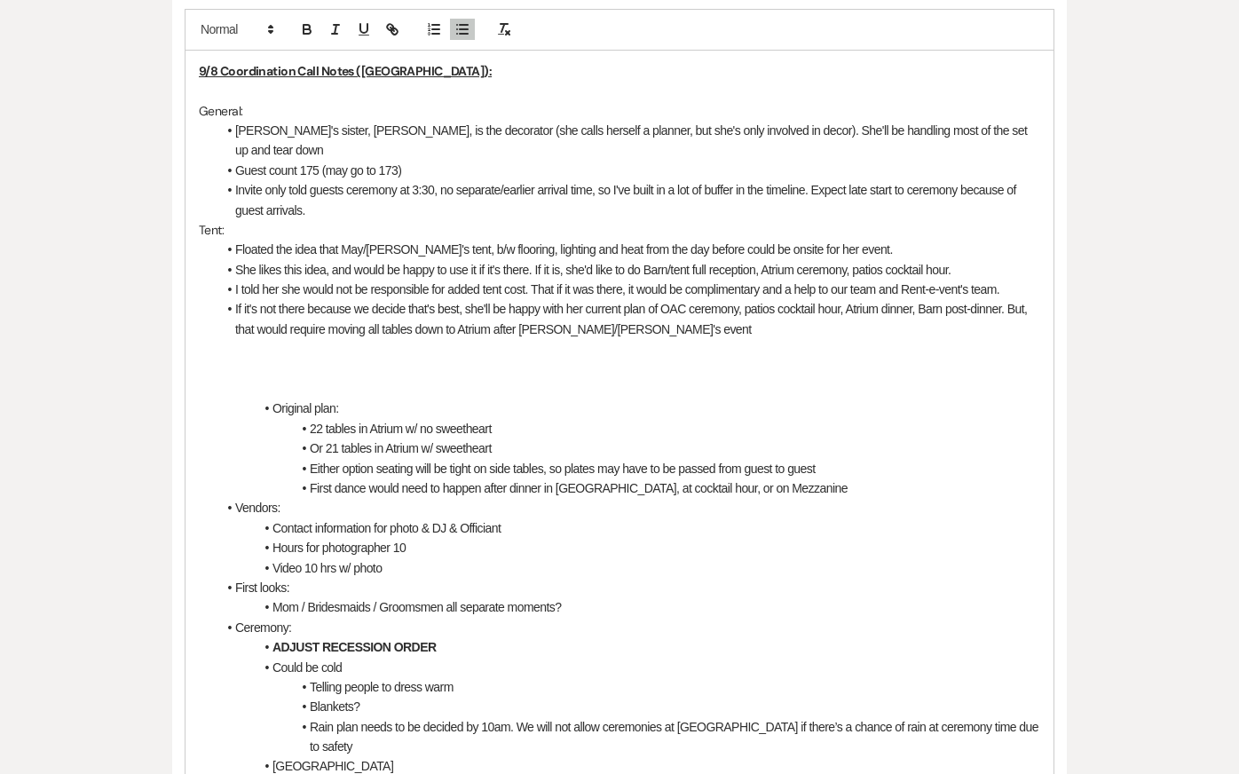
click at [603, 183] on li "Invite only told guests ceremony at 3:30, no separate/earlier arrival time, so …" at bounding box center [629, 200] width 824 height 40
drag, startPoint x: 446, startPoint y: 230, endPoint x: 485, endPoint y: 232, distance: 39.1
click at [446, 240] on li "Floated the idea that May/Mina's tent, b/w flooring, lighting and heat from the…" at bounding box center [629, 250] width 824 height 20
click at [700, 180] on li "Invite only told guests ceremony at 3:30, no separate/earlier arrival time, so …" at bounding box center [629, 200] width 824 height 40
click at [706, 311] on li "If it's not there because we decide that's best, she'll be happy with her curre…" at bounding box center [629, 319] width 824 height 40
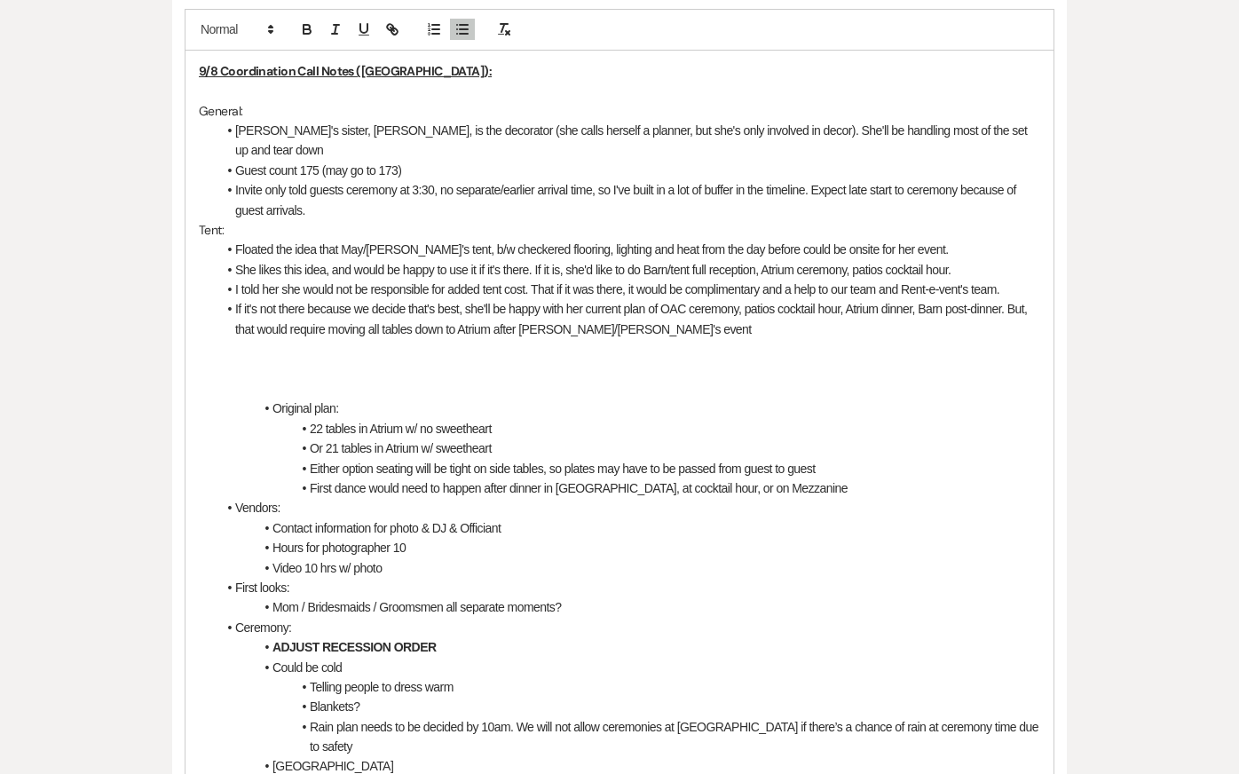
click at [664, 161] on li "Guest count 175 (may go to 173)" at bounding box center [629, 171] width 824 height 20
click at [661, 307] on li "If it's not there because we decide that's best, she'll be happy with her curre…" at bounding box center [629, 319] width 824 height 40
click at [501, 398] on li "Original plan:" at bounding box center [629, 408] width 824 height 20
click at [508, 339] on p at bounding box center [619, 349] width 841 height 20
click at [407, 220] on p "Tent:" at bounding box center [619, 230] width 841 height 20
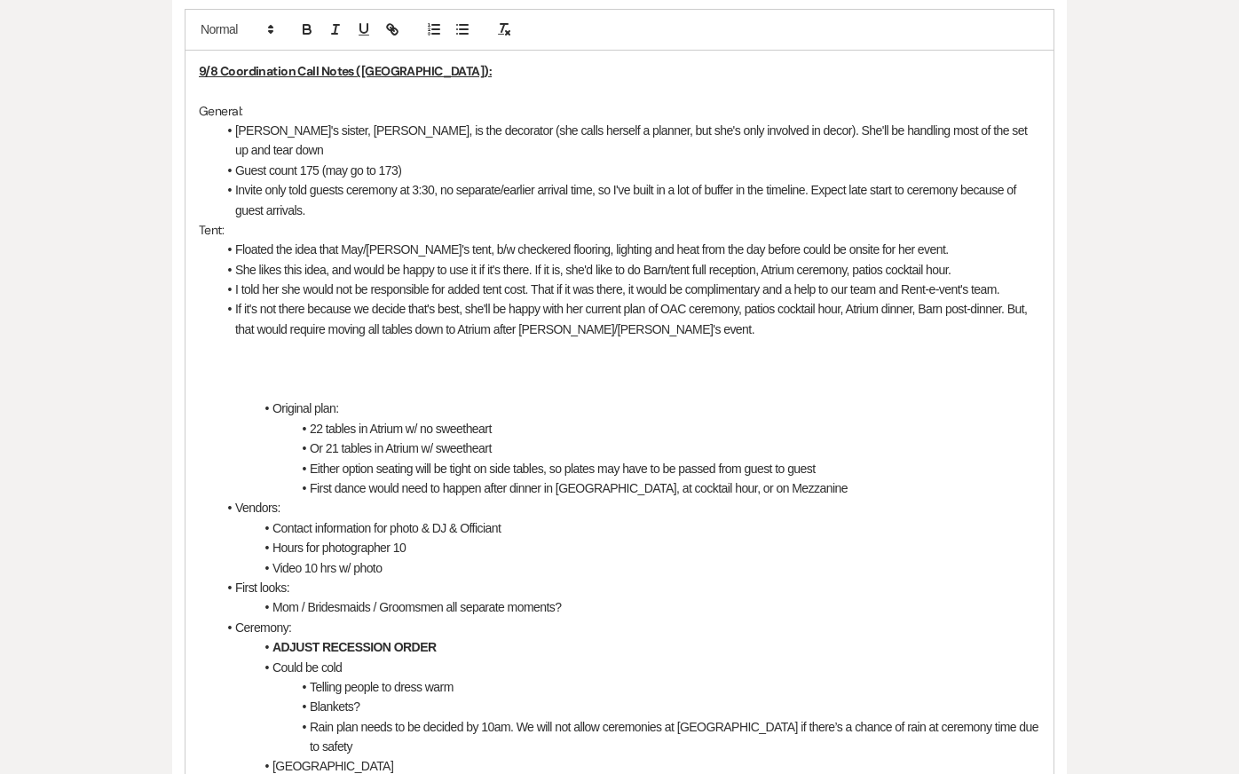
click at [416, 359] on p at bounding box center [619, 369] width 841 height 20
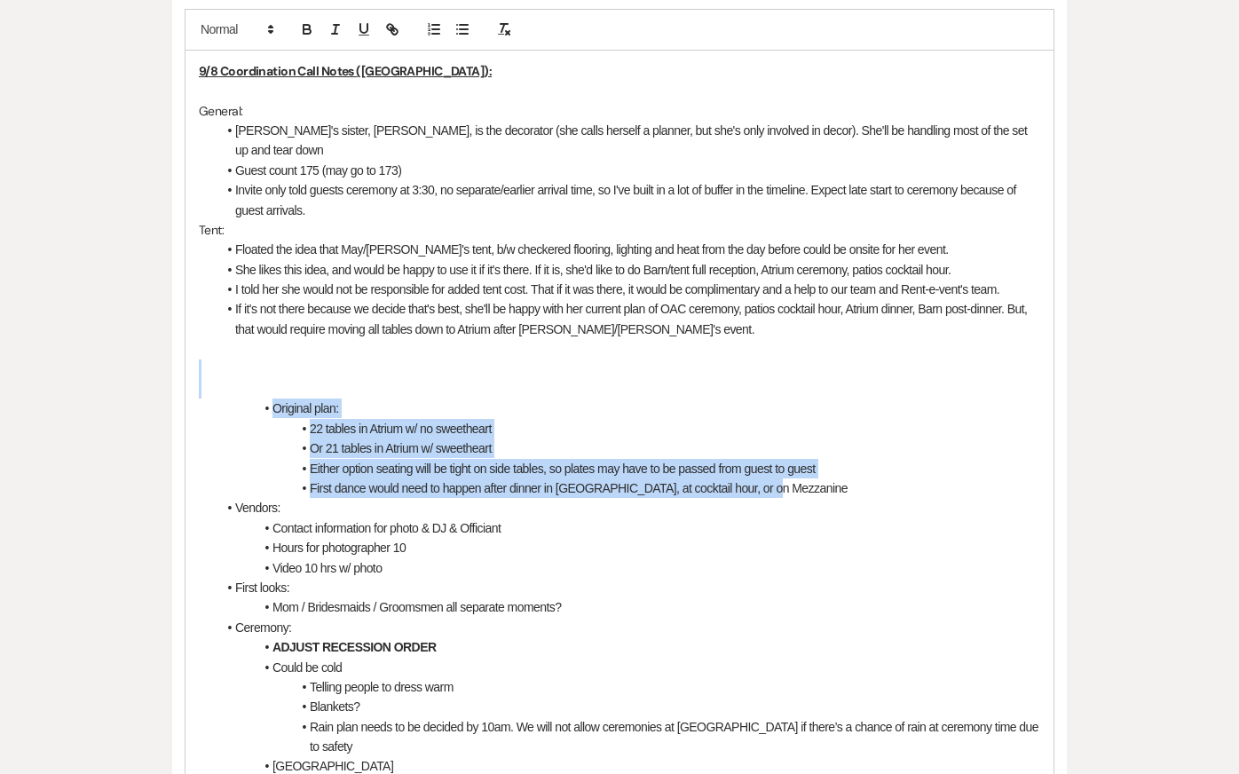
drag, startPoint x: 254, startPoint y: 351, endPoint x: 966, endPoint y: 465, distance: 721.7
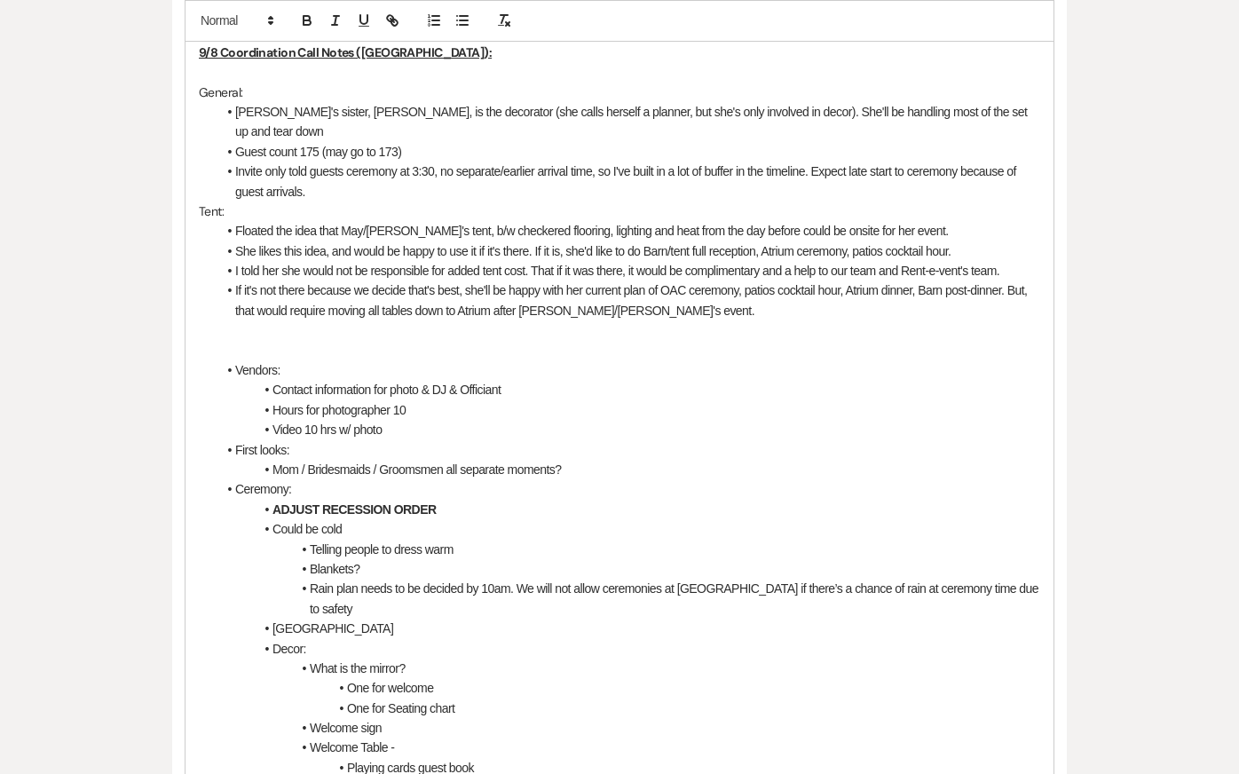
scroll to position [579, 0]
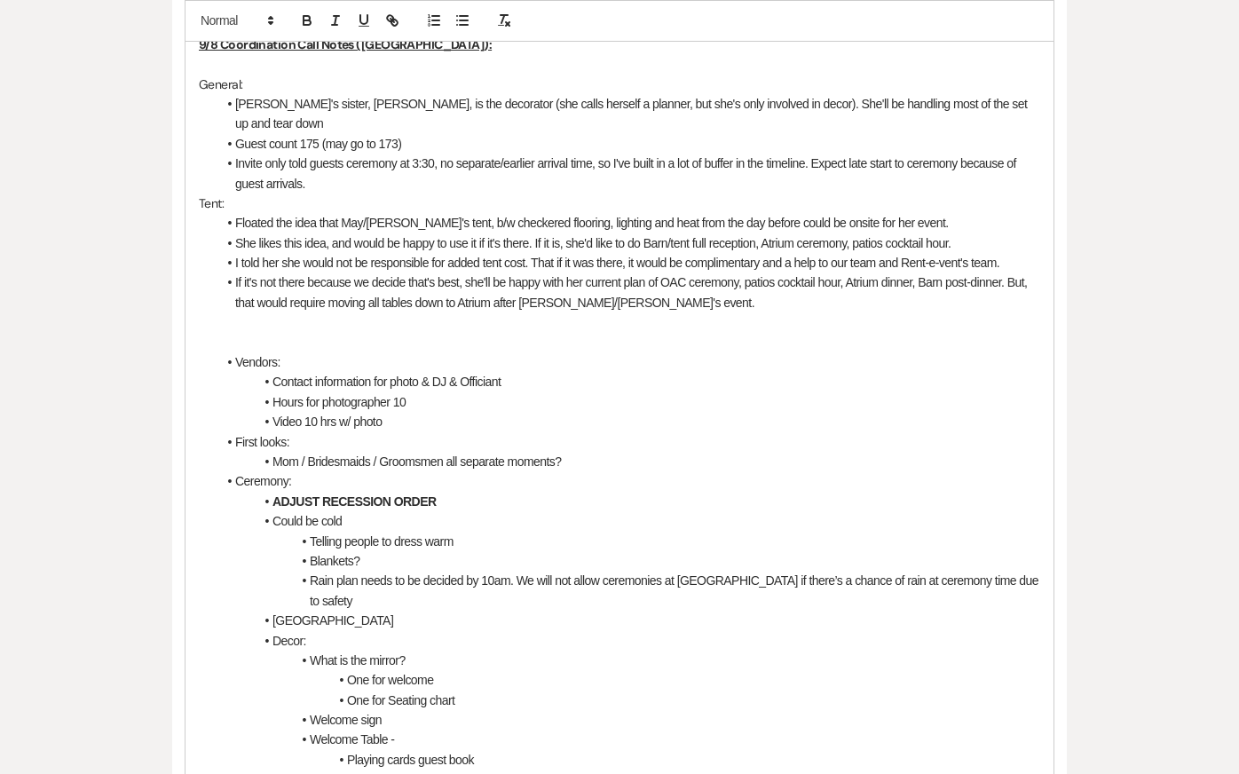
click at [460, 372] on li "Contact information for photo & DJ & Officiant" at bounding box center [629, 382] width 824 height 20
click at [517, 372] on li "Contact information for photo & DJ & Officiant" at bounding box center [629, 382] width 824 height 20
click at [488, 312] on p at bounding box center [619, 322] width 841 height 20
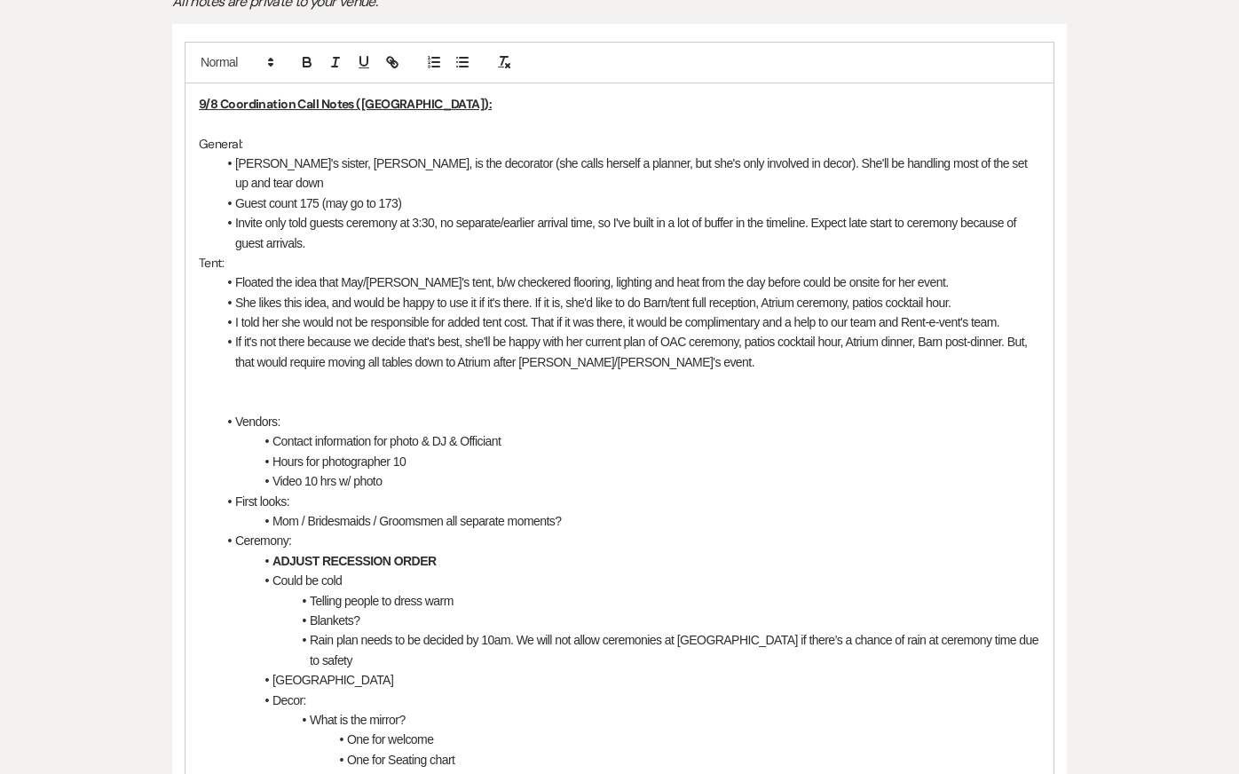
scroll to position [512, 0]
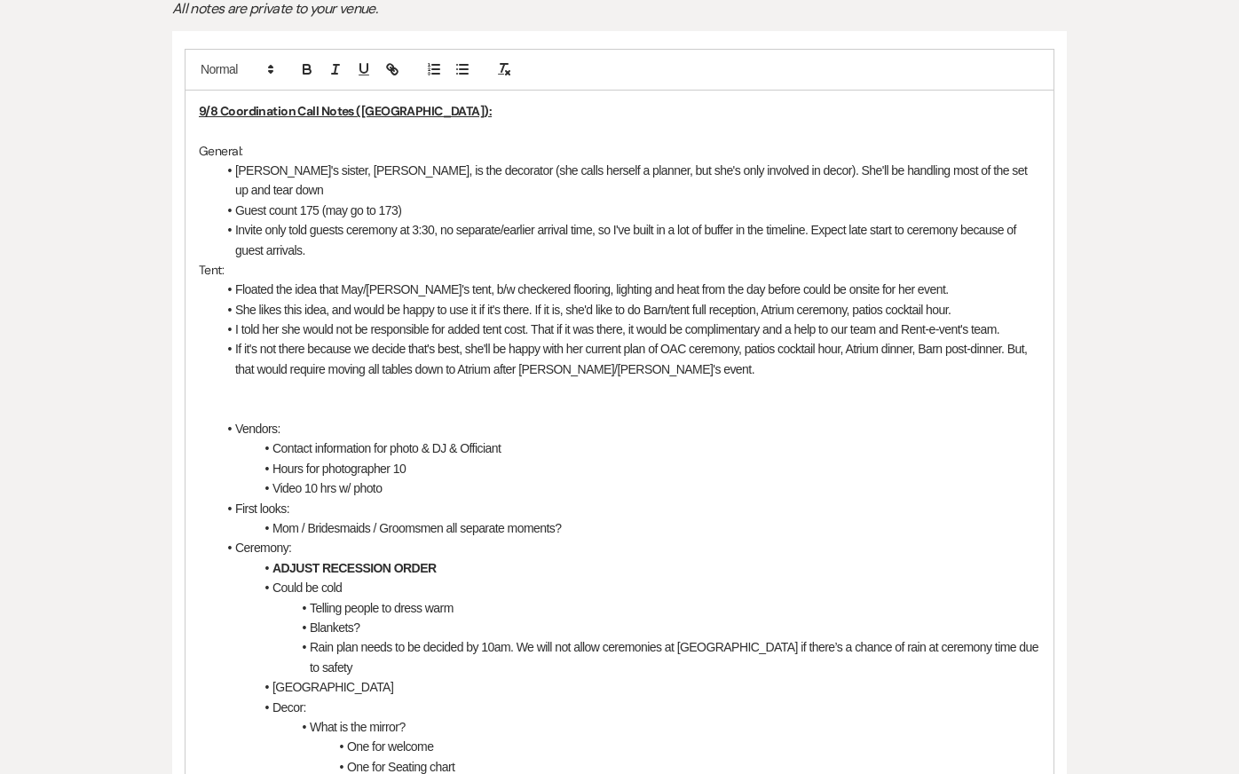
click at [335, 220] on li "Invite only told guests ceremony at 3:30, no separate/earlier arrival time, so …" at bounding box center [629, 240] width 824 height 40
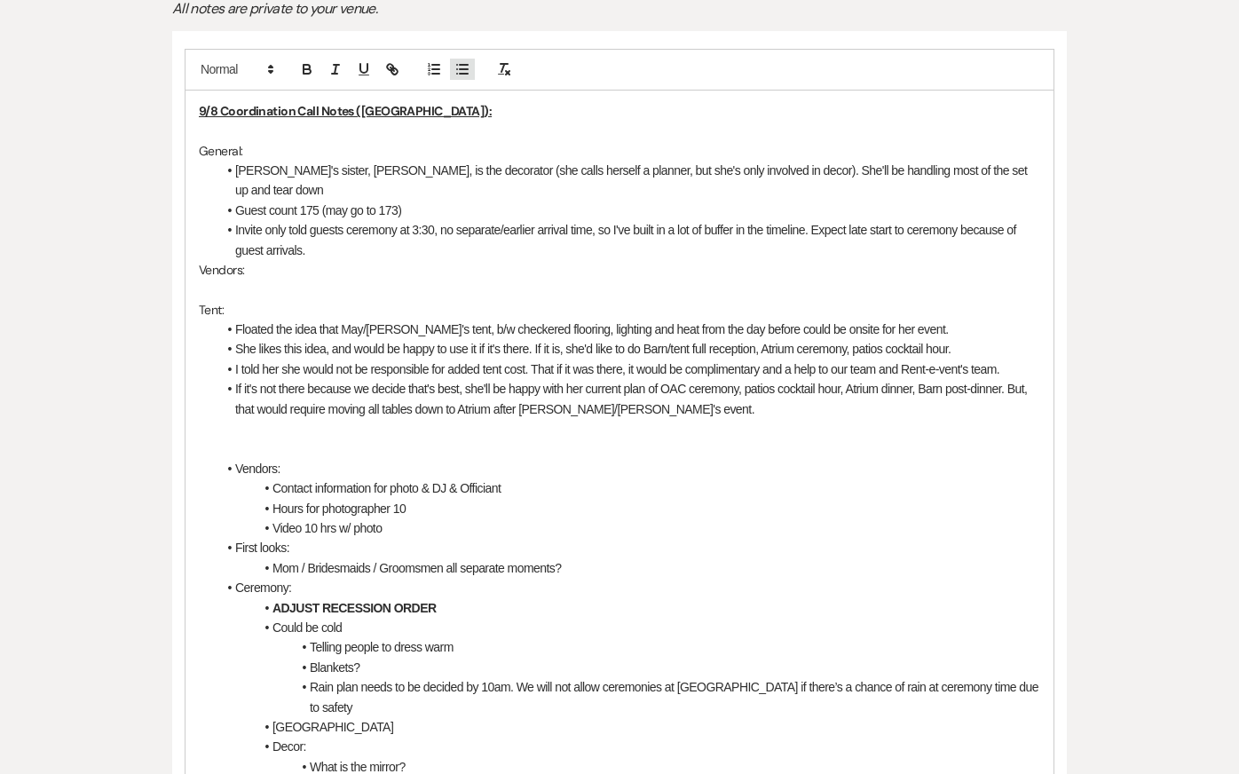
click at [465, 66] on icon "button" at bounding box center [462, 69] width 16 height 16
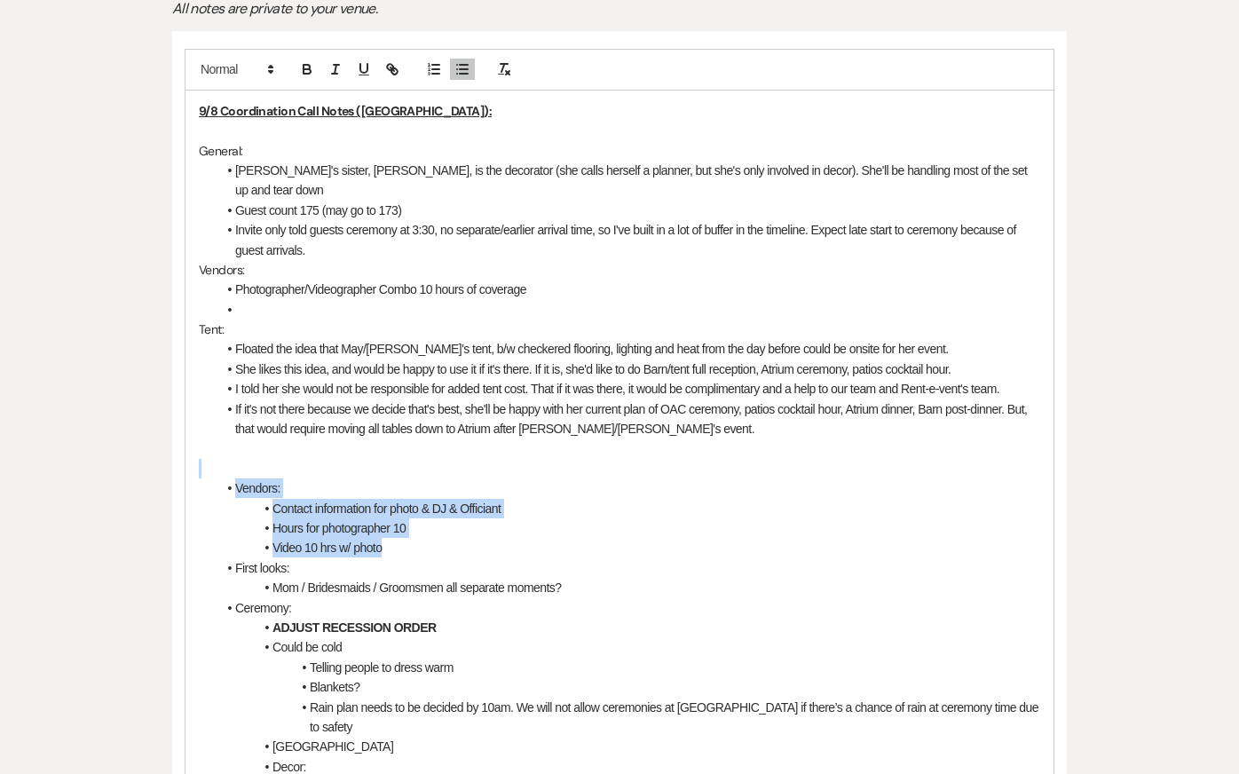
drag, startPoint x: 237, startPoint y: 448, endPoint x: 515, endPoint y: 525, distance: 288.3
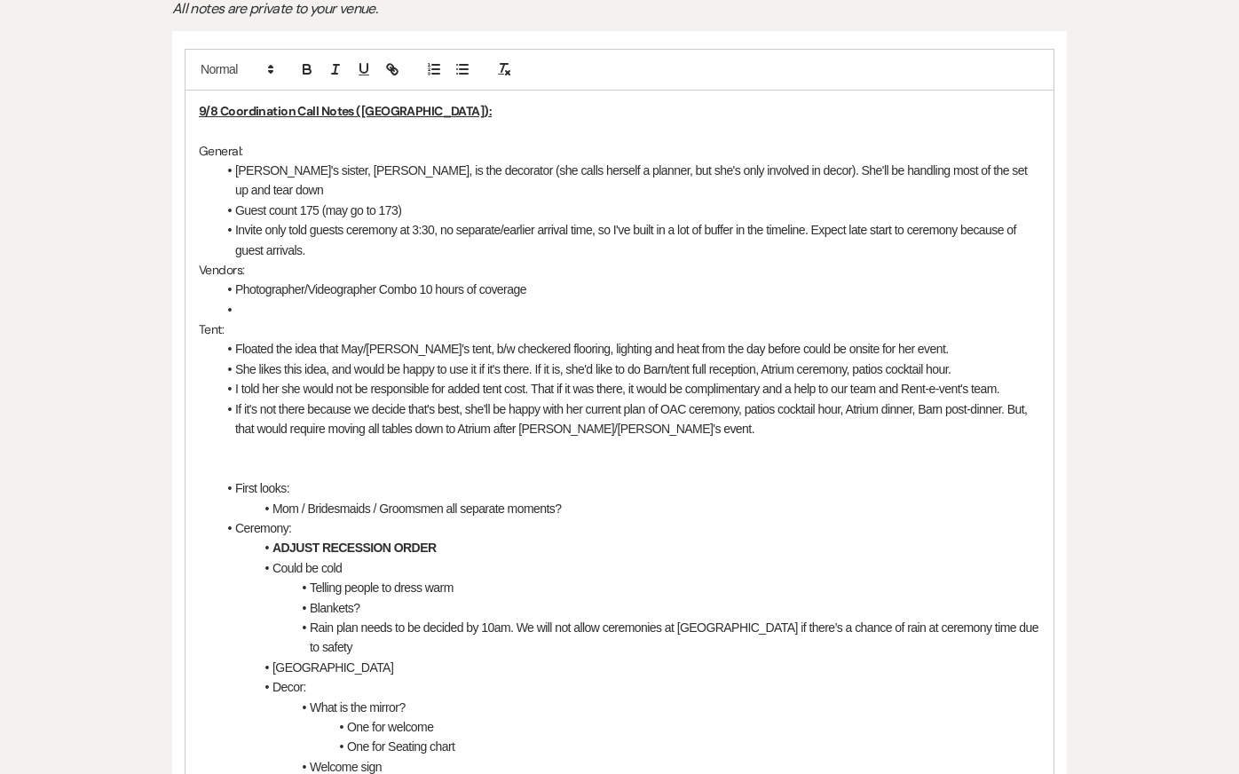
click at [351, 300] on li at bounding box center [629, 310] width 824 height 20
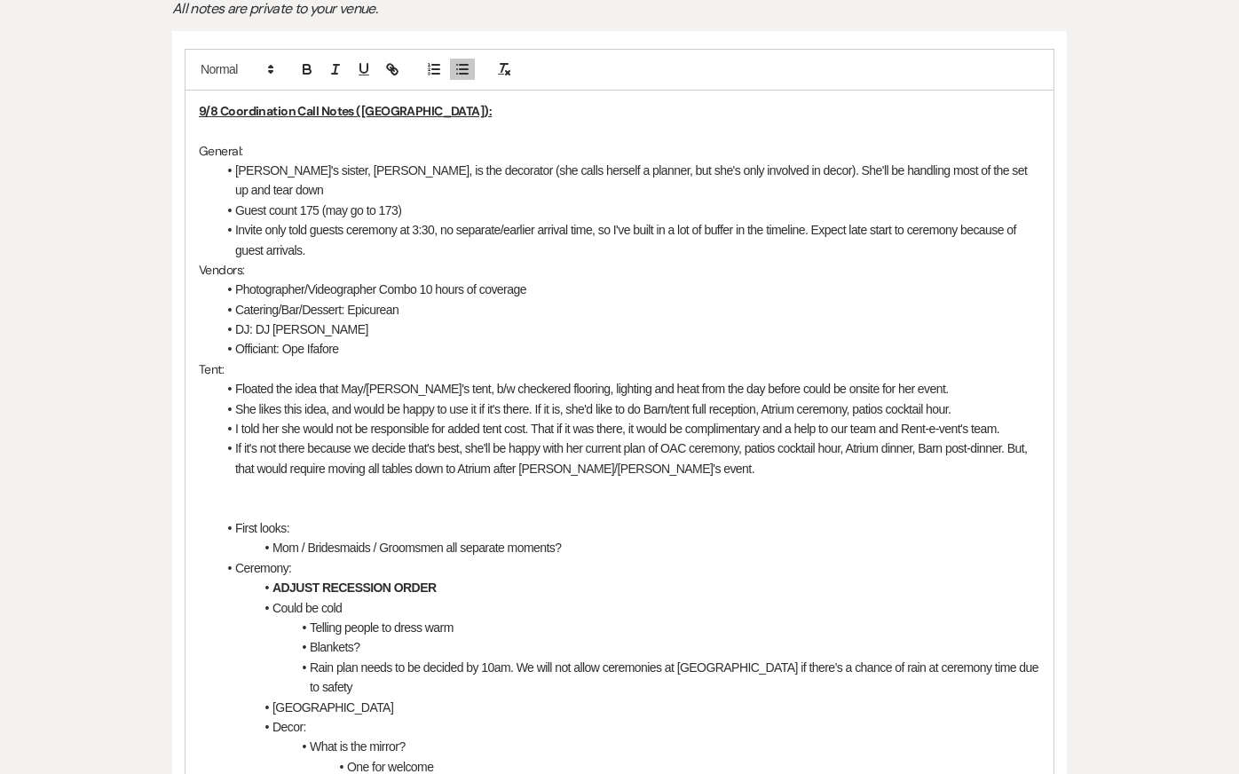
click at [557, 280] on li "Photographer/Videographer Combo 10 hours of coverage" at bounding box center [629, 290] width 824 height 20
click at [528, 280] on li "Photographer/Videographer Combo 10 hours of coverage" at bounding box center [629, 290] width 824 height 20
click at [417, 280] on li "Photographer/Videographer Combo 10 hours of coverage" at bounding box center [629, 290] width 824 height 20
click at [671, 280] on li "Photographer/Videographer Combo: Vinny D Photo + Video (10 hours of coverage" at bounding box center [629, 290] width 824 height 20
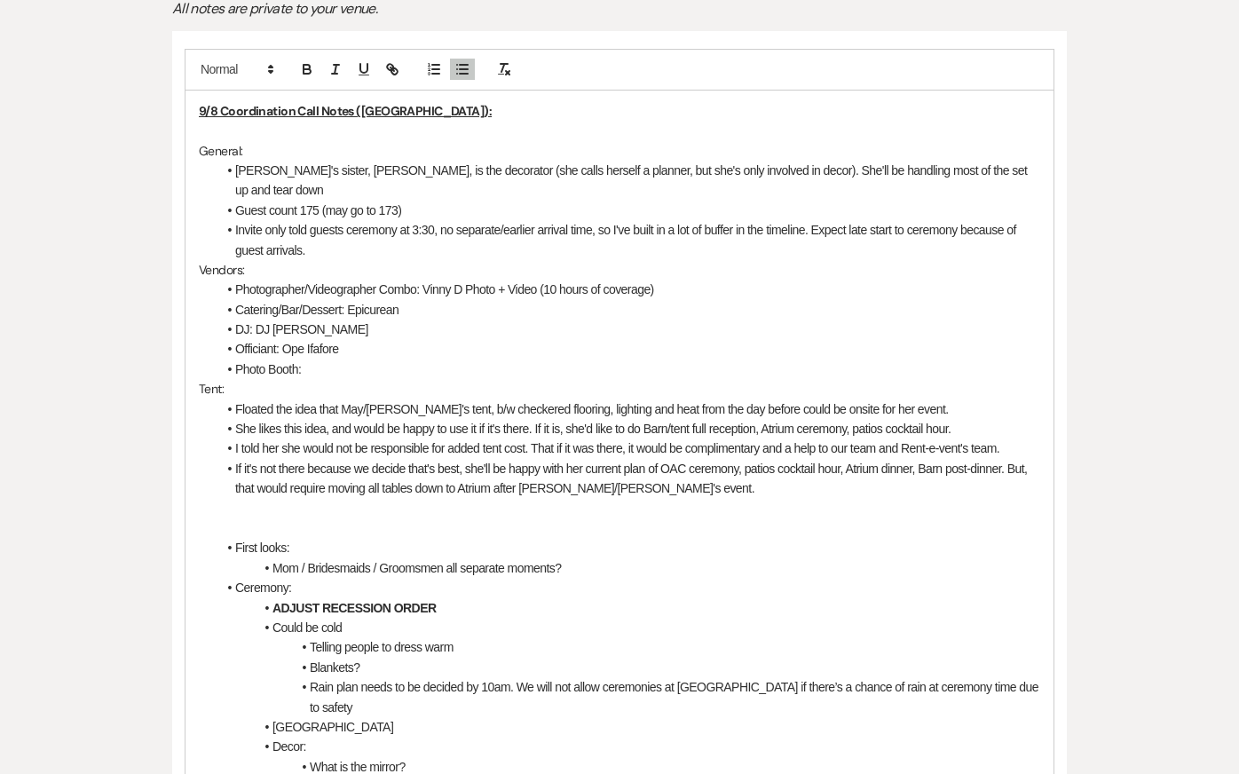
click at [371, 339] on li "Officiant: Ope Ifafore" at bounding box center [629, 349] width 824 height 20
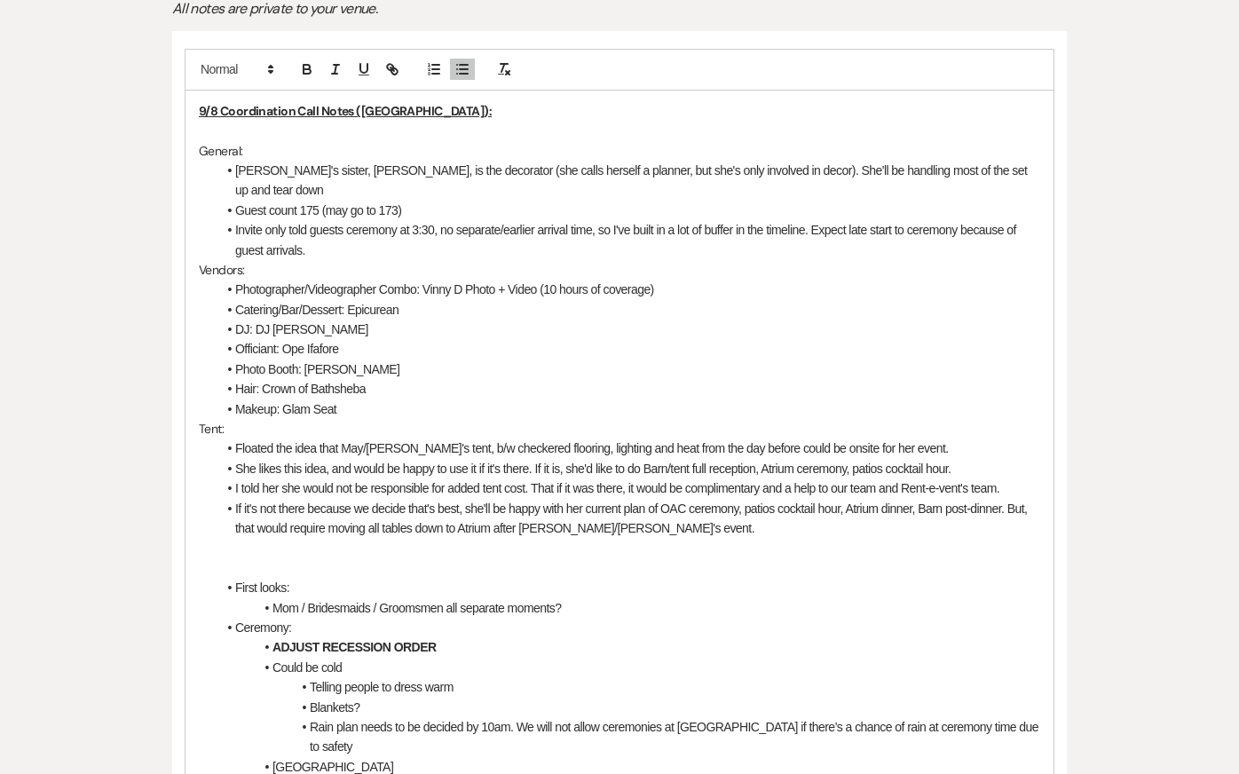
click at [392, 280] on li "Photographer/Videographer Combo: Vinny D Photo + Video (10 hours of coverage)" at bounding box center [629, 290] width 824 height 20
click at [444, 319] on li "DJ: DJ Woodz" at bounding box center [629, 329] width 824 height 20
click at [438, 399] on li "Makeup: Glam Seat" at bounding box center [629, 409] width 824 height 20
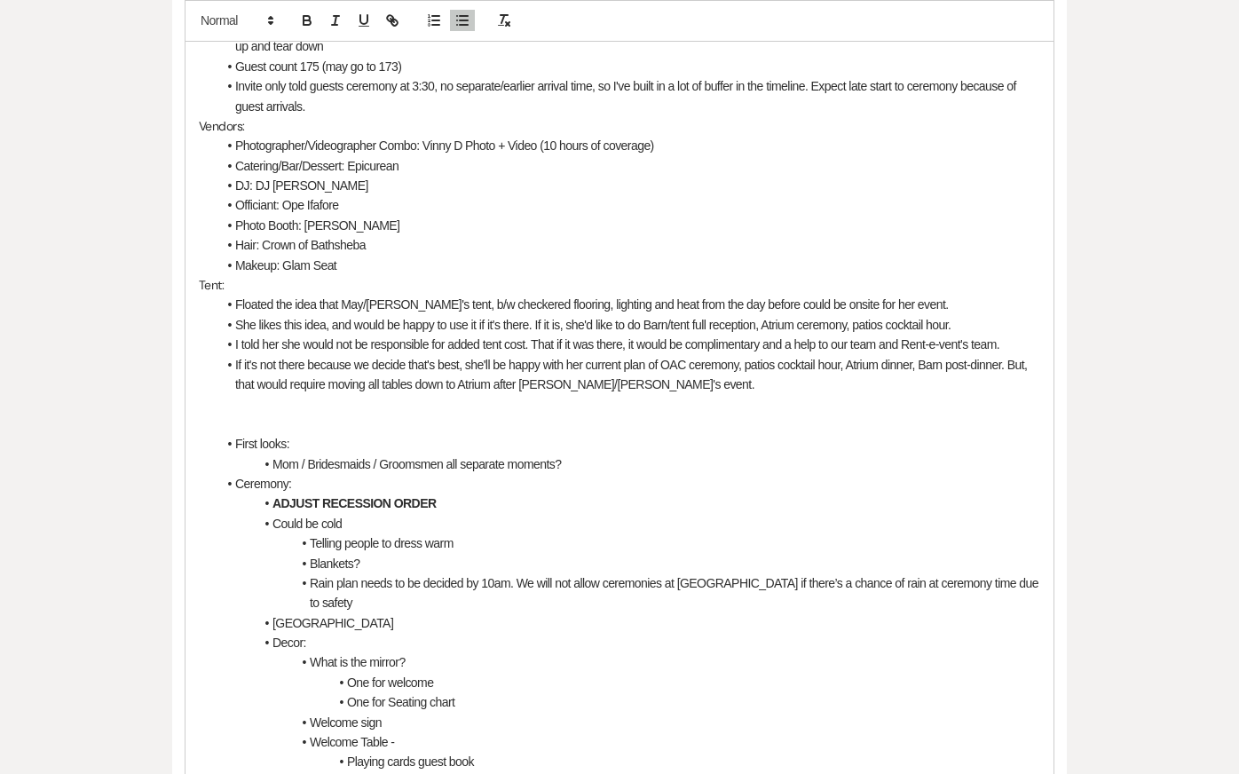
scroll to position [666, 0]
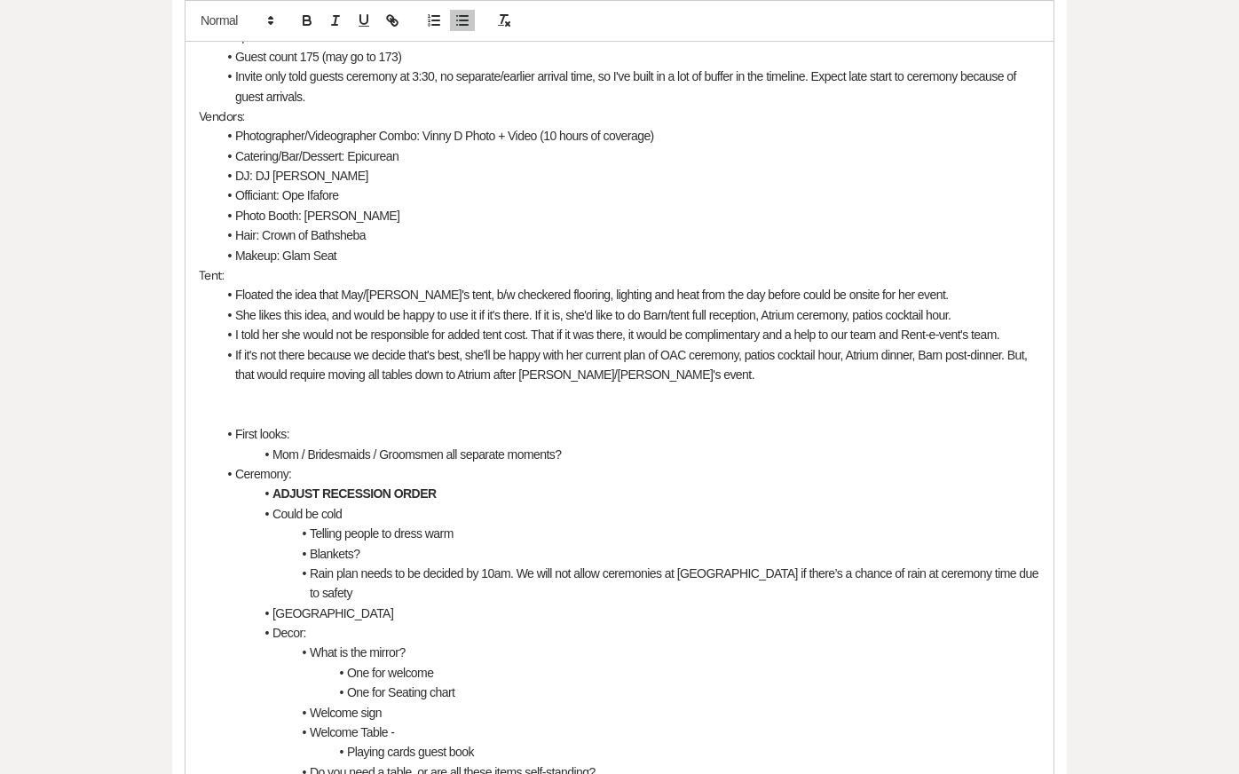
click at [611, 445] on li "Mom / Bridesmaids / Groomsmen all separate moments?" at bounding box center [629, 455] width 824 height 20
drag, startPoint x: 577, startPoint y: 434, endPoint x: 204, endPoint y: 403, distance: 374.0
click at [204, 403] on div "9/8 Coordination Call Notes (Kendal): General: Groom's sister, Mitsu, is the de…" at bounding box center [619, 752] width 868 height 1631
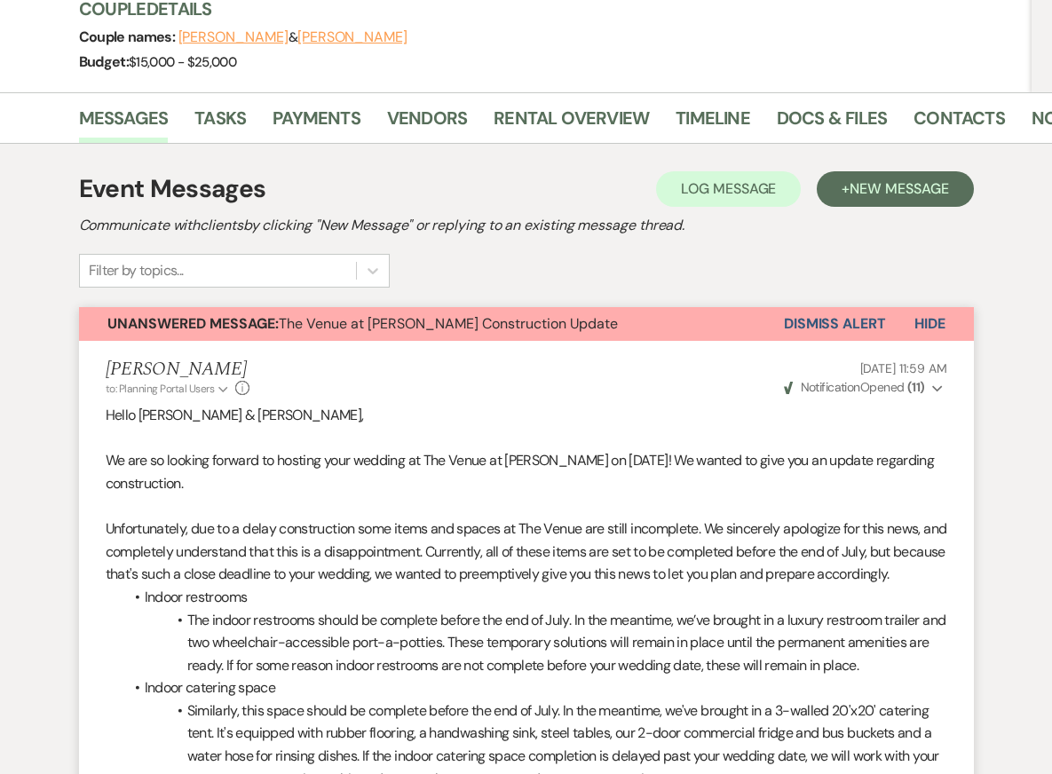
scroll to position [245, 0]
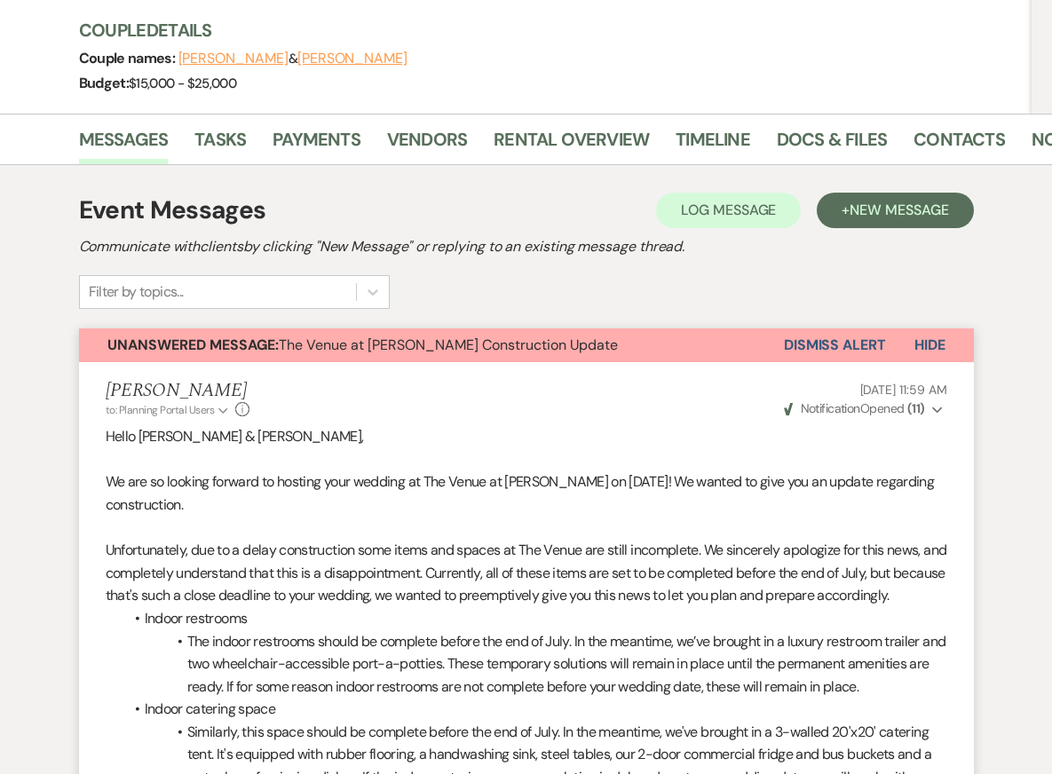
click at [834, 343] on button "Dismiss Alert" at bounding box center [835, 345] width 102 height 34
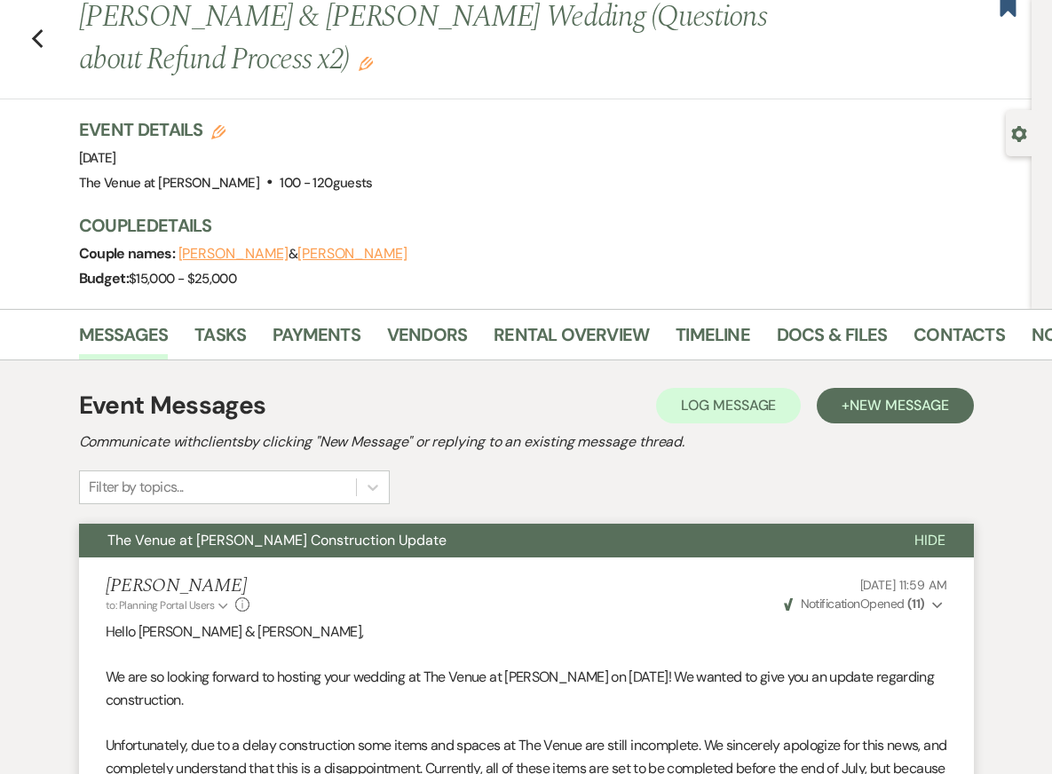
scroll to position [0, 0]
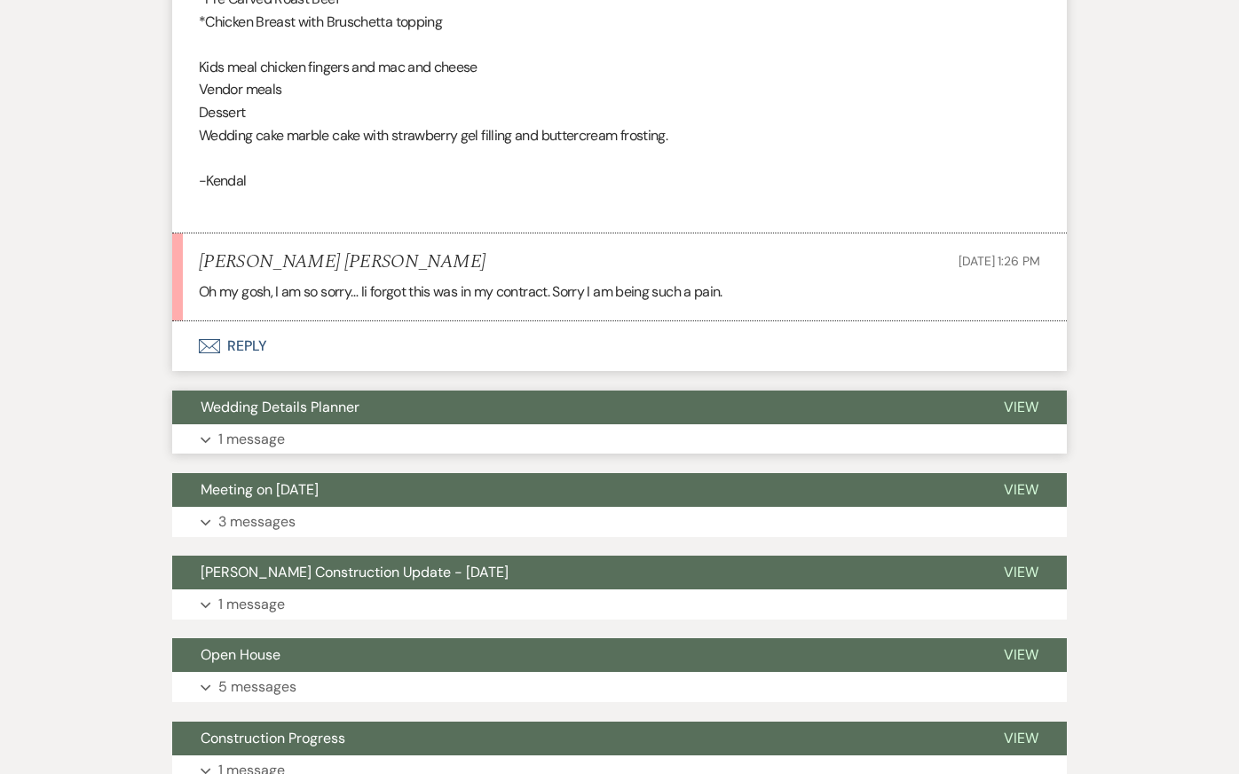
scroll to position [13577, 0]
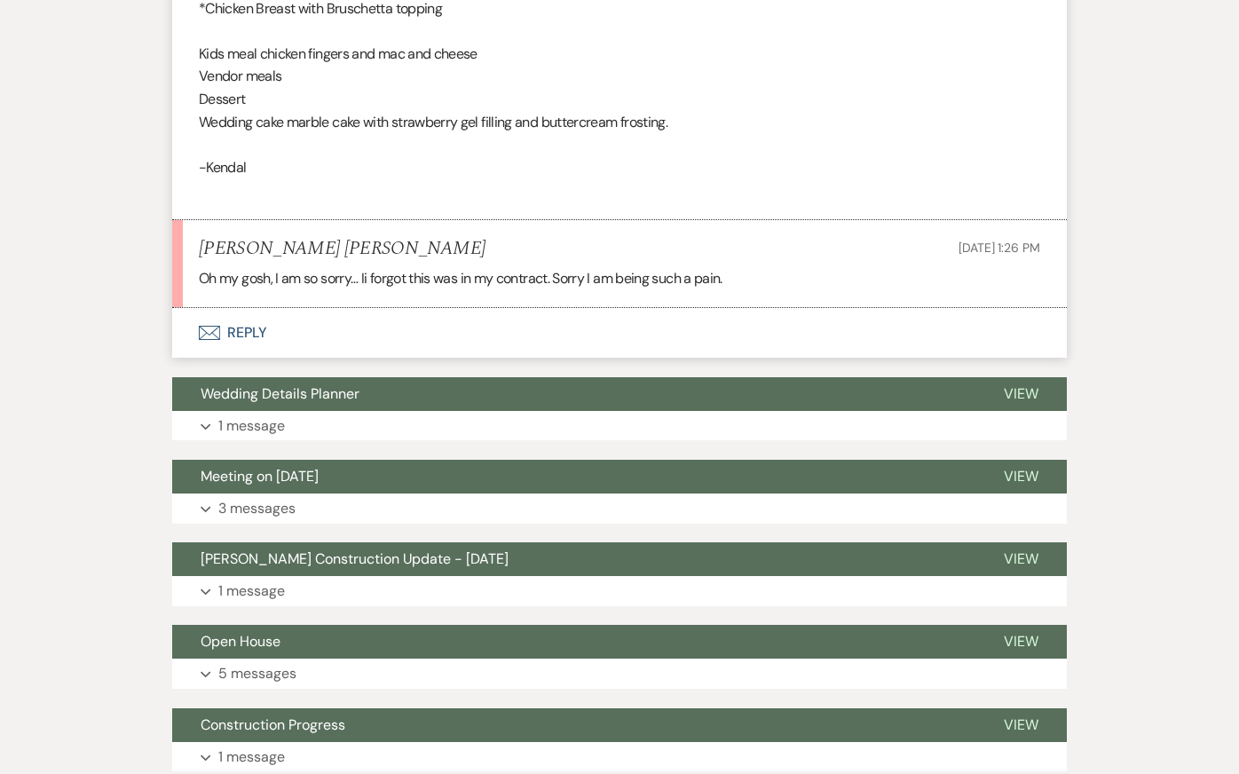
click at [290, 349] on button "Envelope Reply" at bounding box center [619, 333] width 895 height 50
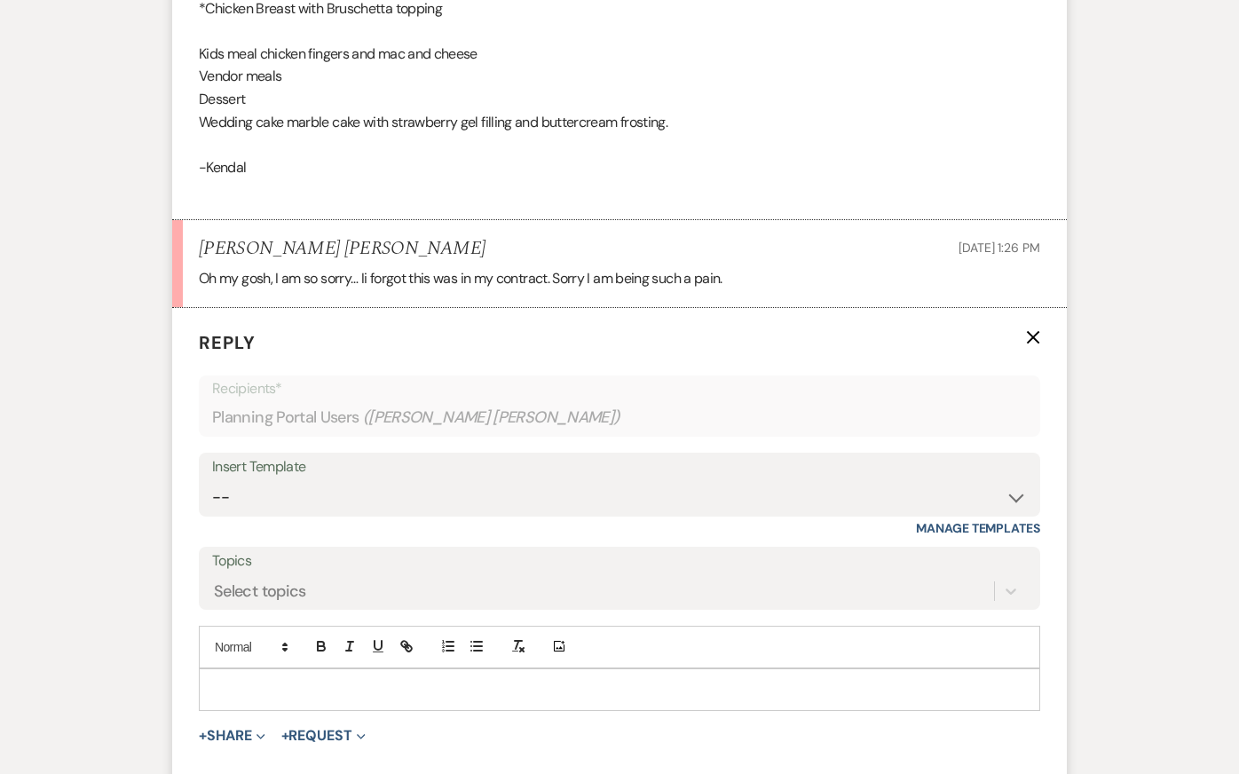
click at [296, 699] on p at bounding box center [619, 690] width 813 height 20
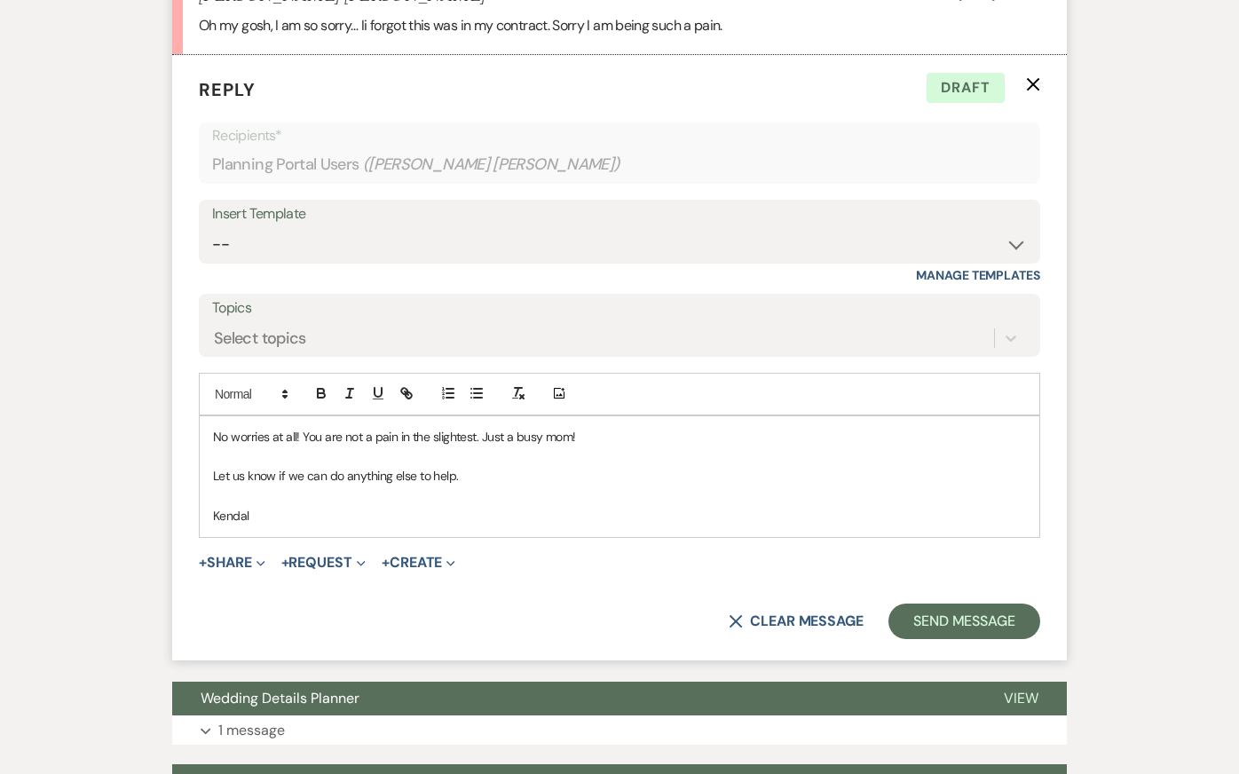
scroll to position [13843, 0]
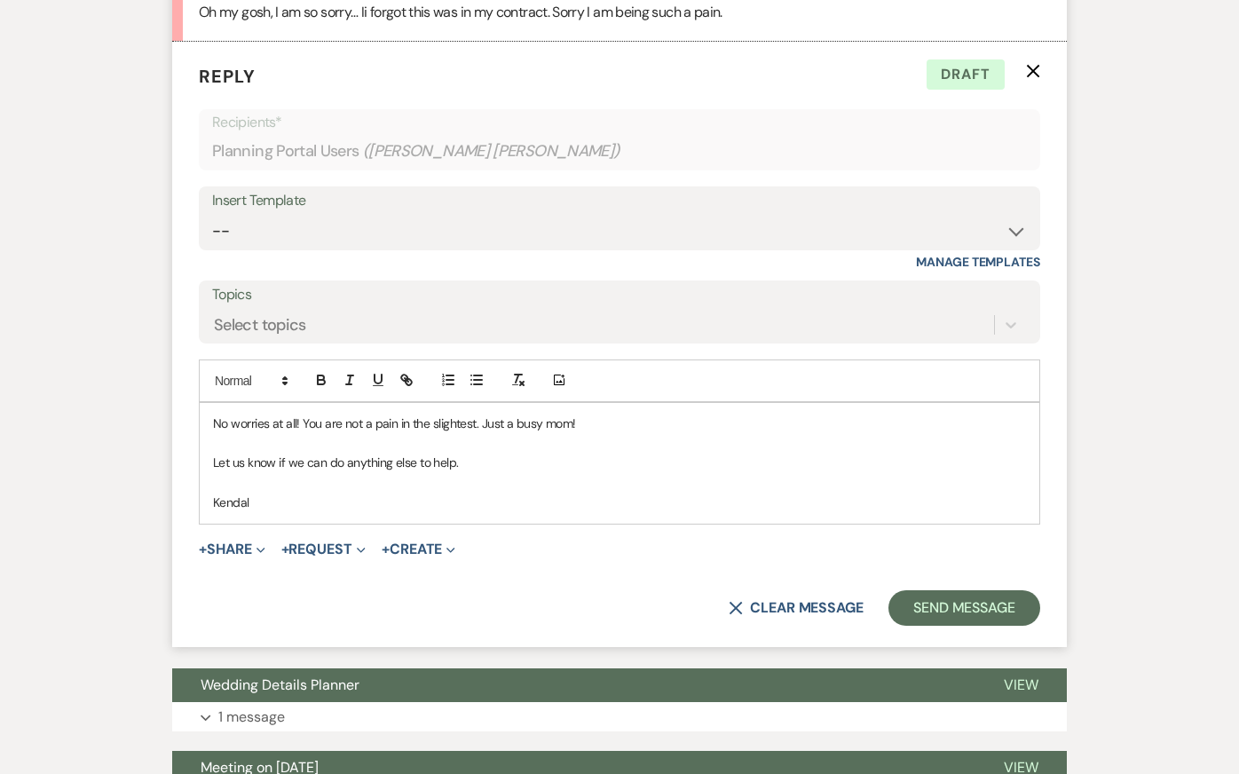
click at [441, 453] on p at bounding box center [619, 443] width 813 height 20
click at [469, 493] on p at bounding box center [619, 483] width 813 height 20
click at [485, 524] on div "No worries at all! You are not a pain in the slightest. Just a busy mom! Let us…" at bounding box center [620, 463] width 840 height 121
drag, startPoint x: 479, startPoint y: 445, endPoint x: 585, endPoint y: 446, distance: 105.6
click at [587, 433] on p "No worries at all! You are not a pain in the slightest. Just a busy mom!" at bounding box center [619, 424] width 813 height 20
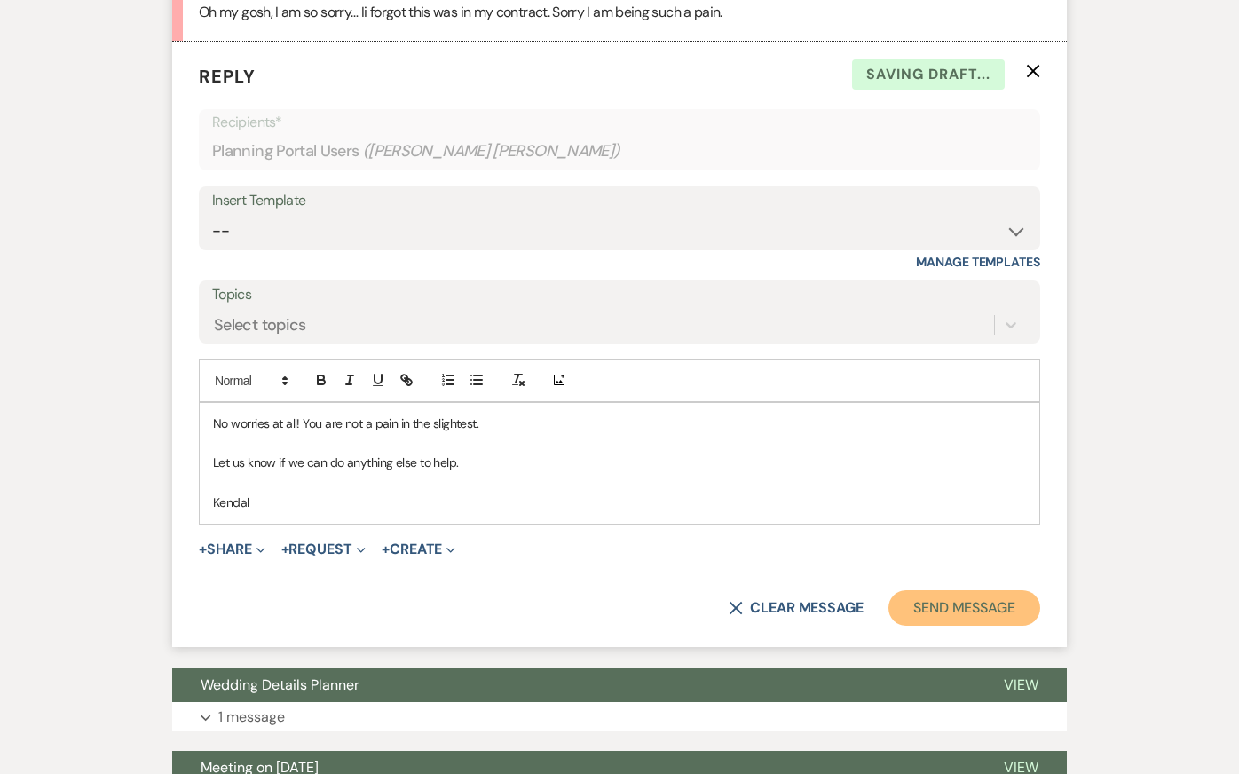
click at [927, 626] on button "Send Message" at bounding box center [964, 607] width 152 height 35
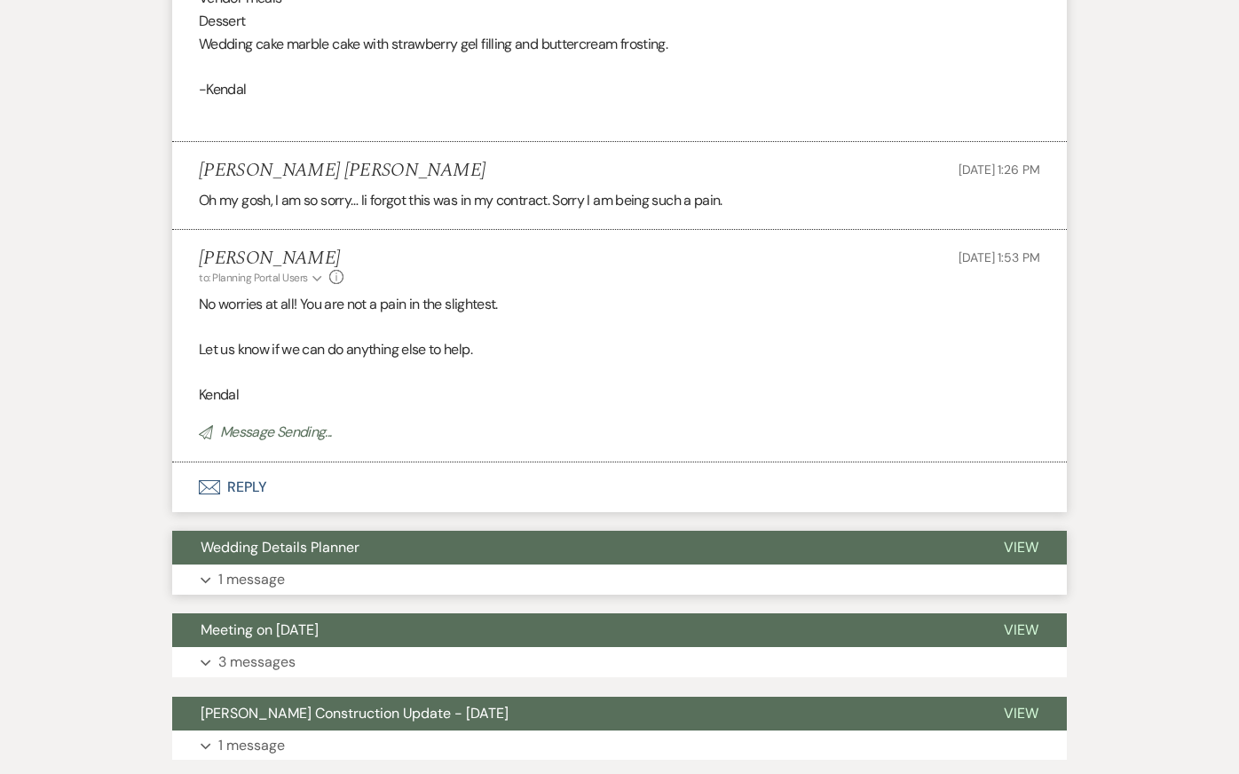
scroll to position [13631, 0]
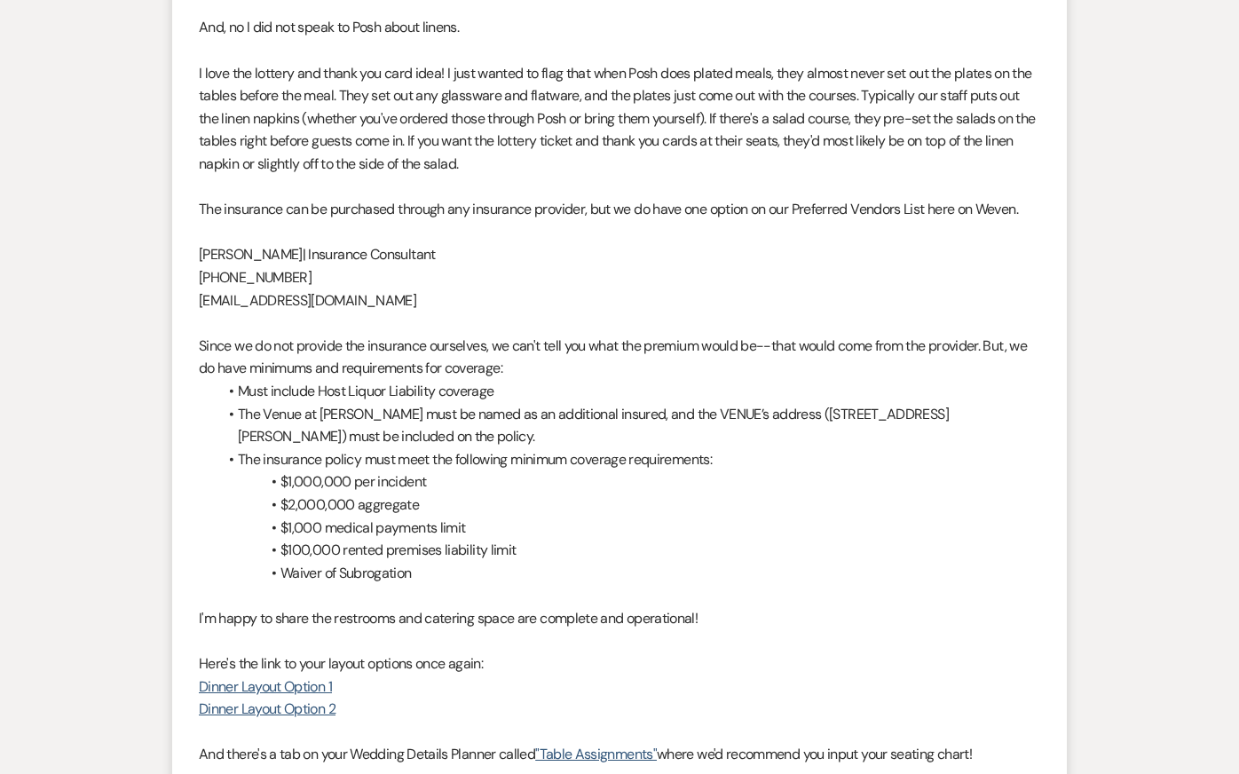
scroll to position [3952, 0]
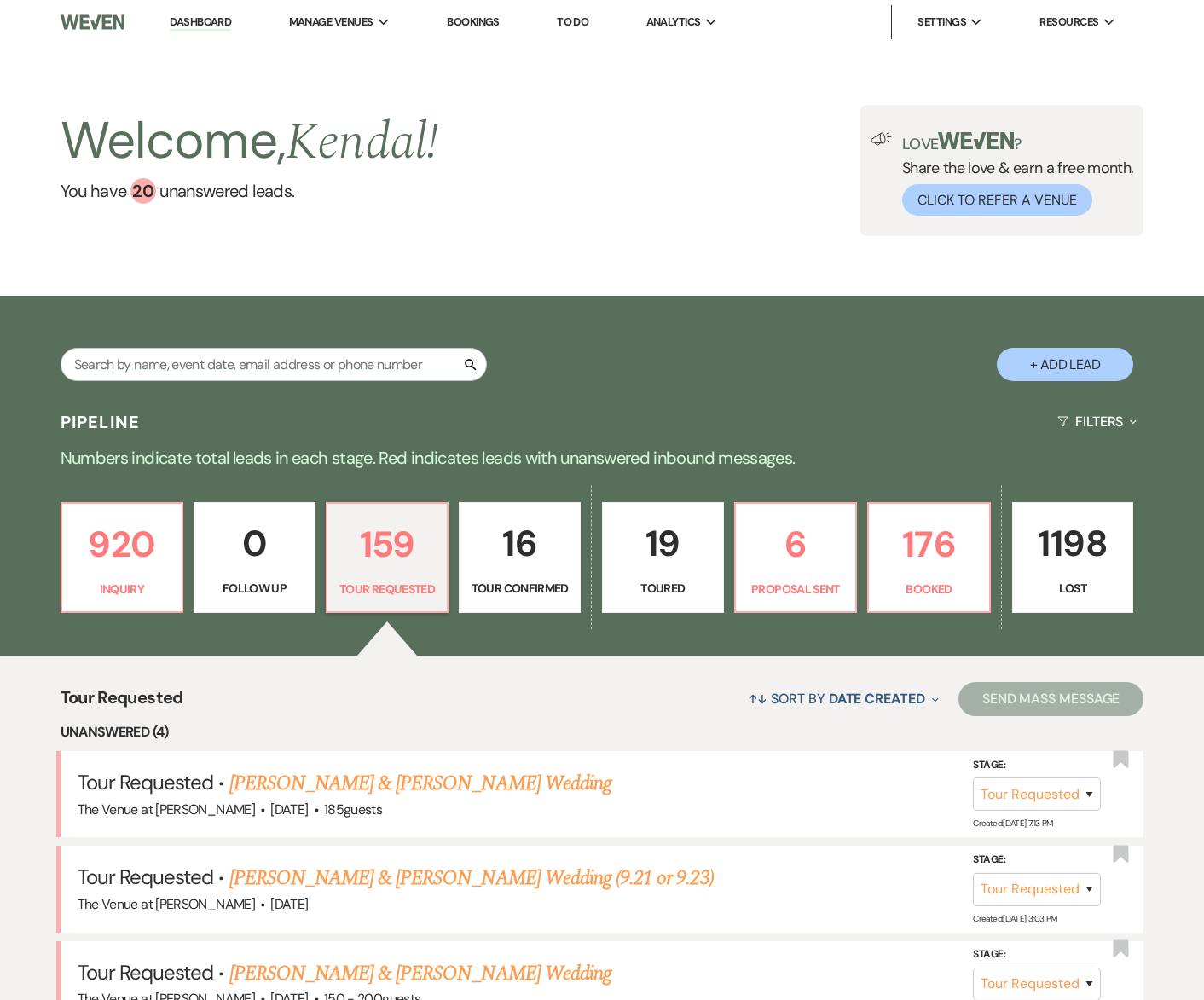
click at [749, 343] on div "Search + Add Lead" at bounding box center [602, 350] width 1204 height 90
click at [946, 573] on link "176 Booked" at bounding box center [929, 557] width 124 height 110
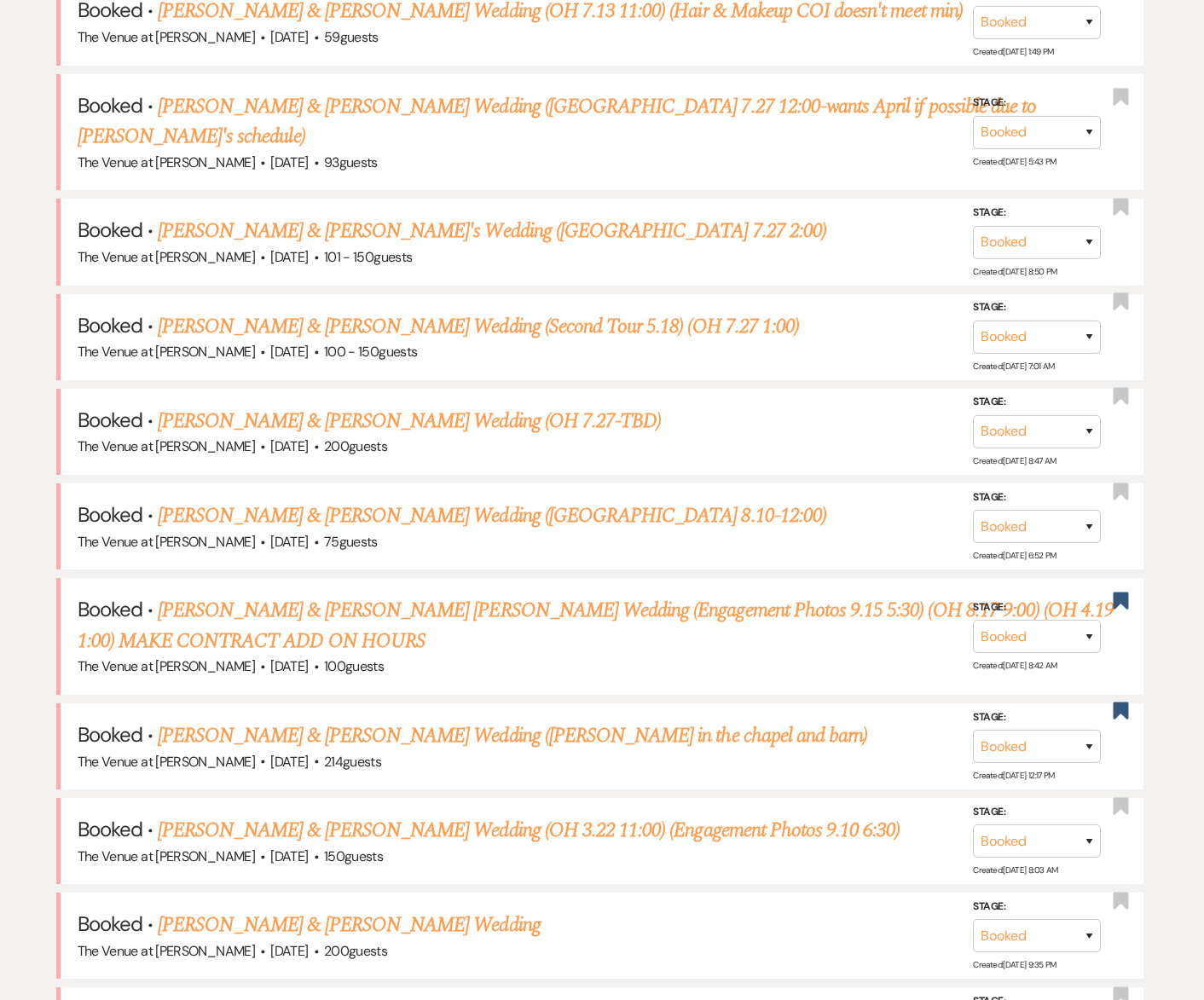
scroll to position [861, 0]
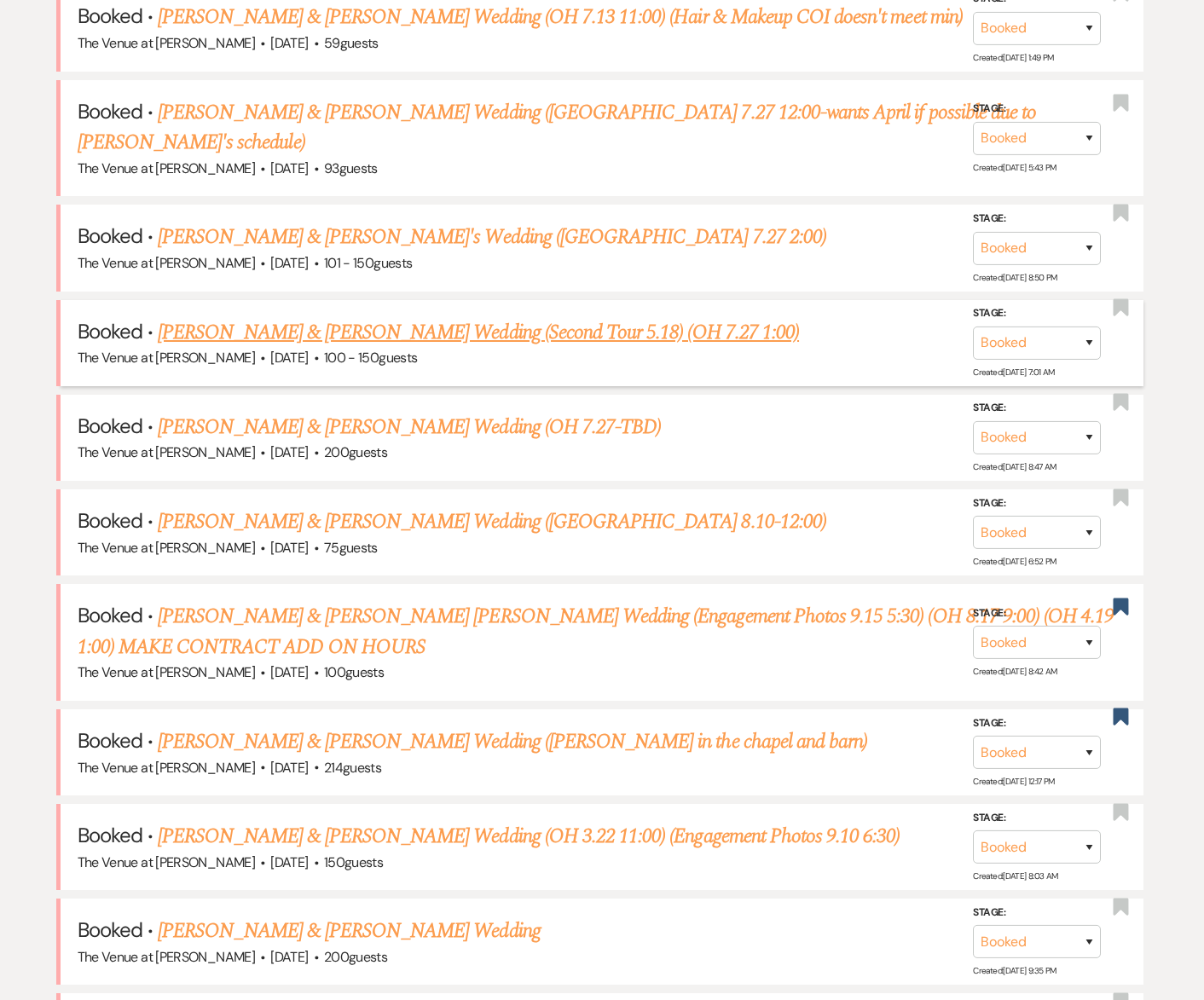
click at [508, 317] on link "[PERSON_NAME] & [PERSON_NAME] Wedding (Second Tour 5.18) (OH 7.27 1:00)" at bounding box center [478, 332] width 641 height 31
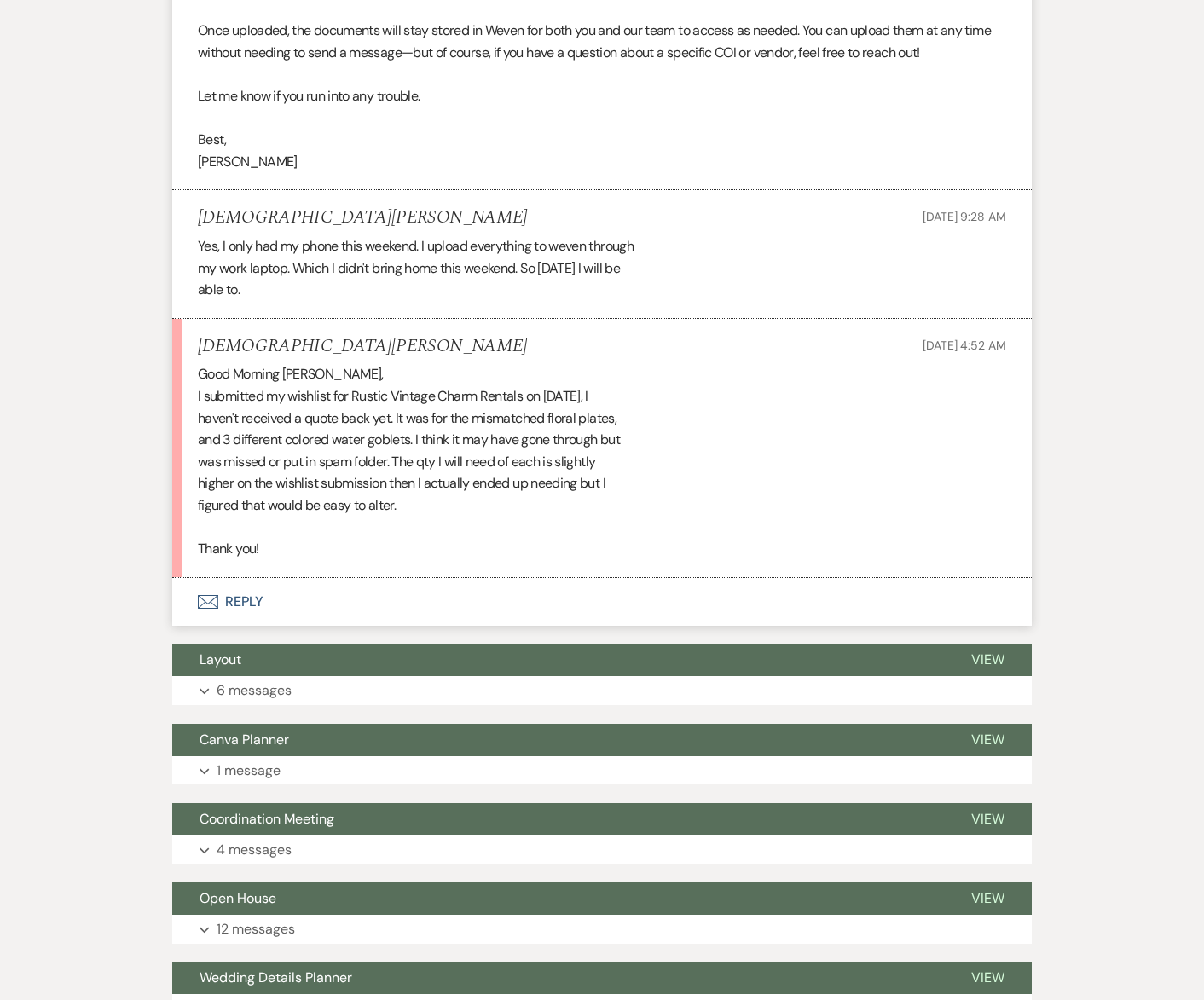
scroll to position [1329, 0]
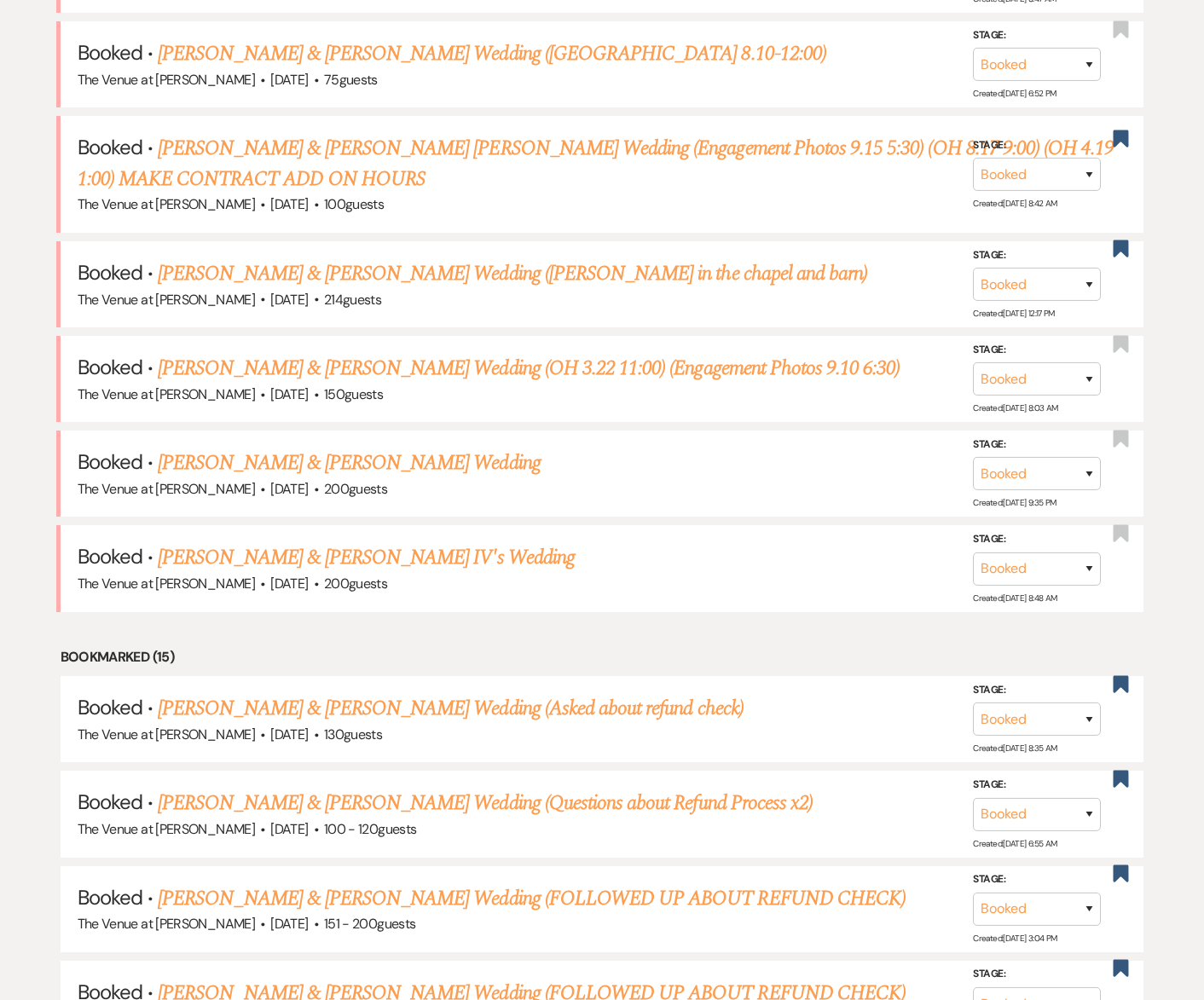
scroll to position [861, 0]
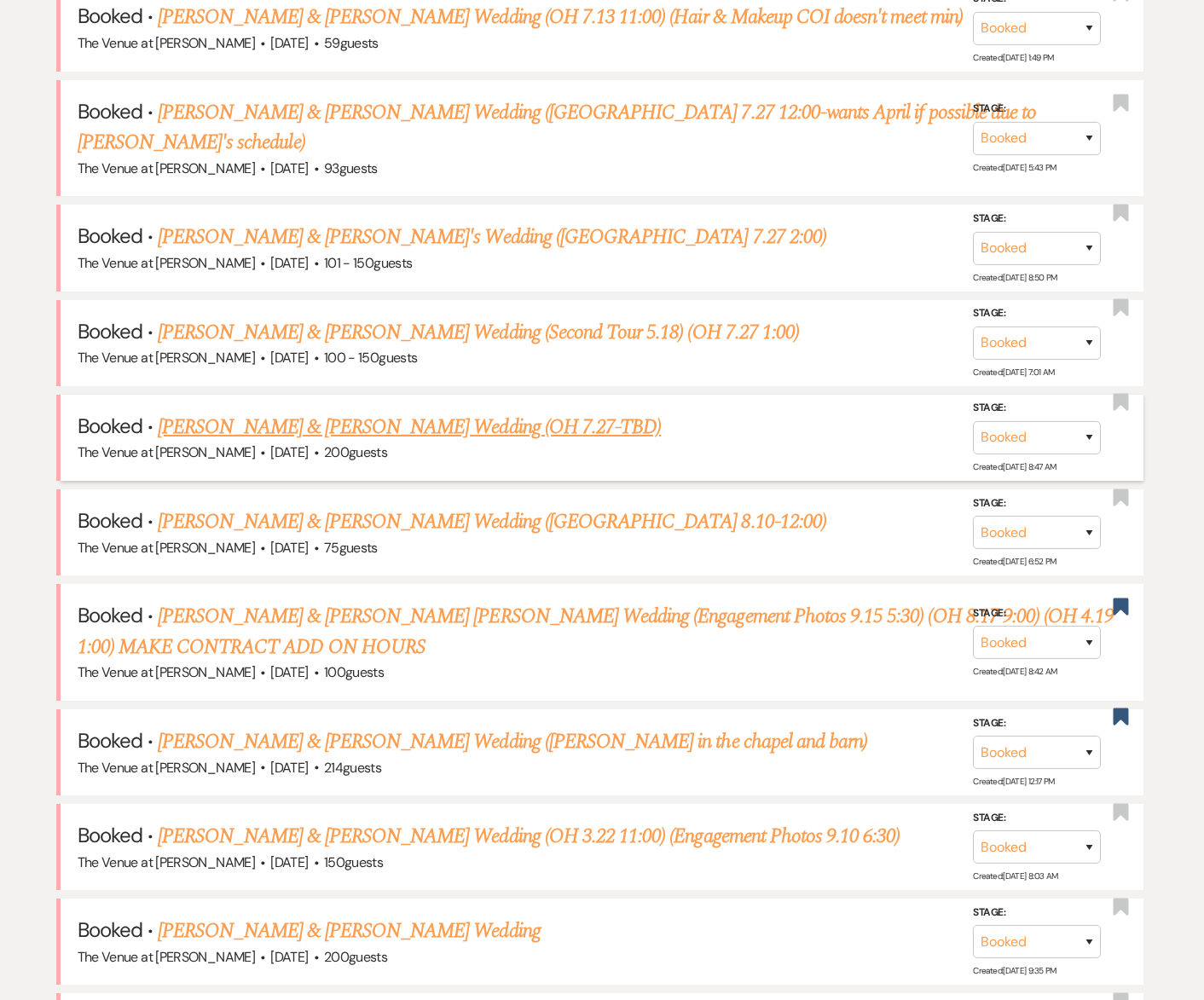
click at [254, 412] on link "[PERSON_NAME] & [PERSON_NAME] Wedding (OH 7.27-TBD)" at bounding box center [409, 427] width 504 height 31
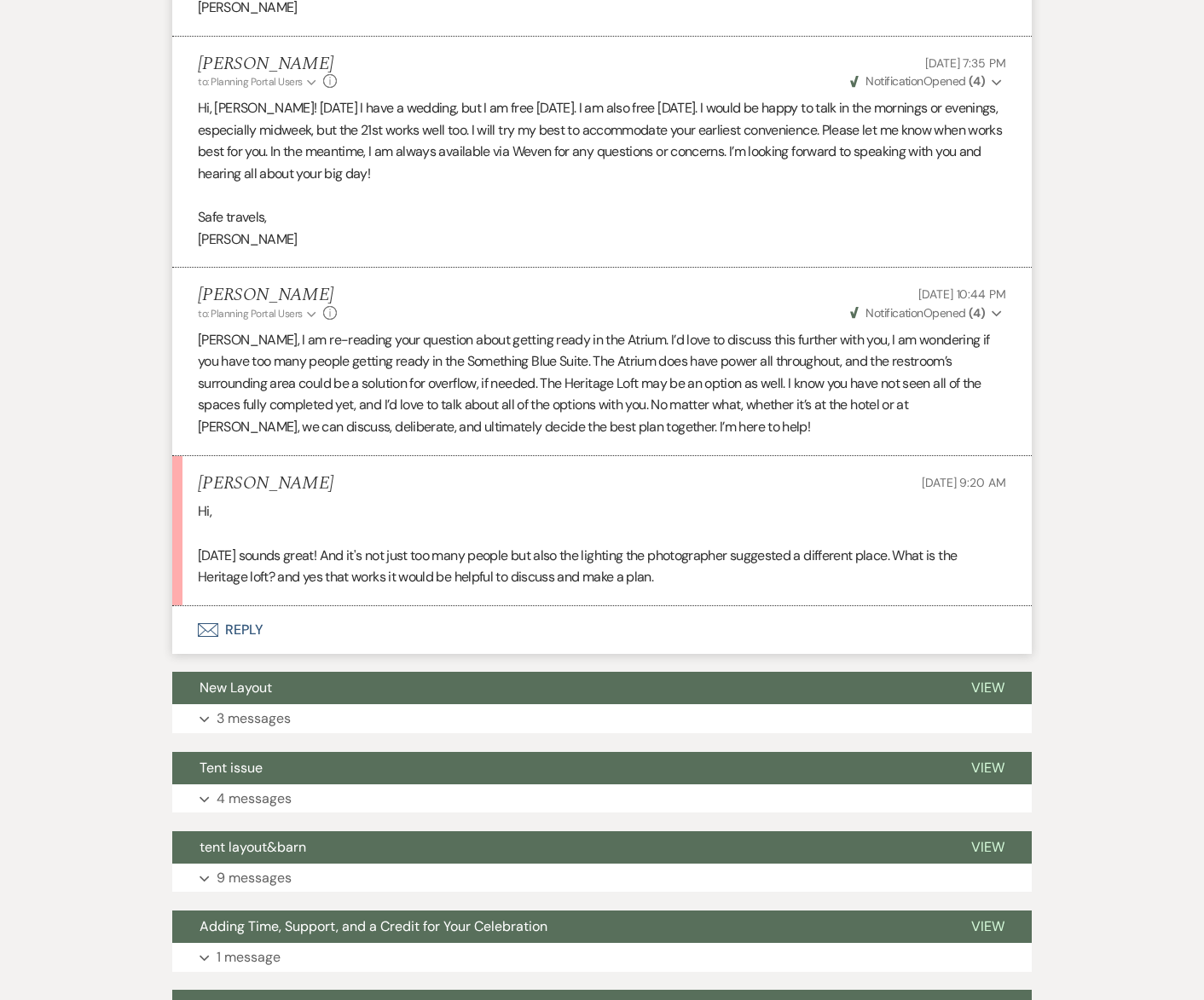
scroll to position [1646, 0]
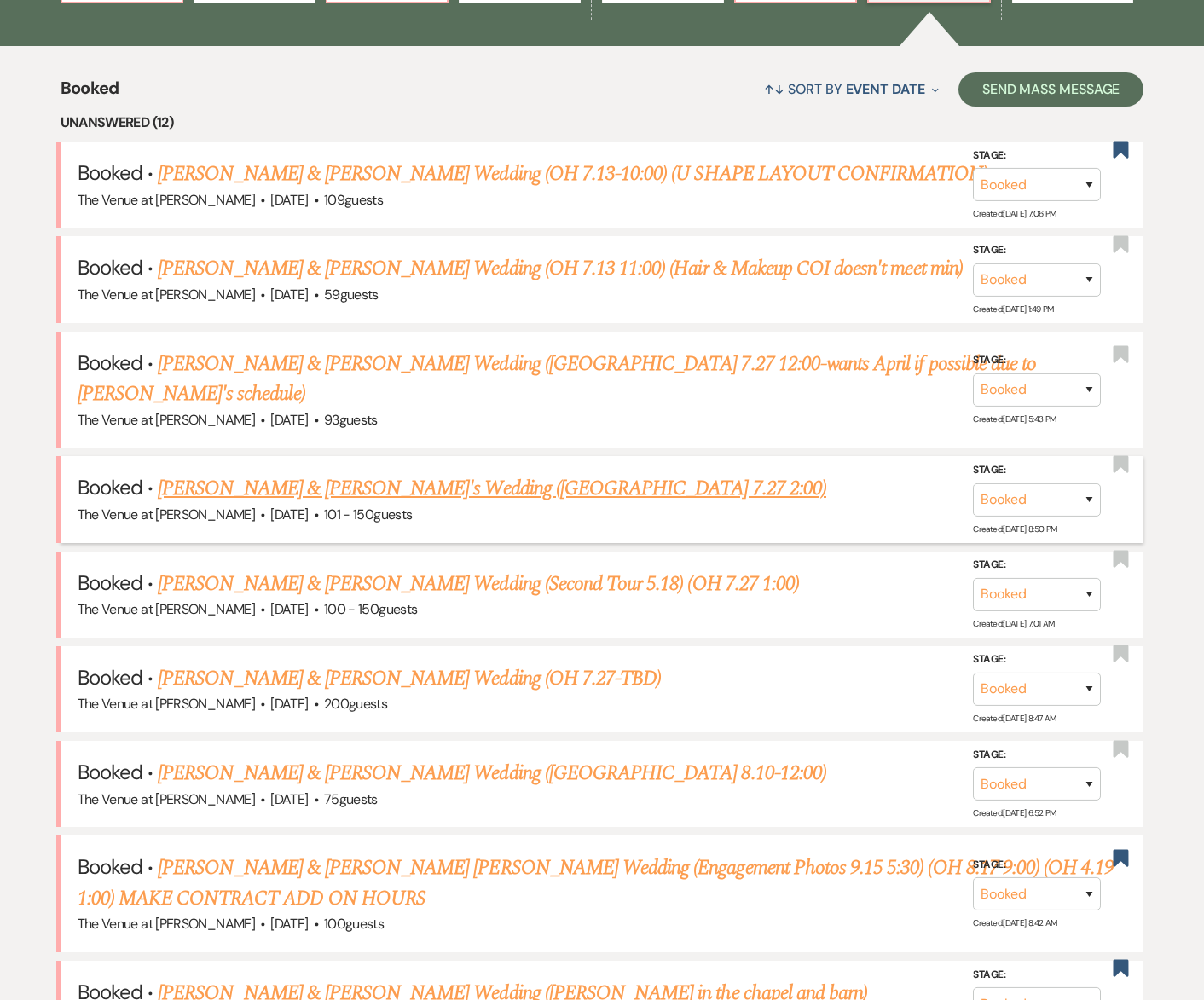
scroll to position [593, 0]
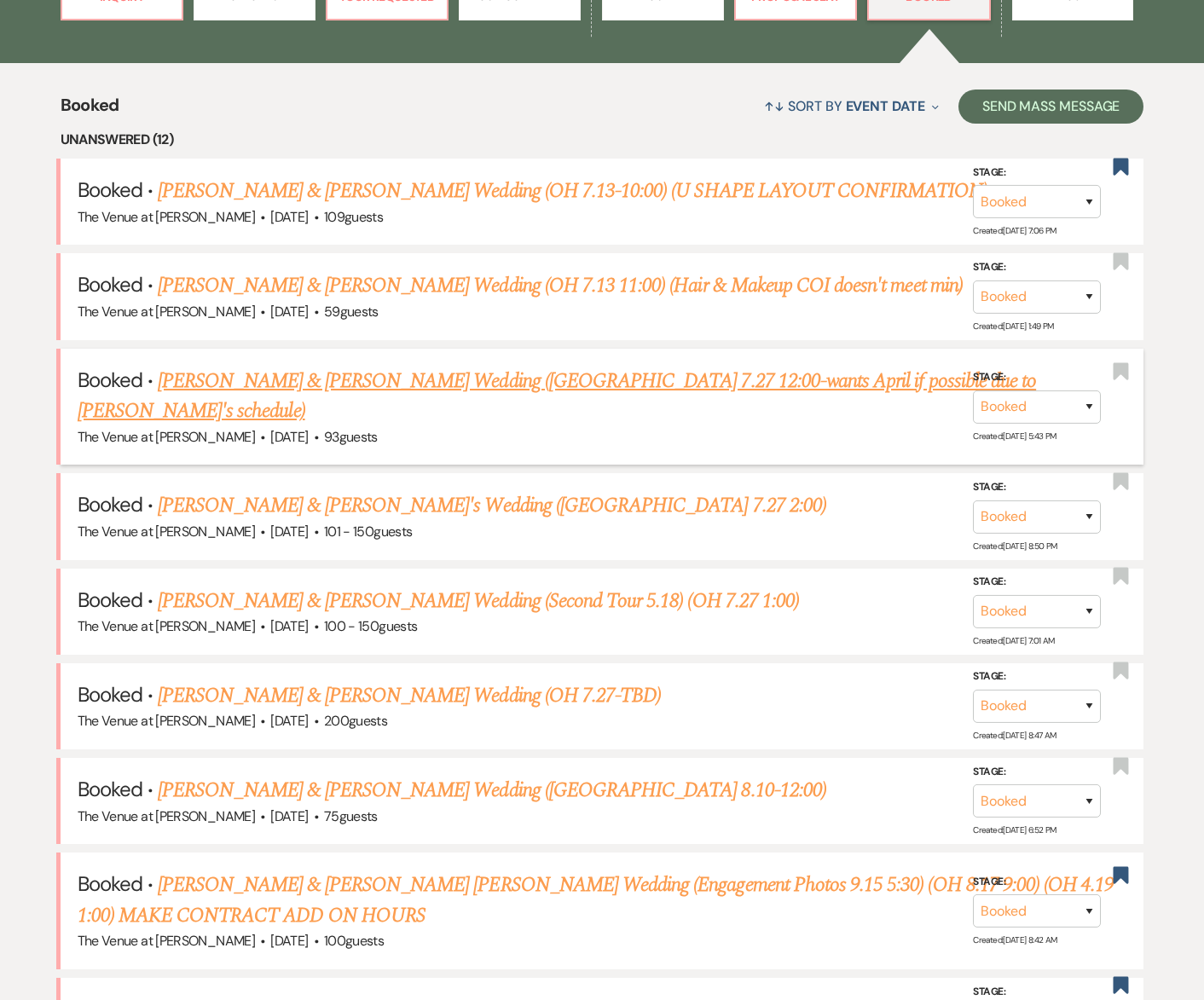
click at [285, 379] on link "[PERSON_NAME] & [PERSON_NAME] Wedding ([GEOGRAPHIC_DATA] 7.27 12:00-wants April…" at bounding box center [557, 397] width 959 height 61
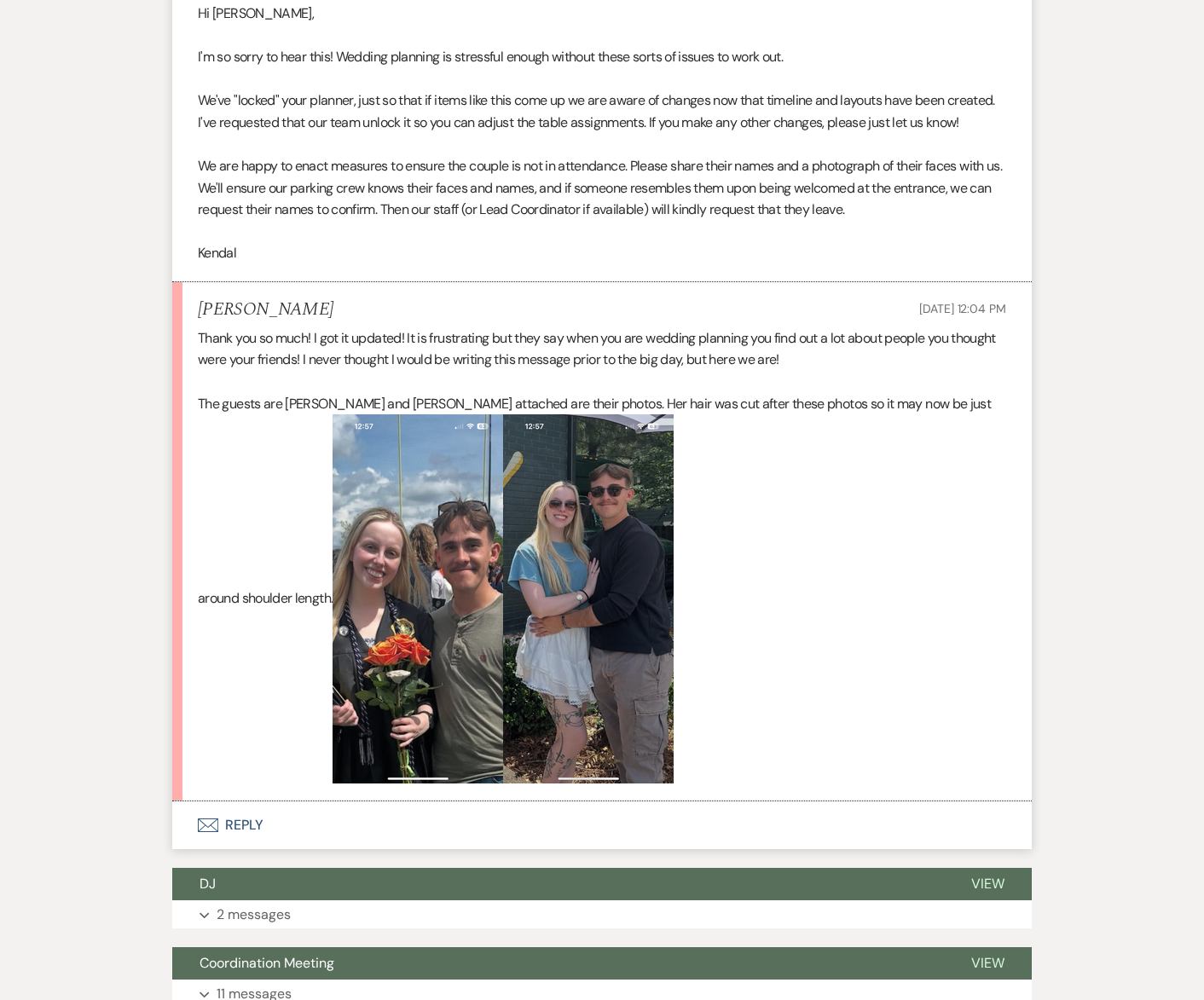
click at [252, 801] on button "Envelope Reply" at bounding box center [602, 825] width 860 height 48
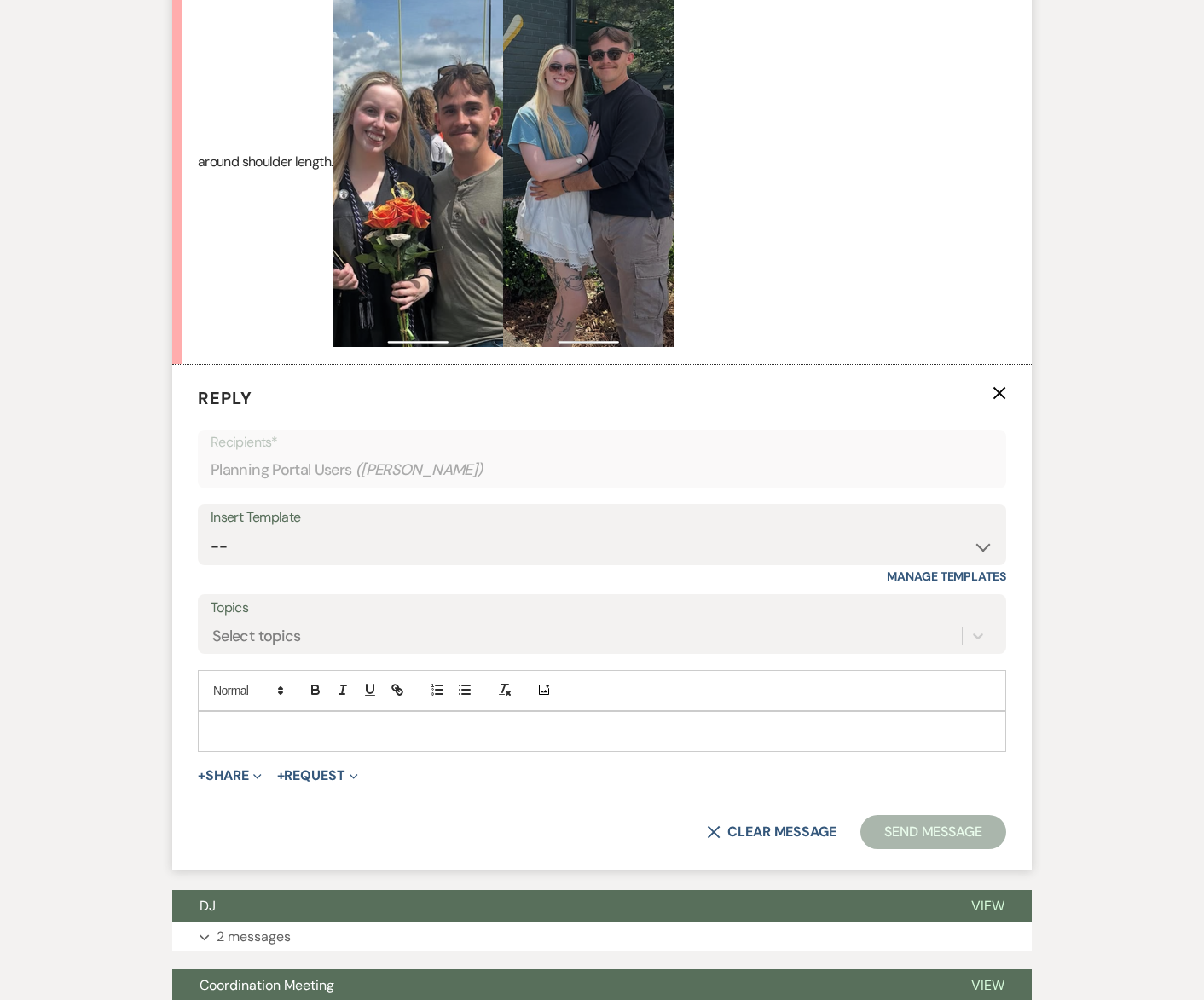
scroll to position [1378, 0]
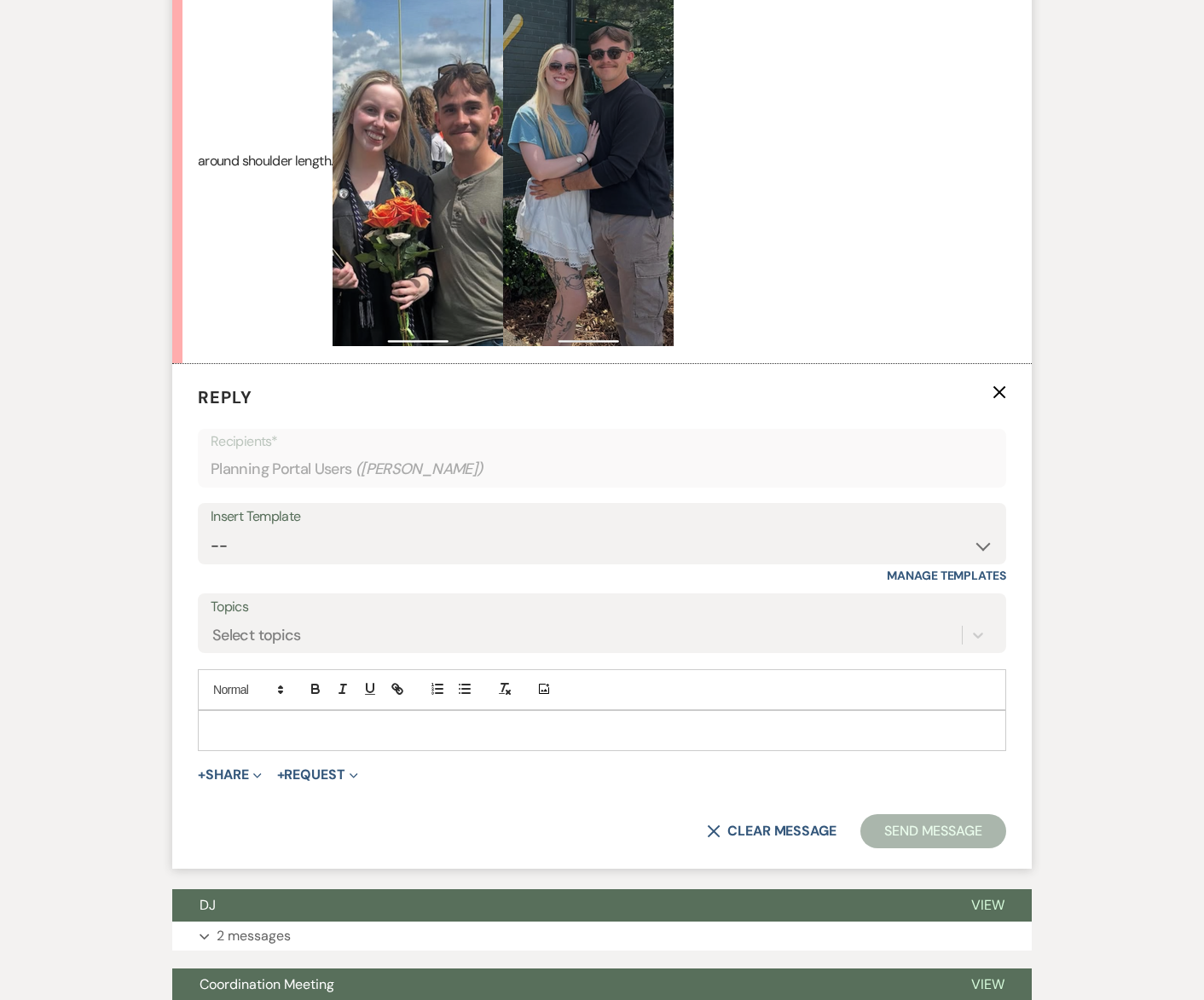
click at [247, 711] on div at bounding box center [602, 730] width 807 height 39
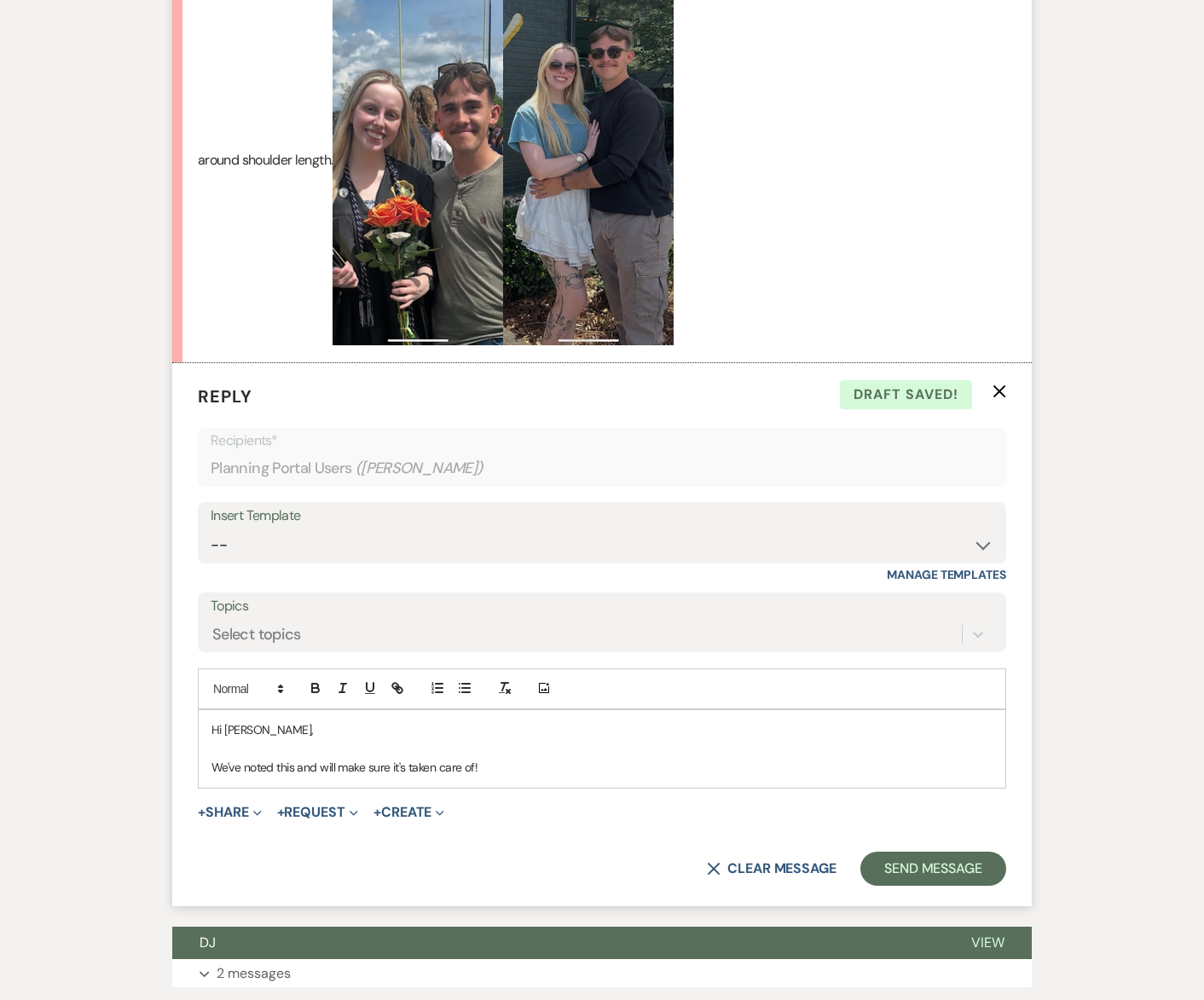
scroll to position [1380, 0]
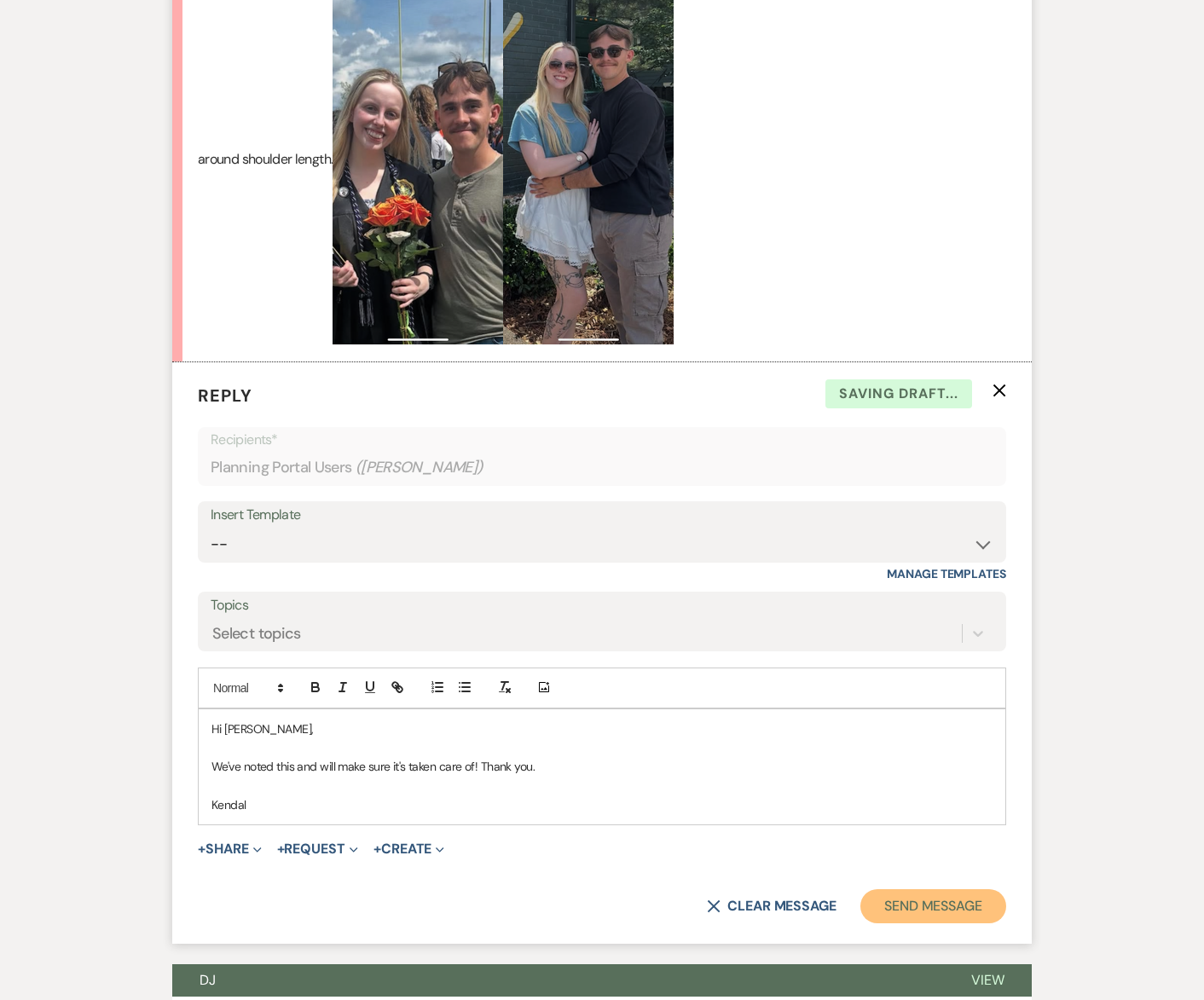
click at [905, 890] on button "Send Message" at bounding box center [933, 906] width 146 height 34
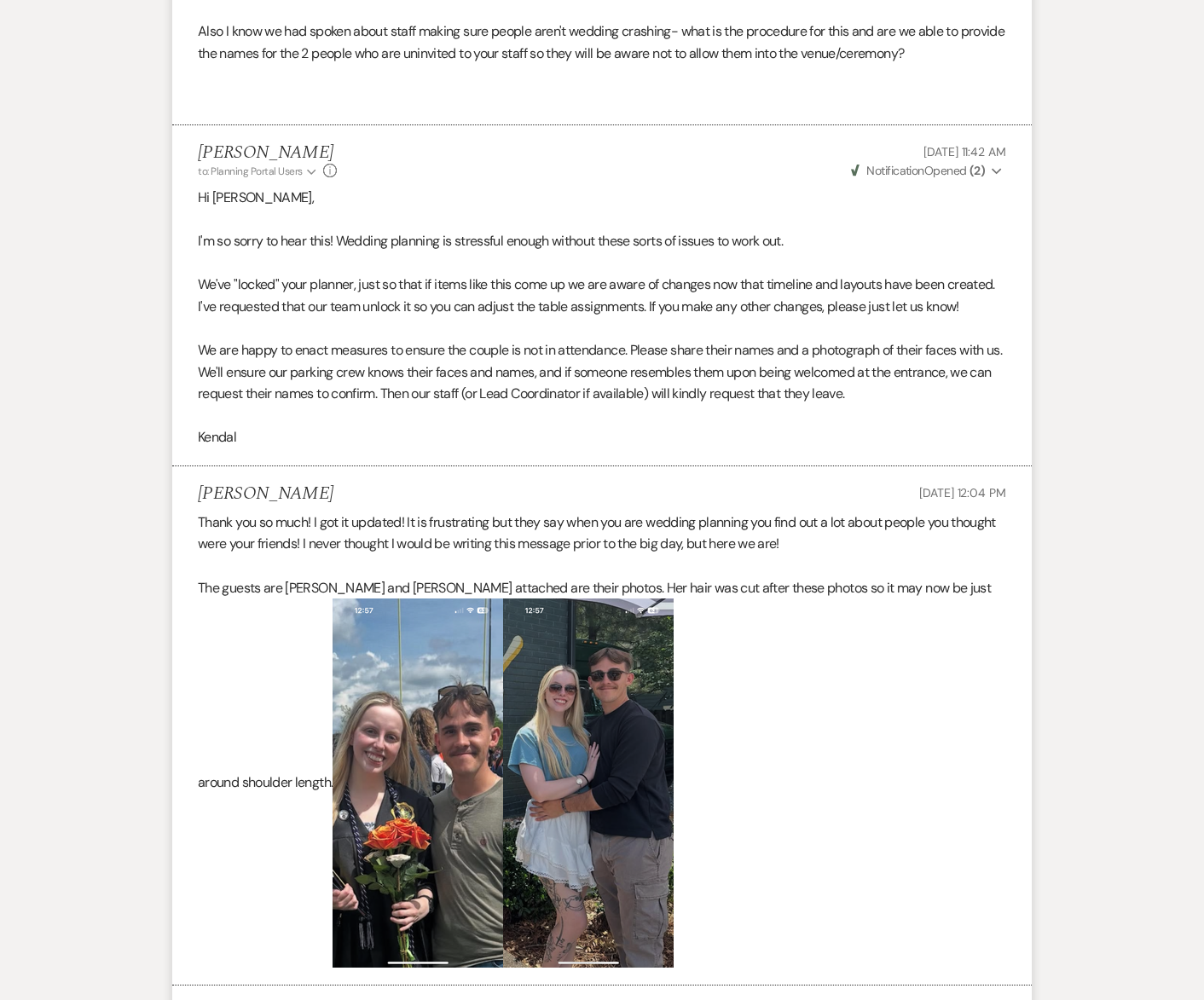
scroll to position [148, 0]
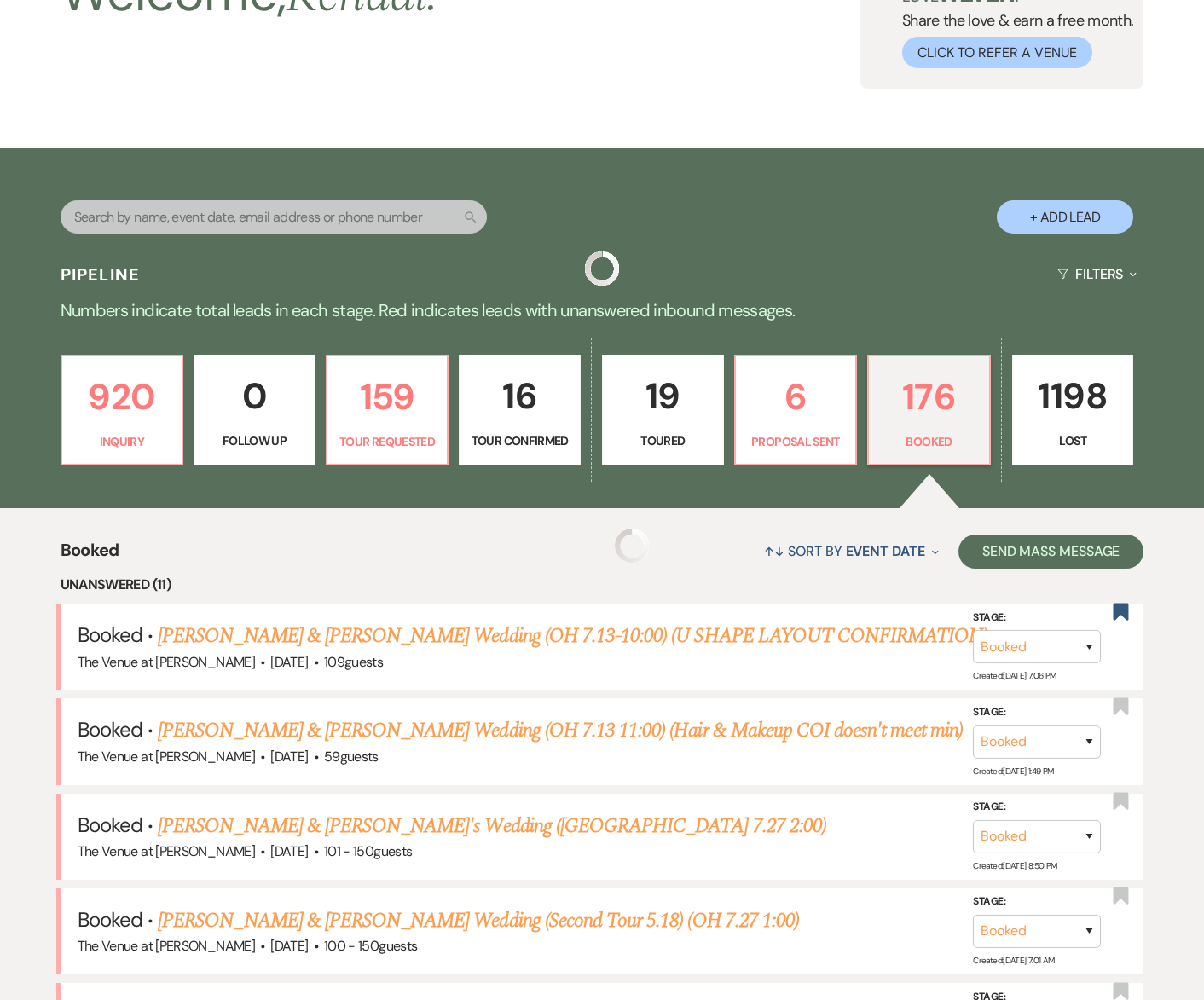
scroll to position [593, 0]
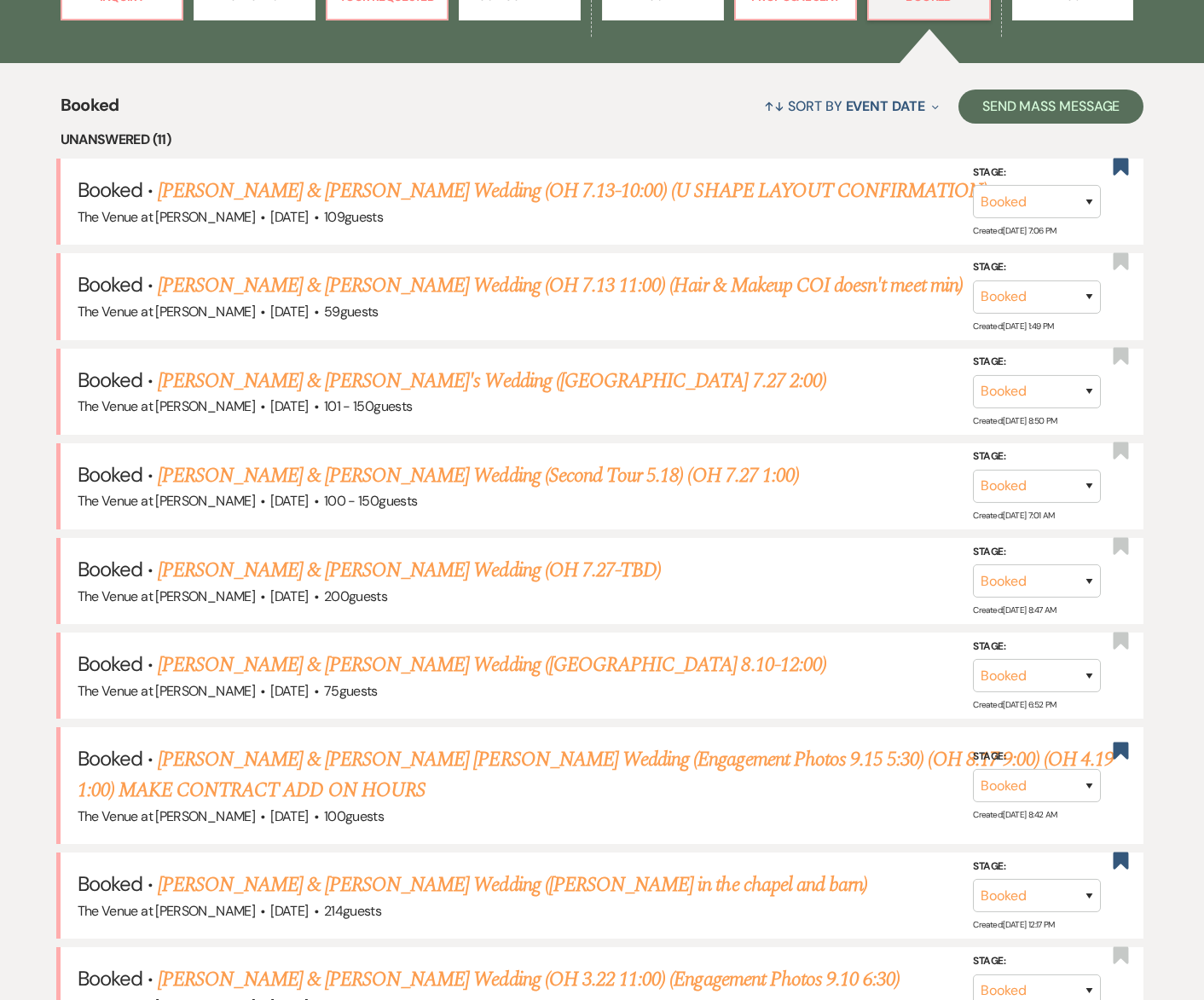
click at [279, 387] on link "[PERSON_NAME] & [PERSON_NAME]'s Wedding ([GEOGRAPHIC_DATA] 7.27 2:00)" at bounding box center [492, 381] width 669 height 31
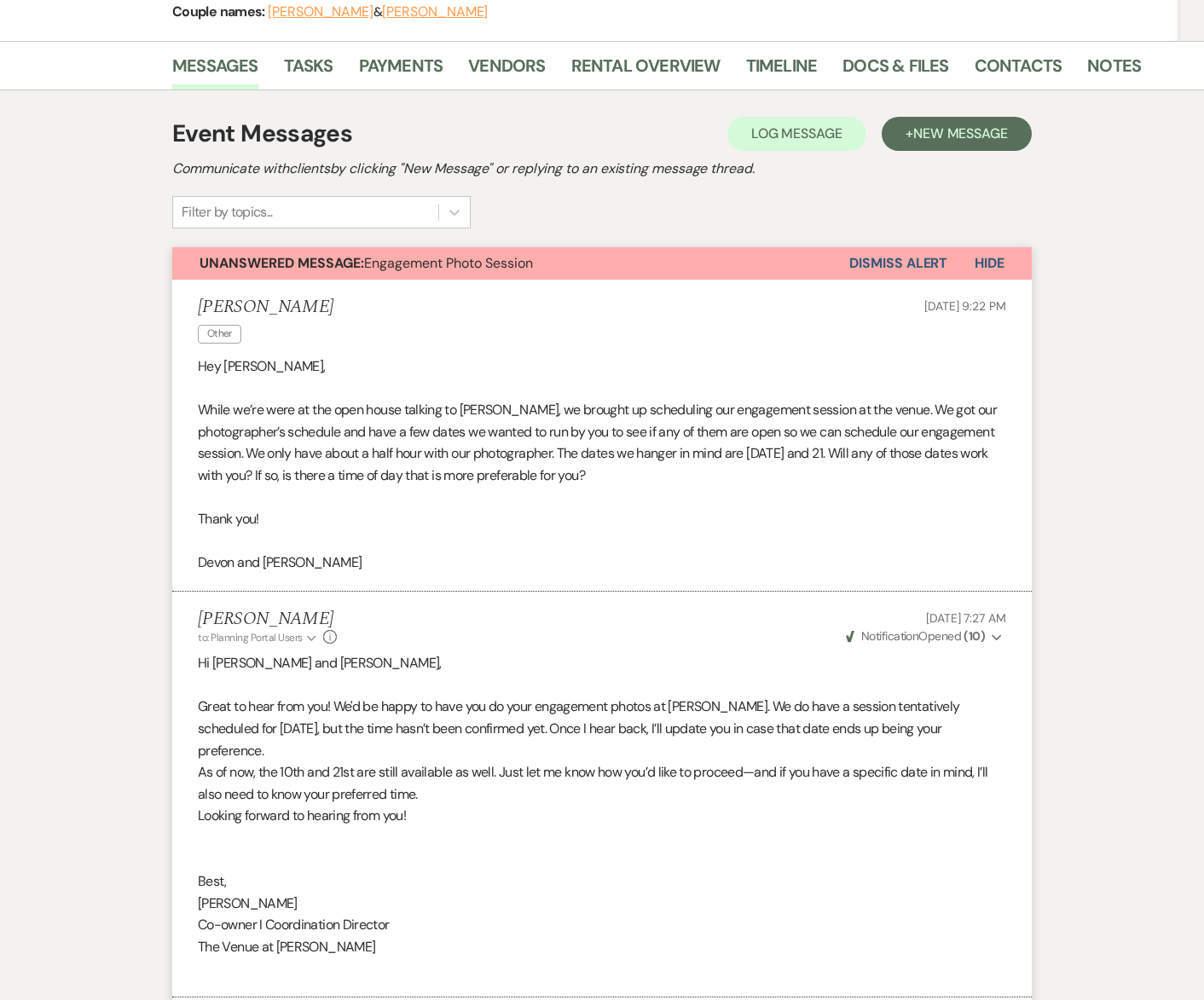
scroll to position [237, 0]
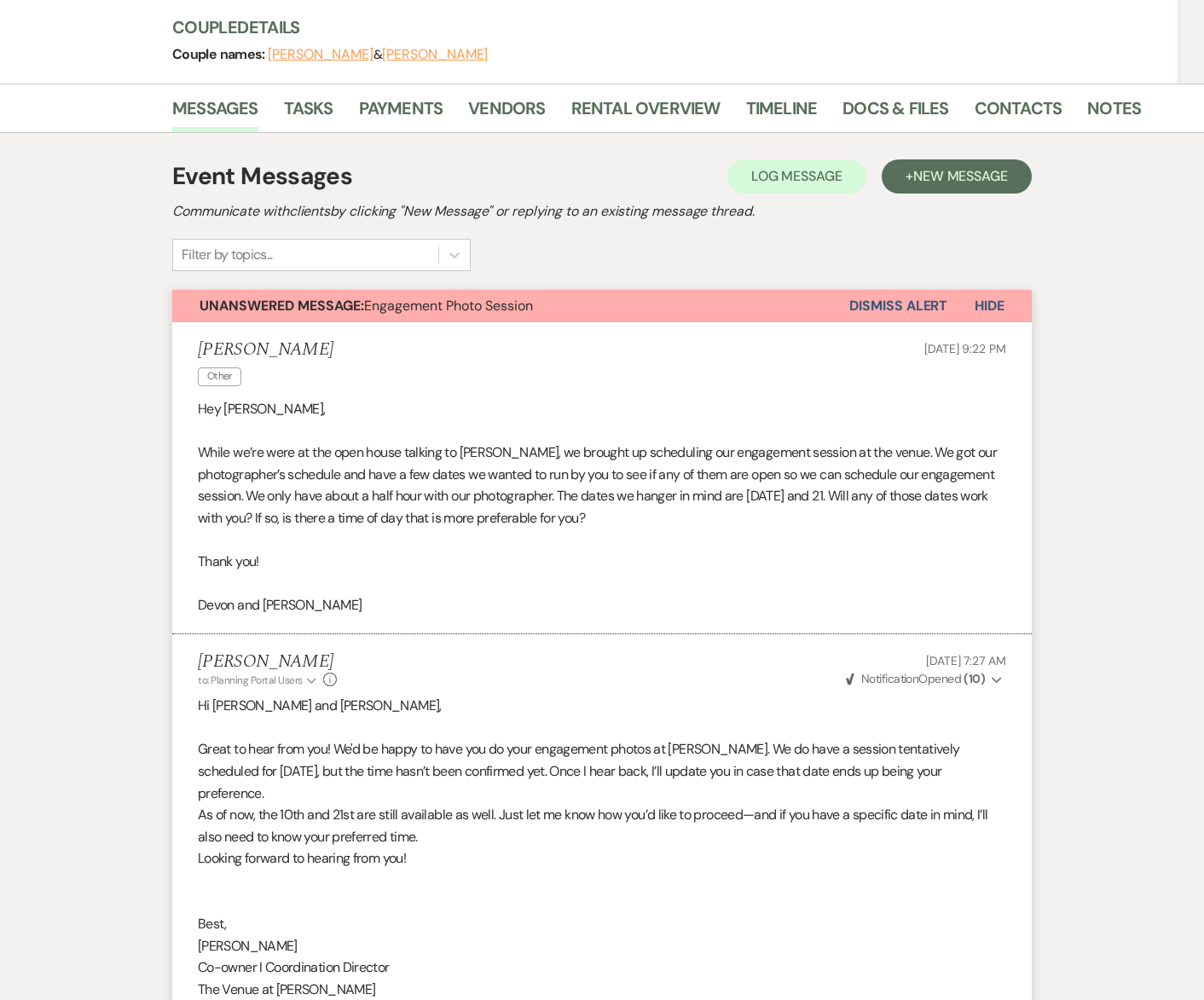
click at [893, 290] on button "Dismiss Alert" at bounding box center [898, 306] width 98 height 33
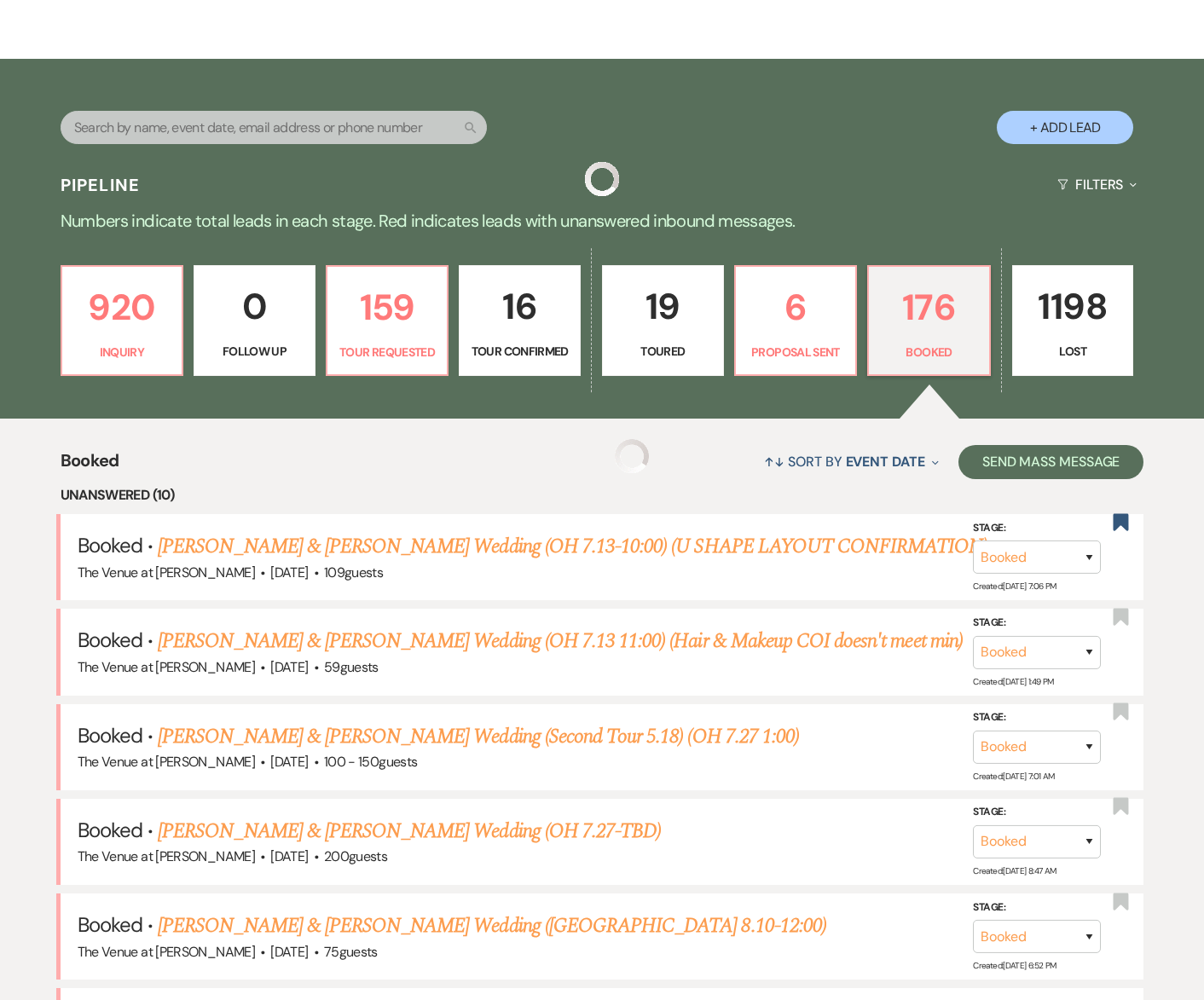
scroll to position [593, 0]
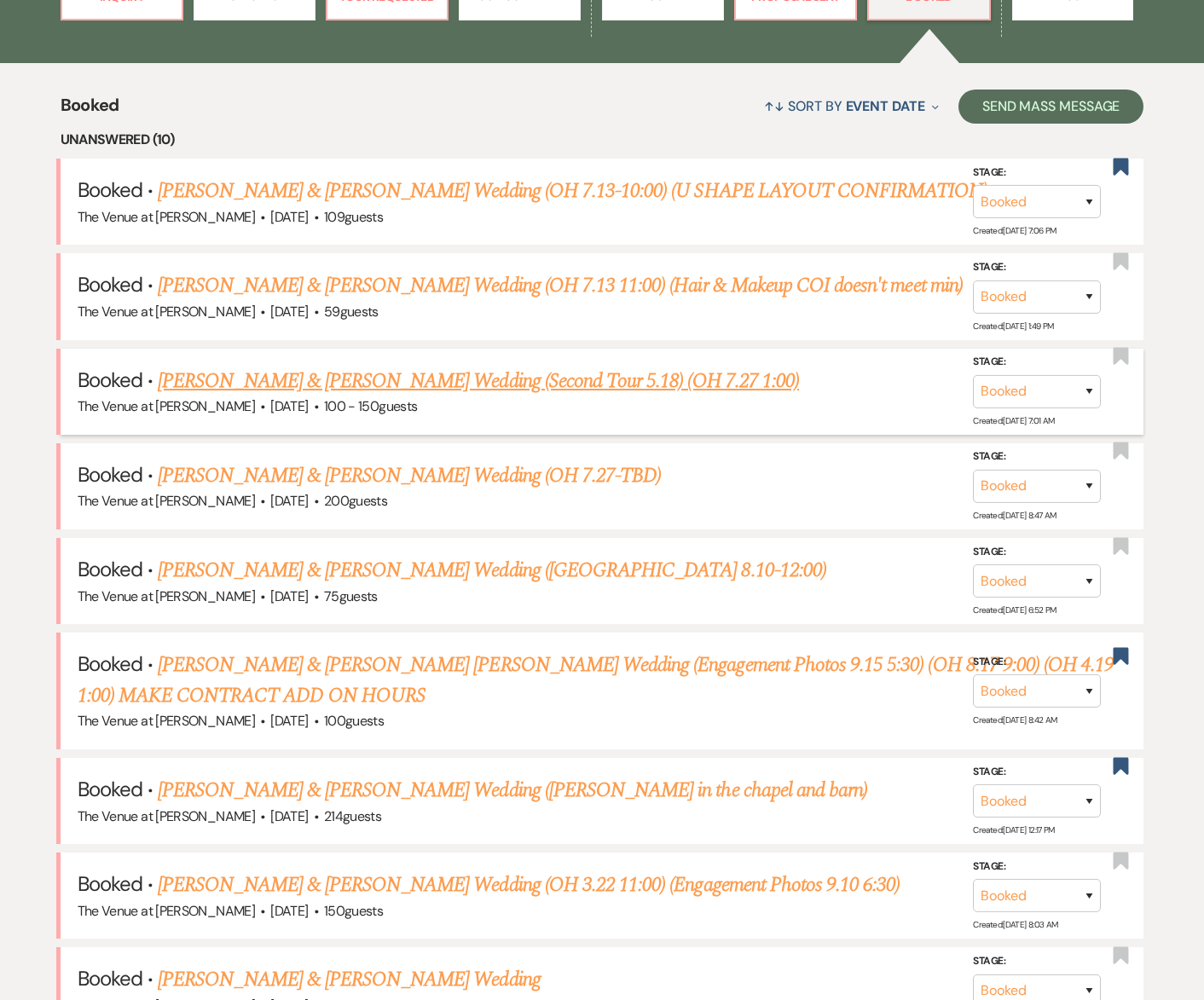
click at [346, 382] on link "[PERSON_NAME] & [PERSON_NAME] Wedding (Second Tour 5.18) (OH 7.27 1:00)" at bounding box center [478, 381] width 641 height 31
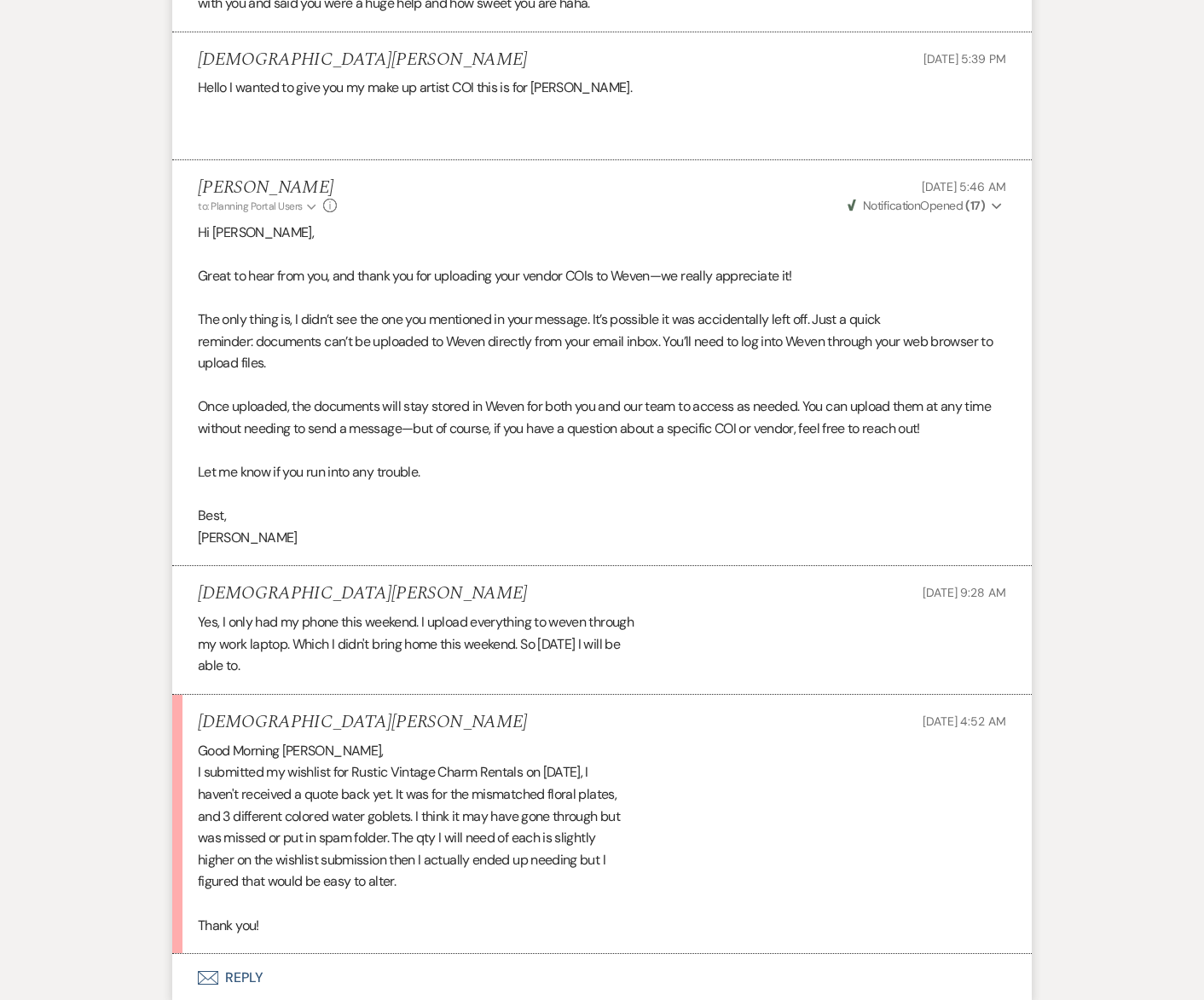
scroll to position [957, 0]
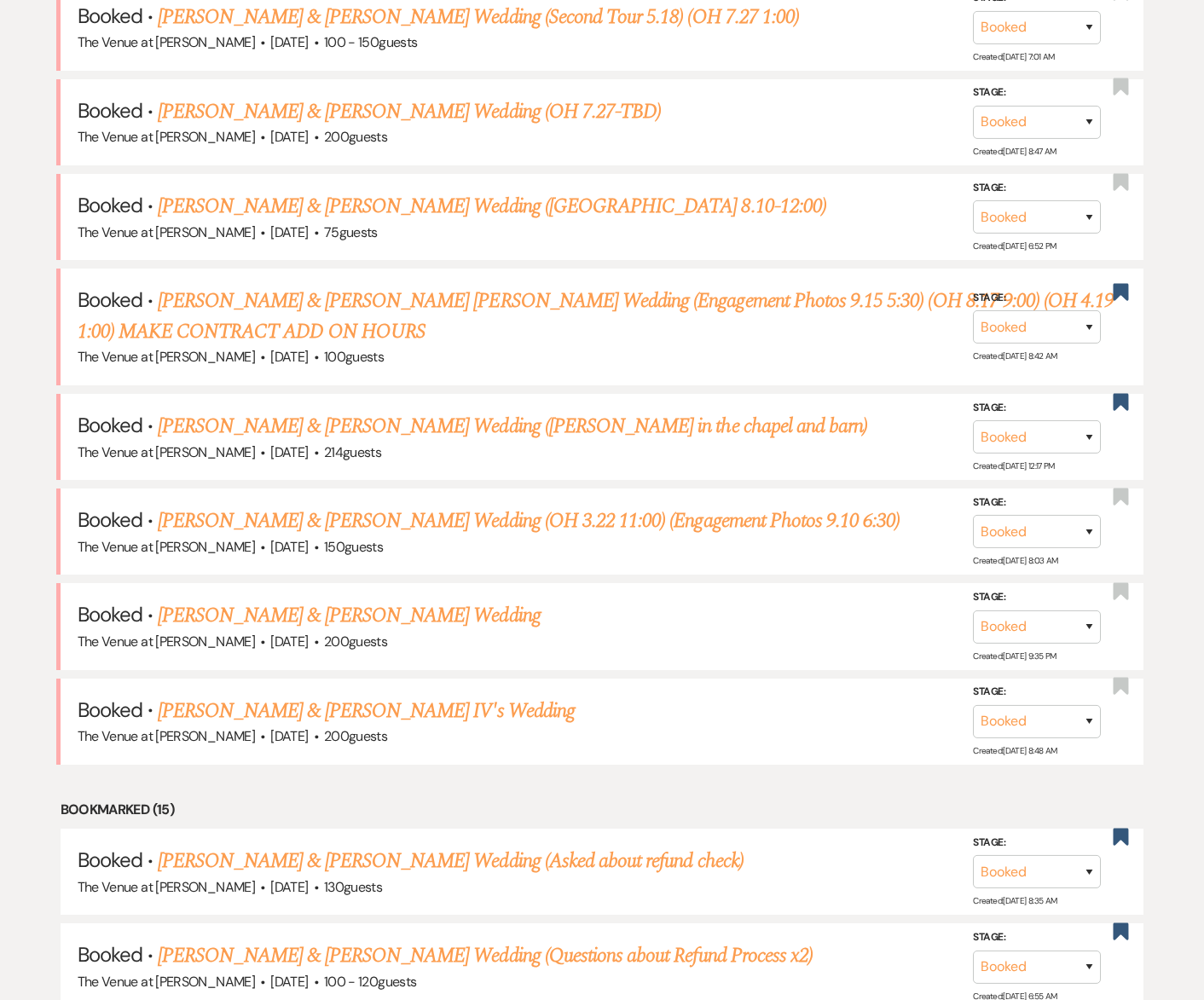
scroll to position [593, 0]
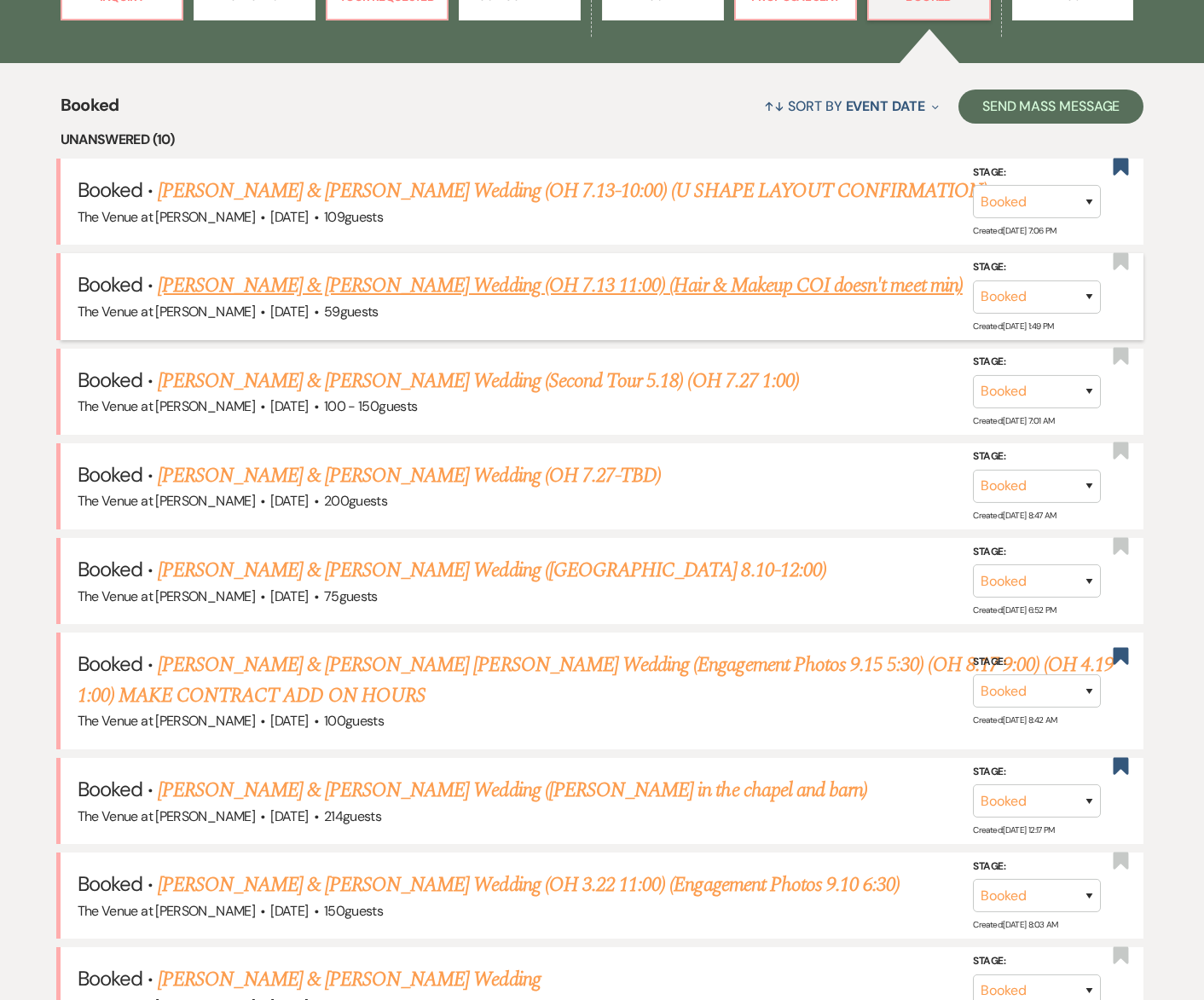
click at [314, 290] on link "[PERSON_NAME] & [PERSON_NAME] Wedding (OH 7.13 11:00) (Hair & Makeup COI doesn'…" at bounding box center [560, 285] width 805 height 31
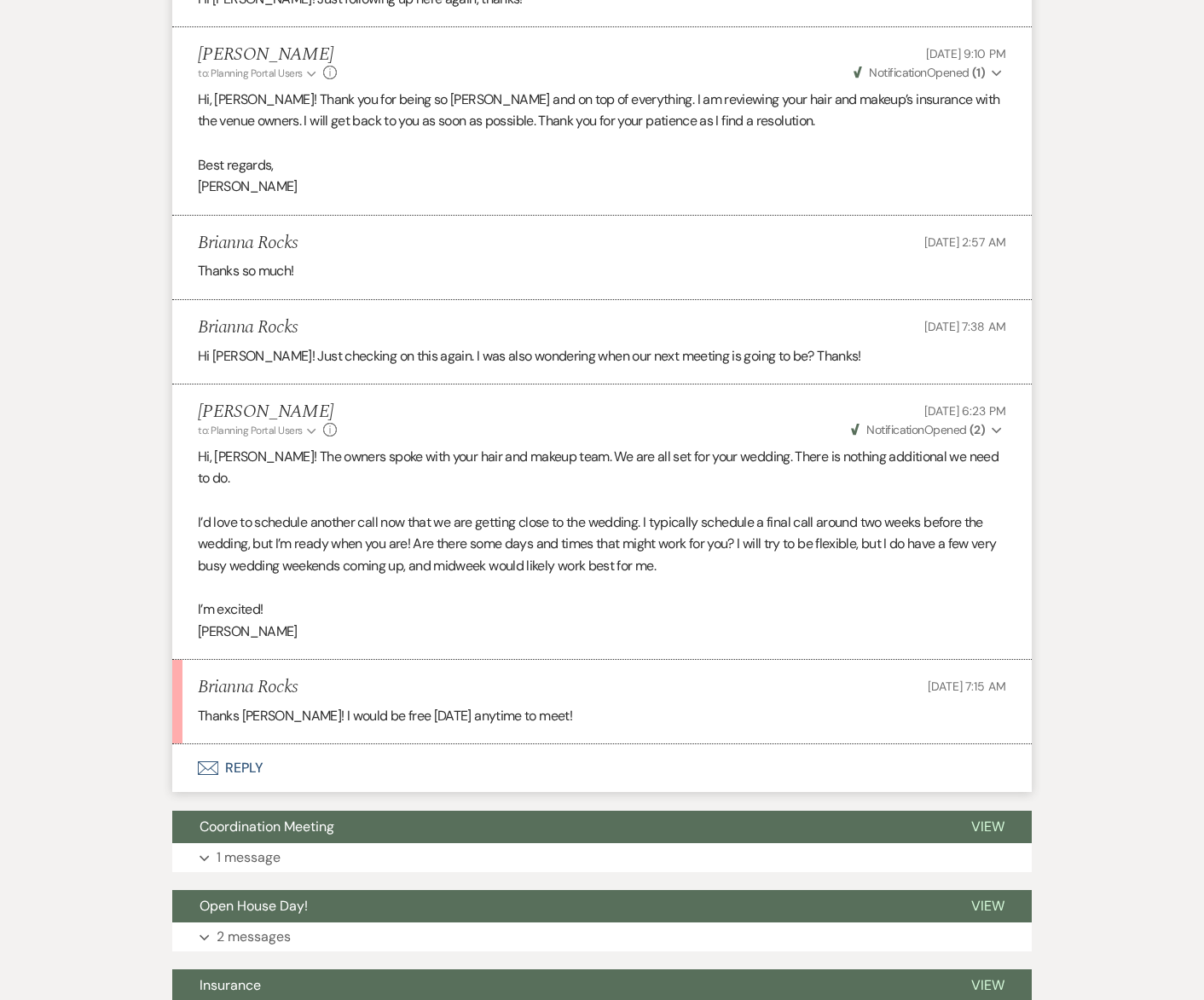
scroll to position [2596, 0]
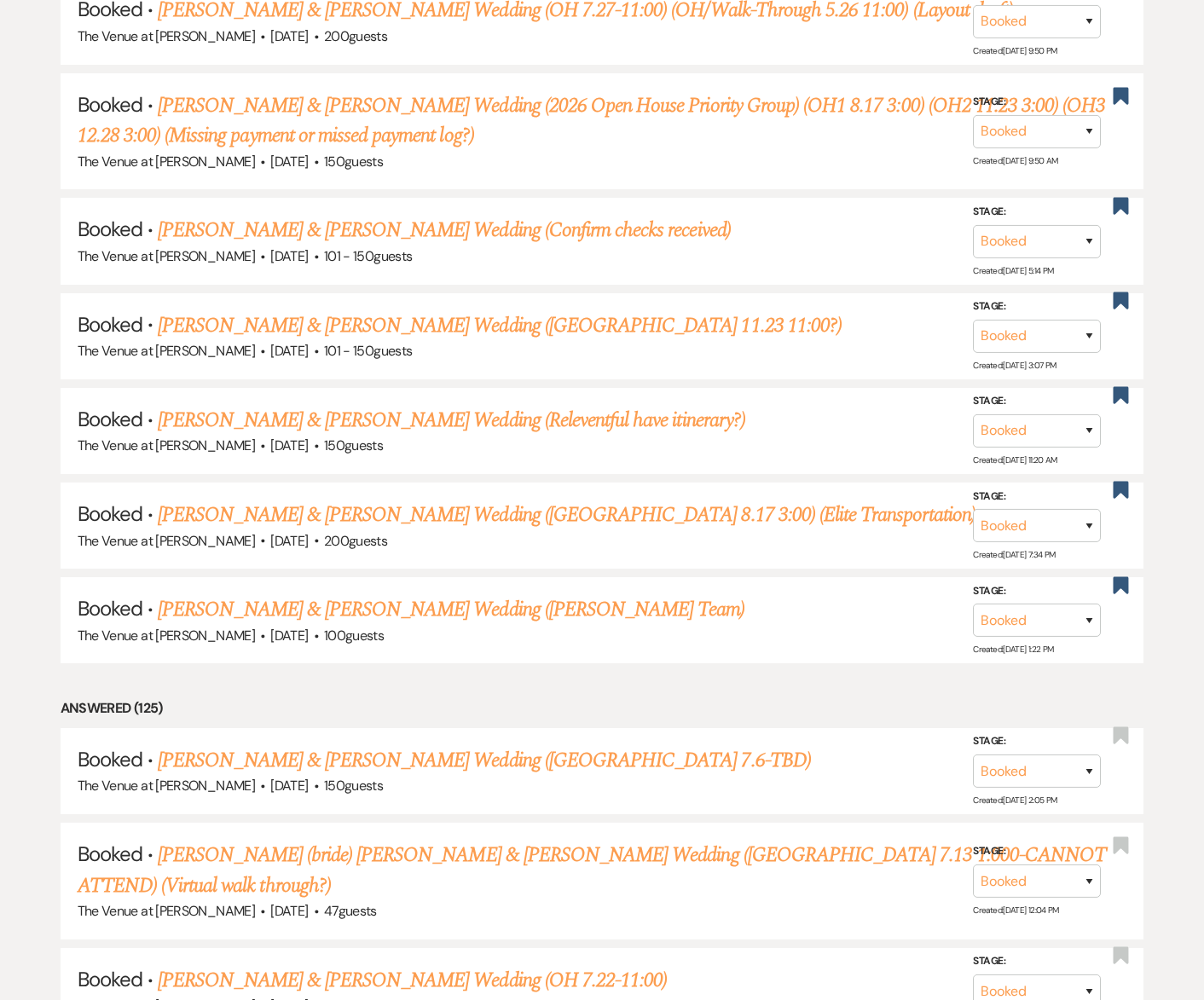
scroll to position [593, 0]
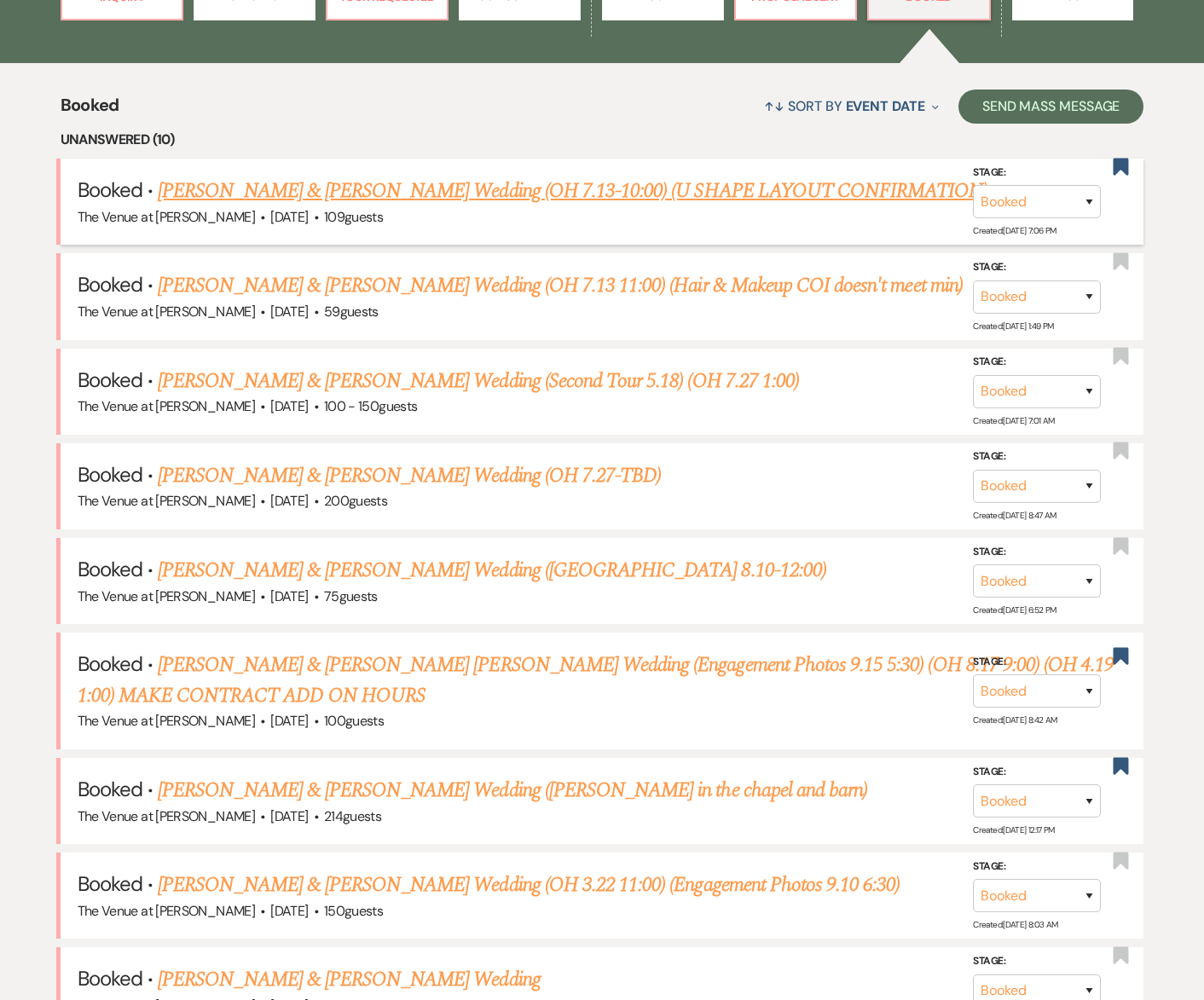
click at [214, 189] on link "[PERSON_NAME] & [PERSON_NAME] Wedding (OH 7.13-10:00) (U SHAPE LAYOUT CONFIRMAT…" at bounding box center [572, 191] width 829 height 31
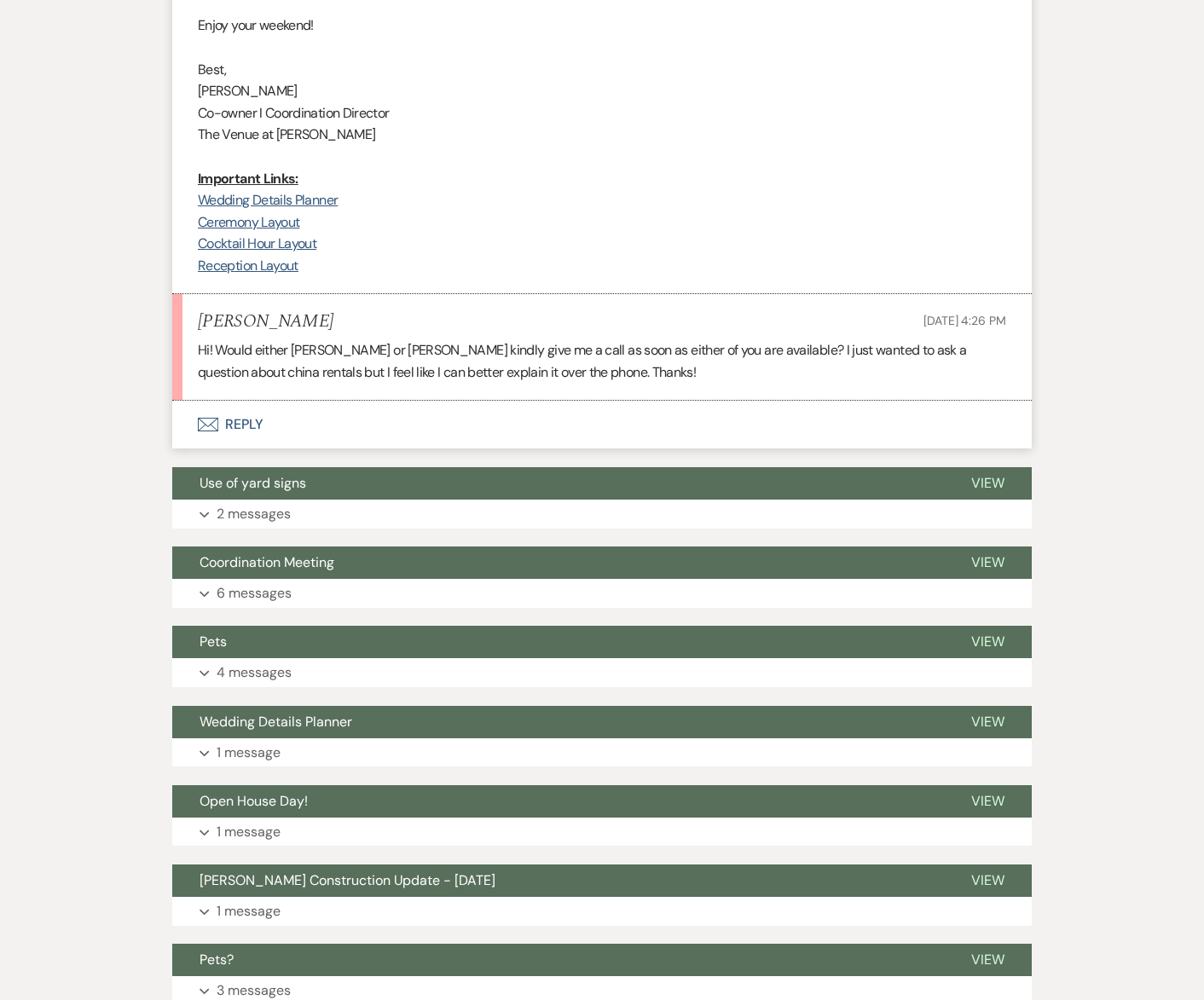
scroll to position [2182, 0]
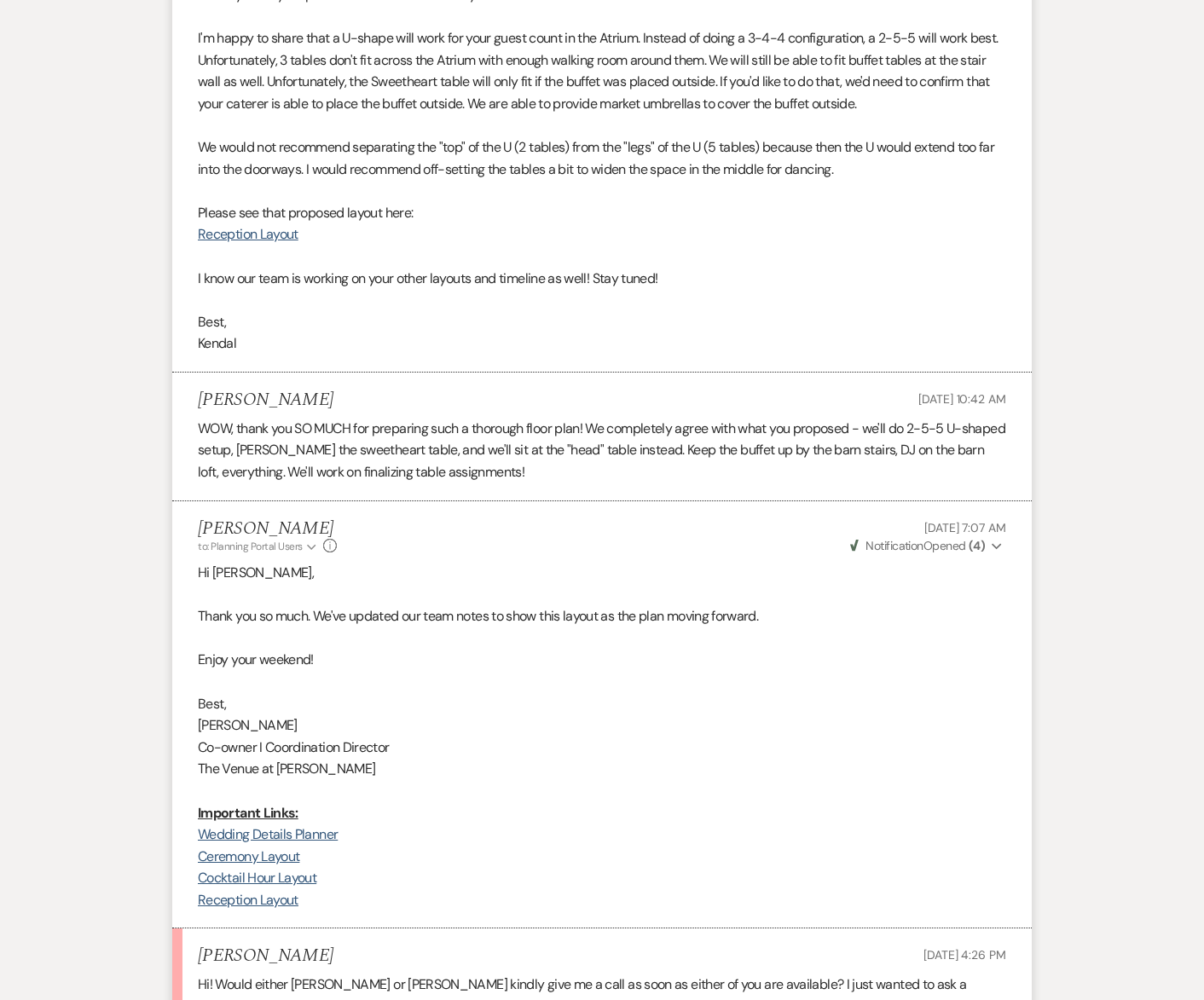
scroll to position [1582, 0]
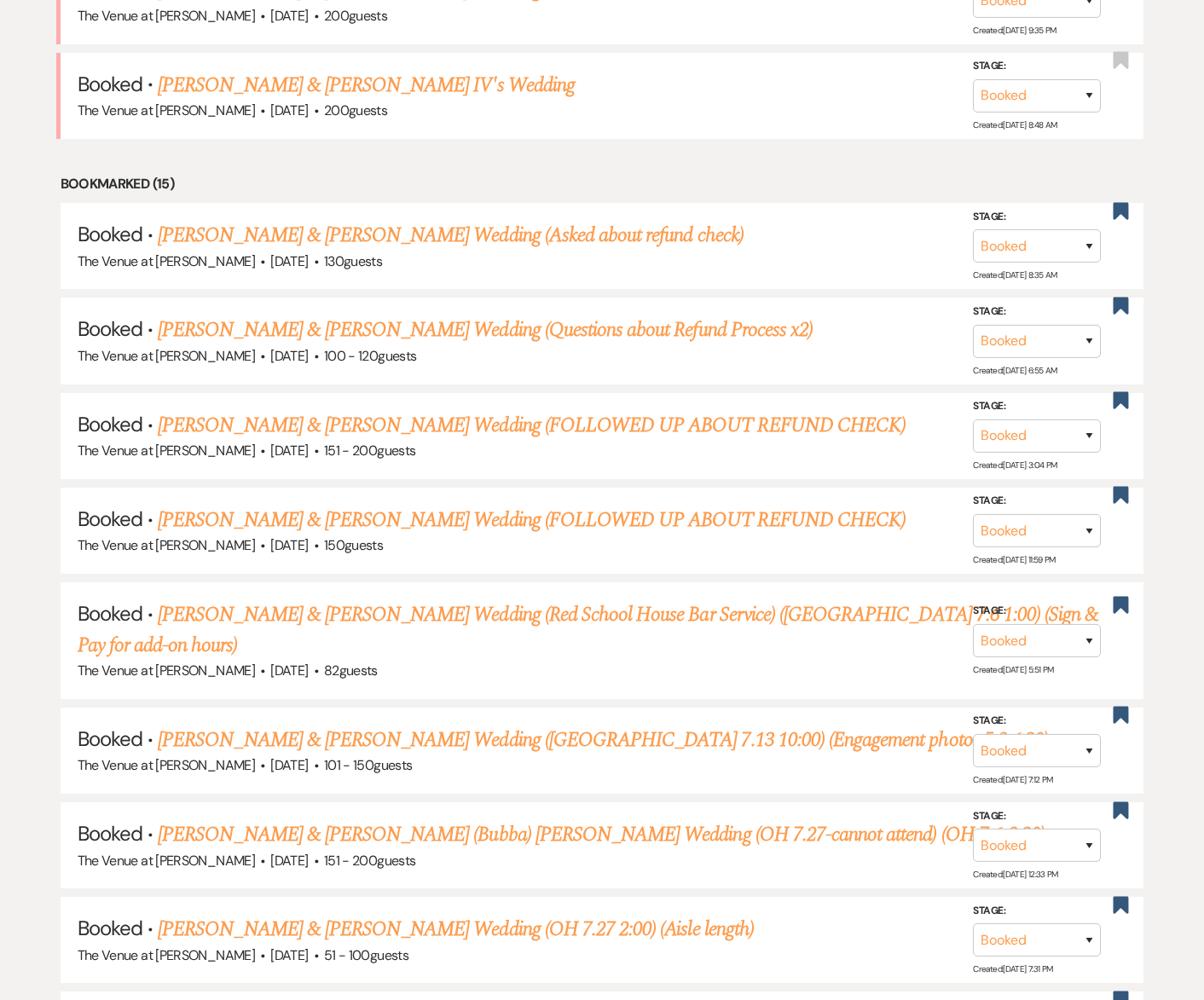
scroll to position [593, 0]
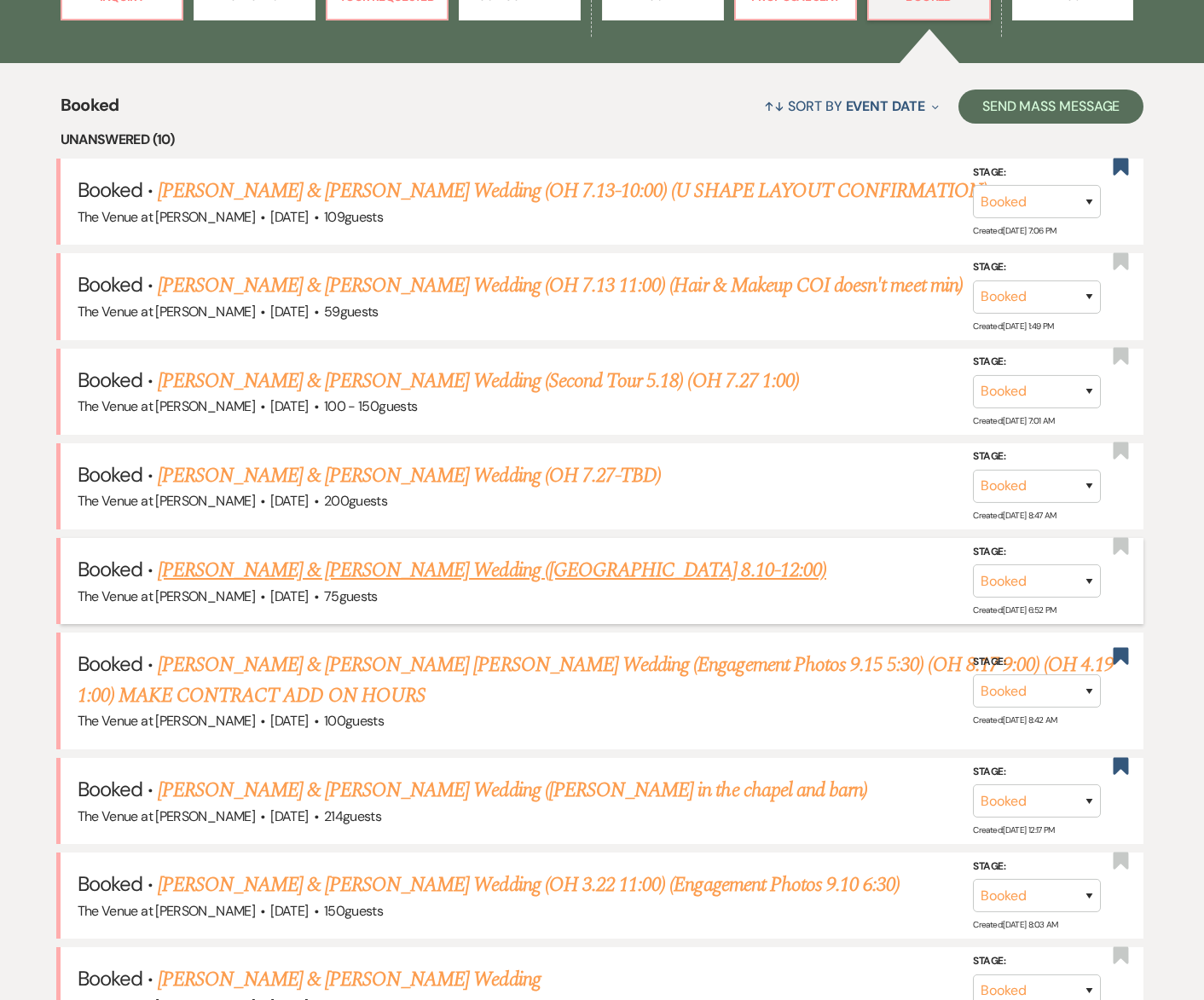
click at [257, 577] on link "[PERSON_NAME] & [PERSON_NAME] Wedding ([GEOGRAPHIC_DATA] 8.10-12:00)" at bounding box center [492, 571] width 669 height 31
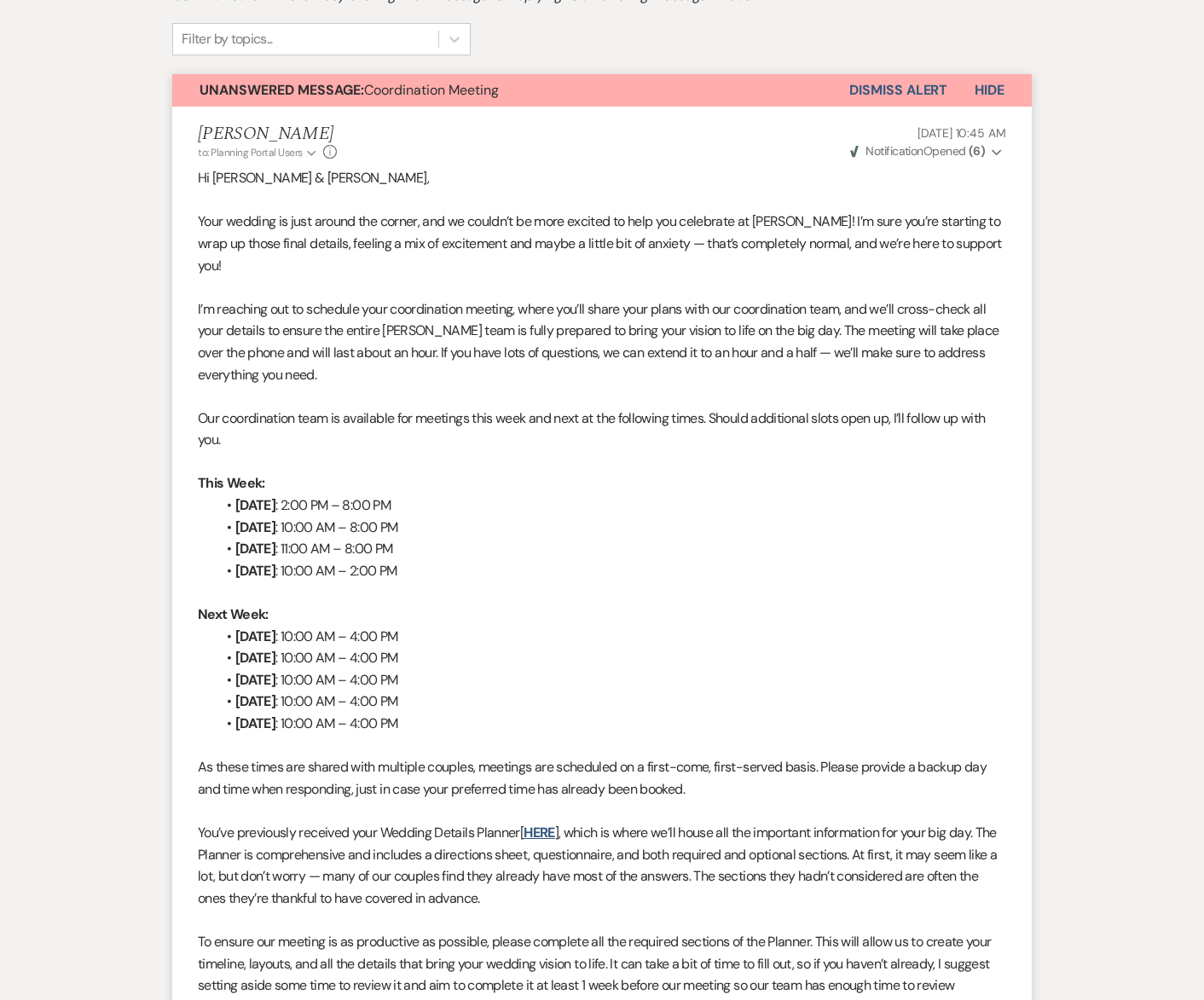
scroll to position [402, 0]
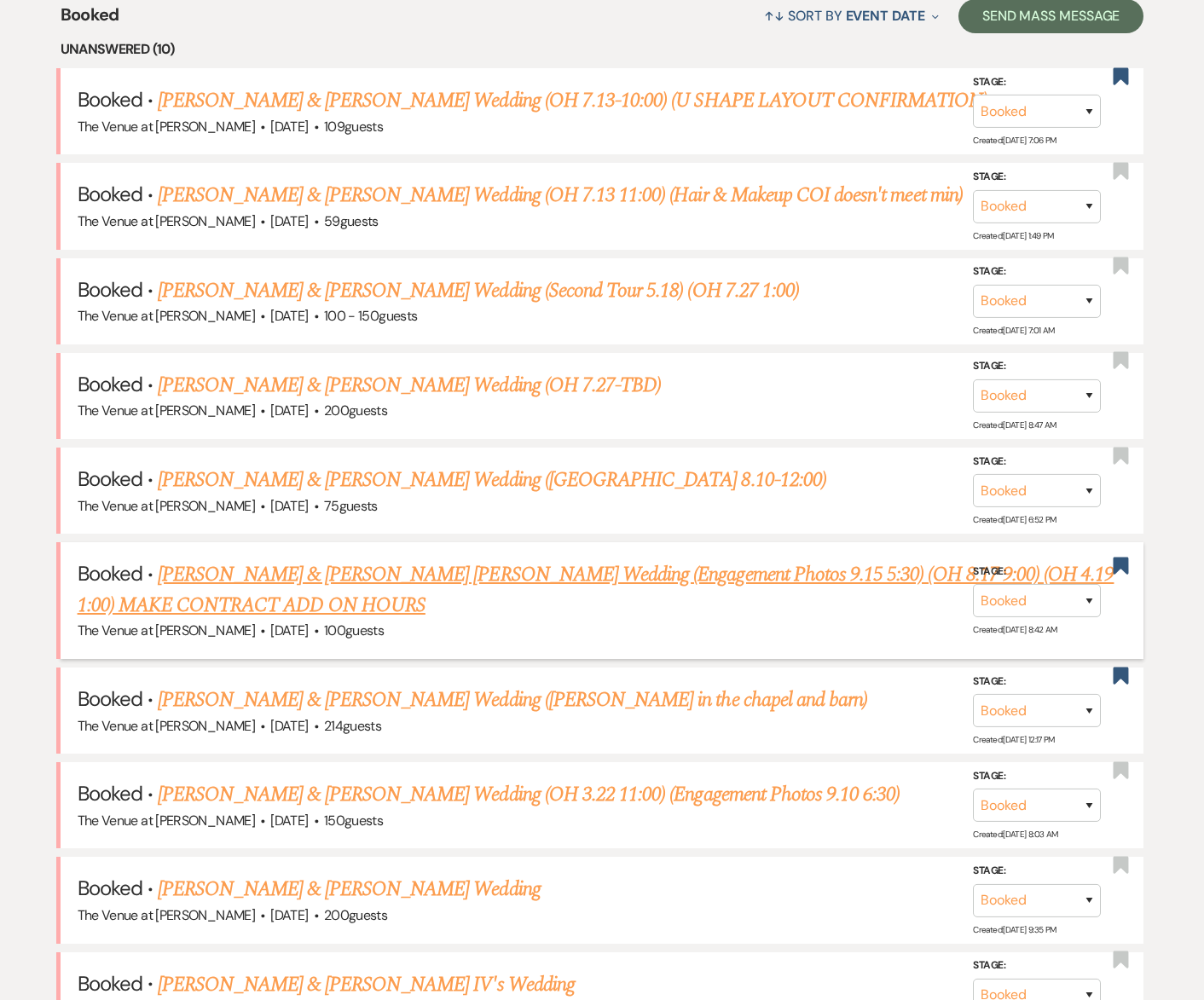
scroll to position [744, 0]
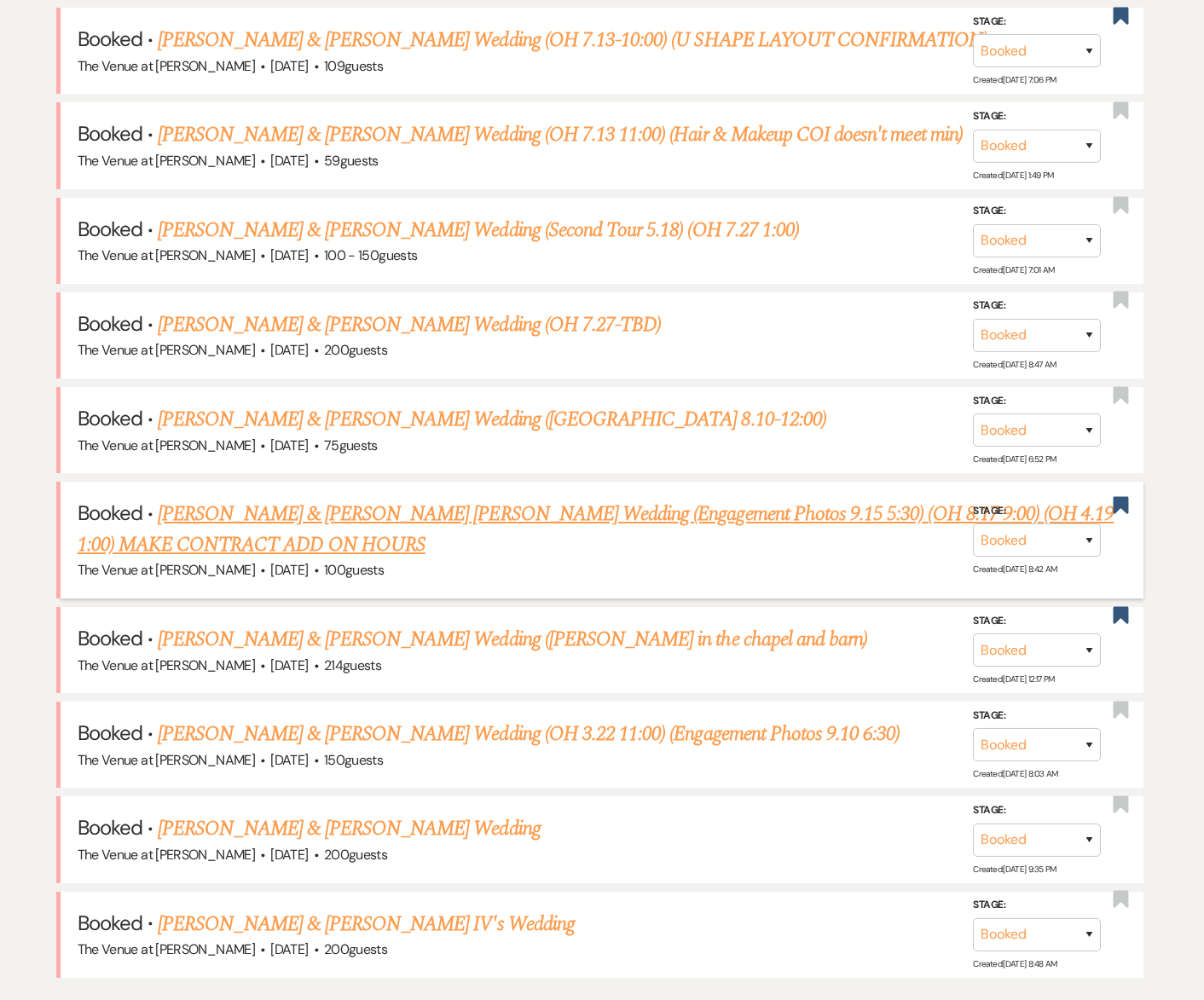
click at [188, 532] on link "[PERSON_NAME] & [PERSON_NAME] [PERSON_NAME] Wedding (Engagement Photos 9.15 5:3…" at bounding box center [596, 529] width 1037 height 61
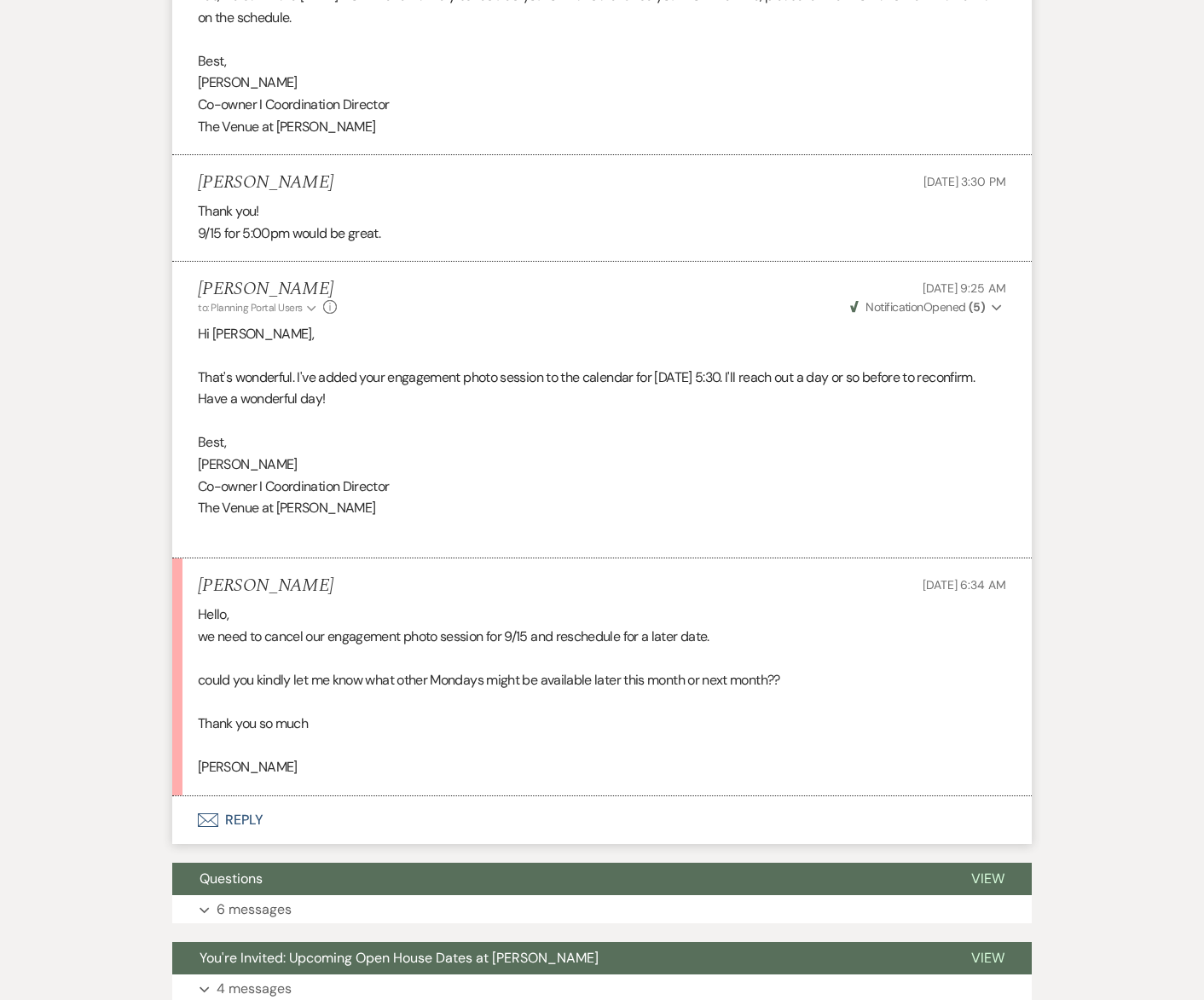
scroll to position [1744, 0]
click at [145, 385] on div "Event Messages Log Log Message + New Message Communicate with clients by clicki…" at bounding box center [602, 178] width 972 height 2972
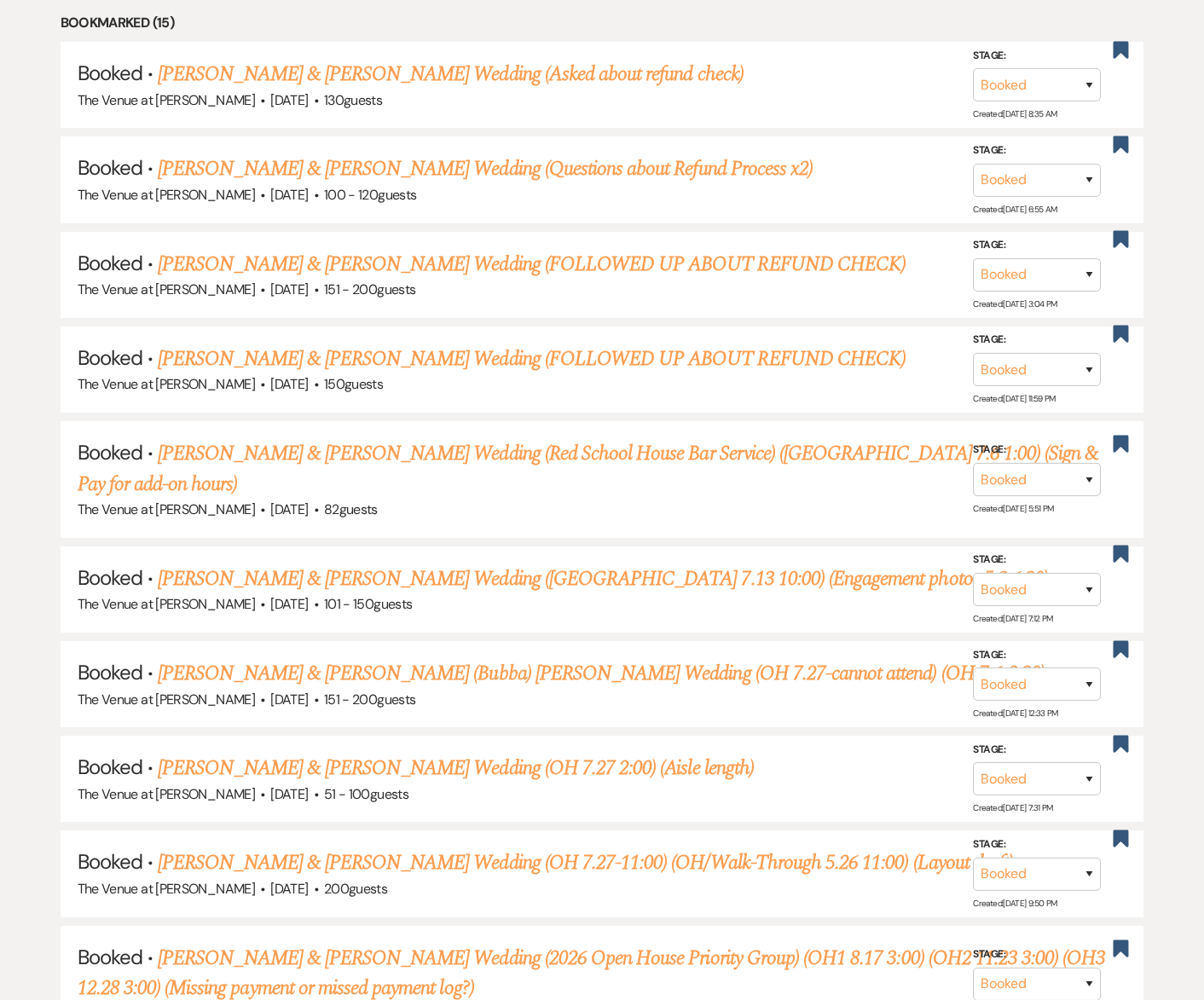
scroll to position [744, 0]
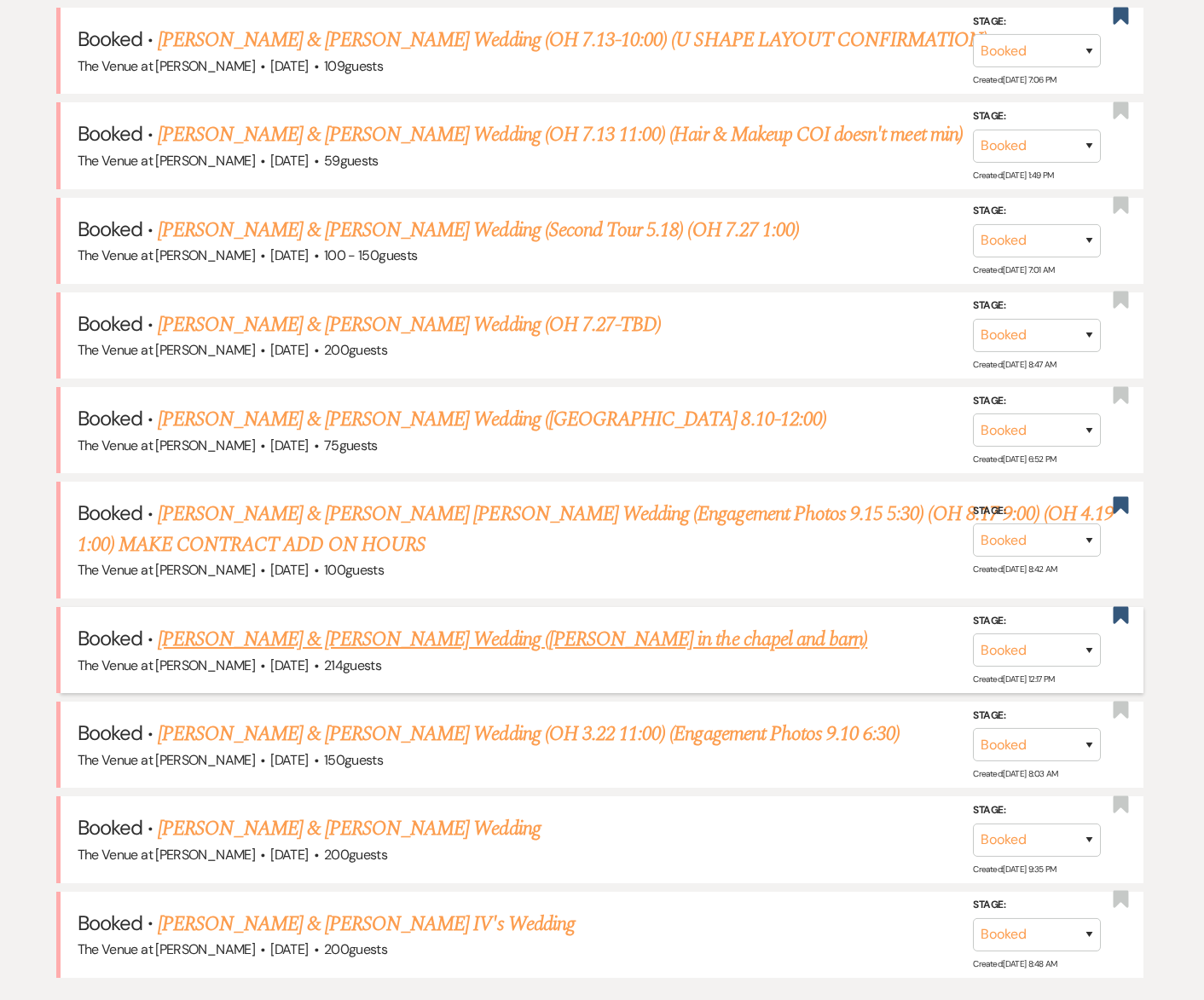
click at [218, 635] on link "[PERSON_NAME] & [PERSON_NAME] Wedding ([PERSON_NAME] in the chapel and barn)" at bounding box center [512, 640] width 709 height 31
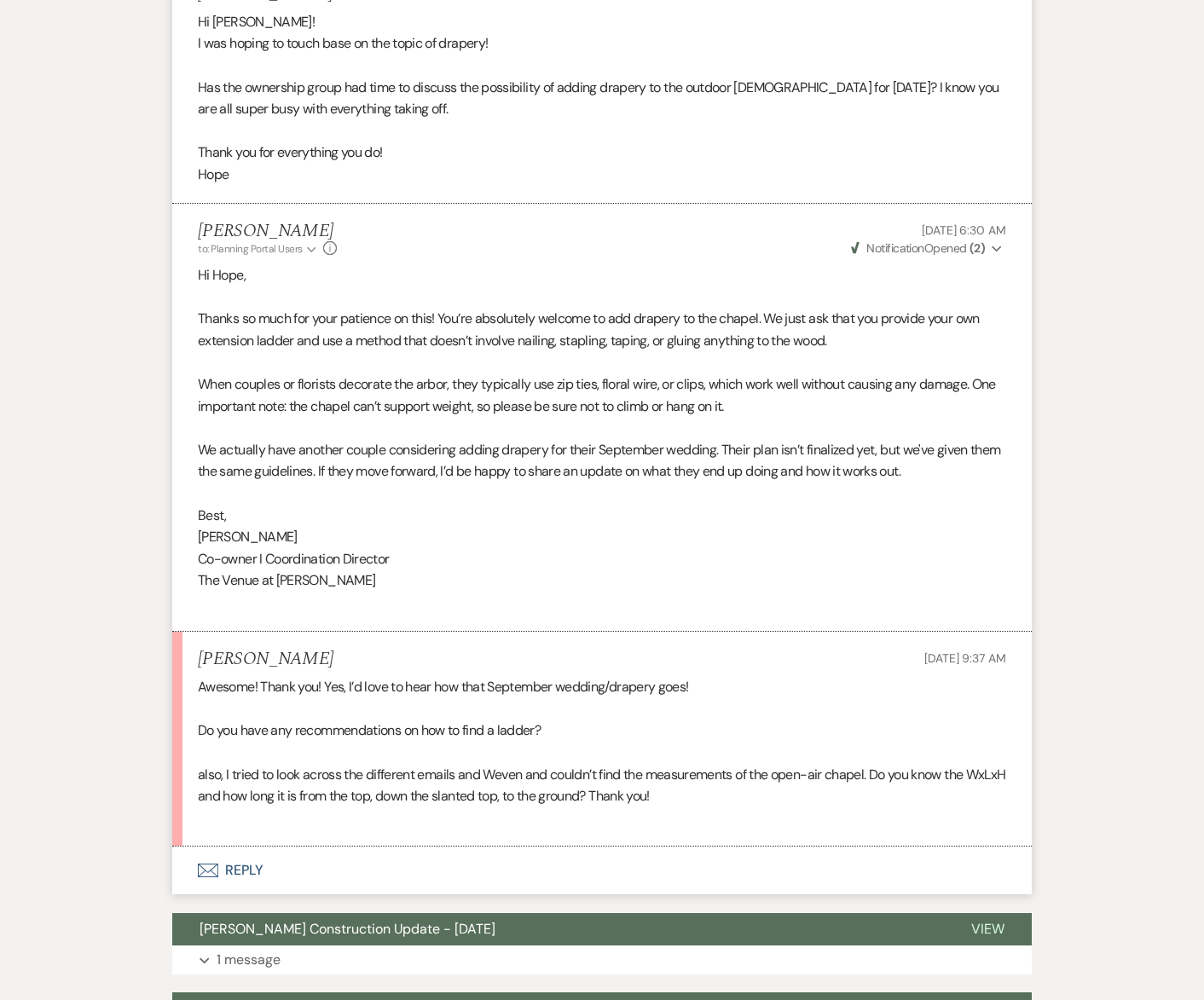
scroll to position [3015, 0]
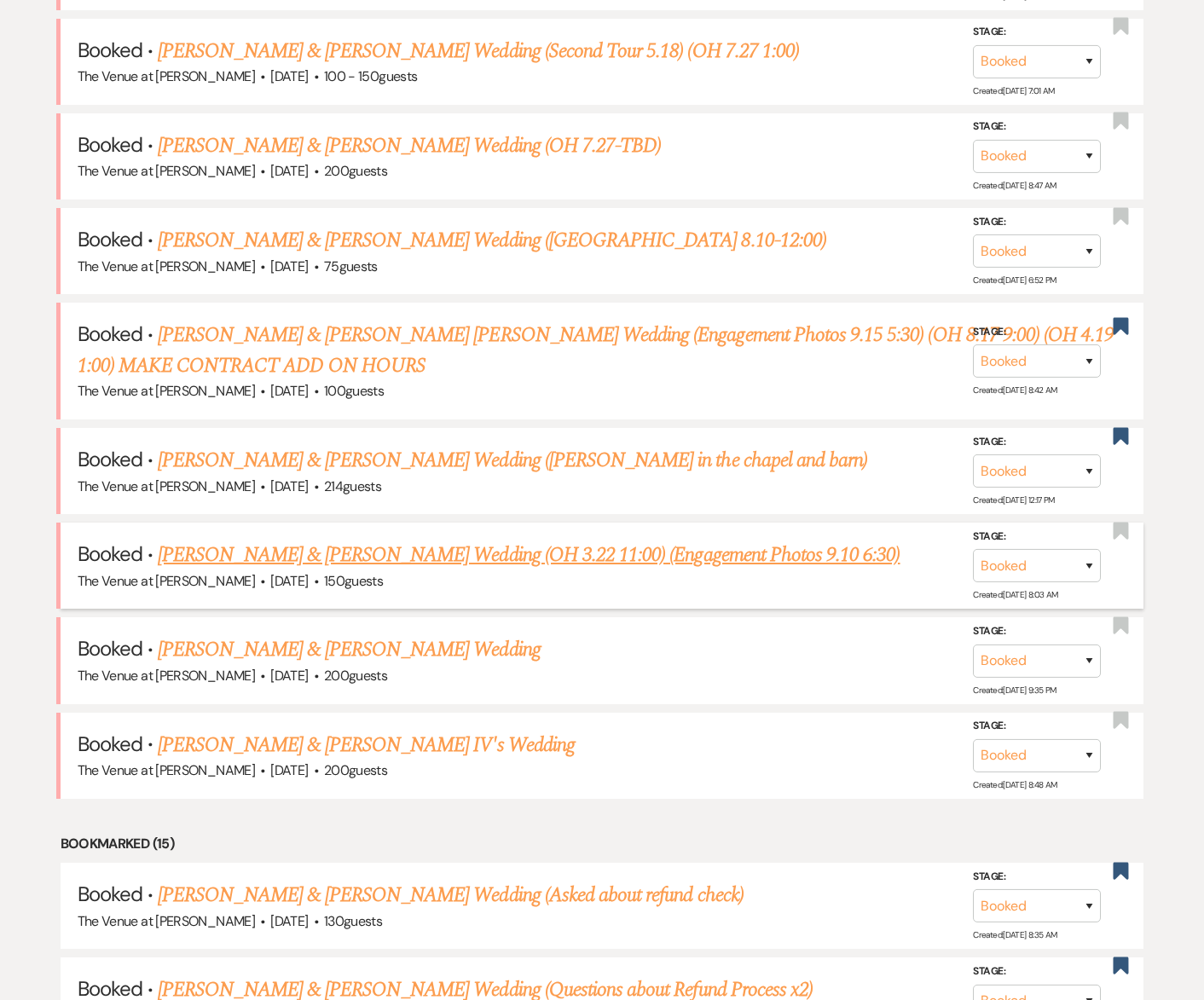
scroll to position [925, 0]
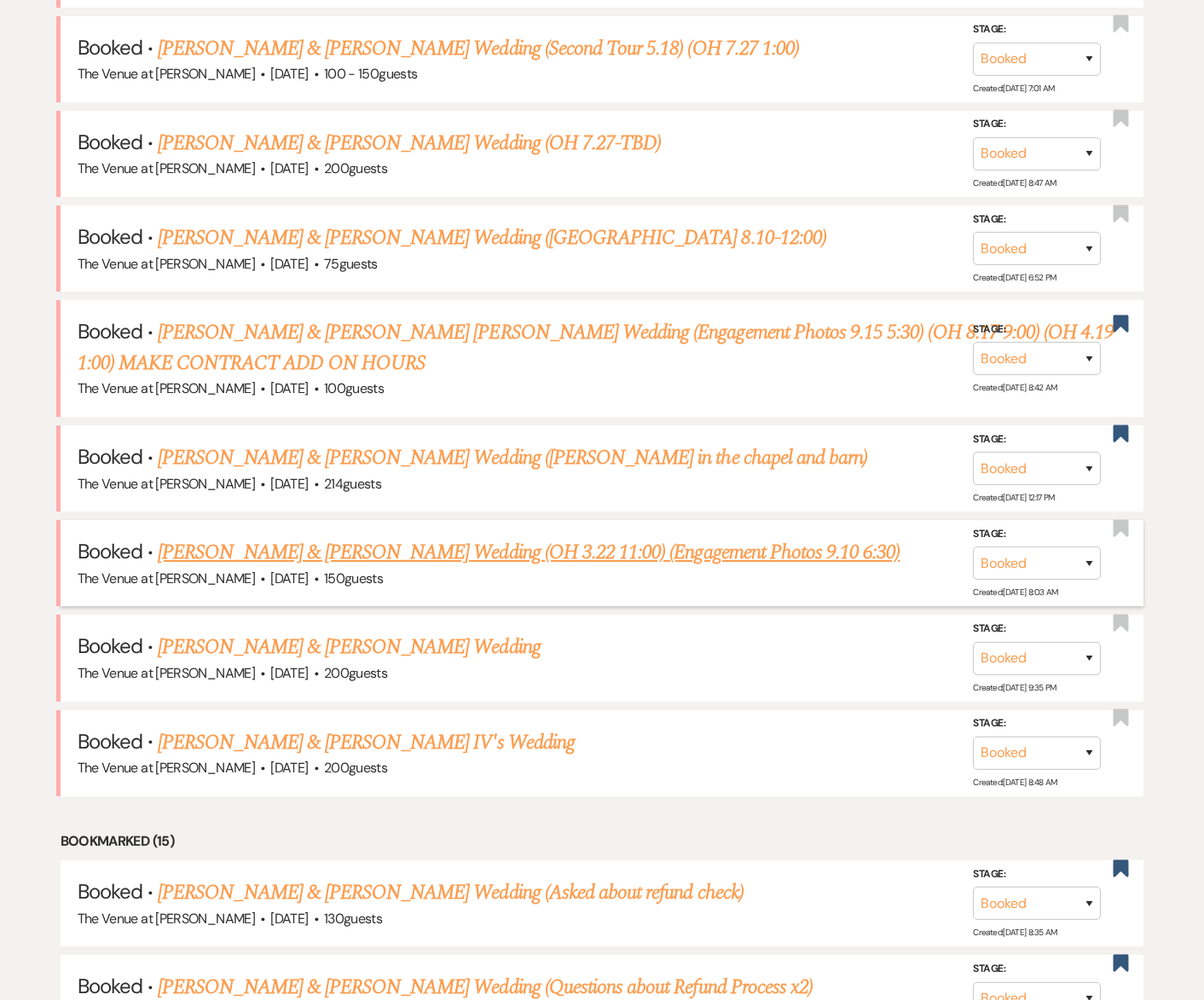
click at [261, 552] on link "[PERSON_NAME] & [PERSON_NAME] Wedding (OH 3.22 11:00) (Engagement Photos 9.10 6…" at bounding box center [528, 552] width 742 height 31
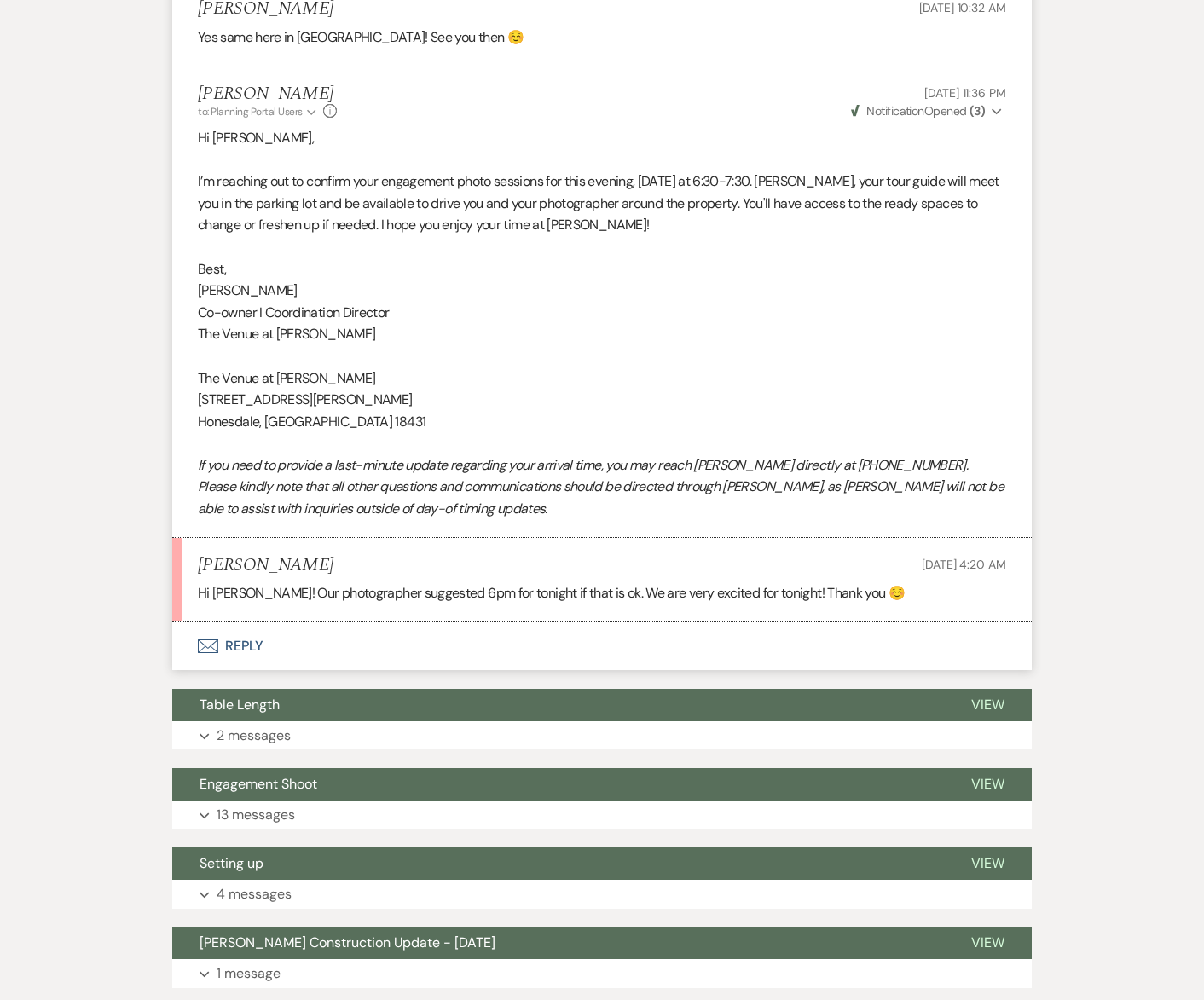
scroll to position [2769, 0]
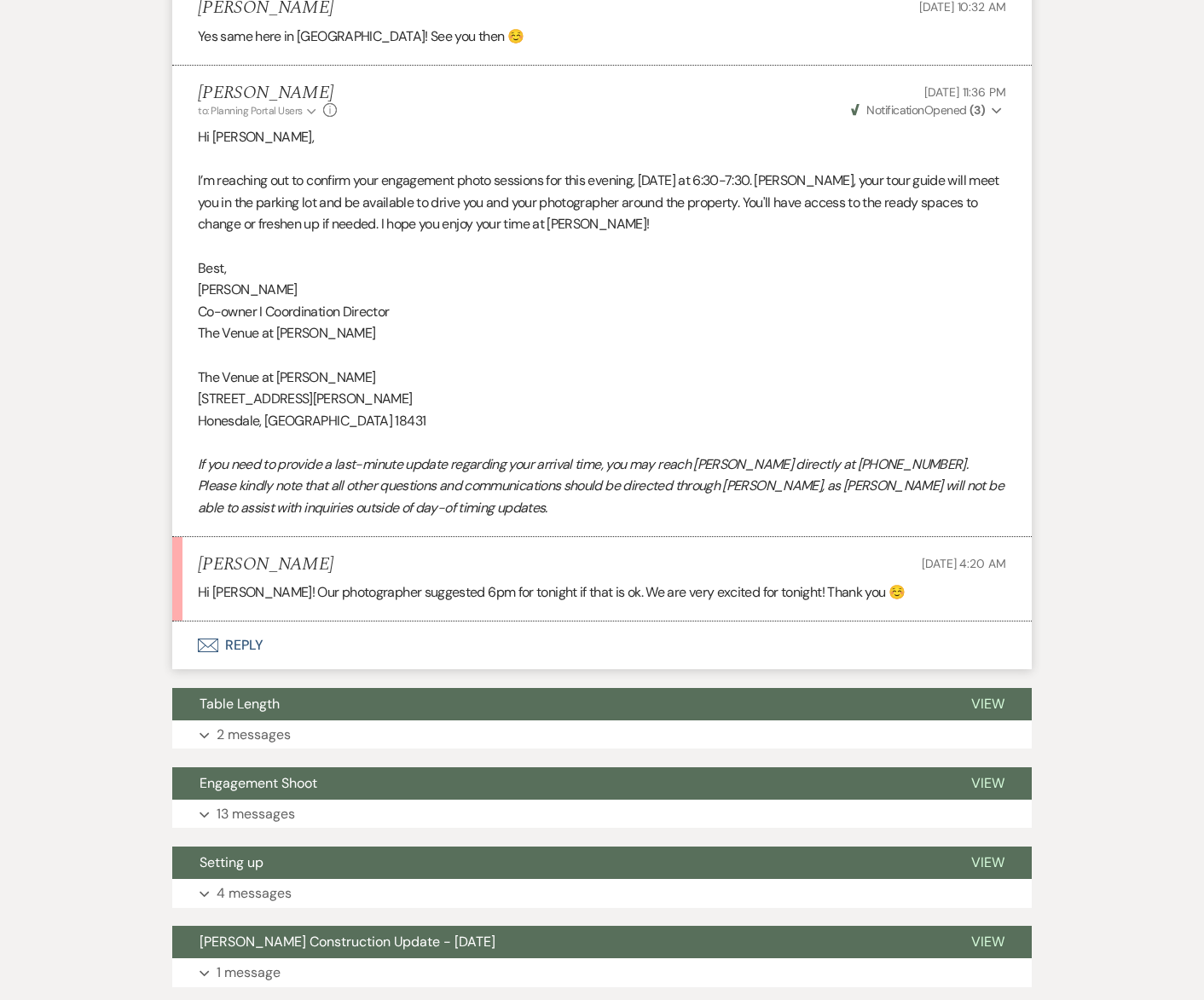
click at [265, 670] on button "Envelope Reply" at bounding box center [602, 646] width 860 height 48
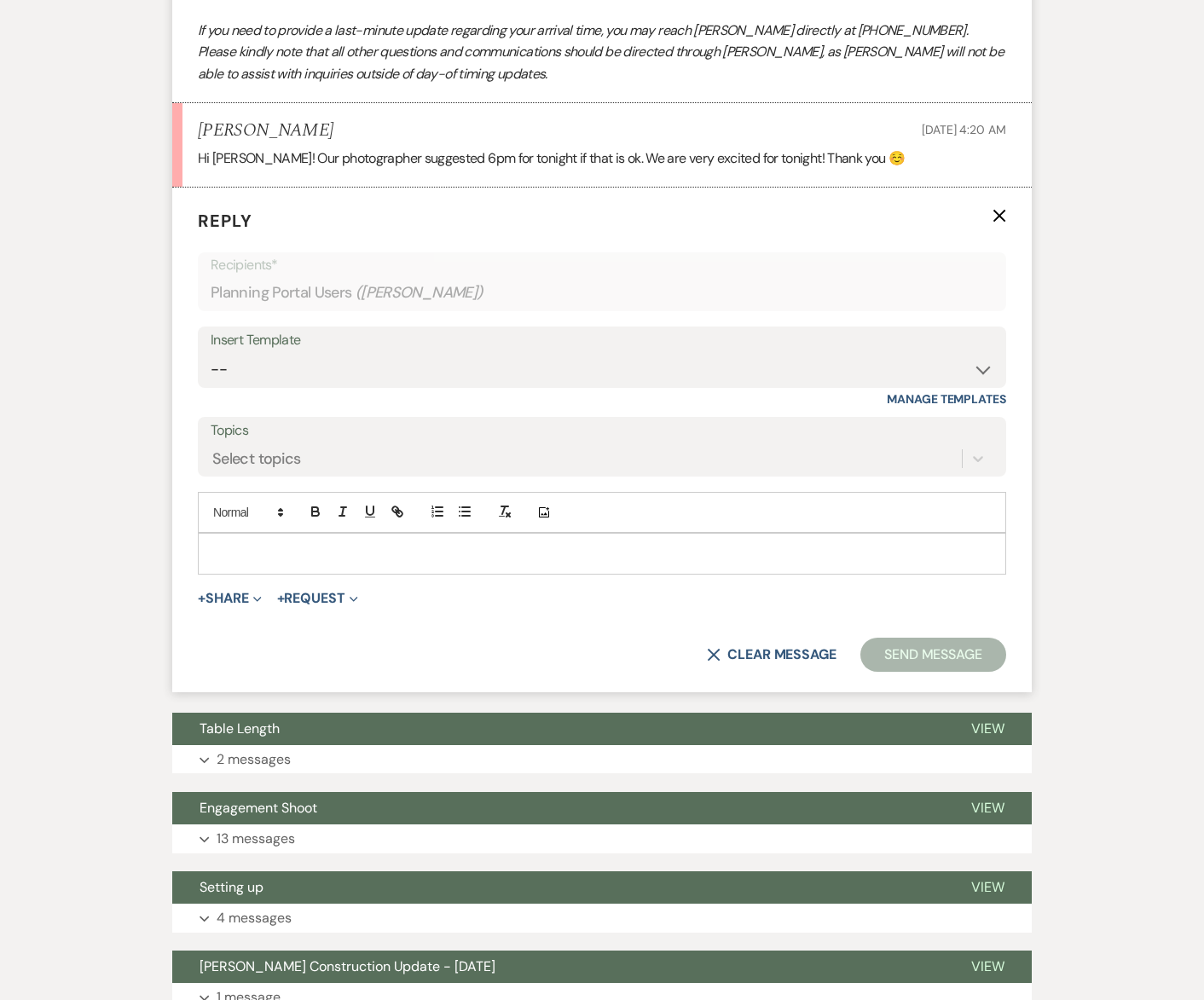
scroll to position [3208, 0]
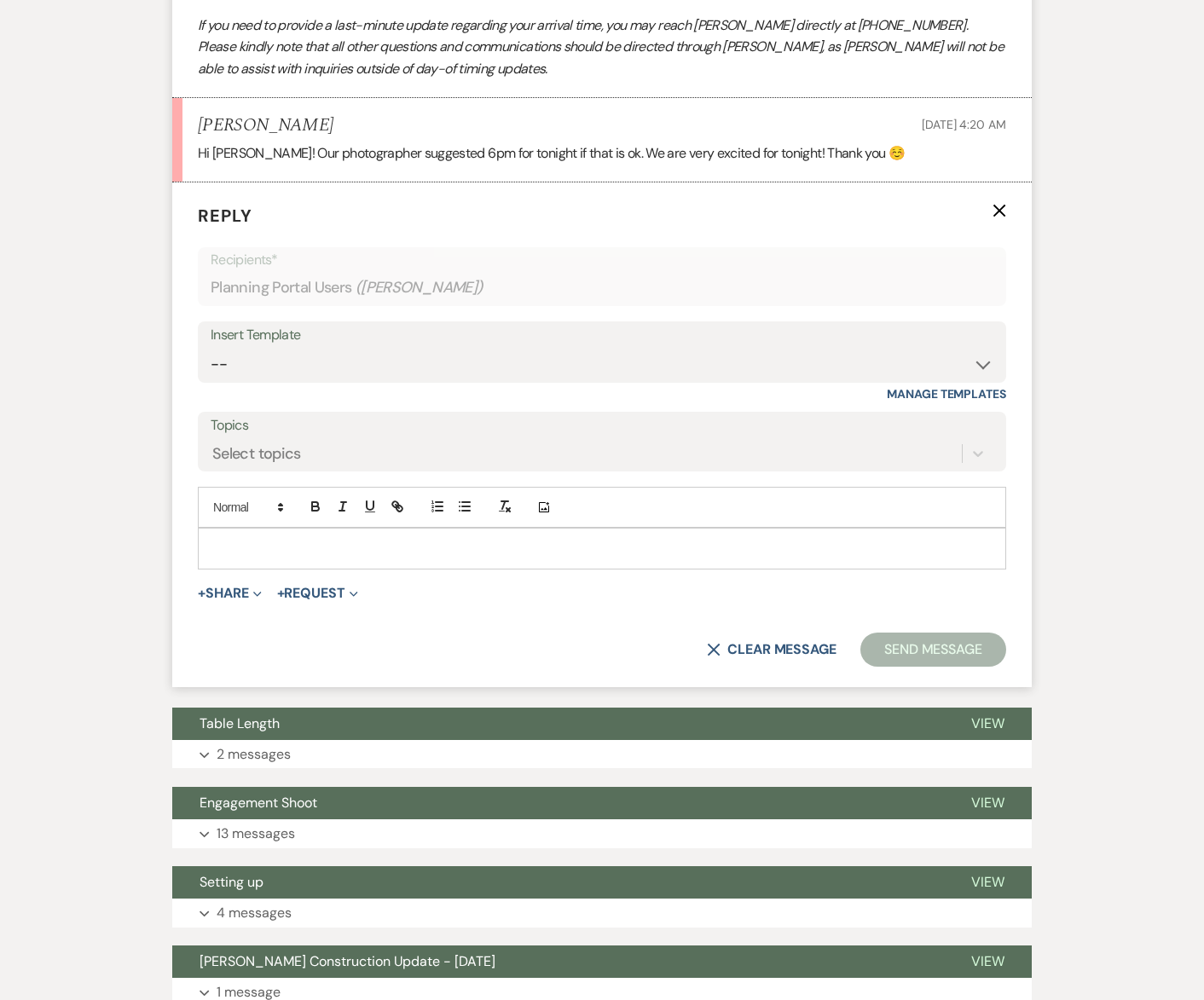
click at [243, 557] on p at bounding box center [602, 549] width 781 height 19
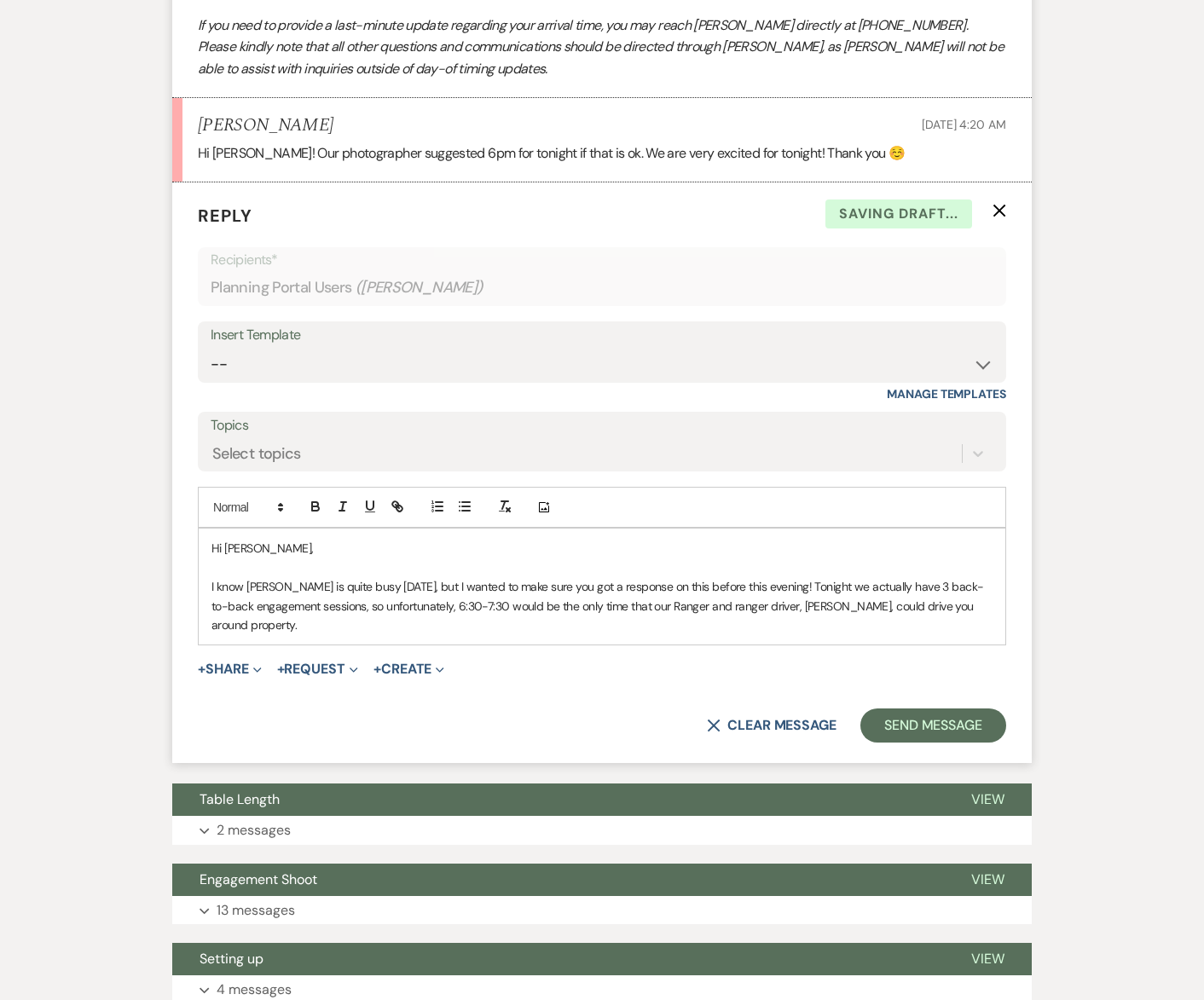
click at [910, 634] on p "I know [PERSON_NAME] is quite busy [DATE], but I wanted to make sure you got a …" at bounding box center [602, 605] width 781 height 57
click at [989, 634] on p "I know [PERSON_NAME] is quite busy [DATE], but I wanted to make sure you got a …" at bounding box center [602, 605] width 781 height 57
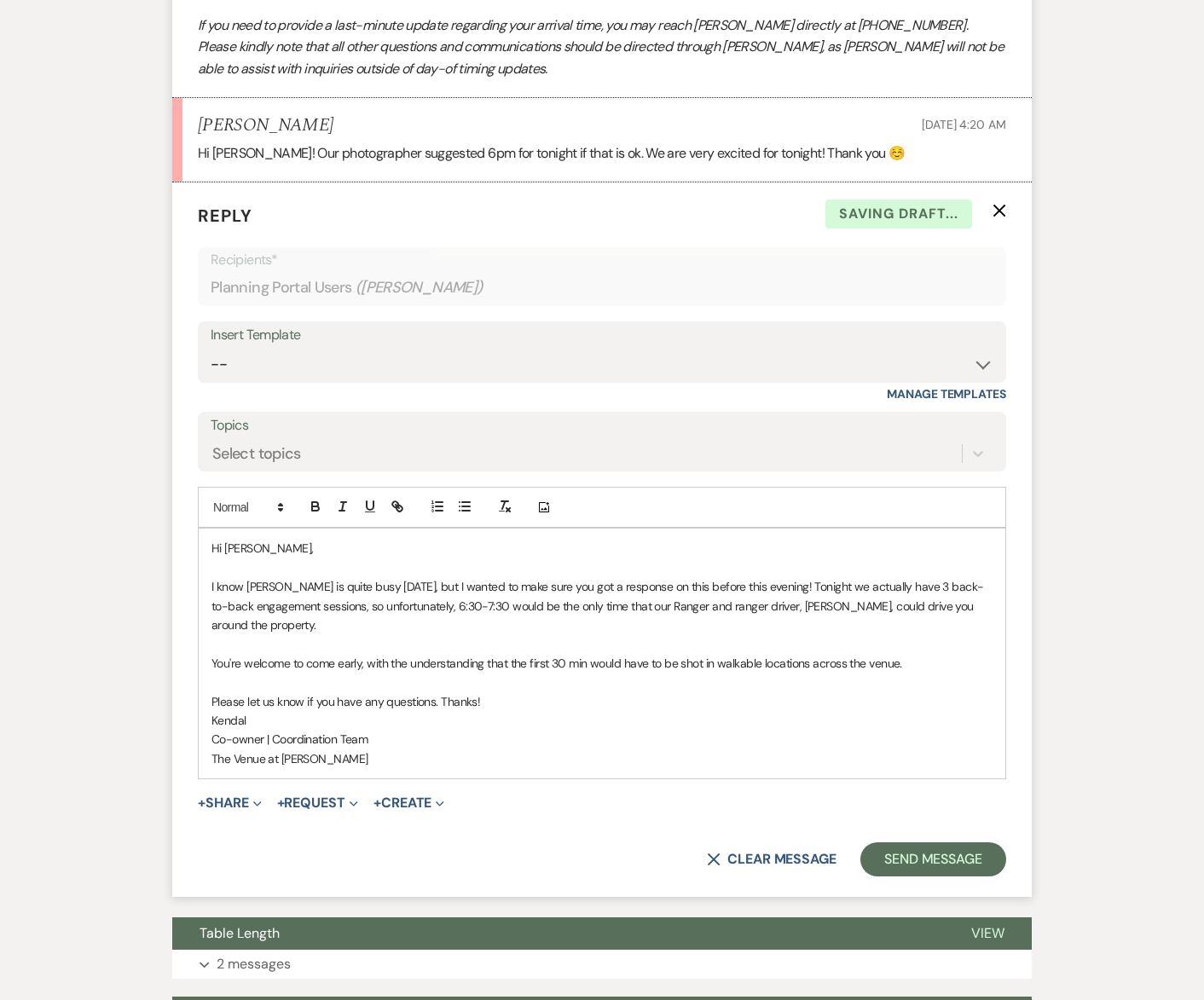
click at [516, 711] on p "Please let us know if you have any questions. Thanks!" at bounding box center [602, 702] width 781 height 19
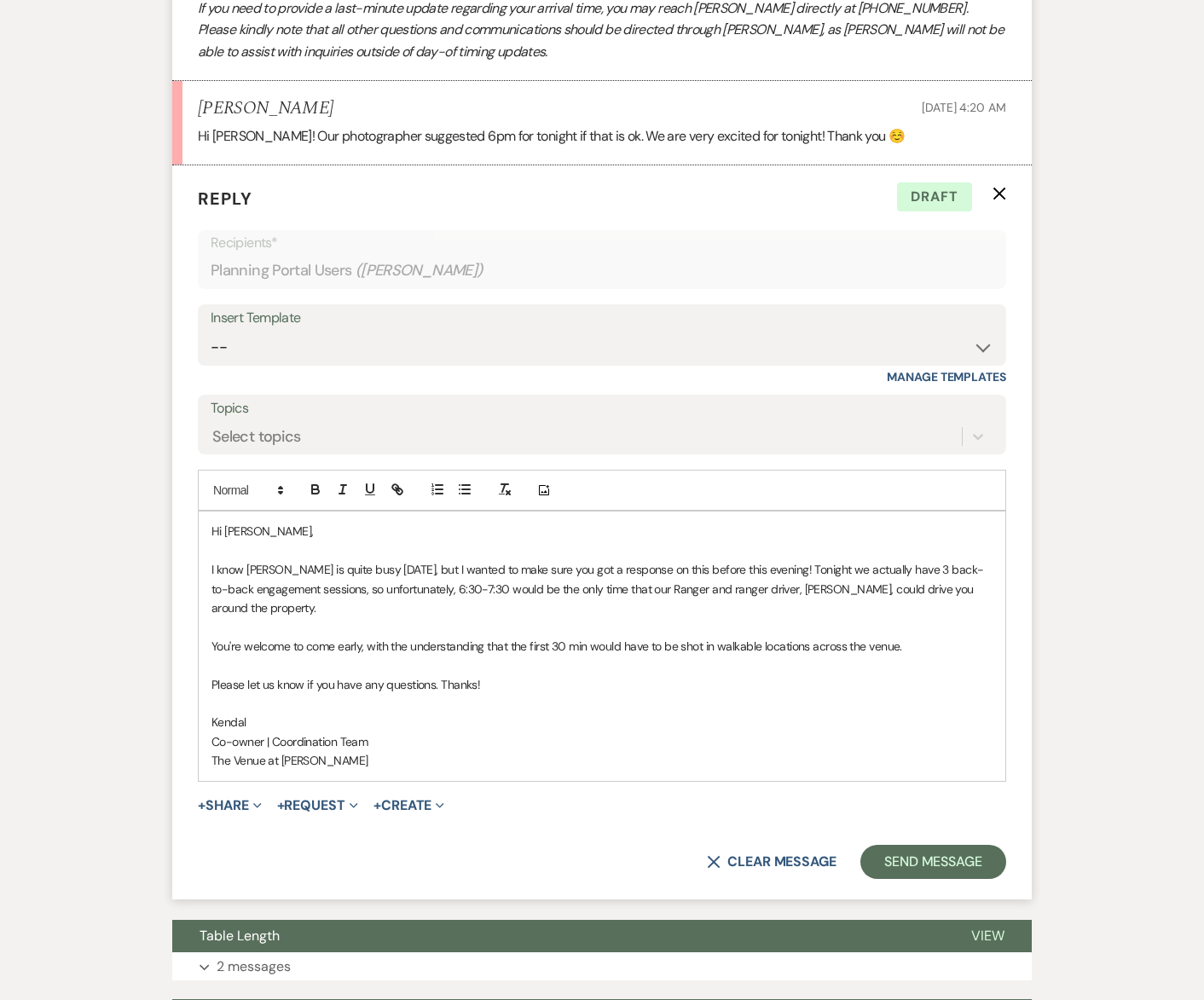
scroll to position [3253, 0]
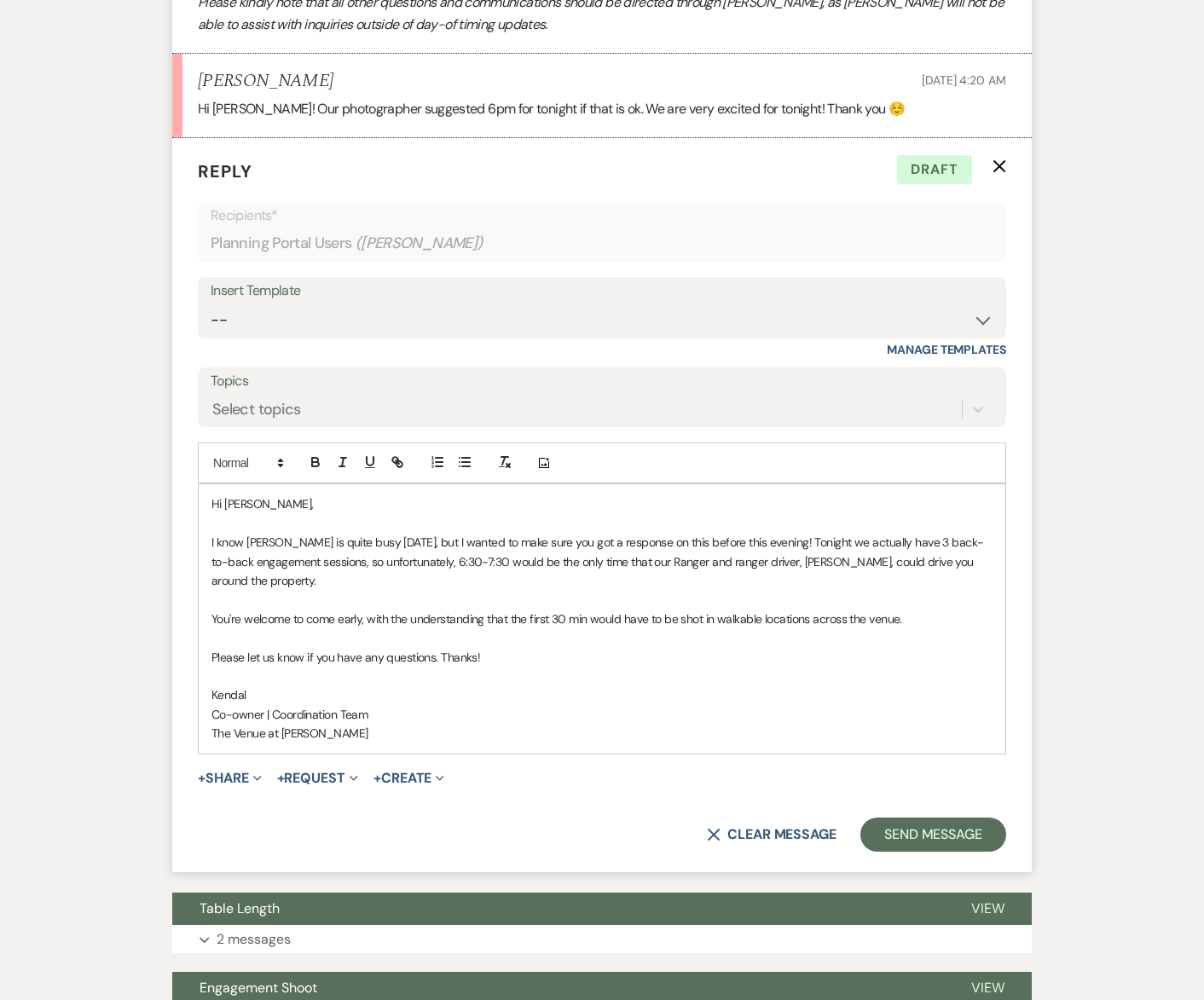
click at [329, 590] on p "I know [PERSON_NAME] is quite busy [DATE], but I wanted to make sure you got a …" at bounding box center [602, 561] width 781 height 57
click at [408, 667] on p "Please let us know if you have any questions. Thanks!" at bounding box center [602, 657] width 781 height 19
click at [471, 723] on p "Co-owner | Coordination Team" at bounding box center [602, 715] width 781 height 19
click at [480, 743] on p "The Venue at [PERSON_NAME]" at bounding box center [602, 733] width 781 height 19
click at [413, 590] on p "I know [PERSON_NAME] is quite busy [DATE], but I wanted to make sure you got a …" at bounding box center [602, 561] width 781 height 57
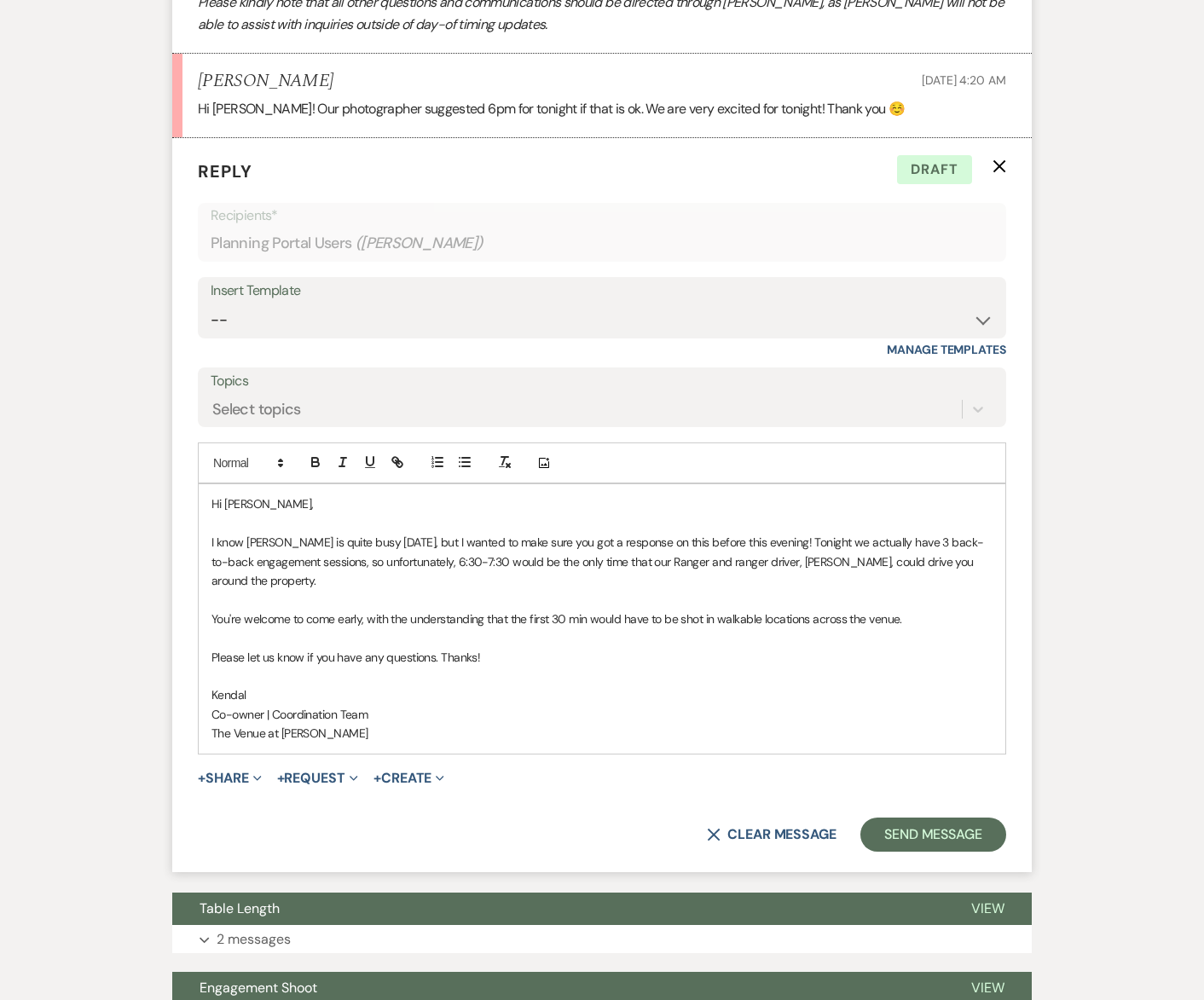
click at [435, 609] on p at bounding box center [602, 599] width 781 height 19
click at [504, 667] on p "Please let us know if you have any questions. Thanks!" at bounding box center [602, 657] width 781 height 19
click at [531, 723] on p "Co-owner | Coordination Team" at bounding box center [602, 715] width 781 height 19
click at [501, 628] on p "You're welcome to come early, with the understanding that the first 30 min woul…" at bounding box center [602, 620] width 781 height 19
click at [526, 685] on p at bounding box center [602, 676] width 781 height 19
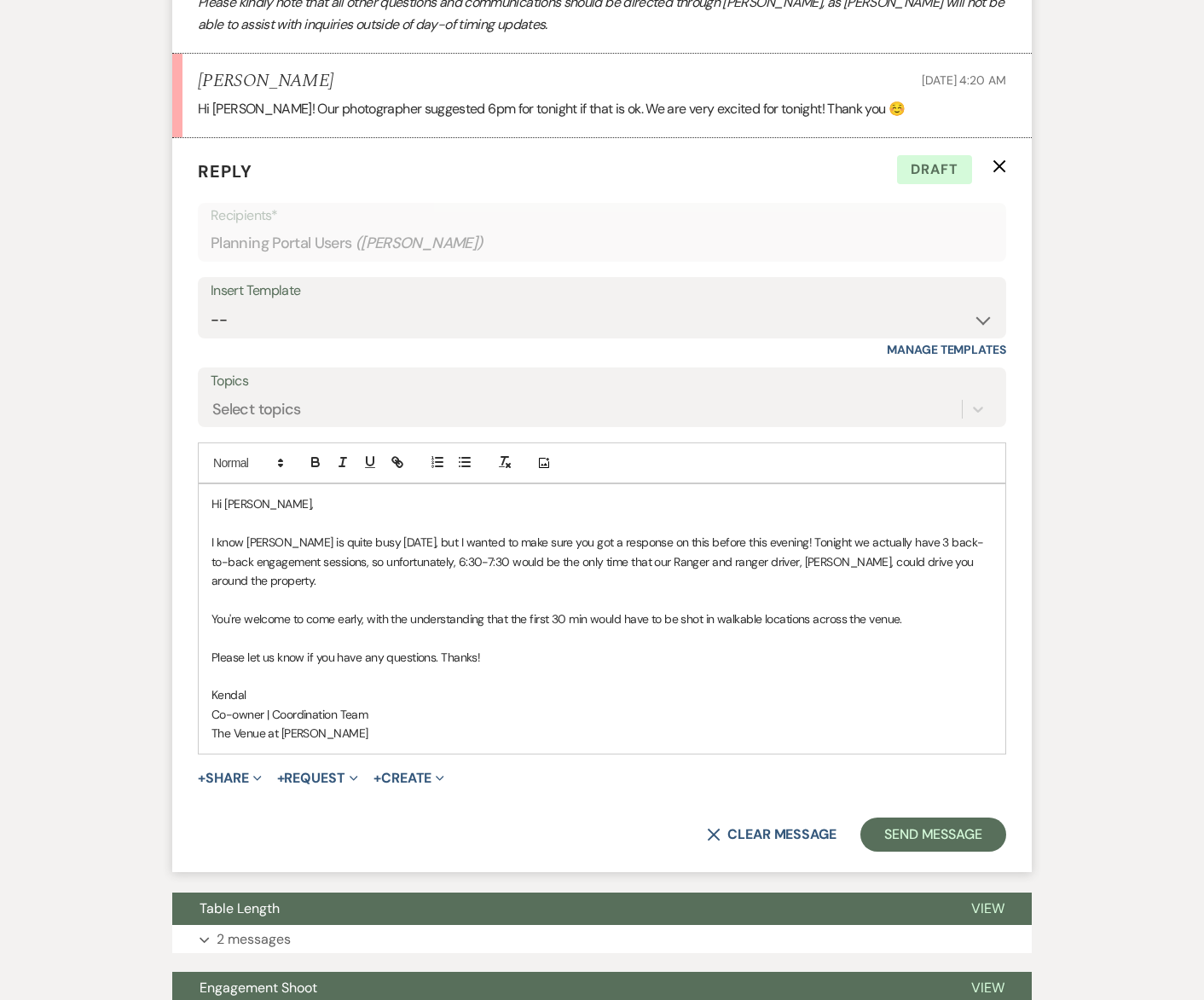
click at [527, 743] on p "The Venue at [PERSON_NAME]" at bounding box center [602, 733] width 781 height 19
click at [475, 667] on p "Please let us know if you have any questions. Thanks!" at bounding box center [602, 657] width 781 height 19
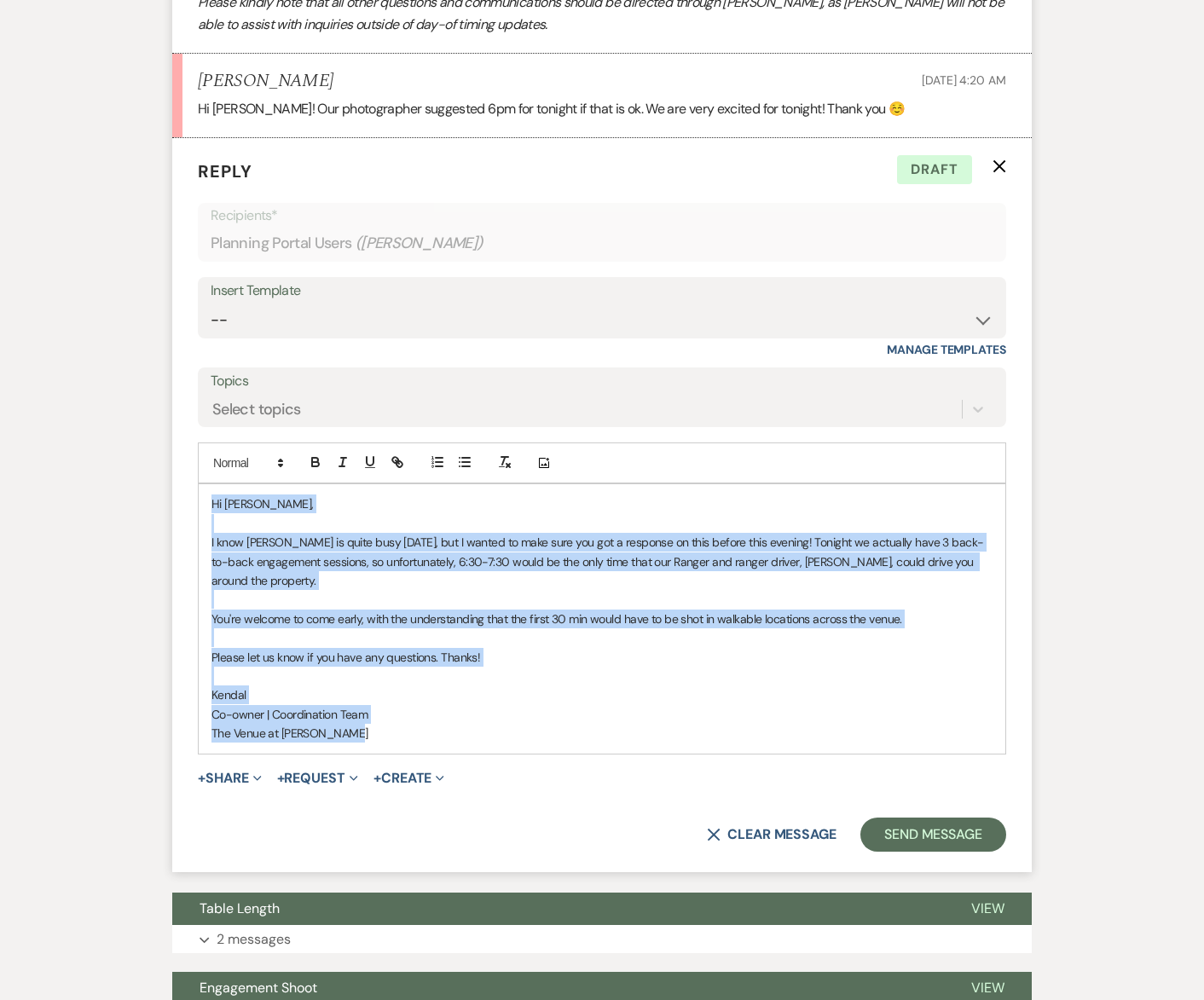
drag, startPoint x: 393, startPoint y: 780, endPoint x: 152, endPoint y: 546, distance: 335.9
copy div "Hi [PERSON_NAME], I know [PERSON_NAME] is quite busy [DATE], but I wanted to ma…"
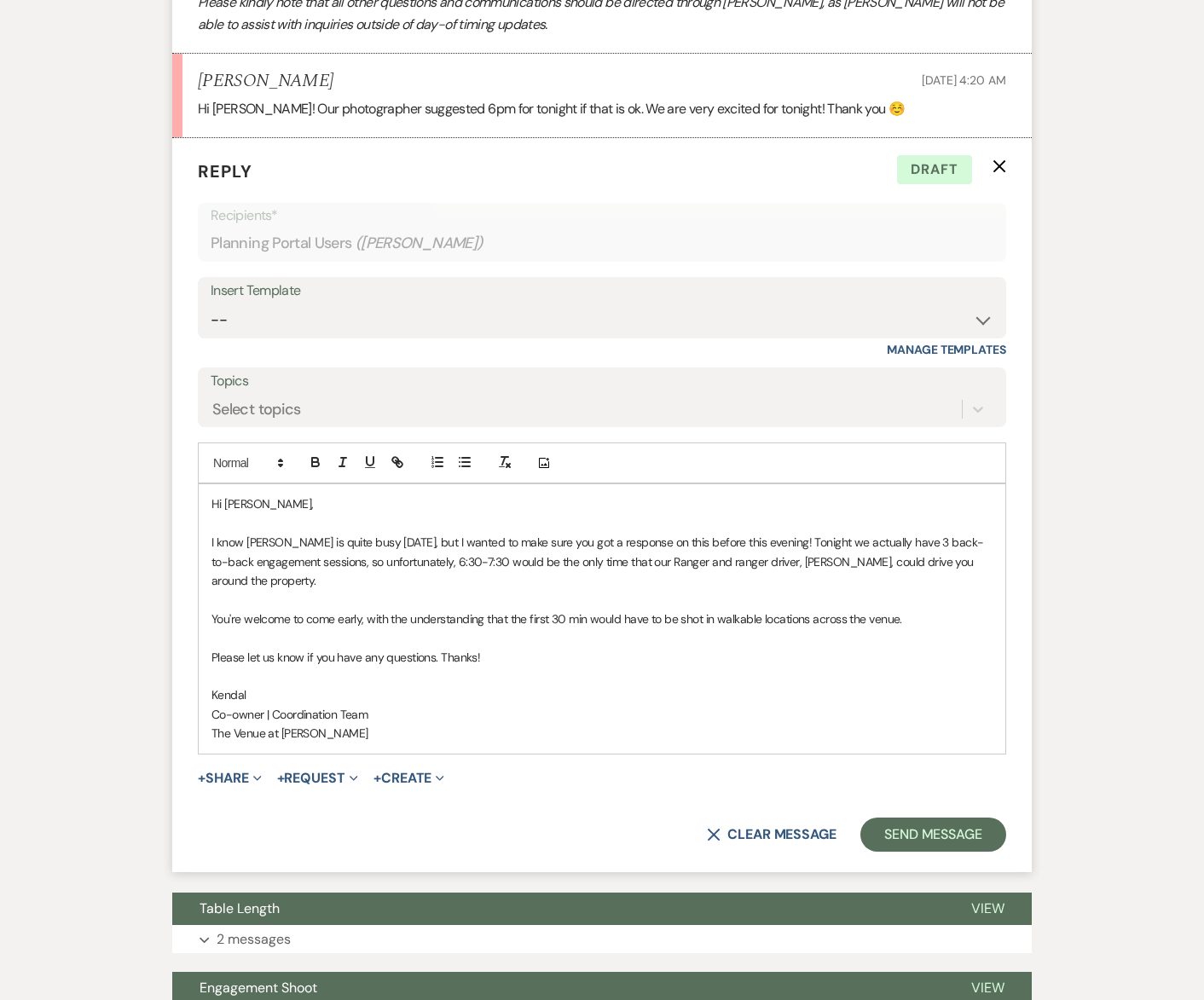
click at [419, 590] on p "I know [PERSON_NAME] is quite busy [DATE], but I wanted to make sure you got a …" at bounding box center [602, 561] width 781 height 57
click at [946, 852] on button "Send Message" at bounding box center [933, 834] width 146 height 34
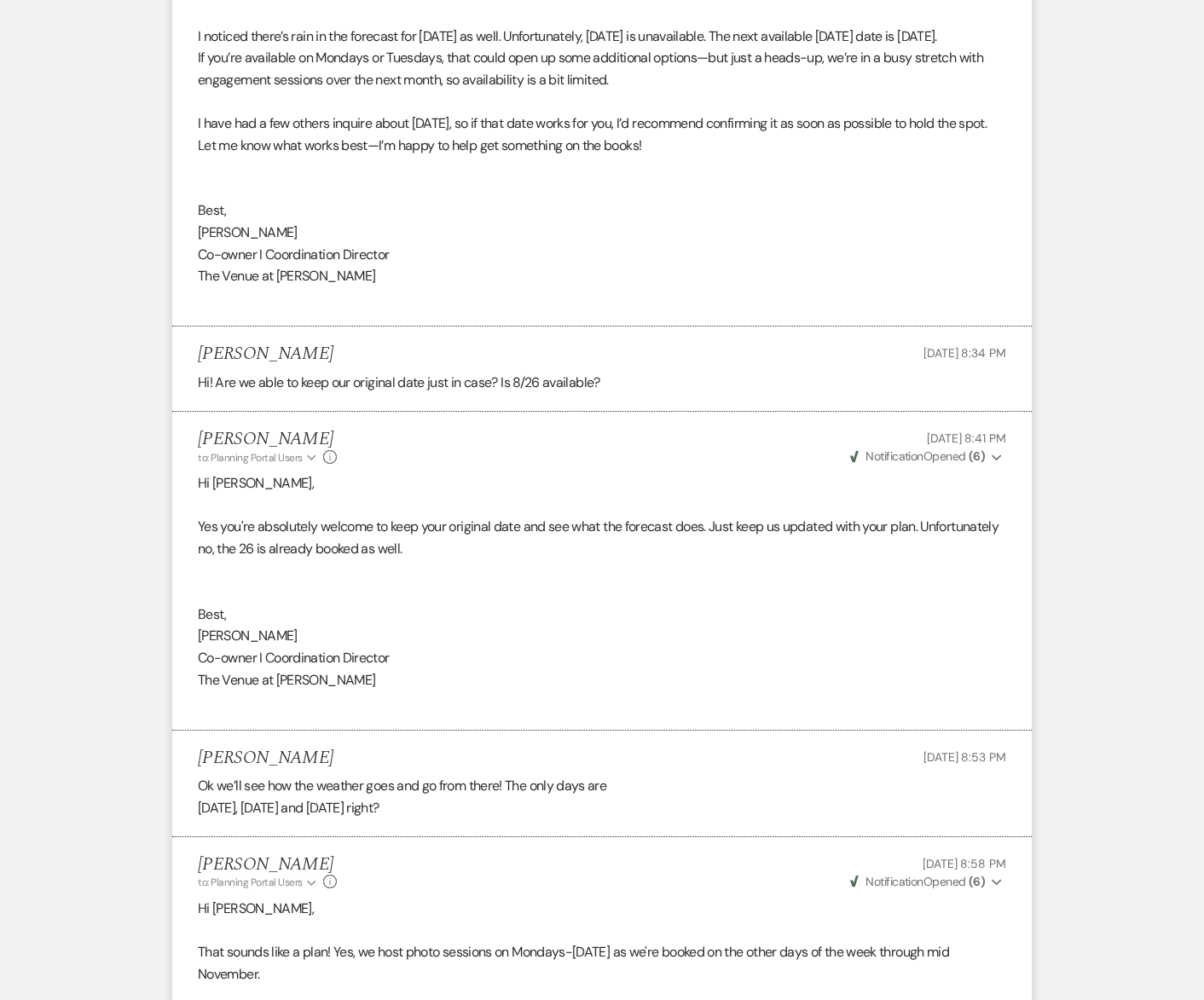
scroll to position [0, 0]
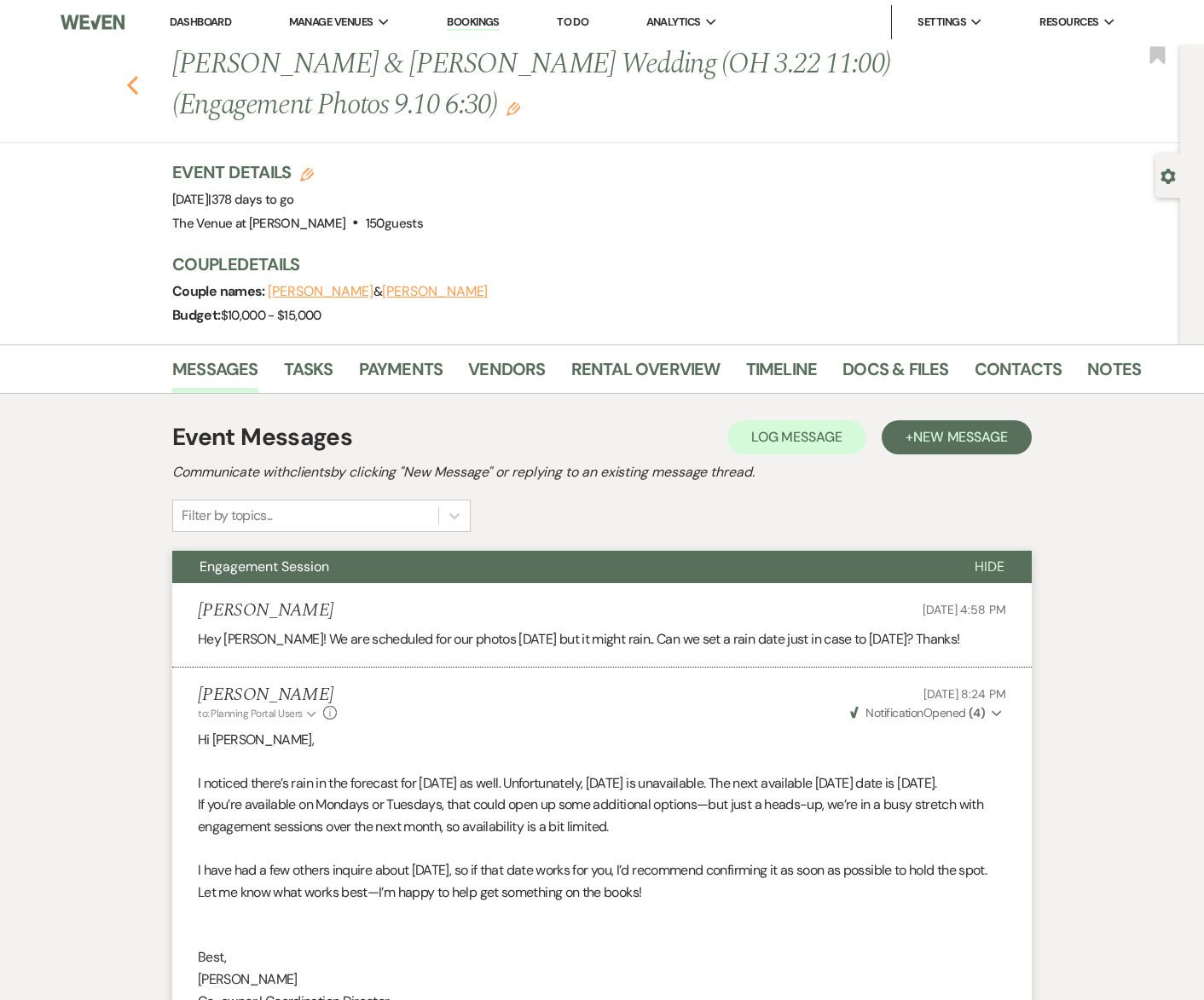
click at [127, 81] on icon "Previous" at bounding box center [132, 85] width 12 height 20
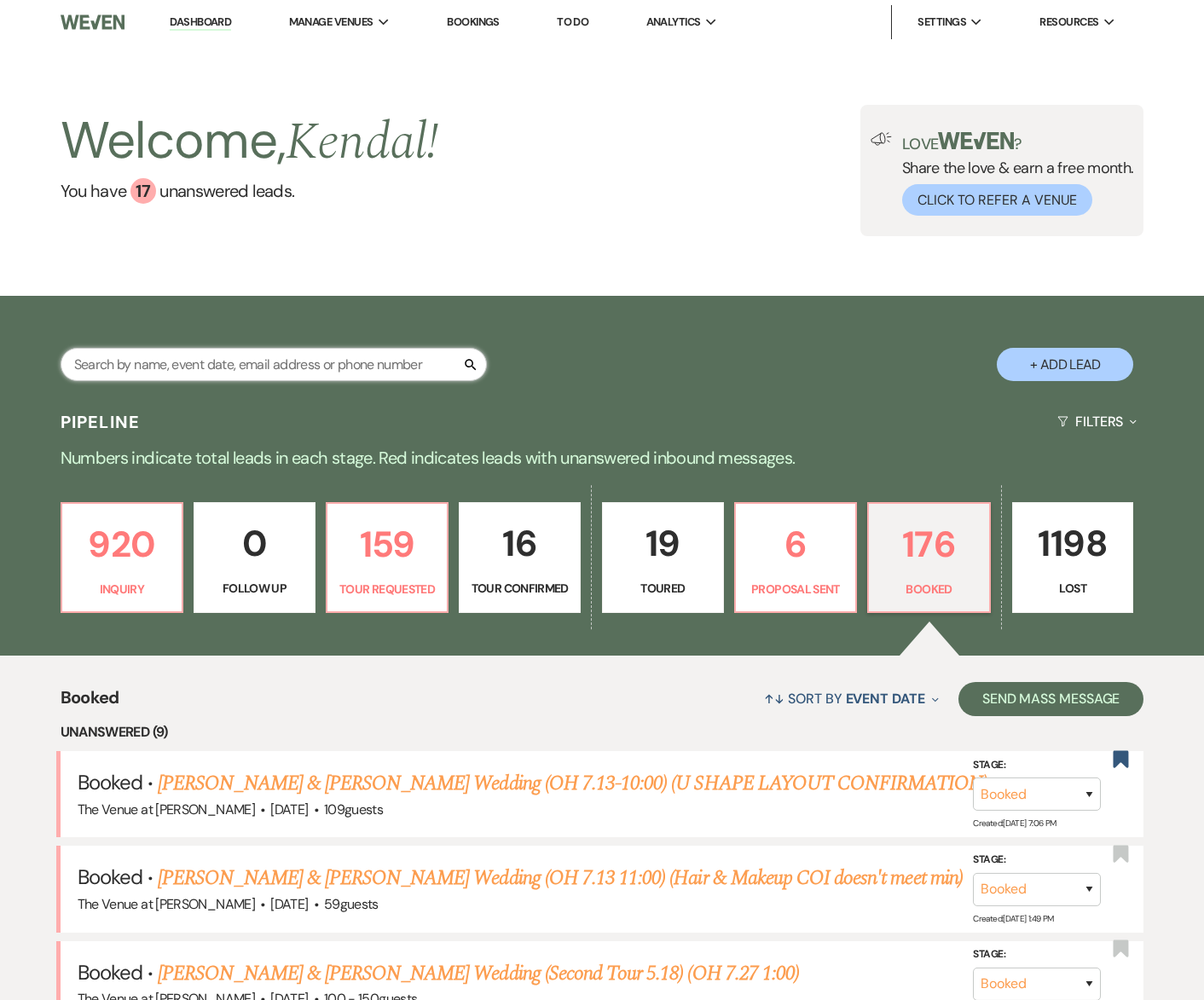
click at [345, 369] on input "text" at bounding box center [274, 364] width 427 height 34
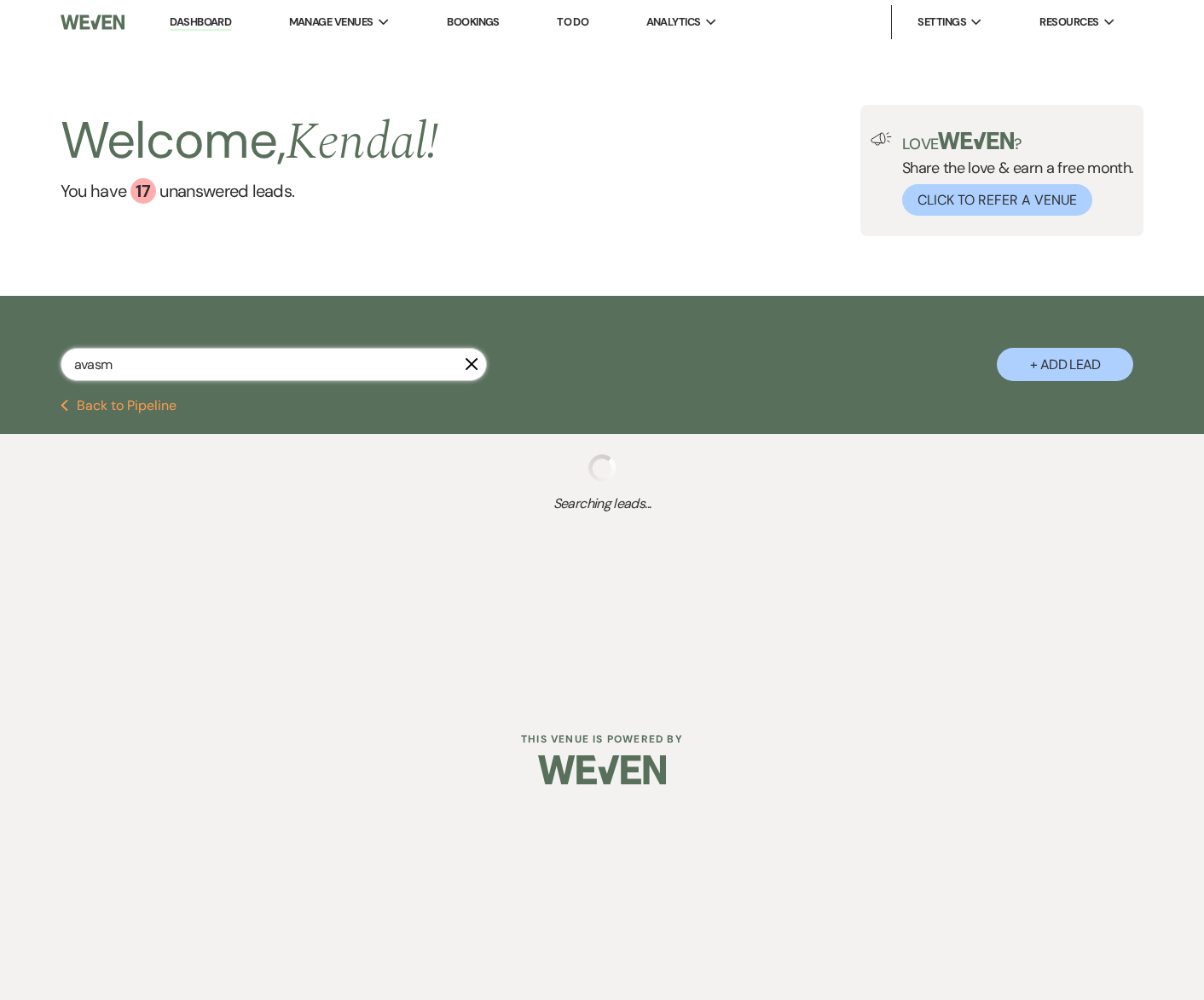
type input "avasma"
select select "4"
select select "8"
select select "10"
select select "2"
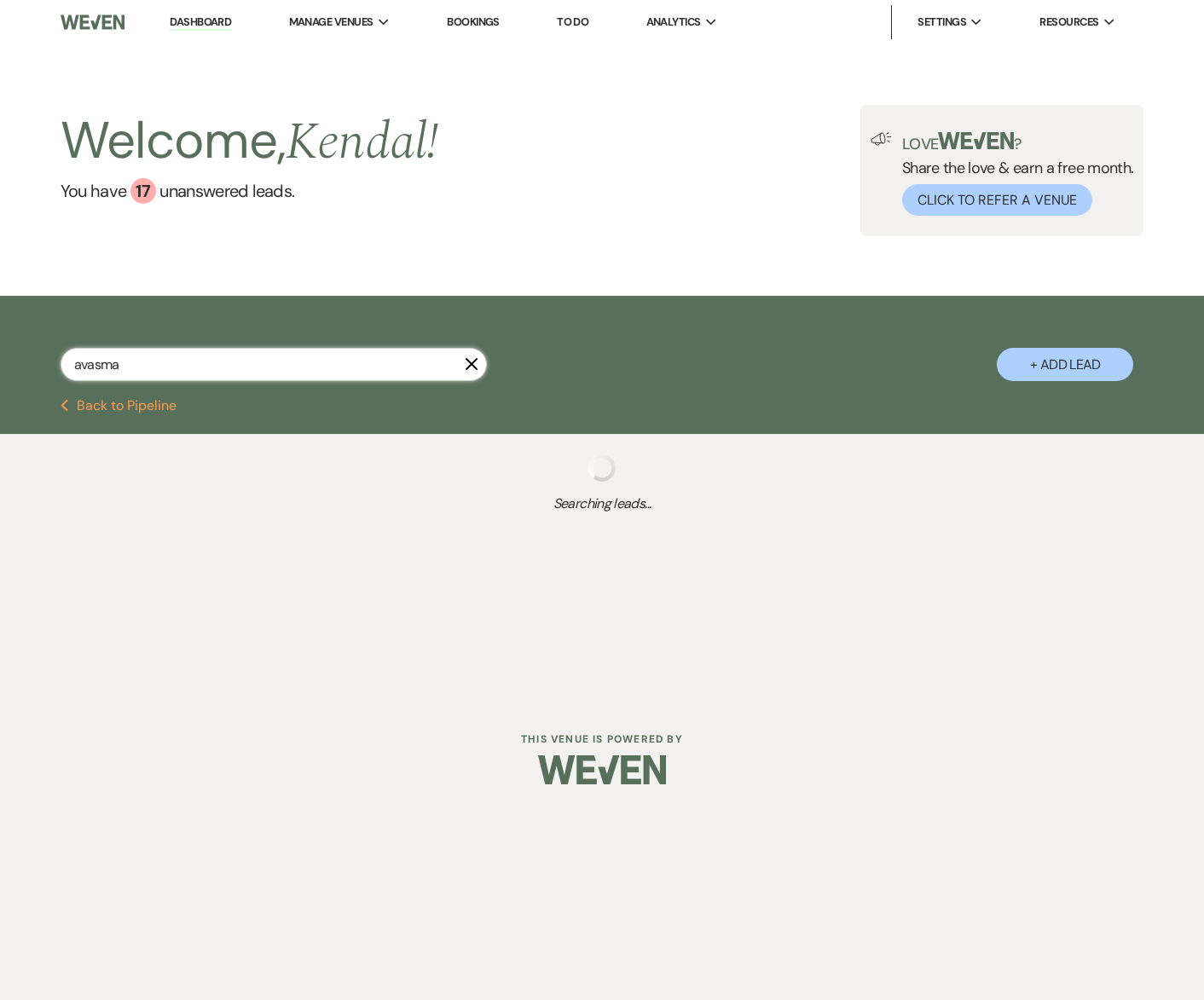
select select "8"
select select "5"
select select "2"
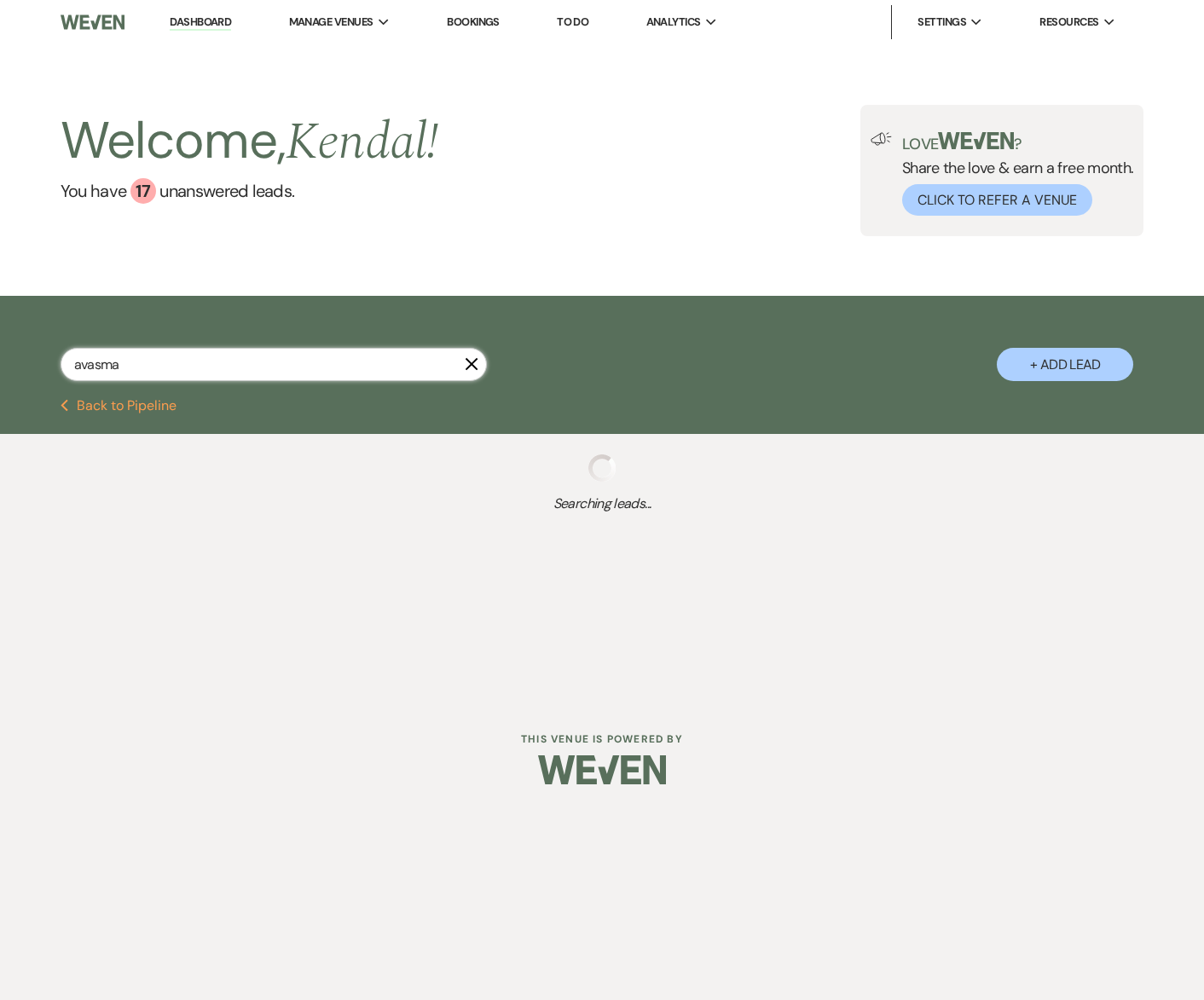
select select "8"
select select "5"
select select "2"
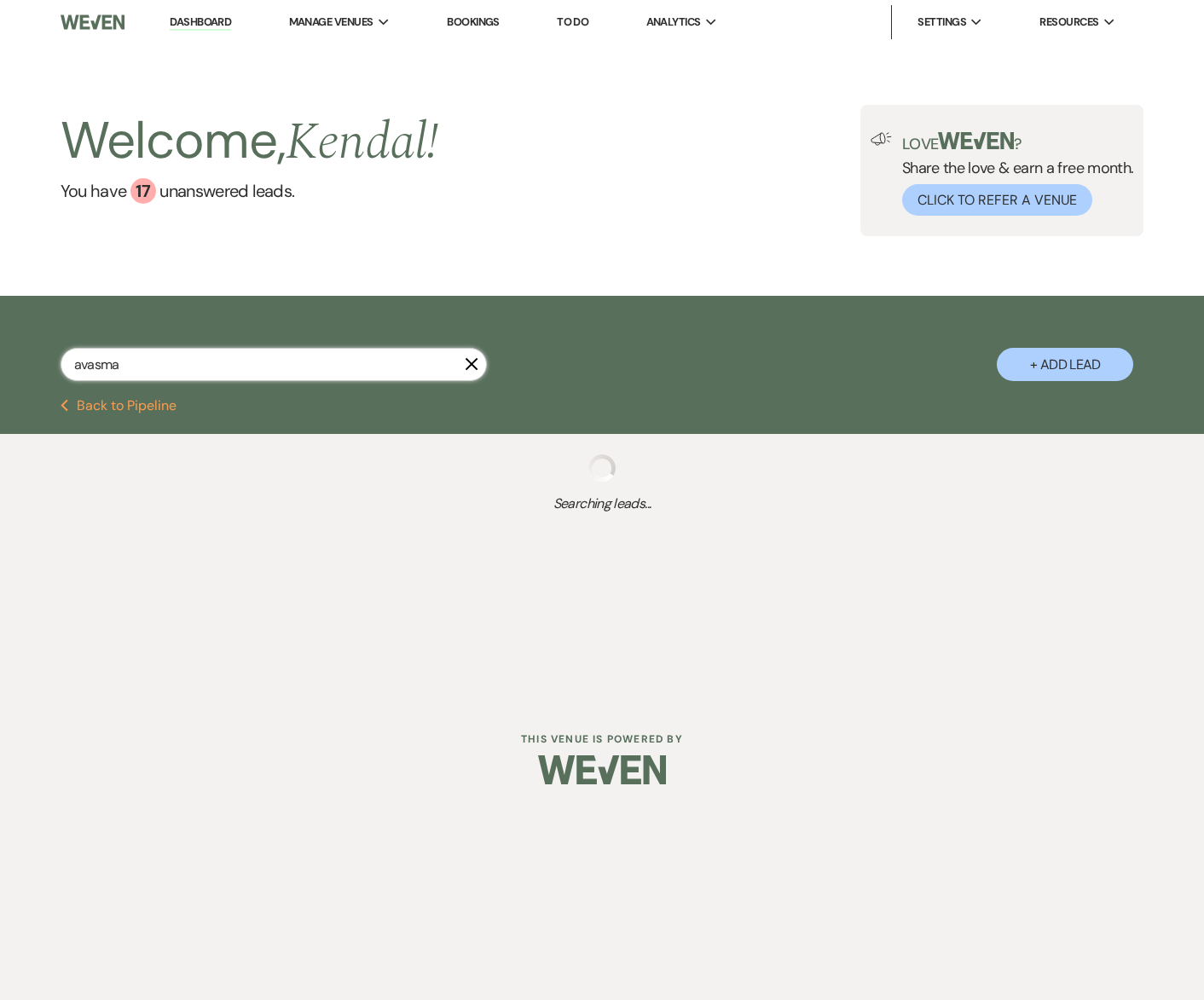
select select "8"
select select "5"
select select "8"
select select "5"
select select "8"
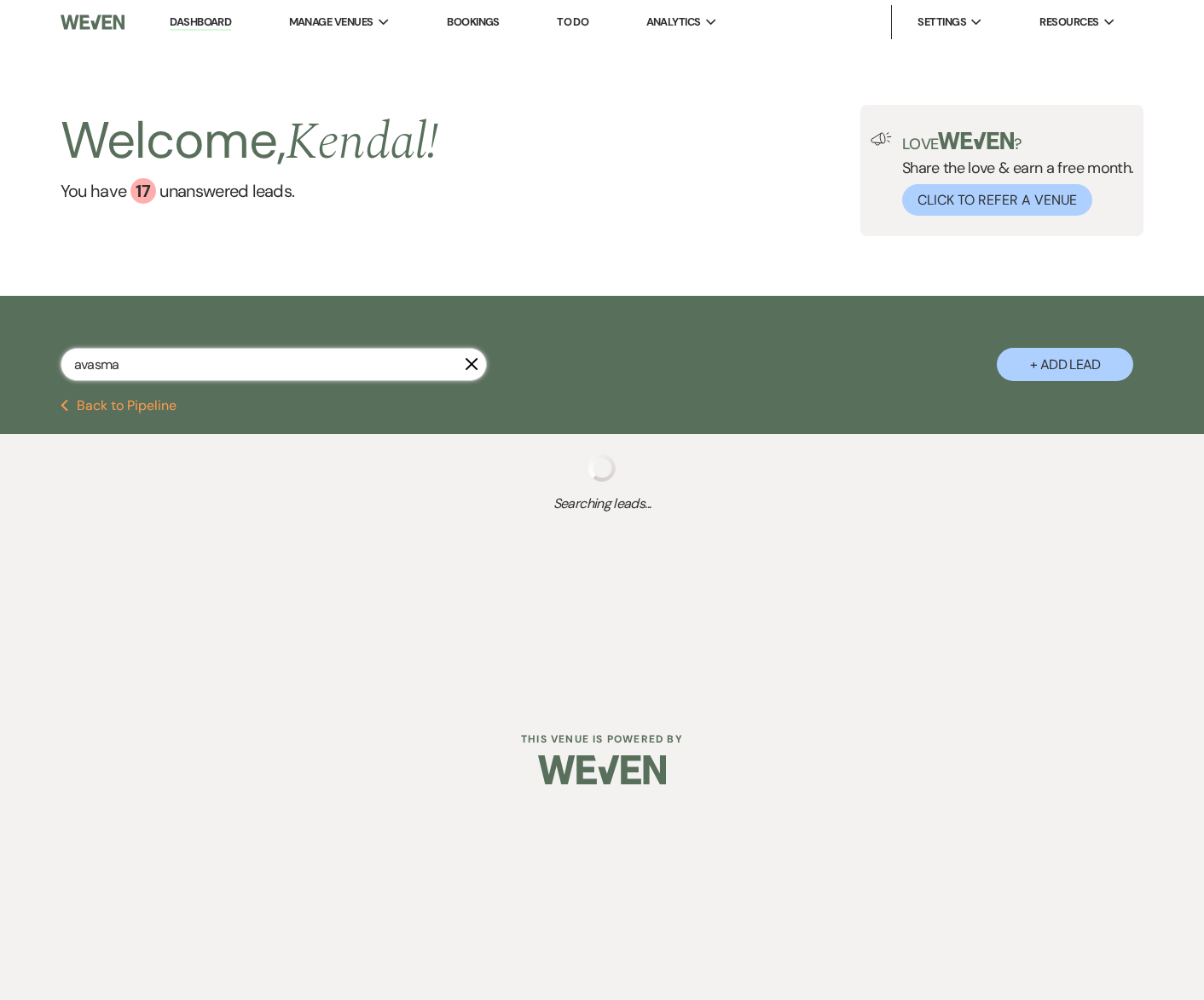
select select "5"
select select "8"
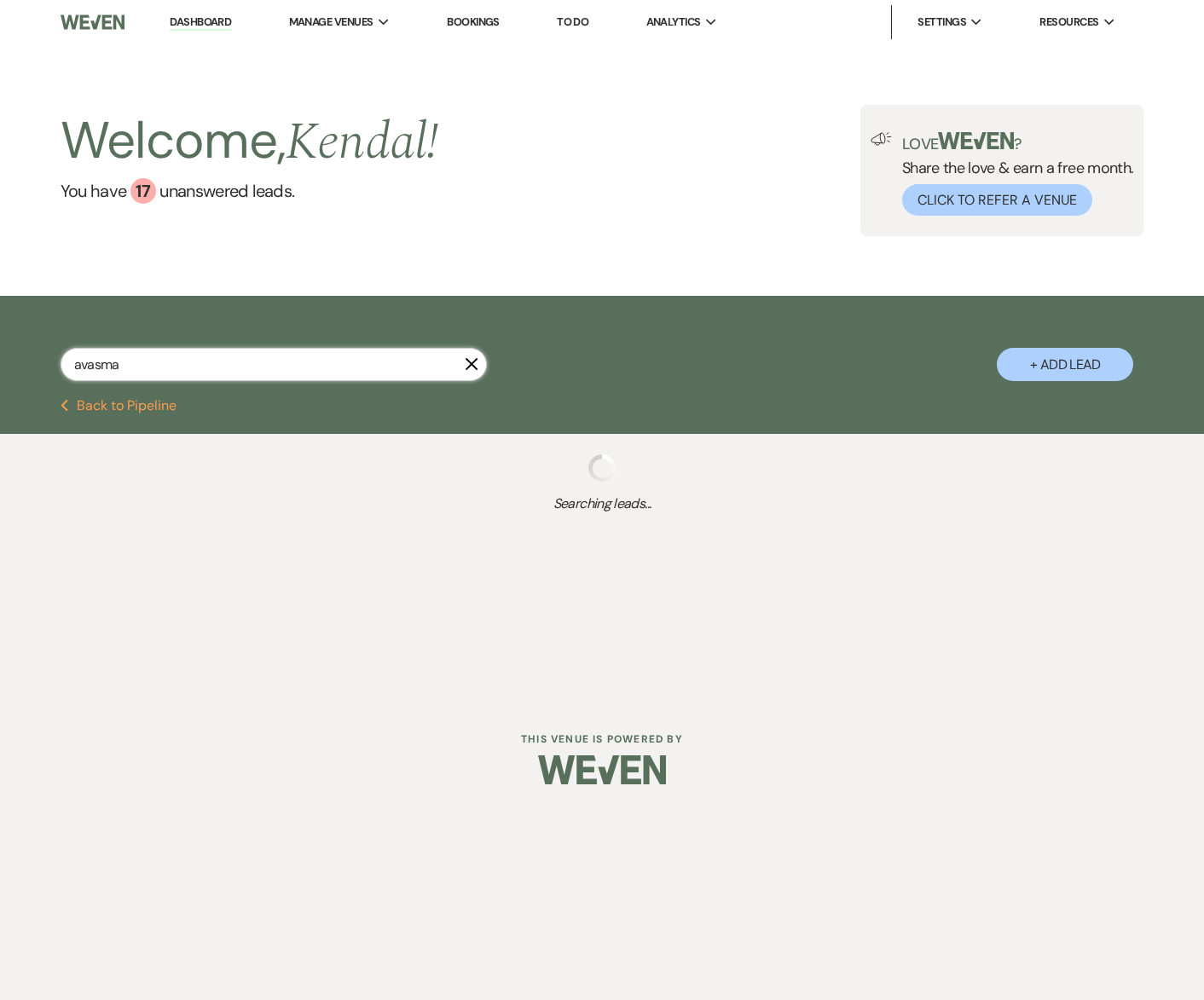
select select "8"
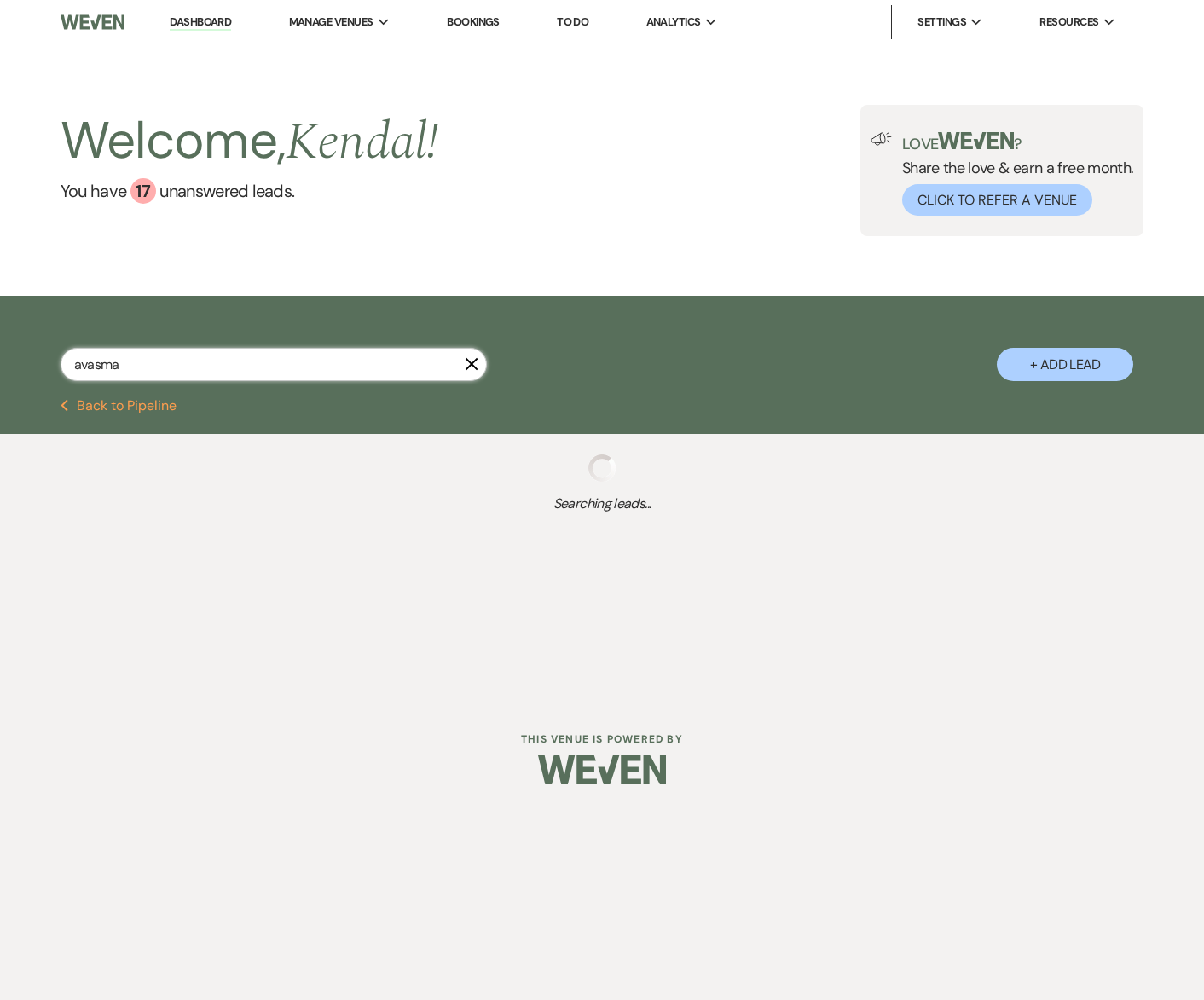
select select "5"
select select "8"
select select "5"
select select "8"
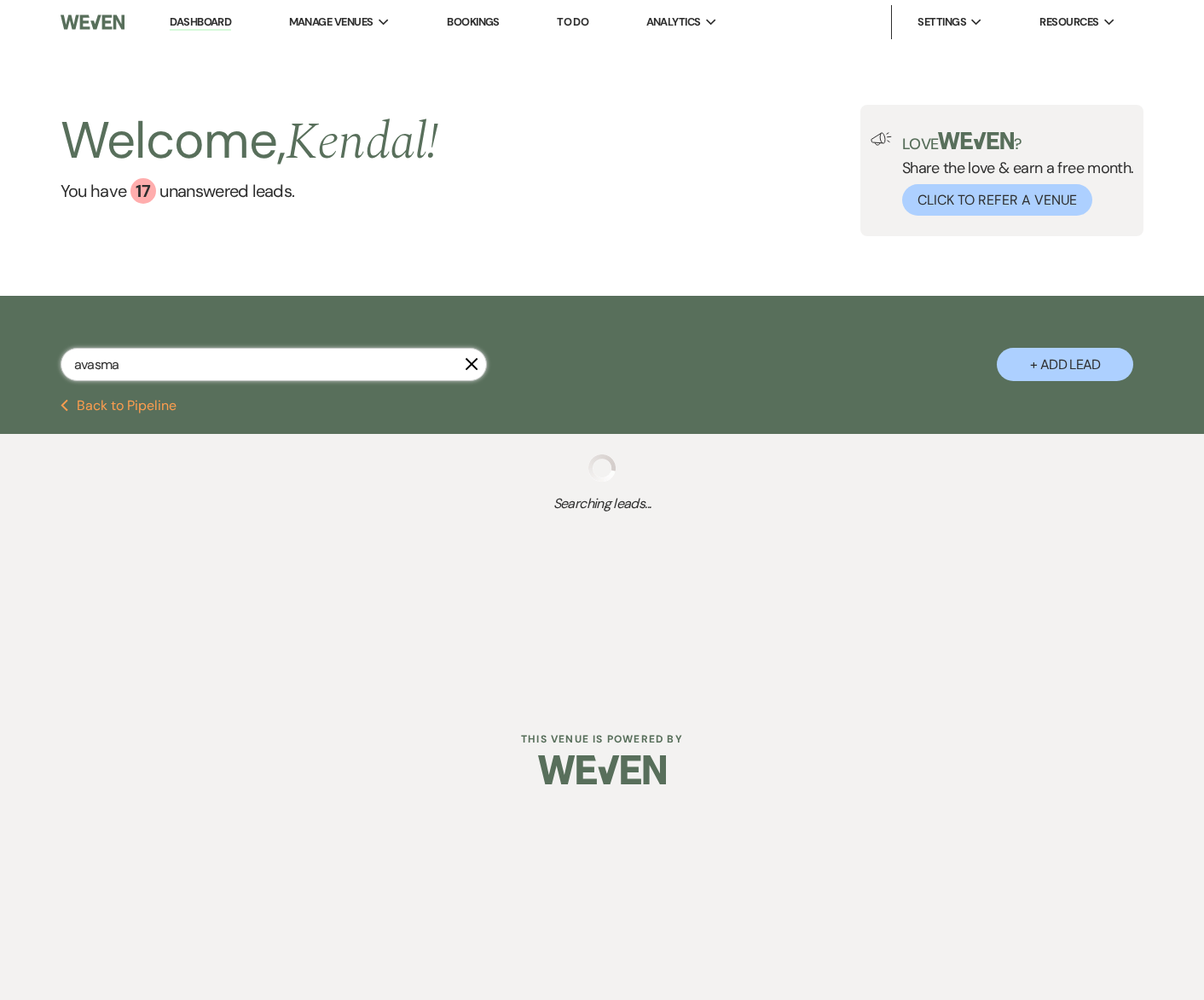
select select "8"
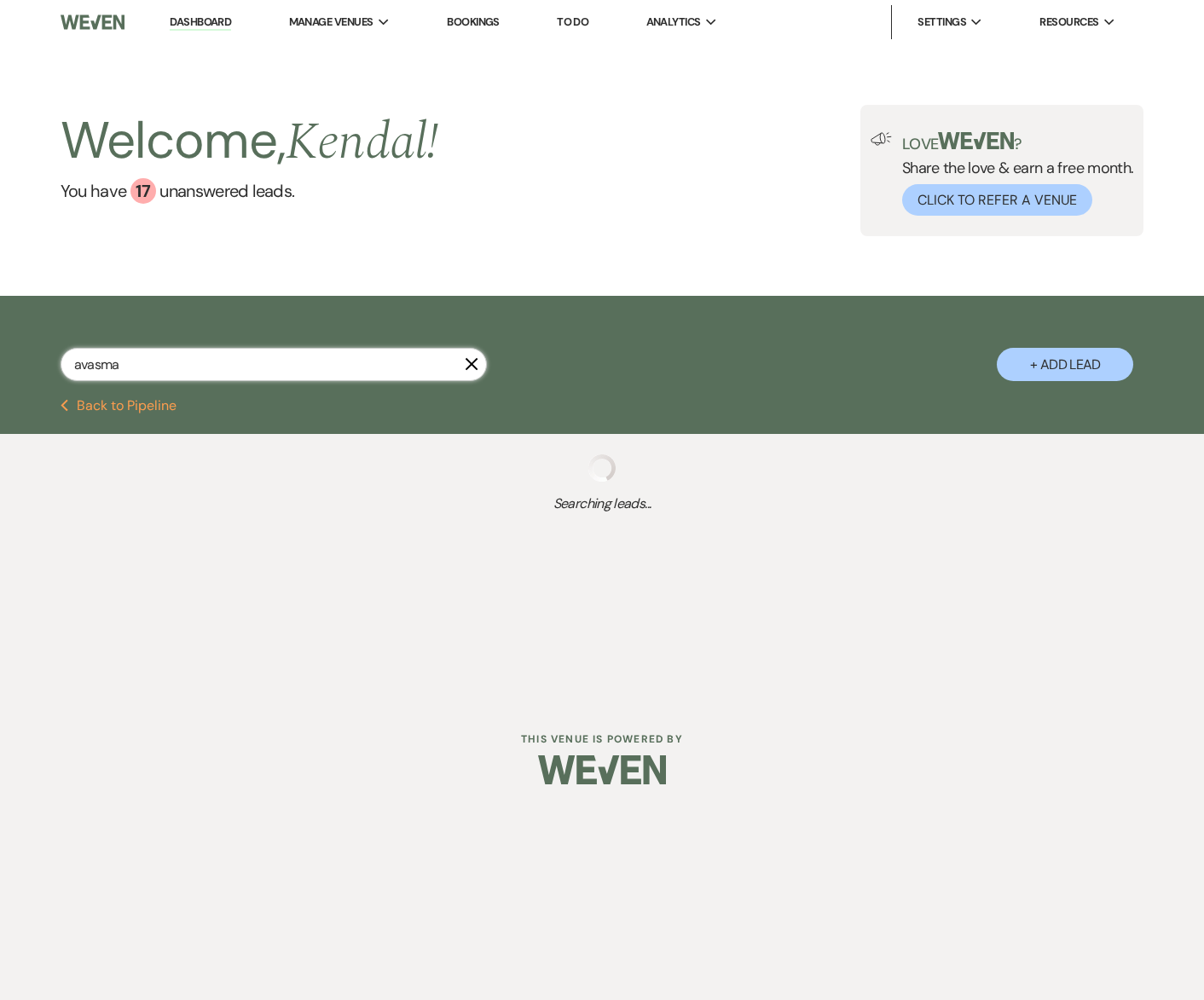
select select "8"
select select "5"
select select "8"
select select "5"
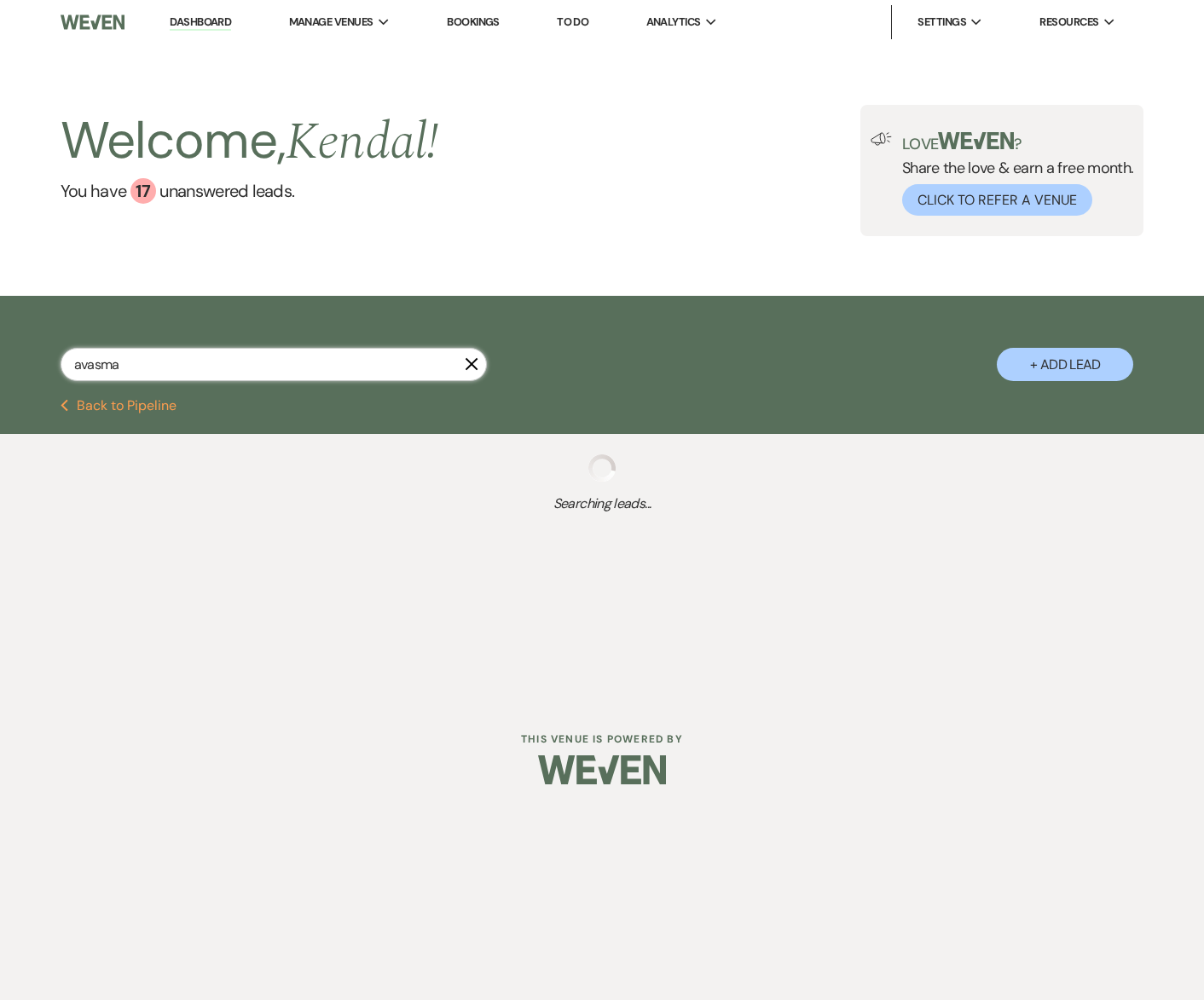
select select "8"
select select "5"
select select "8"
select select "1"
select select "8"
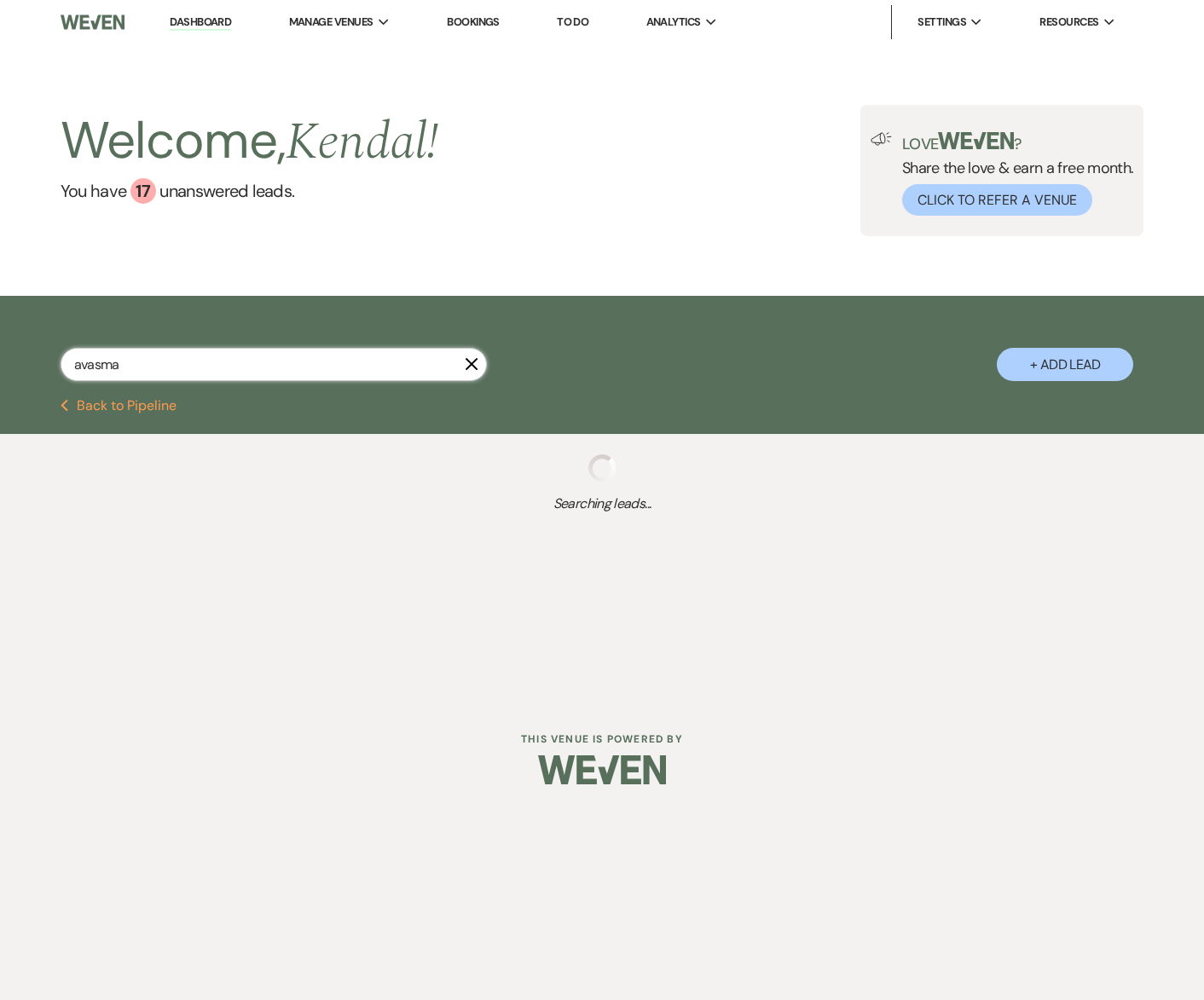
select select "5"
select select "8"
select select "11"
select select "8"
select select "5"
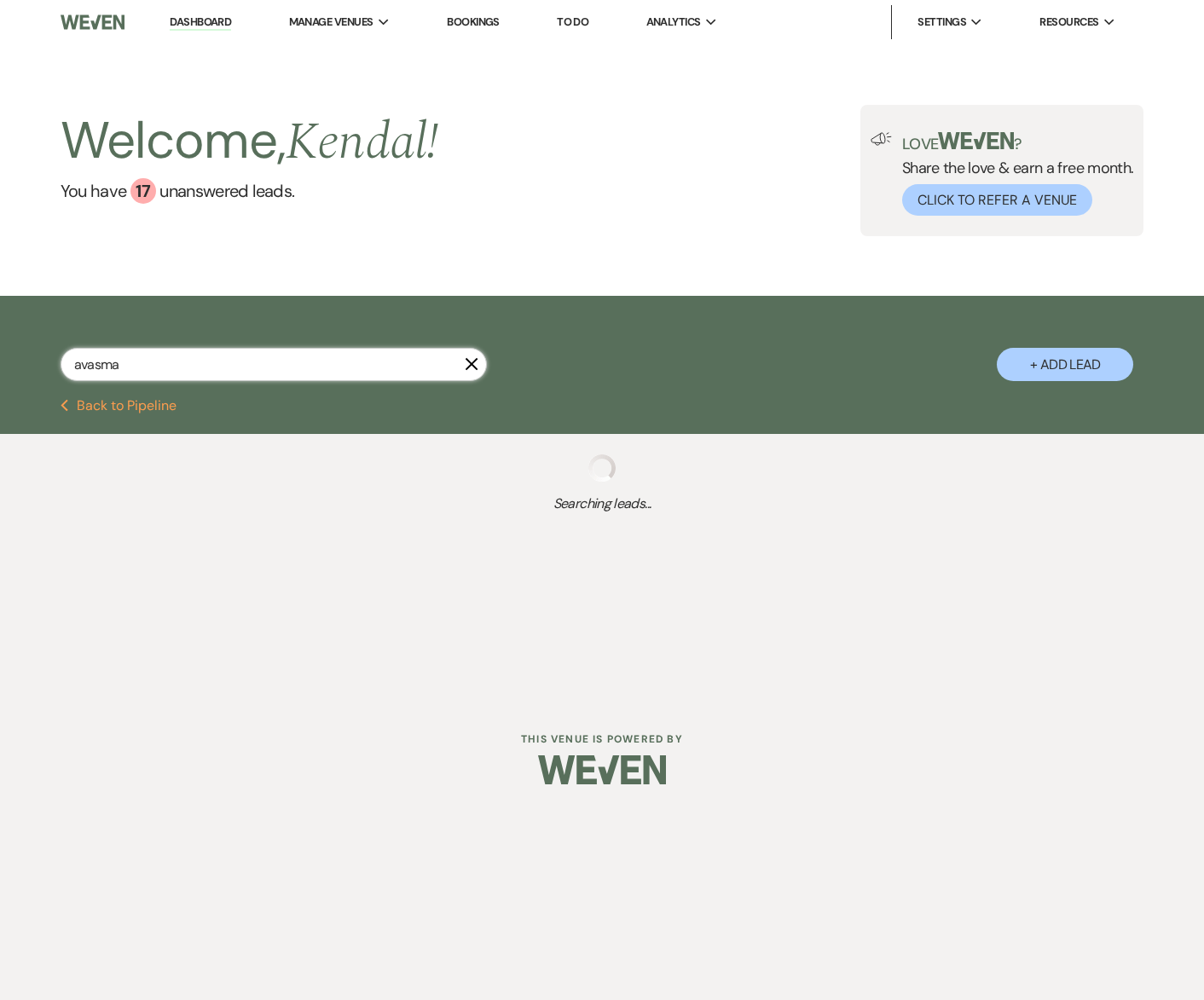
select select "8"
select select "6"
select select "8"
select select "1"
type input "ava"
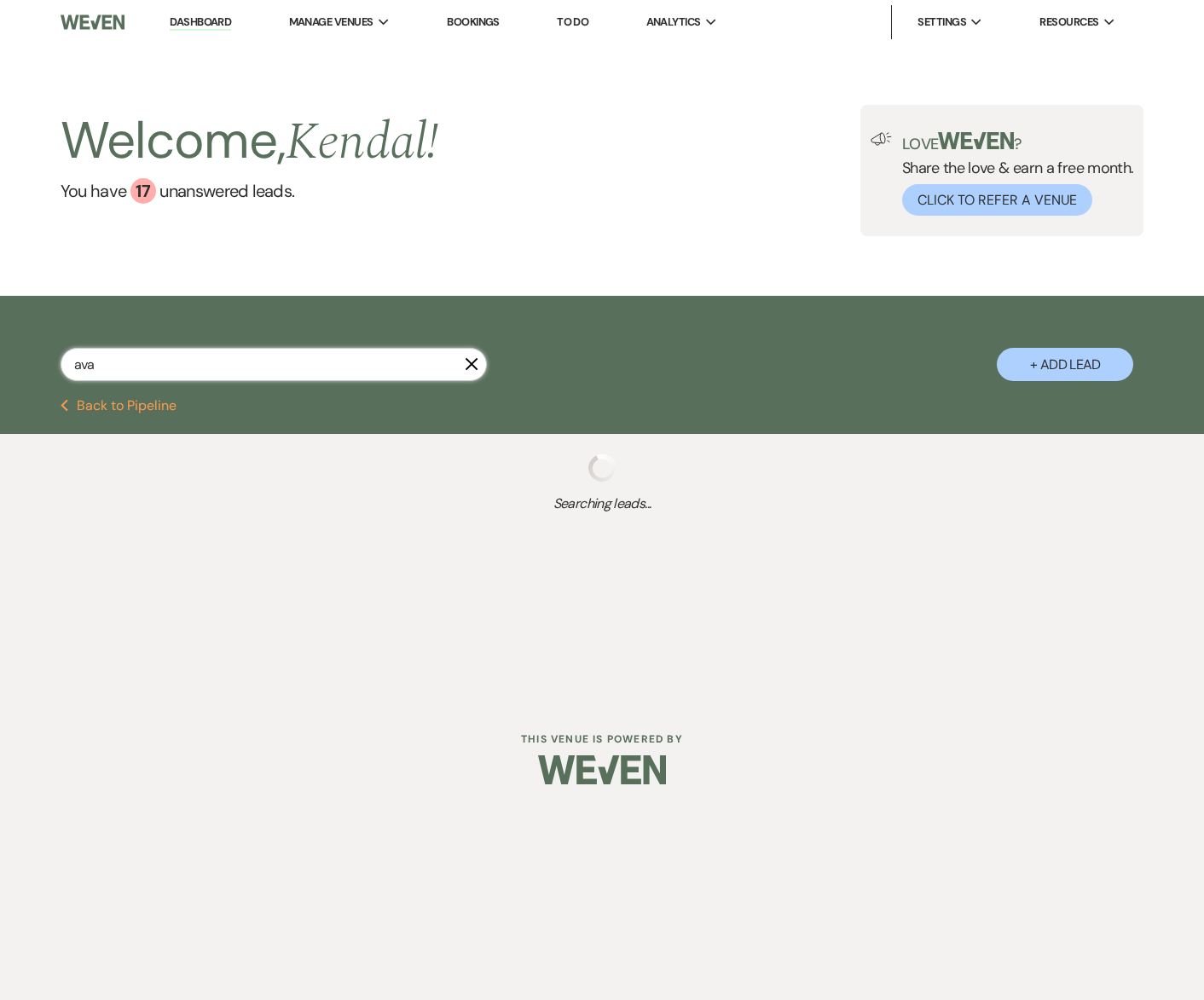
select select "4"
select select "8"
select select "10"
select select "2"
select select "8"
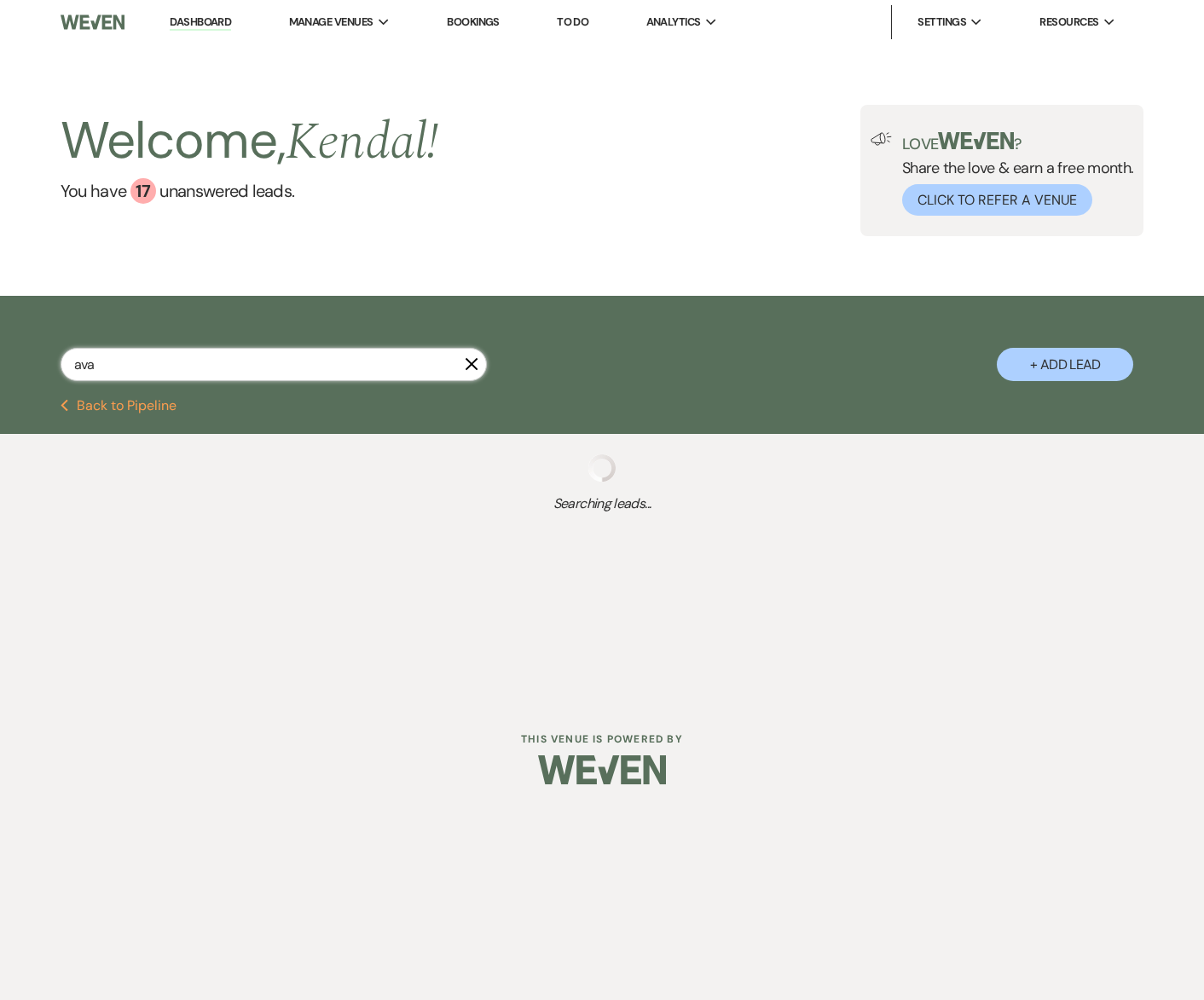
select select "5"
select select "2"
select select "8"
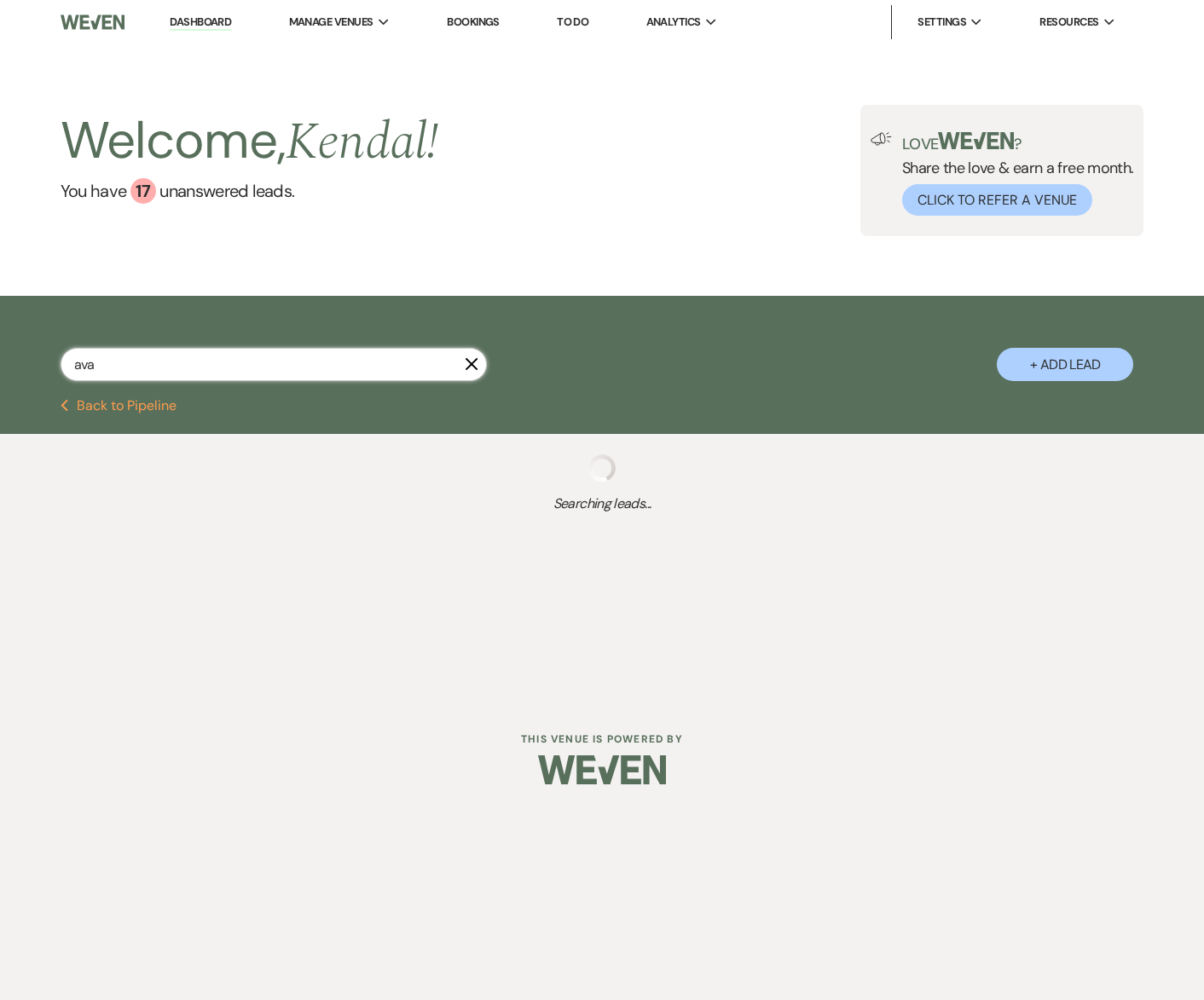
select select "8"
select select "5"
select select "2"
select select "8"
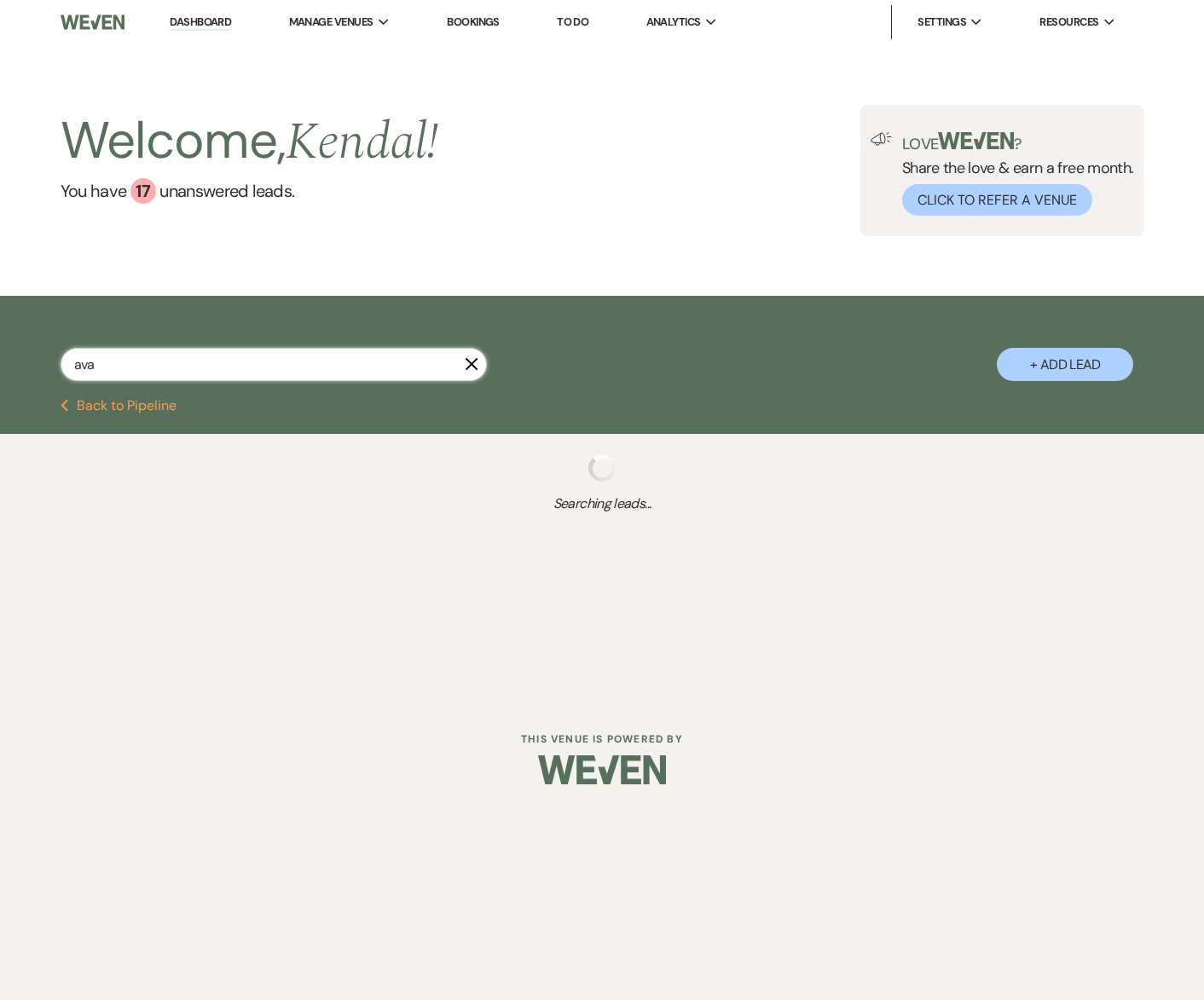
select select "5"
select select "8"
select select "5"
select select "8"
select select "5"
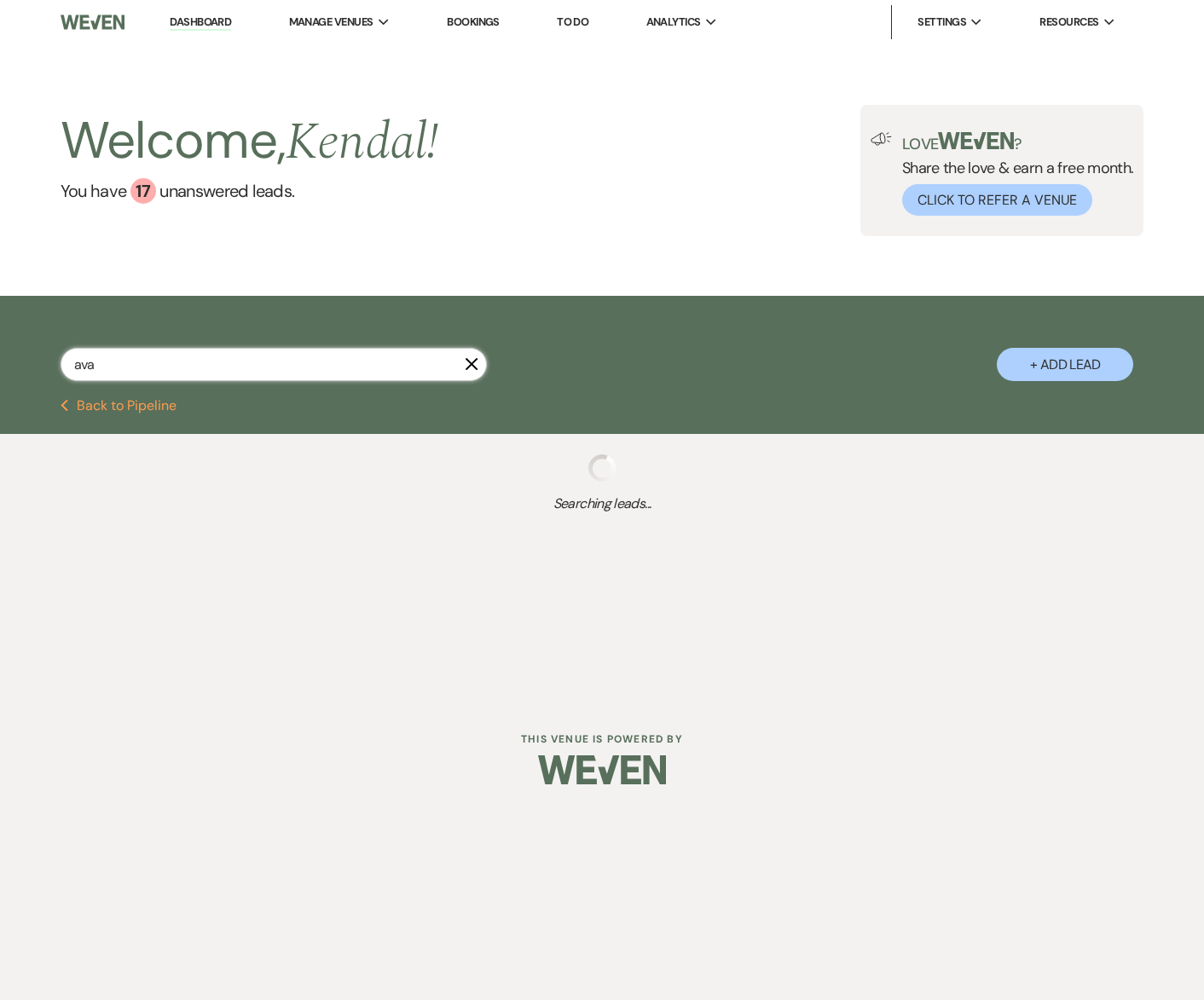
select select "8"
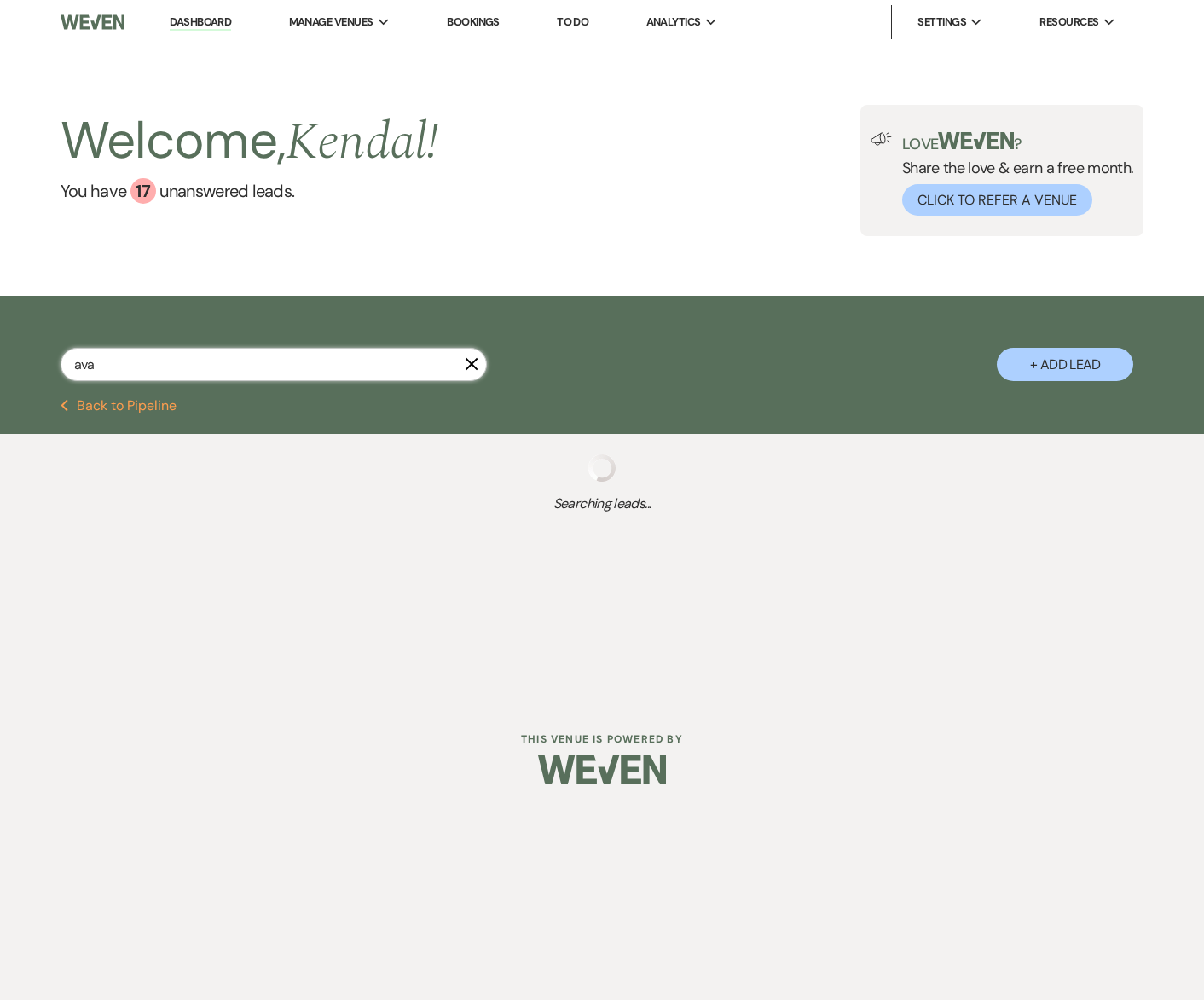
select select "8"
select select "5"
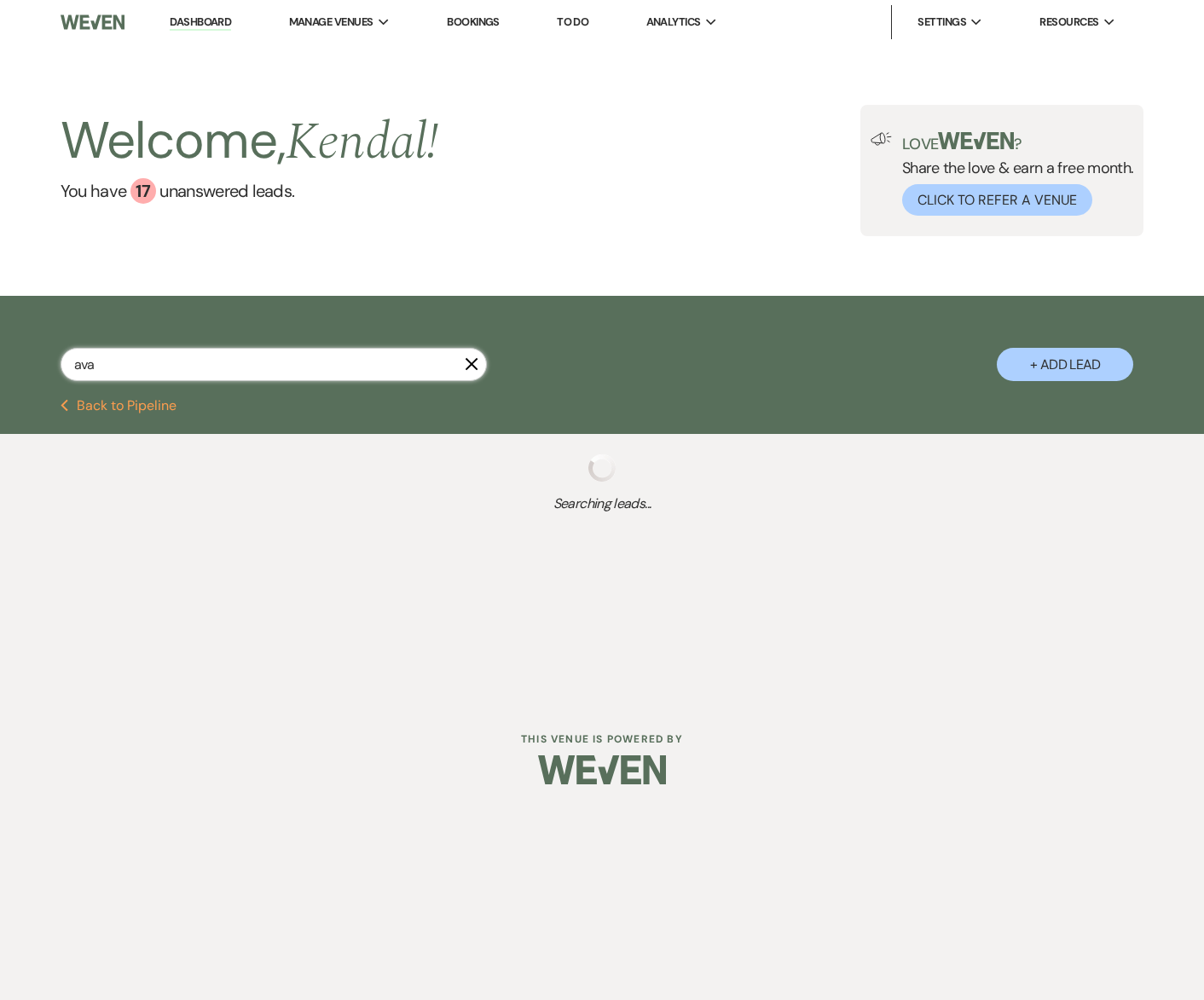
select select "8"
select select "5"
select select "8"
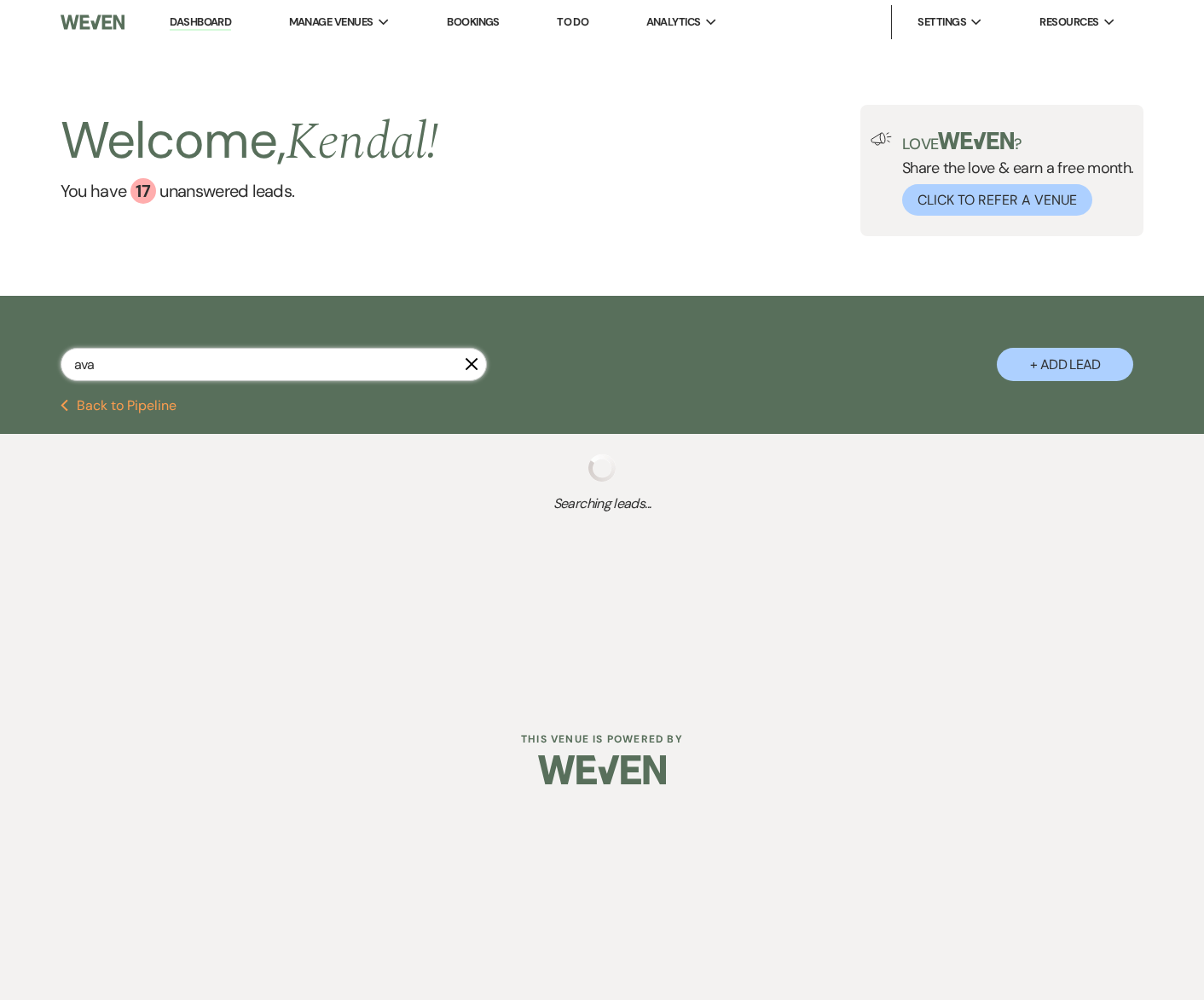
select select "8"
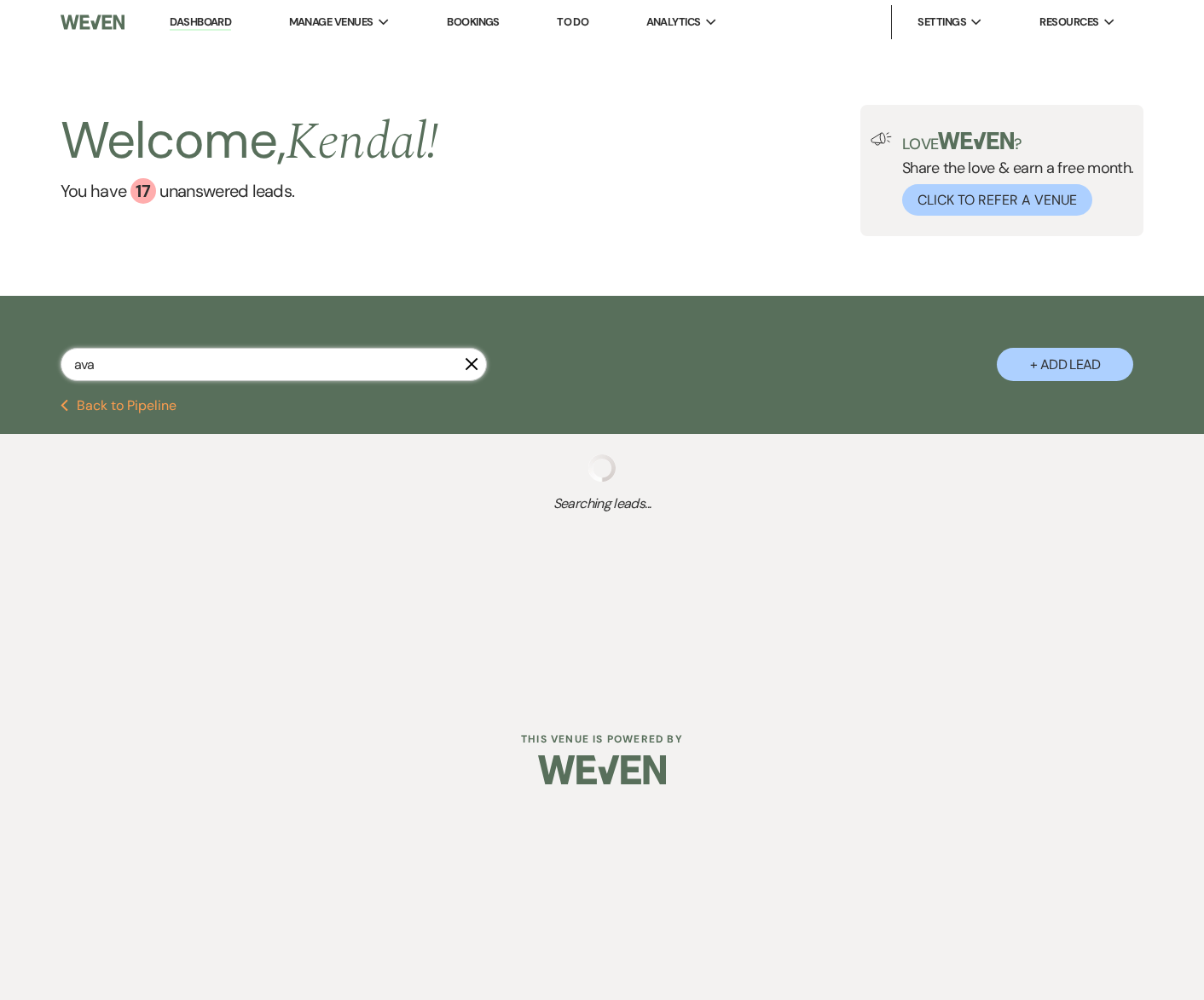
select select "8"
select select "5"
select select "8"
select select "5"
select select "8"
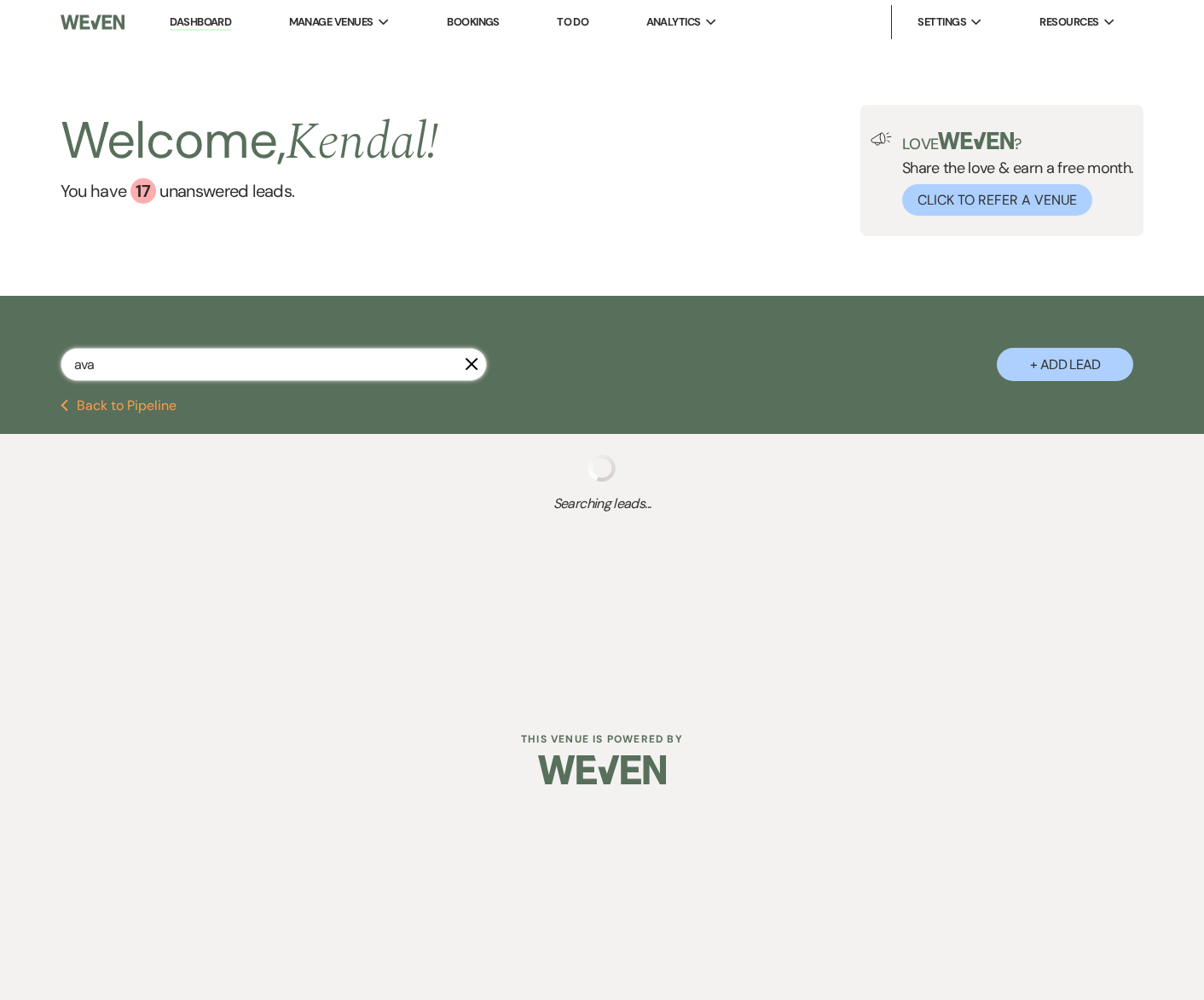
select select "5"
select select "8"
select select "1"
select select "8"
select select "5"
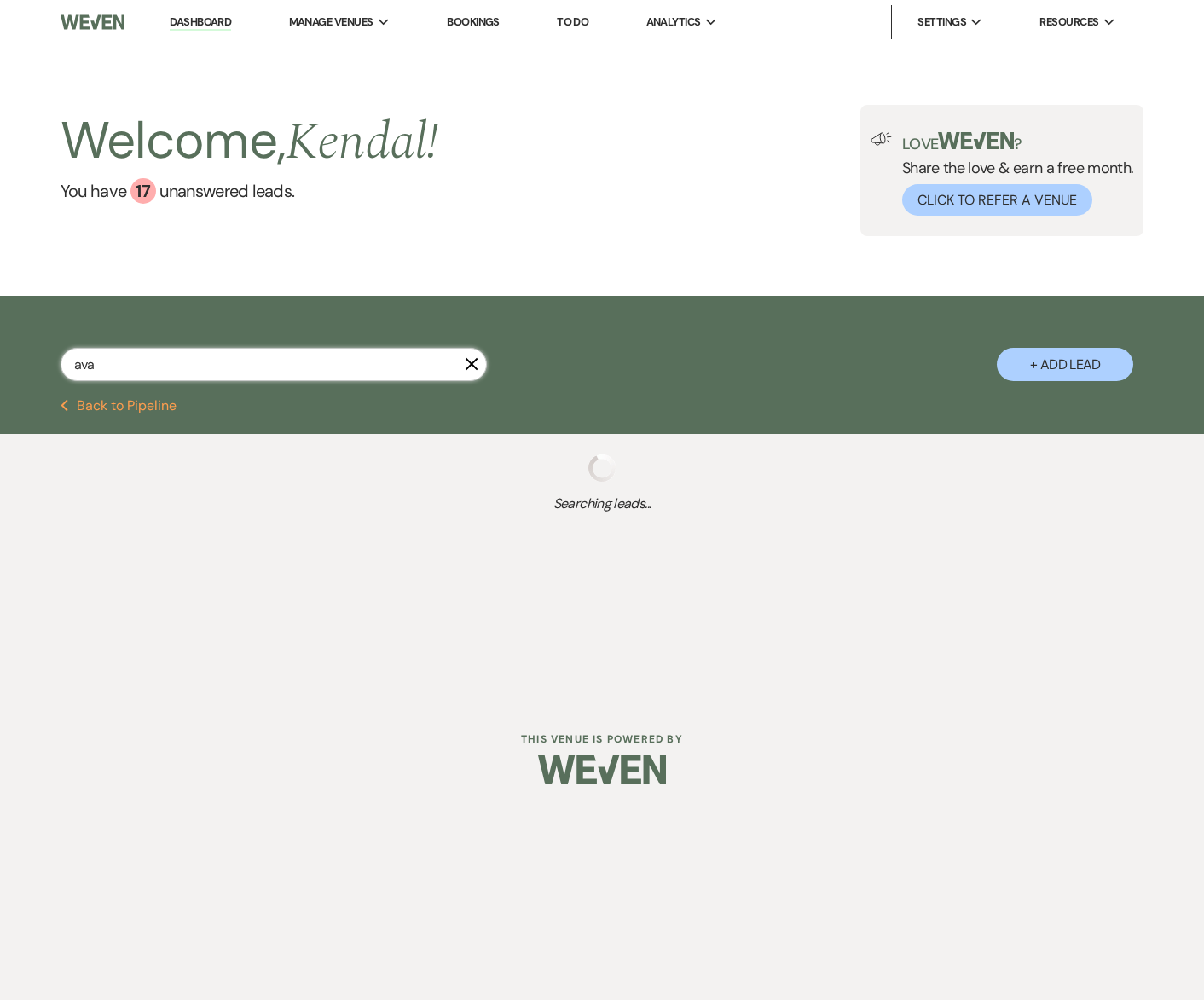
select select "8"
select select "11"
select select "8"
select select "5"
select select "8"
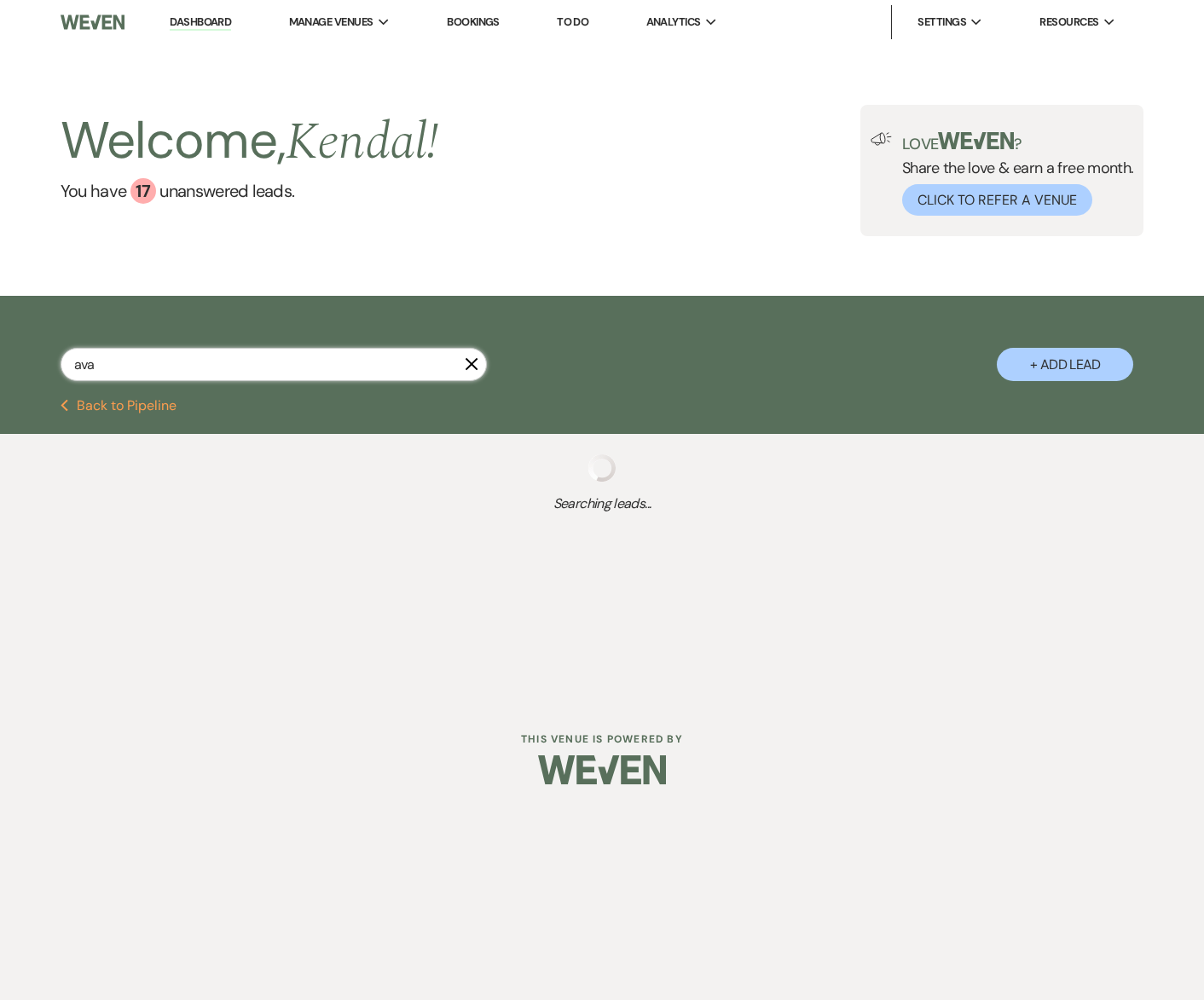
select select "6"
select select "8"
select select "1"
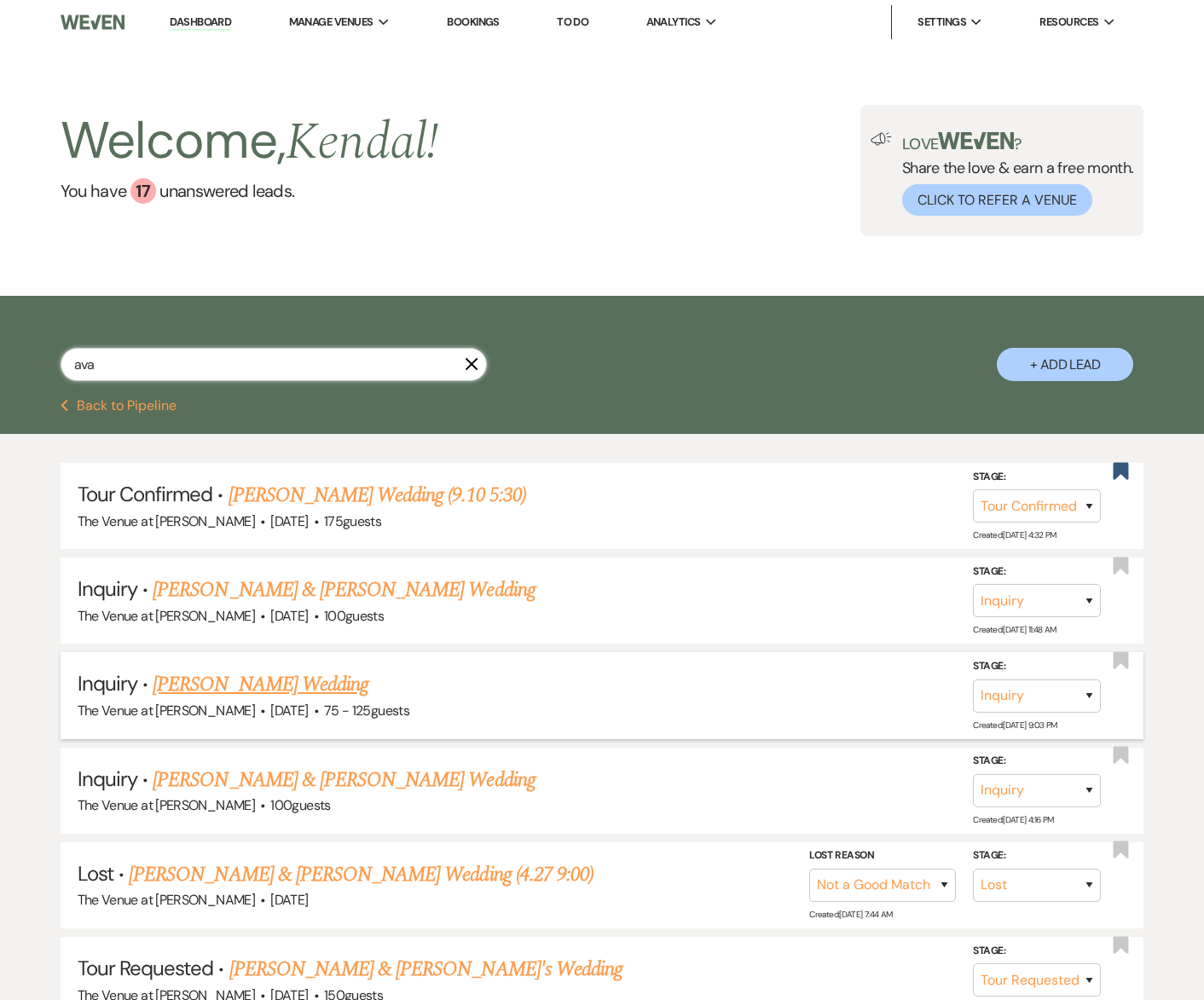
type input "ava"
click at [113, 408] on button "Previous Back to Pipeline" at bounding box center [119, 405] width 117 height 13
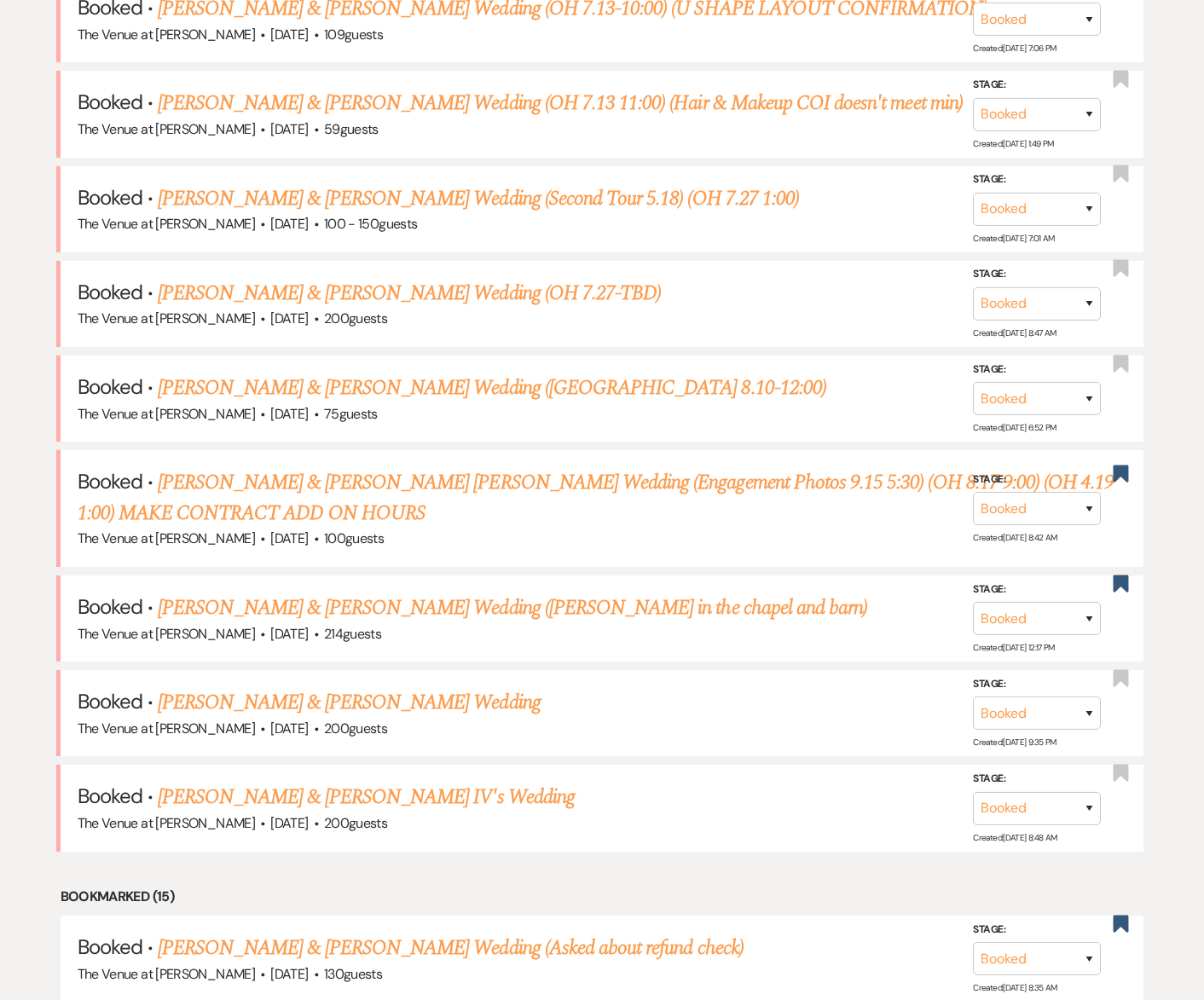
scroll to position [829, 0]
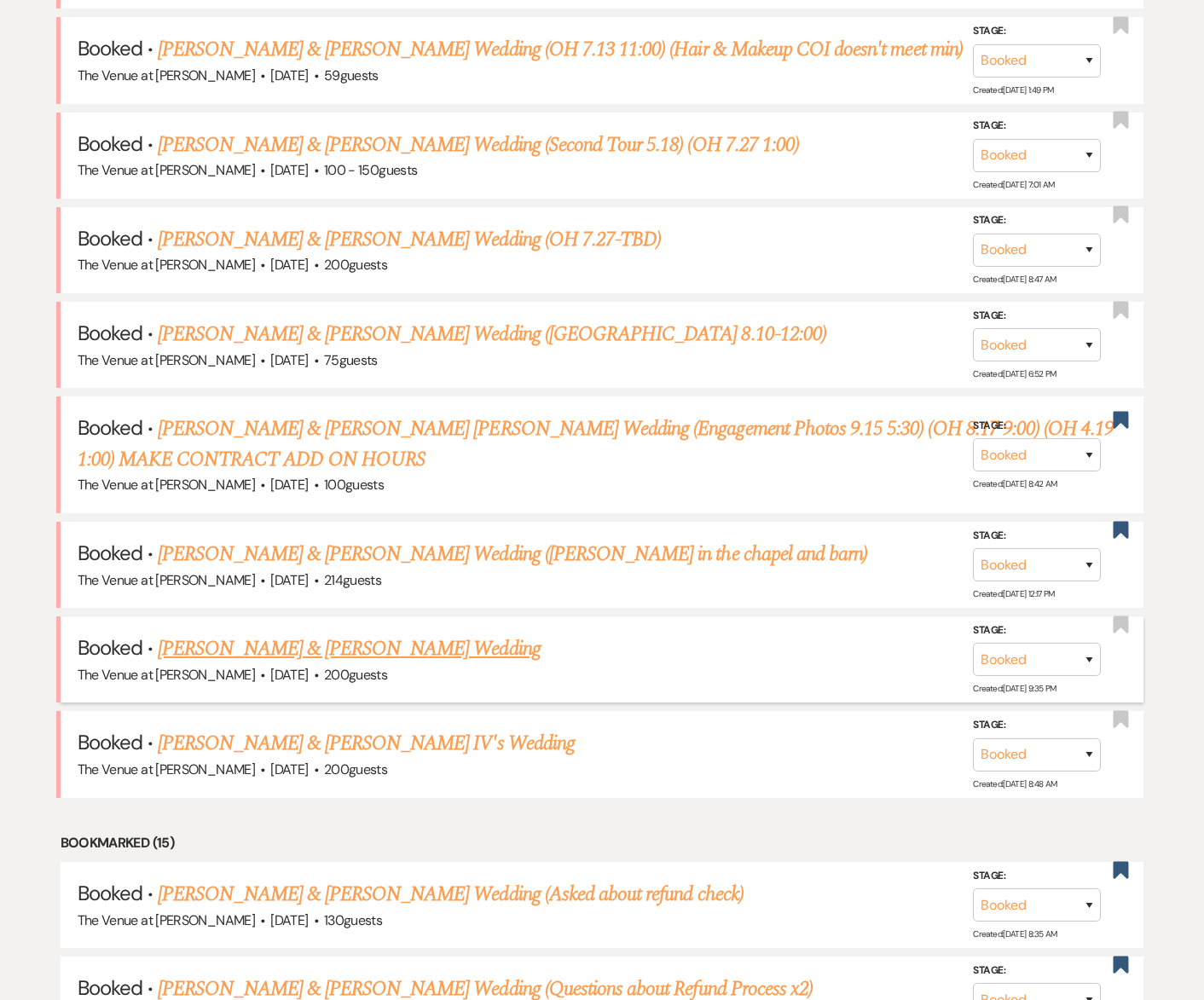
click at [392, 653] on link "[PERSON_NAME] & [PERSON_NAME] Wedding" at bounding box center [349, 648] width 382 height 31
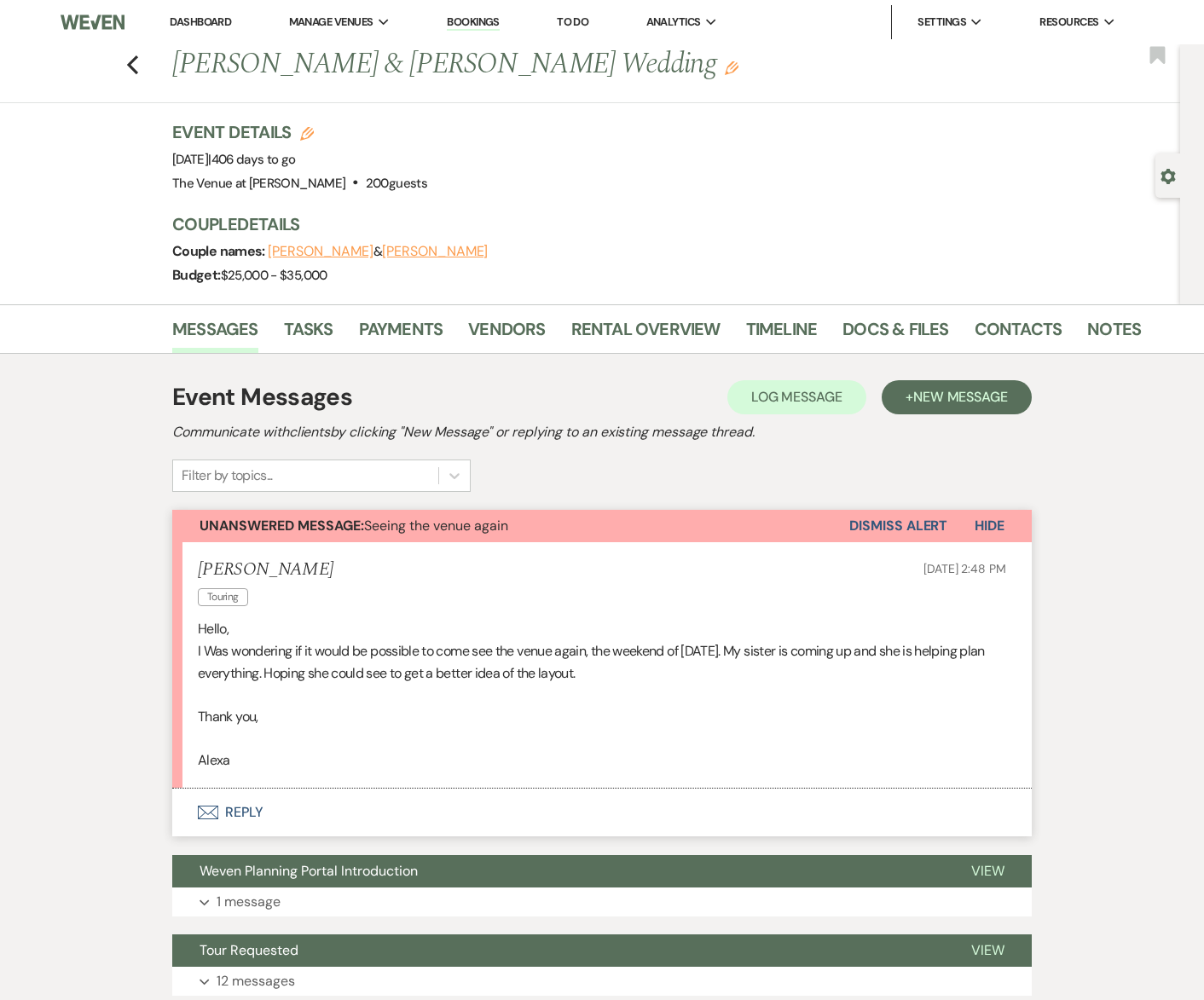
click at [162, 614] on div "Event Messages Log Log Message + New Message Communicate with clients by clicki…" at bounding box center [602, 806] width 972 height 906
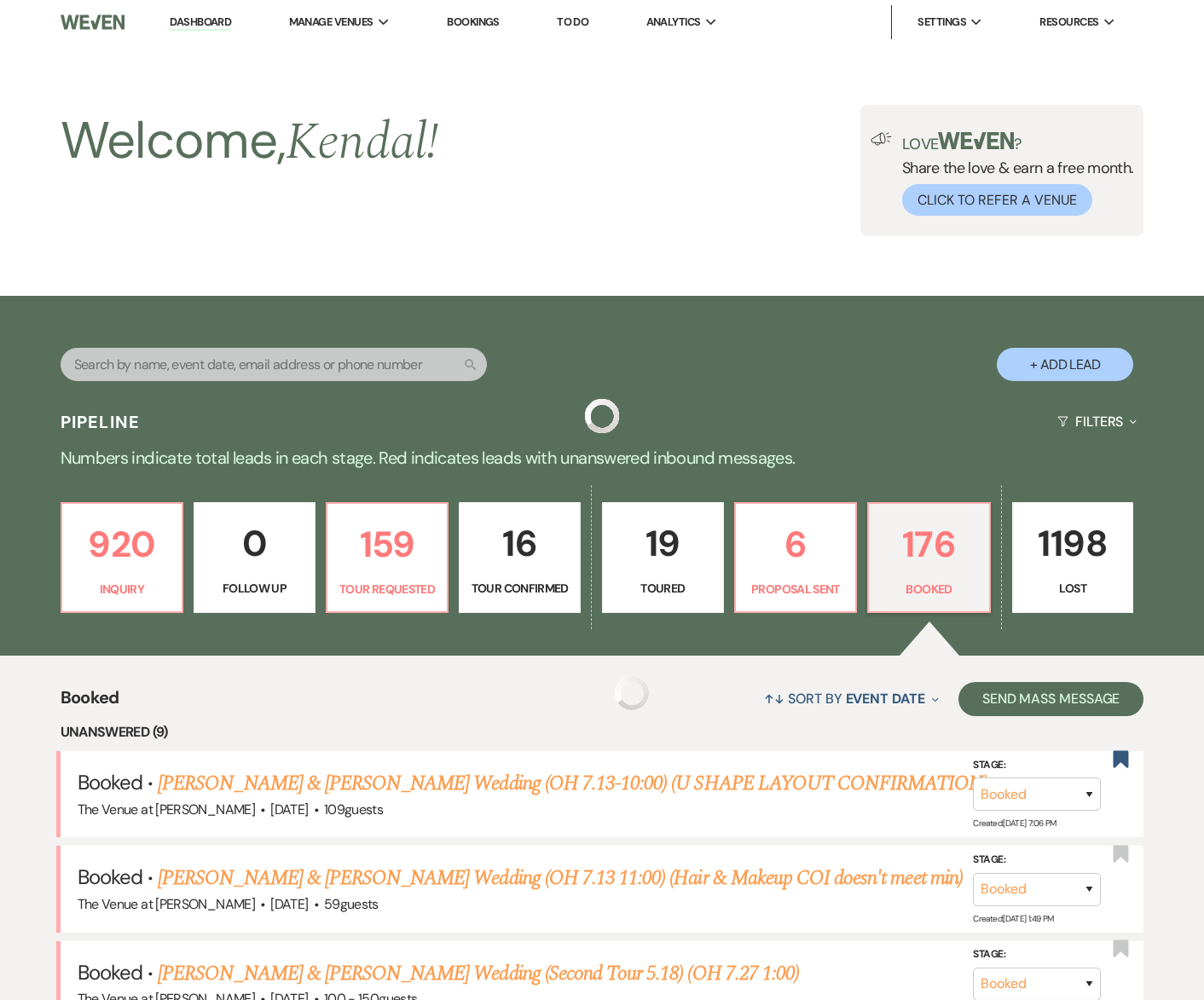
scroll to position [829, 0]
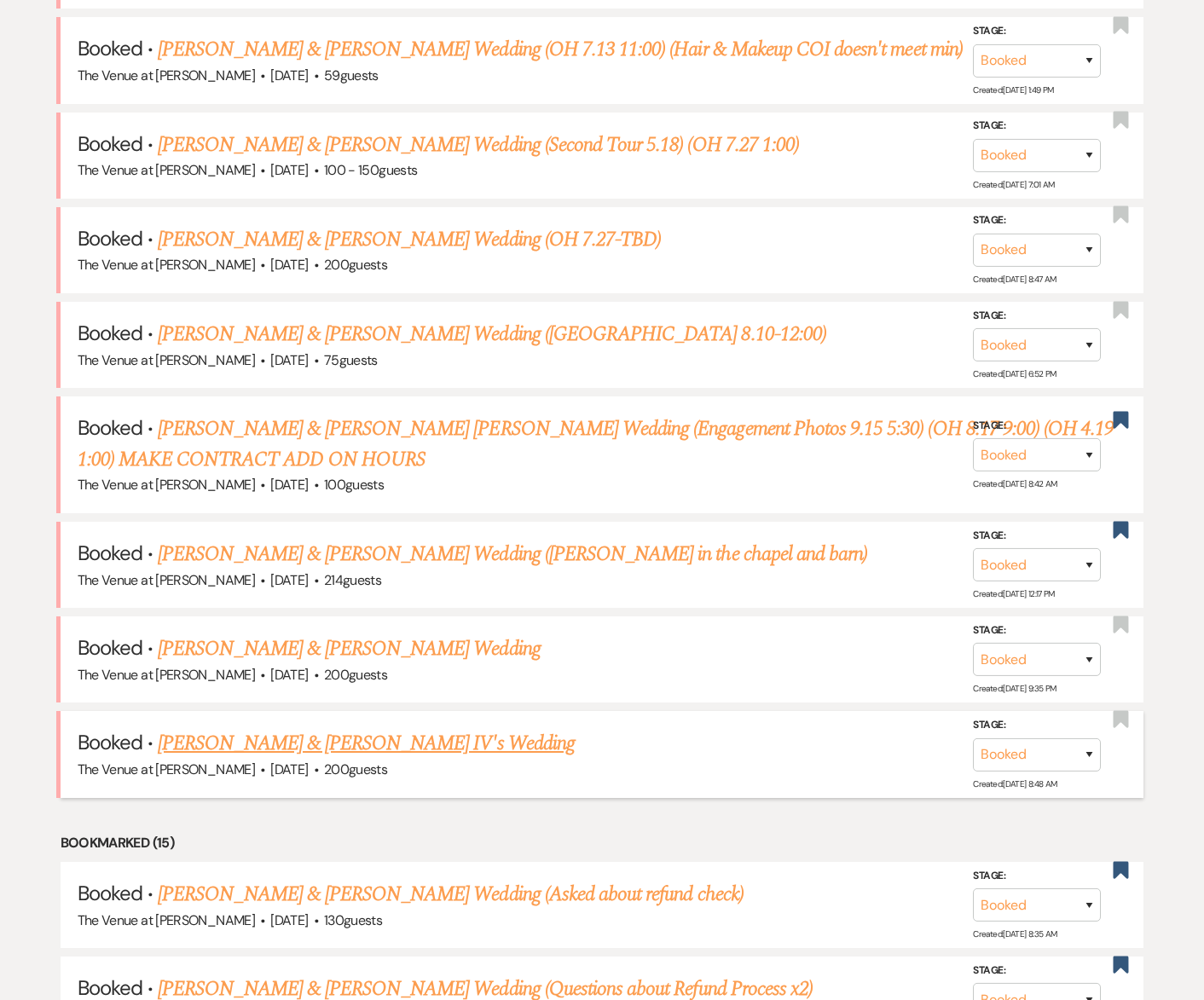
click at [249, 744] on link "[PERSON_NAME] & [PERSON_NAME] IV's Wedding" at bounding box center [366, 744] width 417 height 31
